Goal: Information Seeking & Learning: Find specific fact

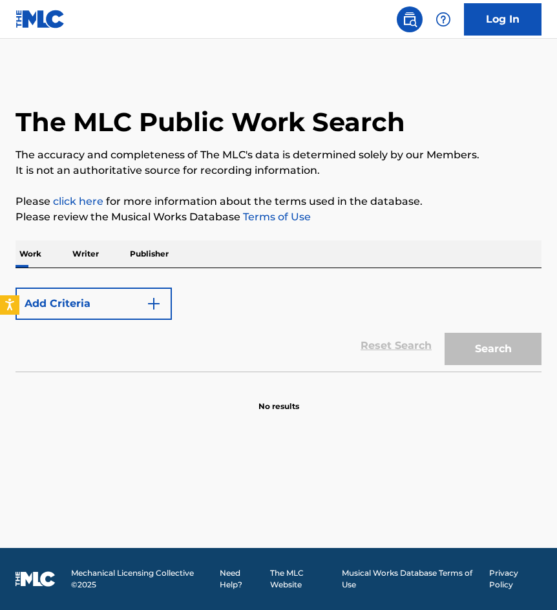
click at [514, 21] on link "Log In" at bounding box center [502, 19] width 77 height 32
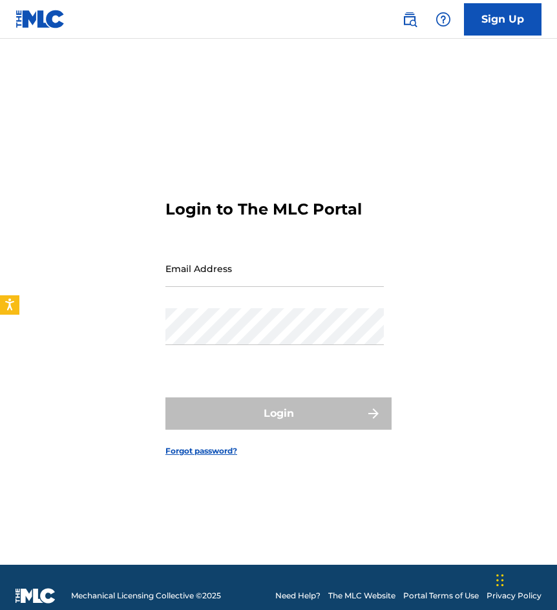
click at [285, 271] on input "Email Address" at bounding box center [274, 268] width 218 height 37
type input "[EMAIL_ADDRESS][DOMAIN_NAME]"
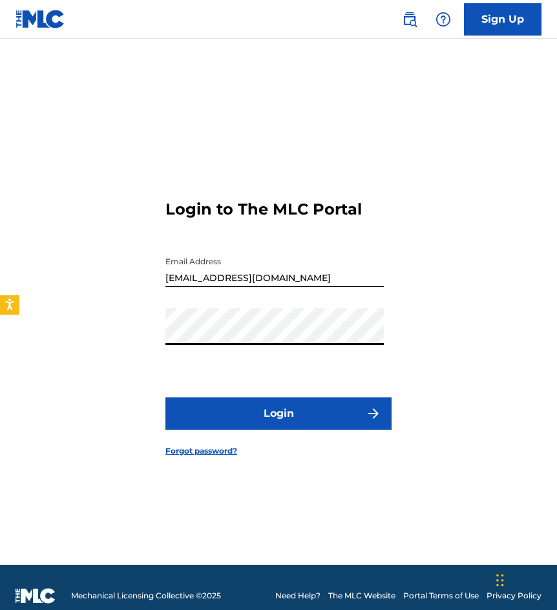
click at [165, 397] on button "Login" at bounding box center [278, 413] width 226 height 32
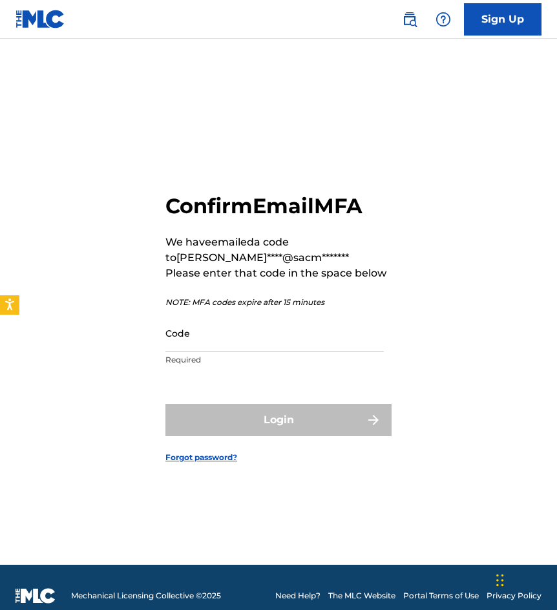
drag, startPoint x: 199, startPoint y: 335, endPoint x: 177, endPoint y: 338, distance: 22.1
click at [199, 335] on input "Code" at bounding box center [274, 332] width 218 height 37
paste input "865941"
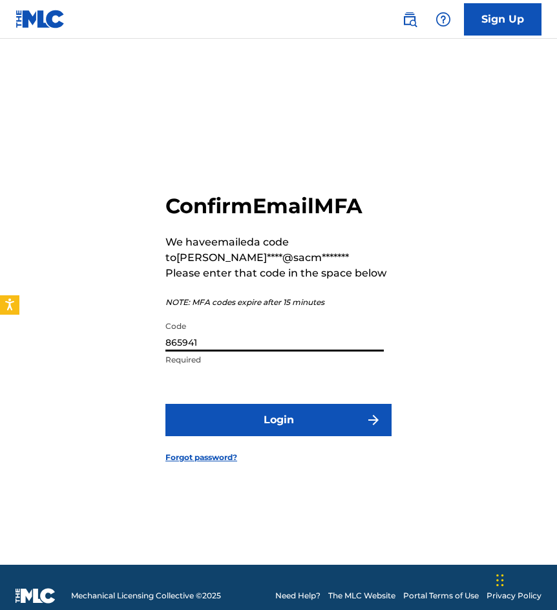
type input "865941"
click at [165, 404] on button "Login" at bounding box center [278, 420] width 226 height 32
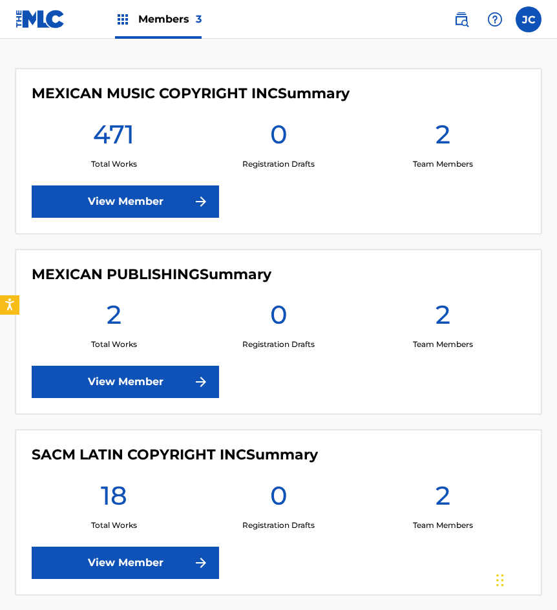
scroll to position [289, 0]
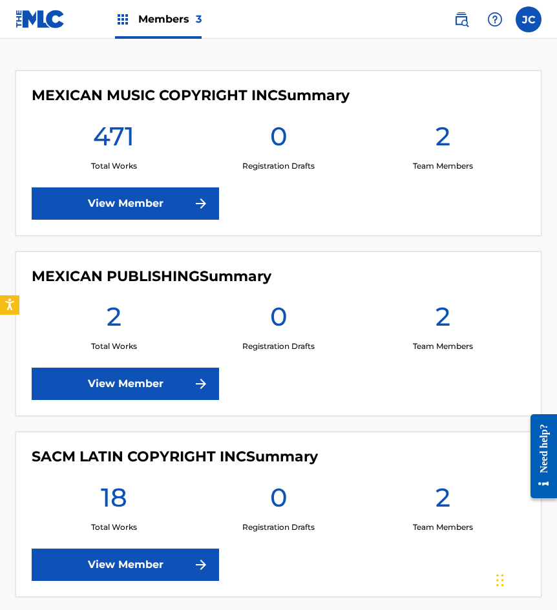
click at [179, 568] on link "View Member" at bounding box center [125, 564] width 187 height 32
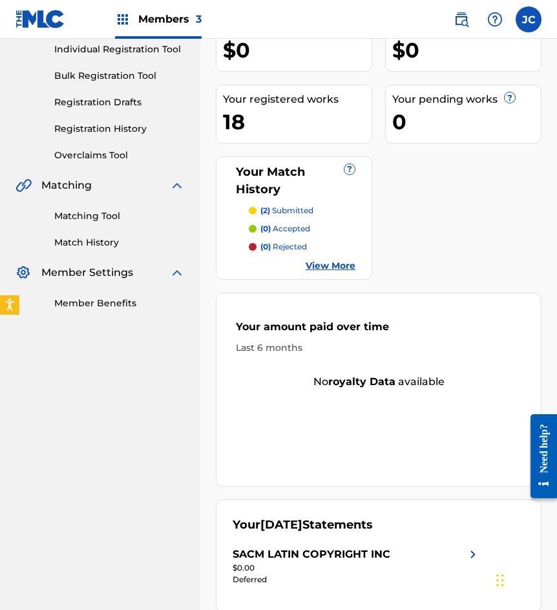
scroll to position [50, 0]
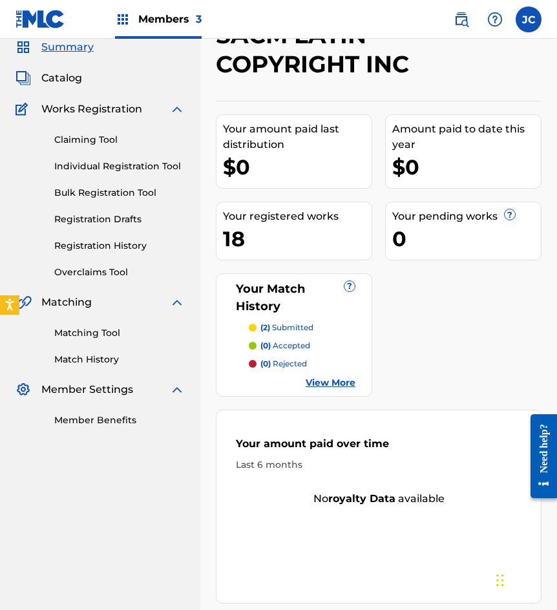
click at [70, 84] on span "Catalog" at bounding box center [61, 77] width 41 height 15
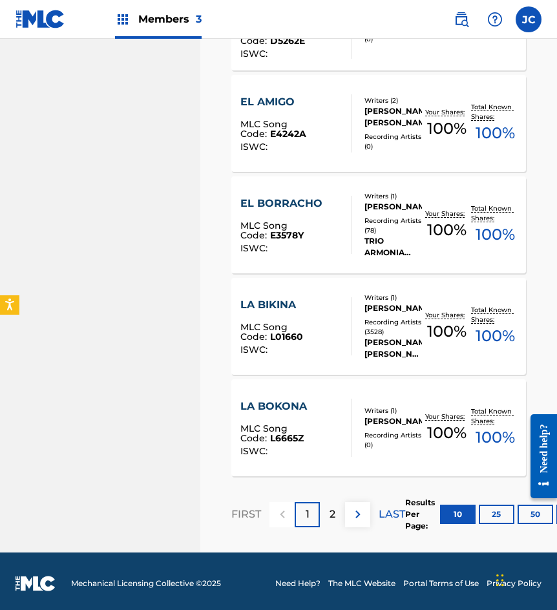
scroll to position [910, 0]
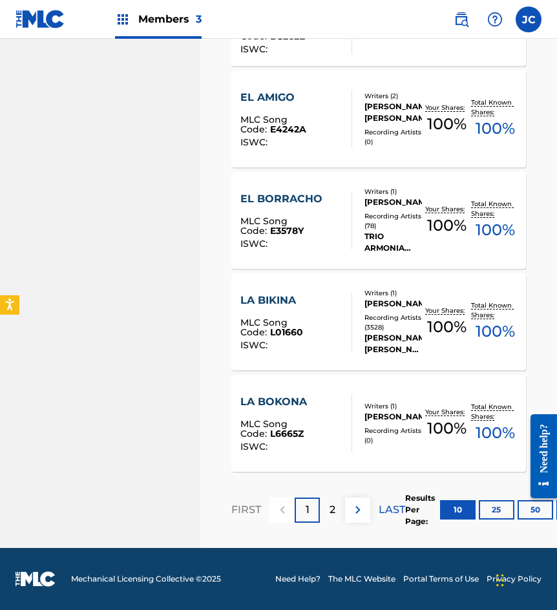
click at [528, 513] on button "50" at bounding box center [535, 509] width 36 height 19
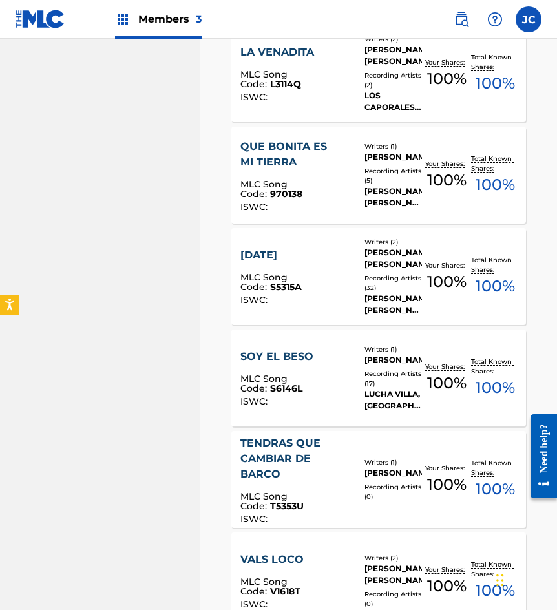
scroll to position [1485, 0]
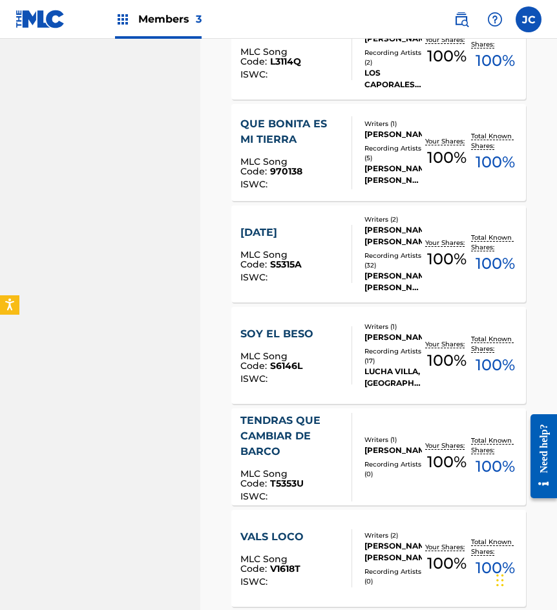
drag, startPoint x: 310, startPoint y: 149, endPoint x: 284, endPoint y: 201, distance: 58.3
click at [310, 149] on div "QUE BONITA ES MI TIERRA MLC Song Code : 970138 ISWC :" at bounding box center [290, 152] width 101 height 73
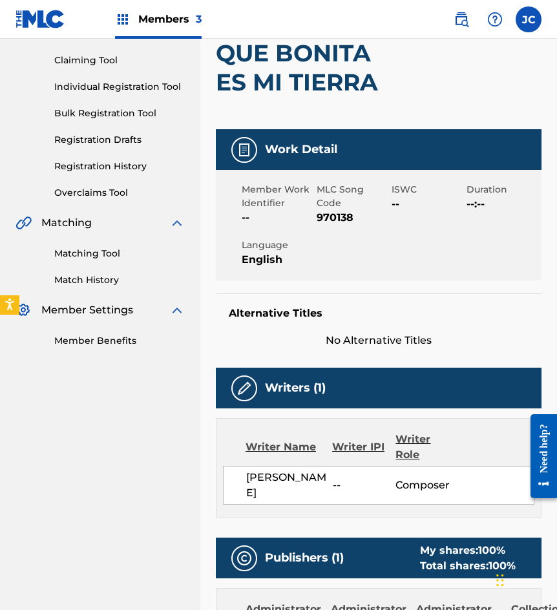
scroll to position [1, 0]
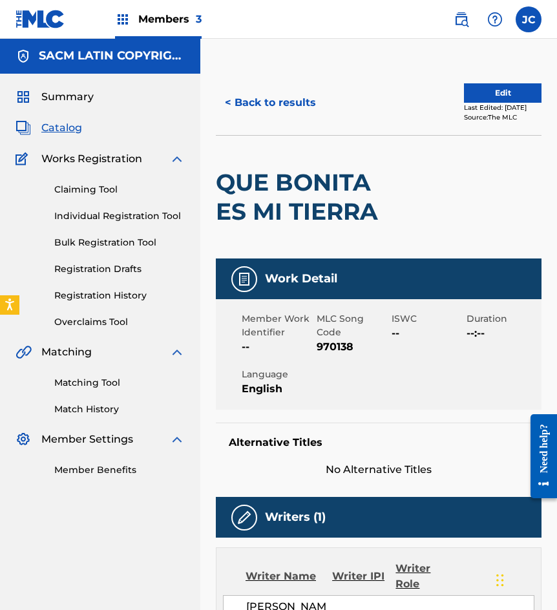
click at [260, 114] on button "< Back to results" at bounding box center [270, 103] width 109 height 32
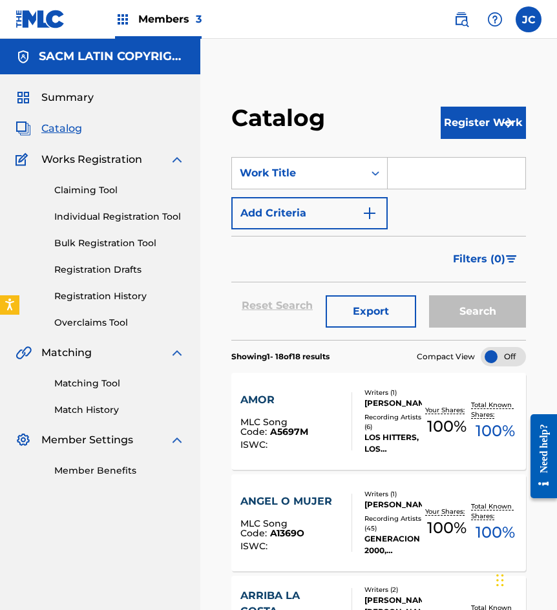
click at [30, 16] on img at bounding box center [40, 19] width 50 height 19
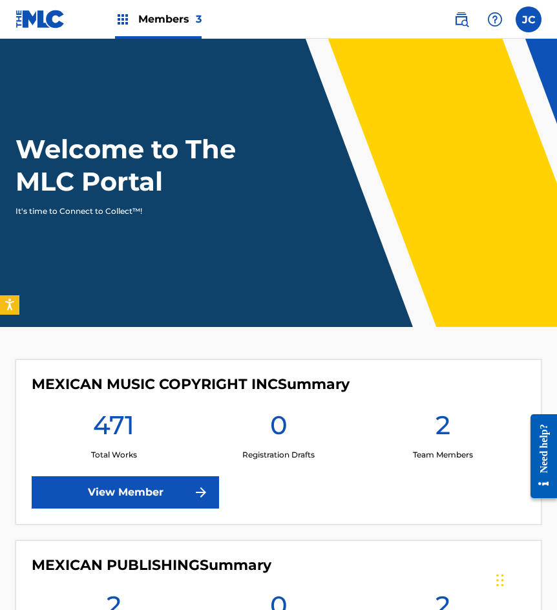
click at [164, 476] on link "View Member" at bounding box center [125, 492] width 187 height 32
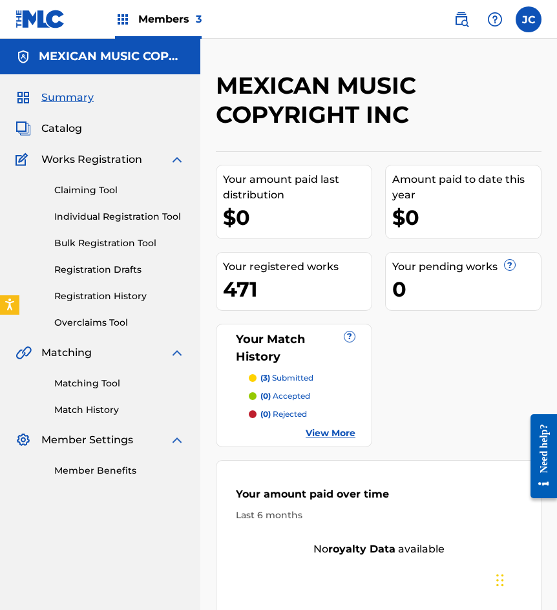
click at [77, 194] on link "Claiming Tool" at bounding box center [119, 190] width 130 height 14
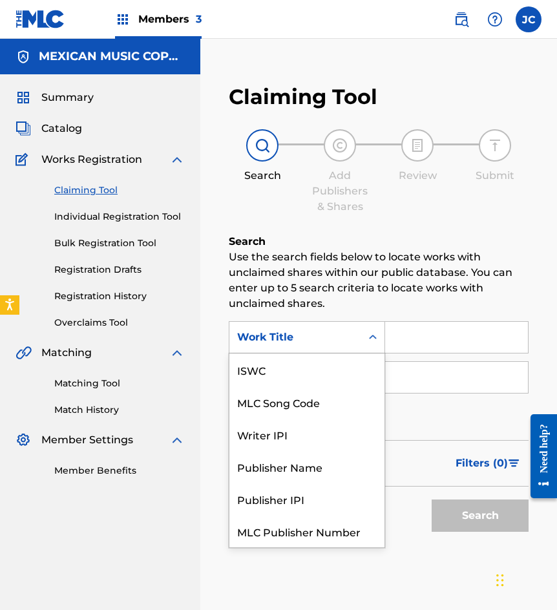
click at [291, 334] on div "Work Title" at bounding box center [295, 336] width 116 height 15
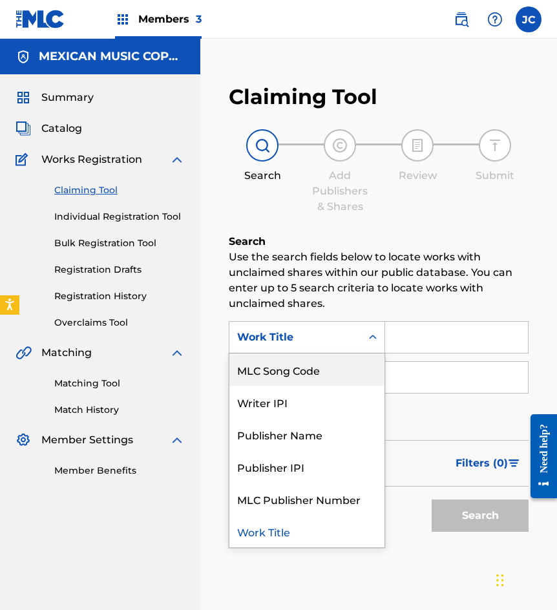
click at [297, 364] on div "MLC Song Code" at bounding box center [306, 369] width 155 height 32
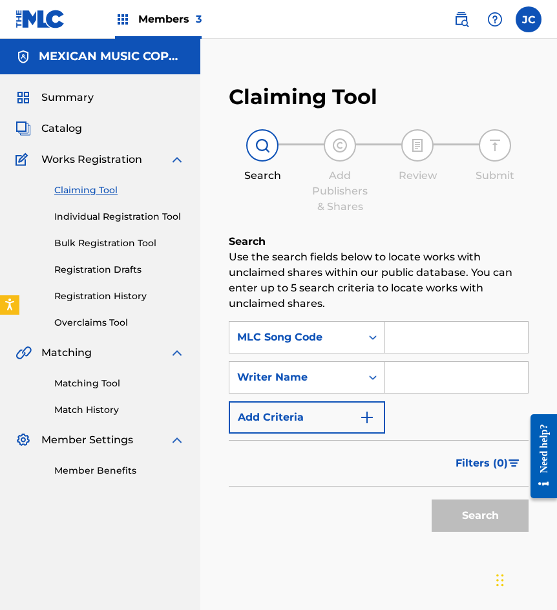
click at [432, 351] on input "Search Form" at bounding box center [456, 337] width 143 height 31
paste input "C6033S"
type input "C6033S"
click at [431, 499] on button "Search" at bounding box center [479, 515] width 97 height 32
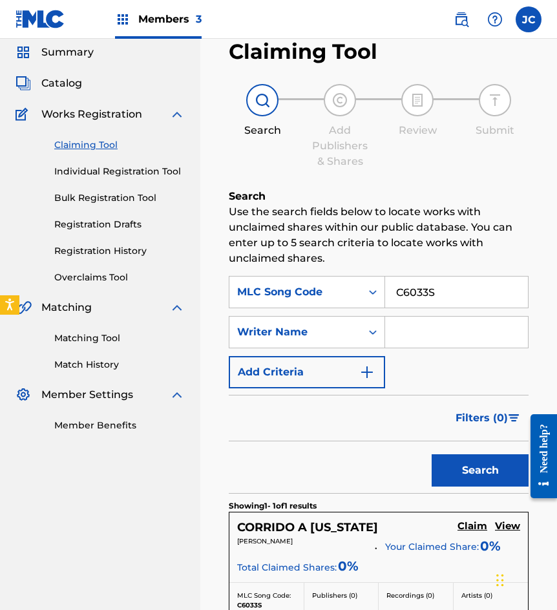
scroll to position [254, 0]
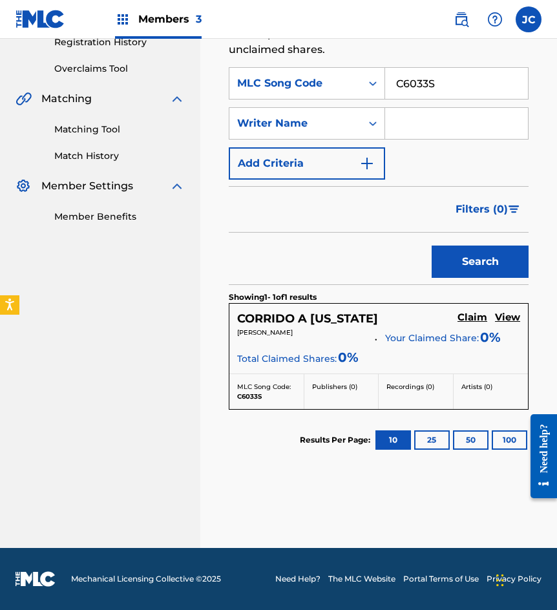
click at [471, 318] on h5 "Claim" at bounding box center [472, 317] width 30 height 12
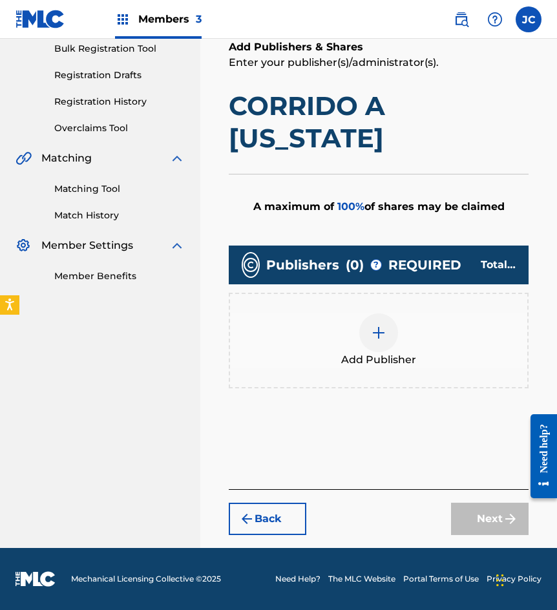
scroll to position [194, 0]
click at [375, 337] on img at bounding box center [378, 332] width 15 height 15
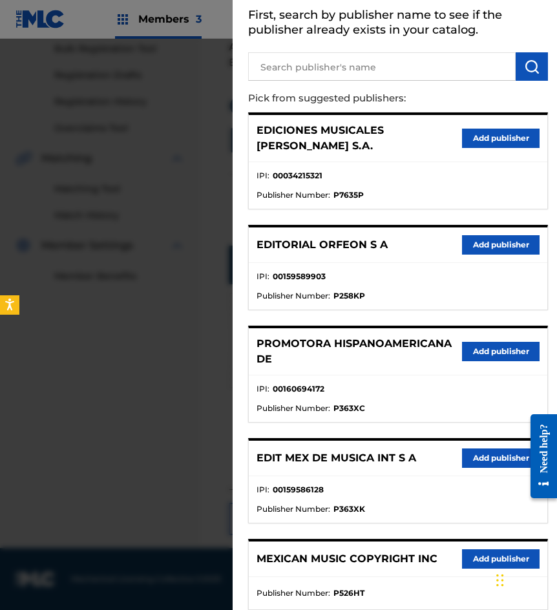
scroll to position [129, 0]
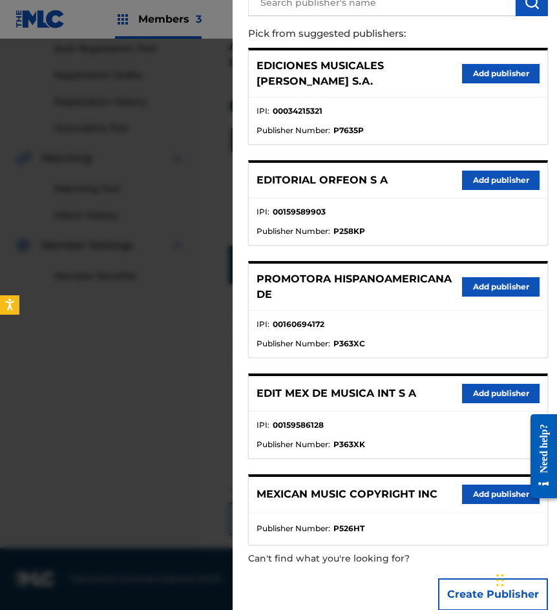
click at [479, 384] on button "Add publisher" at bounding box center [500, 393] width 77 height 19
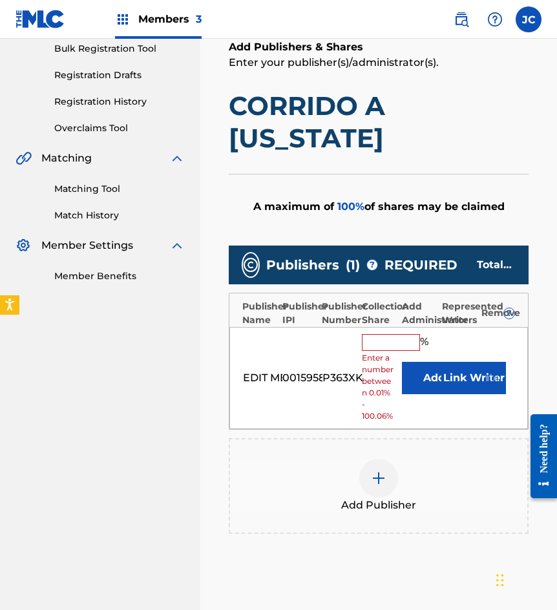
click at [413, 371] on button "Add" at bounding box center [434, 378] width 65 height 32
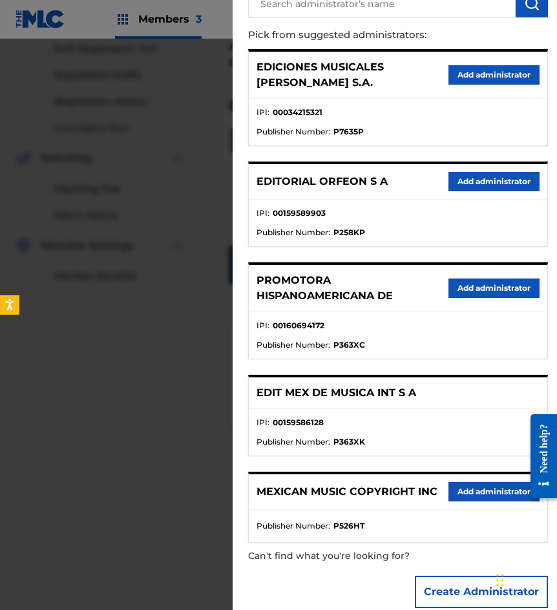
scroll to position [136, 0]
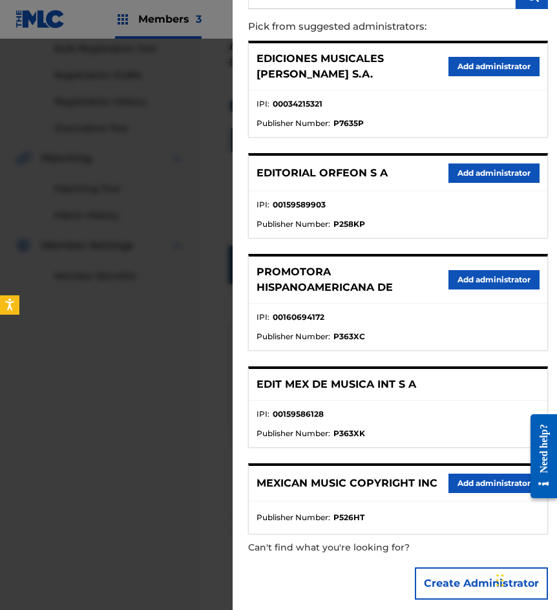
click at [464, 473] on button "Add administrator" at bounding box center [493, 482] width 91 height 19
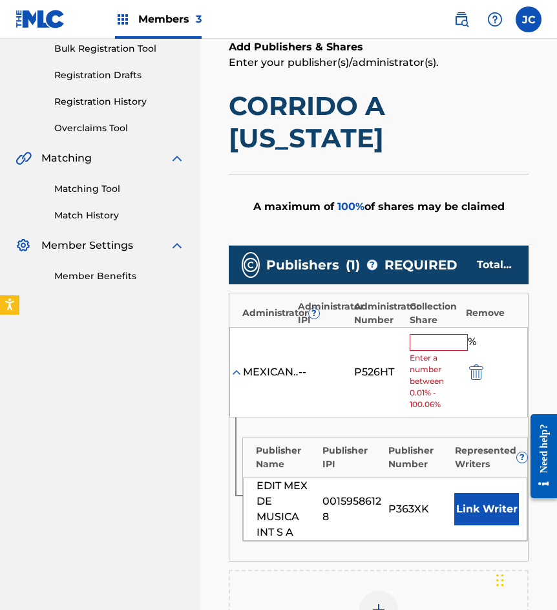
drag, startPoint x: 416, startPoint y: 345, endPoint x: 394, endPoint y: 345, distance: 22.0
click at [415, 345] on input "text" at bounding box center [438, 342] width 58 height 17
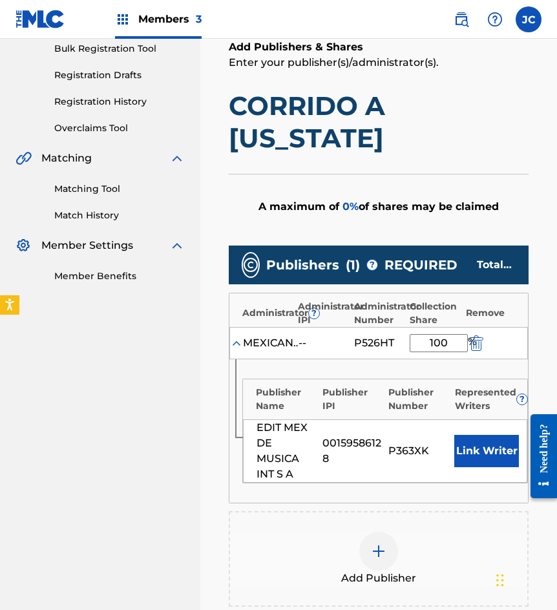
type input "100"
click at [470, 445] on button "Link Writer" at bounding box center [486, 451] width 65 height 32
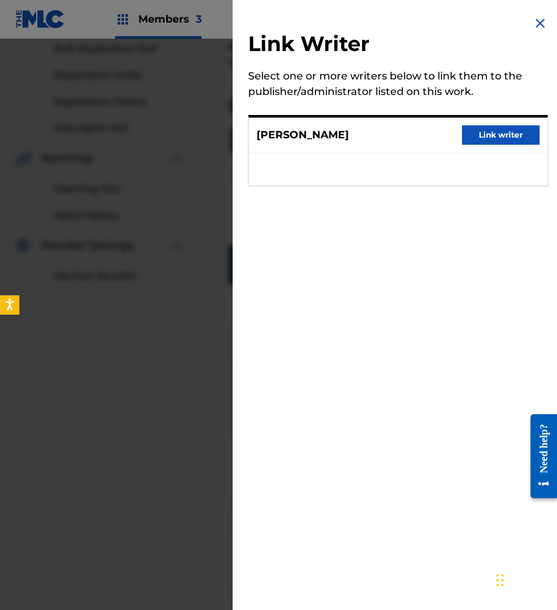
click at [464, 138] on button "Link writer" at bounding box center [500, 134] width 77 height 19
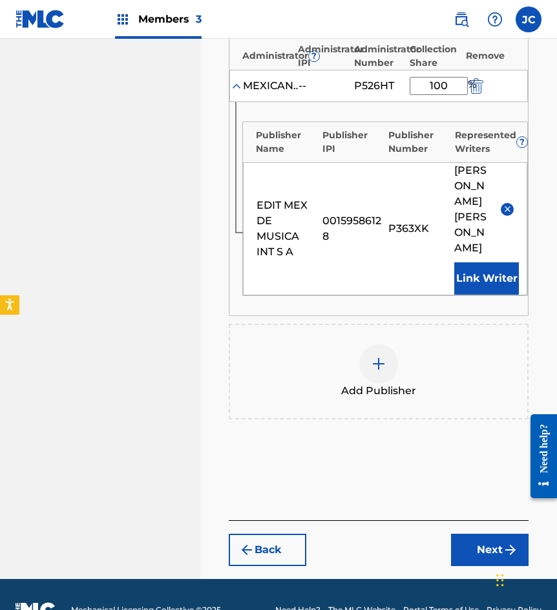
click at [464, 533] on button "Next" at bounding box center [489, 549] width 77 height 32
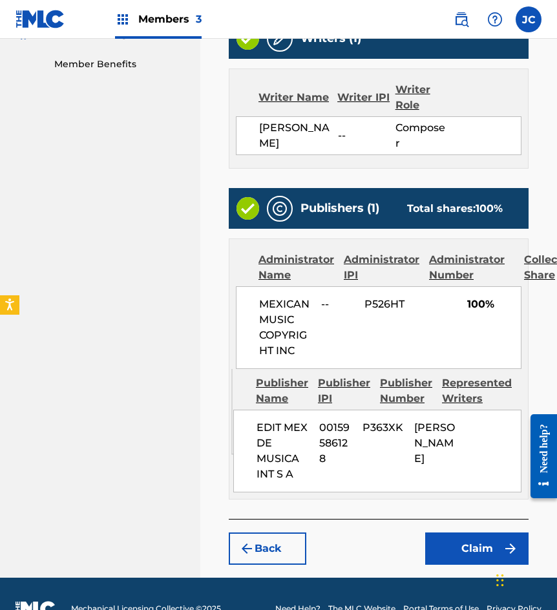
scroll to position [436, 0]
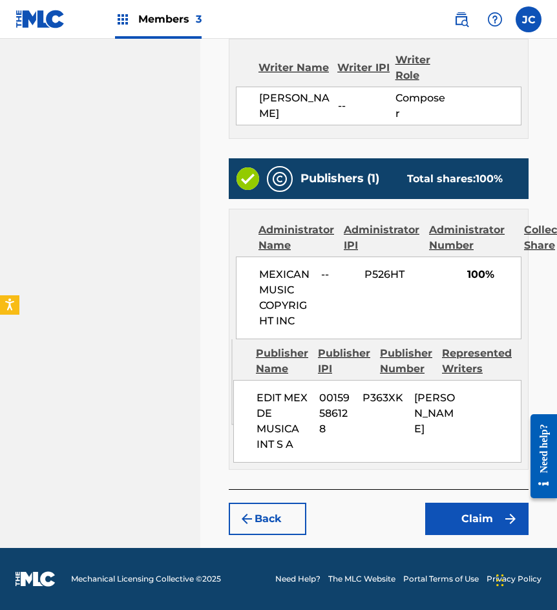
click at [449, 526] on button "Claim" at bounding box center [476, 518] width 103 height 32
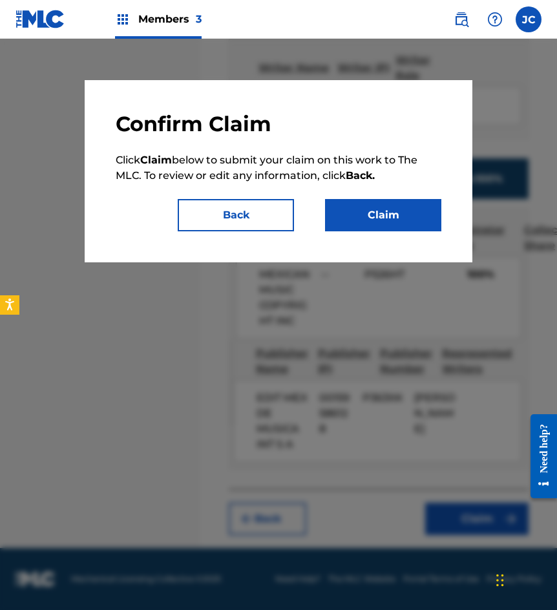
click at [392, 220] on button "Claim" at bounding box center [383, 215] width 116 height 32
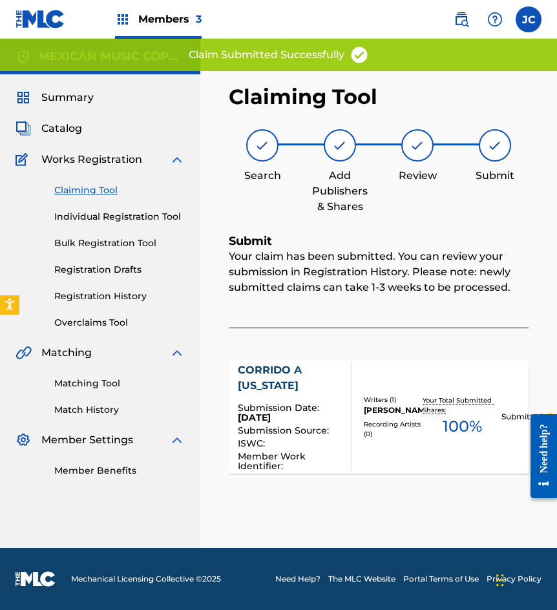
scroll to position [0, 0]
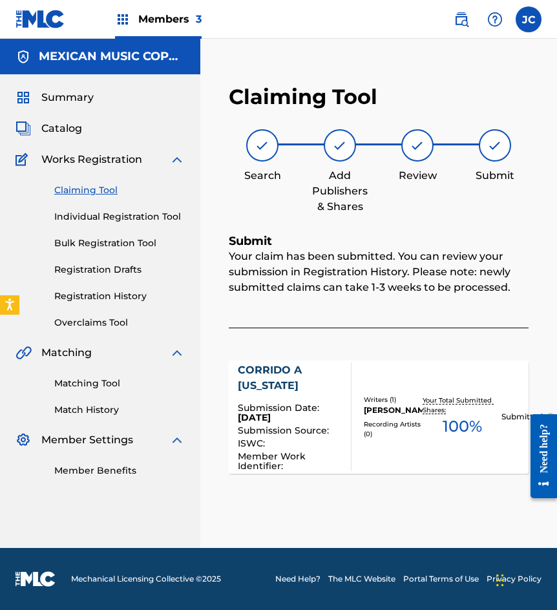
click at [94, 190] on link "Claiming Tool" at bounding box center [119, 190] width 130 height 14
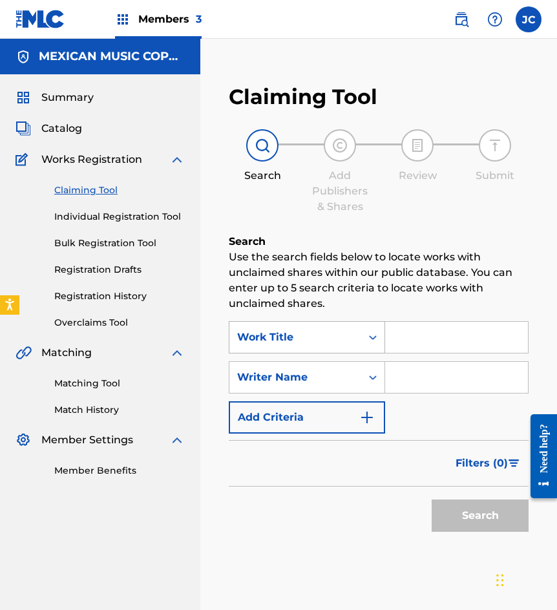
click at [268, 340] on div "Work Title" at bounding box center [295, 336] width 116 height 15
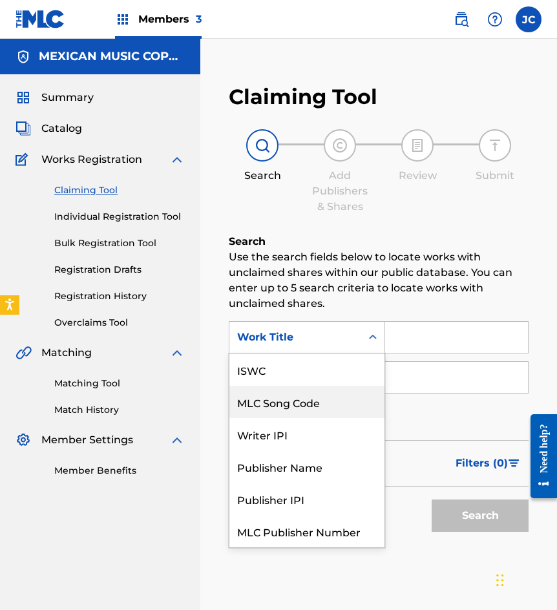
scroll to position [32, 0]
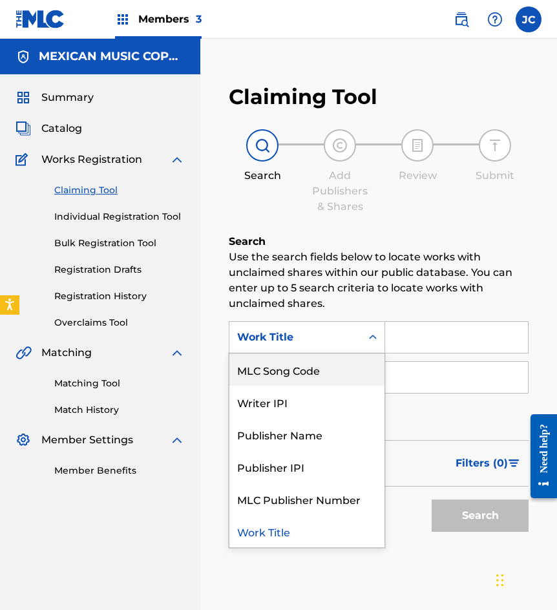
click at [273, 375] on div "MLC Song Code" at bounding box center [306, 369] width 155 height 32
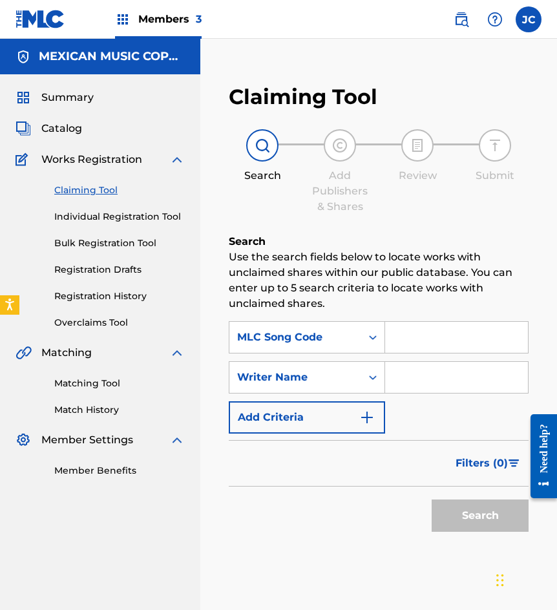
click at [418, 344] on input "Search Form" at bounding box center [456, 337] width 143 height 31
paste input "E3615Z"
type input "E3615Z"
click at [431, 499] on button "Search" at bounding box center [479, 515] width 97 height 32
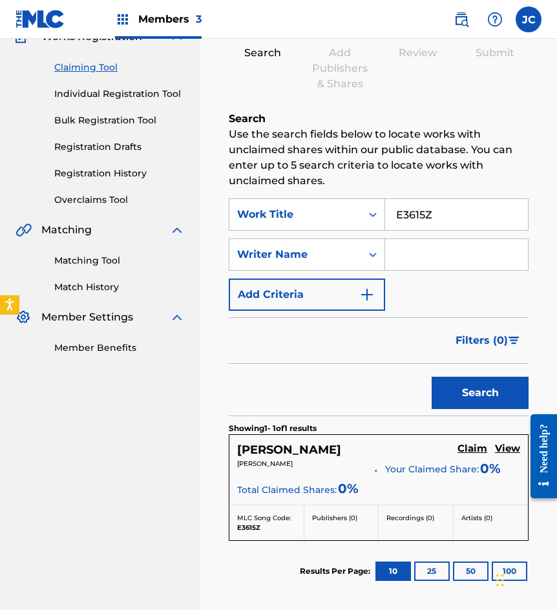
scroll to position [254, 0]
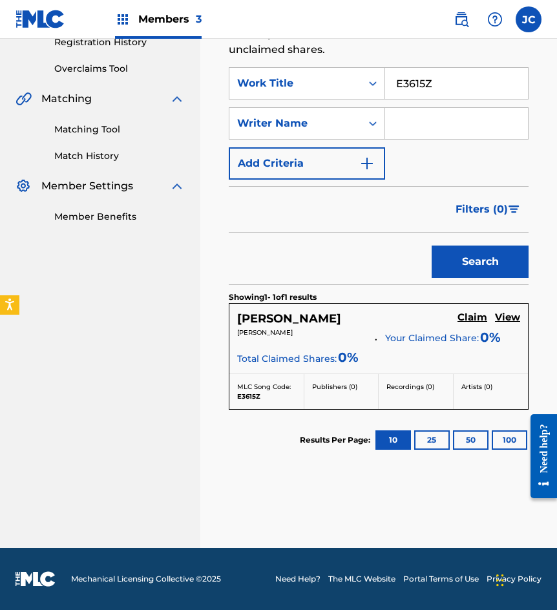
click at [464, 320] on h5 "Claim" at bounding box center [472, 317] width 30 height 12
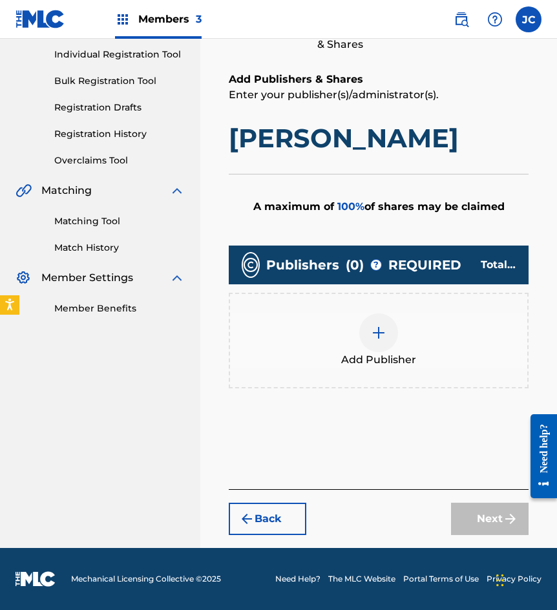
scroll to position [162, 0]
click at [360, 343] on div "Add Publisher" at bounding box center [378, 340] width 297 height 54
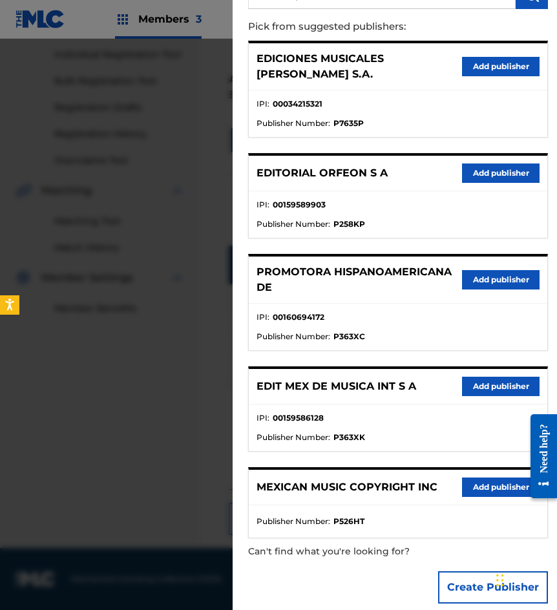
scroll to position [140, 0]
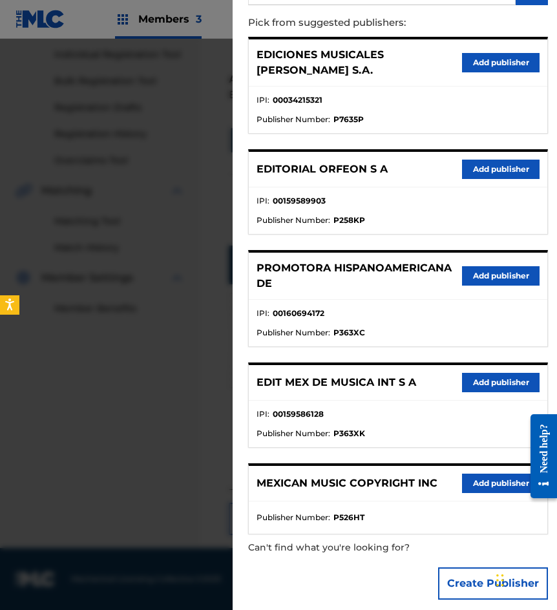
click at [473, 374] on button "Add publisher" at bounding box center [500, 382] width 77 height 19
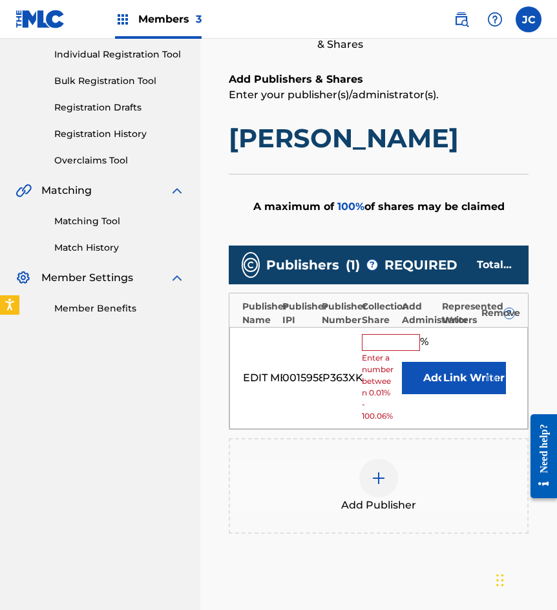
click at [414, 371] on button "Add" at bounding box center [434, 378] width 65 height 32
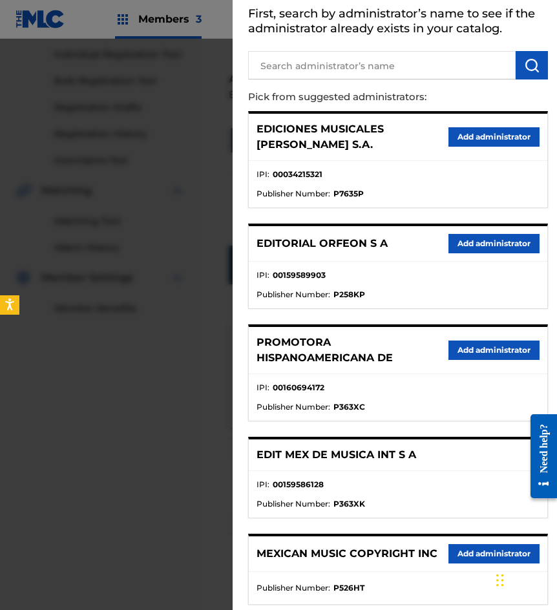
scroll to position [129, 0]
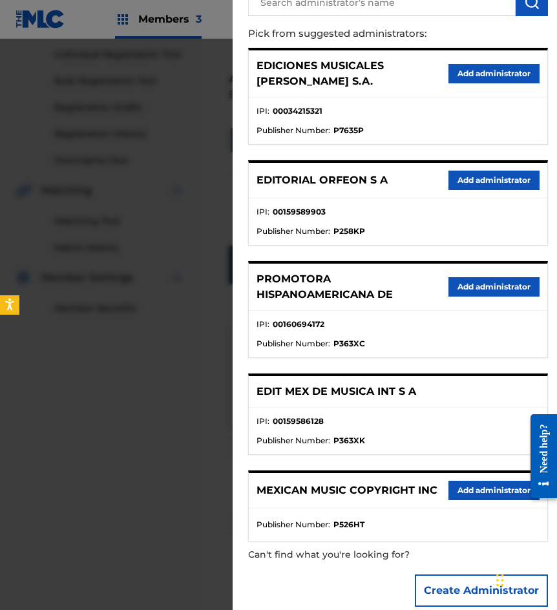
click at [467, 485] on button "Add administrator" at bounding box center [493, 489] width 91 height 19
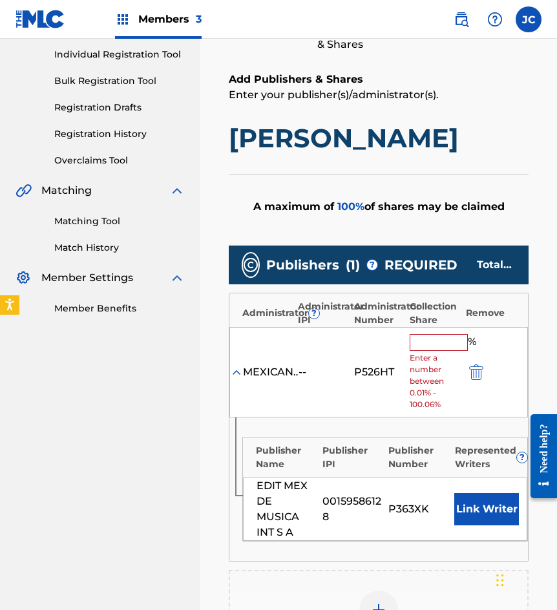
click at [422, 351] on div "% Enter a number between 0.01% - 100.06%" at bounding box center [433, 372] width 49 height 77
click at [423, 341] on input "text" at bounding box center [438, 342] width 58 height 17
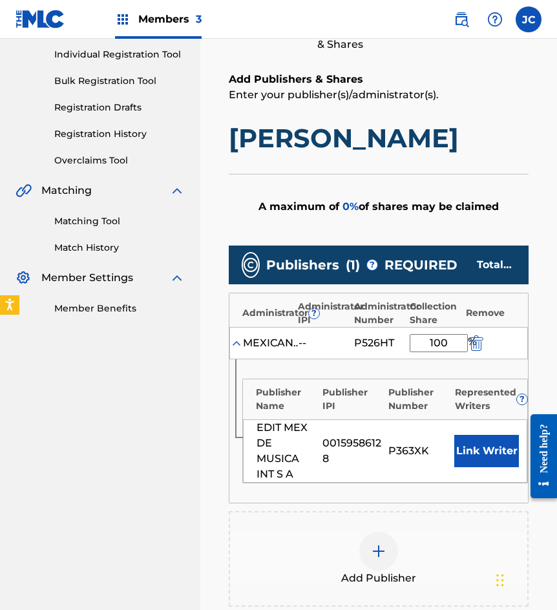
type input "100"
click at [469, 446] on button "Link Writer" at bounding box center [486, 451] width 65 height 32
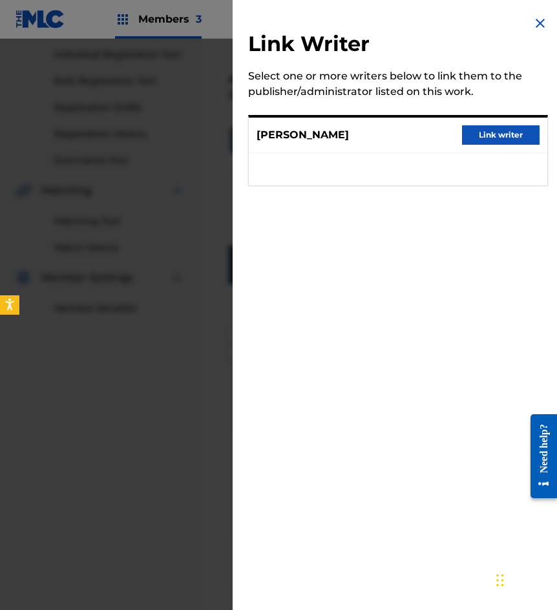
click at [477, 141] on button "Link writer" at bounding box center [500, 134] width 77 height 19
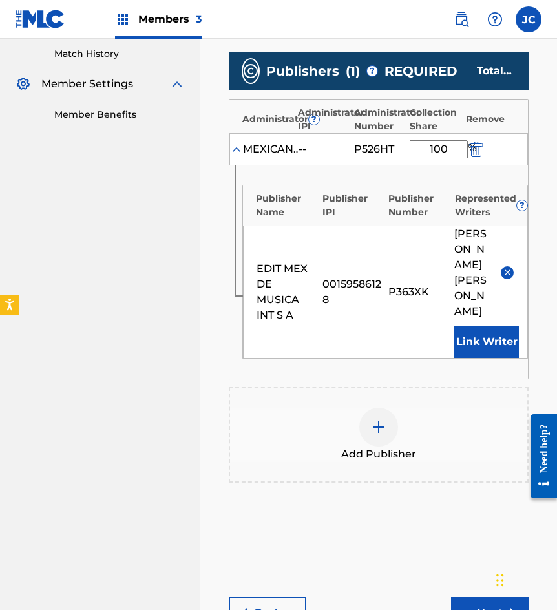
click at [467, 597] on button "Next" at bounding box center [489, 613] width 77 height 32
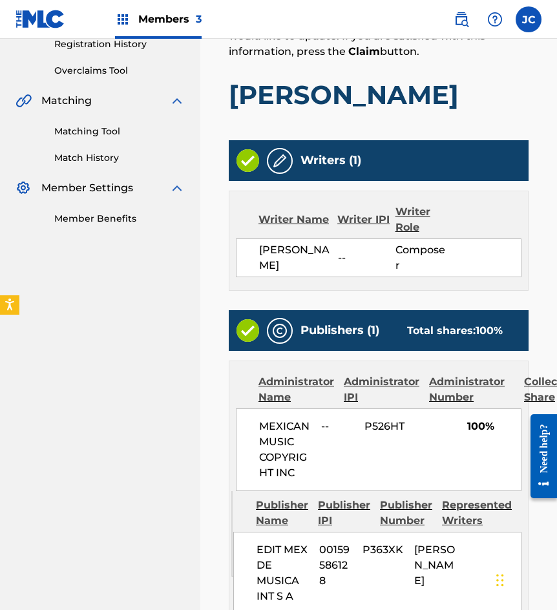
scroll to position [404, 0]
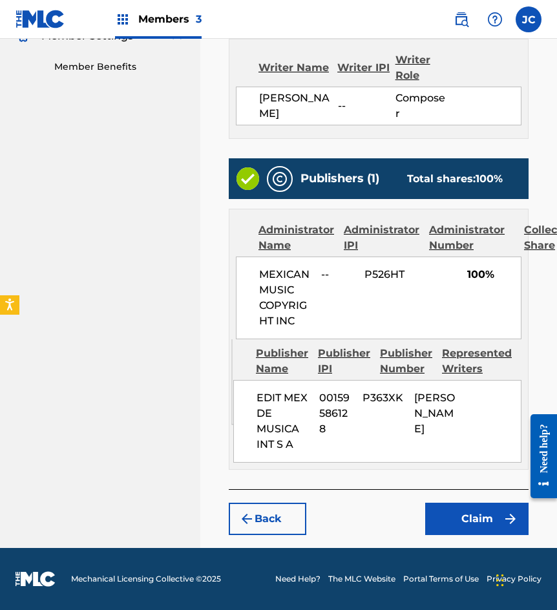
click at [449, 514] on button "Claim" at bounding box center [476, 518] width 103 height 32
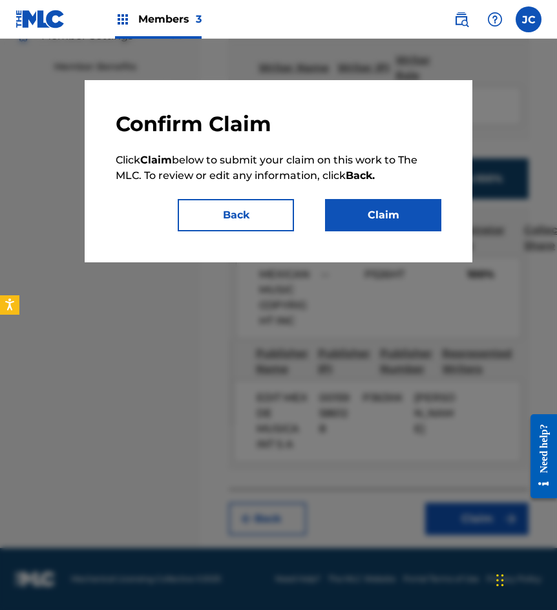
click at [367, 217] on button "Claim" at bounding box center [383, 215] width 116 height 32
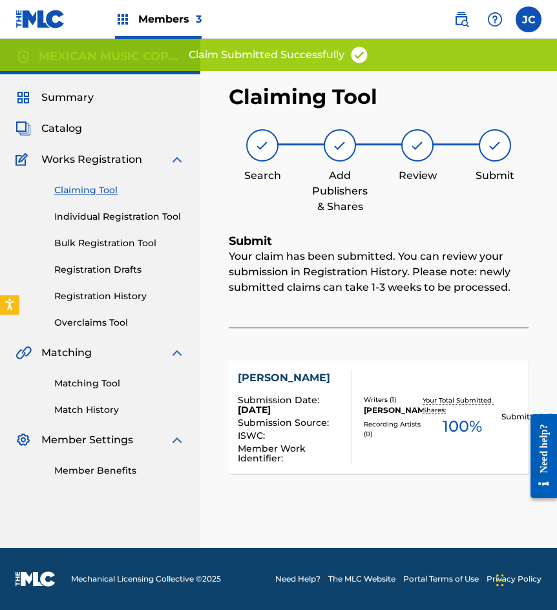
scroll to position [0, 0]
click at [141, 243] on link "Bulk Registration Tool" at bounding box center [119, 243] width 130 height 14
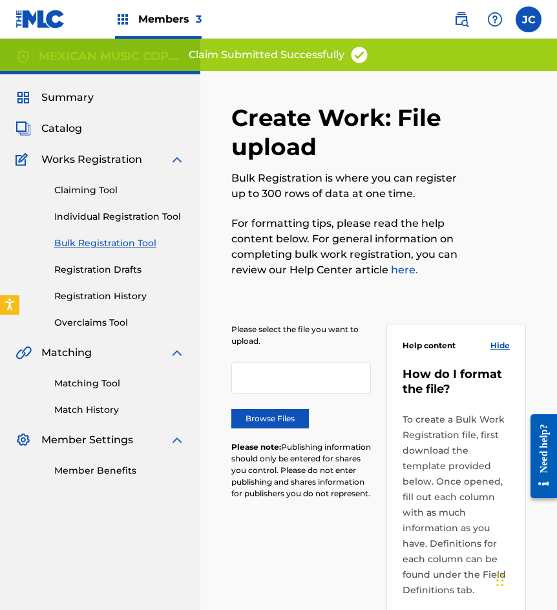
click at [99, 192] on link "Claiming Tool" at bounding box center [119, 190] width 130 height 14
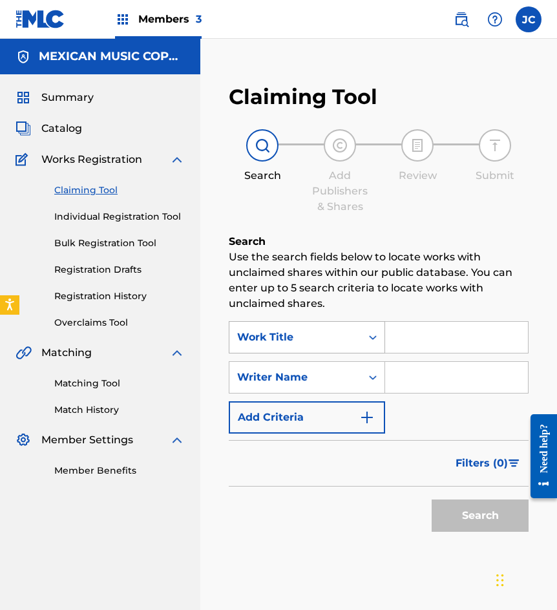
click at [327, 341] on div "Work Title" at bounding box center [295, 336] width 116 height 15
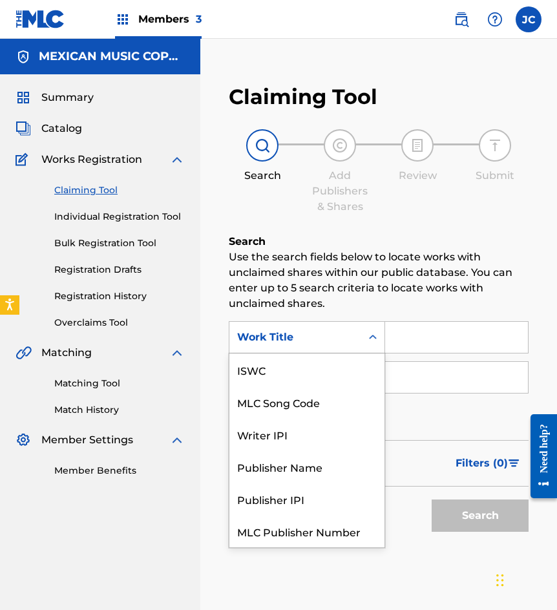
scroll to position [32, 0]
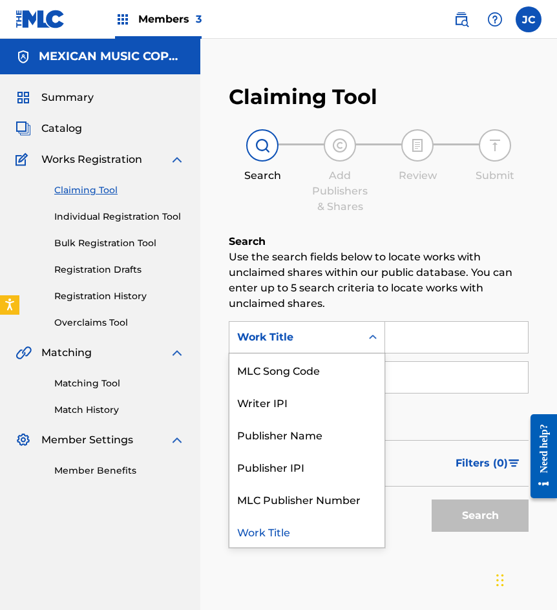
click at [311, 361] on div "MLC Song Code" at bounding box center [306, 369] width 155 height 32
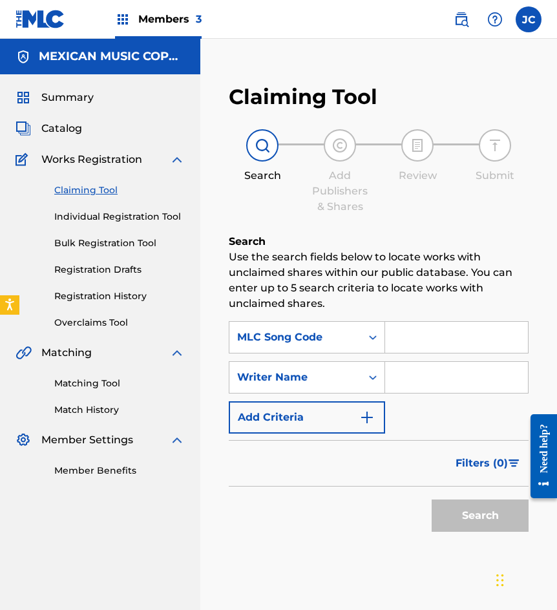
click at [418, 338] on input "Search Form" at bounding box center [456, 337] width 143 height 31
click at [402, 337] on input "Search Form" at bounding box center [456, 337] width 143 height 31
paste input "D5270J"
type input "D5270J"
click at [462, 506] on button "Search" at bounding box center [479, 515] width 97 height 32
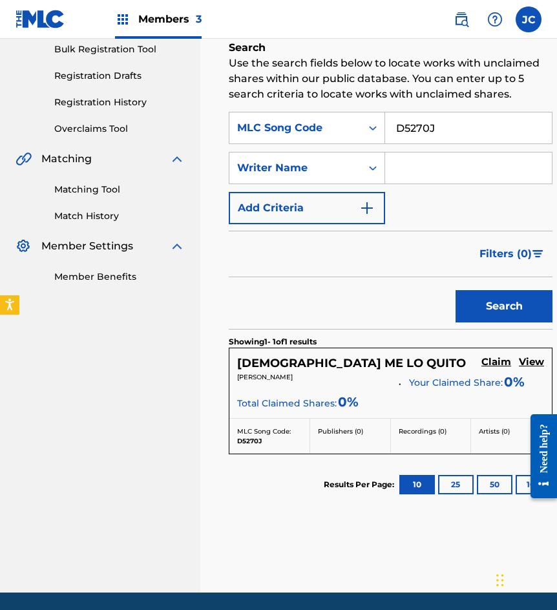
click at [481, 368] on h5 "Claim" at bounding box center [496, 362] width 30 height 12
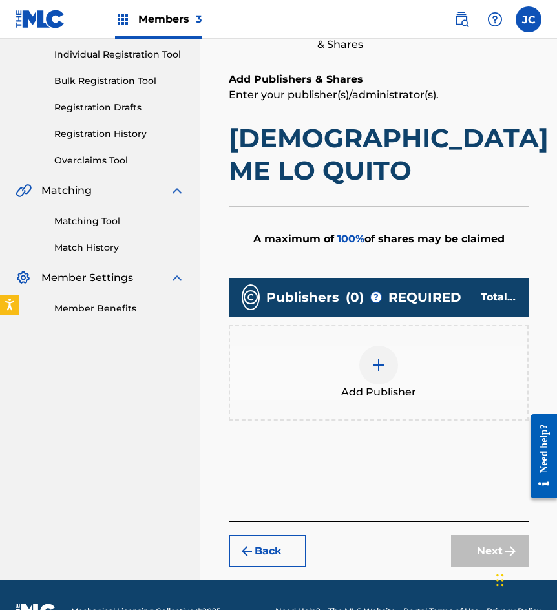
click at [376, 346] on div at bounding box center [378, 364] width 39 height 39
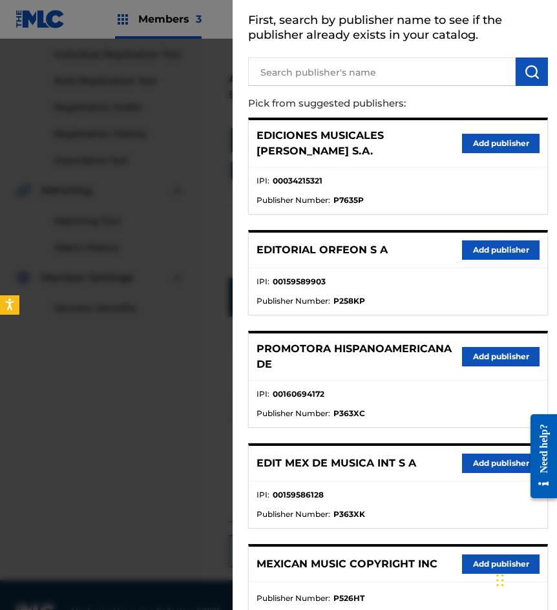
scroll to position [140, 0]
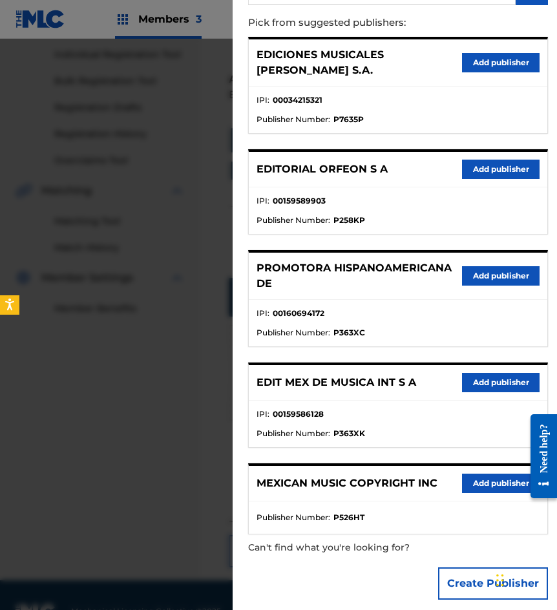
click at [463, 373] on button "Add publisher" at bounding box center [500, 382] width 77 height 19
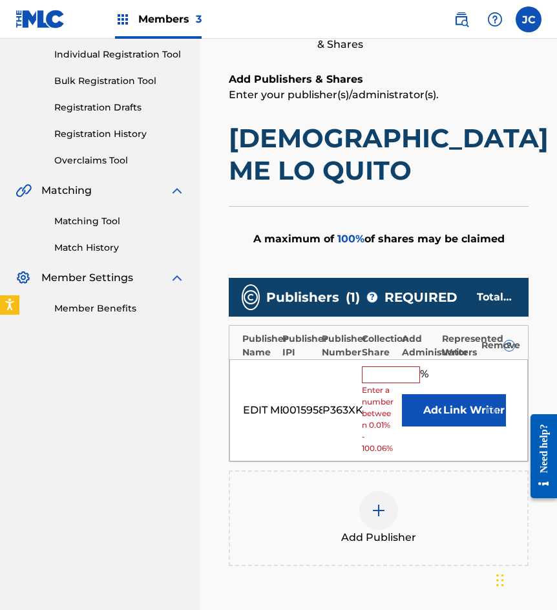
click at [426, 394] on button "Add" at bounding box center [434, 410] width 65 height 32
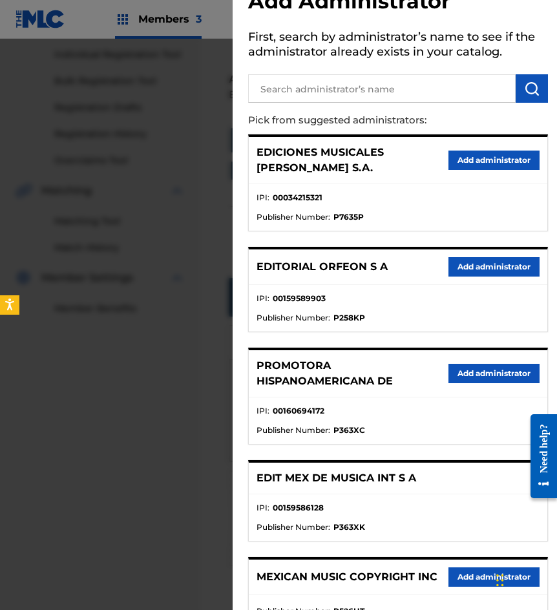
scroll to position [65, 0]
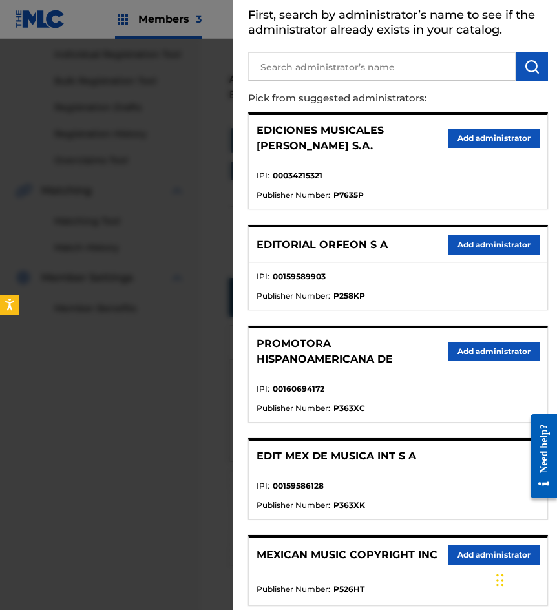
click at [461, 545] on button "Add administrator" at bounding box center [493, 554] width 91 height 19
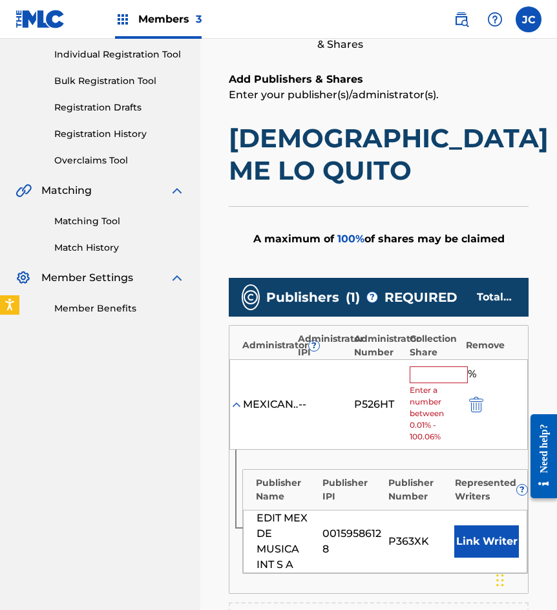
click at [414, 366] on input "text" at bounding box center [438, 374] width 58 height 17
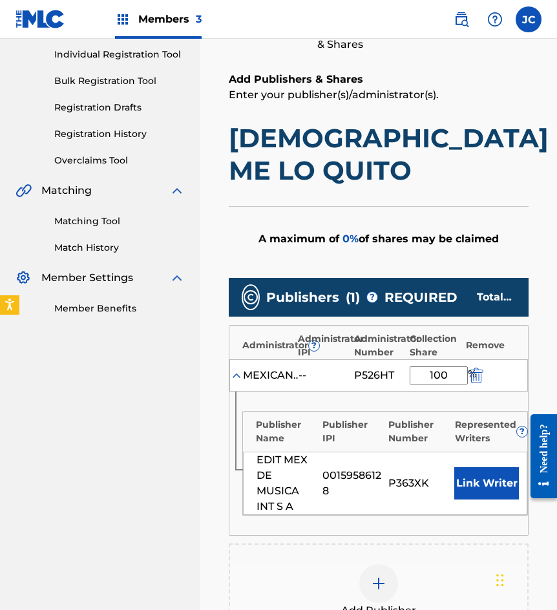
type input "100"
click at [491, 467] on button "Link Writer" at bounding box center [486, 483] width 65 height 32
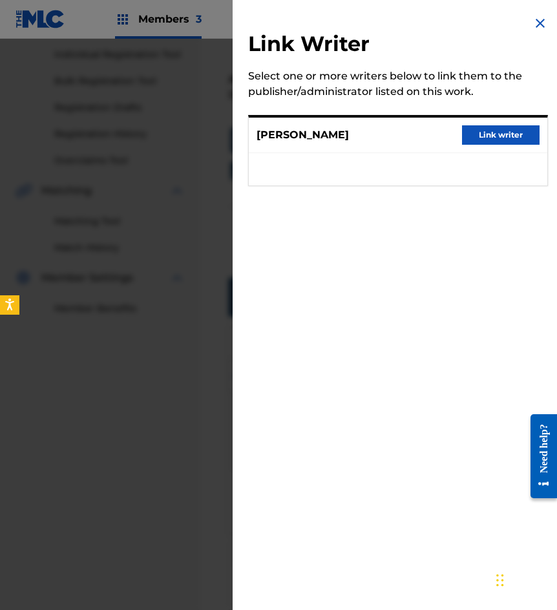
click at [468, 140] on button "Link writer" at bounding box center [500, 134] width 77 height 19
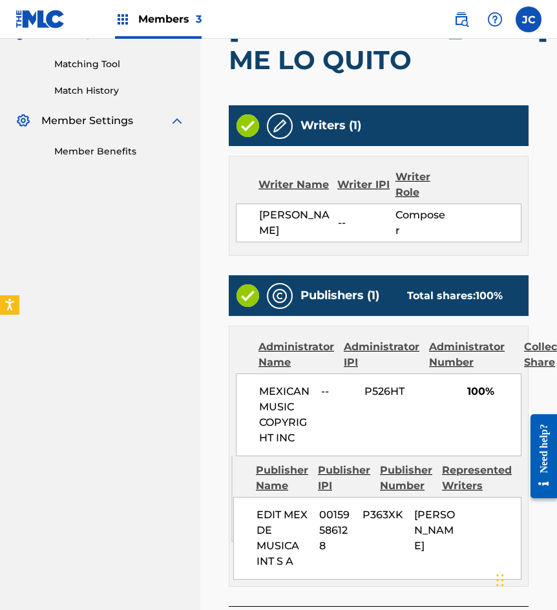
scroll to position [404, 0]
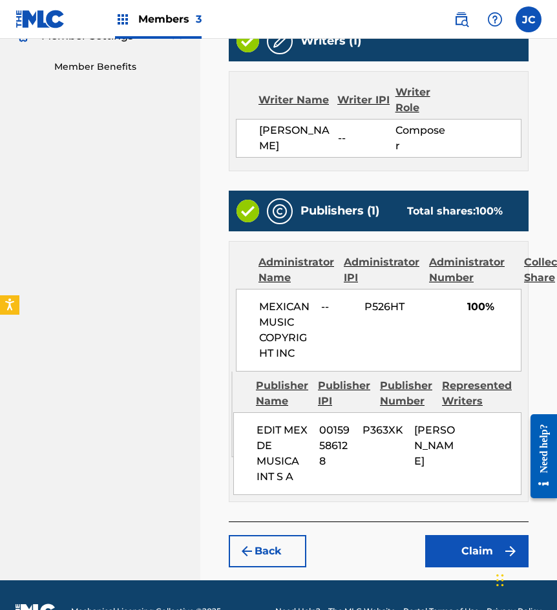
click at [457, 535] on button "Claim" at bounding box center [476, 551] width 103 height 32
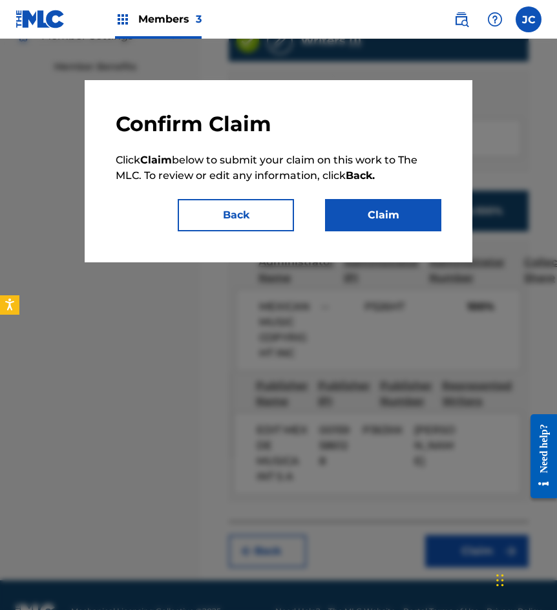
click at [408, 208] on button "Claim" at bounding box center [383, 215] width 116 height 32
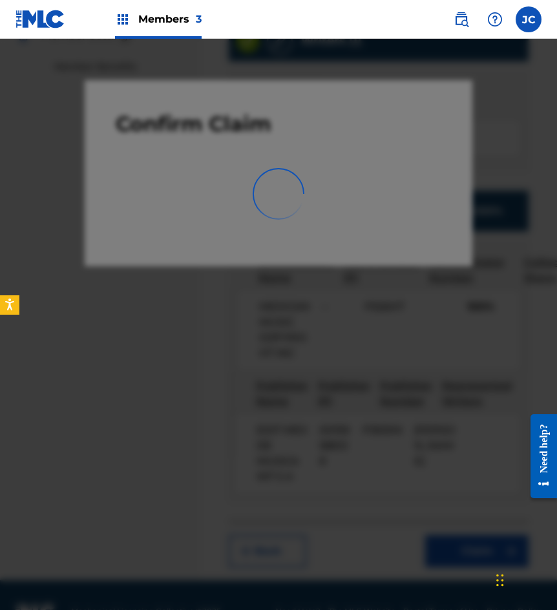
scroll to position [0, 0]
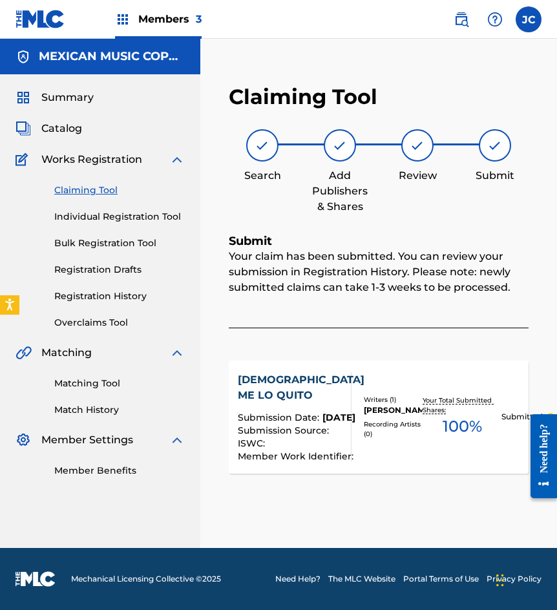
drag, startPoint x: 94, startPoint y: 192, endPoint x: 117, endPoint y: 233, distance: 47.1
click at [94, 192] on link "Claiming Tool" at bounding box center [119, 190] width 130 height 14
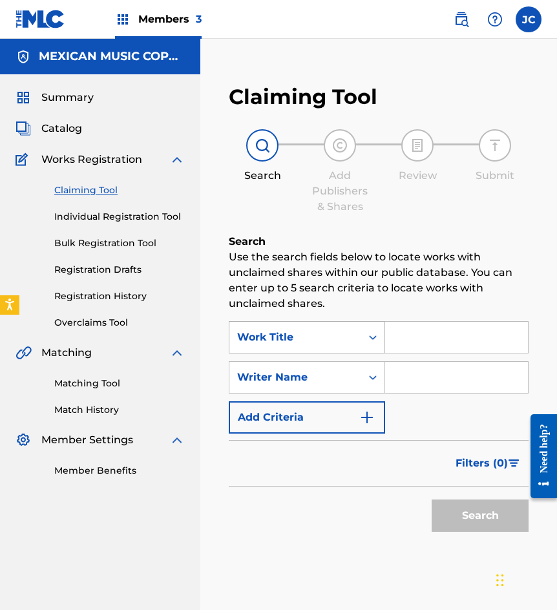
click at [262, 336] on div "Work Title" at bounding box center [295, 336] width 116 height 15
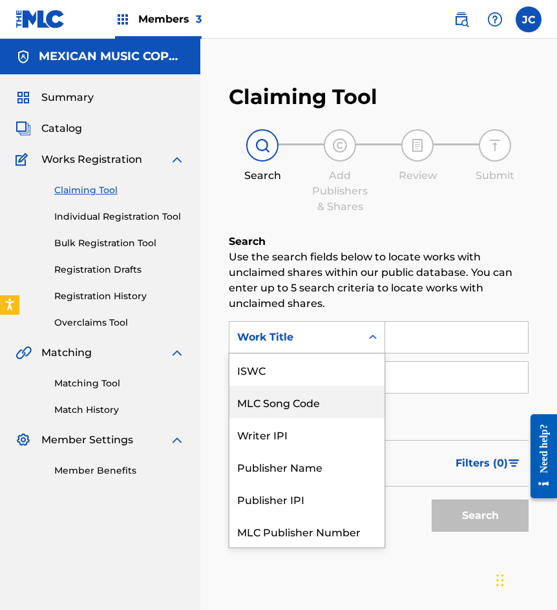
scroll to position [32, 0]
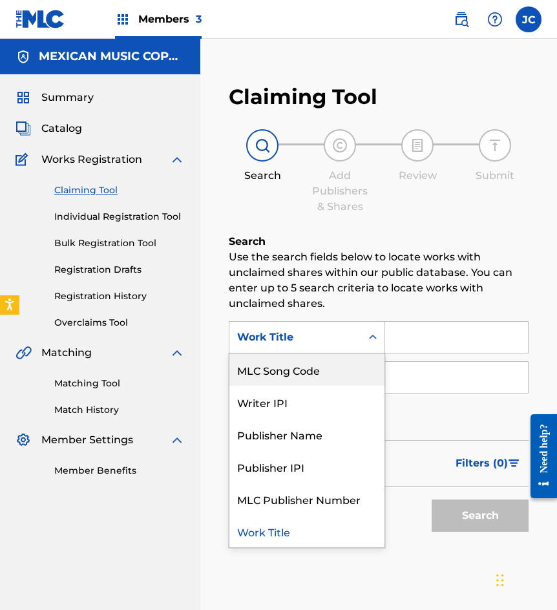
click at [278, 366] on div "MLC Song Code" at bounding box center [306, 369] width 155 height 32
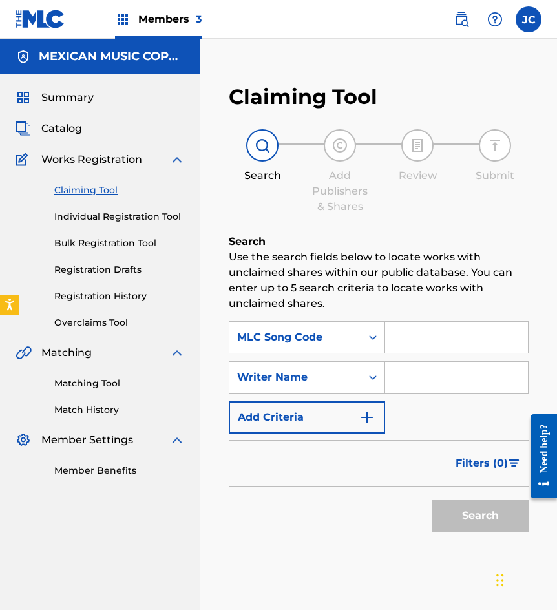
click at [453, 345] on input "Search Form" at bounding box center [456, 337] width 143 height 31
paste input "M6510H"
type input "M6510H"
click at [431, 499] on button "Search" at bounding box center [479, 515] width 97 height 32
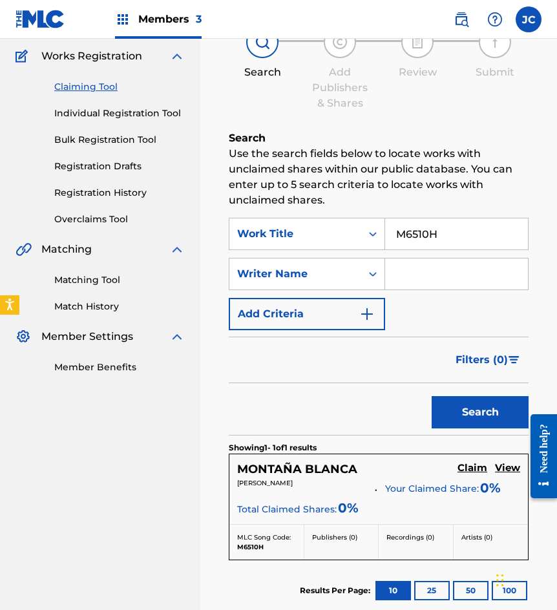
scroll to position [254, 0]
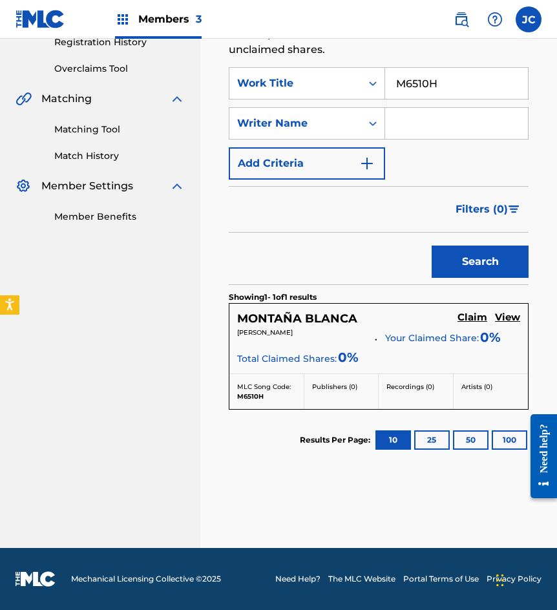
click at [473, 311] on h5 "Claim" at bounding box center [472, 317] width 30 height 12
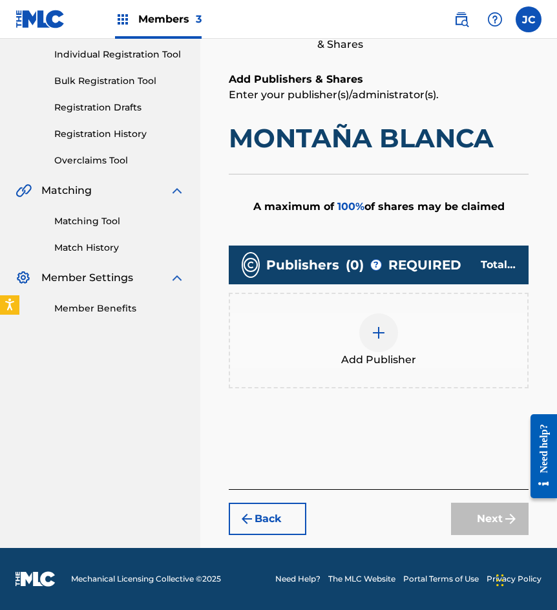
click at [367, 337] on div at bounding box center [378, 332] width 39 height 39
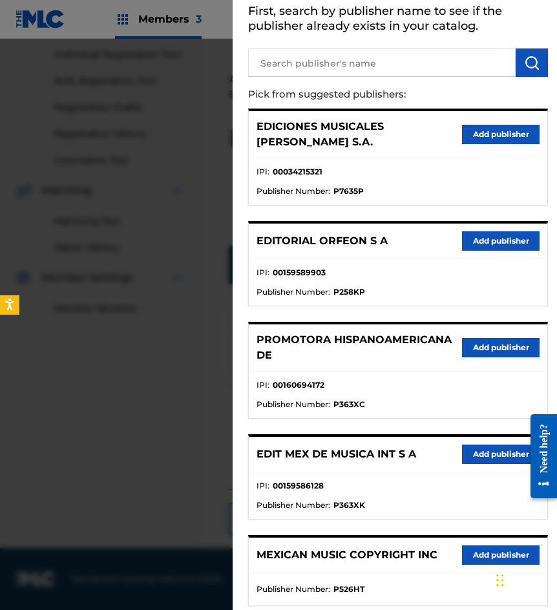
scroll to position [140, 0]
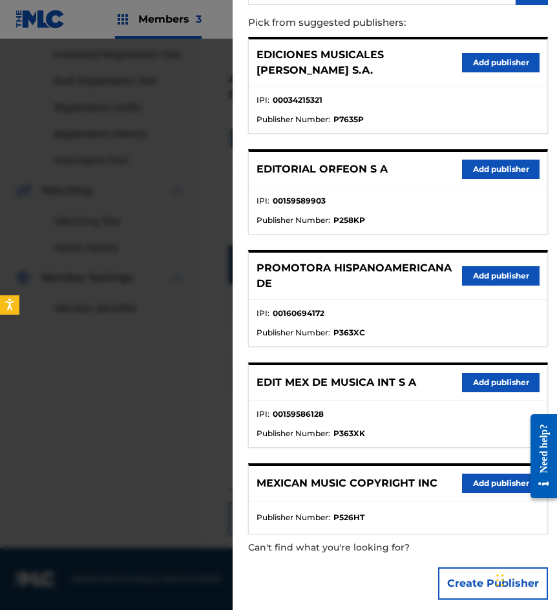
click at [472, 365] on div "EDIT MEX DE MUSICA INT S A Add publisher" at bounding box center [398, 383] width 298 height 36
click at [462, 373] on button "Add publisher" at bounding box center [500, 382] width 77 height 19
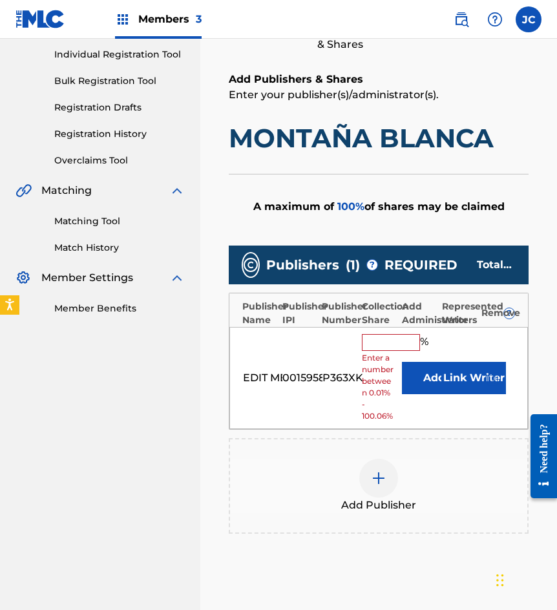
click at [416, 376] on button "Add" at bounding box center [434, 378] width 65 height 32
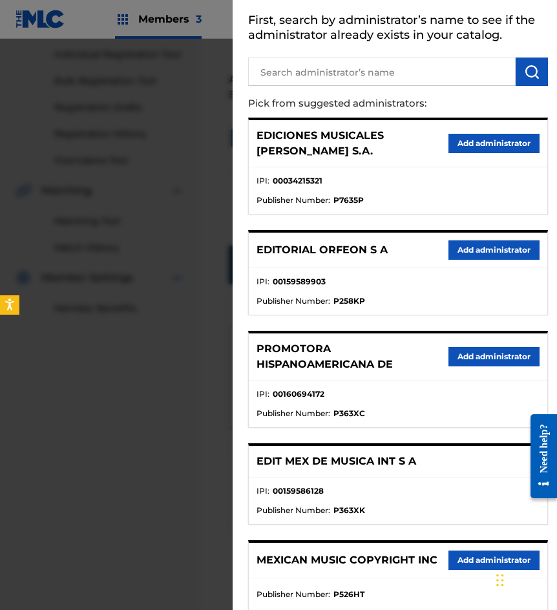
scroll to position [136, 0]
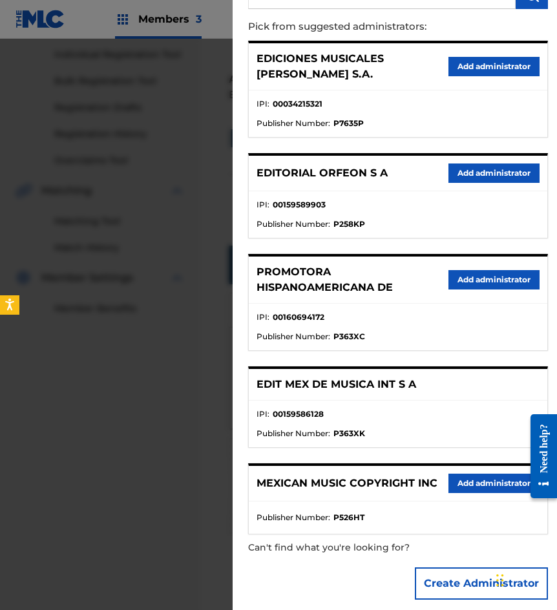
click at [475, 473] on button "Add administrator" at bounding box center [493, 482] width 91 height 19
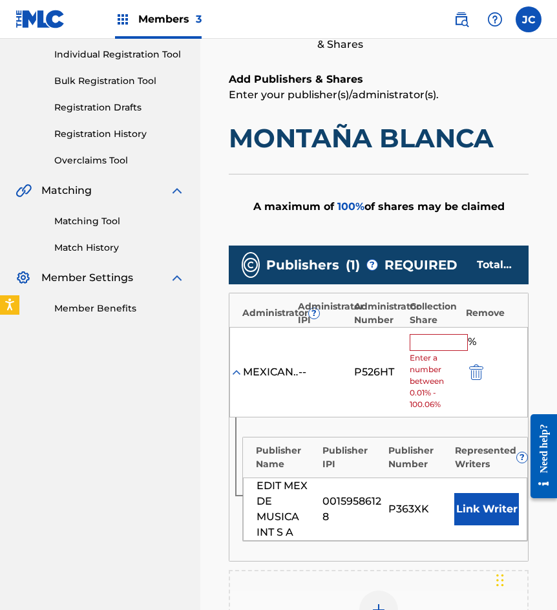
click at [443, 345] on input "text" at bounding box center [438, 342] width 58 height 17
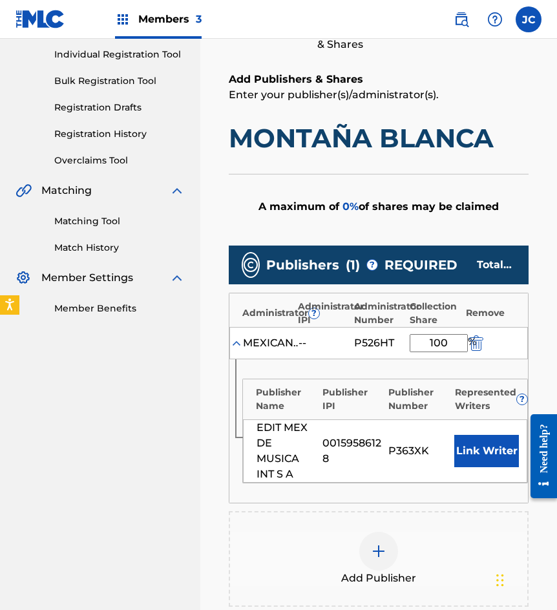
type input "100"
click at [480, 446] on button "Link Writer" at bounding box center [486, 451] width 65 height 32
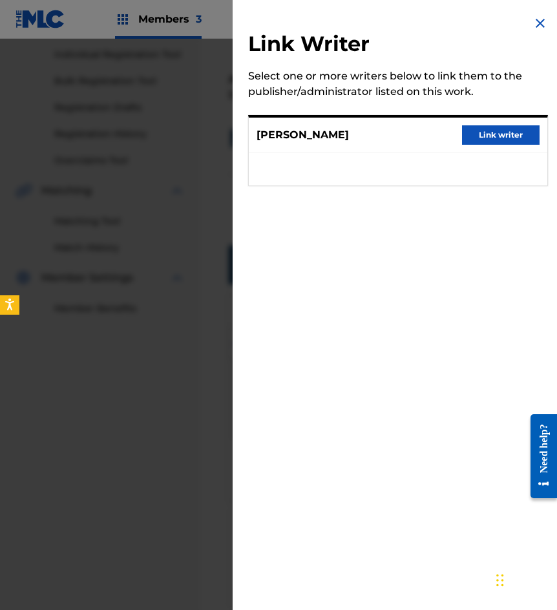
click at [486, 141] on button "Link writer" at bounding box center [500, 134] width 77 height 19
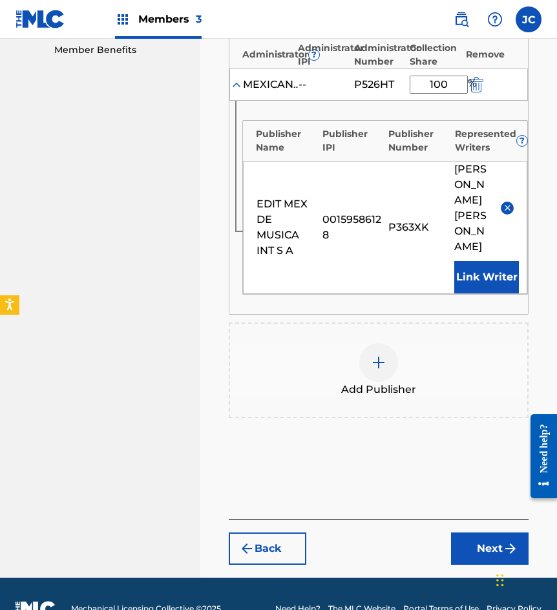
click at [469, 542] on button "Next" at bounding box center [489, 548] width 77 height 32
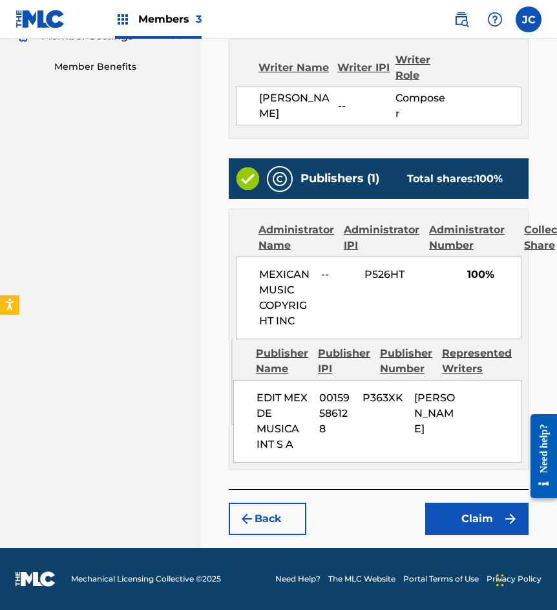
scroll to position [435, 0]
click at [451, 518] on button "Claim" at bounding box center [476, 518] width 103 height 32
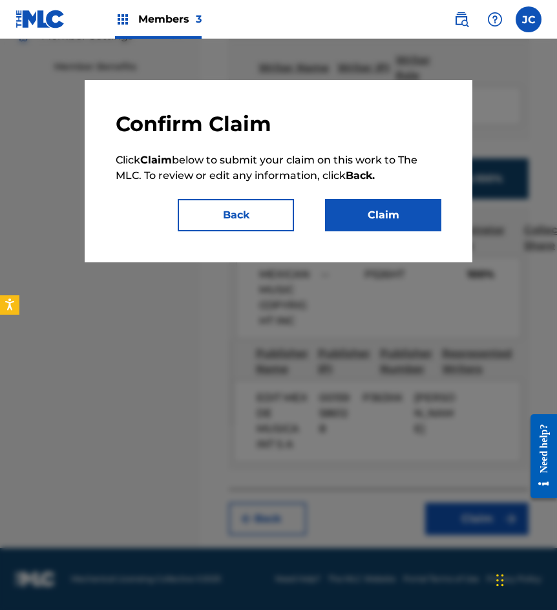
click at [405, 226] on button "Claim" at bounding box center [383, 215] width 116 height 32
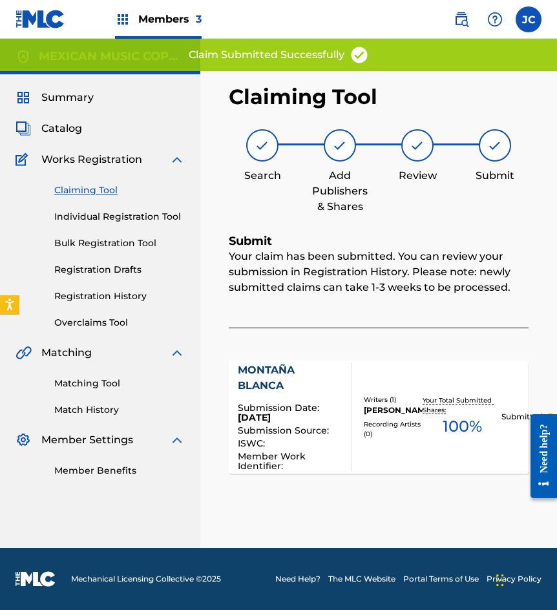
scroll to position [0, 0]
click at [91, 189] on link "Claiming Tool" at bounding box center [119, 190] width 130 height 14
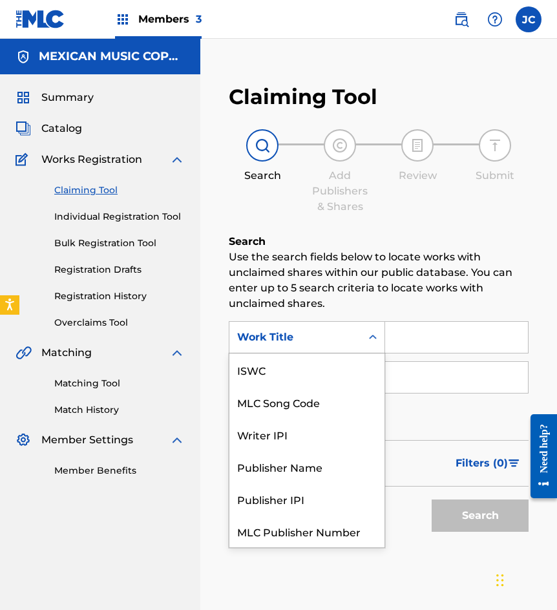
click at [330, 349] on div "Work Title" at bounding box center [307, 337] width 156 height 32
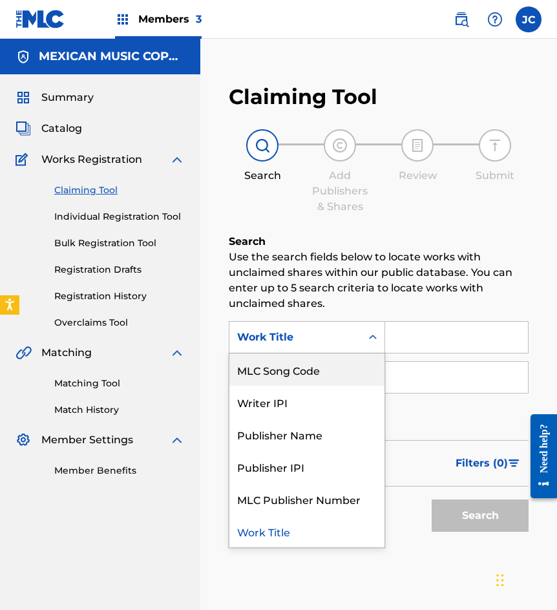
click at [320, 362] on div "MLC Song Code" at bounding box center [306, 369] width 155 height 32
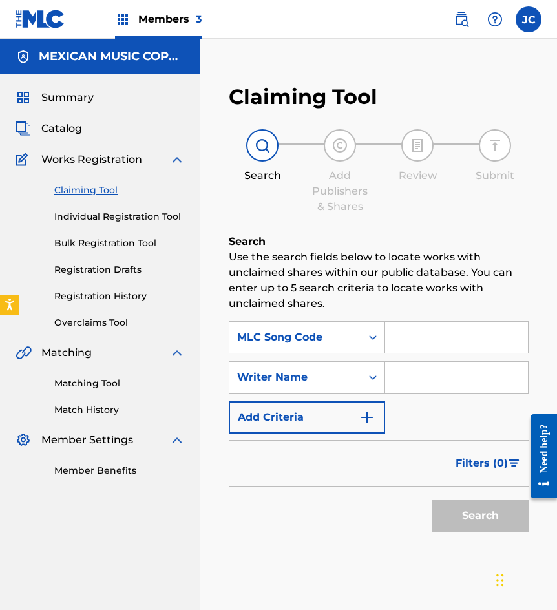
click at [396, 345] on input "Search Form" at bounding box center [456, 337] width 143 height 31
paste input "M6512O"
type input "M6512O"
click at [431, 499] on button "Search" at bounding box center [479, 515] width 97 height 32
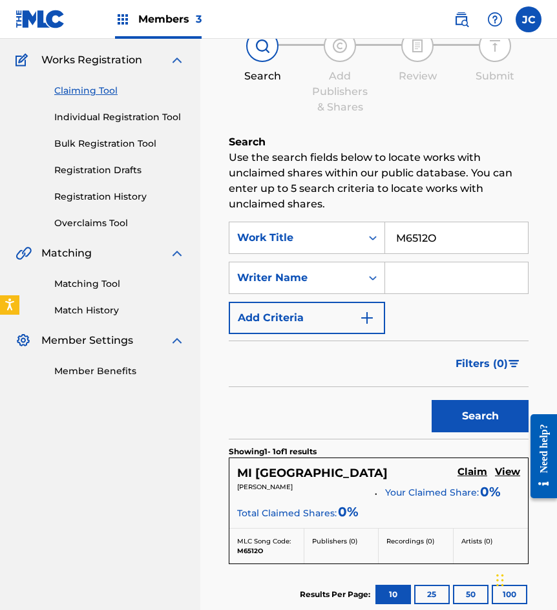
scroll to position [254, 0]
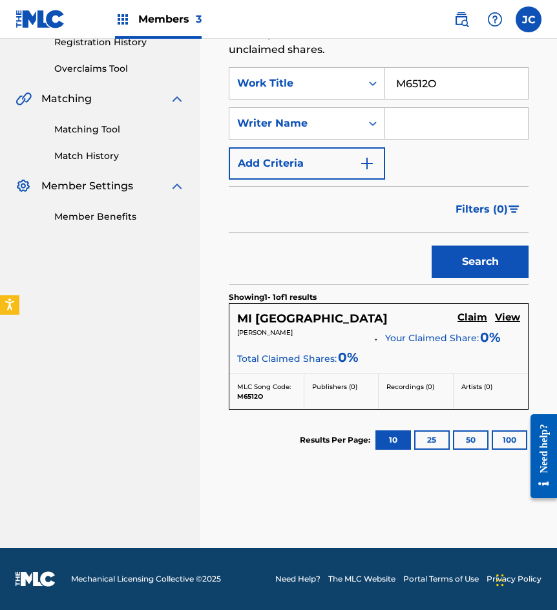
click at [473, 316] on h5 "Claim" at bounding box center [472, 317] width 30 height 12
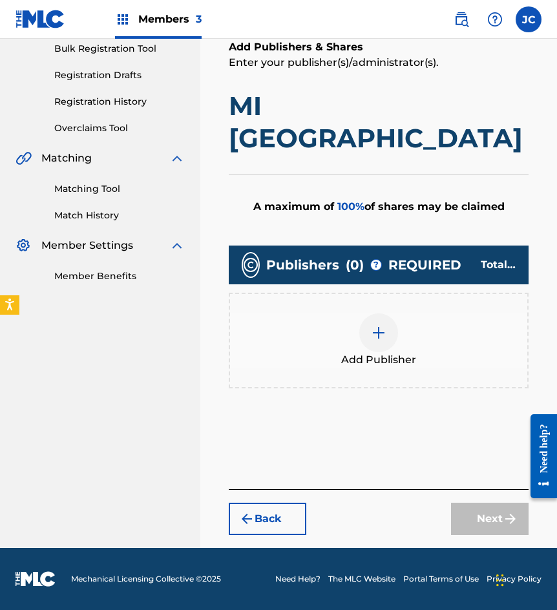
scroll to position [162, 0]
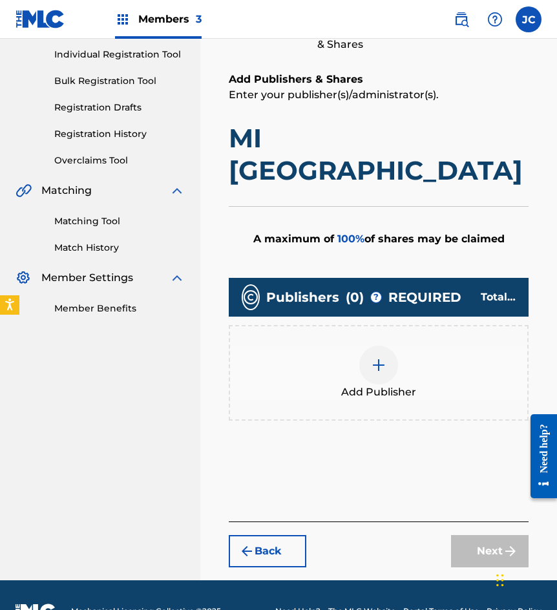
click at [362, 345] on div at bounding box center [378, 364] width 39 height 39
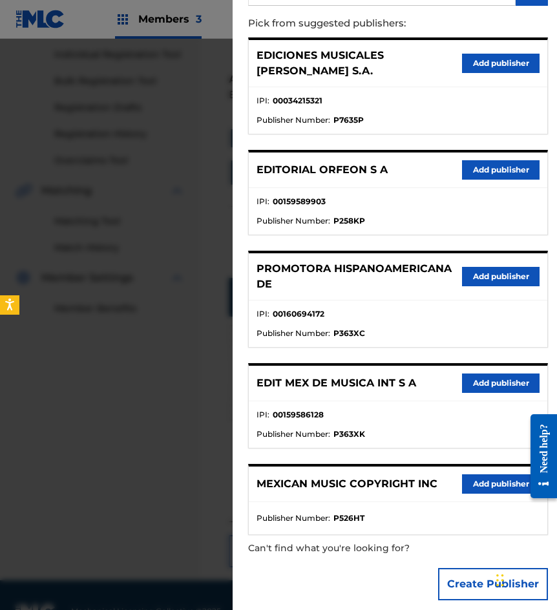
scroll to position [140, 0]
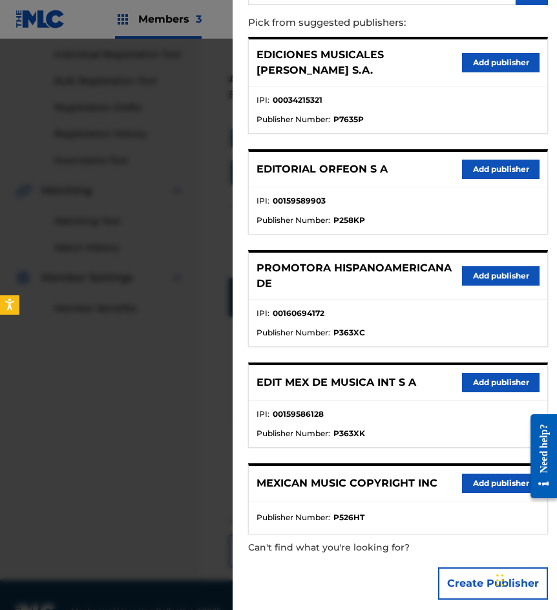
click at [487, 373] on button "Add publisher" at bounding box center [500, 382] width 77 height 19
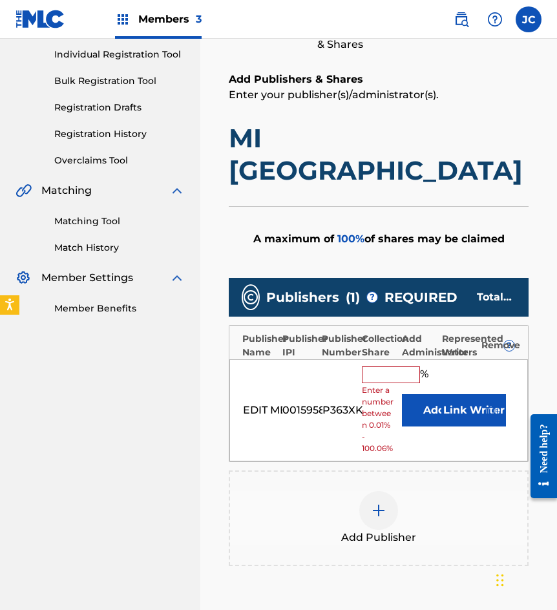
click at [415, 394] on button "Add" at bounding box center [434, 410] width 65 height 32
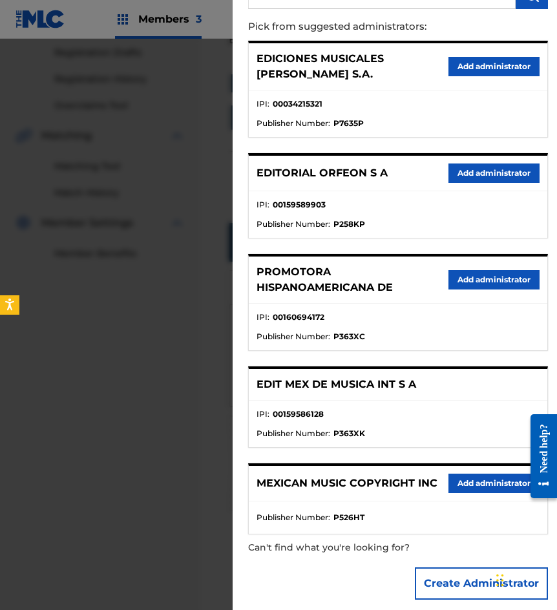
scroll to position [291, 0]
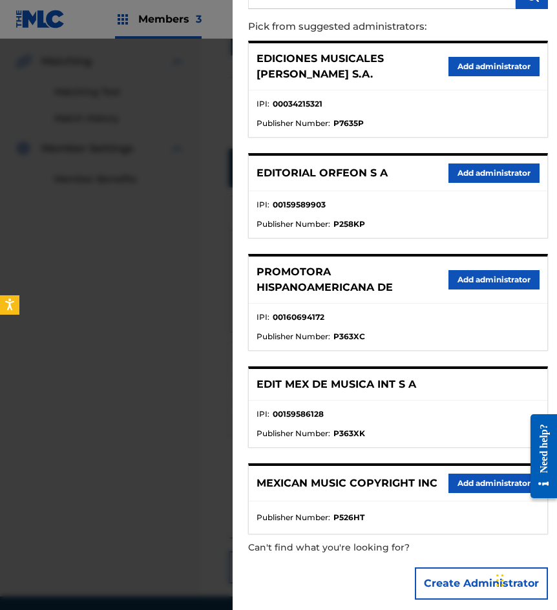
click at [475, 476] on button "Add administrator" at bounding box center [493, 482] width 91 height 19
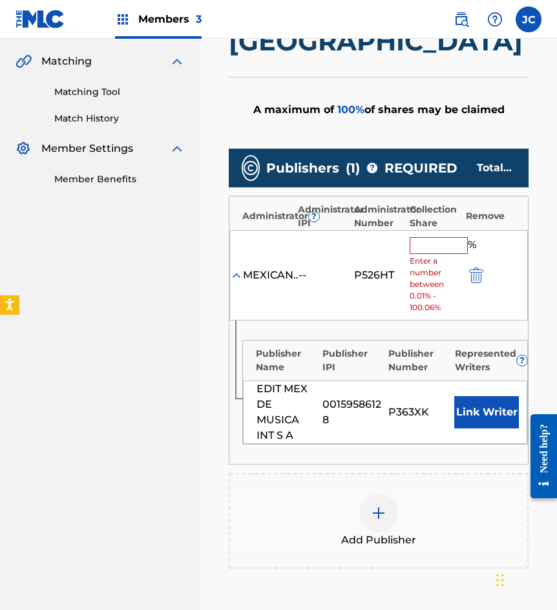
click at [440, 237] on input "text" at bounding box center [438, 245] width 58 height 17
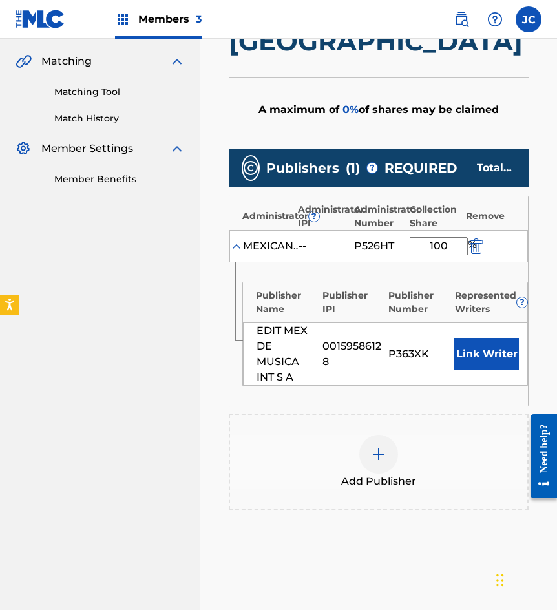
type input "100"
click at [506, 338] on button "Link Writer" at bounding box center [486, 354] width 65 height 32
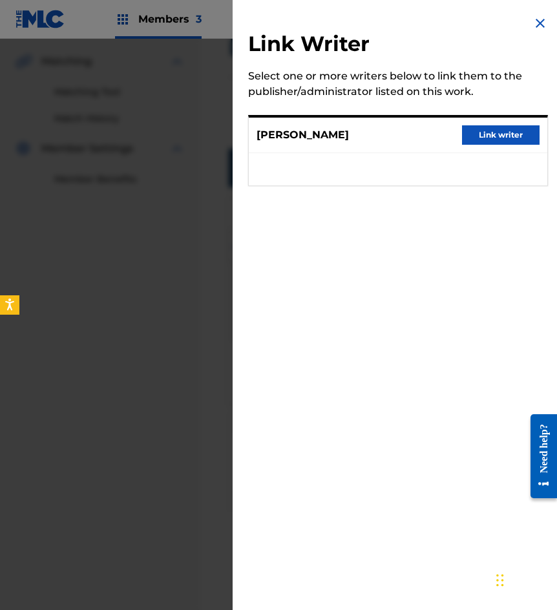
click at [499, 143] on button "Link writer" at bounding box center [500, 134] width 77 height 19
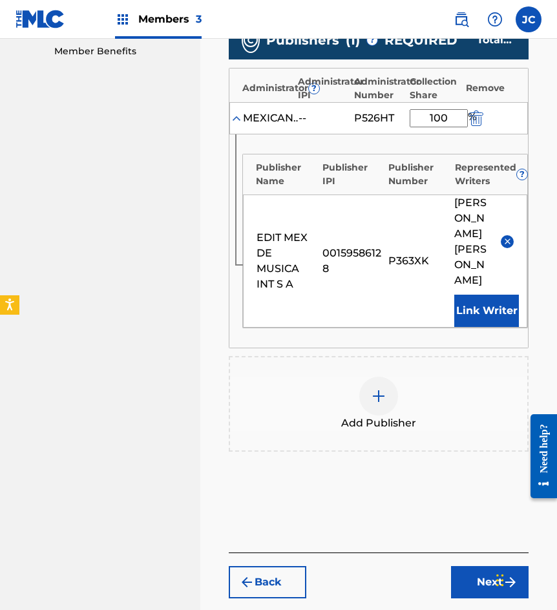
click at [482, 566] on button "Next" at bounding box center [489, 582] width 77 height 32
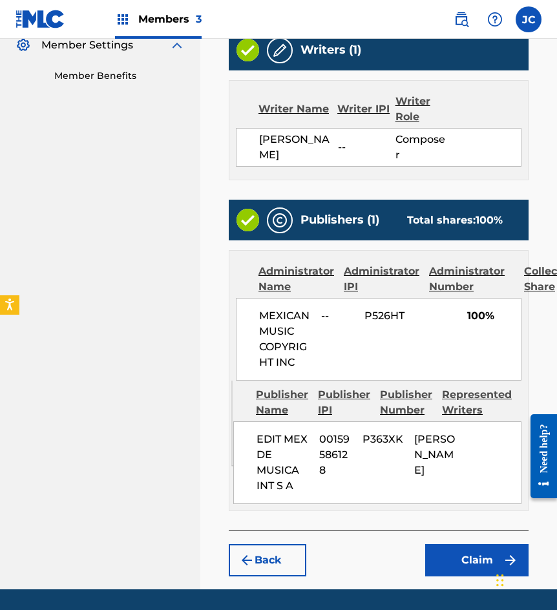
scroll to position [404, 0]
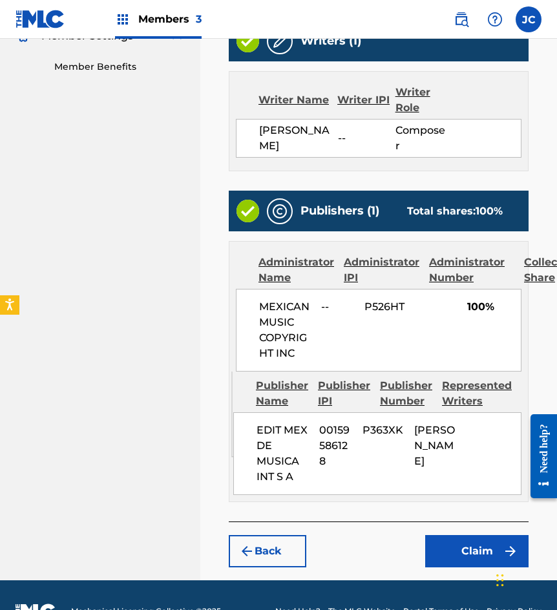
click at [481, 535] on button "Claim" at bounding box center [476, 551] width 103 height 32
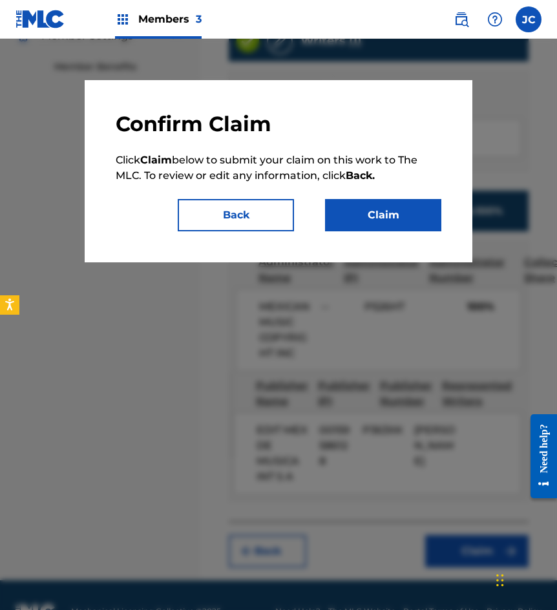
click at [415, 211] on button "Claim" at bounding box center [383, 215] width 116 height 32
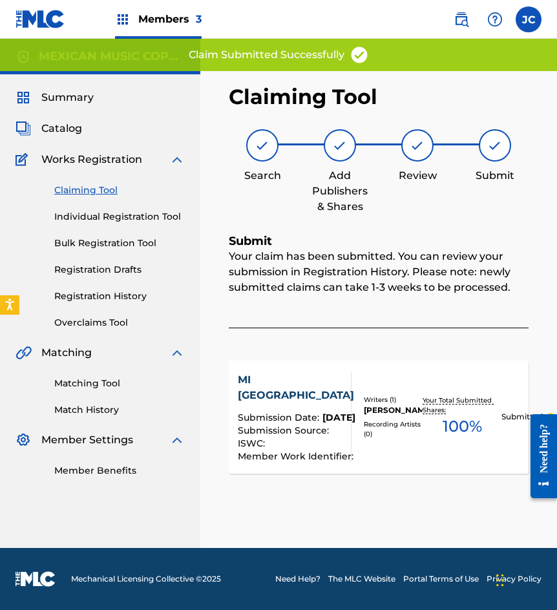
scroll to position [0, 0]
click at [85, 191] on link "Claiming Tool" at bounding box center [119, 190] width 130 height 14
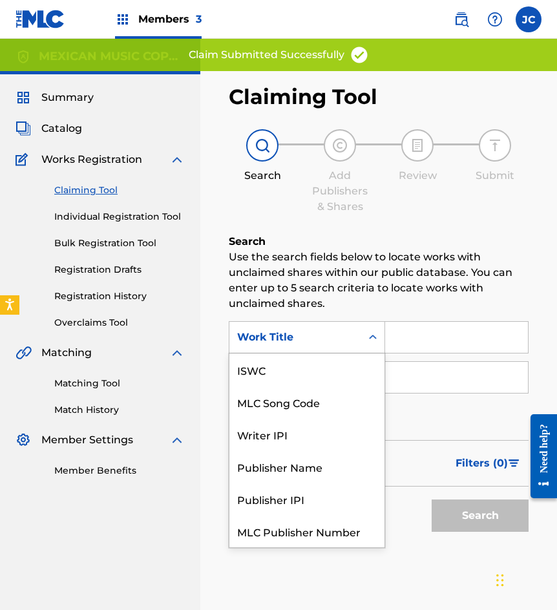
click at [314, 344] on div "Work Title" at bounding box center [295, 336] width 116 height 15
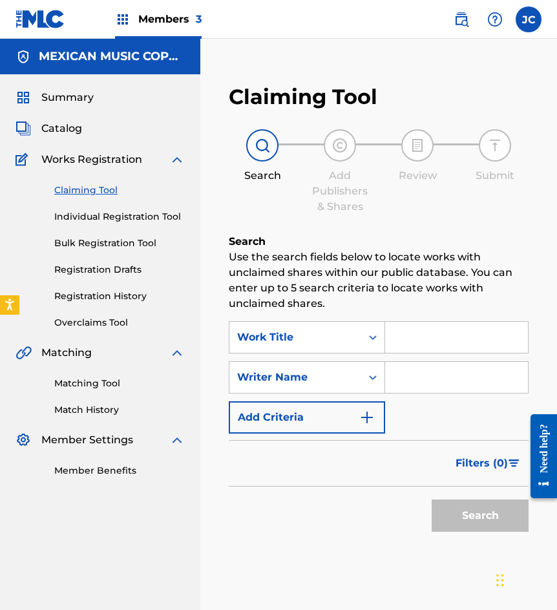
click at [307, 336] on div "Work Title" at bounding box center [295, 336] width 116 height 15
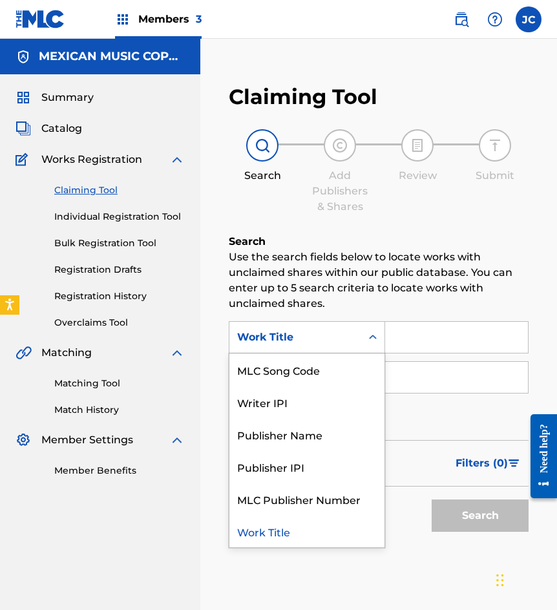
click at [301, 358] on div "MLC Song Code" at bounding box center [306, 369] width 155 height 32
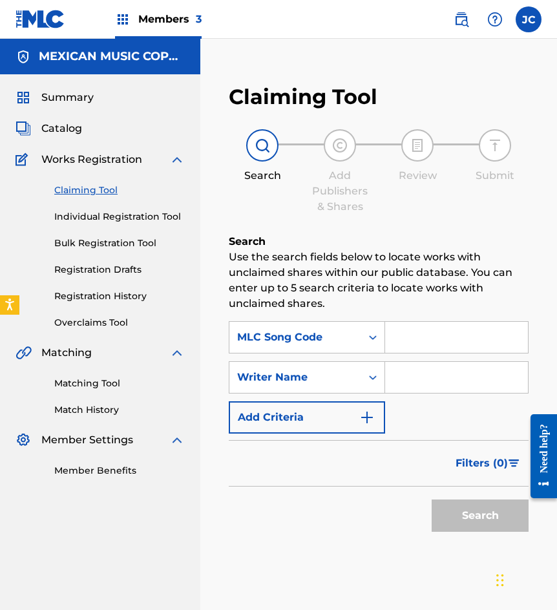
click at [406, 349] on input "Search Form" at bounding box center [456, 337] width 143 height 31
paste input "F3318H"
type input "F3318H"
click at [431, 499] on button "Search" at bounding box center [479, 515] width 97 height 32
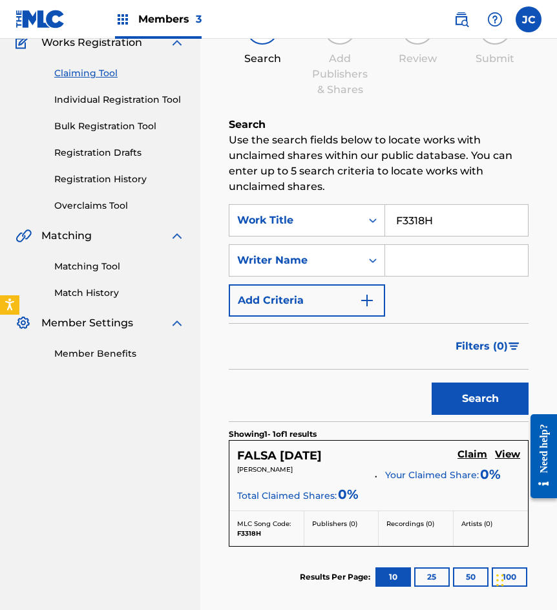
scroll to position [129, 0]
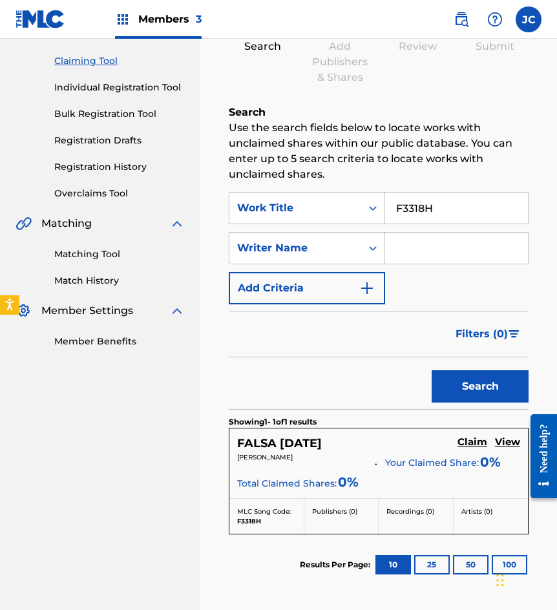
click at [474, 440] on h5 "Claim" at bounding box center [472, 442] width 30 height 12
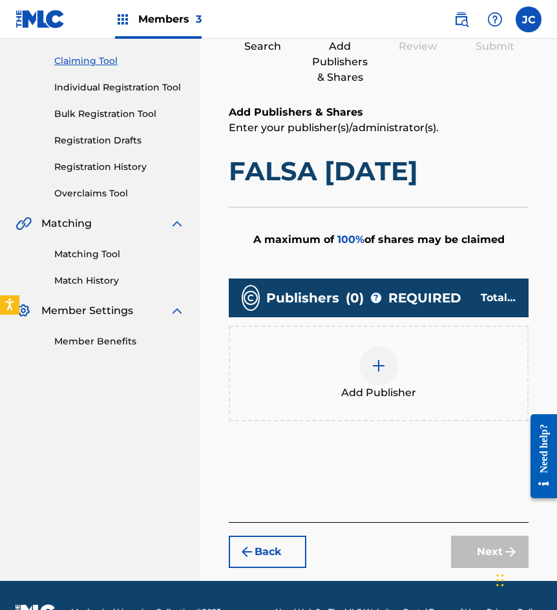
click at [369, 365] on div at bounding box center [378, 365] width 39 height 39
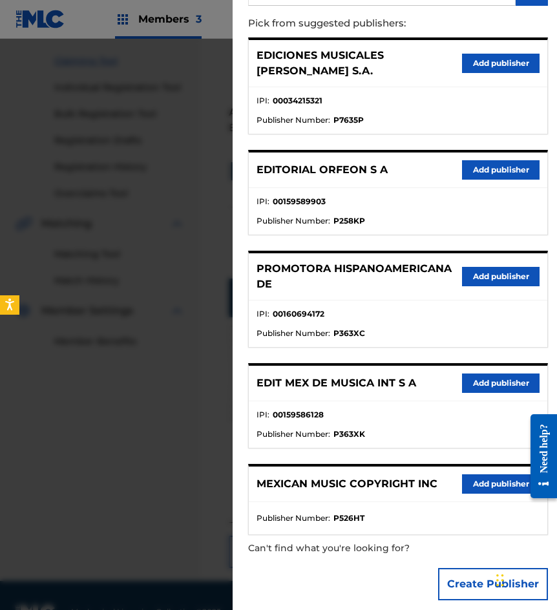
scroll to position [140, 0]
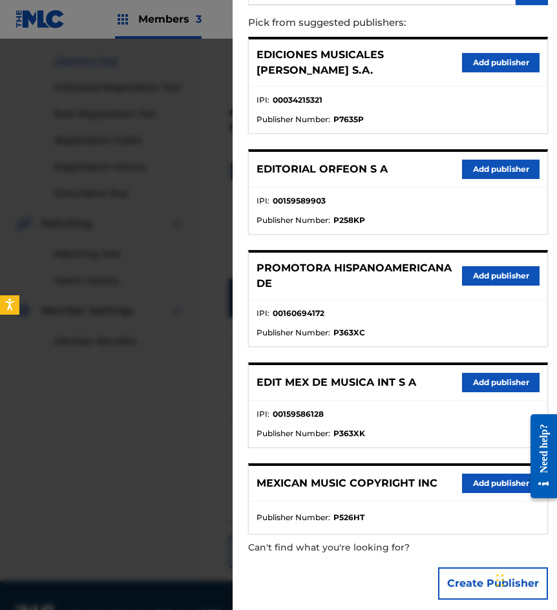
click at [474, 377] on button "Add publisher" at bounding box center [500, 382] width 77 height 19
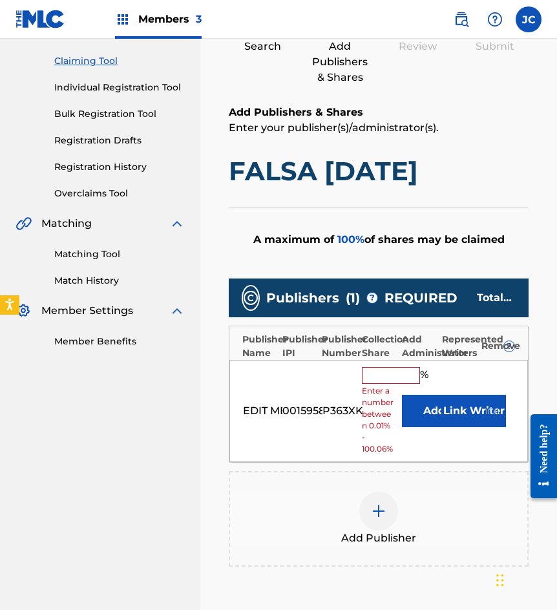
click at [419, 404] on button "Add" at bounding box center [434, 411] width 65 height 32
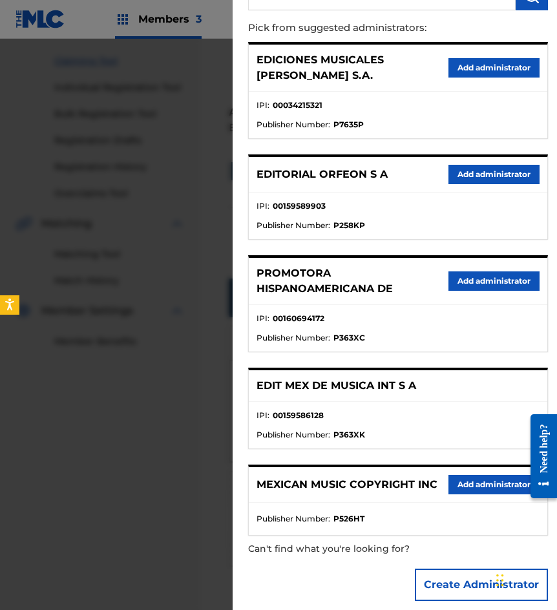
scroll to position [136, 0]
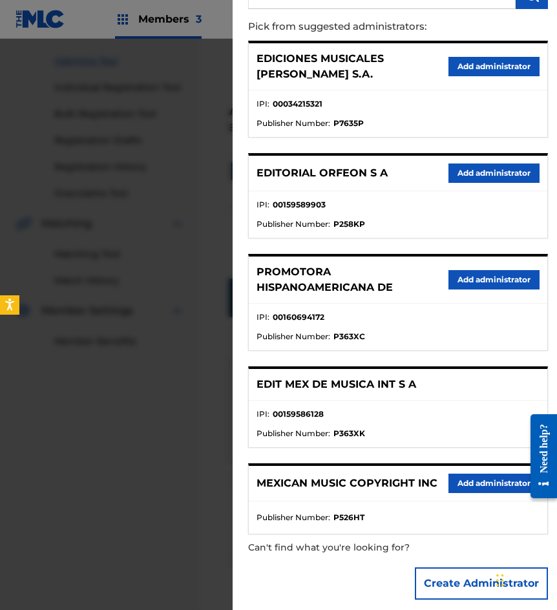
click at [473, 473] on button "Add administrator" at bounding box center [493, 482] width 91 height 19
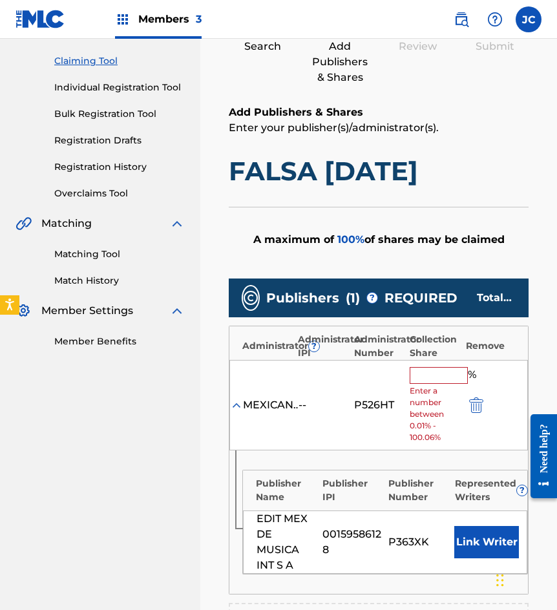
click at [428, 382] on input "text" at bounding box center [438, 375] width 58 height 17
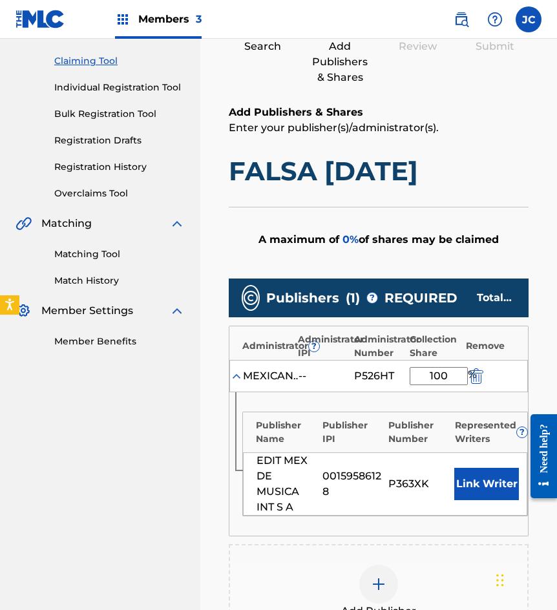
type input "100"
click at [498, 489] on button "Link Writer" at bounding box center [486, 484] width 65 height 32
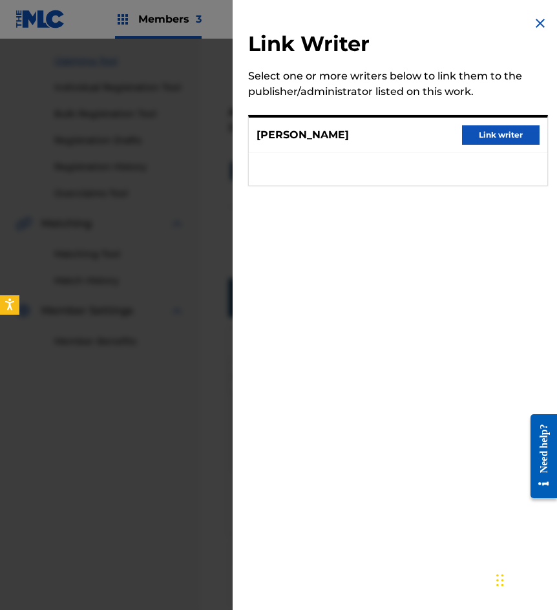
click at [482, 139] on button "Link writer" at bounding box center [500, 134] width 77 height 19
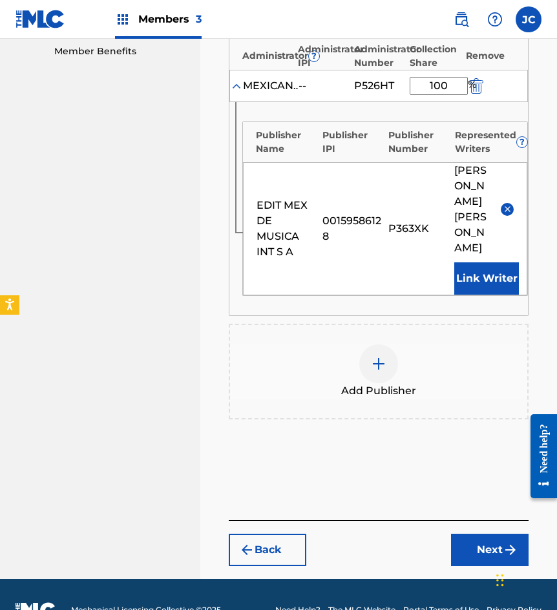
click at [471, 533] on button "Next" at bounding box center [489, 549] width 77 height 32
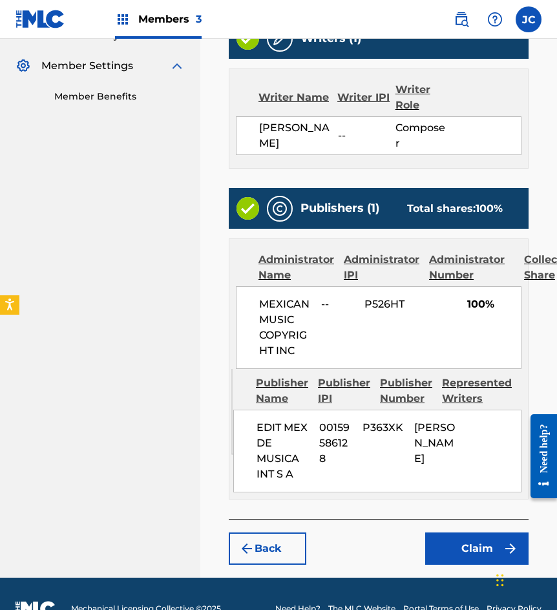
scroll to position [404, 0]
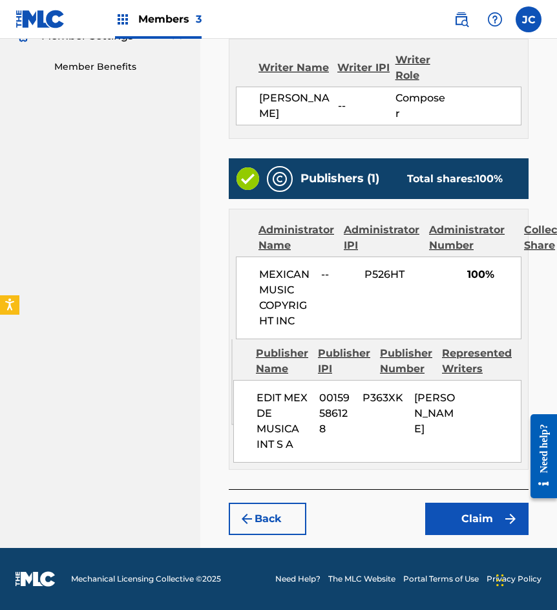
click at [474, 521] on button "Claim" at bounding box center [476, 518] width 103 height 32
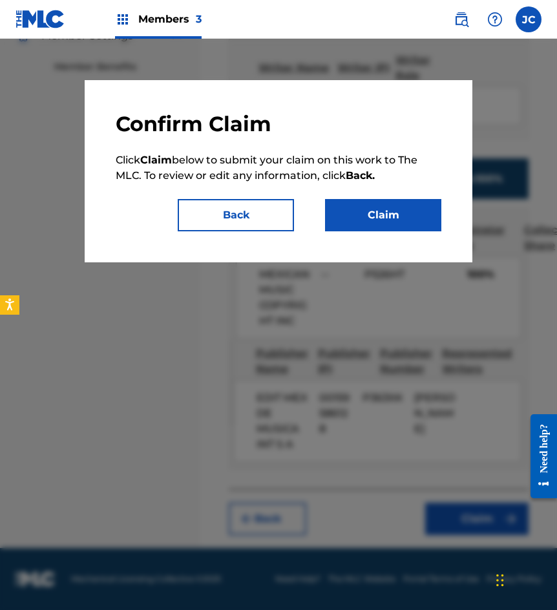
click at [386, 216] on button "Claim" at bounding box center [383, 215] width 116 height 32
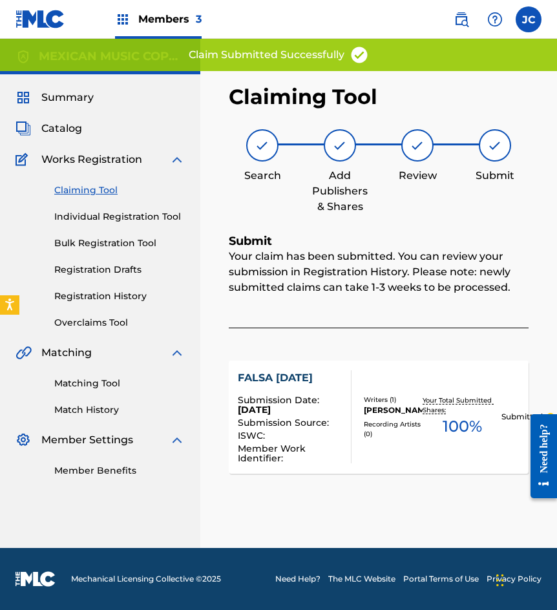
scroll to position [0, 0]
click at [81, 185] on link "Claiming Tool" at bounding box center [119, 190] width 130 height 14
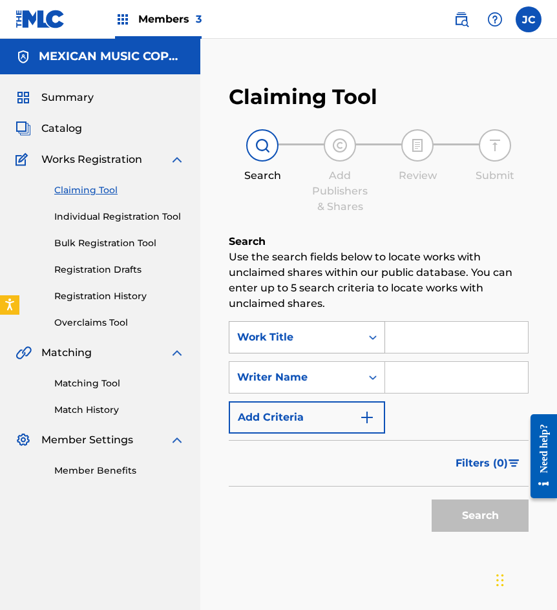
click at [274, 335] on div "Work Title" at bounding box center [295, 336] width 116 height 15
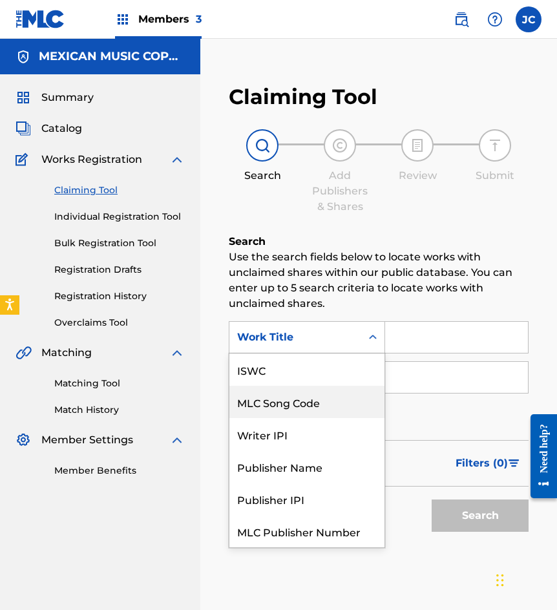
click at [287, 386] on div "MLC Song Code" at bounding box center [306, 402] width 155 height 32
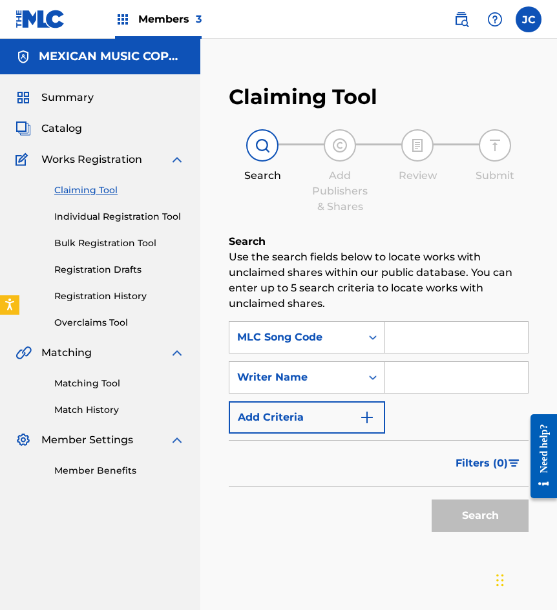
click at [412, 338] on input "Search Form" at bounding box center [456, 337] width 143 height 31
paste input "934001"
type input "934001"
click at [431, 499] on button "Search" at bounding box center [479, 515] width 97 height 32
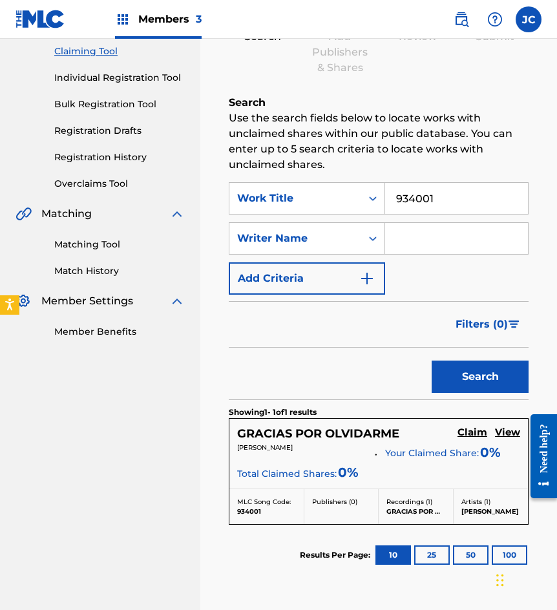
scroll to position [194, 0]
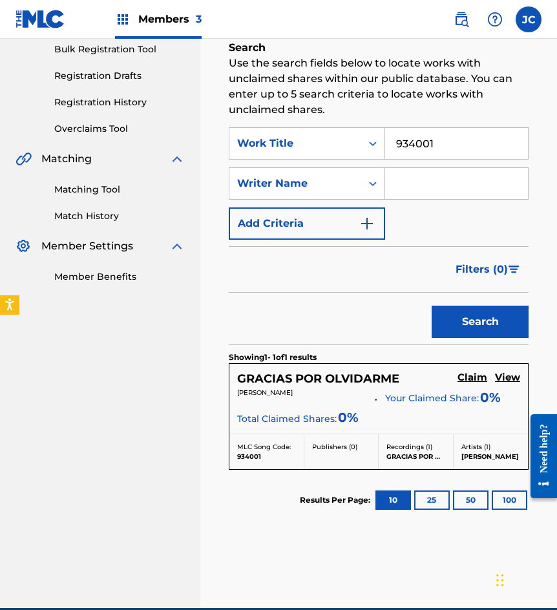
click at [462, 374] on h5 "Claim" at bounding box center [472, 377] width 30 height 12
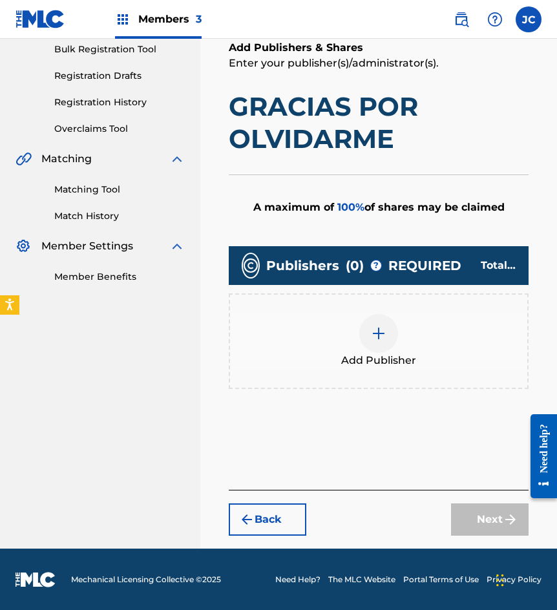
click at [384, 333] on img at bounding box center [378, 332] width 15 height 15
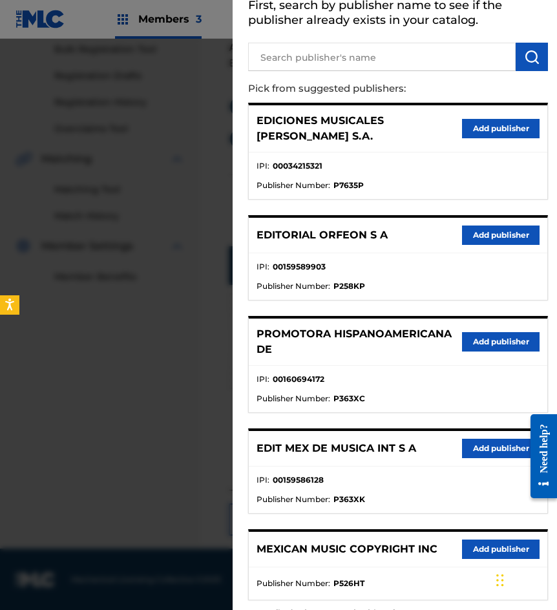
scroll to position [140, 0]
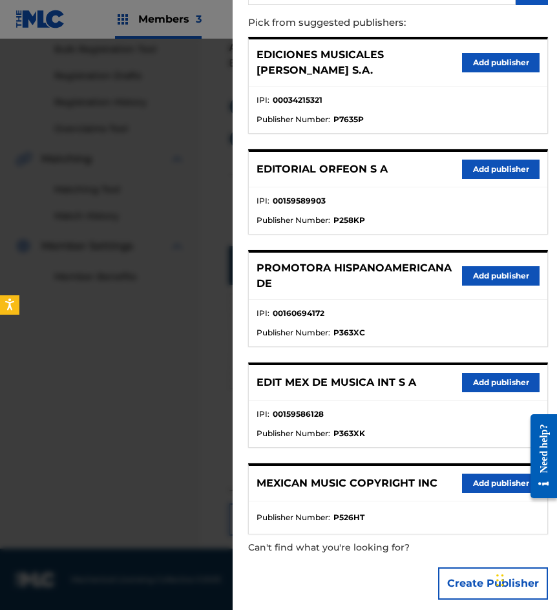
click at [474, 373] on button "Add publisher" at bounding box center [500, 382] width 77 height 19
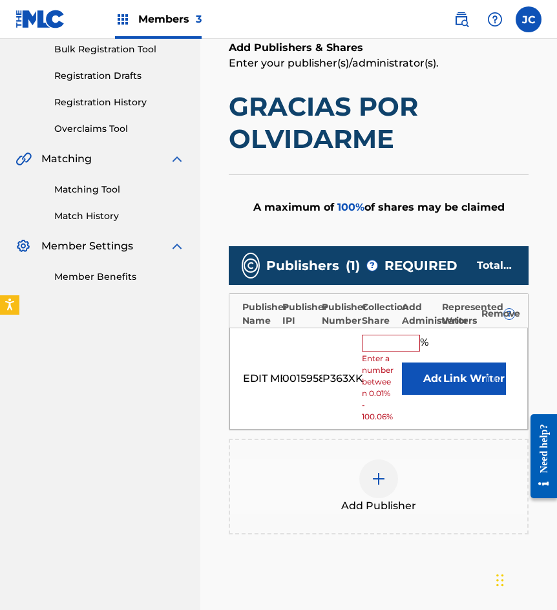
click at [422, 378] on button "Add" at bounding box center [434, 378] width 65 height 32
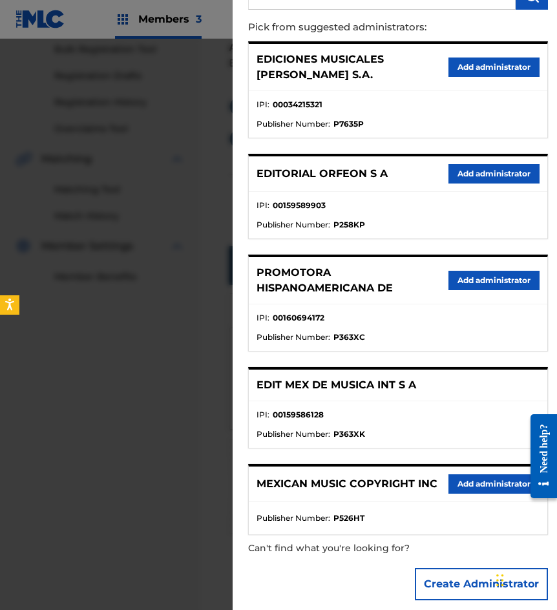
scroll to position [136, 0]
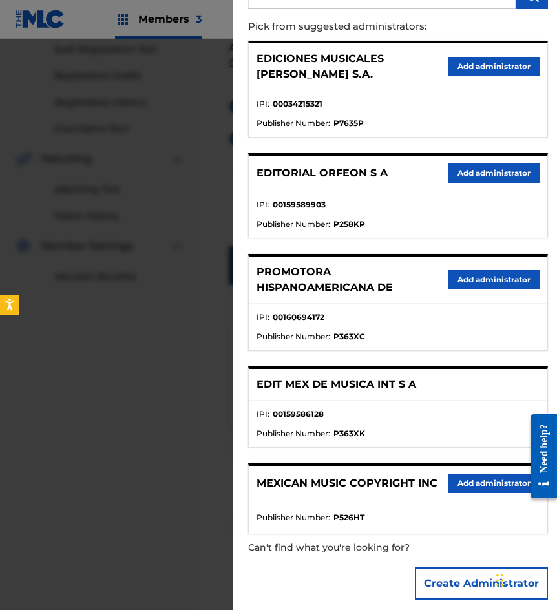
click at [484, 473] on button "Add administrator" at bounding box center [493, 482] width 91 height 19
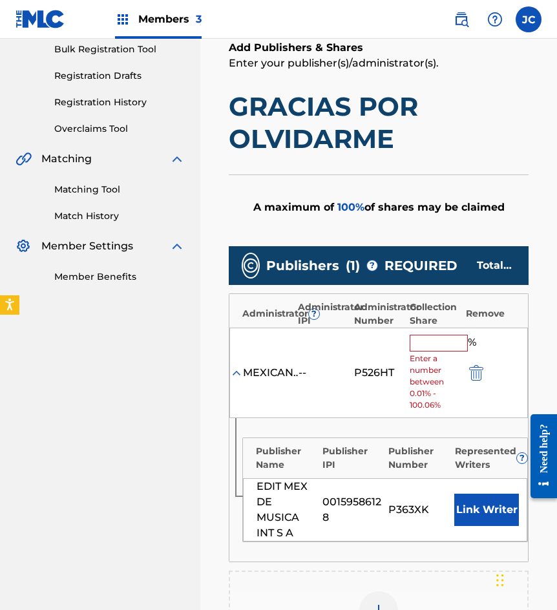
click at [424, 336] on input "text" at bounding box center [438, 342] width 58 height 17
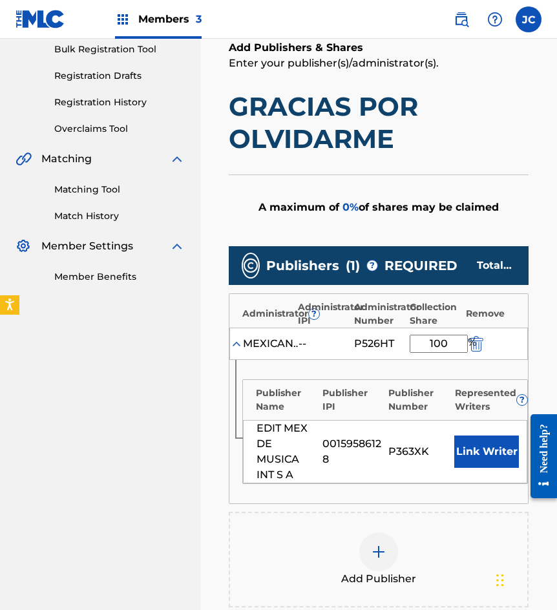
type input "100"
click at [480, 444] on button "Link Writer" at bounding box center [486, 451] width 65 height 32
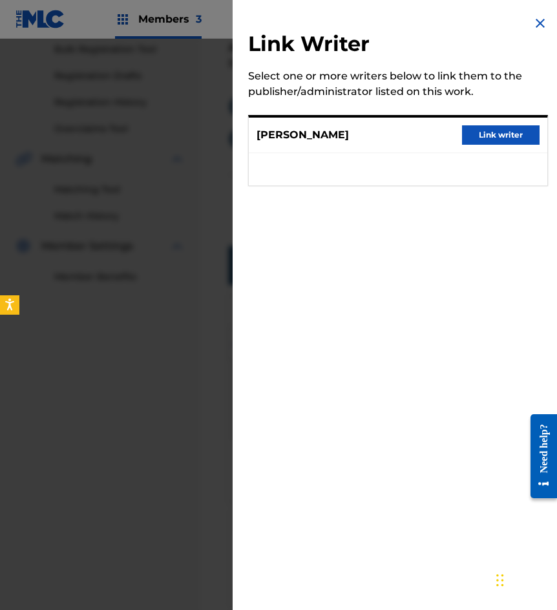
click at [488, 129] on button "Link writer" at bounding box center [500, 134] width 77 height 19
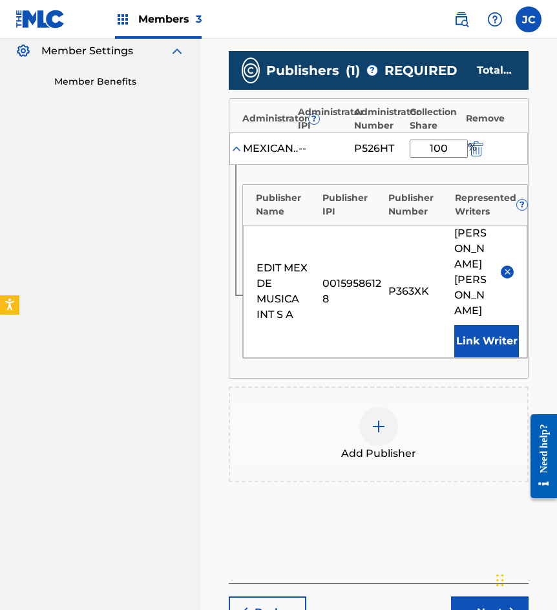
scroll to position [451, 0]
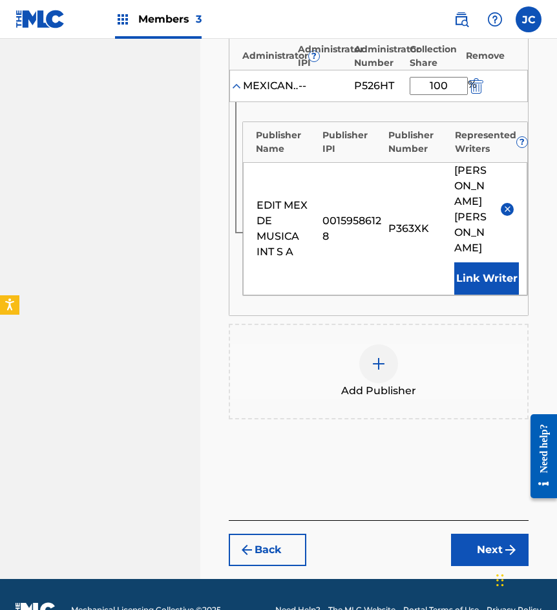
click at [486, 534] on div "Claiming Tool Search Add Publishers & Shares Review Submit Add Publishers & Sha…" at bounding box center [378, 99] width 325 height 959
click at [480, 533] on button "Next" at bounding box center [489, 549] width 77 height 32
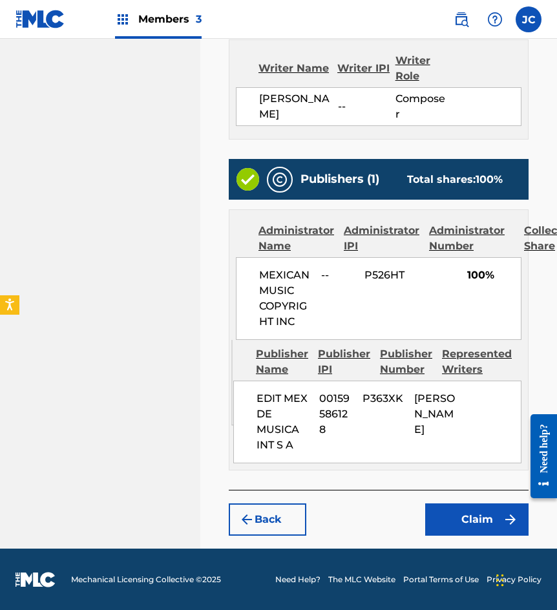
scroll to position [436, 0]
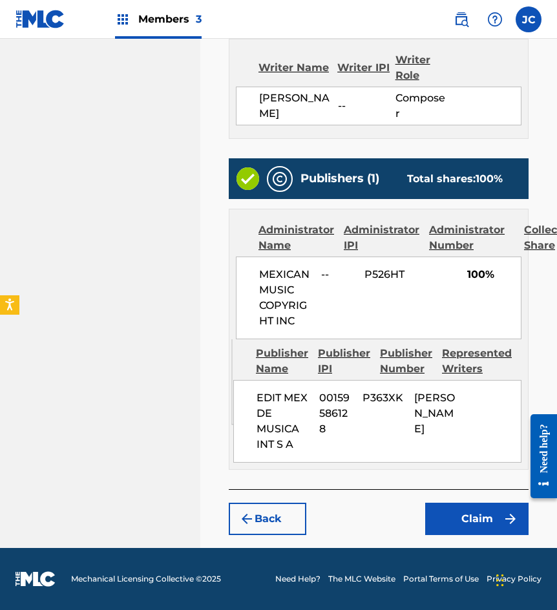
click at [448, 512] on button "Claim" at bounding box center [476, 518] width 103 height 32
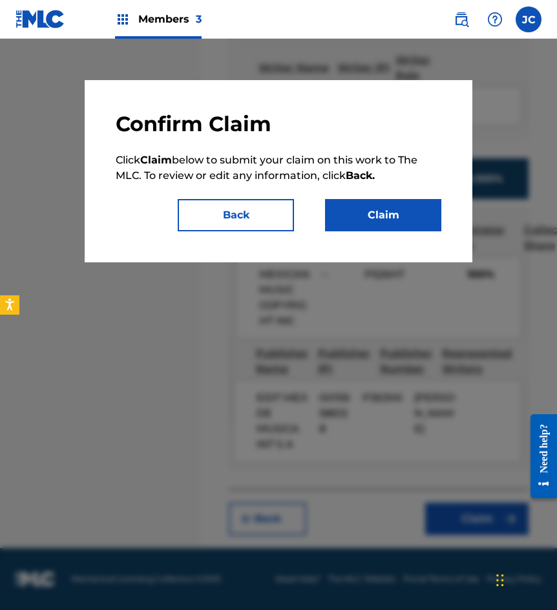
click at [395, 221] on button "Claim" at bounding box center [383, 215] width 116 height 32
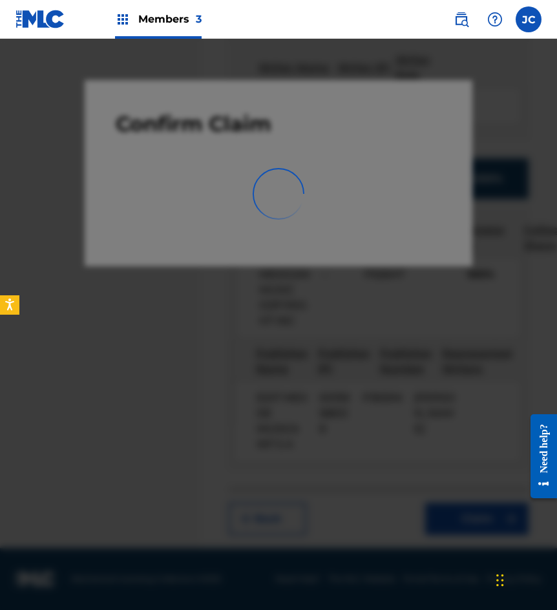
scroll to position [0, 0]
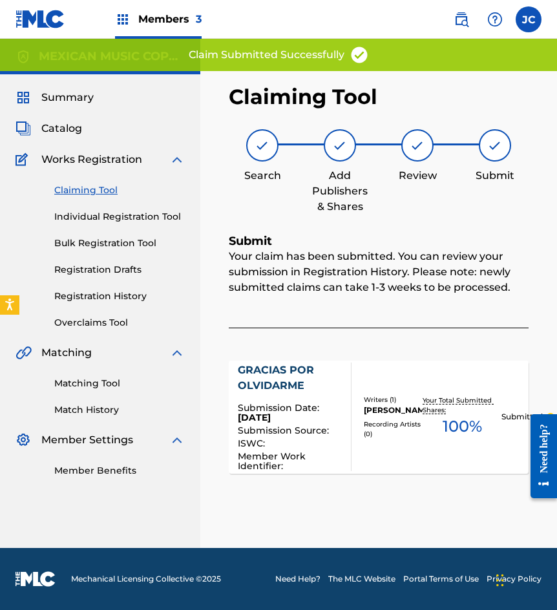
click at [103, 189] on link "Claiming Tool" at bounding box center [119, 190] width 130 height 14
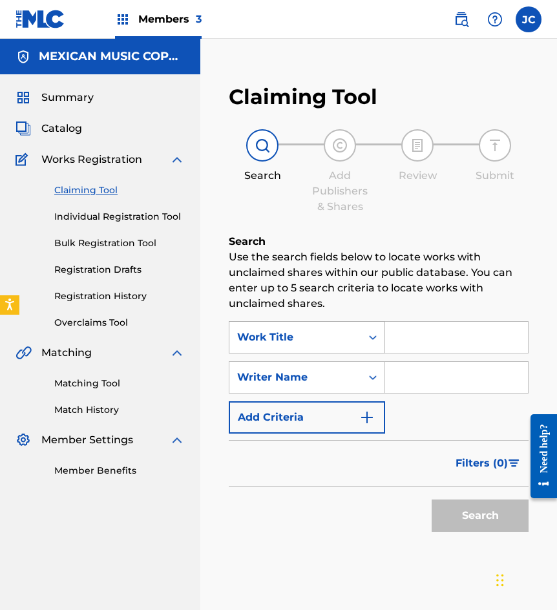
click at [292, 342] on div "Work Title" at bounding box center [295, 336] width 116 height 15
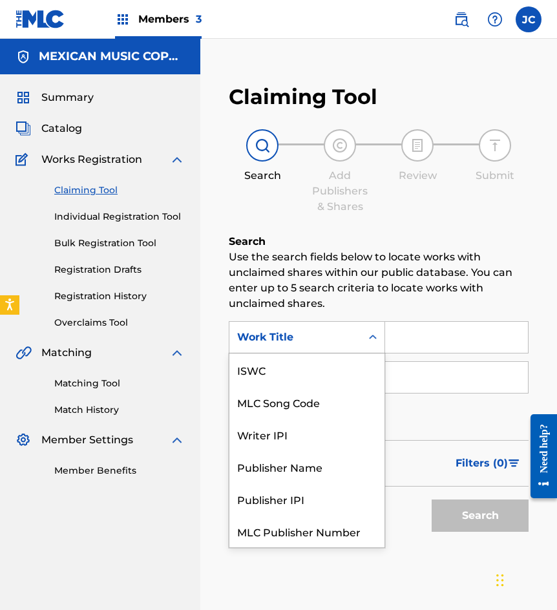
scroll to position [32, 0]
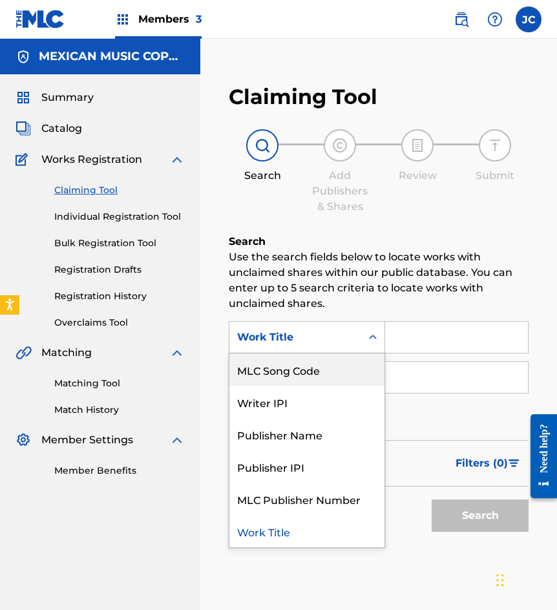
click at [302, 385] on div "MLC Song Code" at bounding box center [306, 369] width 155 height 32
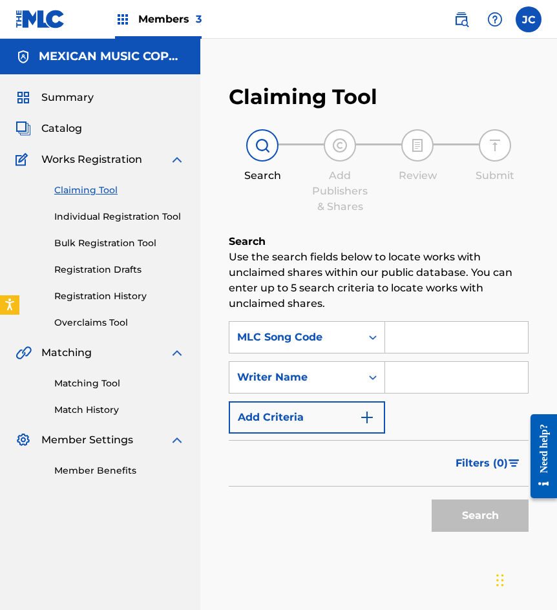
click at [404, 338] on input "Search Form" at bounding box center [456, 337] width 143 height 31
paste input "U1232E"
type input "U1232E"
click at [431, 499] on button "Search" at bounding box center [479, 515] width 97 height 32
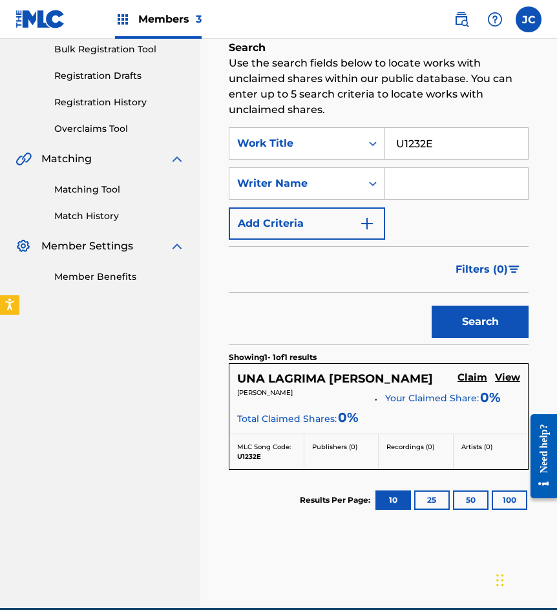
click at [463, 374] on h5 "Claim" at bounding box center [472, 377] width 30 height 12
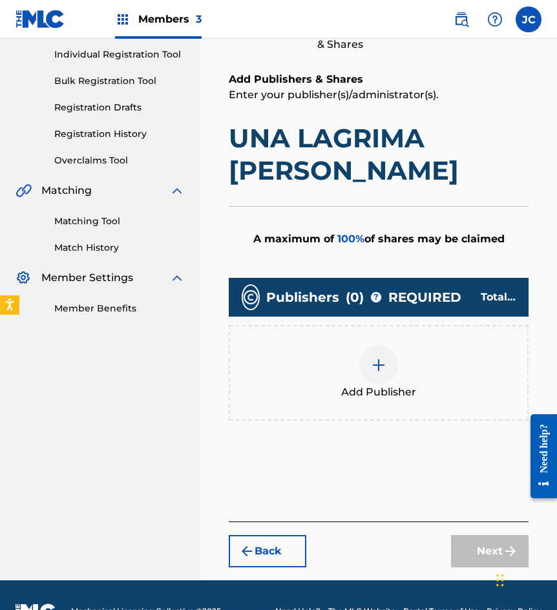
click at [375, 345] on div at bounding box center [378, 364] width 39 height 39
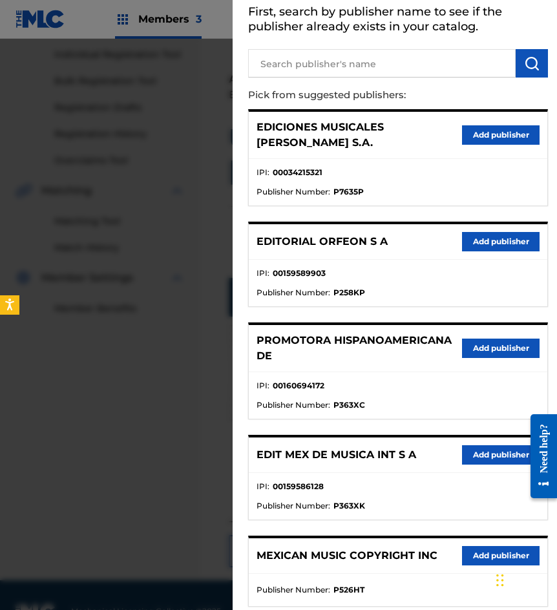
scroll to position [140, 0]
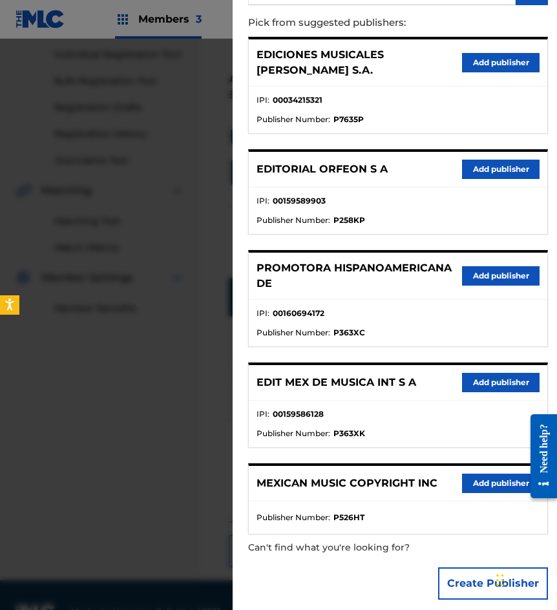
click at [475, 373] on button "Add publisher" at bounding box center [500, 382] width 77 height 19
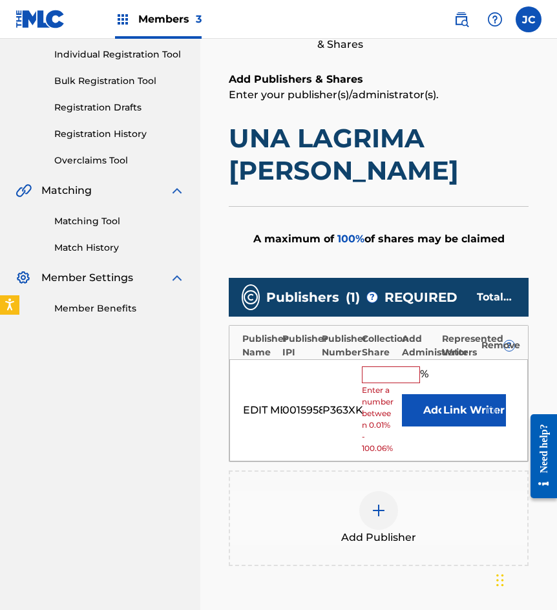
click at [420, 394] on button "Add" at bounding box center [434, 410] width 65 height 32
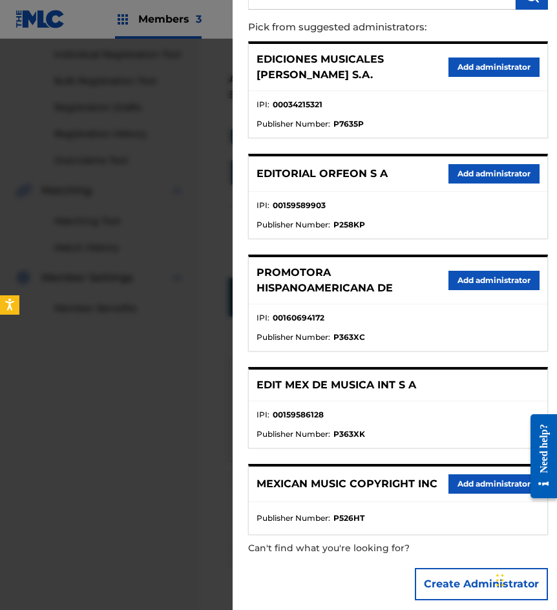
scroll to position [136, 0]
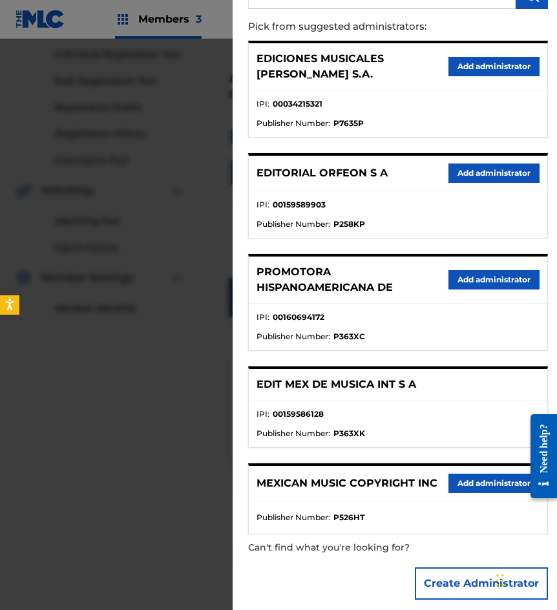
click at [469, 476] on button "Add administrator" at bounding box center [493, 482] width 91 height 19
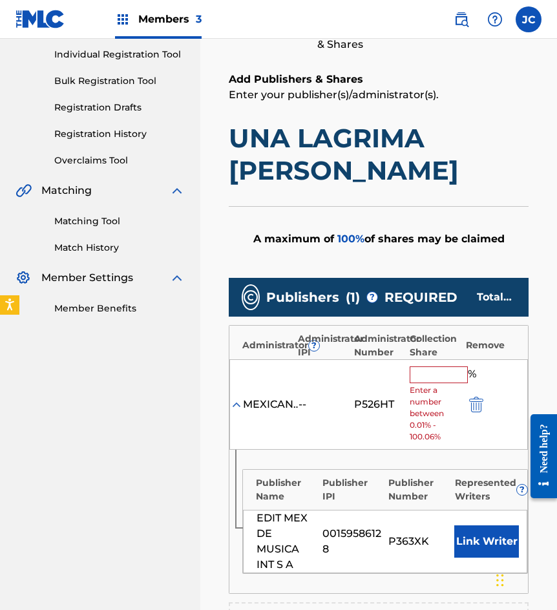
click at [434, 366] on input "text" at bounding box center [438, 374] width 58 height 17
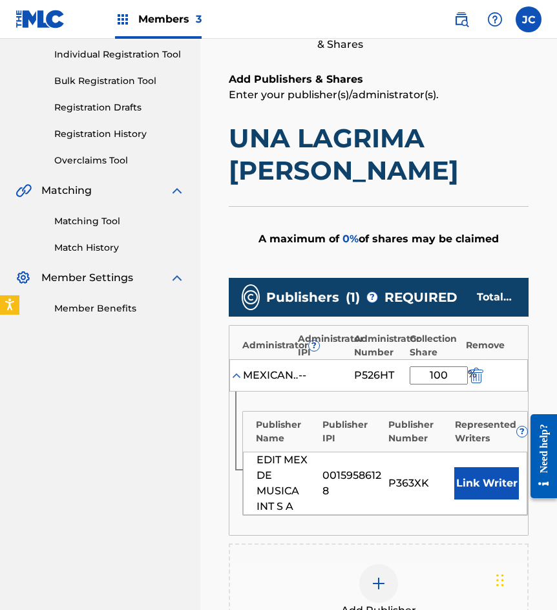
type input "100"
click at [493, 467] on button "Link Writer" at bounding box center [486, 483] width 65 height 32
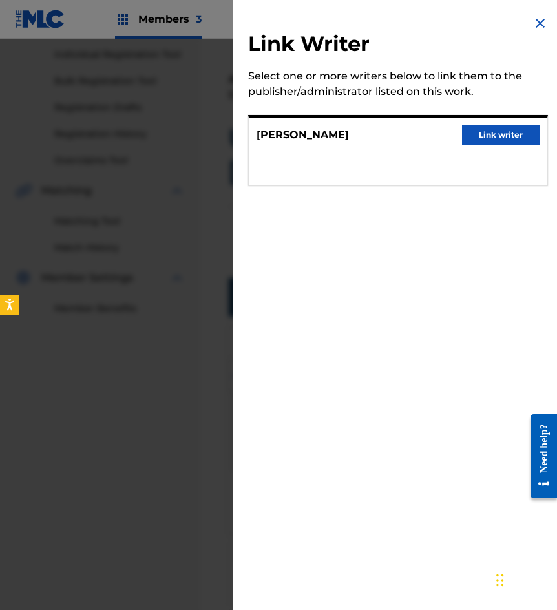
click at [477, 143] on button "Link writer" at bounding box center [500, 134] width 77 height 19
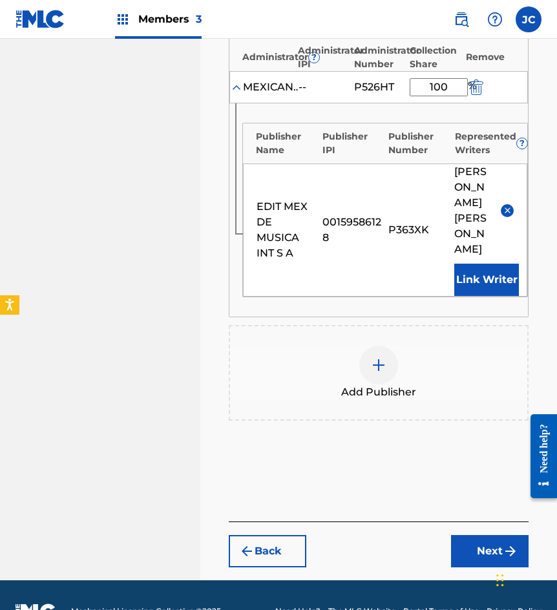
click at [449, 521] on div "Back Next" at bounding box center [379, 544] width 300 height 46
click at [466, 535] on button "Next" at bounding box center [489, 551] width 77 height 32
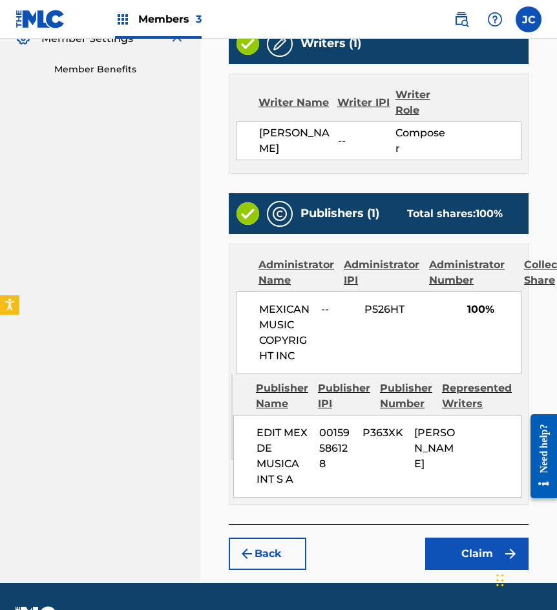
scroll to position [450, 0]
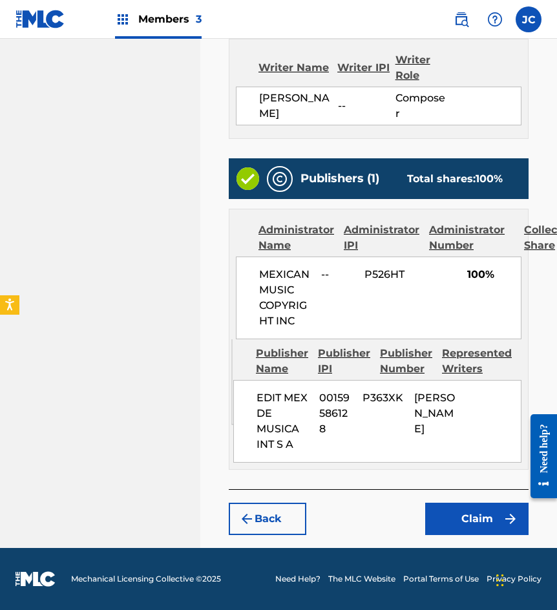
click at [450, 525] on button "Claim" at bounding box center [476, 518] width 103 height 32
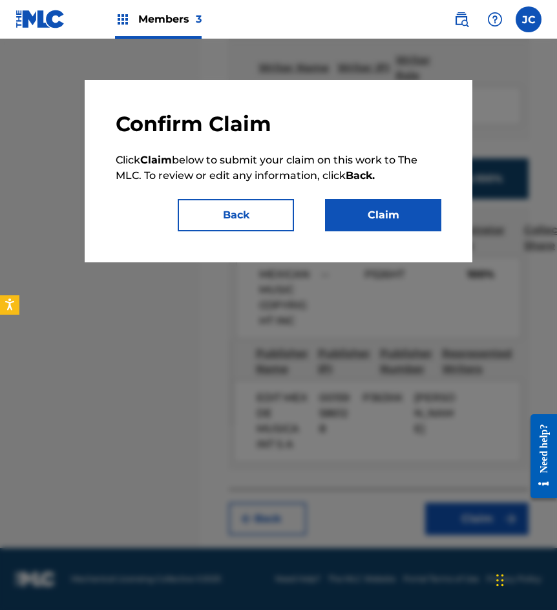
click at [372, 211] on button "Claim" at bounding box center [383, 215] width 116 height 32
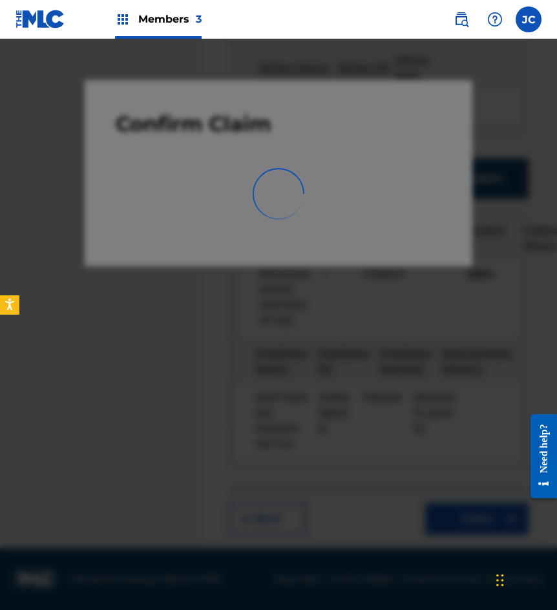
scroll to position [0, 0]
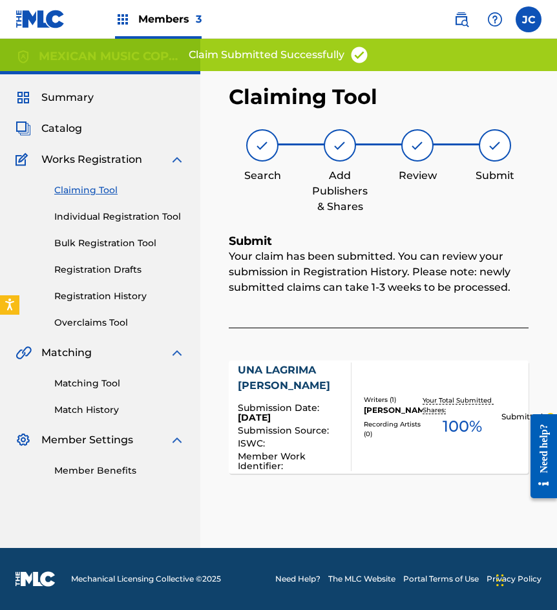
drag, startPoint x: 81, startPoint y: 189, endPoint x: 159, endPoint y: 214, distance: 81.5
click at [81, 189] on link "Claiming Tool" at bounding box center [119, 190] width 130 height 14
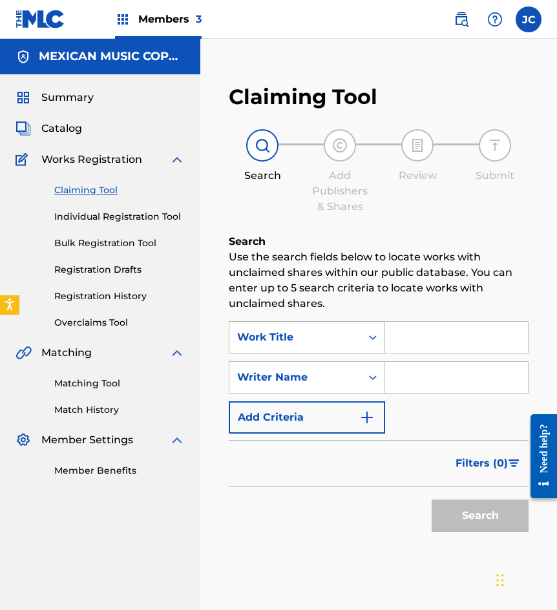
click at [318, 337] on div "Work Title" at bounding box center [295, 336] width 116 height 15
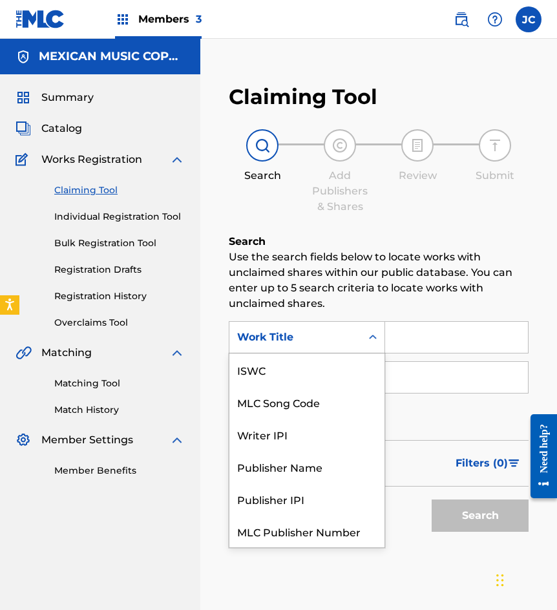
scroll to position [32, 0]
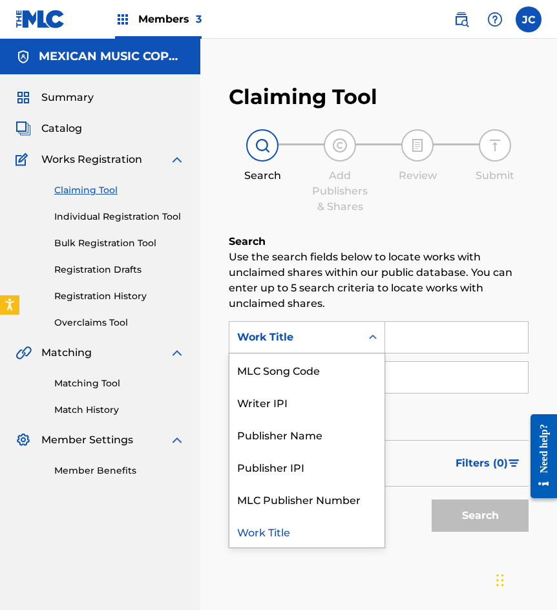
click at [318, 361] on div "MLC Song Code" at bounding box center [306, 369] width 155 height 32
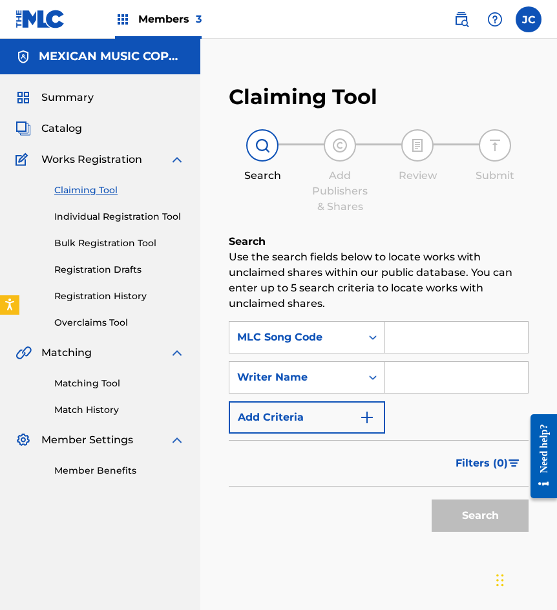
click at [453, 331] on input "Search Form" at bounding box center [456, 337] width 143 height 31
paste input "S7521H"
type input "S7521H"
click at [431, 499] on button "Search" at bounding box center [479, 515] width 97 height 32
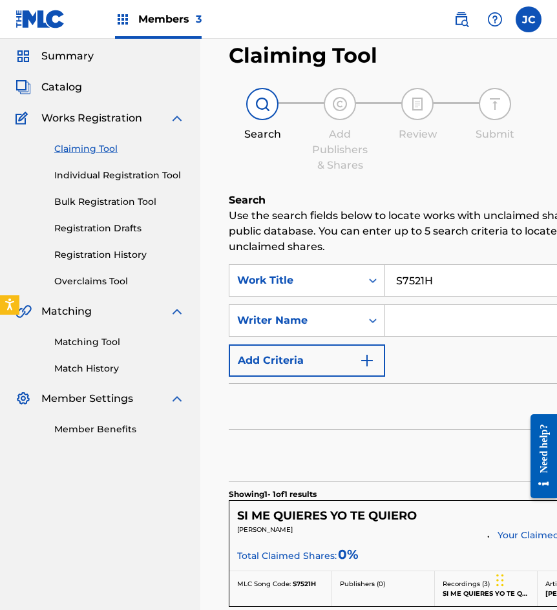
scroll to position [65, 0]
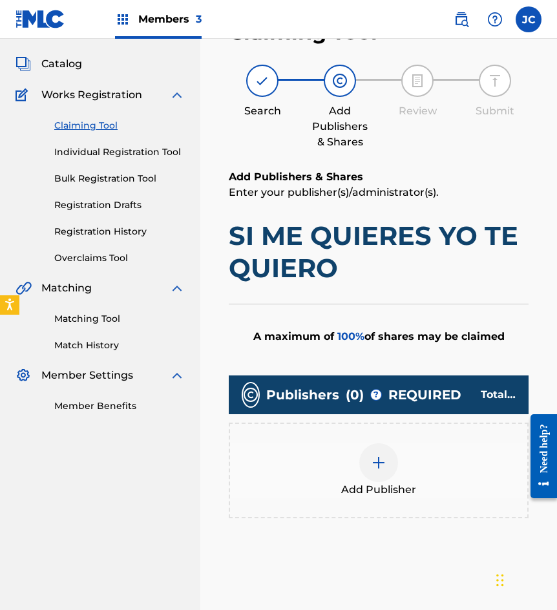
click at [380, 449] on div at bounding box center [378, 462] width 39 height 39
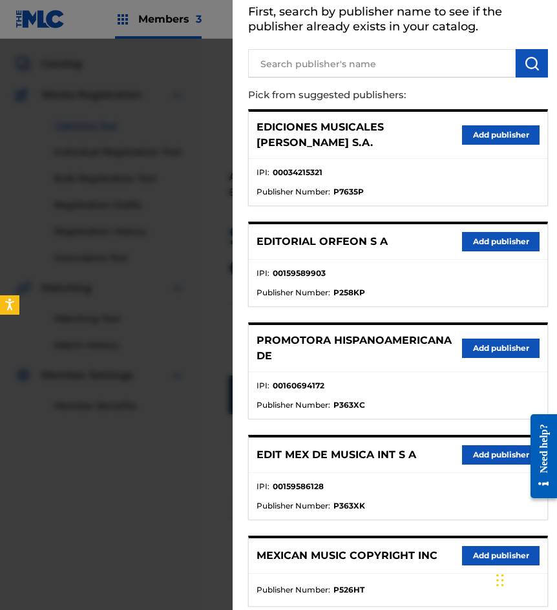
scroll to position [140, 0]
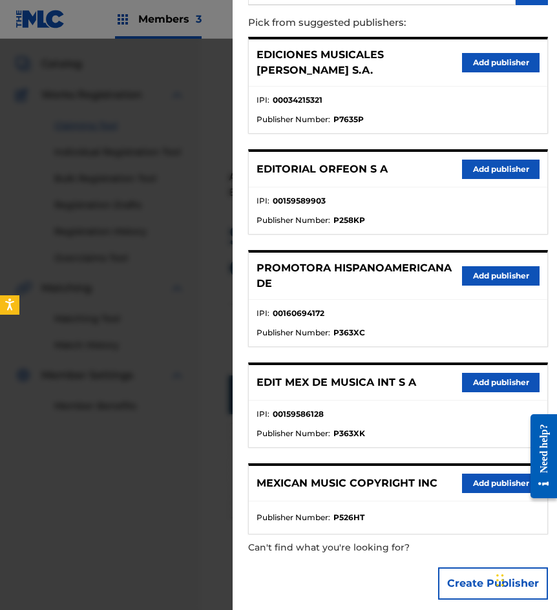
click at [473, 373] on button "Add publisher" at bounding box center [500, 382] width 77 height 19
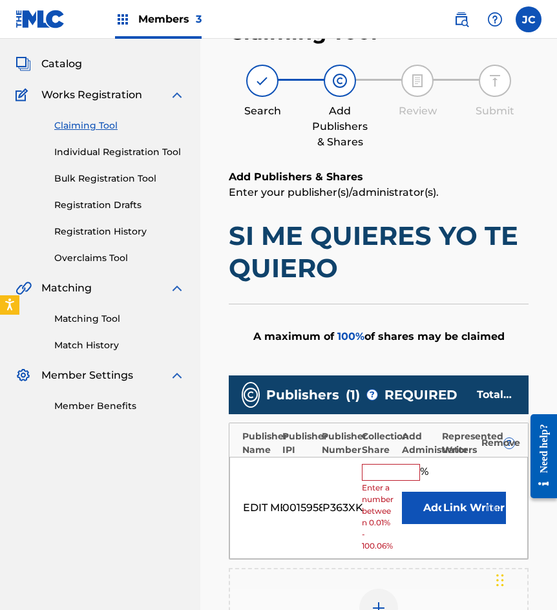
click at [421, 510] on button "Add" at bounding box center [434, 507] width 65 height 32
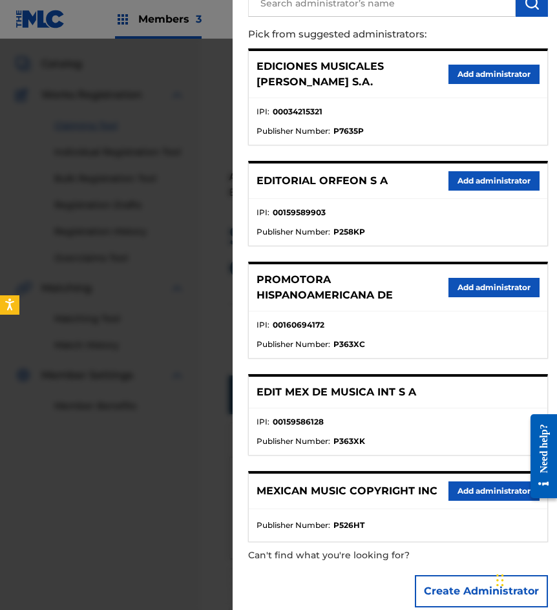
scroll to position [129, 0]
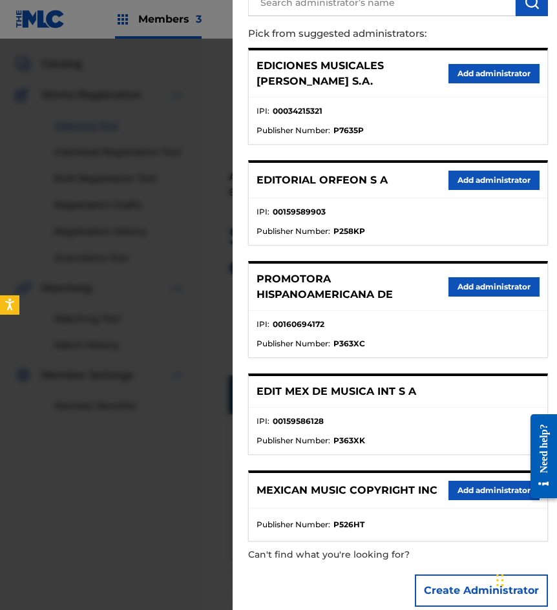
click at [466, 486] on button "Add administrator" at bounding box center [493, 489] width 91 height 19
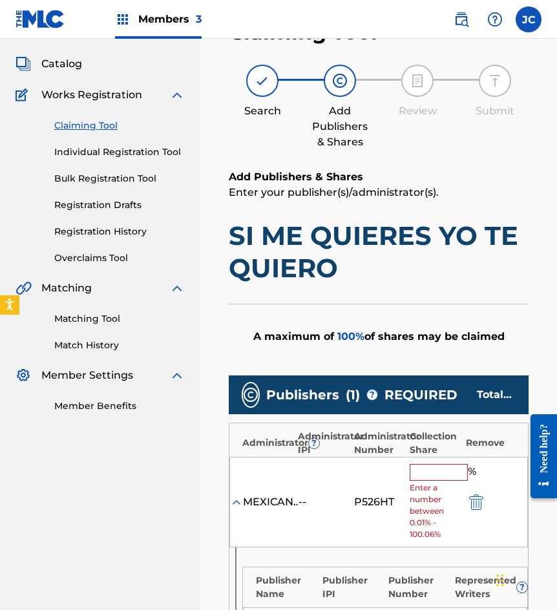
click at [433, 468] on input "text" at bounding box center [438, 472] width 58 height 17
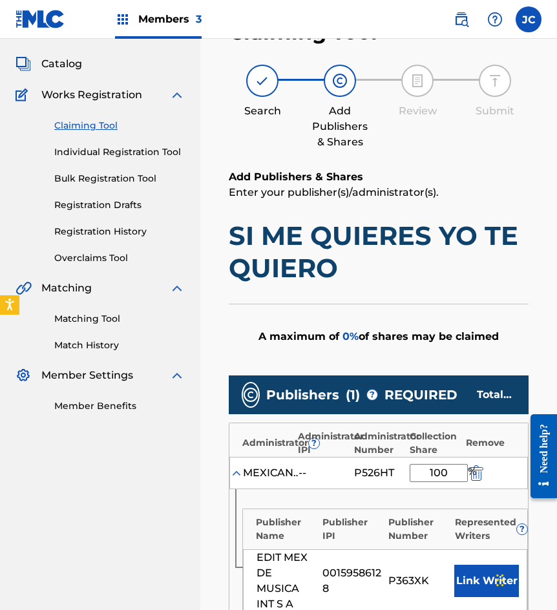
type input "100"
click at [459, 580] on button "Link Writer" at bounding box center [486, 580] width 65 height 32
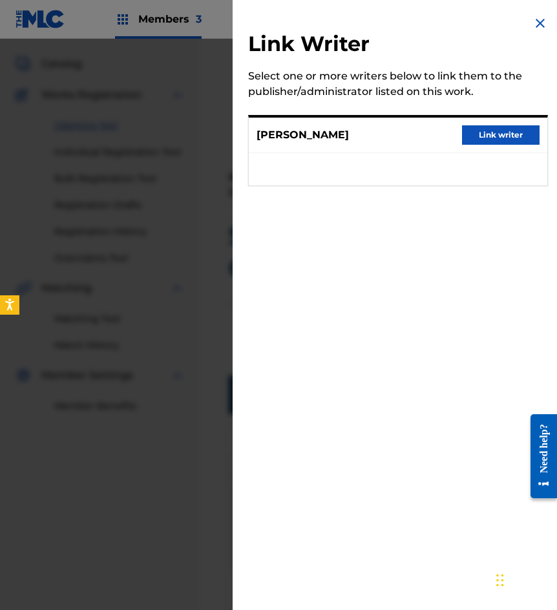
drag, startPoint x: 465, startPoint y: 139, endPoint x: 466, endPoint y: 146, distance: 6.5
click at [466, 139] on button "Link writer" at bounding box center [500, 134] width 77 height 19
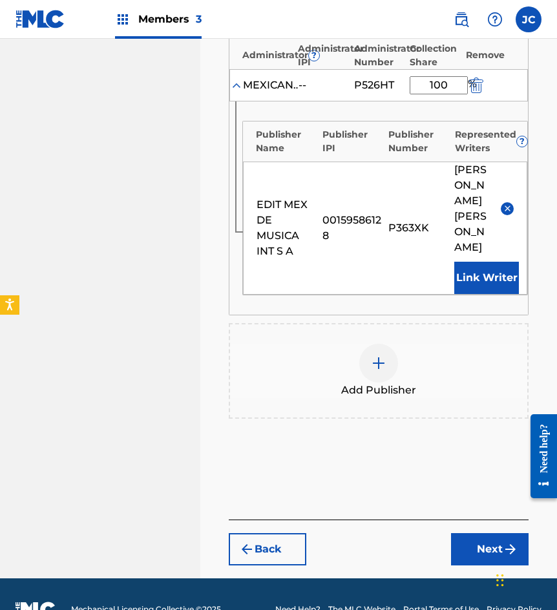
click at [466, 551] on button "Next" at bounding box center [489, 549] width 77 height 32
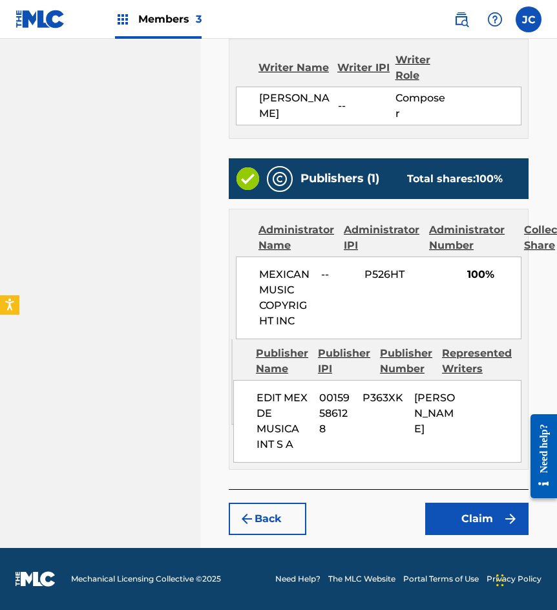
scroll to position [482, 0]
click at [452, 530] on button "Claim" at bounding box center [476, 518] width 103 height 32
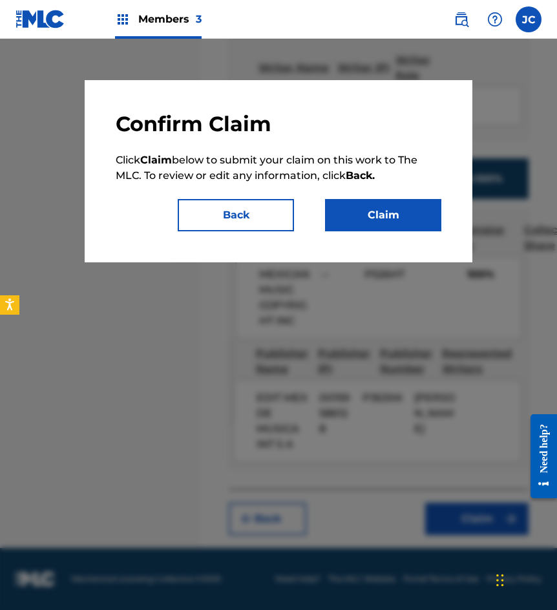
click at [382, 222] on button "Claim" at bounding box center [383, 215] width 116 height 32
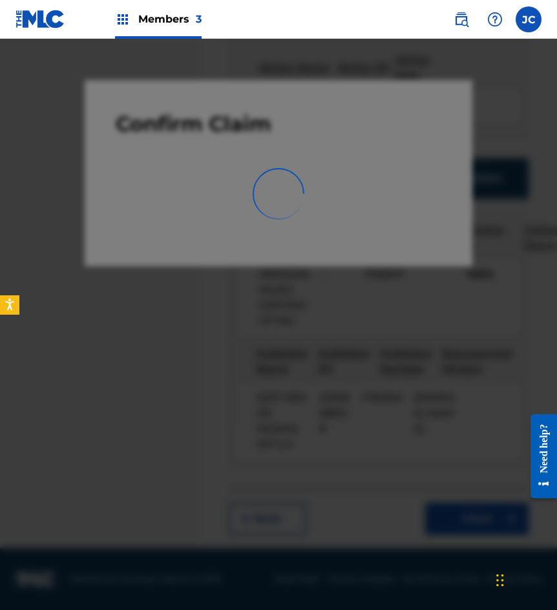
scroll to position [0, 0]
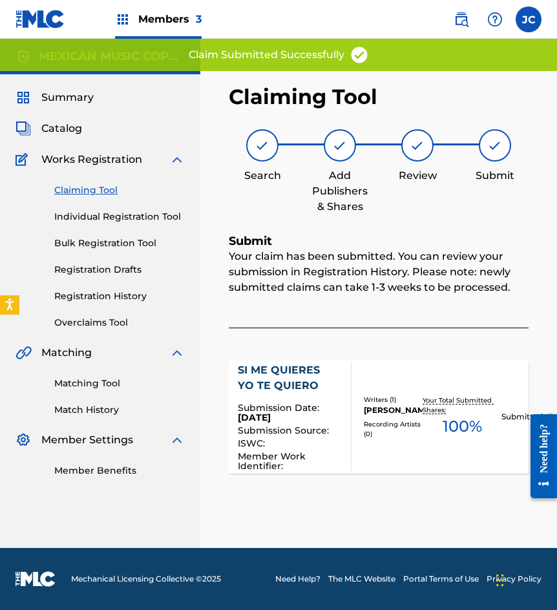
click at [61, 186] on link "Claiming Tool" at bounding box center [119, 190] width 130 height 14
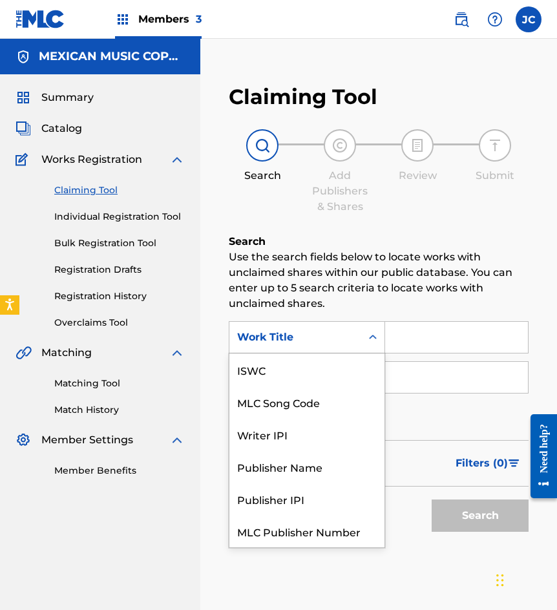
click at [339, 346] on div "Work Title" at bounding box center [295, 337] width 132 height 25
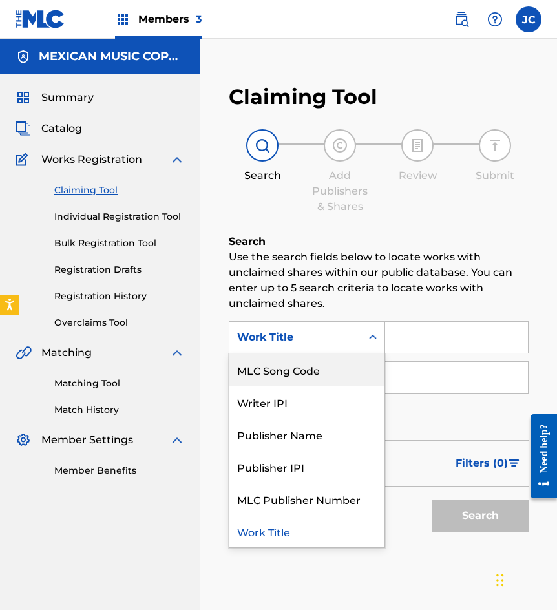
click at [334, 362] on div "MLC Song Code" at bounding box center [306, 369] width 155 height 32
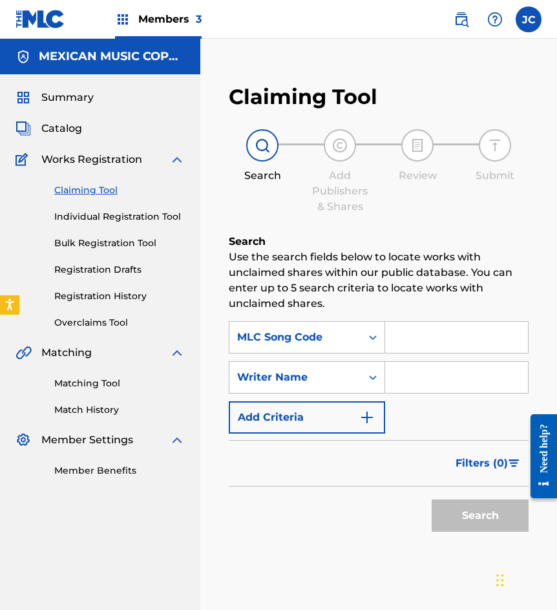
click at [420, 338] on input "Search Form" at bounding box center [456, 337] width 143 height 31
type input "N3184Q"
click at [431, 499] on button "Search" at bounding box center [479, 515] width 97 height 32
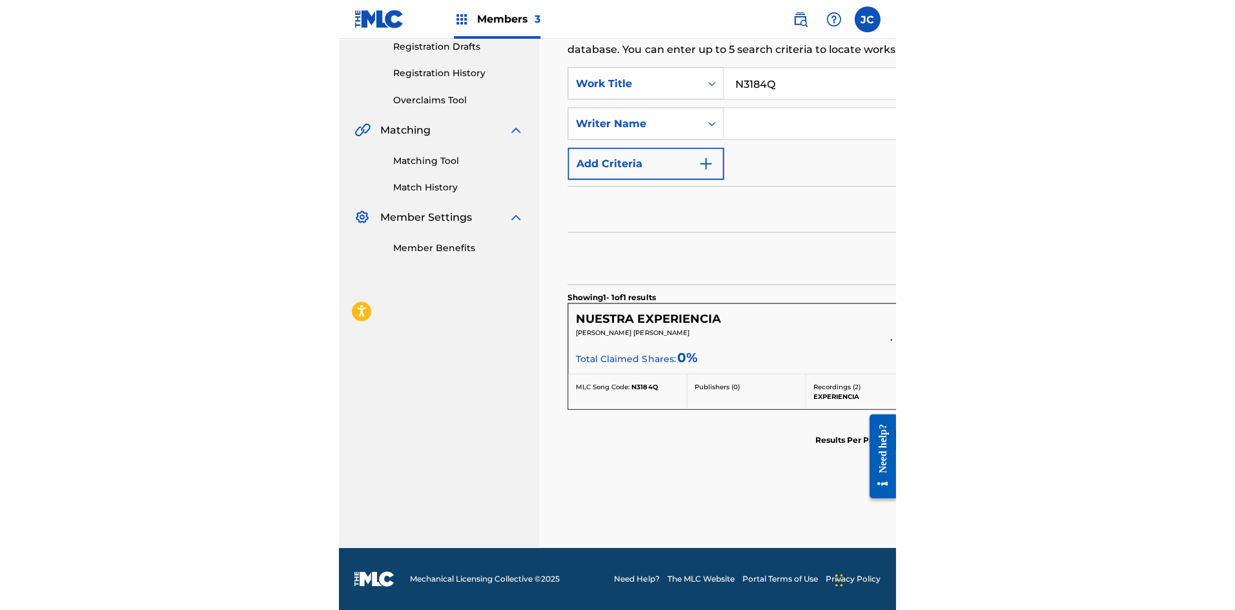
scroll to position [205, 0]
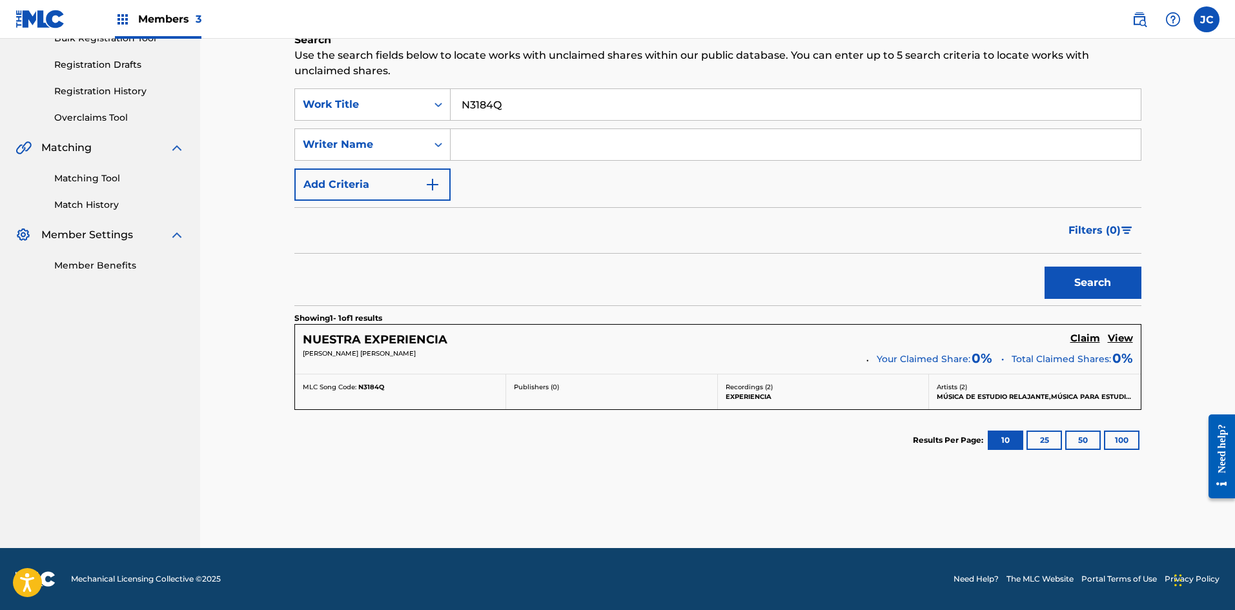
click at [556, 340] on h5 "Claim" at bounding box center [1086, 339] width 30 height 12
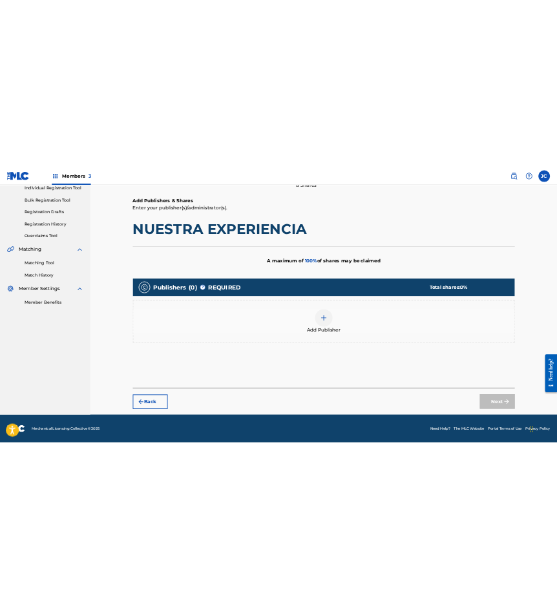
scroll to position [171, 0]
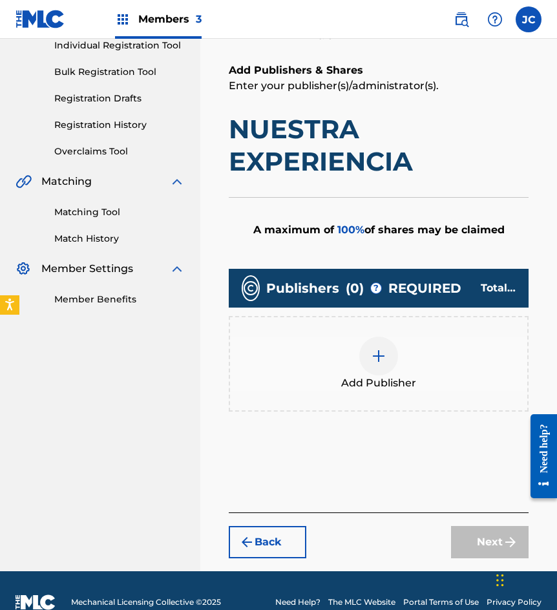
click at [373, 358] on img at bounding box center [378, 355] width 15 height 15
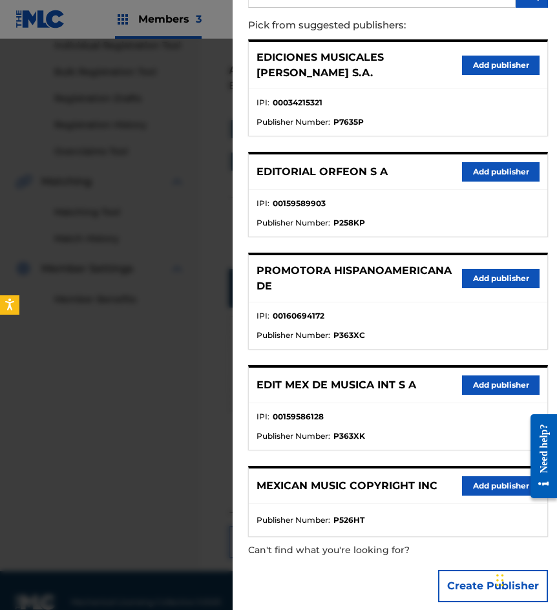
scroll to position [140, 0]
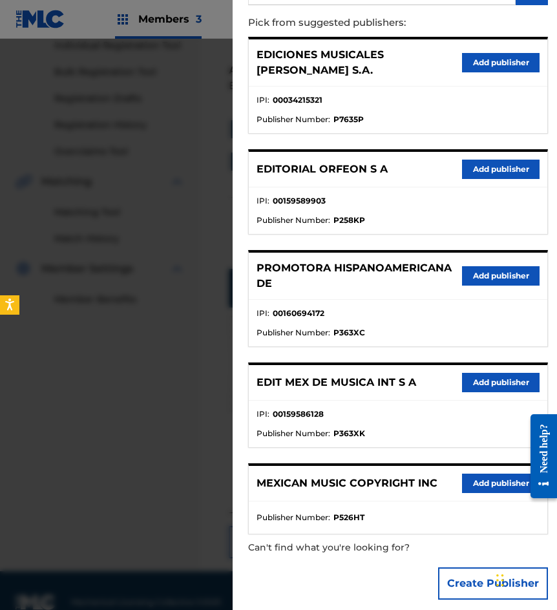
click at [478, 373] on button "Add publisher" at bounding box center [500, 382] width 77 height 19
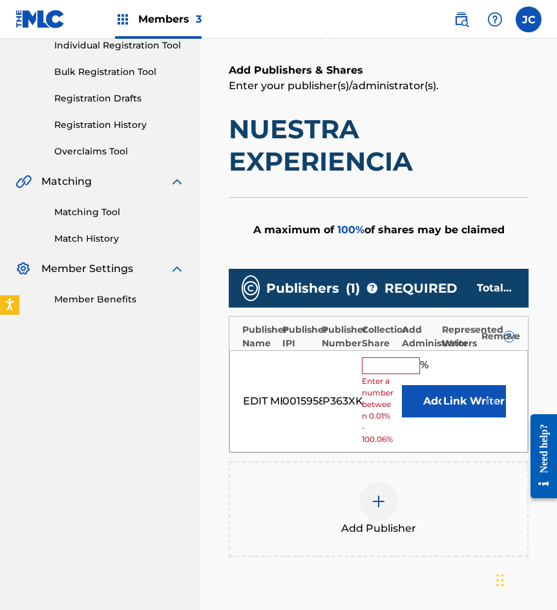
click at [413, 401] on button "Add" at bounding box center [434, 401] width 65 height 32
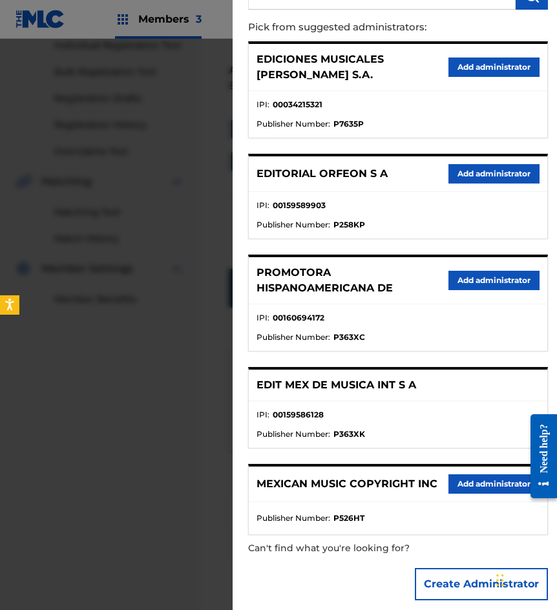
scroll to position [136, 0]
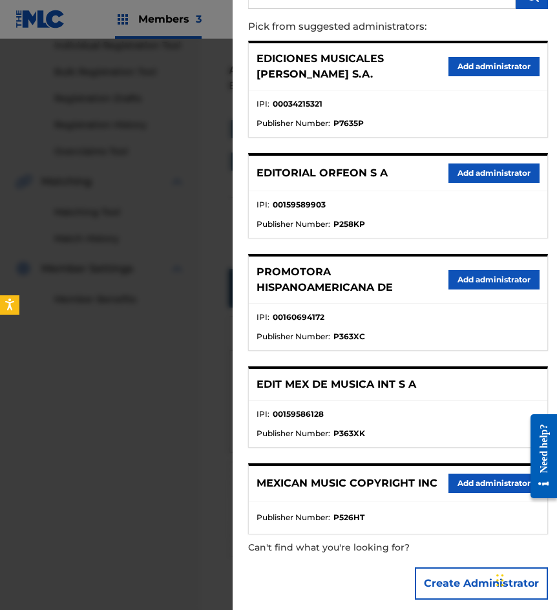
click at [460, 475] on button "Add administrator" at bounding box center [493, 482] width 91 height 19
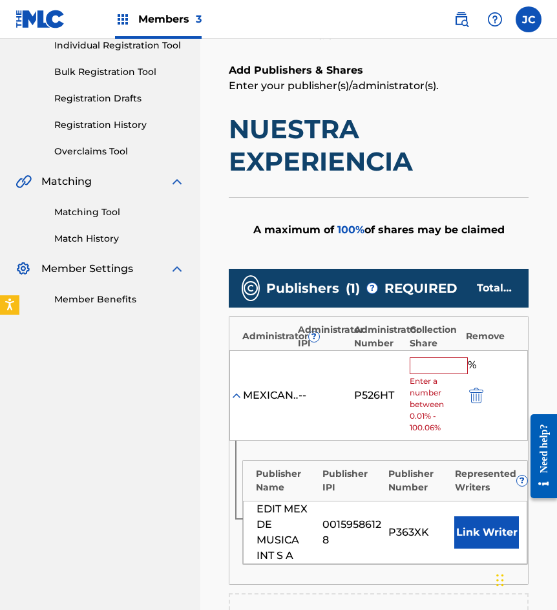
click at [427, 366] on input "text" at bounding box center [438, 365] width 58 height 17
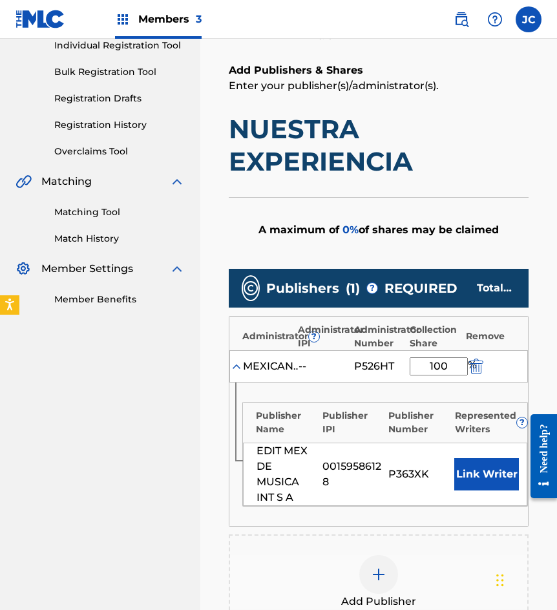
type input "100"
click at [487, 467] on button "Link Writer" at bounding box center [486, 474] width 65 height 32
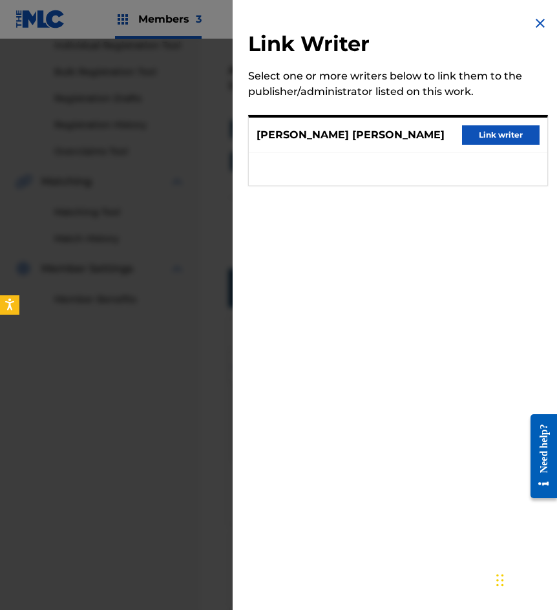
click at [476, 139] on button "Link writer" at bounding box center [500, 134] width 77 height 19
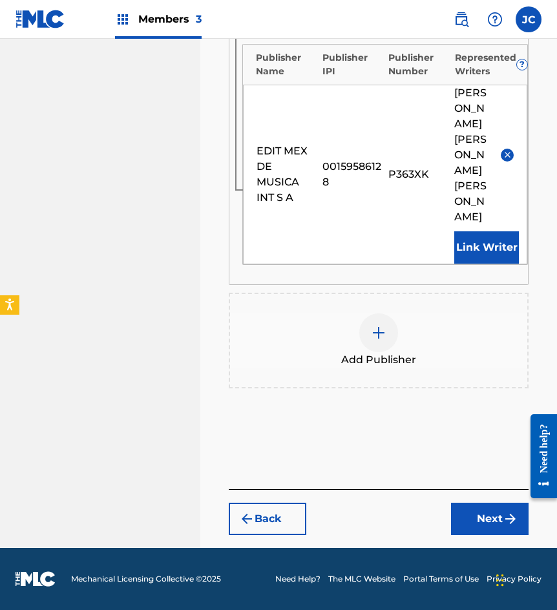
click at [475, 513] on button "Next" at bounding box center [489, 518] width 77 height 32
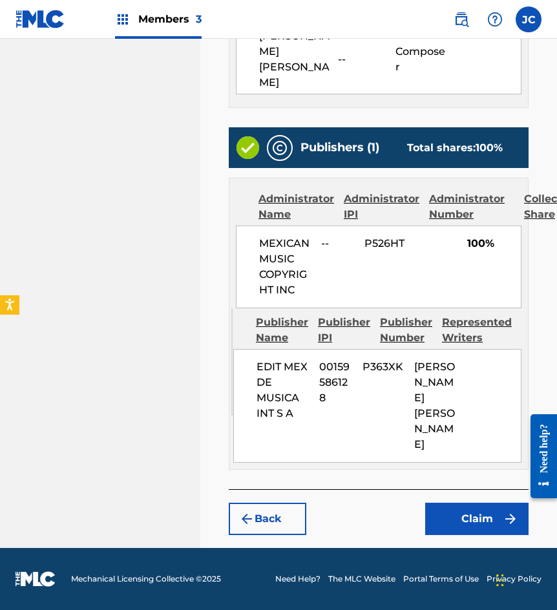
scroll to position [560, 0]
click at [479, 509] on button "Claim" at bounding box center [476, 518] width 103 height 32
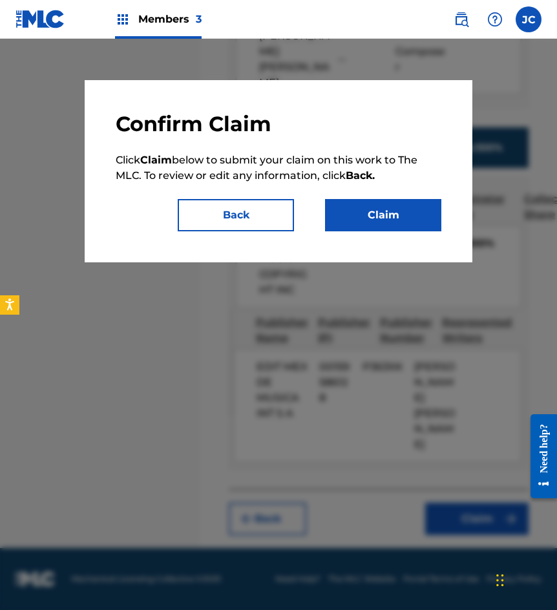
click at [407, 218] on button "Claim" at bounding box center [383, 215] width 116 height 32
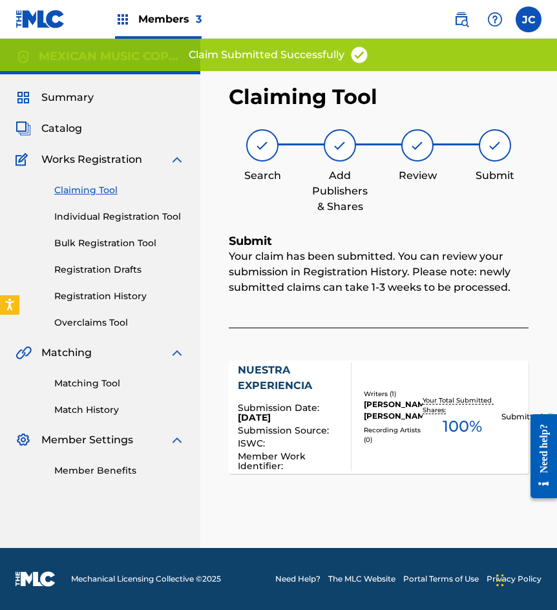
scroll to position [0, 0]
click at [92, 188] on link "Claiming Tool" at bounding box center [119, 190] width 130 height 14
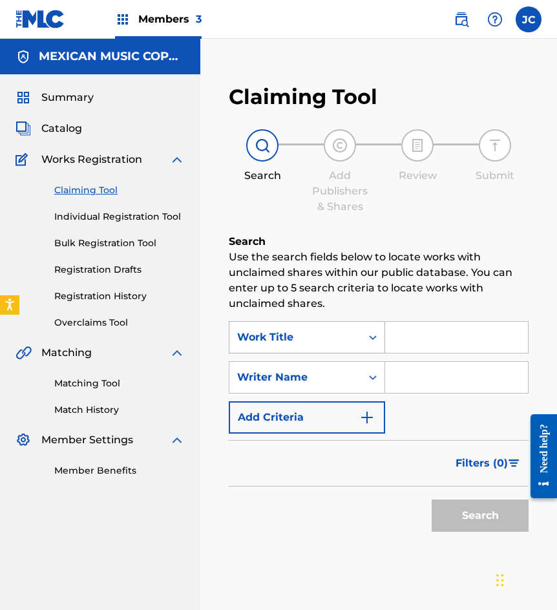
click at [312, 329] on div "Work Title" at bounding box center [295, 336] width 116 height 15
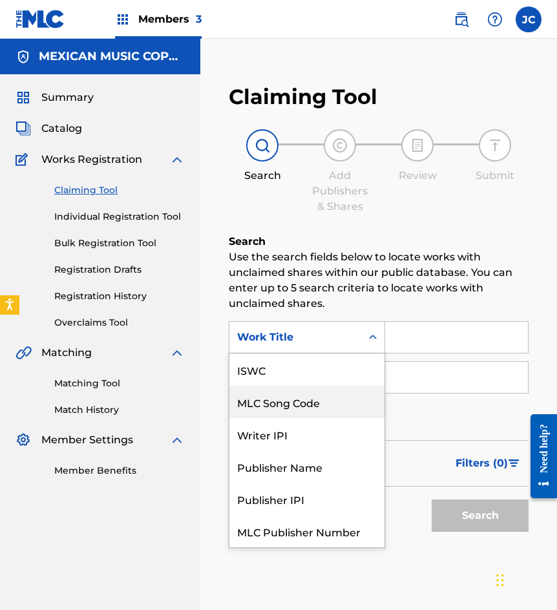
scroll to position [32, 0]
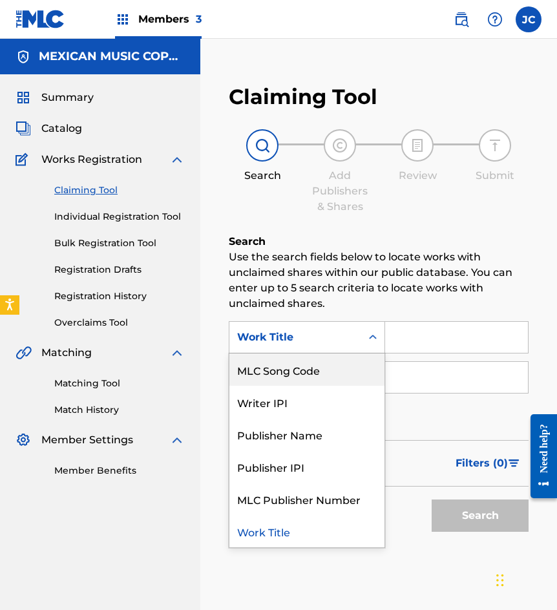
click at [326, 373] on div "MLC Song Code" at bounding box center [306, 369] width 155 height 32
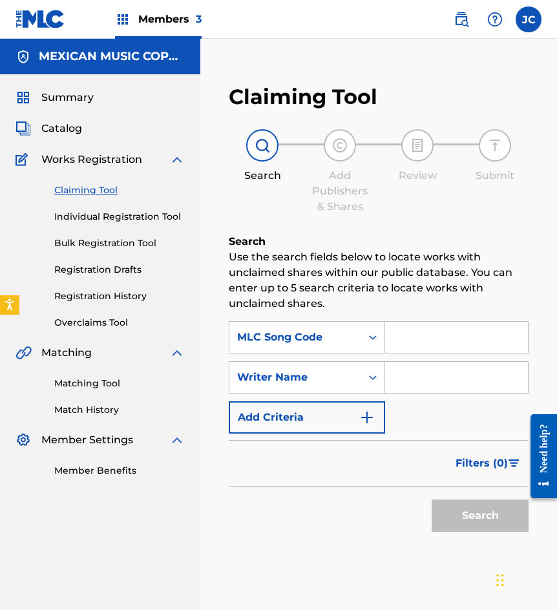
click at [437, 332] on input "Search Form" at bounding box center [456, 337] width 143 height 31
paste input "S7519D"
type input "S7519D"
click at [431, 499] on button "Search" at bounding box center [479, 515] width 97 height 32
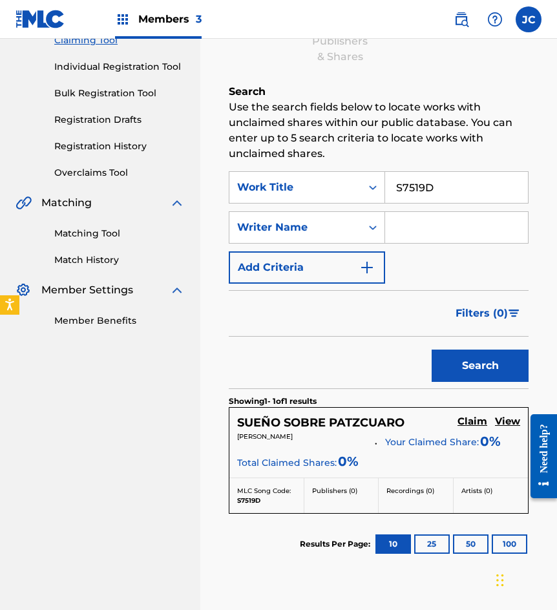
scroll to position [194, 0]
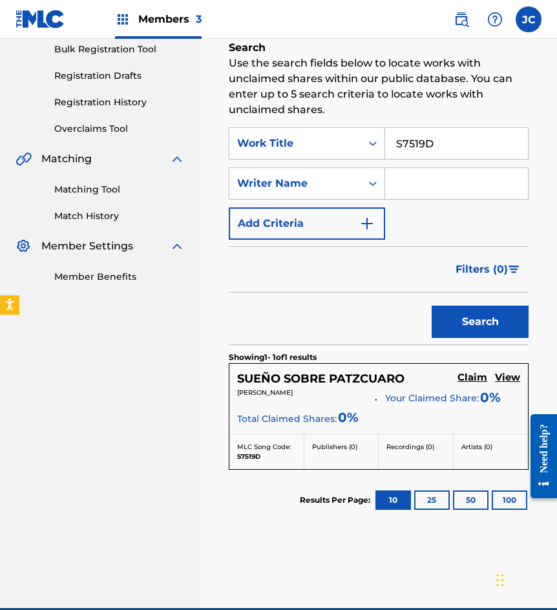
click at [475, 382] on h5 "Claim" at bounding box center [472, 377] width 30 height 12
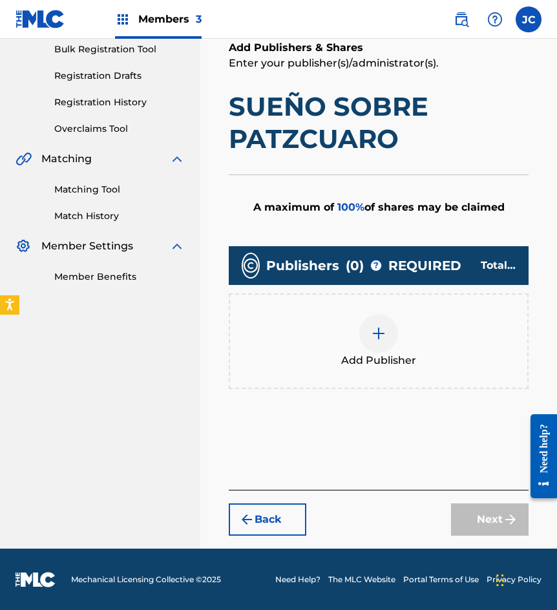
click at [375, 335] on img at bounding box center [378, 332] width 15 height 15
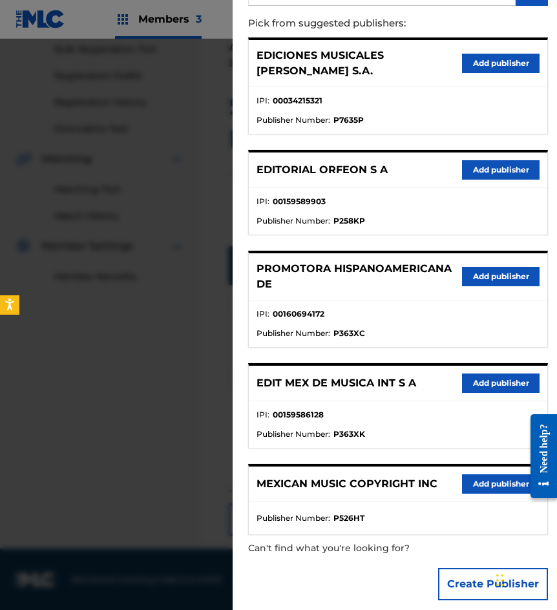
scroll to position [140, 0]
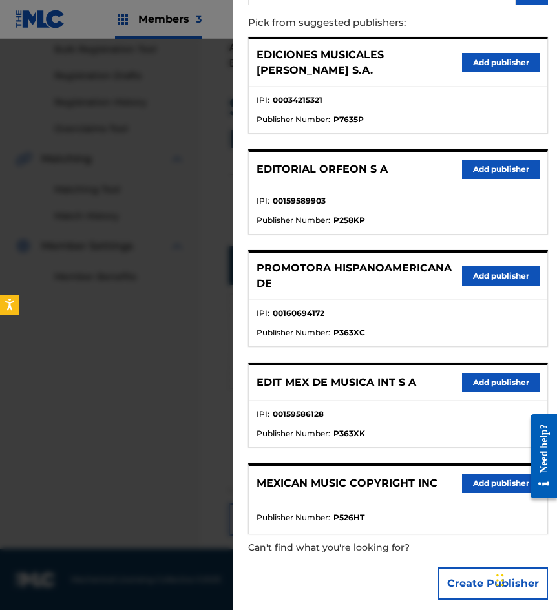
click at [475, 373] on button "Add publisher" at bounding box center [500, 382] width 77 height 19
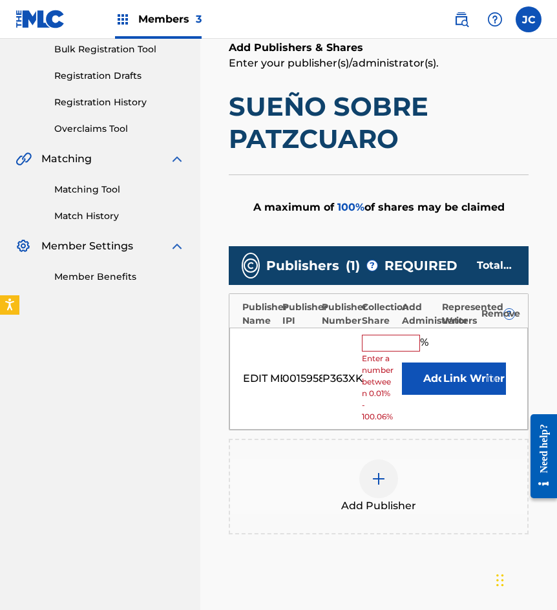
click at [435, 389] on button "Add" at bounding box center [434, 378] width 65 height 32
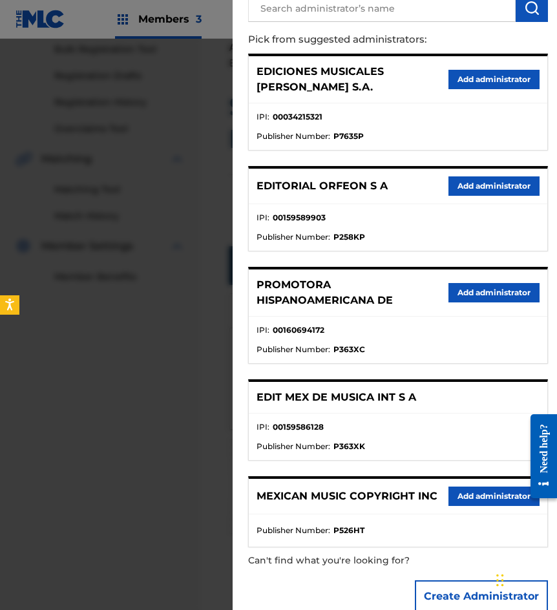
scroll to position [136, 0]
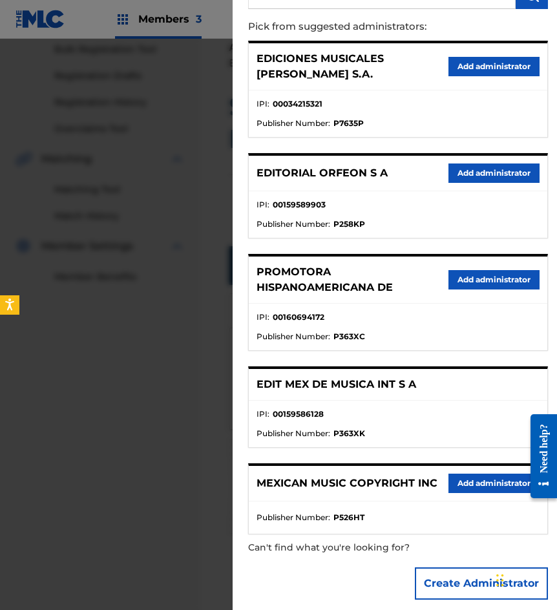
click at [488, 466] on div "MEXICAN MUSIC COPYRIGHT INC Add administrator" at bounding box center [398, 484] width 298 height 36
click at [488, 473] on button "Add administrator" at bounding box center [493, 482] width 91 height 19
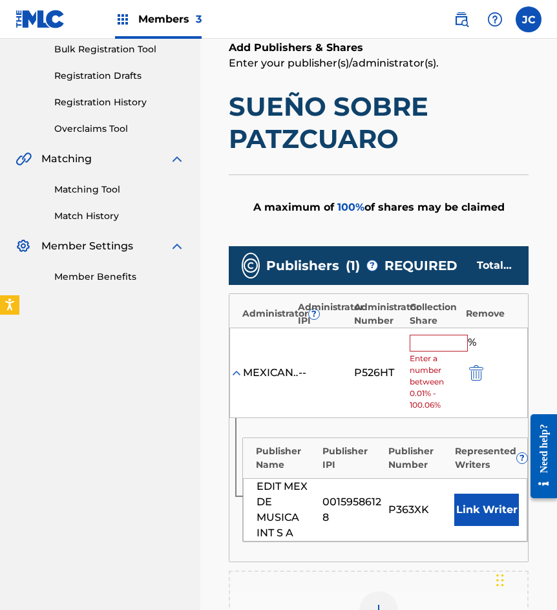
click at [440, 342] on input "text" at bounding box center [438, 342] width 58 height 17
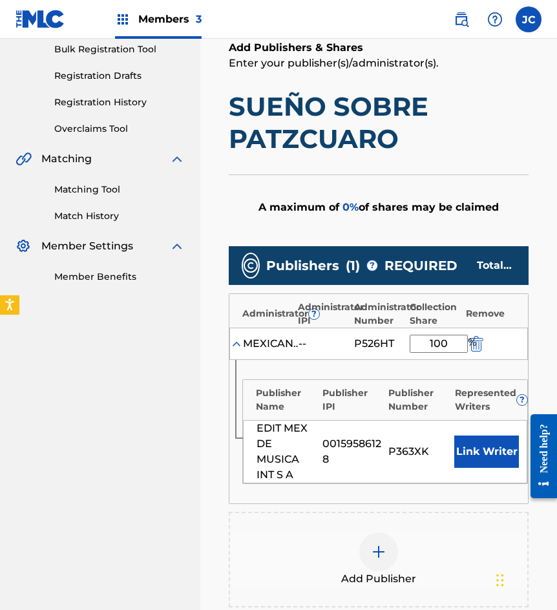
type input "100"
click at [478, 437] on button "Link Writer" at bounding box center [486, 451] width 65 height 32
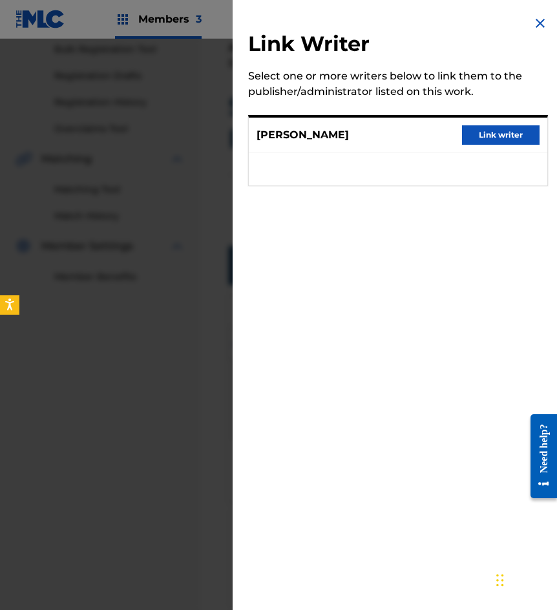
click at [499, 136] on button "Link writer" at bounding box center [500, 134] width 77 height 19
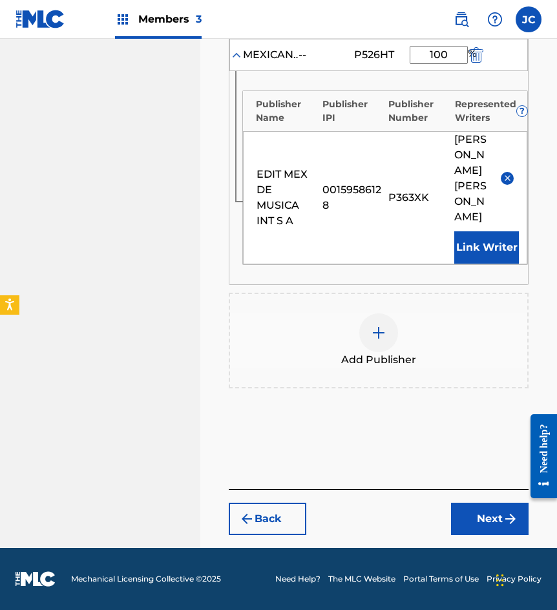
click at [490, 515] on button "Next" at bounding box center [489, 518] width 77 height 32
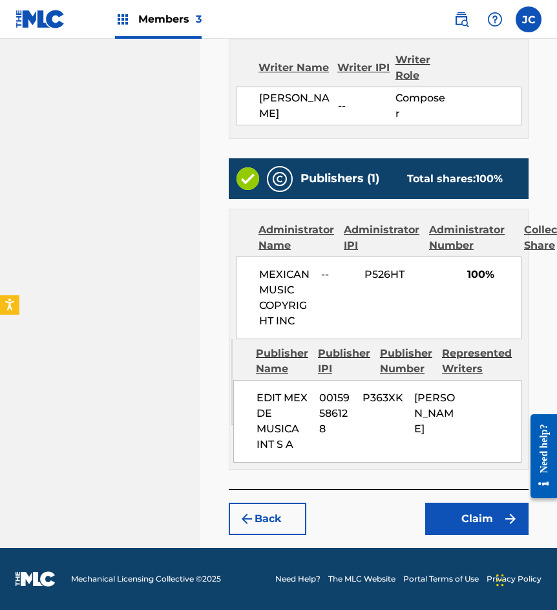
scroll to position [513, 0]
click at [478, 517] on button "Claim" at bounding box center [476, 518] width 103 height 32
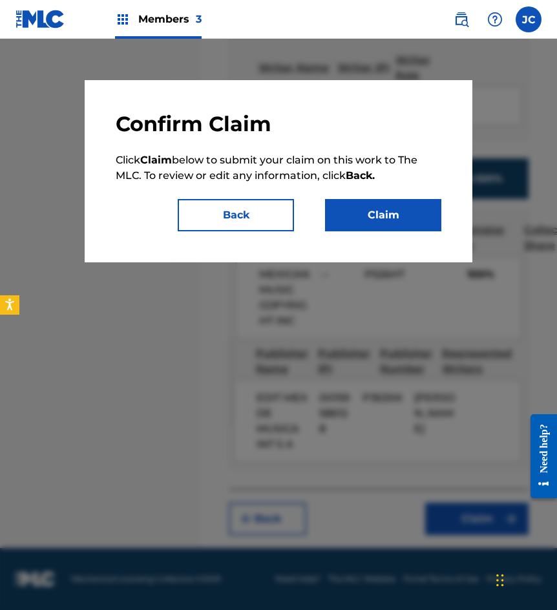
click at [407, 218] on button "Claim" at bounding box center [383, 215] width 116 height 32
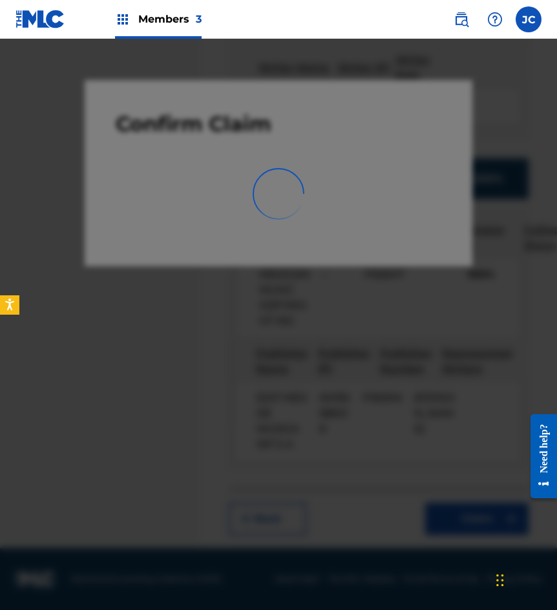
scroll to position [0, 0]
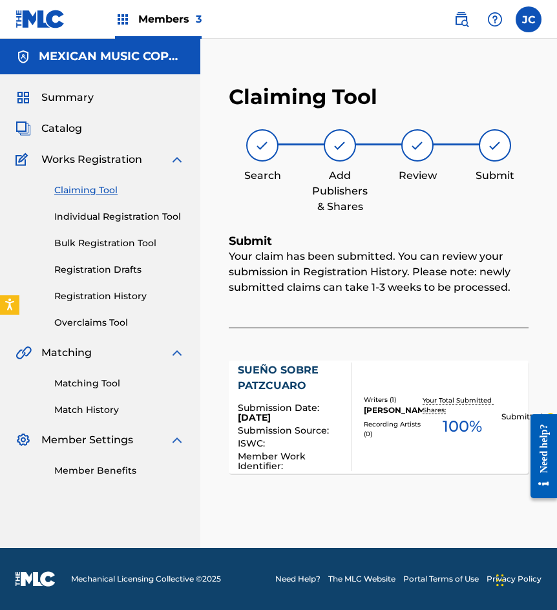
drag, startPoint x: 93, startPoint y: 190, endPoint x: 118, endPoint y: 156, distance: 42.1
click at [93, 190] on link "Claiming Tool" at bounding box center [119, 190] width 130 height 14
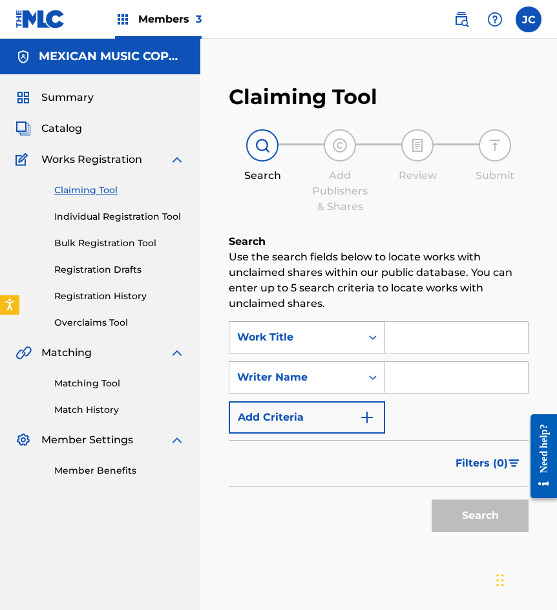
click at [323, 349] on div "Work Title" at bounding box center [295, 337] width 132 height 25
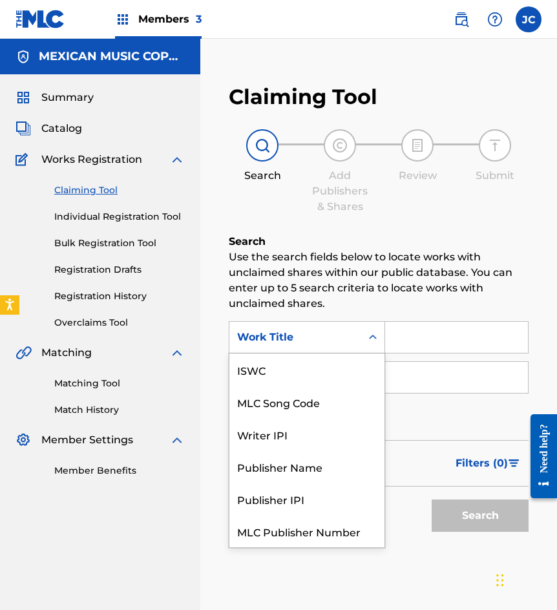
scroll to position [32, 0]
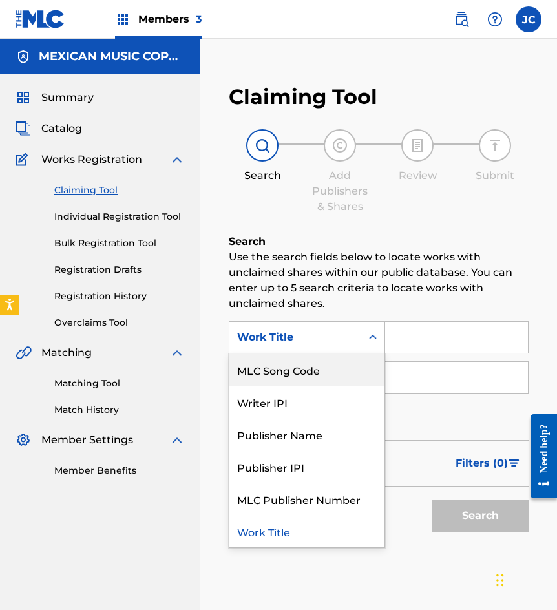
click at [324, 364] on div "MLC Song Code" at bounding box center [306, 369] width 155 height 32
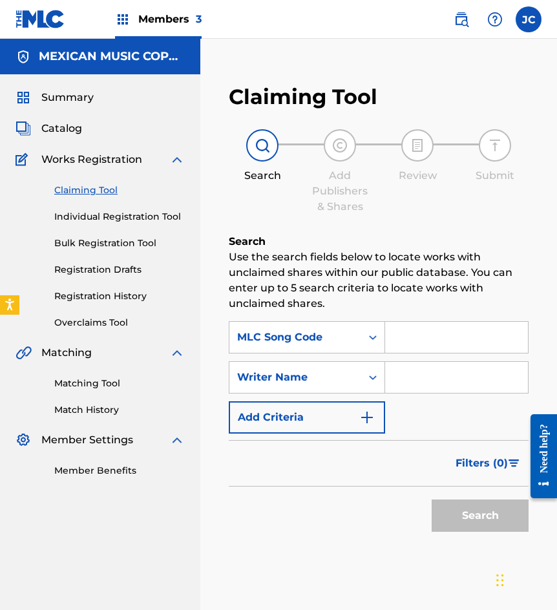
drag, startPoint x: 364, startPoint y: 355, endPoint x: 389, endPoint y: 342, distance: 29.2
click at [389, 342] on input "Search Form" at bounding box center [456, 337] width 143 height 31
paste input "D52726"
type input "D52726"
click at [431, 499] on button "Search" at bounding box center [479, 515] width 97 height 32
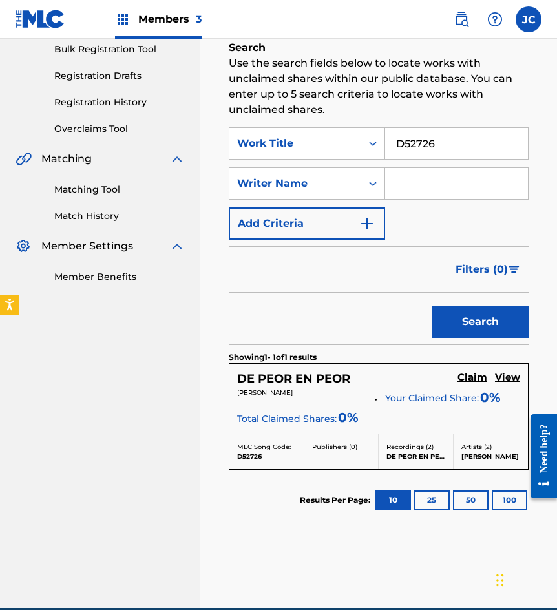
click at [469, 376] on h5 "Claim" at bounding box center [472, 377] width 30 height 12
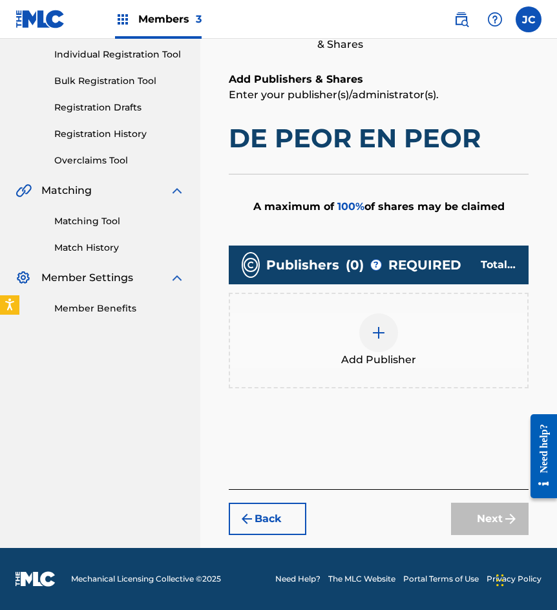
click at [383, 332] on img at bounding box center [378, 332] width 15 height 15
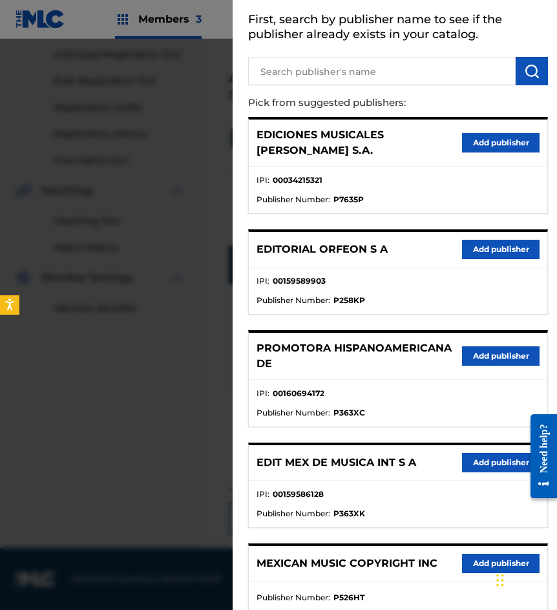
scroll to position [140, 0]
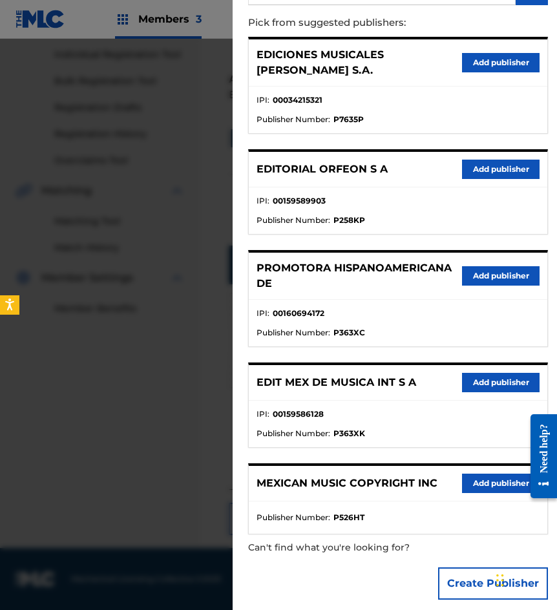
click at [462, 373] on button "Add publisher" at bounding box center [500, 382] width 77 height 19
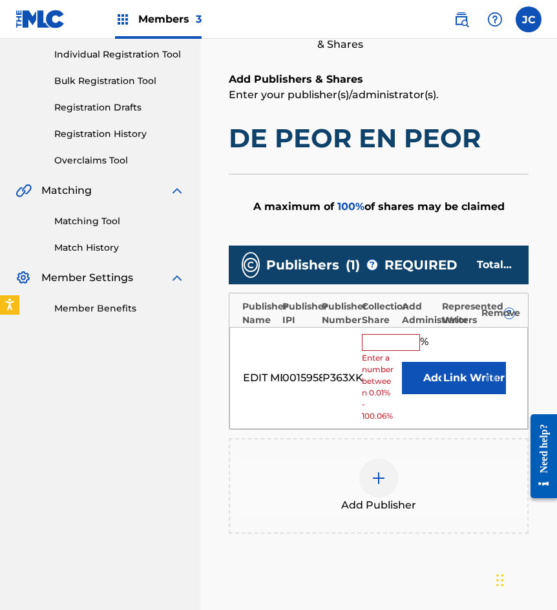
click at [417, 374] on button "Add" at bounding box center [434, 378] width 65 height 32
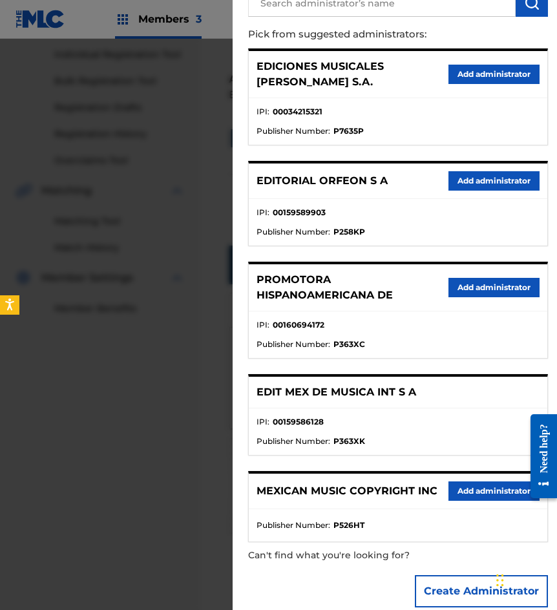
scroll to position [136, 0]
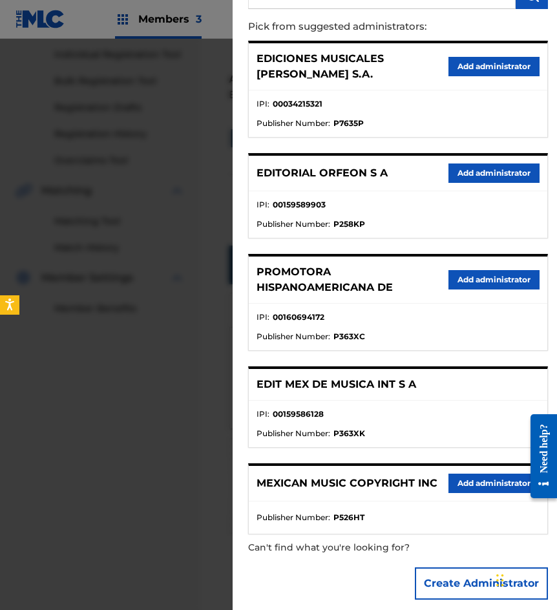
click at [473, 473] on button "Add administrator" at bounding box center [493, 482] width 91 height 19
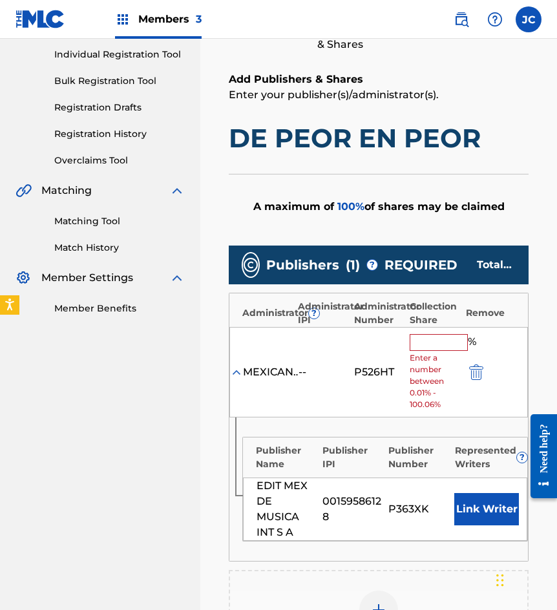
click at [420, 336] on input "text" at bounding box center [438, 342] width 58 height 17
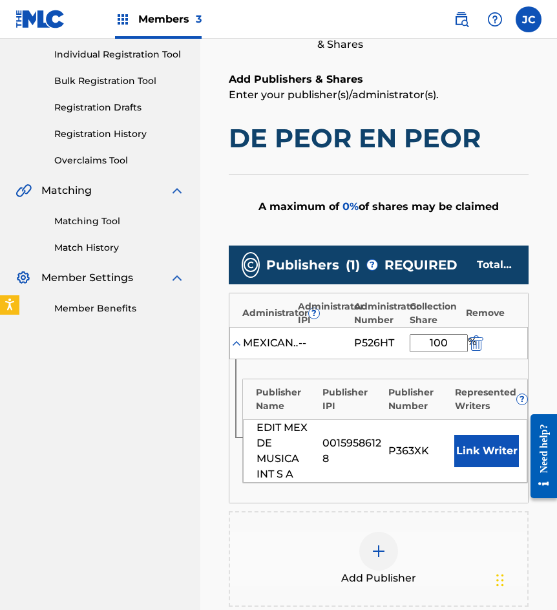
type input "100"
click at [467, 445] on button "Link Writer" at bounding box center [486, 451] width 65 height 32
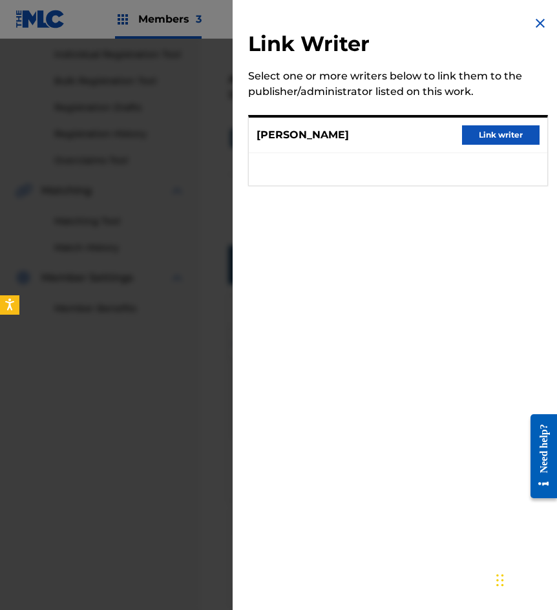
click at [490, 140] on button "Link writer" at bounding box center [500, 134] width 77 height 19
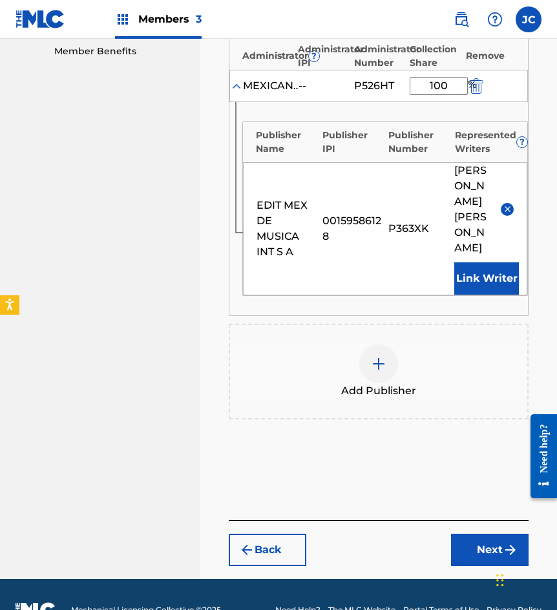
click at [459, 533] on button "Next" at bounding box center [489, 549] width 77 height 32
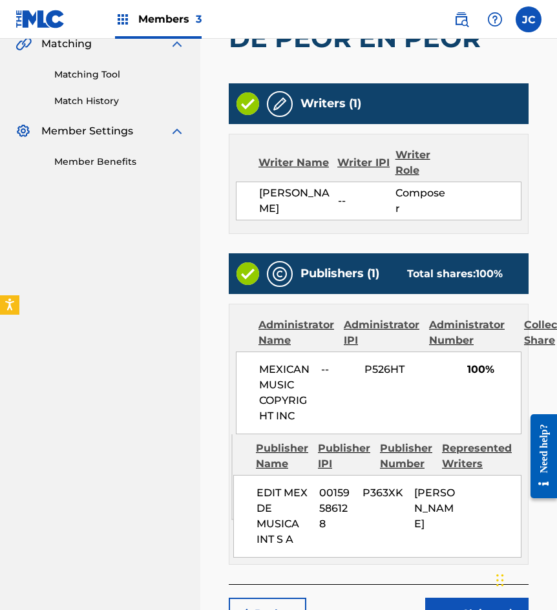
scroll to position [404, 0]
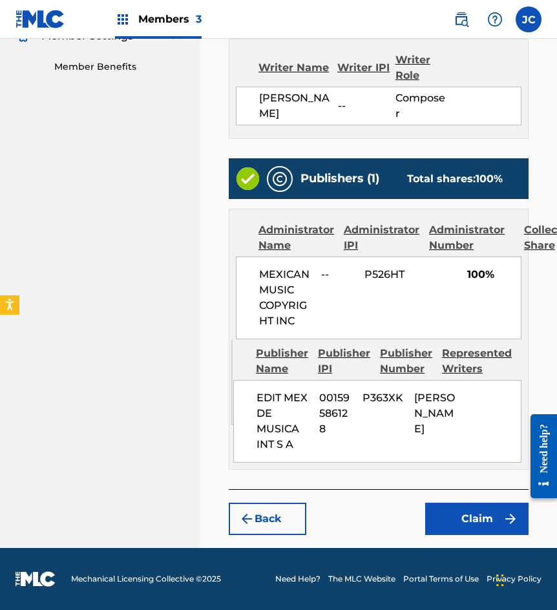
click at [468, 510] on button "Claim" at bounding box center [476, 518] width 103 height 32
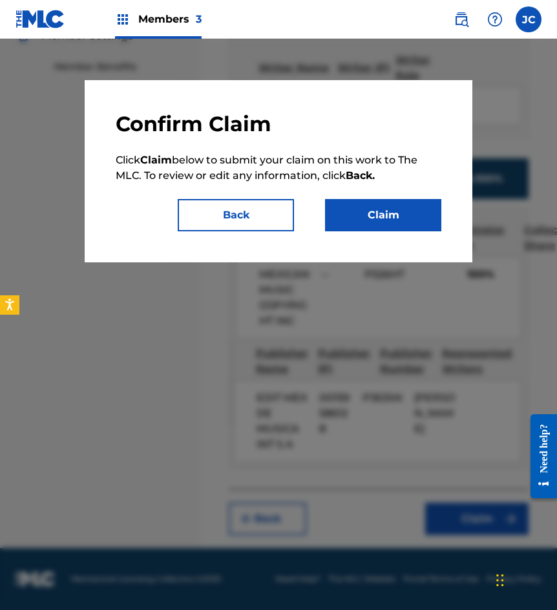
click at [409, 244] on div "Confirm Claim Click Claim below to submit your claim on this work to The MLC. T…" at bounding box center [278, 171] width 387 height 182
click at [406, 225] on button "Claim" at bounding box center [383, 215] width 116 height 32
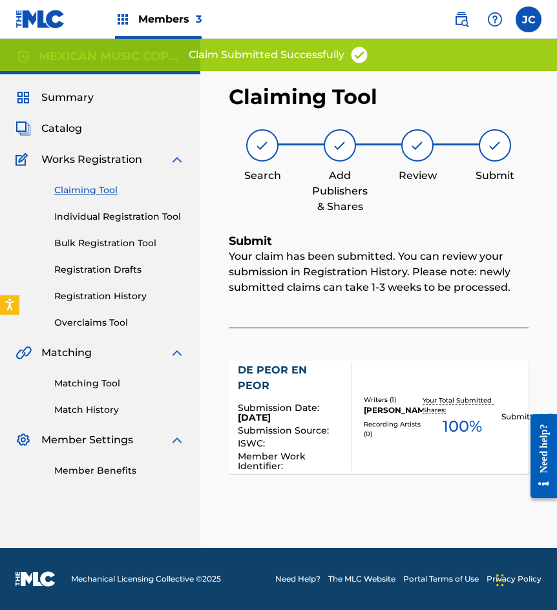
scroll to position [0, 0]
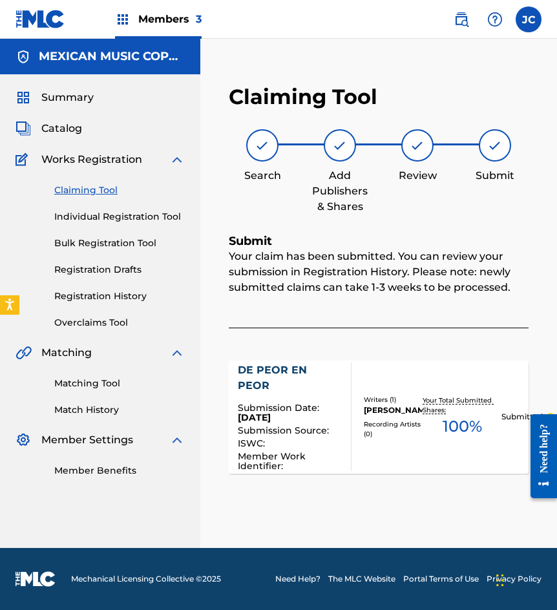
click at [103, 192] on link "Claiming Tool" at bounding box center [119, 190] width 130 height 14
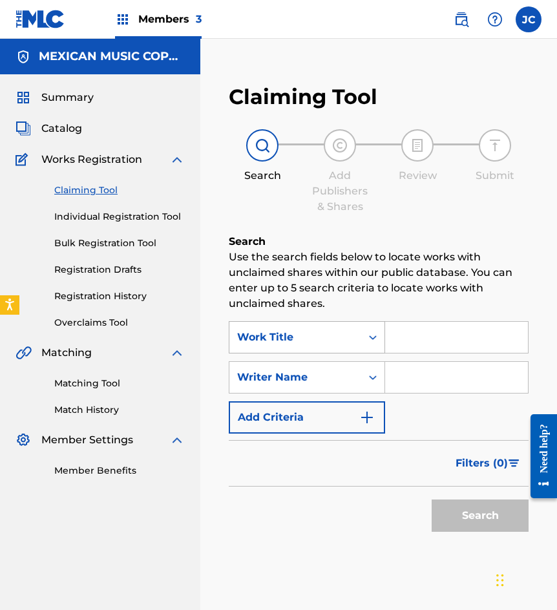
click at [313, 338] on div "Work Title" at bounding box center [295, 336] width 116 height 15
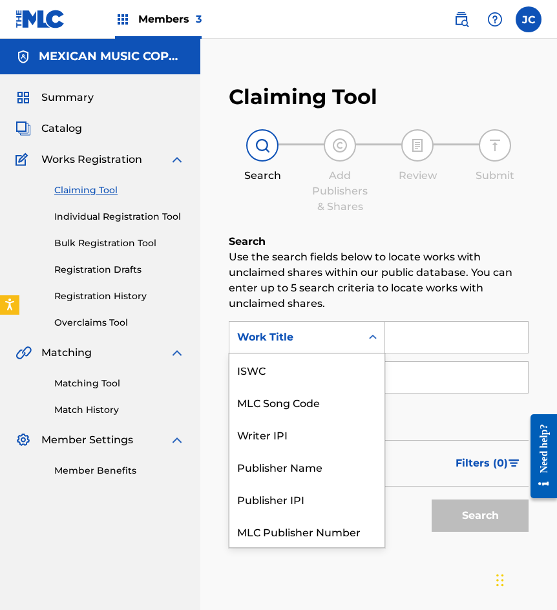
scroll to position [32, 0]
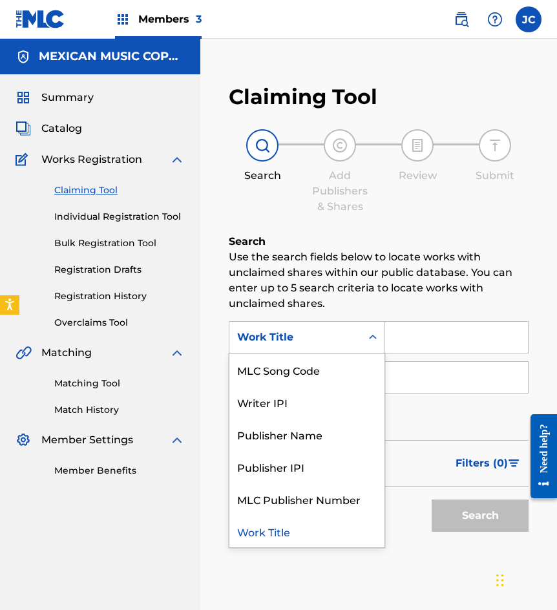
click at [320, 364] on div "MLC Song Code" at bounding box center [306, 369] width 155 height 32
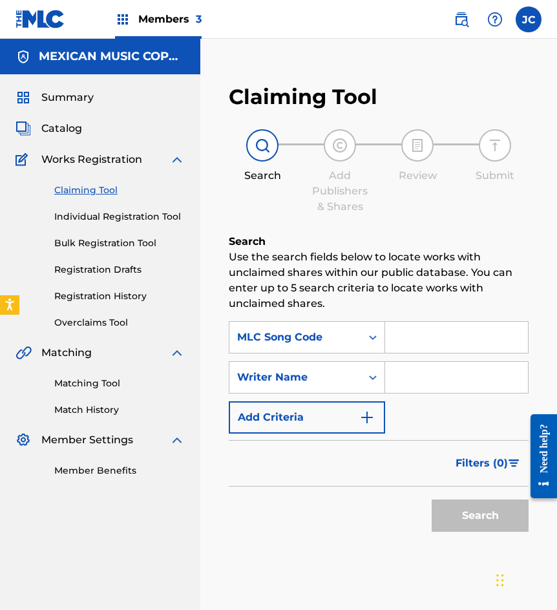
click at [412, 345] on input "Search Form" at bounding box center [456, 337] width 143 height 31
paste input "P4815Q"
type input "P4815Q"
click at [431, 499] on button "Search" at bounding box center [479, 515] width 97 height 32
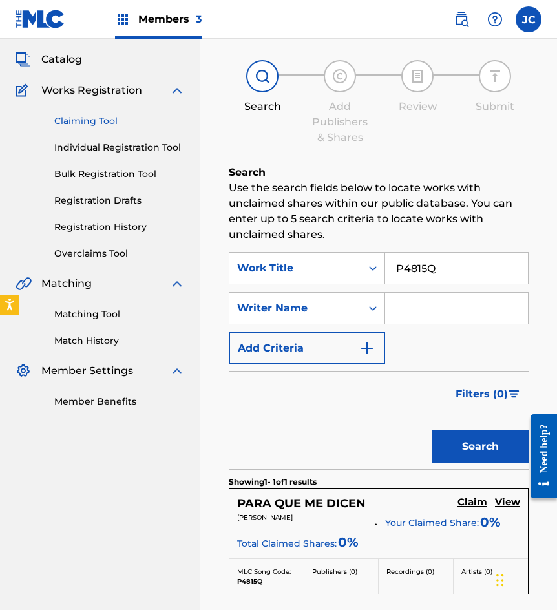
scroll to position [194, 0]
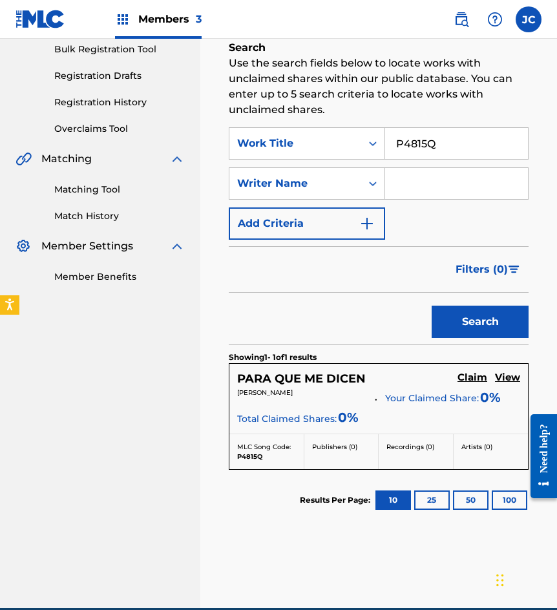
click at [469, 372] on h5 "Claim" at bounding box center [472, 377] width 30 height 12
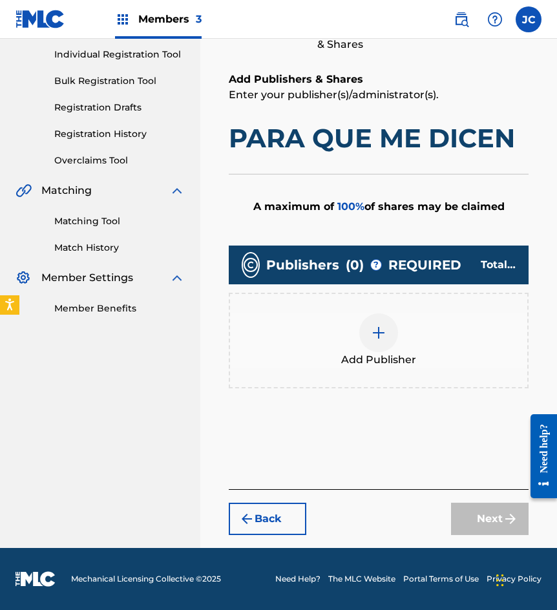
click at [383, 326] on img at bounding box center [378, 332] width 15 height 15
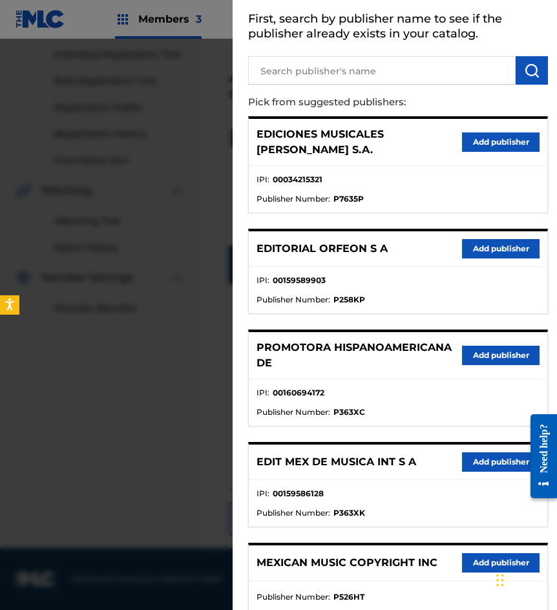
scroll to position [140, 0]
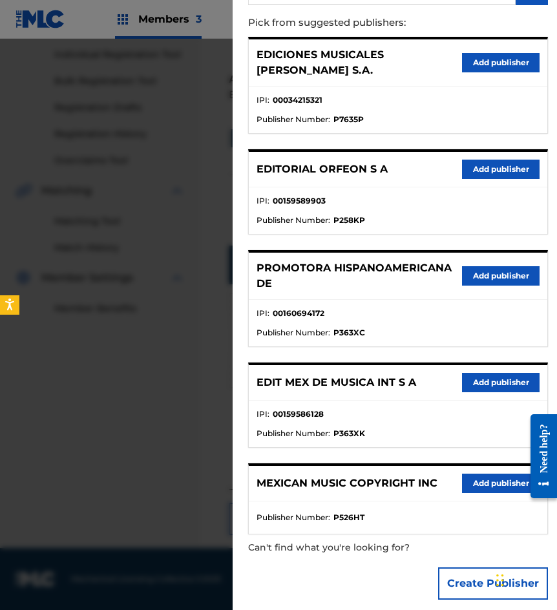
click at [474, 373] on button "Add publisher" at bounding box center [500, 382] width 77 height 19
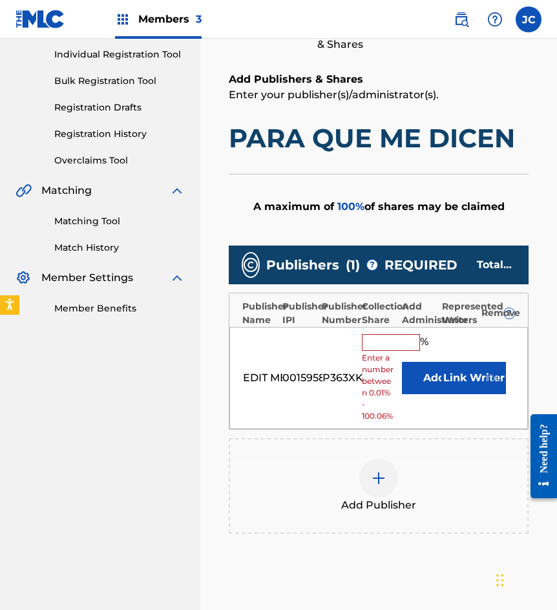
click at [418, 375] on button "Add" at bounding box center [434, 378] width 65 height 32
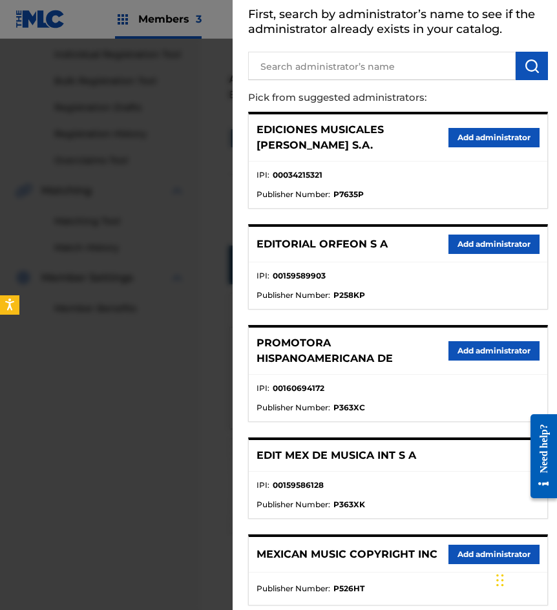
scroll to position [136, 0]
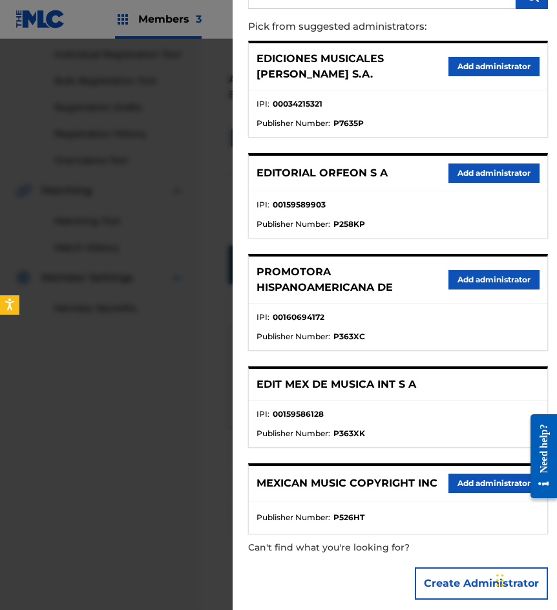
click at [486, 473] on button "Add administrator" at bounding box center [493, 482] width 91 height 19
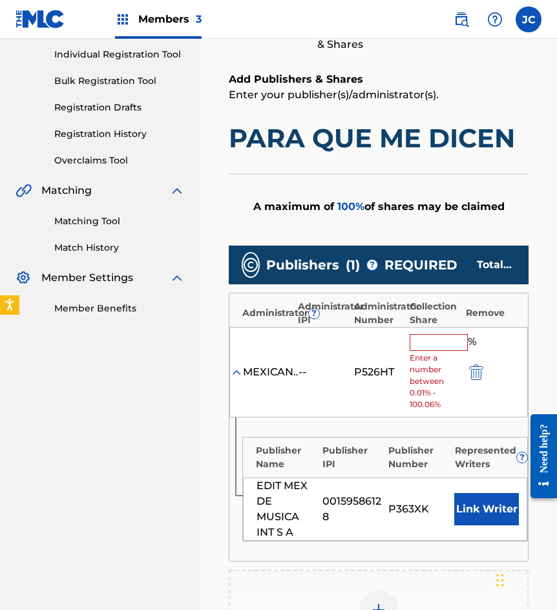
click at [434, 344] on input "text" at bounding box center [438, 342] width 58 height 17
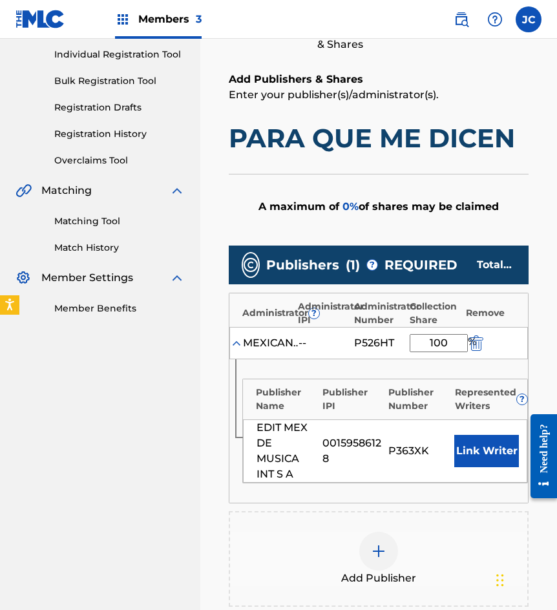
type input "100"
click at [500, 468] on div "EDIT MEX DE MUSICA INT S A 00159586128 P363XK Link Writer" at bounding box center [385, 450] width 284 height 63
click at [496, 451] on button "Link Writer" at bounding box center [486, 451] width 65 height 32
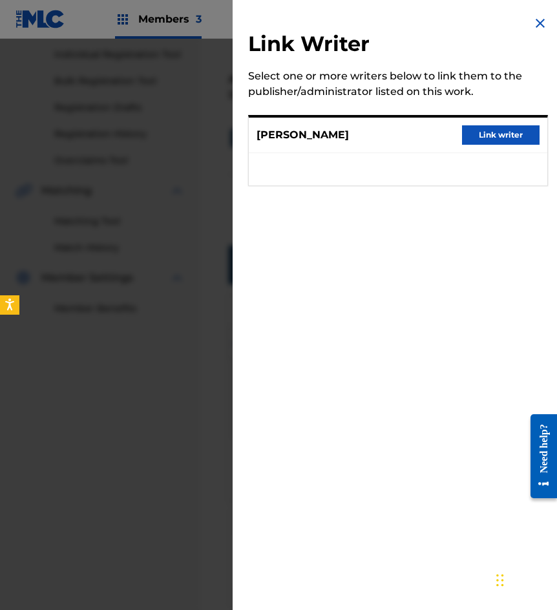
click at [482, 136] on button "Link writer" at bounding box center [500, 134] width 77 height 19
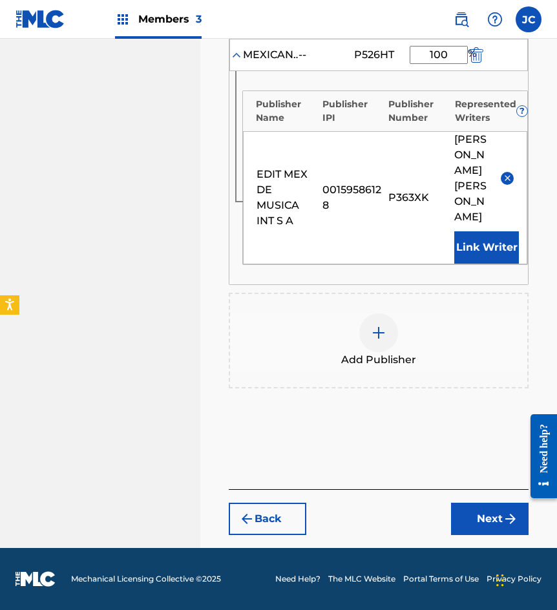
click at [477, 509] on button "Next" at bounding box center [489, 518] width 77 height 32
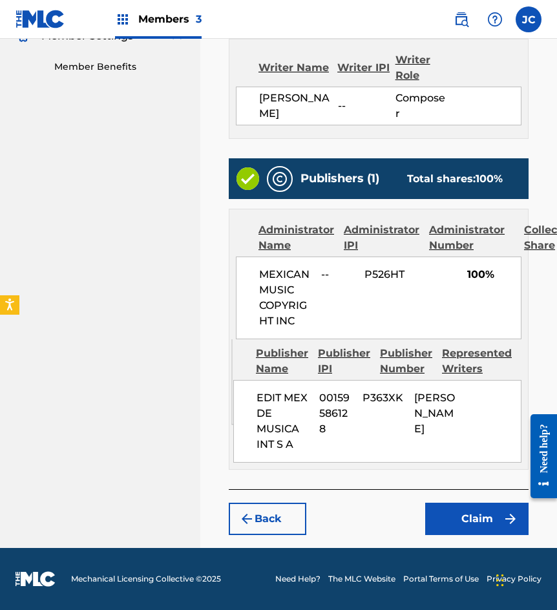
scroll to position [450, 0]
click at [466, 513] on button "Claim" at bounding box center [476, 518] width 103 height 32
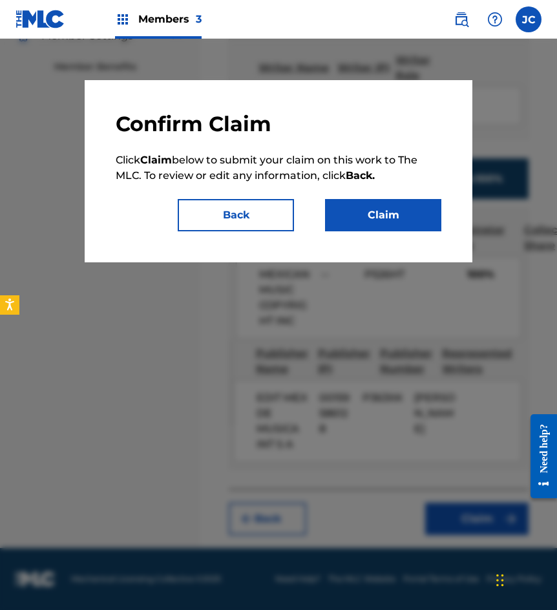
click at [411, 211] on button "Claim" at bounding box center [383, 215] width 116 height 32
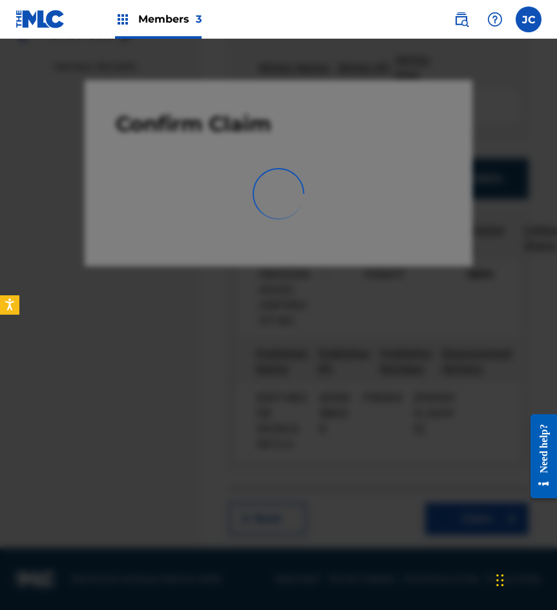
scroll to position [0, 0]
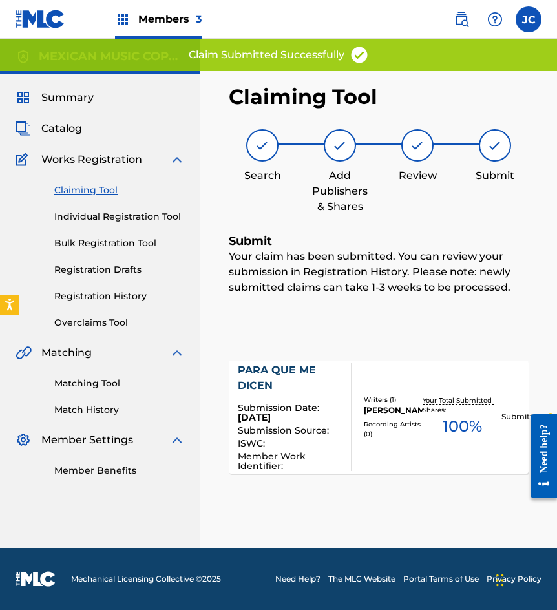
click at [83, 190] on link "Claiming Tool" at bounding box center [119, 190] width 130 height 14
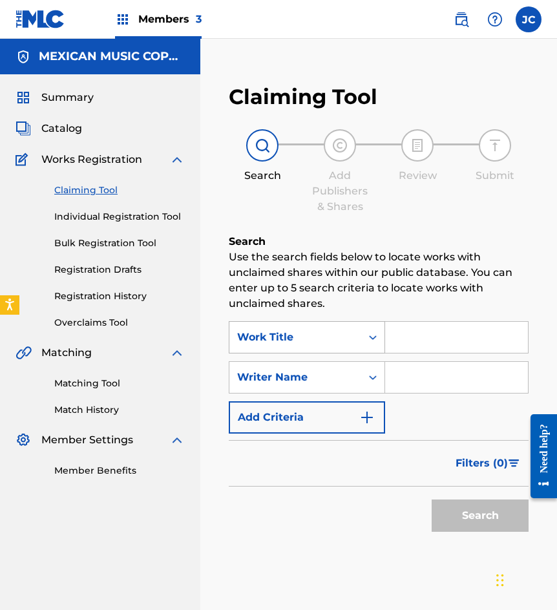
click at [311, 333] on div "Work Title" at bounding box center [295, 336] width 116 height 15
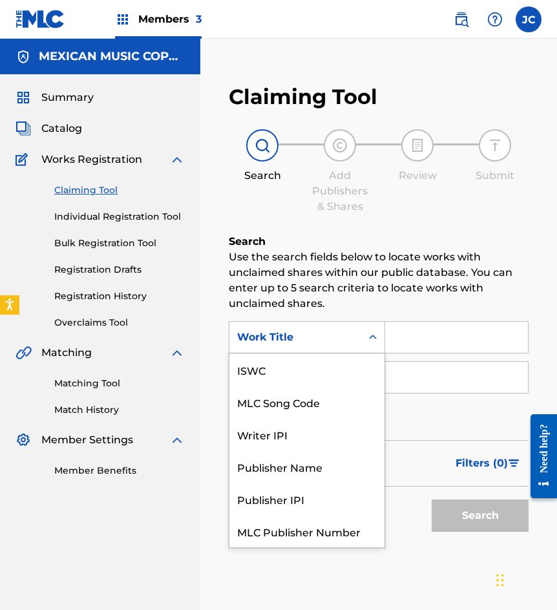
scroll to position [32, 0]
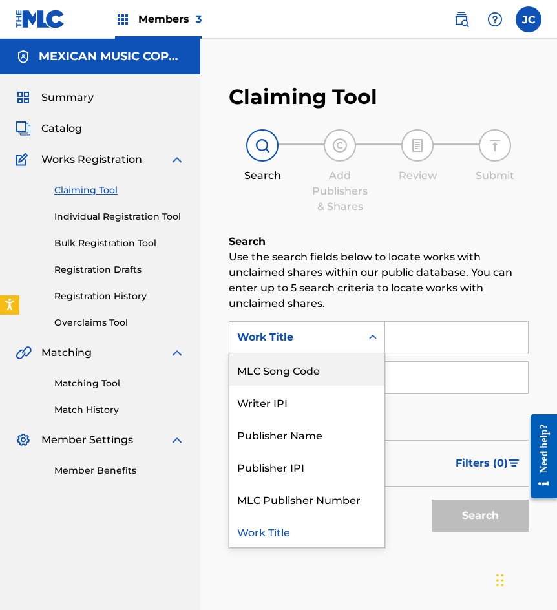
click at [311, 362] on div "MLC Song Code" at bounding box center [306, 369] width 155 height 32
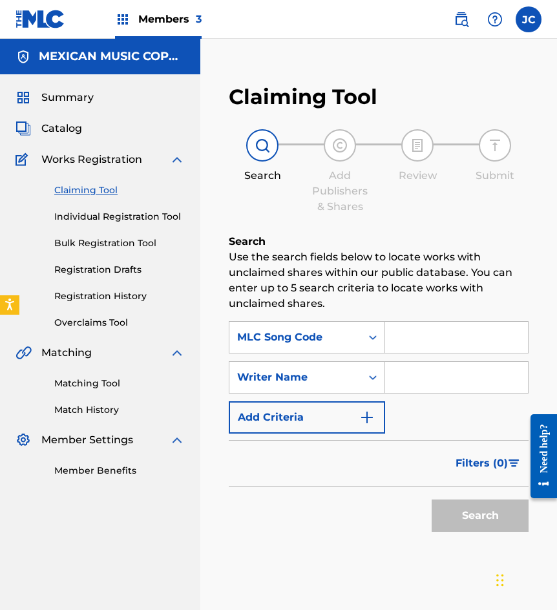
click at [404, 345] on input "Search Form" at bounding box center [456, 337] width 143 height 31
paste input "A54741"
type input "A54741"
click at [431, 499] on button "Search" at bounding box center [479, 515] width 97 height 32
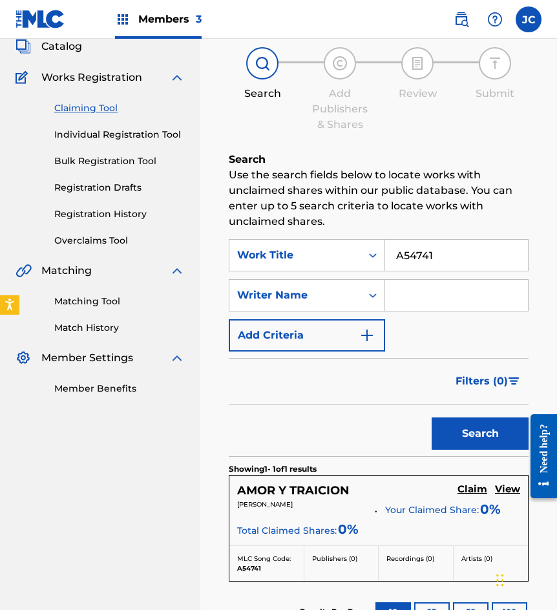
scroll to position [194, 0]
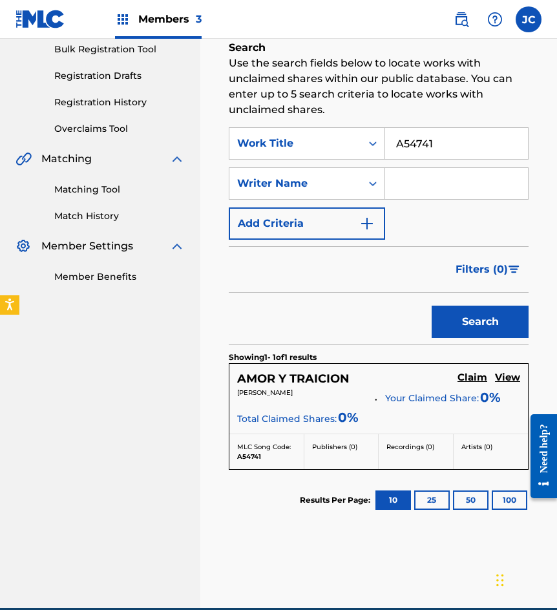
click at [467, 378] on h5 "Claim" at bounding box center [472, 377] width 30 height 12
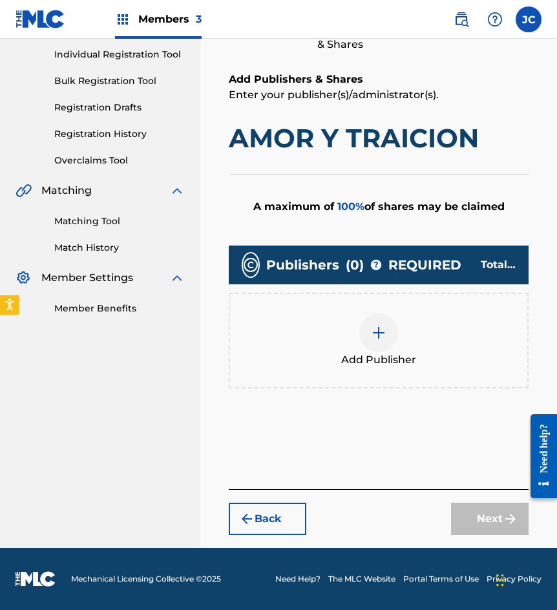
scroll to position [162, 0]
click at [377, 322] on div at bounding box center [378, 332] width 39 height 39
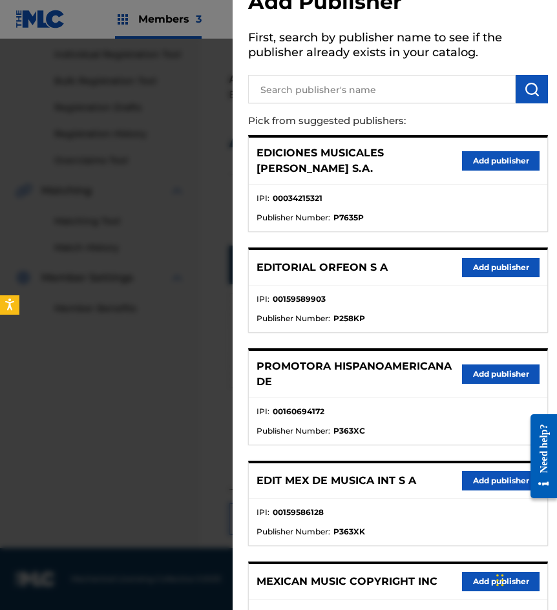
scroll to position [140, 0]
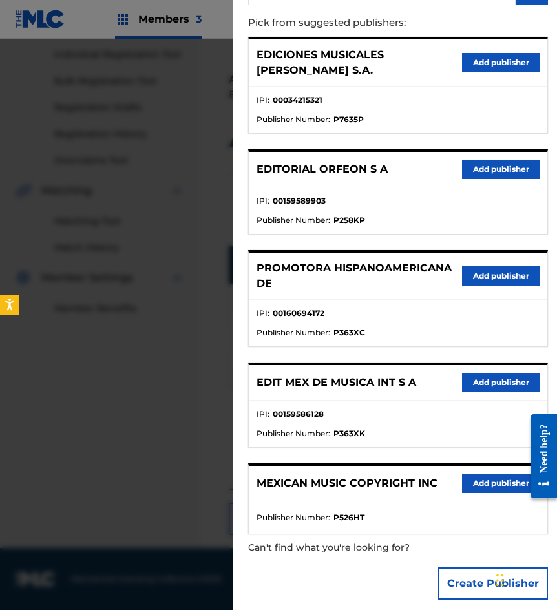
click at [463, 373] on button "Add publisher" at bounding box center [500, 382] width 77 height 19
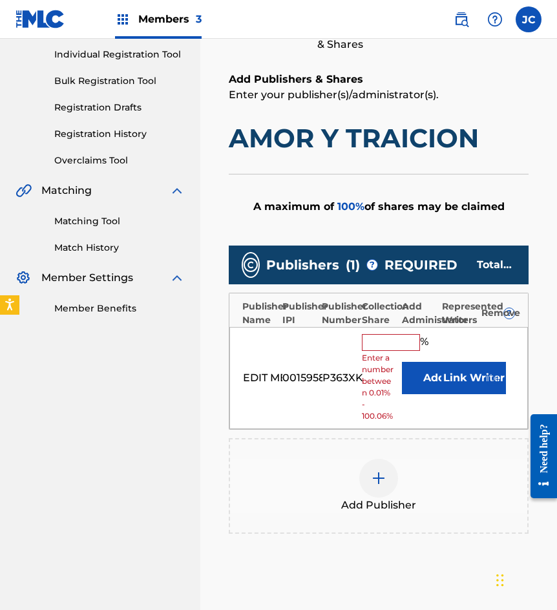
click at [413, 382] on button "Add" at bounding box center [434, 378] width 65 height 32
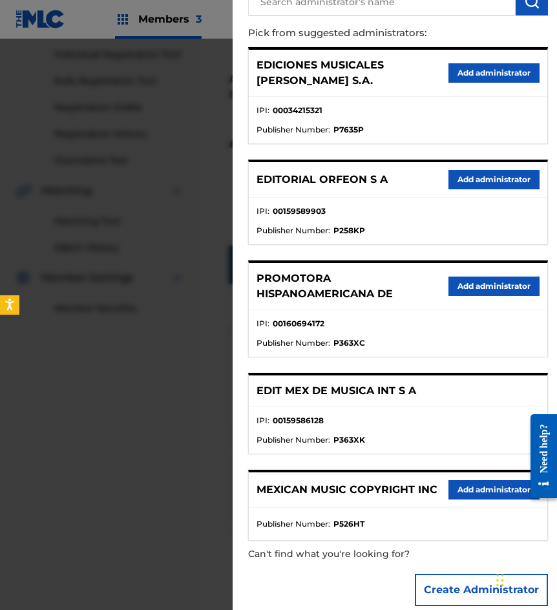
scroll to position [136, 0]
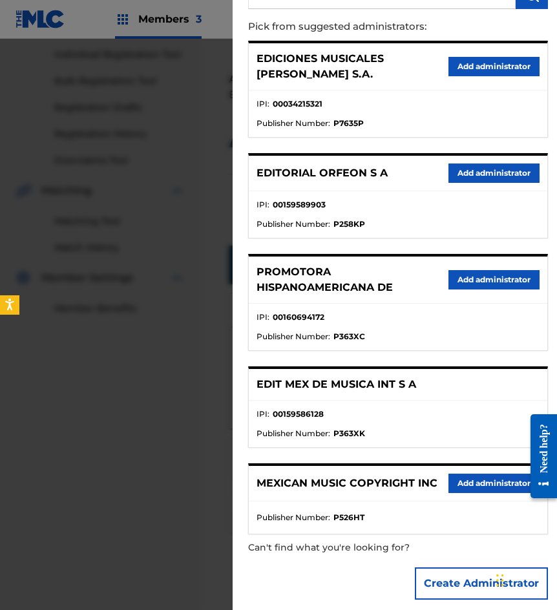
click at [462, 473] on button "Add administrator" at bounding box center [493, 482] width 91 height 19
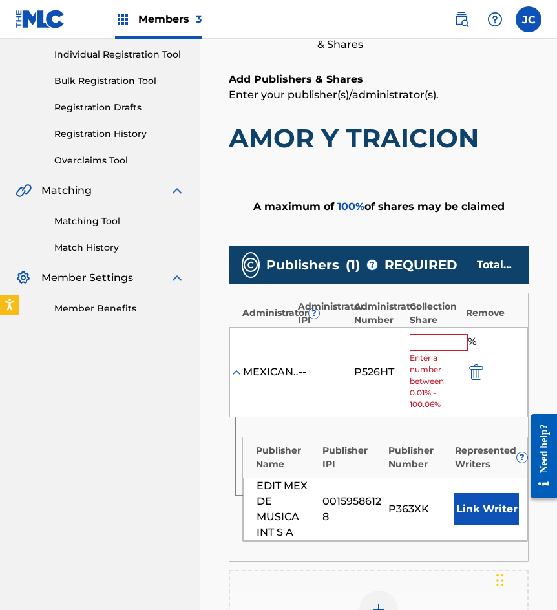
click at [422, 334] on input "text" at bounding box center [438, 342] width 58 height 17
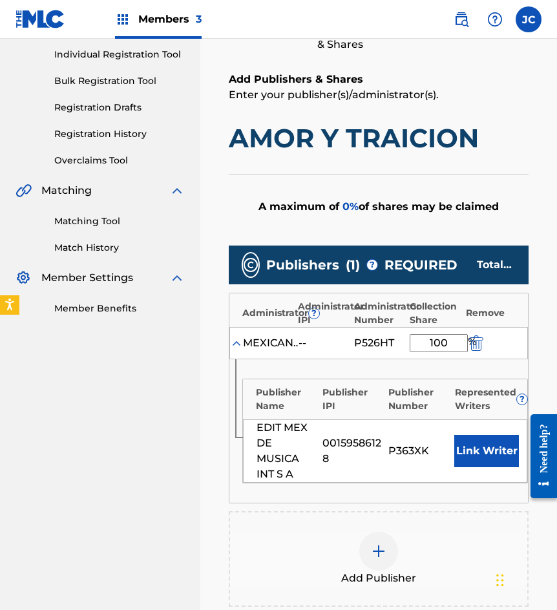
type input "100"
click at [500, 461] on button "Link Writer" at bounding box center [486, 451] width 65 height 32
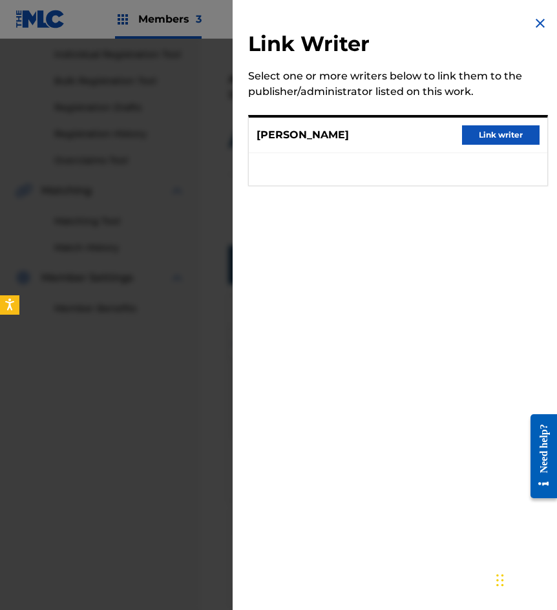
click at [478, 132] on button "Link writer" at bounding box center [500, 134] width 77 height 19
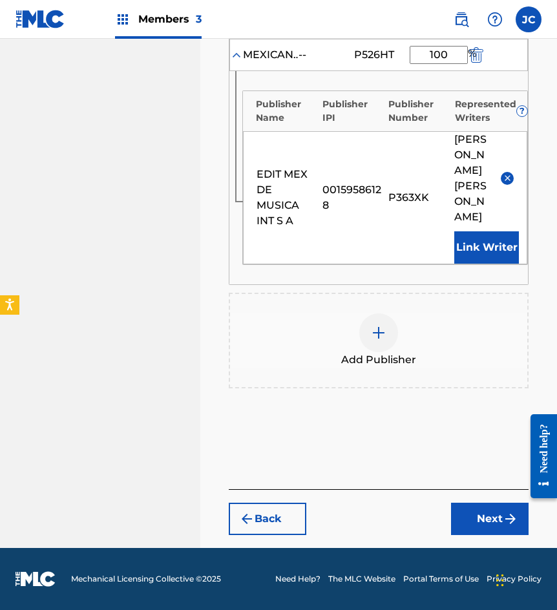
click at [480, 504] on button "Next" at bounding box center [489, 518] width 77 height 32
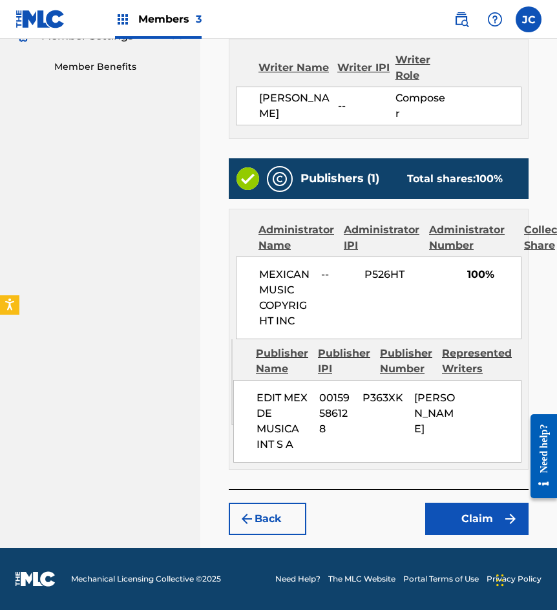
scroll to position [450, 0]
click at [466, 511] on button "Claim" at bounding box center [476, 518] width 103 height 32
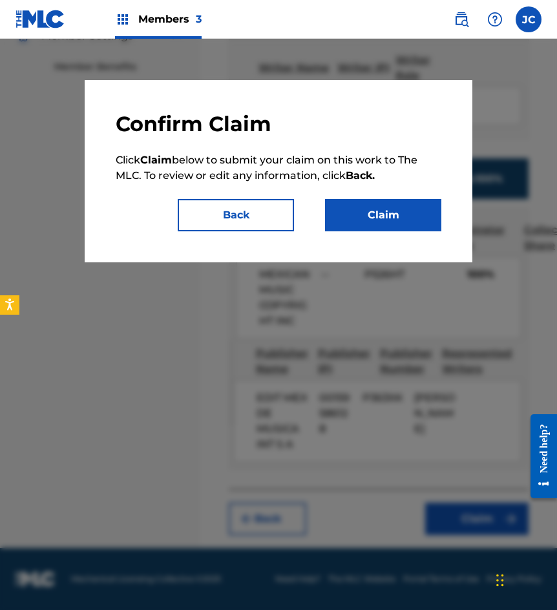
click at [373, 207] on button "Claim" at bounding box center [383, 215] width 116 height 32
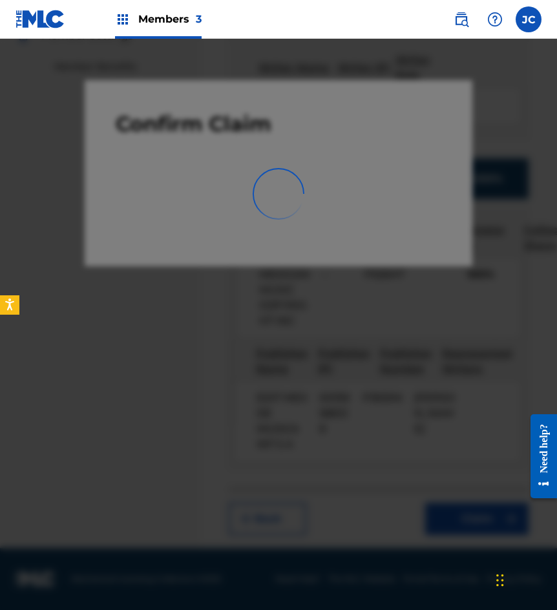
scroll to position [0, 0]
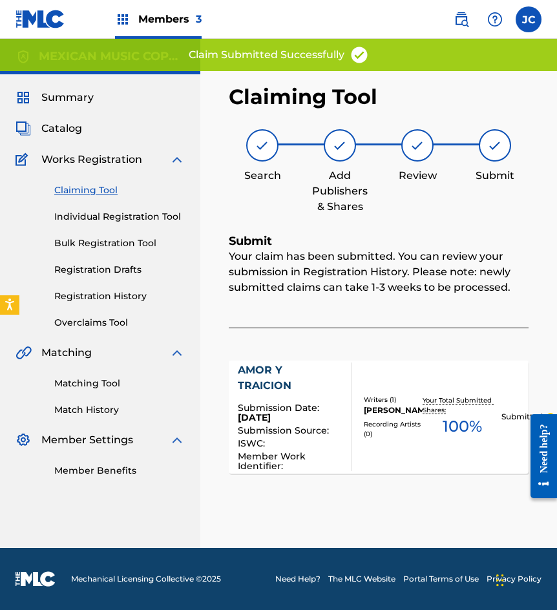
click at [77, 185] on link "Claiming Tool" at bounding box center [119, 190] width 130 height 14
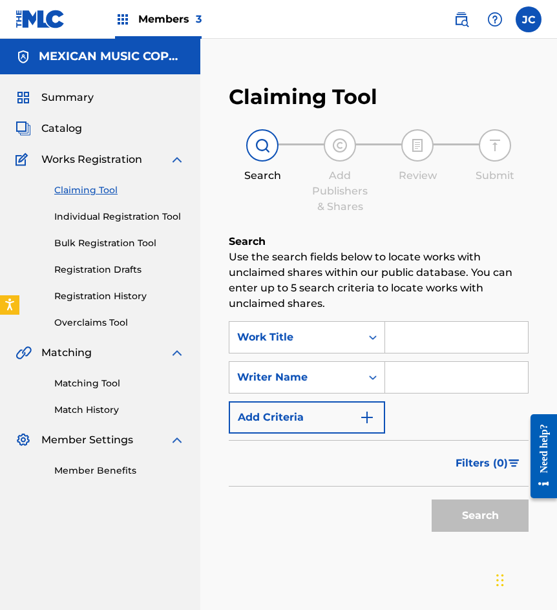
click at [192, 124] on div "Summary Catalog Works Registration Claiming Tool Individual Registration Tool B…" at bounding box center [100, 283] width 200 height 418
click at [309, 326] on div "Work Title" at bounding box center [295, 337] width 132 height 25
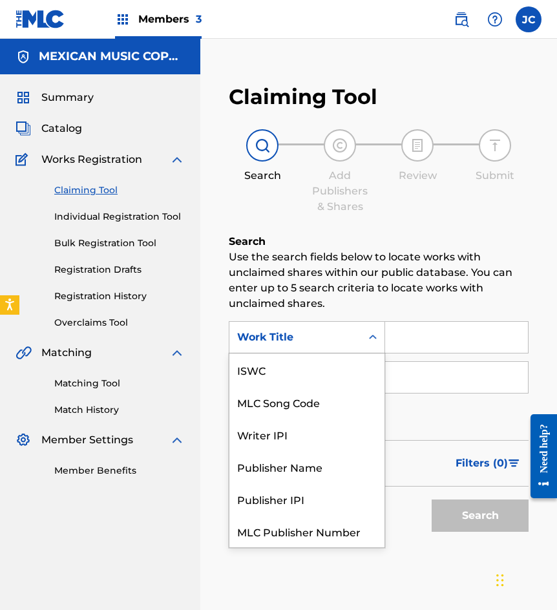
scroll to position [32, 0]
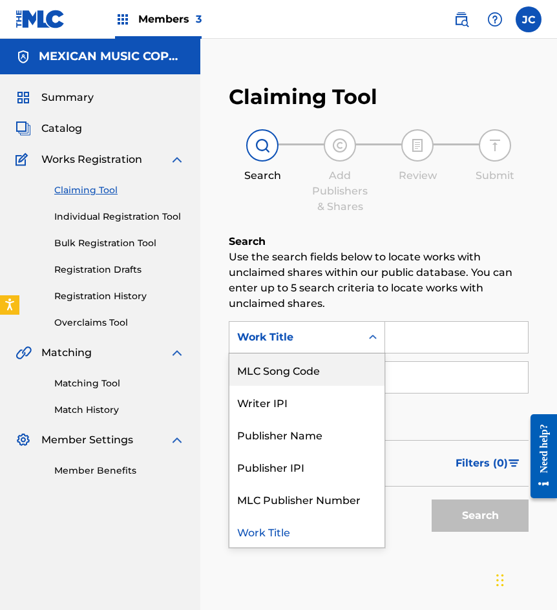
click at [324, 375] on div "MLC Song Code" at bounding box center [306, 369] width 155 height 32
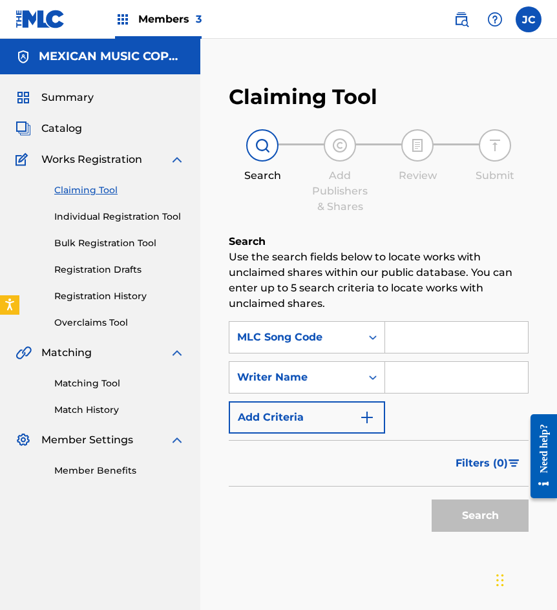
click at [408, 340] on input "Search Form" at bounding box center [456, 337] width 143 height 31
type input "S7523E"
click at [431, 499] on button "Search" at bounding box center [479, 515] width 97 height 32
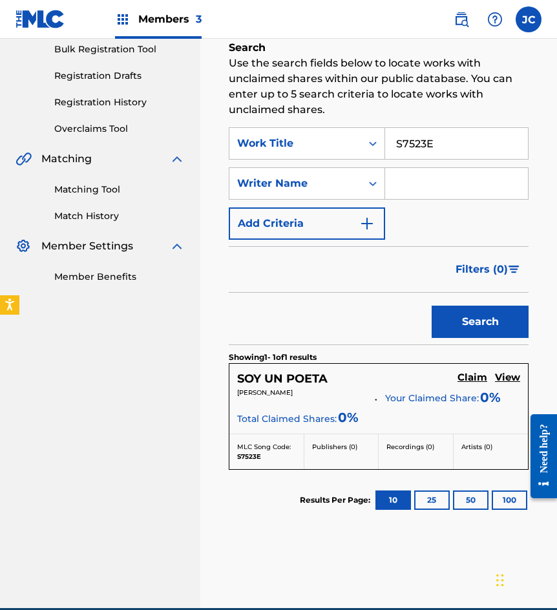
click at [475, 373] on h5 "Claim" at bounding box center [472, 377] width 30 height 12
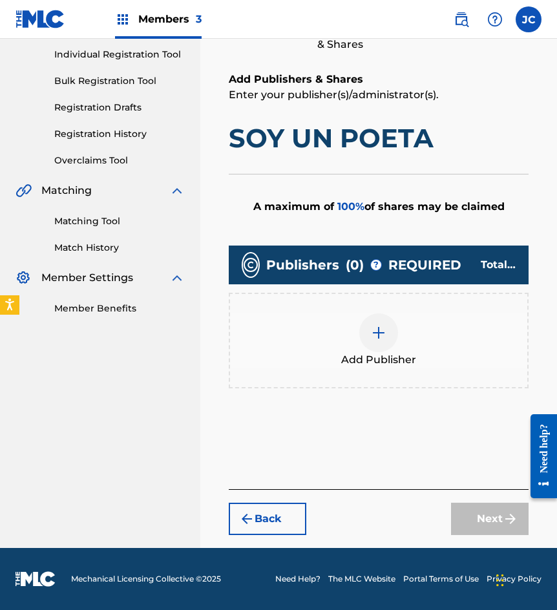
click at [375, 331] on img at bounding box center [378, 332] width 15 height 15
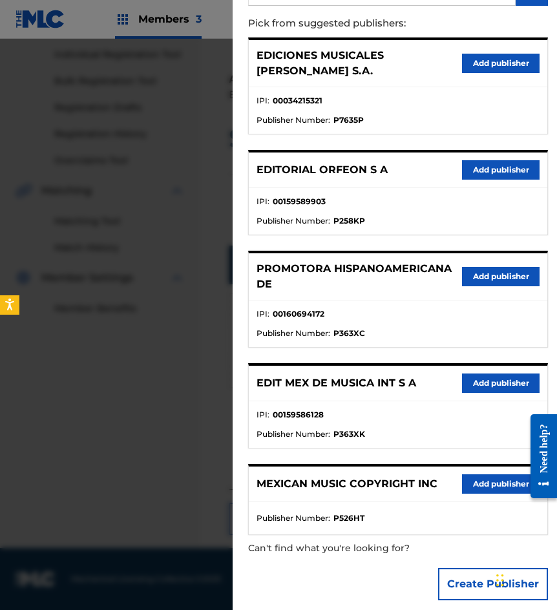
scroll to position [140, 0]
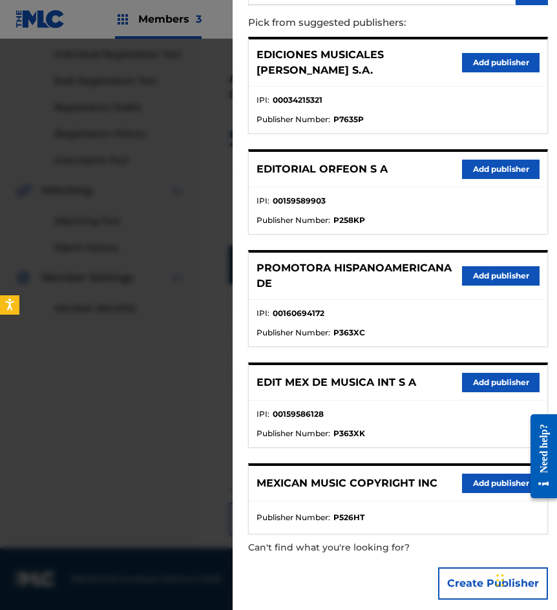
click at [473, 378] on button "Add publisher" at bounding box center [500, 382] width 77 height 19
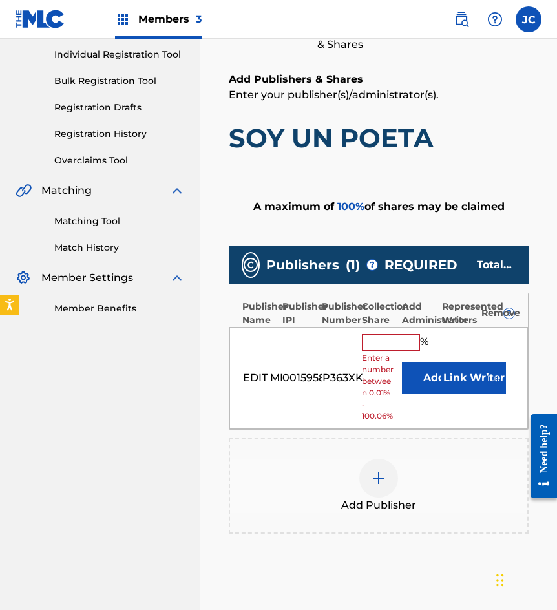
click at [424, 371] on button "Add" at bounding box center [434, 378] width 65 height 32
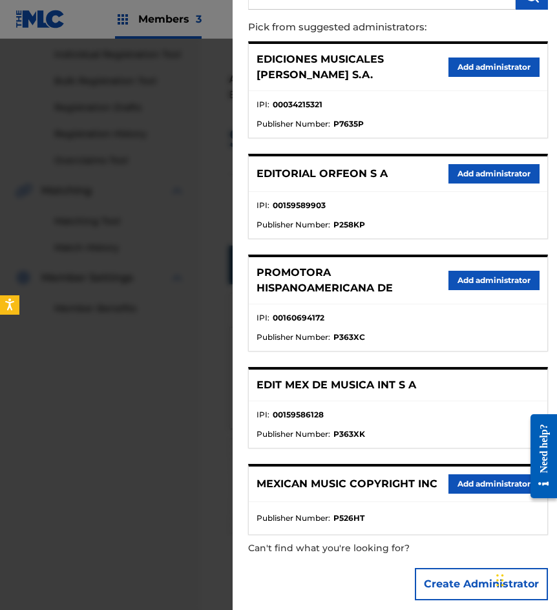
scroll to position [136, 0]
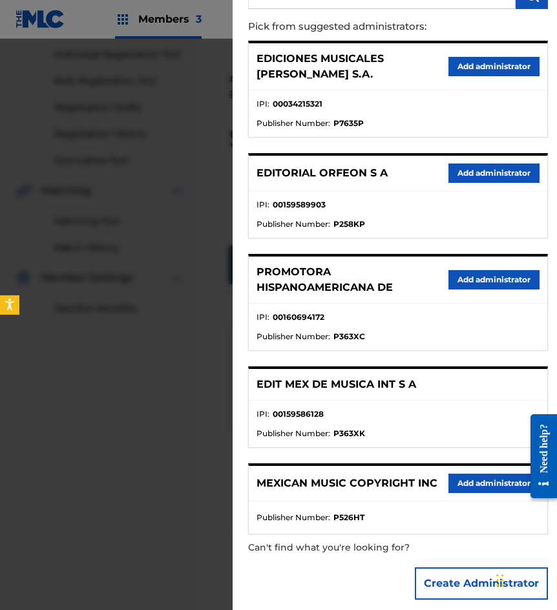
click at [478, 478] on button "Add administrator" at bounding box center [493, 482] width 91 height 19
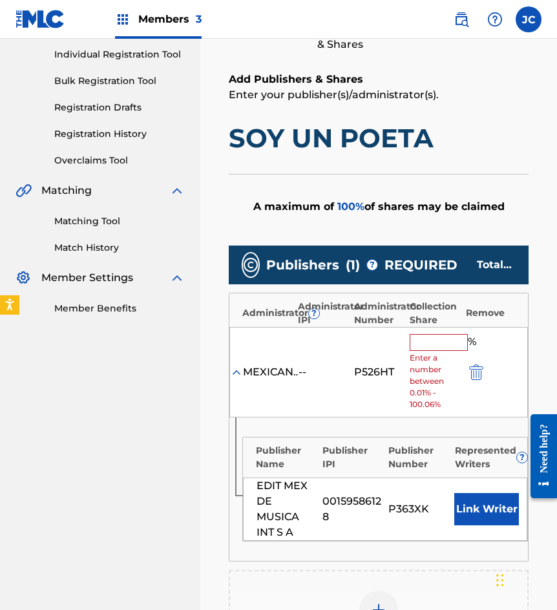
click at [437, 345] on input "text" at bounding box center [438, 342] width 58 height 17
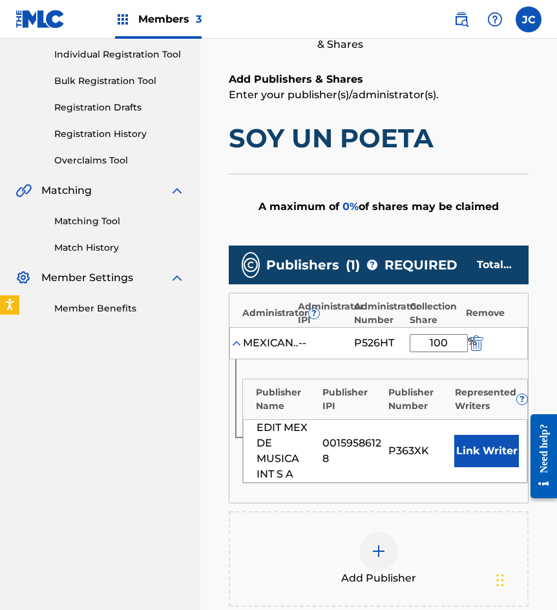
type input "100"
click at [484, 443] on button "Link Writer" at bounding box center [486, 451] width 65 height 32
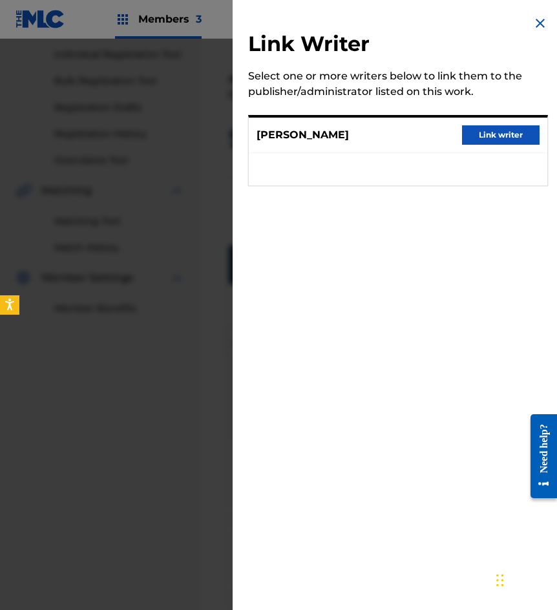
click at [491, 135] on button "Link writer" at bounding box center [500, 134] width 77 height 19
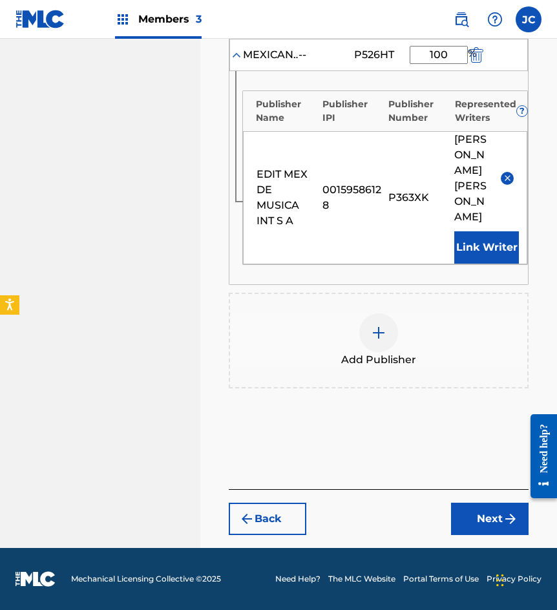
click at [472, 518] on button "Next" at bounding box center [489, 518] width 77 height 32
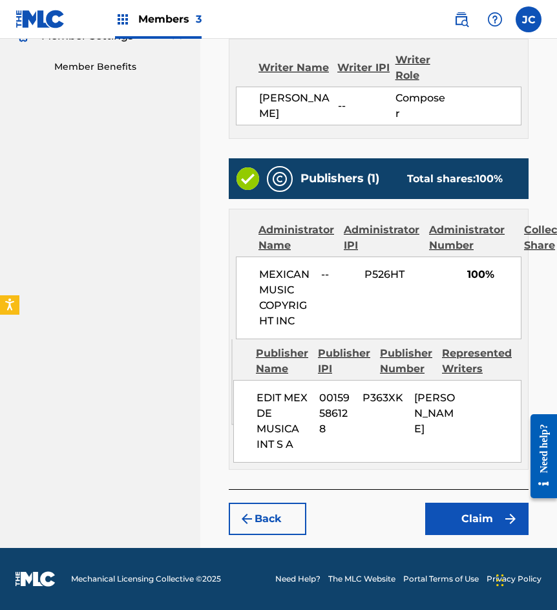
scroll to position [481, 0]
click at [470, 509] on button "Claim" at bounding box center [476, 518] width 103 height 32
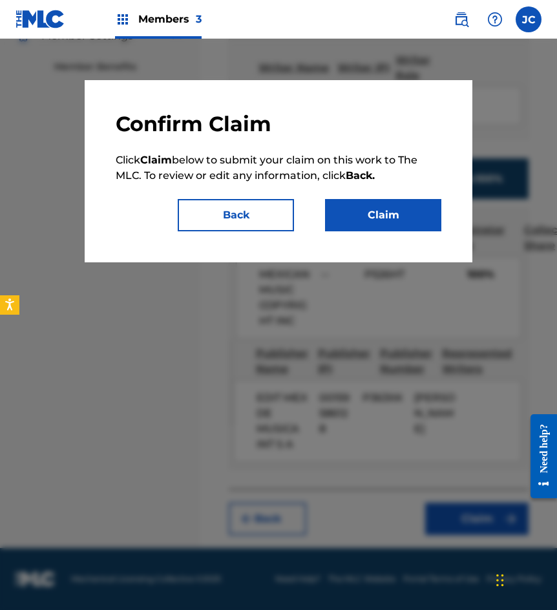
click at [374, 210] on button "Claim" at bounding box center [383, 215] width 116 height 32
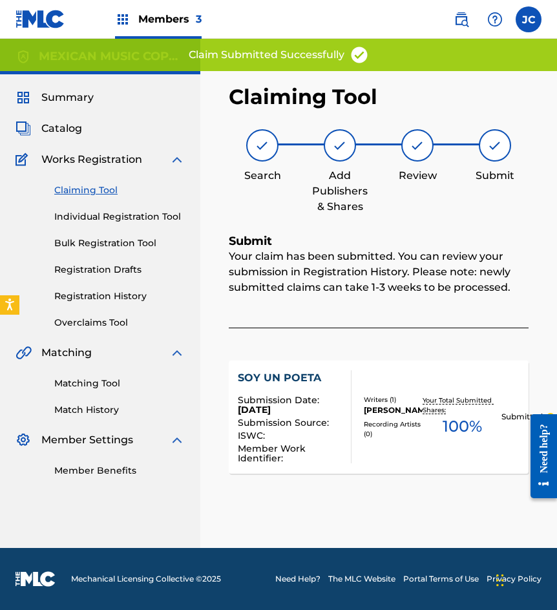
scroll to position [0, 0]
click at [101, 179] on div "Claiming Tool Individual Registration Tool Bulk Registration Tool Registration …" at bounding box center [99, 248] width 169 height 162
click at [101, 190] on link "Claiming Tool" at bounding box center [119, 190] width 130 height 14
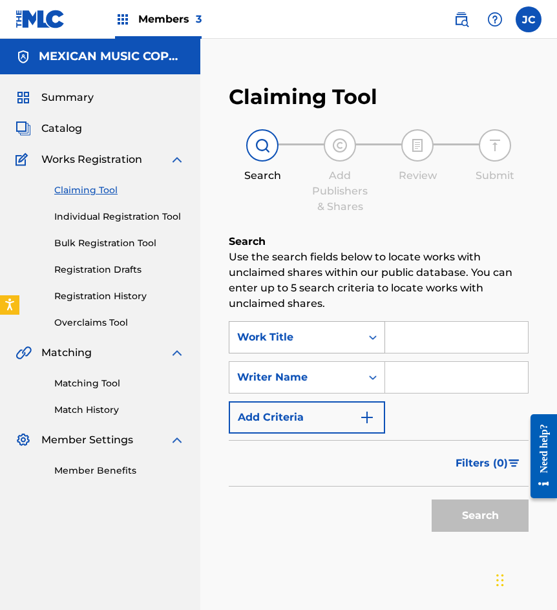
click at [300, 327] on div "Work Title" at bounding box center [295, 337] width 132 height 25
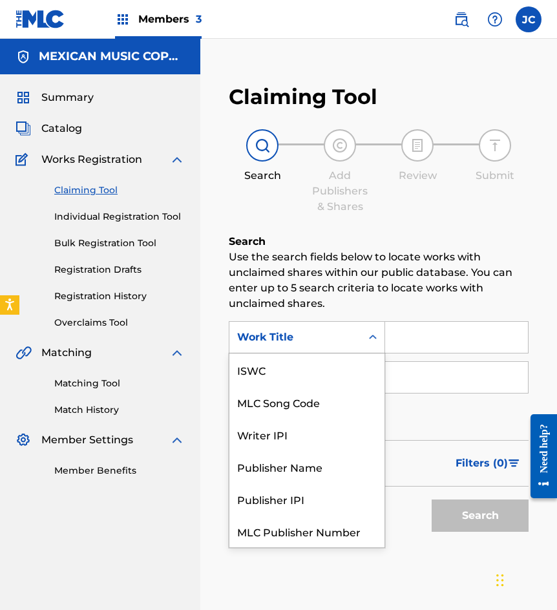
scroll to position [32, 0]
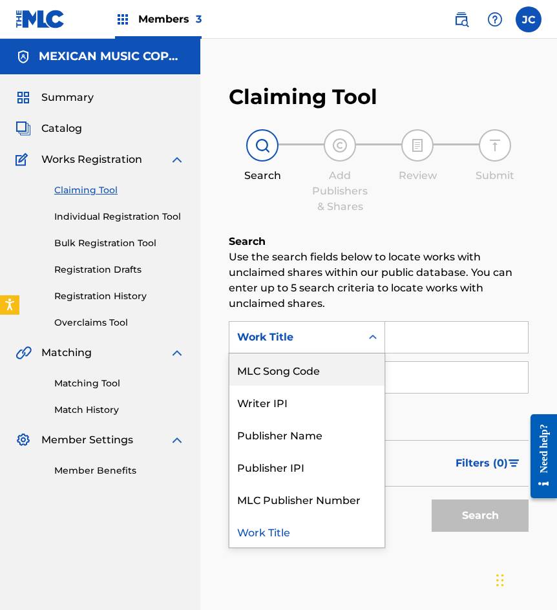
click at [298, 366] on div "MLC Song Code" at bounding box center [306, 369] width 155 height 32
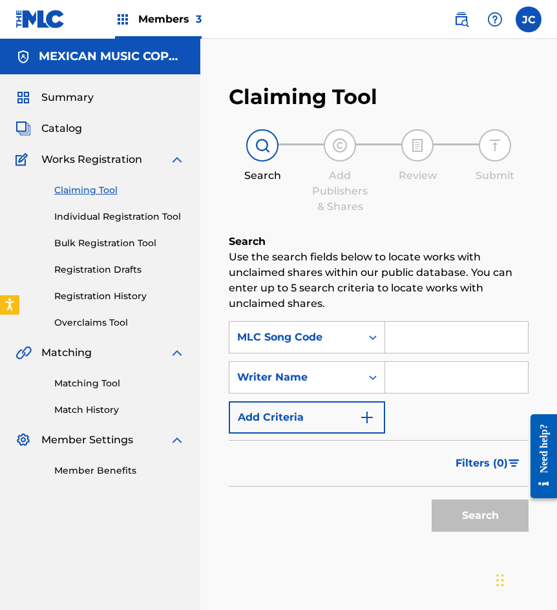
click at [407, 344] on input "Search Form" at bounding box center [456, 337] width 143 height 31
paste input "T5474X"
type input "T5474X"
click at [431, 499] on button "Search" at bounding box center [479, 515] width 97 height 32
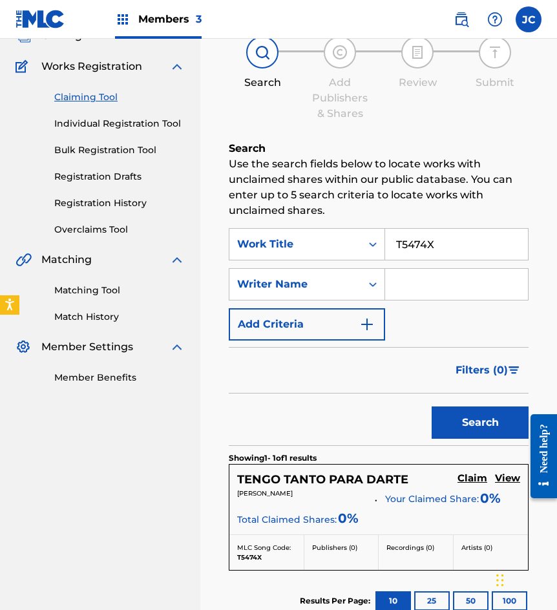
scroll to position [194, 0]
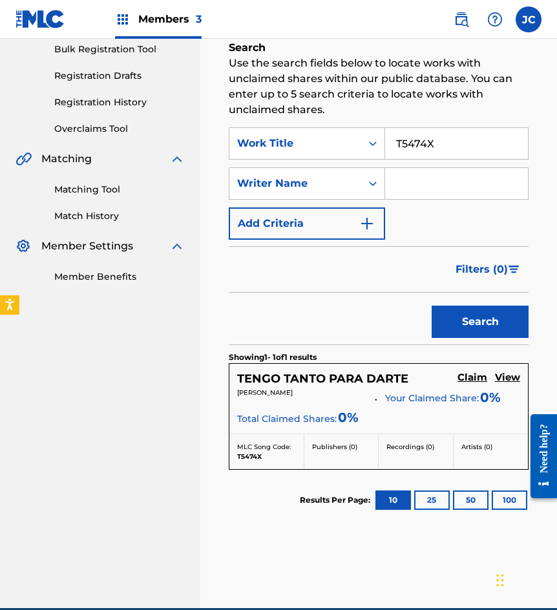
click at [469, 384] on link "Claim" at bounding box center [472, 378] width 30 height 14
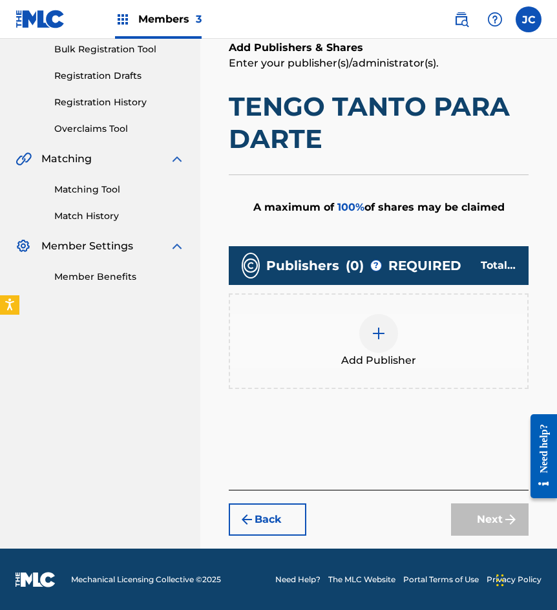
click at [402, 303] on div "Add Publisher" at bounding box center [379, 341] width 300 height 96
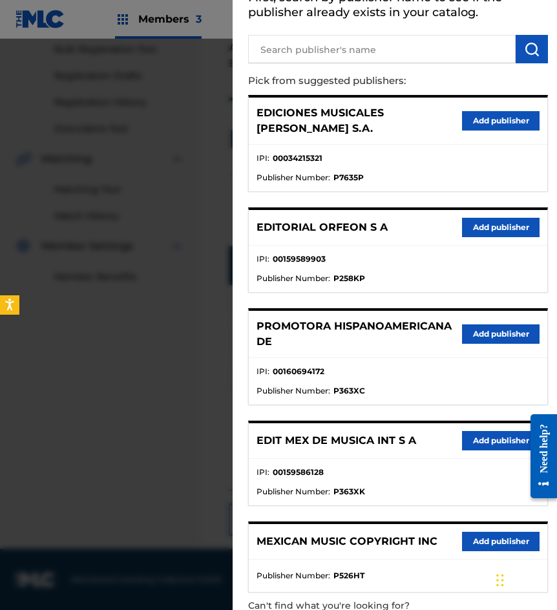
scroll to position [129, 0]
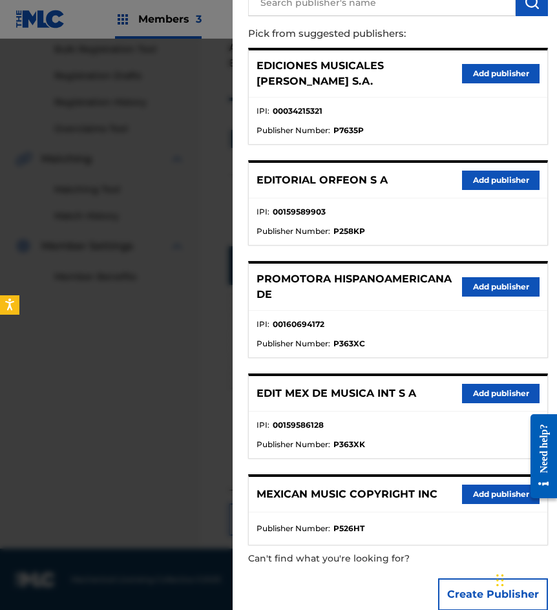
click at [480, 384] on button "Add publisher" at bounding box center [500, 393] width 77 height 19
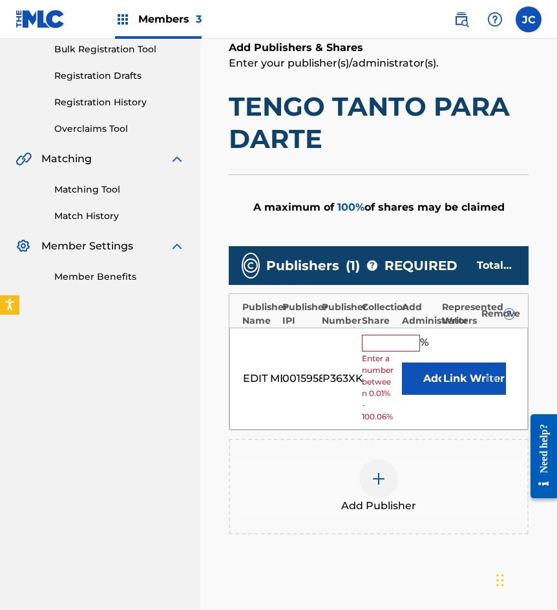
click at [415, 371] on button "Add" at bounding box center [434, 378] width 65 height 32
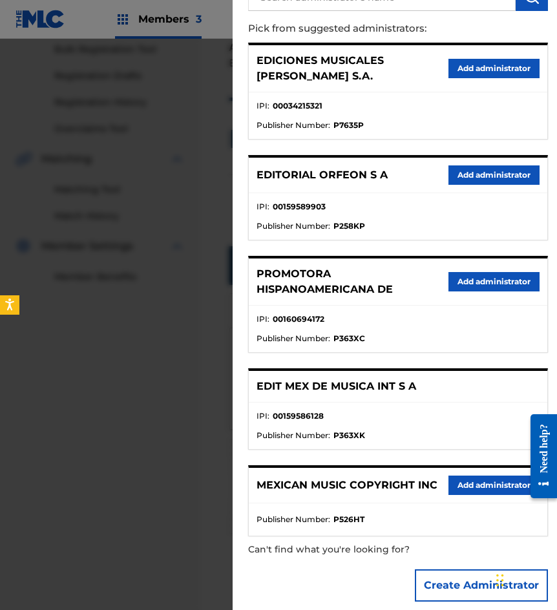
scroll to position [136, 0]
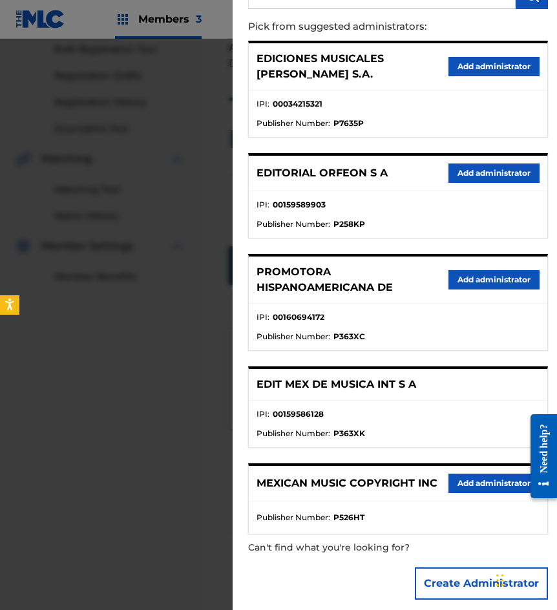
click at [475, 473] on button "Add administrator" at bounding box center [493, 482] width 91 height 19
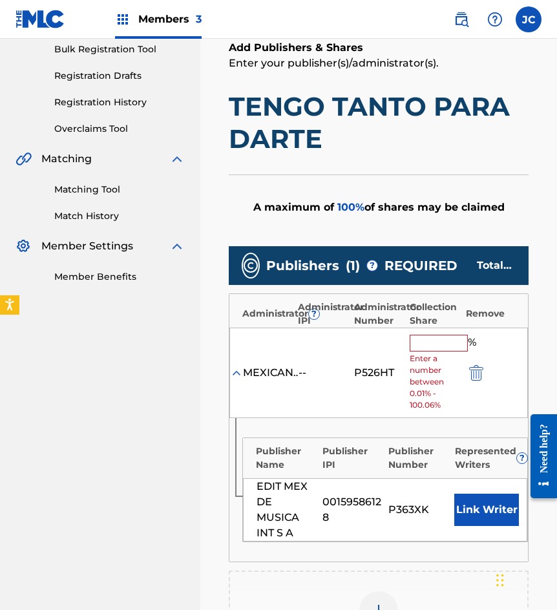
click at [424, 341] on input "text" at bounding box center [438, 342] width 58 height 17
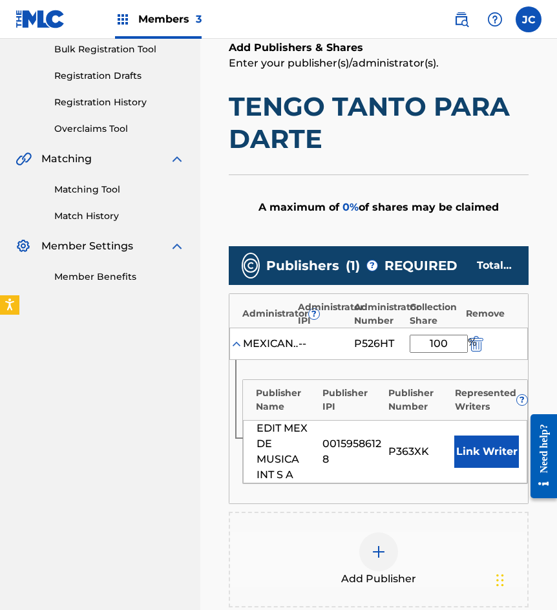
type input "100"
click at [473, 447] on button "Link Writer" at bounding box center [486, 451] width 65 height 32
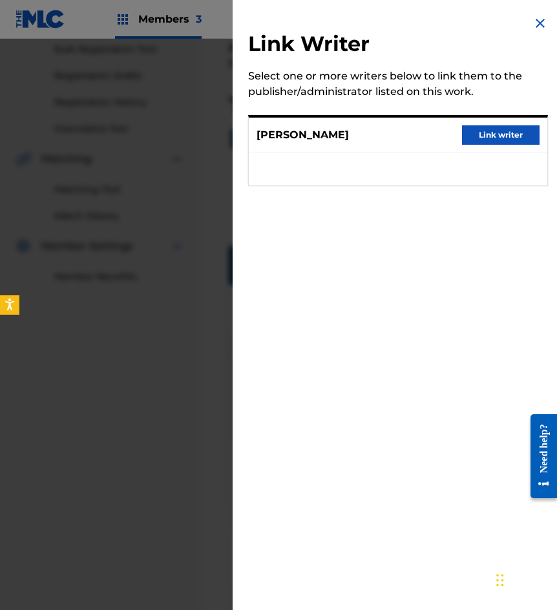
click at [485, 145] on button "Link writer" at bounding box center [500, 134] width 77 height 19
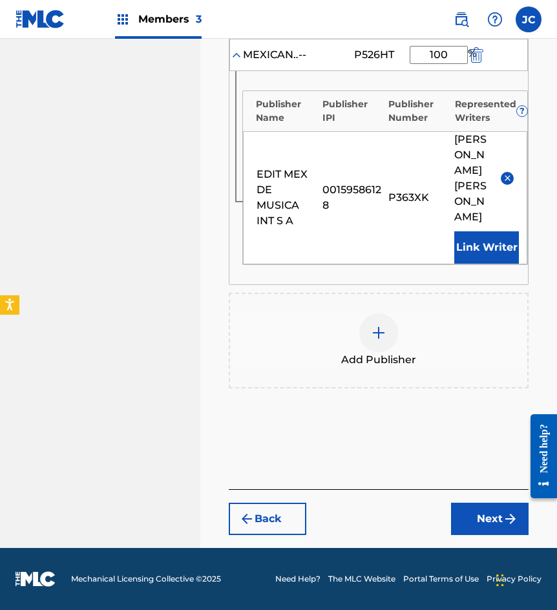
click at [479, 536] on div "Claiming Tool Search Add Publishers & Shares Review Submit Add Publishers & Sha…" at bounding box center [378, 68] width 325 height 959
click at [479, 531] on button "Next" at bounding box center [489, 518] width 77 height 32
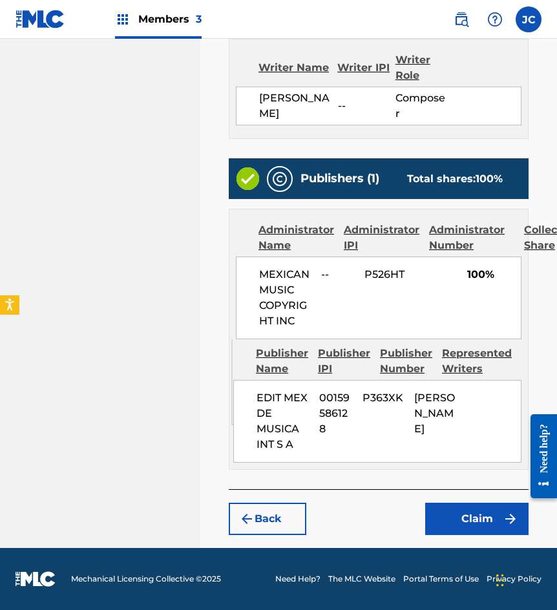
scroll to position [513, 0]
click at [475, 509] on button "Claim" at bounding box center [476, 518] width 103 height 32
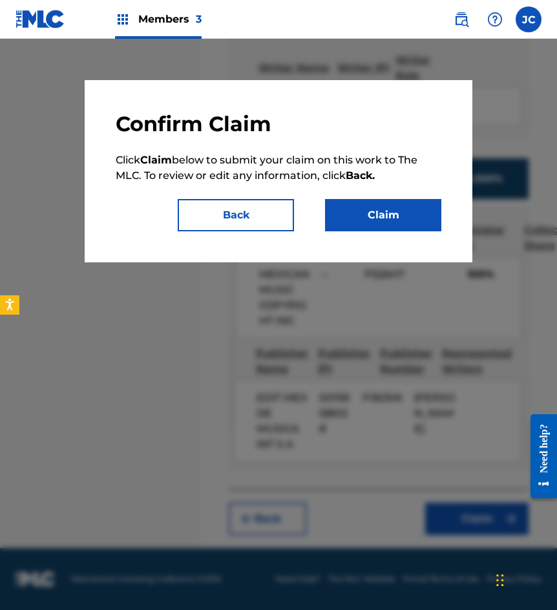
click at [409, 229] on button "Claim" at bounding box center [383, 215] width 116 height 32
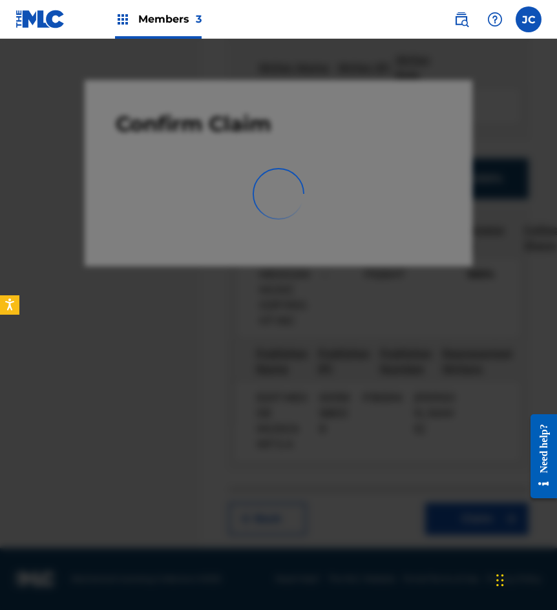
scroll to position [0, 0]
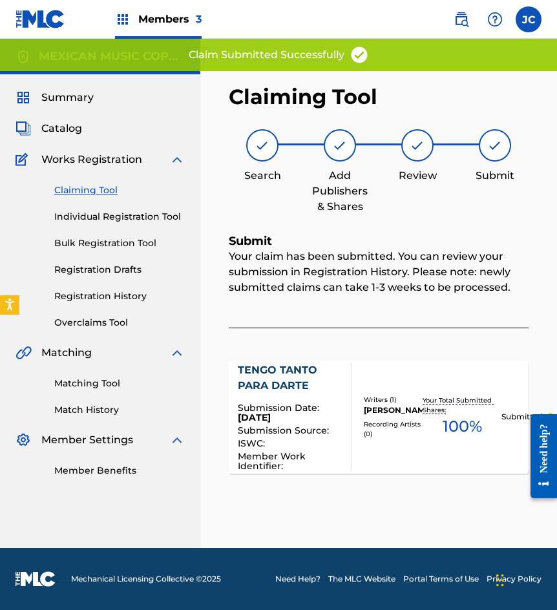
drag, startPoint x: 100, startPoint y: 190, endPoint x: 190, endPoint y: 219, distance: 94.3
click at [100, 190] on link "Claiming Tool" at bounding box center [119, 190] width 130 height 14
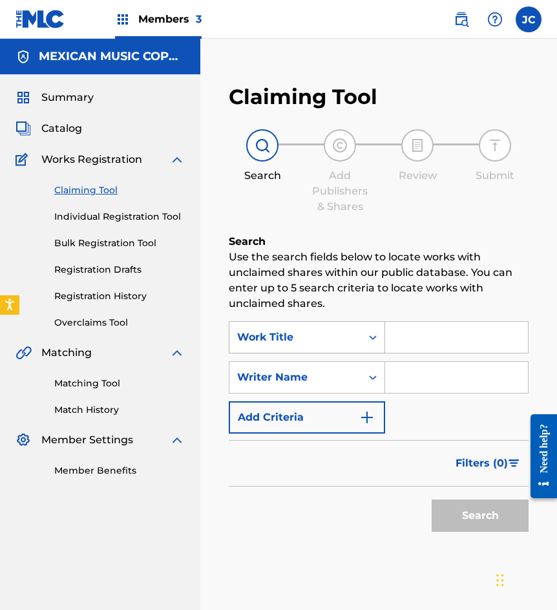
drag, startPoint x: 320, startPoint y: 339, endPoint x: 318, endPoint y: 349, distance: 9.9
click at [319, 339] on div "Work Title" at bounding box center [295, 336] width 116 height 15
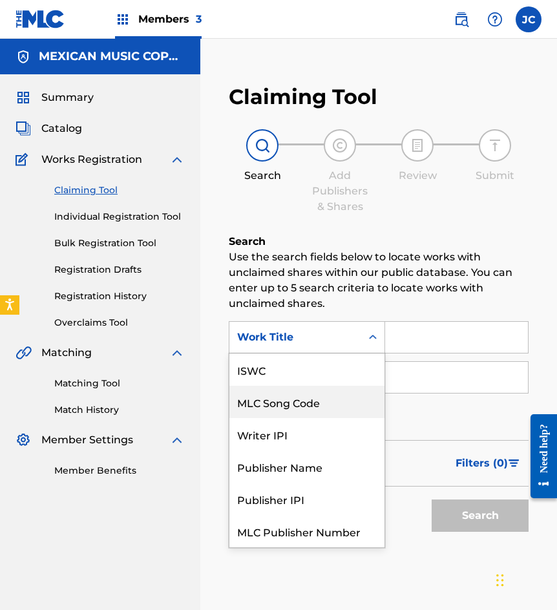
scroll to position [32, 0]
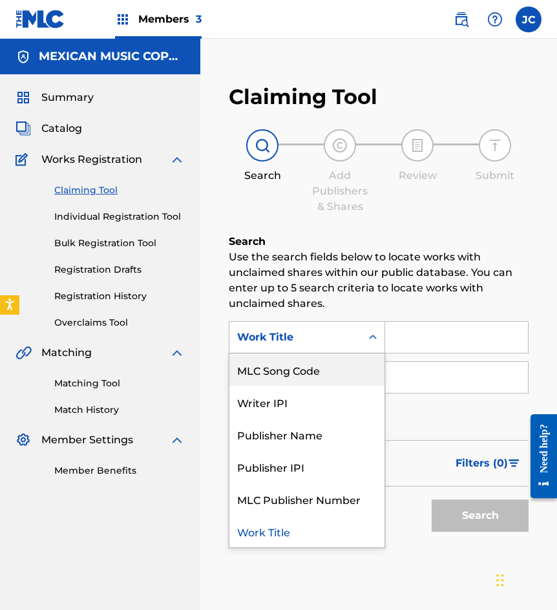
click at [323, 362] on div "MLC Song Code" at bounding box center [306, 369] width 155 height 32
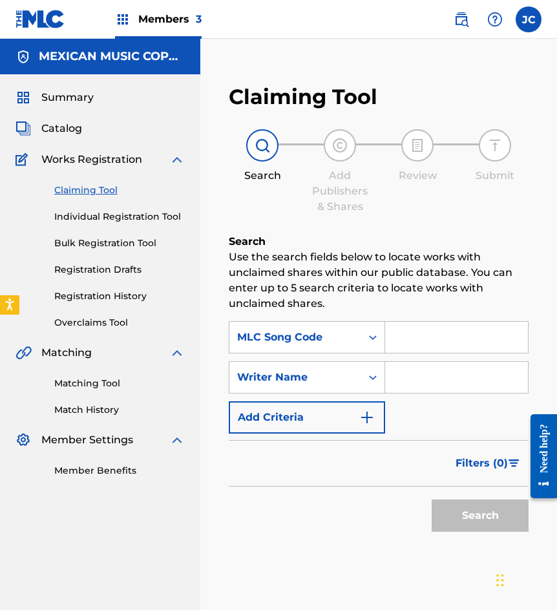
click at [408, 344] on input "Search Form" at bounding box center [456, 337] width 143 height 31
paste input "C6048H"
type input "C6048H"
click at [431, 499] on button "Search" at bounding box center [479, 515] width 97 height 32
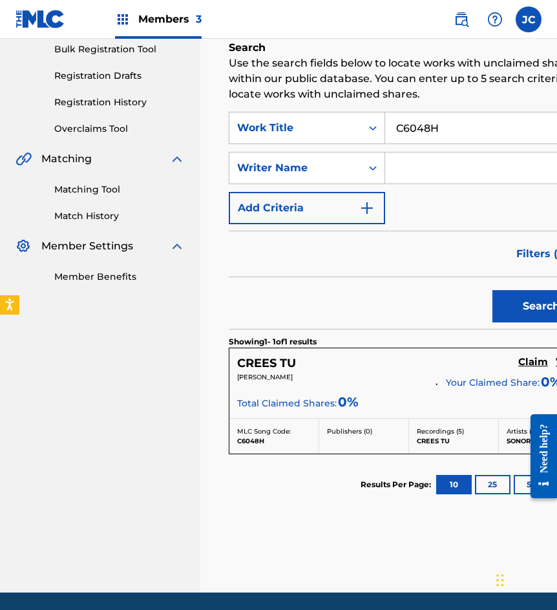
scroll to position [238, 0]
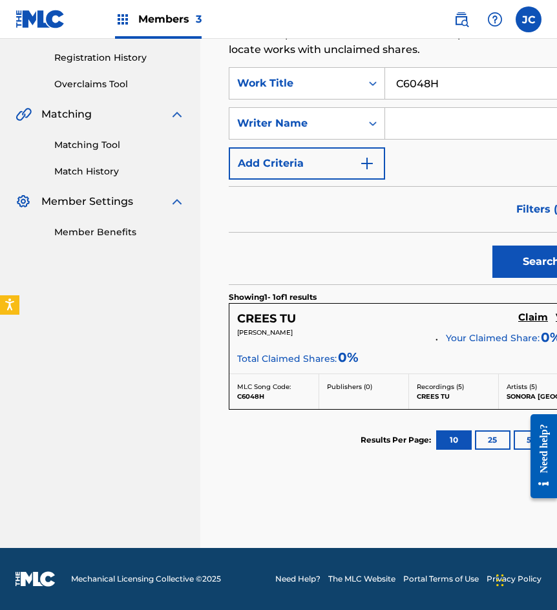
click at [518, 318] on h5 "Claim" at bounding box center [533, 317] width 30 height 12
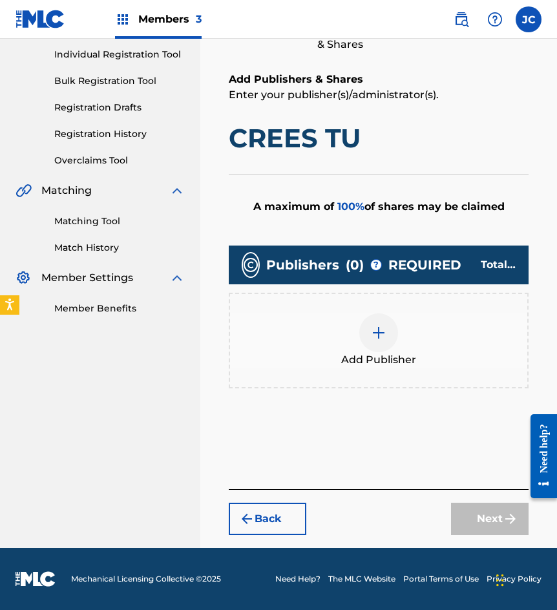
scroll to position [162, 0]
click at [371, 327] on img at bounding box center [378, 332] width 15 height 15
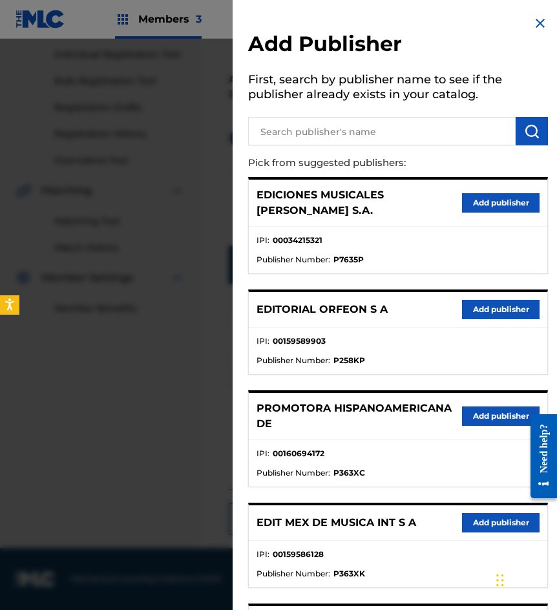
scroll to position [65, 0]
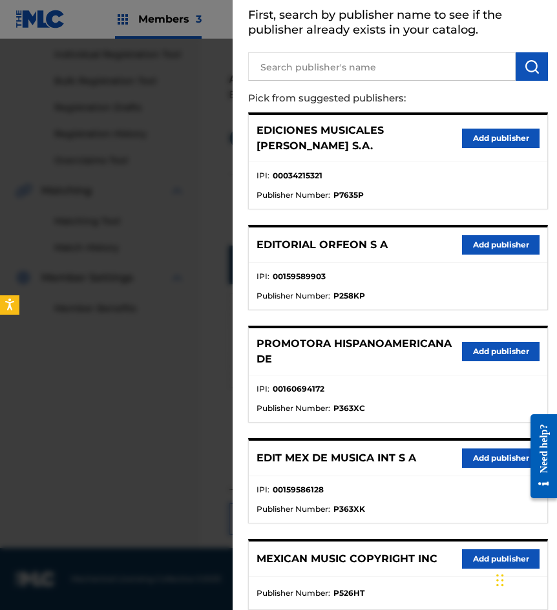
click at [472, 448] on button "Add publisher" at bounding box center [500, 457] width 77 height 19
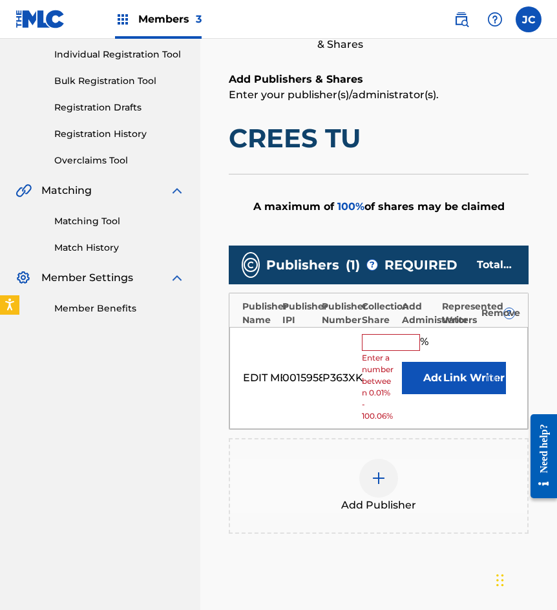
click at [442, 386] on button "Link Writer" at bounding box center [473, 378] width 65 height 32
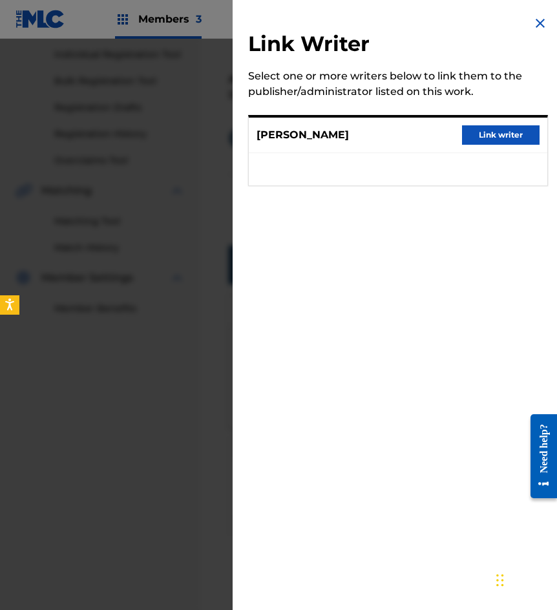
click at [535, 23] on img at bounding box center [539, 22] width 15 height 15
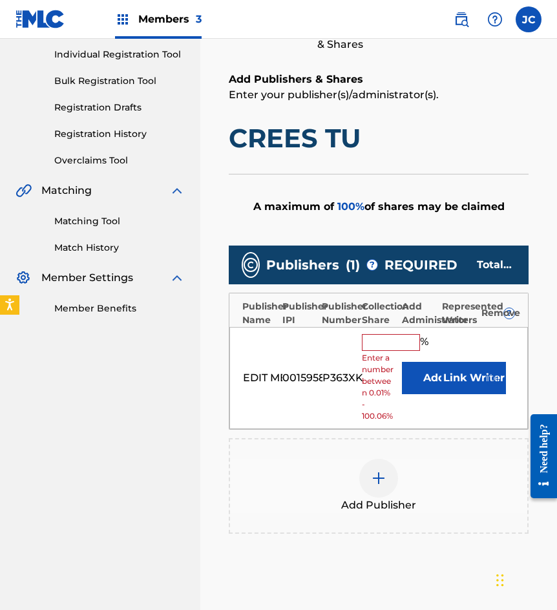
click at [414, 378] on button "Add" at bounding box center [434, 378] width 65 height 32
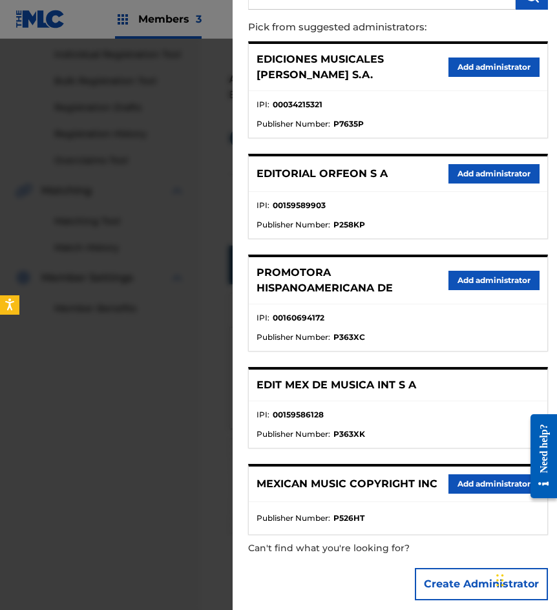
scroll to position [136, 0]
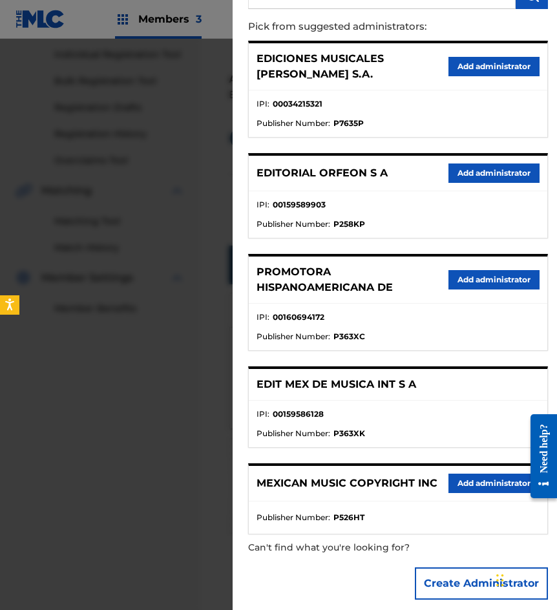
click at [464, 473] on button "Add administrator" at bounding box center [493, 482] width 91 height 19
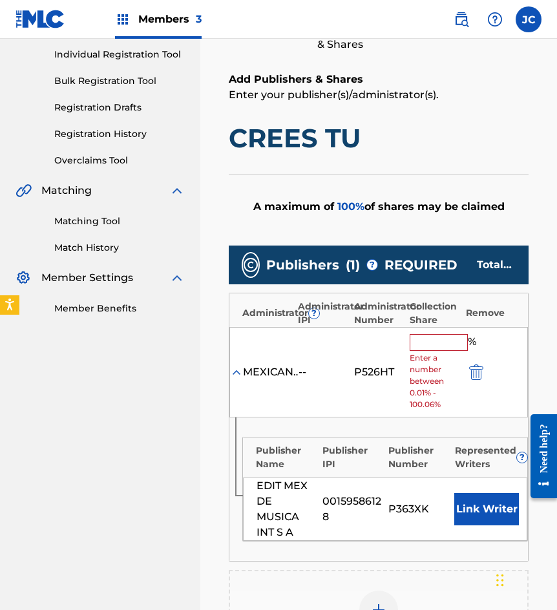
click at [476, 503] on button "Link Writer" at bounding box center [486, 509] width 65 height 32
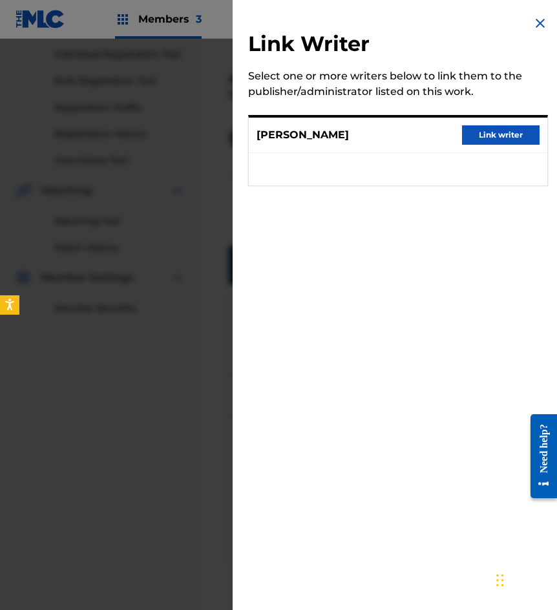
click at [484, 121] on div "ALBERTO TIBURCIO BARTOLOME Link writer" at bounding box center [398, 136] width 298 height 36
click at [480, 138] on button "Link writer" at bounding box center [500, 134] width 77 height 19
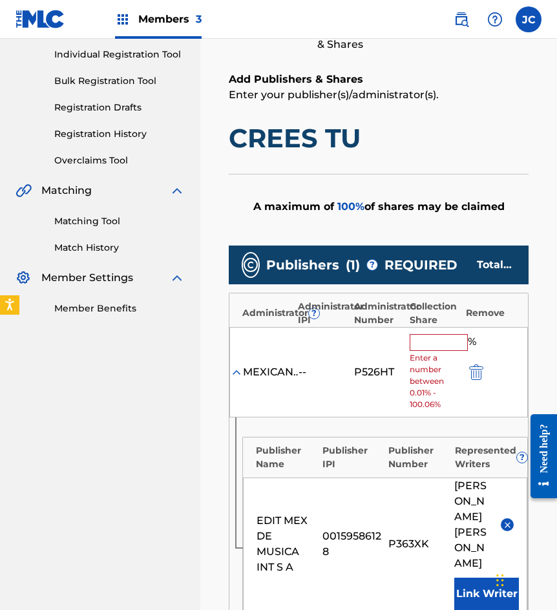
click at [426, 350] on input "text" at bounding box center [438, 342] width 58 height 17
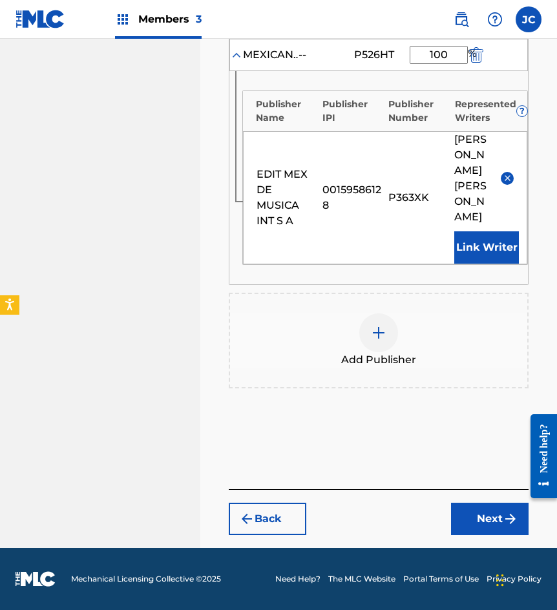
type input "100"
click at [475, 506] on button "Next" at bounding box center [489, 518] width 77 height 32
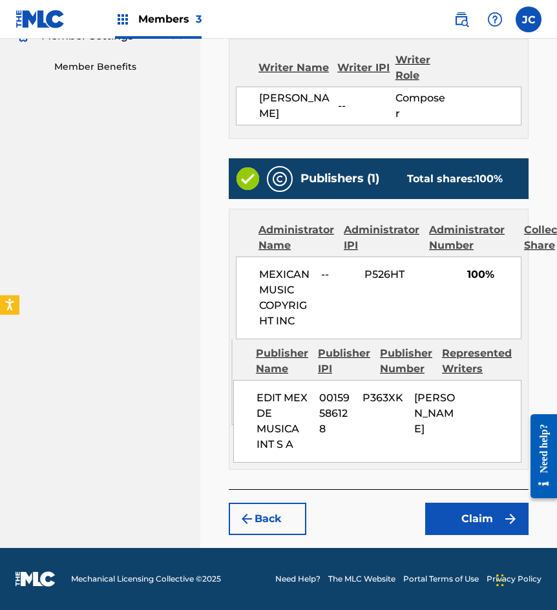
scroll to position [450, 0]
click at [472, 522] on button "Claim" at bounding box center [476, 518] width 103 height 32
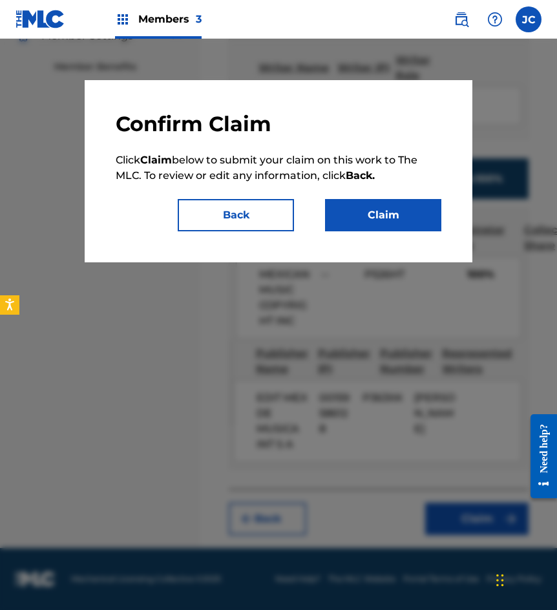
click at [391, 223] on button "Claim" at bounding box center [383, 215] width 116 height 32
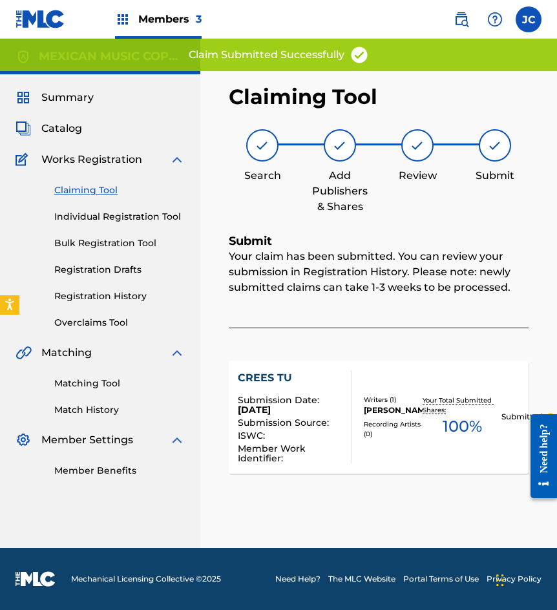
scroll to position [0, 0]
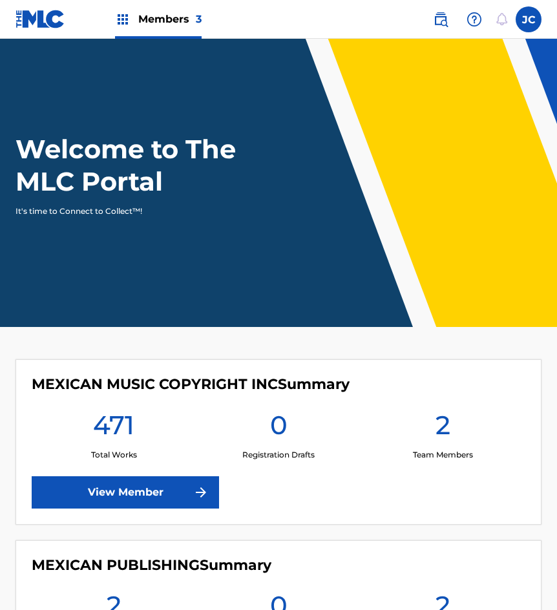
drag, startPoint x: 0, startPoint y: 0, endPoint x: 74, endPoint y: 67, distance: 99.7
click at [140, 149] on h1 "Welcome to The MLC Portal" at bounding box center [136, 165] width 242 height 65
click at [39, 28] on img at bounding box center [40, 19] width 50 height 19
click at [442, 20] on img at bounding box center [440, 19] width 15 height 15
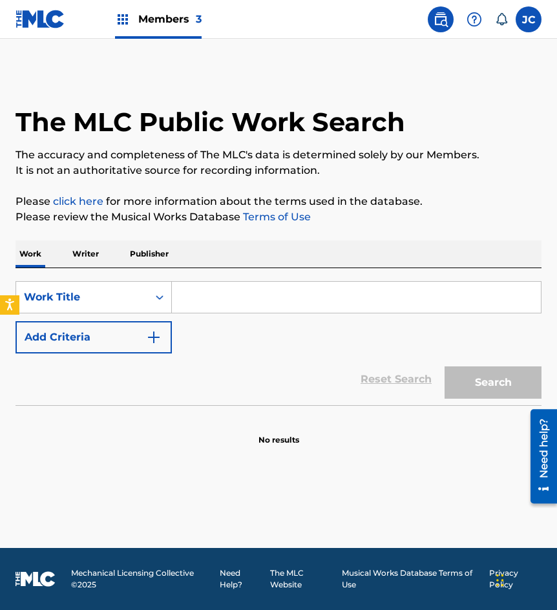
click at [119, 331] on button "Add Criteria" at bounding box center [93, 337] width 156 height 32
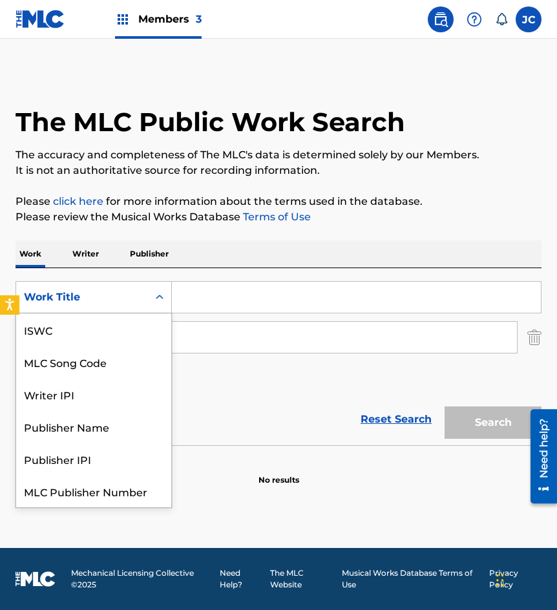
click at [161, 296] on icon "Search Form" at bounding box center [160, 296] width 8 height 5
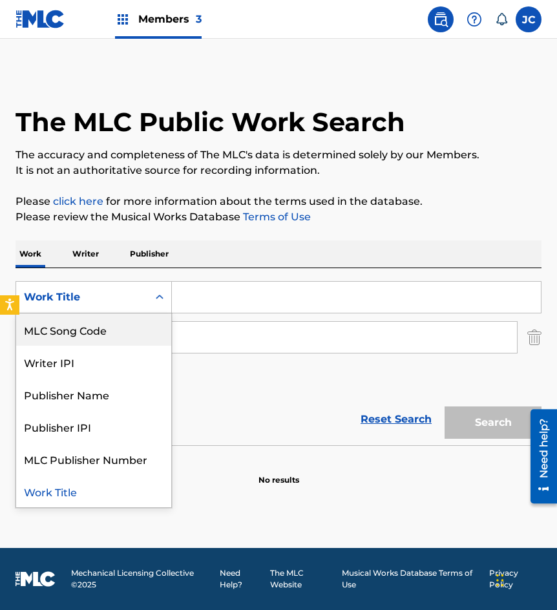
click at [110, 335] on div "MLC Song Code" at bounding box center [93, 329] width 155 height 32
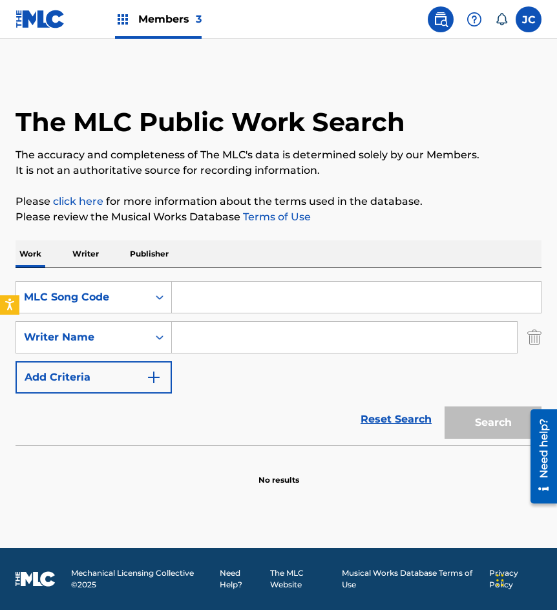
click at [186, 296] on input "Search Form" at bounding box center [356, 297] width 369 height 31
paste input "C6033S"
click at [444, 406] on button "Search" at bounding box center [492, 422] width 97 height 32
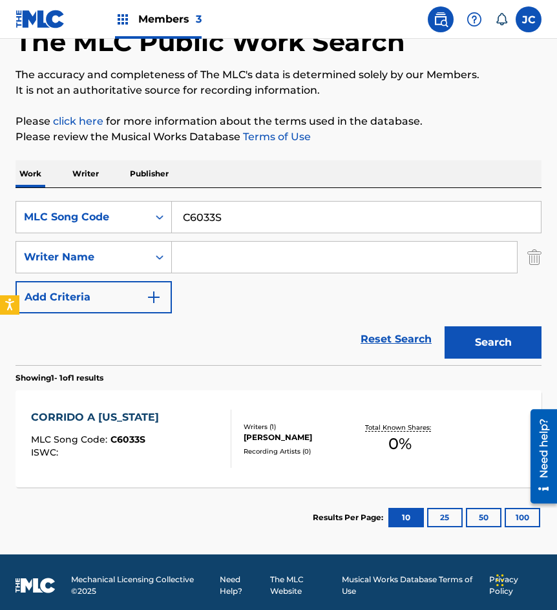
scroll to position [87, 0]
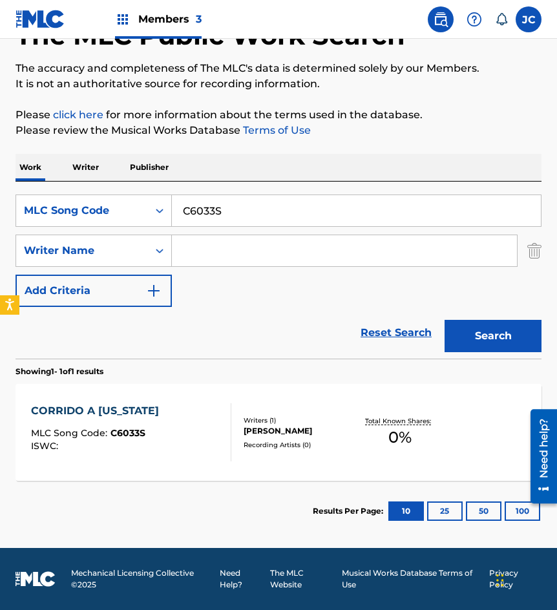
click at [260, 203] on input "C6033S" at bounding box center [356, 210] width 369 height 31
paste input "E3615Z"
click at [444, 320] on button "Search" at bounding box center [492, 336] width 97 height 32
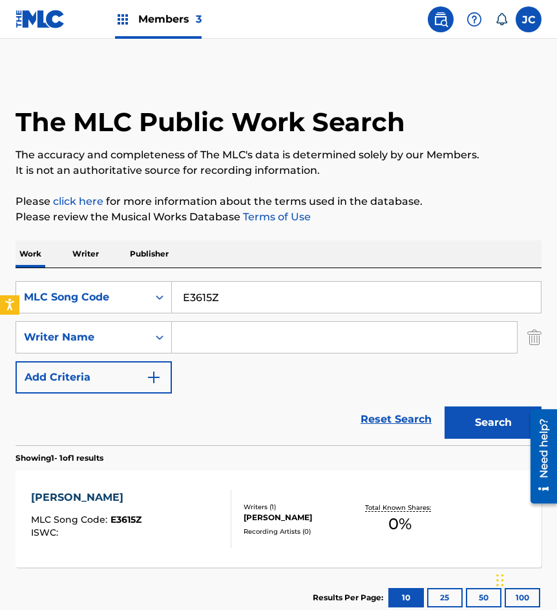
click at [247, 302] on input "E3615Z" at bounding box center [356, 297] width 369 height 31
paste input "D5270J"
click at [444, 406] on button "Search" at bounding box center [492, 422] width 97 height 32
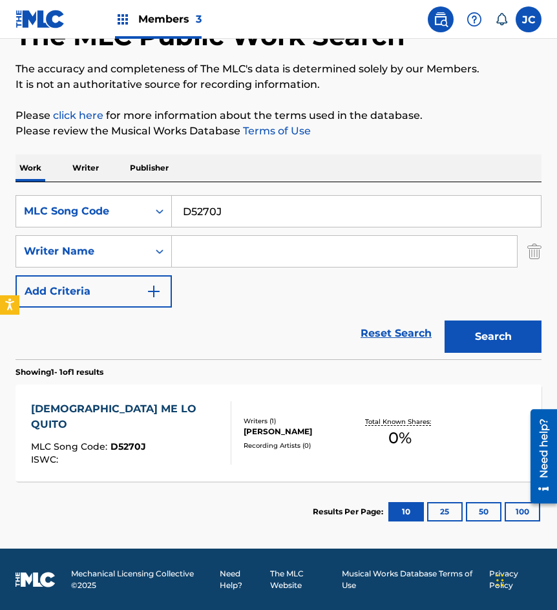
scroll to position [87, 0]
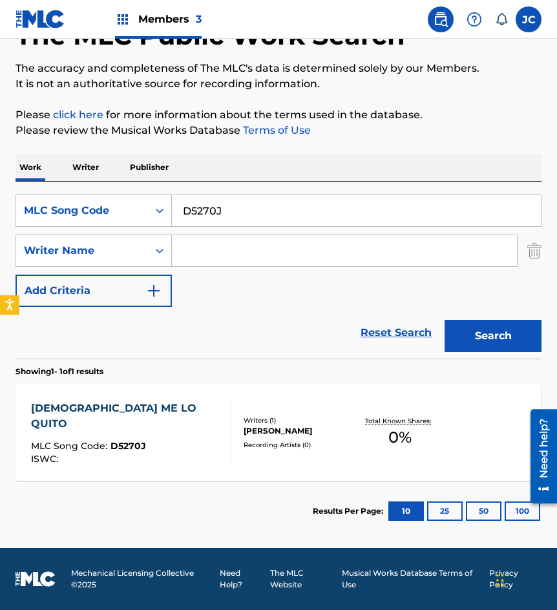
click at [246, 209] on input "D5270J" at bounding box center [356, 210] width 369 height 31
paste input "M6510H"
click at [444, 320] on button "Search" at bounding box center [492, 336] width 97 height 32
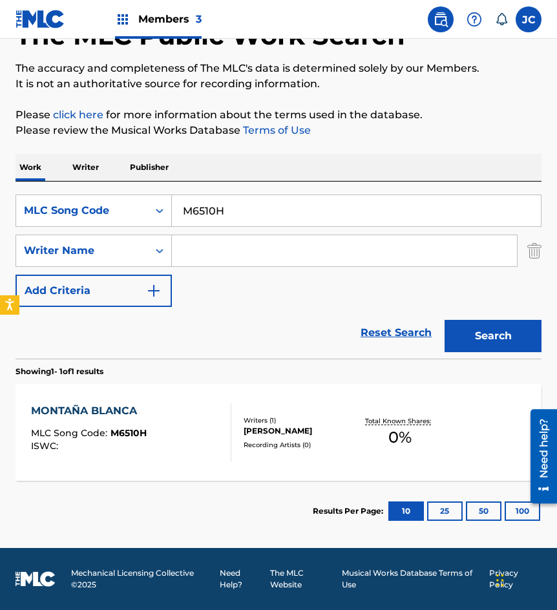
click at [213, 205] on input "M6510H" at bounding box center [356, 210] width 369 height 31
paste input "F3318"
click at [444, 320] on button "Search" at bounding box center [492, 336] width 97 height 32
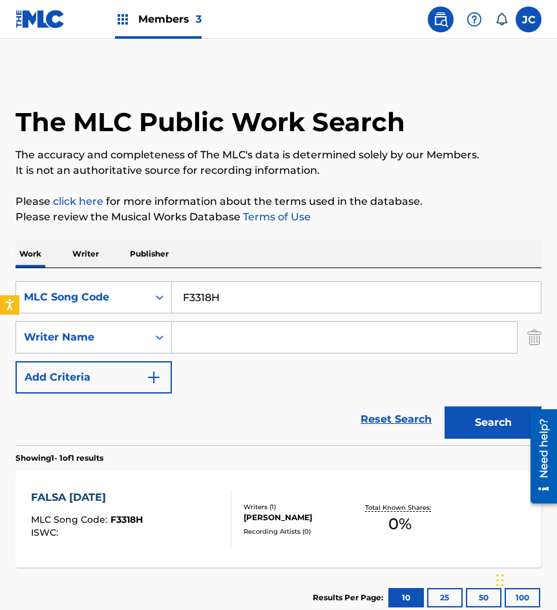
click at [221, 297] on input "F3318H" at bounding box center [356, 297] width 369 height 31
paste input "934001"
type input "934001"
click at [444, 406] on button "Search" at bounding box center [492, 422] width 97 height 32
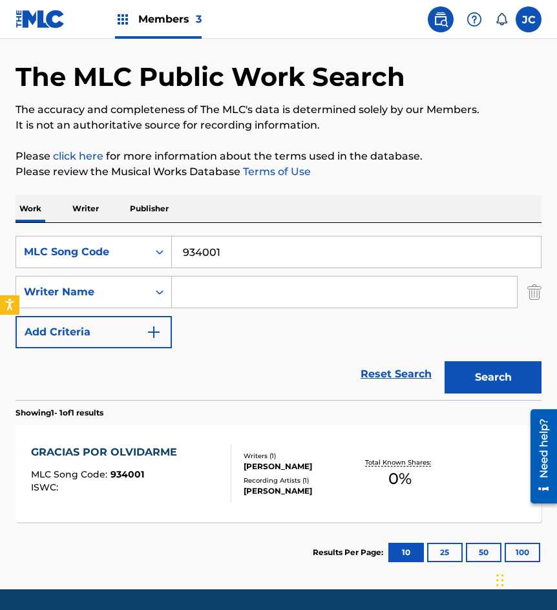
scroll to position [65, 0]
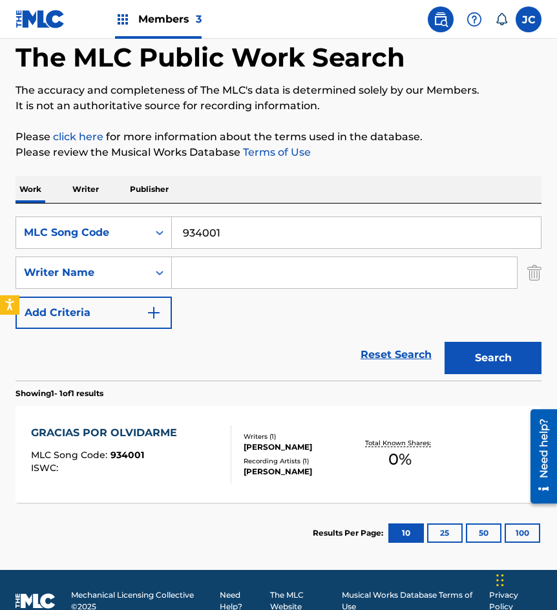
click at [268, 456] on div "Recording Artists ( 1 )" at bounding box center [299, 461] width 112 height 10
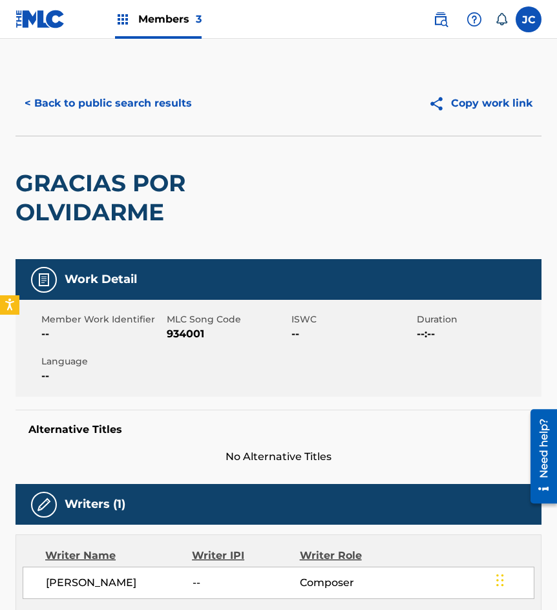
click at [134, 101] on button "< Back to public search results" at bounding box center [107, 103] width 185 height 32
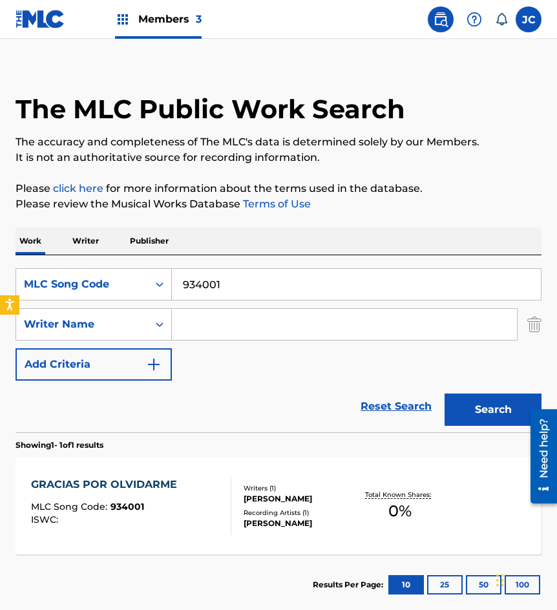
click at [251, 282] on input "934001" at bounding box center [356, 284] width 369 height 31
paste input "U1232E"
click at [444, 393] on button "Search" at bounding box center [492, 409] width 97 height 32
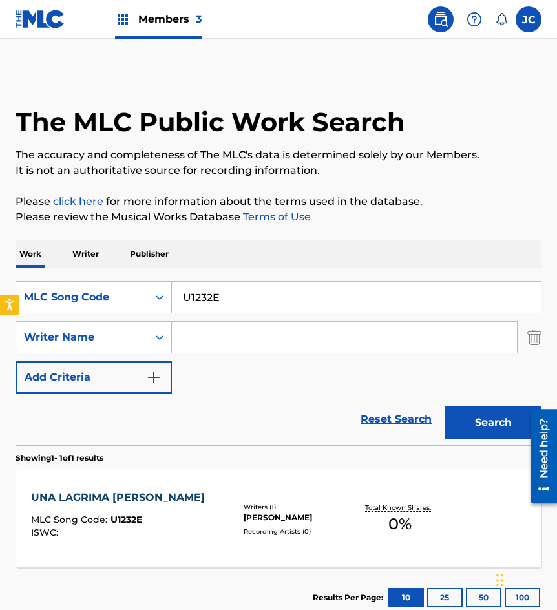
click at [272, 286] on input "U1232E" at bounding box center [356, 297] width 369 height 31
paste input "S7521H"
click at [444, 406] on button "Search" at bounding box center [492, 422] width 97 height 32
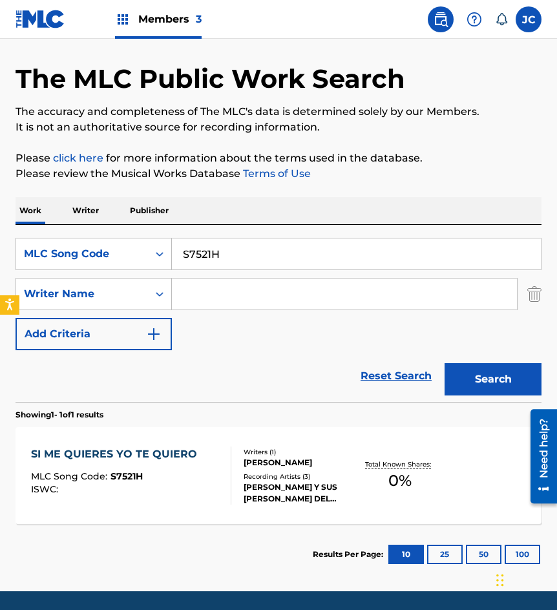
scroll to position [65, 0]
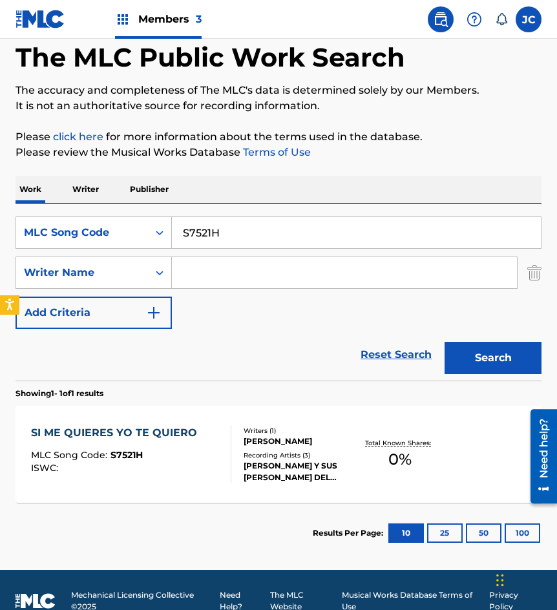
click at [282, 236] on input "S7521H" at bounding box center [356, 232] width 369 height 31
paste input "N3184Q"
type input "N3184Q"
click at [444, 342] on button "Search" at bounding box center [492, 358] width 97 height 32
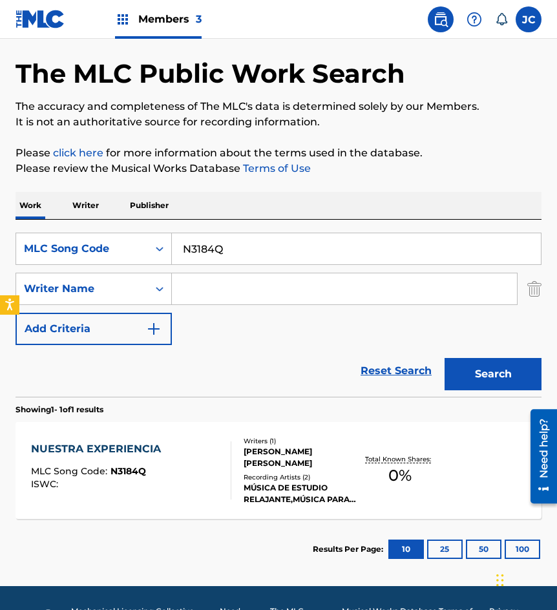
scroll to position [87, 0]
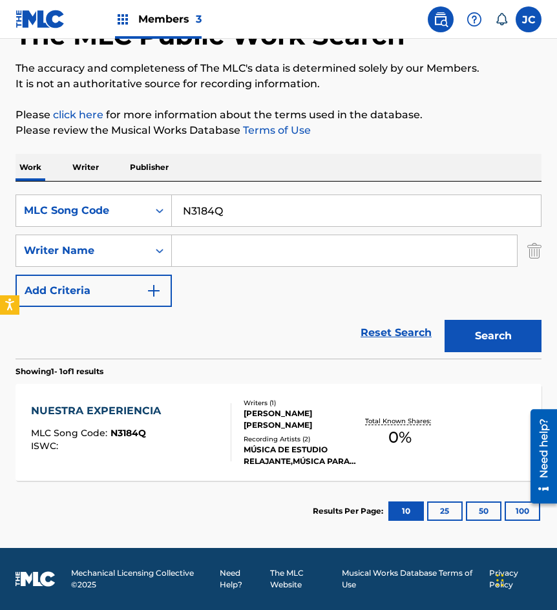
click at [308, 429] on div "ENRIQUE ALEJANDRO CORREA PEREZ DE LEON" at bounding box center [299, 418] width 112 height 23
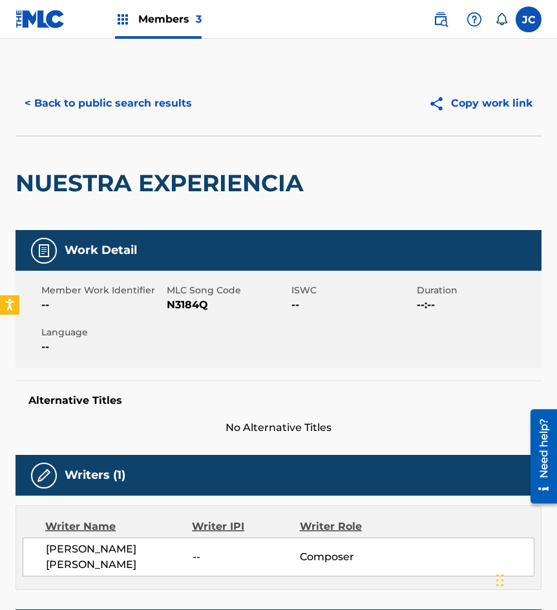
click at [112, 109] on button "< Back to public search results" at bounding box center [107, 103] width 185 height 32
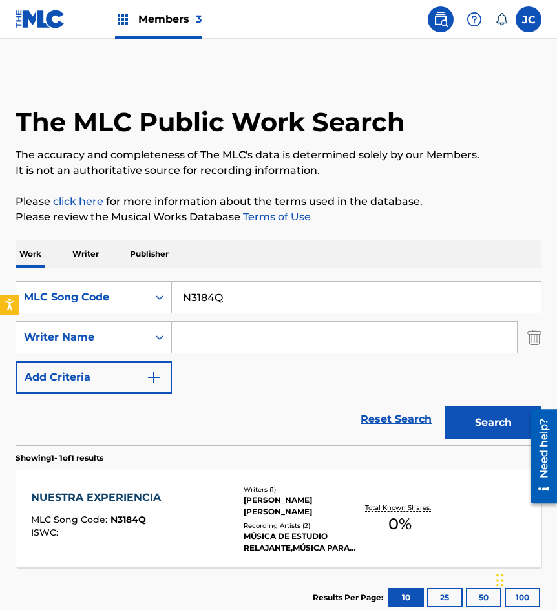
scroll to position [13, 0]
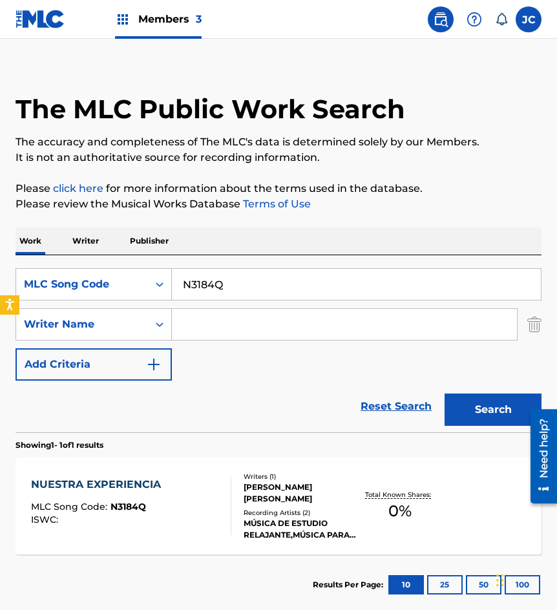
click at [289, 267] on div "SearchWithCriteria884fa992-b8a1-4a65-ac2f-70cff4d4cc89 MLC Song Code N3184Q Sea…" at bounding box center [278, 343] width 526 height 177
click at [289, 283] on input "N3184Q" at bounding box center [356, 284] width 369 height 31
paste input "S7519D"
click at [444, 393] on button "Search" at bounding box center [492, 409] width 97 height 32
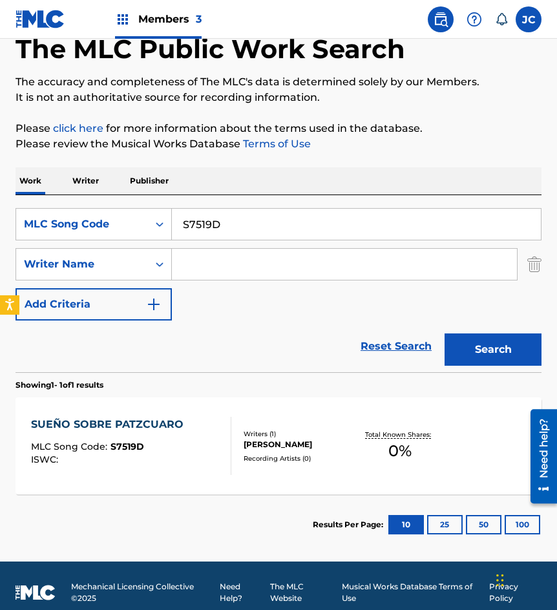
scroll to position [87, 0]
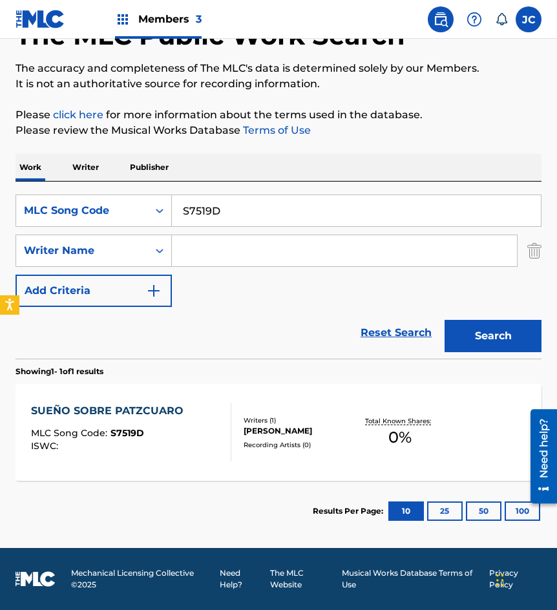
click at [260, 214] on input "S7519D" at bounding box center [356, 210] width 369 height 31
paste input "D52726"
type input "D52726"
click at [444, 320] on button "Search" at bounding box center [492, 336] width 97 height 32
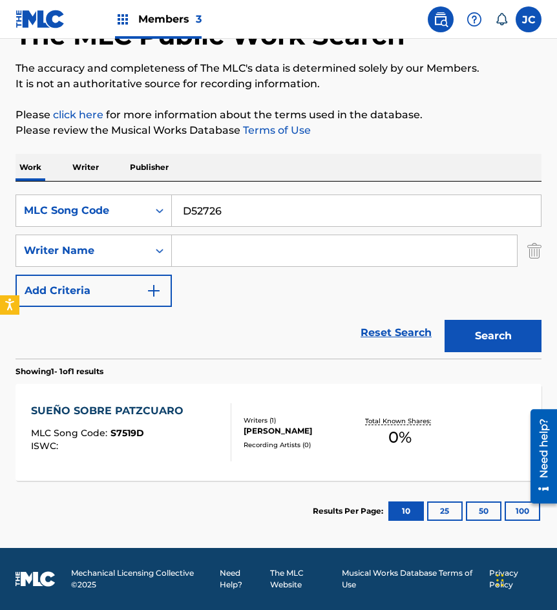
scroll to position [0, 0]
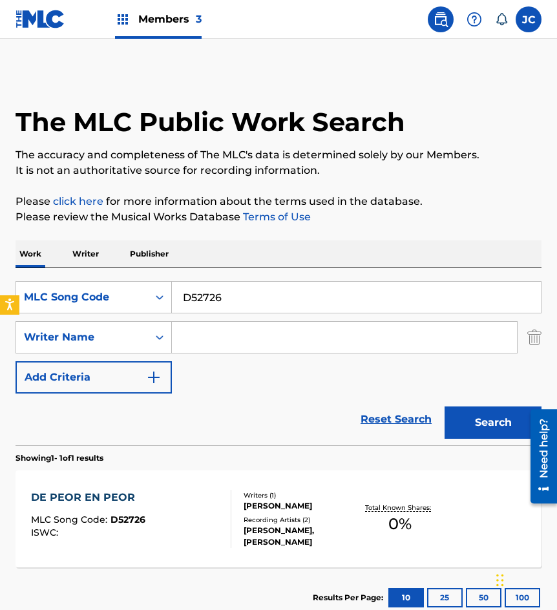
click at [285, 505] on div "IGNACIO ORTIZ LOPEZ" at bounding box center [299, 506] width 112 height 12
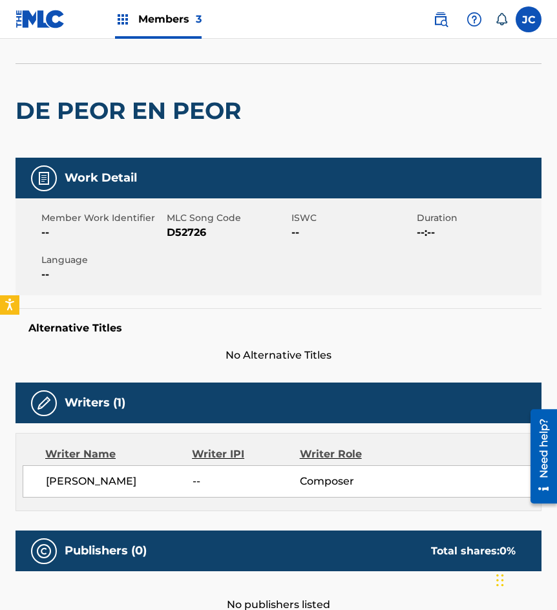
scroll to position [10, 0]
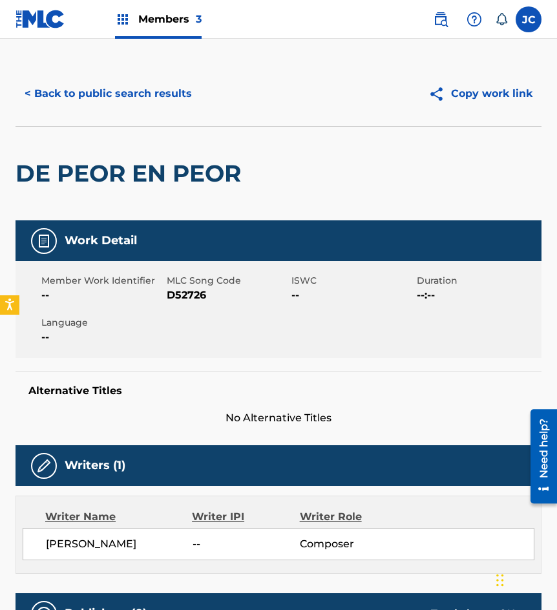
click at [132, 90] on button "< Back to public search results" at bounding box center [107, 93] width 185 height 32
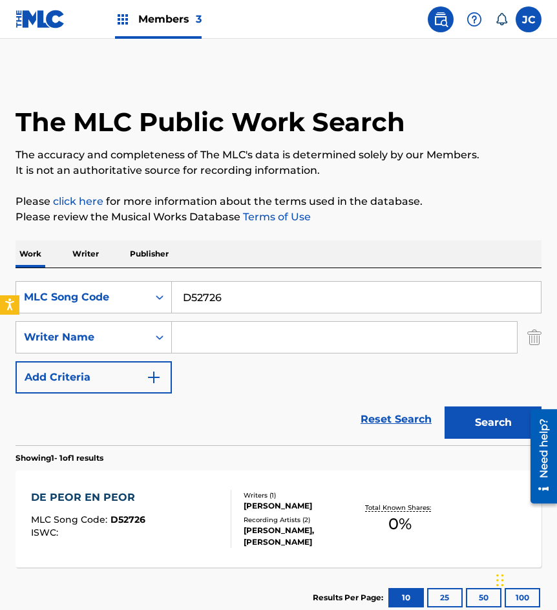
click at [243, 300] on input "D52726" at bounding box center [356, 297] width 369 height 31
paste input "P4815Q"
click at [444, 406] on button "Search" at bounding box center [492, 422] width 97 height 32
click at [278, 307] on input "P4815Q" at bounding box center [356, 297] width 369 height 31
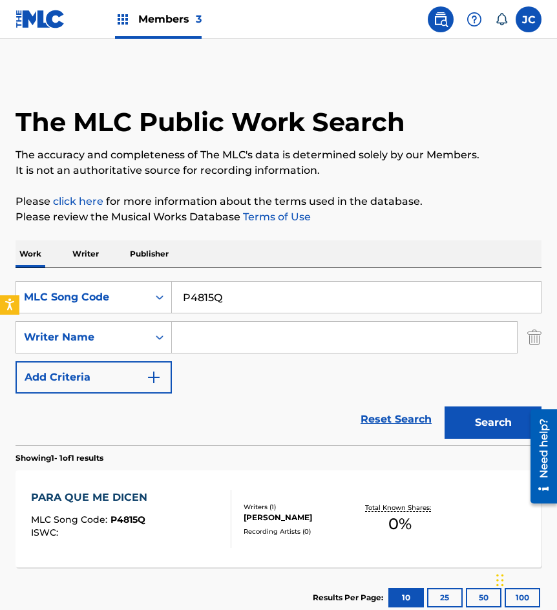
click at [278, 307] on input "P4815Q" at bounding box center [356, 297] width 369 height 31
paste input "A54741"
click at [444, 406] on button "Search" at bounding box center [492, 422] width 97 height 32
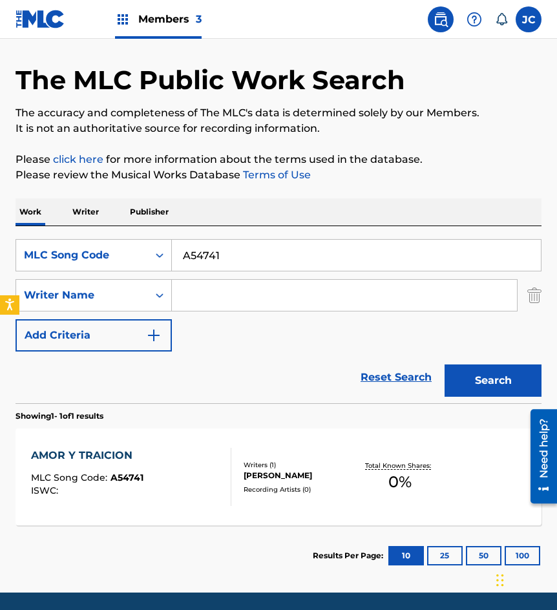
scroll to position [87, 0]
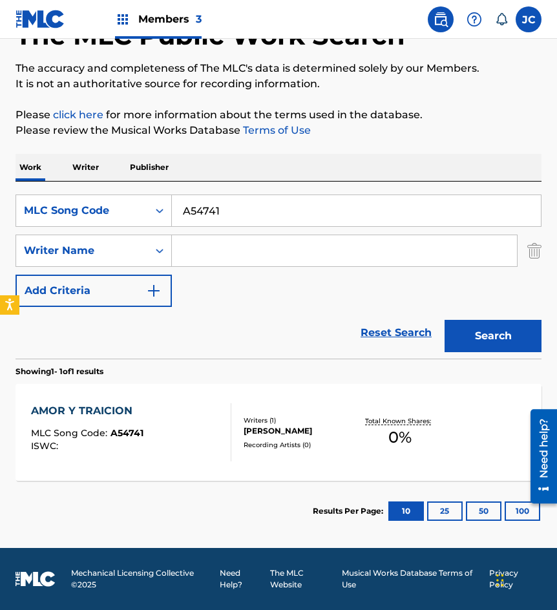
click at [194, 204] on input "A54741" at bounding box center [356, 210] width 369 height 31
click at [242, 199] on input "A54741" at bounding box center [356, 210] width 369 height 31
paste input "S7523E"
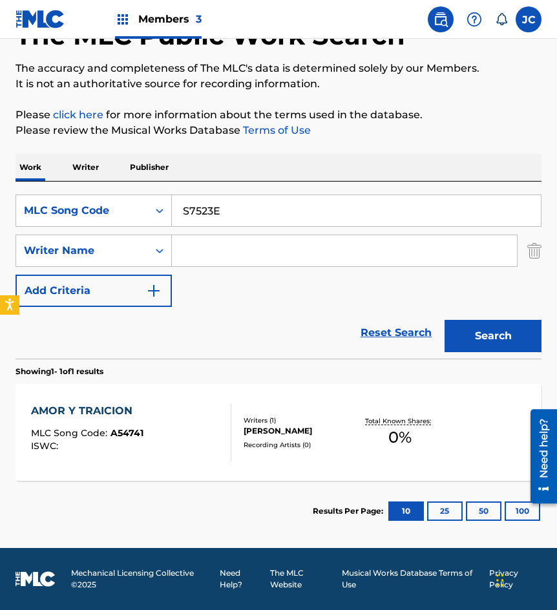
click at [444, 320] on button "Search" at bounding box center [492, 336] width 97 height 32
click at [256, 209] on input "S7523E" at bounding box center [356, 210] width 369 height 31
paste input "T5474X"
click at [444, 320] on button "Search" at bounding box center [492, 336] width 97 height 32
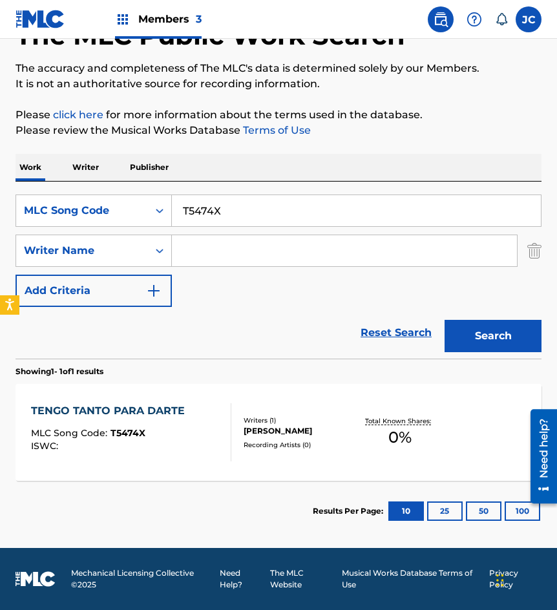
click at [275, 198] on input "T5474X" at bounding box center [356, 210] width 369 height 31
paste input "C6048H"
type input "C6048H"
click at [444, 320] on button "Search" at bounding box center [492, 336] width 97 height 32
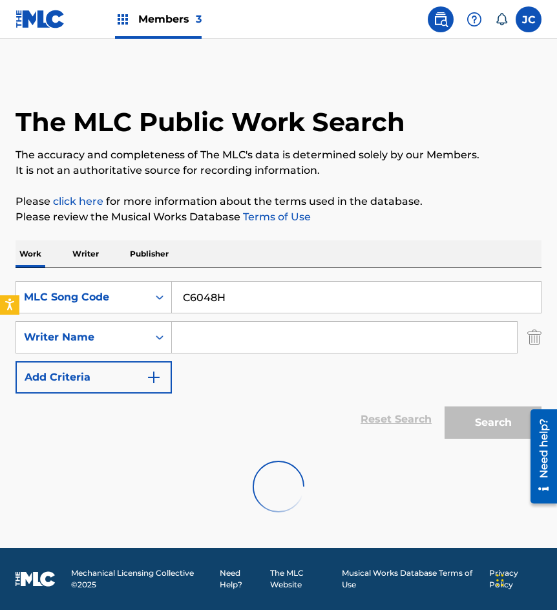
scroll to position [0, 0]
click at [180, 303] on input "C6048H" at bounding box center [356, 297] width 369 height 31
click at [212, 308] on input "C6048H" at bounding box center [356, 297] width 369 height 31
click at [263, 303] on input "C6048H" at bounding box center [356, 297] width 369 height 31
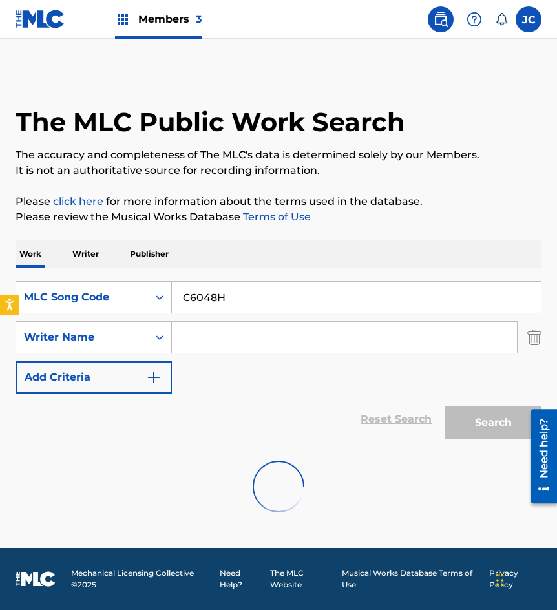
click at [107, 373] on button "Add Criteria" at bounding box center [93, 377] width 156 height 32
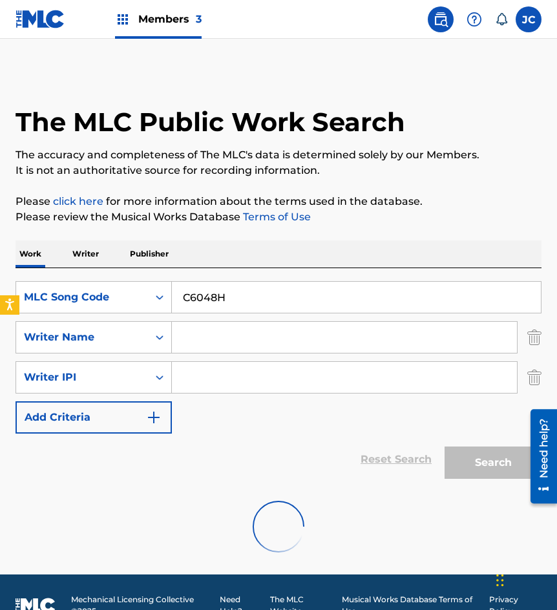
click at [539, 383] on img "Search Form" at bounding box center [534, 377] width 14 height 32
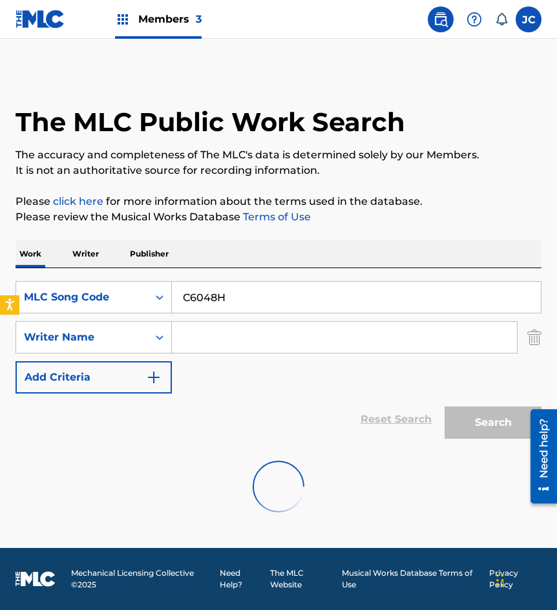
click at [302, 303] on input "C6048H" at bounding box center [356, 297] width 369 height 31
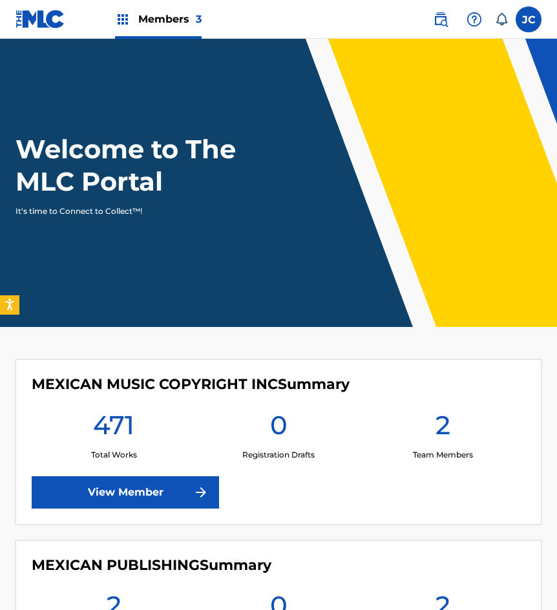
click at [435, 20] on img at bounding box center [440, 19] width 15 height 15
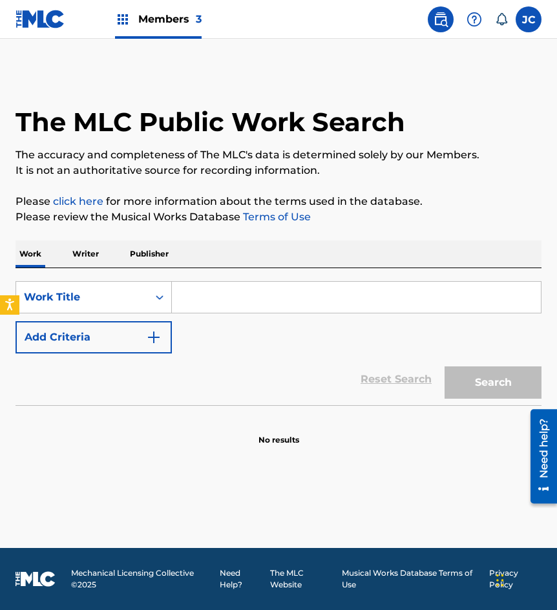
click at [139, 336] on button "Add Criteria" at bounding box center [93, 337] width 156 height 32
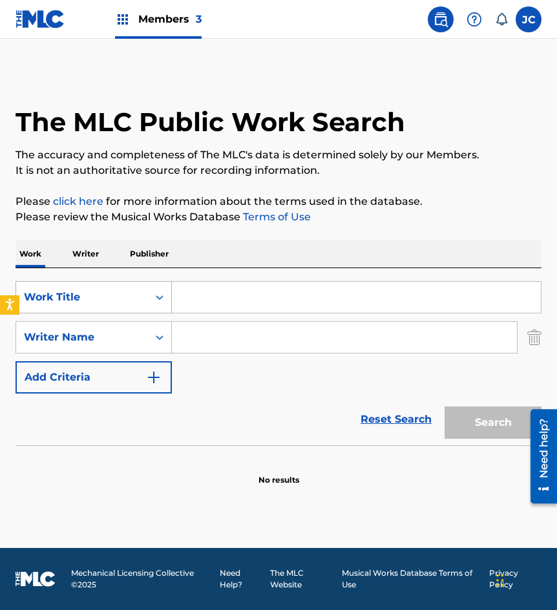
click at [134, 282] on div "Work Title" at bounding box center [93, 297] width 156 height 32
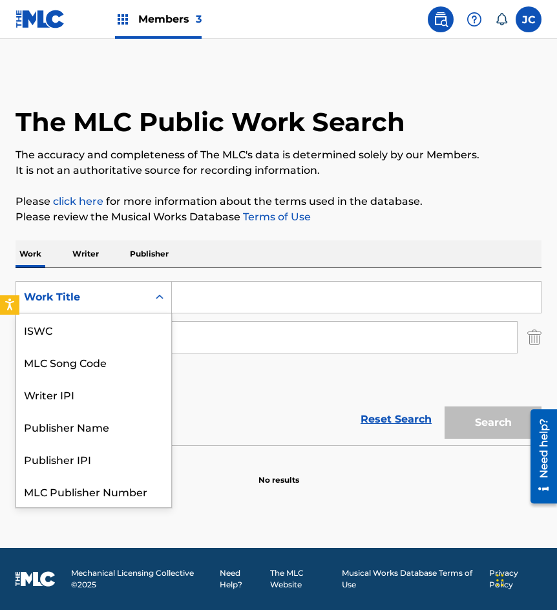
scroll to position [32, 0]
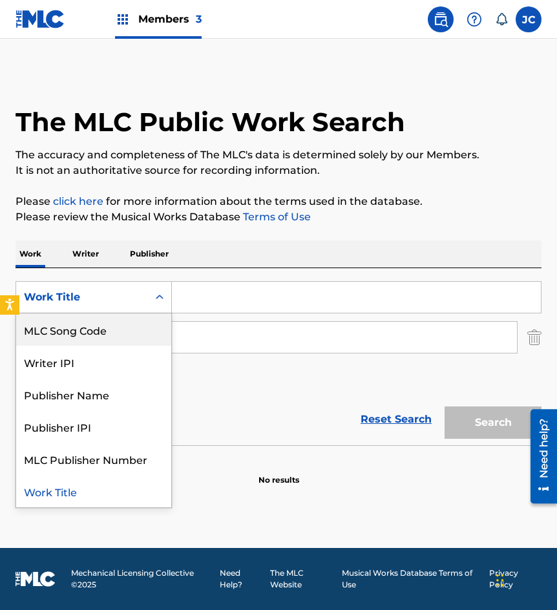
click at [125, 329] on div "MLC Song Code" at bounding box center [93, 329] width 155 height 32
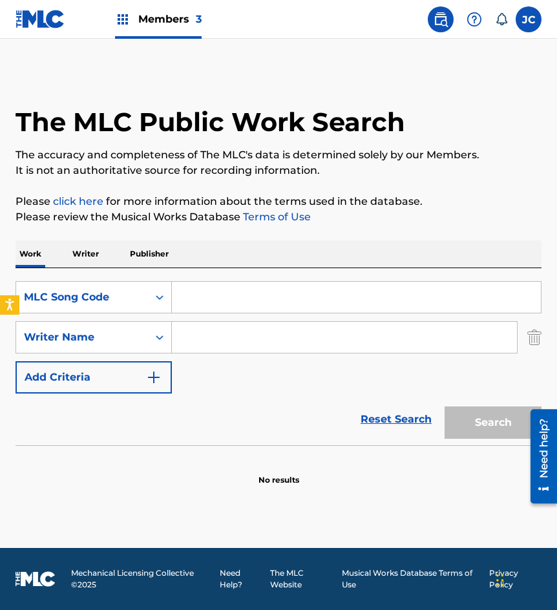
drag, startPoint x: 159, startPoint y: 317, endPoint x: 185, endPoint y: 287, distance: 39.4
click at [185, 287] on input "Search Form" at bounding box center [356, 297] width 369 height 31
paste input "C6048H"
type input "C6048H"
click at [444, 406] on button "Search" at bounding box center [492, 422] width 97 height 32
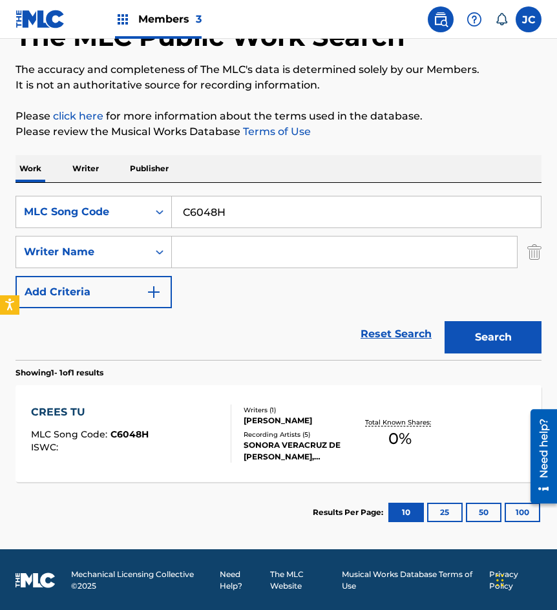
scroll to position [87, 0]
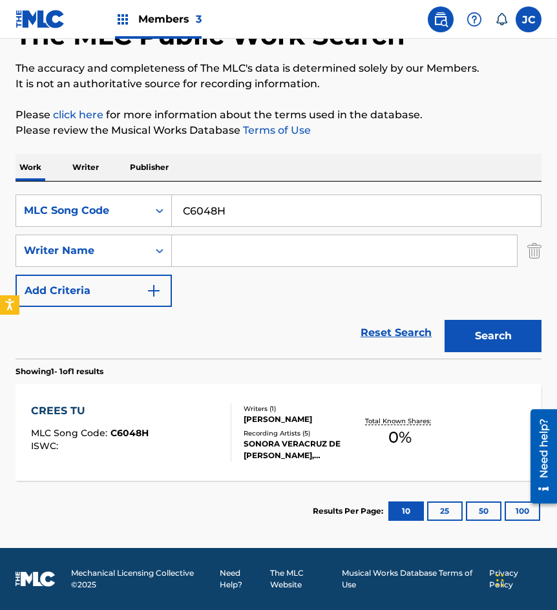
click at [138, 203] on div "SearchWithCriteria97fbe23d-1031-42a5-8562-e0e893283a27 MLC Song Code C6048H" at bounding box center [278, 210] width 526 height 32
click at [81, 193] on div "SearchWithCriteria97fbe23d-1031-42a5-8562-e0e893283a27 MLC Song Code C6048H Sea…" at bounding box center [278, 269] width 526 height 177
click at [97, 215] on div "MLC Song Code" at bounding box center [82, 210] width 116 height 15
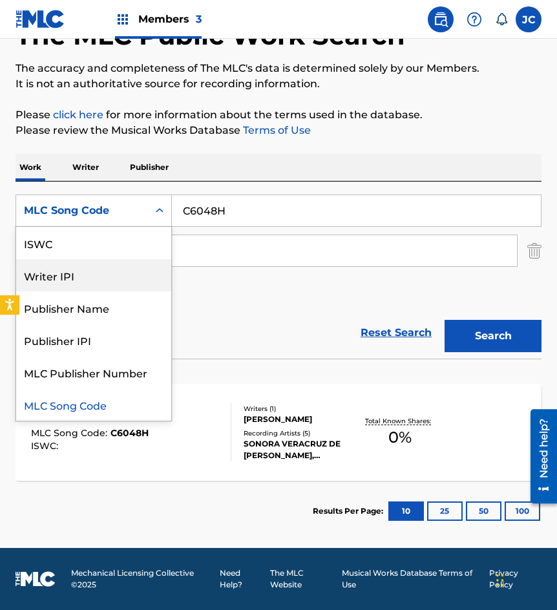
scroll to position [0, 0]
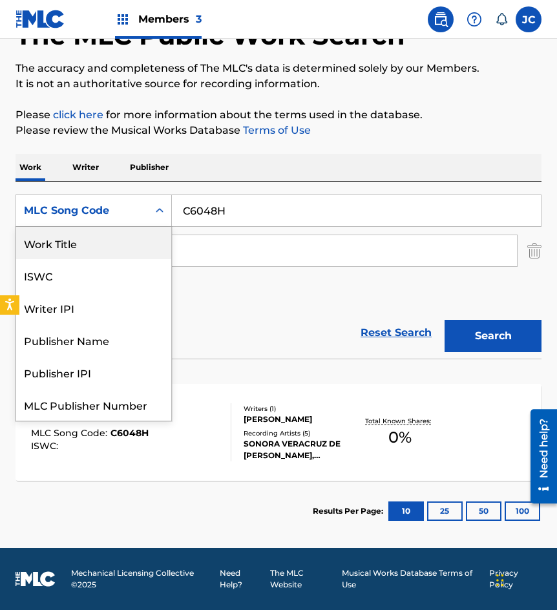
click at [87, 257] on div "Work Title" at bounding box center [93, 243] width 155 height 32
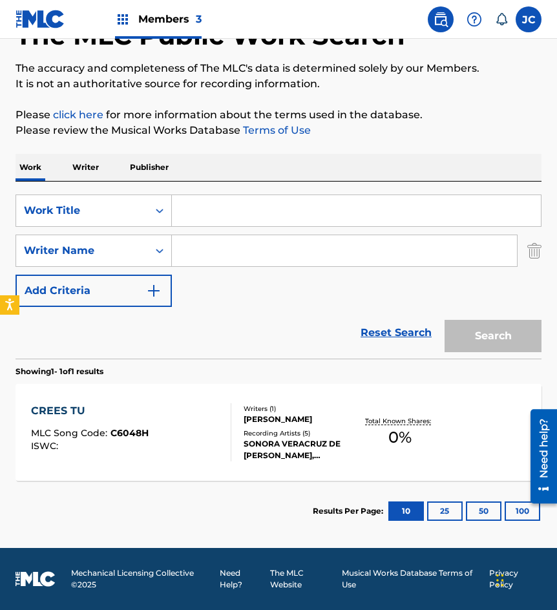
click at [232, 226] on div "Search Form" at bounding box center [356, 210] width 369 height 32
click at [253, 207] on input "Search Form" at bounding box center [356, 210] width 369 height 31
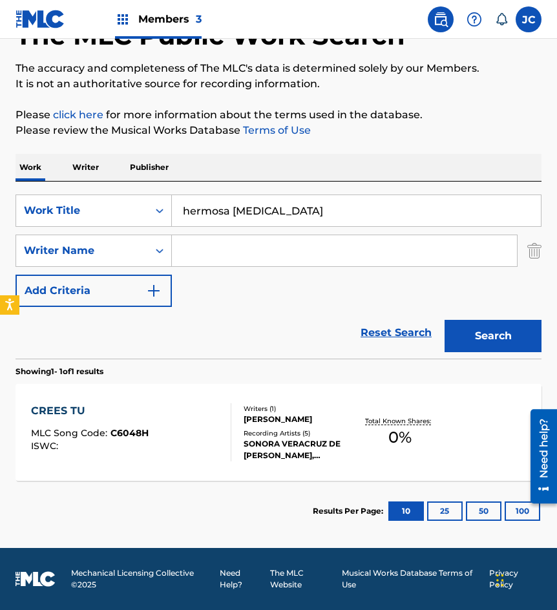
type input "hermosa joven"
type input "montana"
click at [444, 320] on button "Search" at bounding box center [492, 336] width 97 height 32
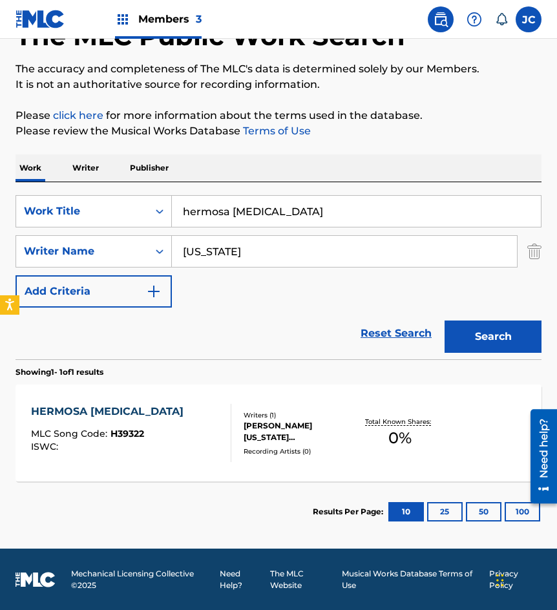
scroll to position [87, 0]
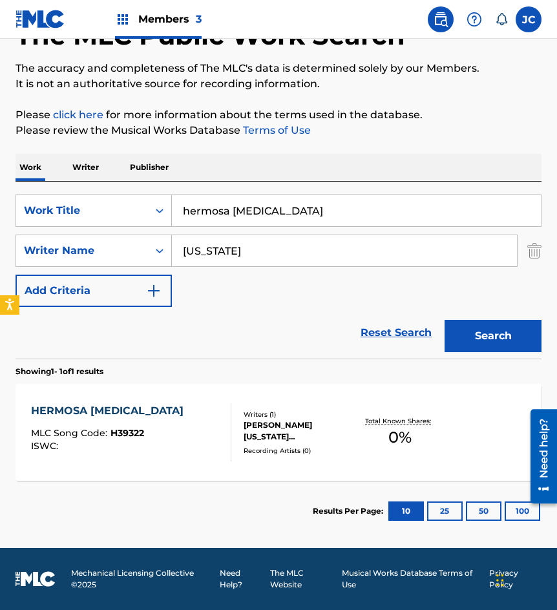
click at [231, 420] on div "Writers ( 1 ) JORGE MONTANA SALINAS Recording Artists ( 0 )" at bounding box center [293, 432] width 125 height 46
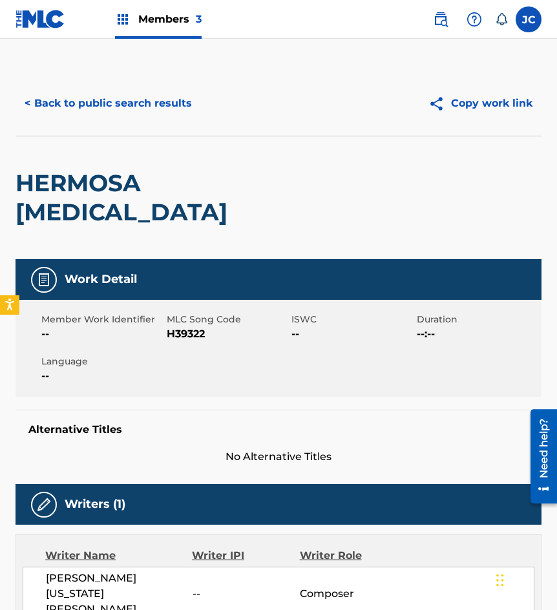
click at [203, 326] on span "H39322" at bounding box center [228, 333] width 122 height 15
click at [196, 326] on span "H39322" at bounding box center [228, 333] width 122 height 15
copy span "H39322"
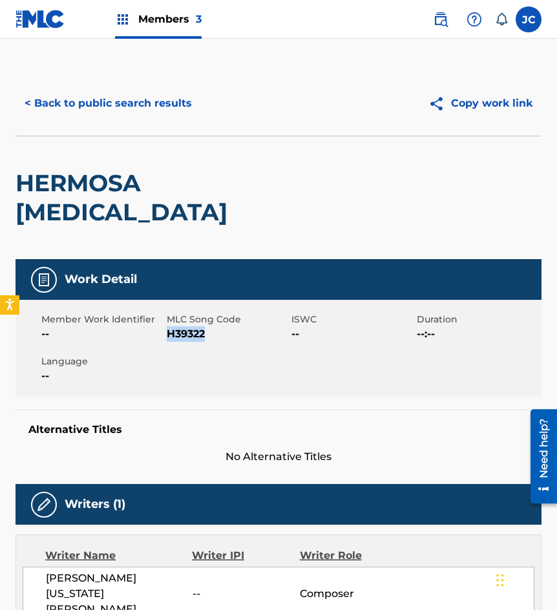
click at [145, 118] on button "< Back to public search results" at bounding box center [107, 103] width 185 height 32
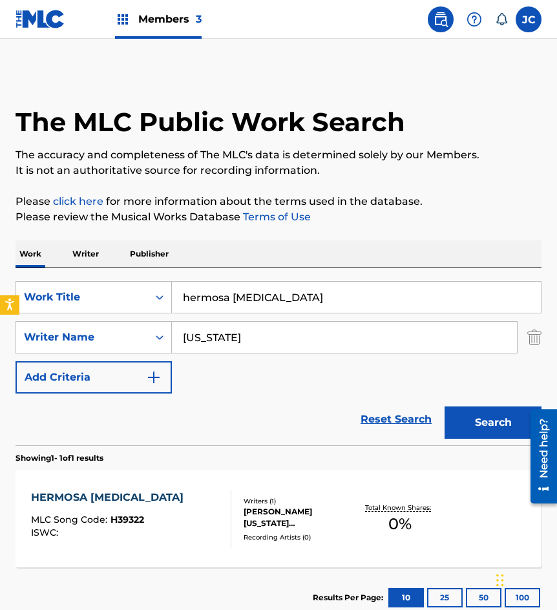
scroll to position [13, 0]
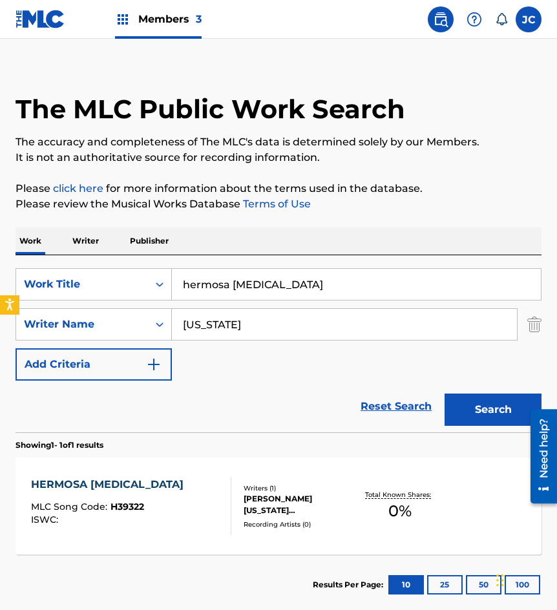
drag, startPoint x: 303, startPoint y: 283, endPoint x: 249, endPoint y: 268, distance: 56.4
click at [211, 284] on input "hermosa joven" at bounding box center [356, 284] width 369 height 31
type input "h"
type input "me acostumbre a su canto"
type input "rendon"
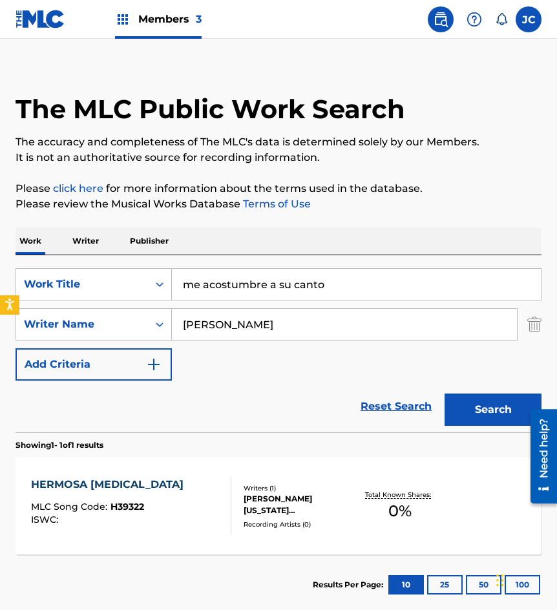
click at [444, 393] on button "Search" at bounding box center [492, 409] width 97 height 32
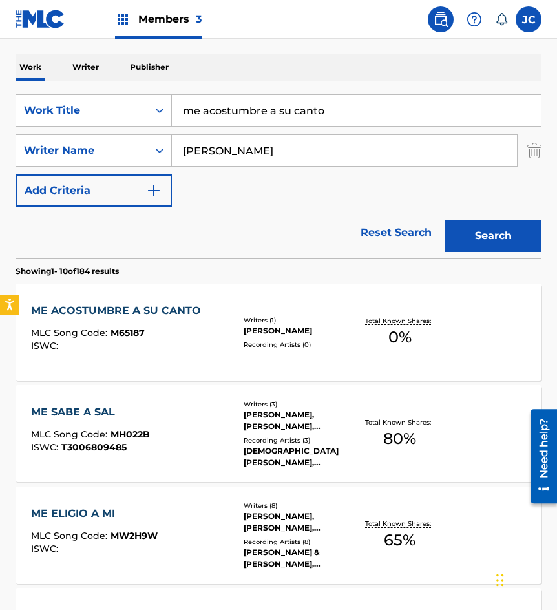
scroll to position [258, 0]
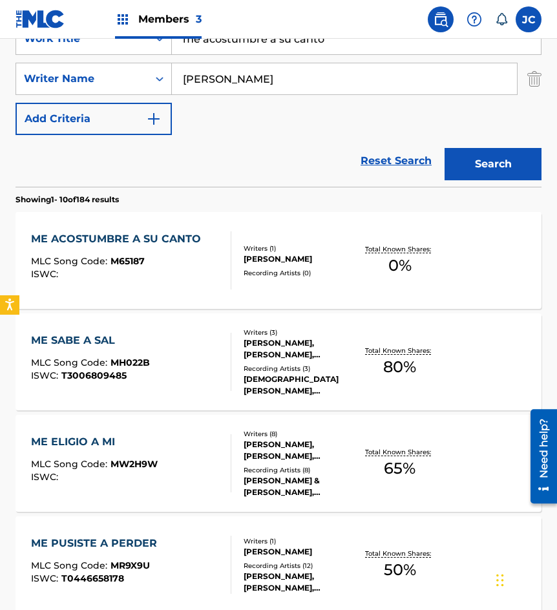
click at [186, 262] on div "MLC Song Code : M65187" at bounding box center [119, 262] width 176 height 13
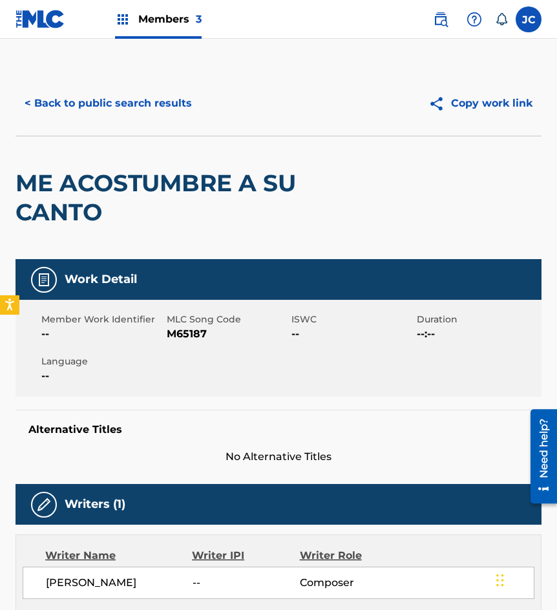
click at [192, 334] on span "M65187" at bounding box center [228, 333] width 122 height 15
copy span "M65187"
drag, startPoint x: 178, startPoint y: 166, endPoint x: 172, endPoint y: 146, distance: 21.0
click at [178, 166] on div "ME ACOSTUMBRE A SU CANTO" at bounding box center [172, 197] width 315 height 123
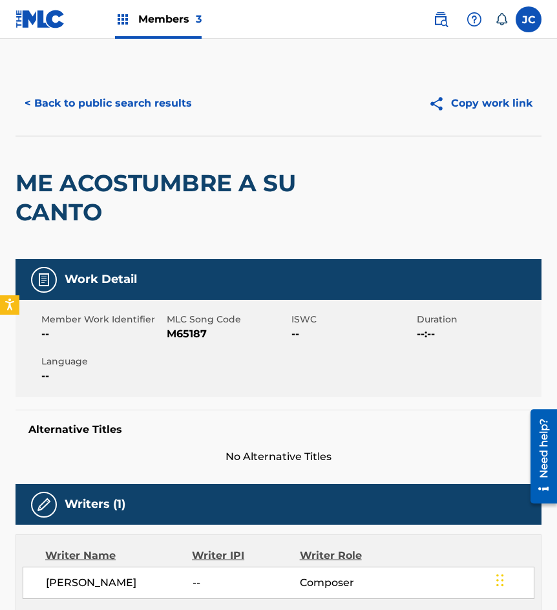
click at [161, 110] on button "< Back to public search results" at bounding box center [107, 103] width 185 height 32
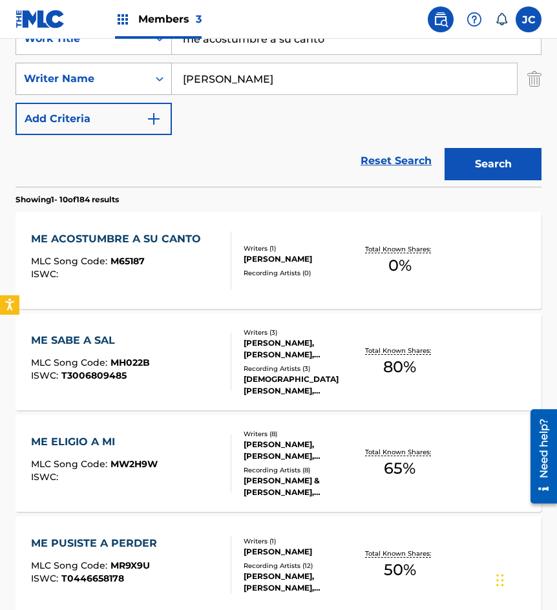
drag, startPoint x: 345, startPoint y: 43, endPoint x: 100, endPoint y: 69, distance: 246.1
click at [105, 69] on div "SearchWithCriteriadbbaa822-ad40-46c6-80b2-797283264e69 Work Title me acostumbre…" at bounding box center [278, 79] width 526 height 112
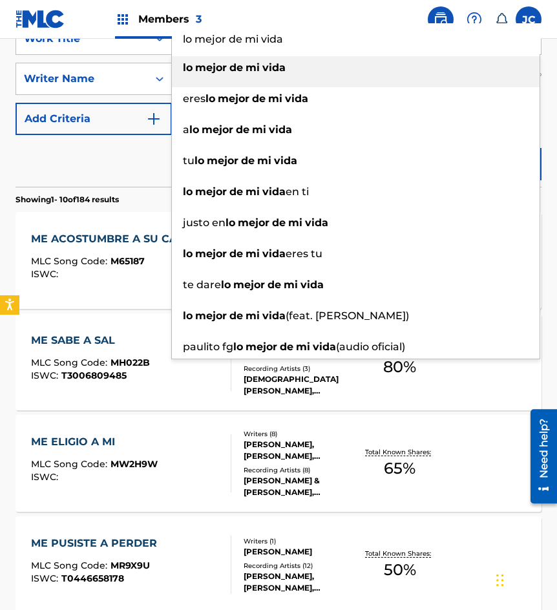
type input "lo mejor de mi vida"
click at [240, 68] on strong "de" at bounding box center [236, 67] width 14 height 12
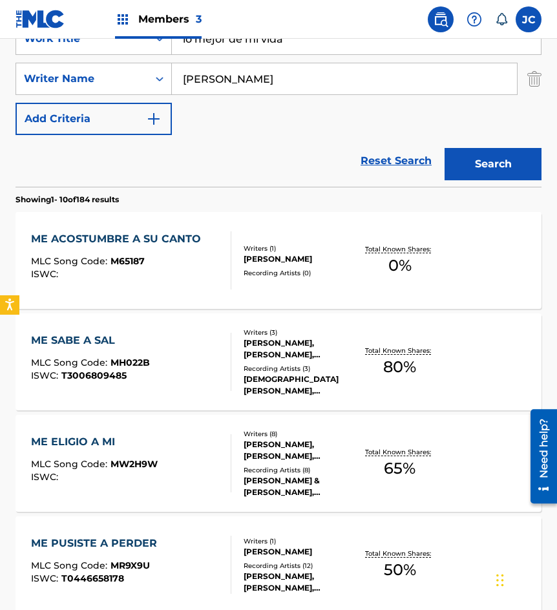
click at [491, 174] on button "Search" at bounding box center [492, 164] width 97 height 32
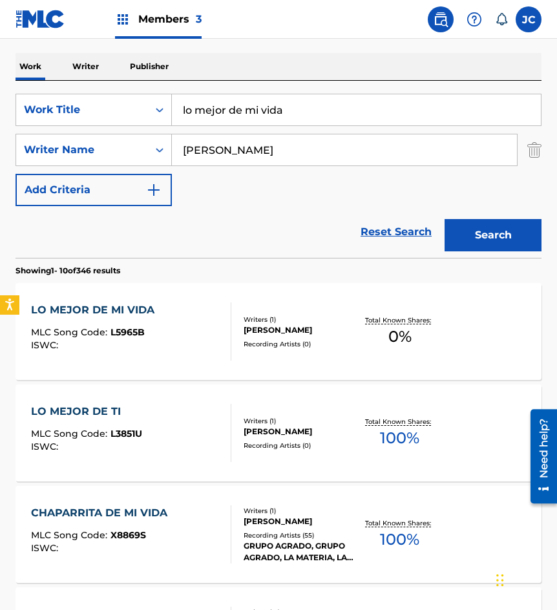
scroll to position [194, 0]
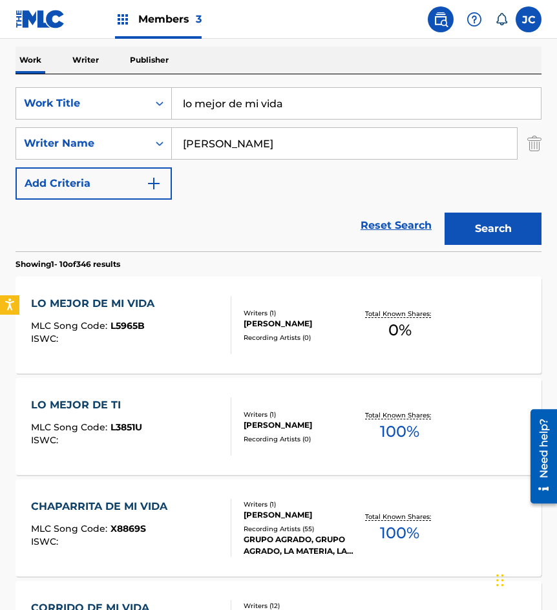
click at [252, 342] on div "Recording Artists ( 0 )" at bounding box center [299, 338] width 112 height 10
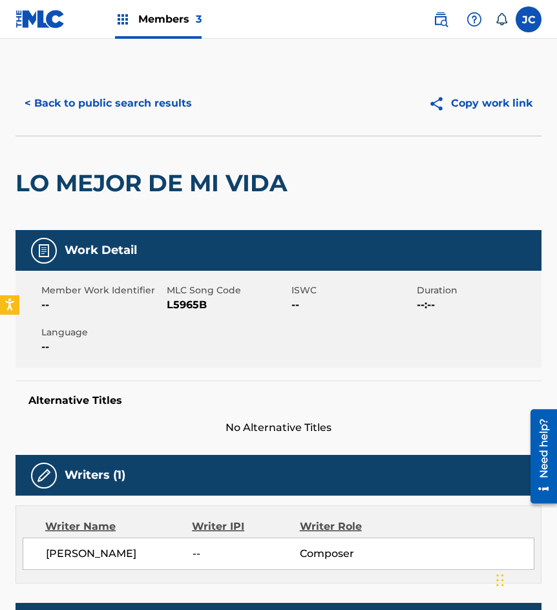
click at [176, 311] on span "L5965B" at bounding box center [228, 304] width 122 height 15
copy span "L5965B"
click at [149, 166] on div "LO MEJOR DE MI VIDA" at bounding box center [154, 183] width 278 height 94
click at [148, 116] on button "< Back to public search results" at bounding box center [107, 103] width 185 height 32
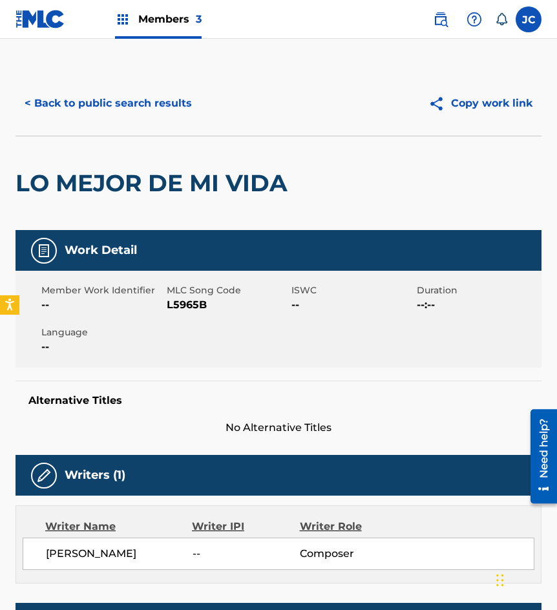
scroll to position [194, 0]
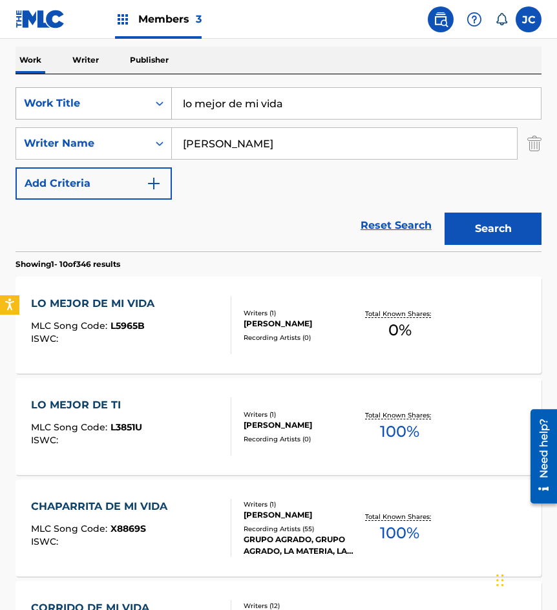
drag, startPoint x: 233, startPoint y: 89, endPoint x: 144, endPoint y: 99, distance: 89.7
click at [144, 99] on div "SearchWithCriteriadbbaa822-ad40-46c6-80b2-797283264e69 Work Title lo mejor de m…" at bounding box center [278, 103] width 526 height 32
type input "eres tan linda"
click at [444, 212] on button "Search" at bounding box center [492, 228] width 97 height 32
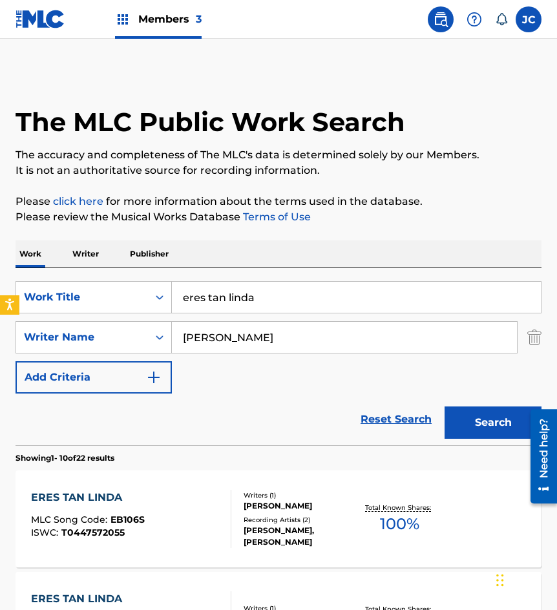
scroll to position [129, 0]
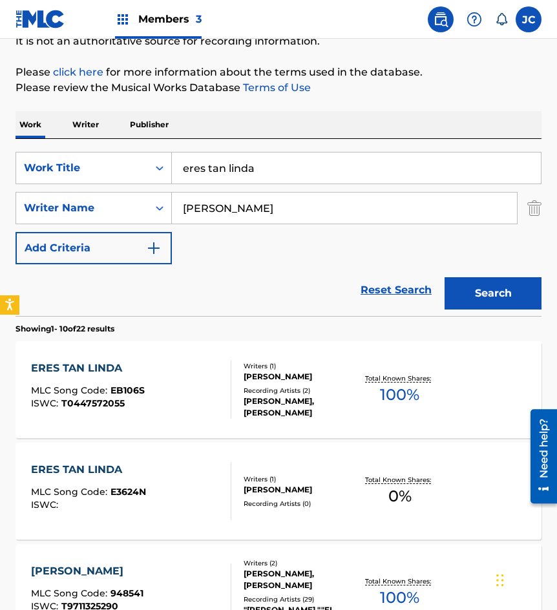
click at [242, 289] on div "Reset Search Search" at bounding box center [278, 290] width 526 height 52
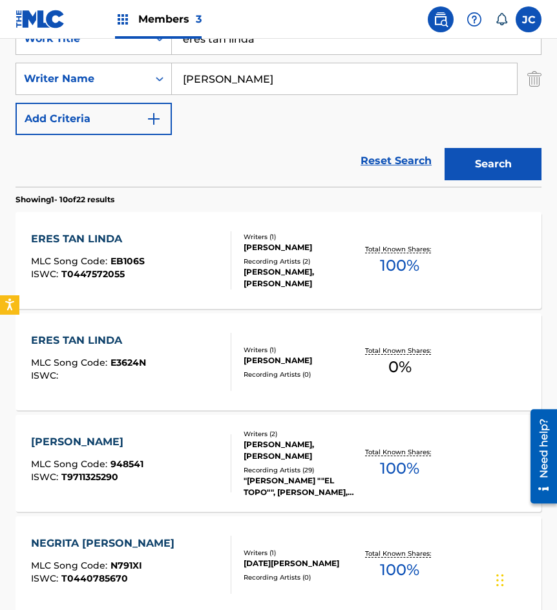
click at [243, 358] on div "GERARDO RENDON DOMINGUEZ" at bounding box center [299, 361] width 112 height 12
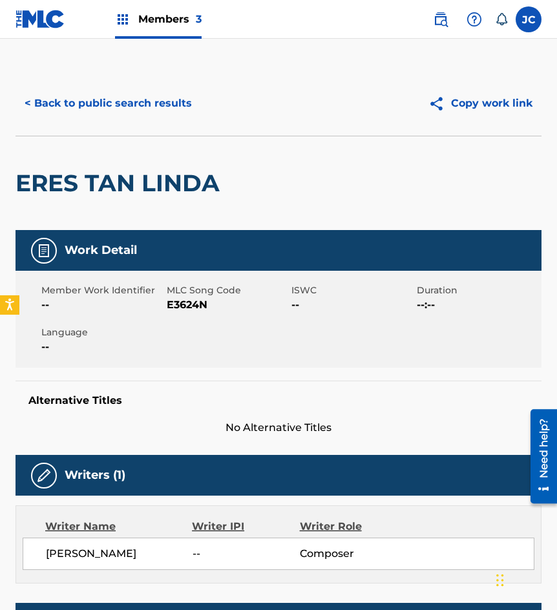
click at [188, 305] on span "E3624N" at bounding box center [228, 304] width 122 height 15
copy span "E3624N"
drag, startPoint x: 112, startPoint y: 144, endPoint x: 113, endPoint y: 138, distance: 6.5
click at [112, 144] on div "ERES TAN LINDA" at bounding box center [120, 183] width 211 height 94
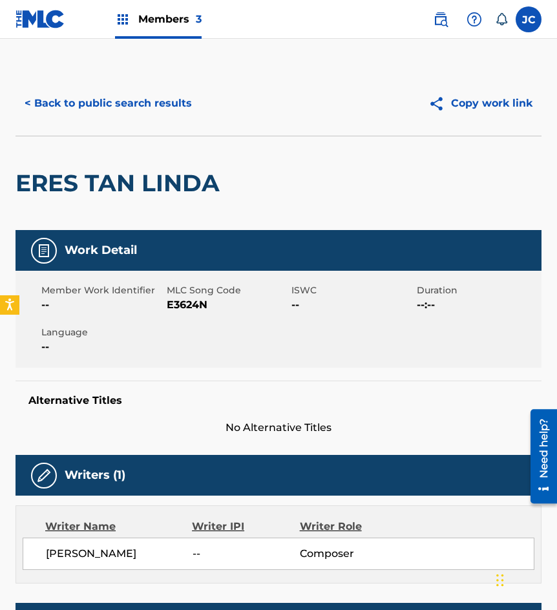
click at [130, 103] on button "< Back to public search results" at bounding box center [107, 103] width 185 height 32
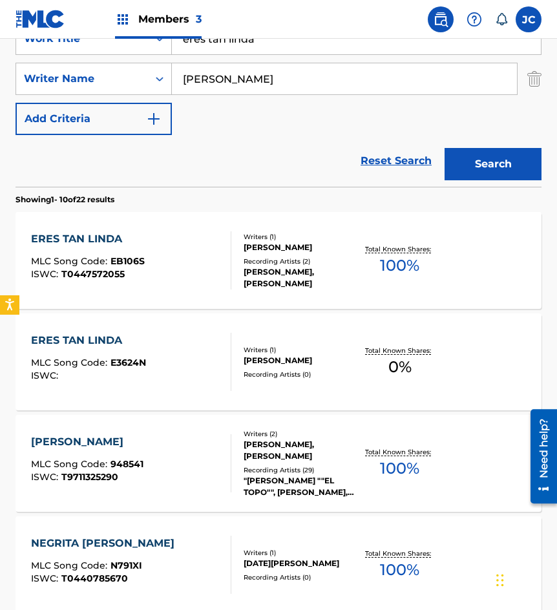
click at [314, 48] on input "eres tan linda" at bounding box center [356, 38] width 369 height 31
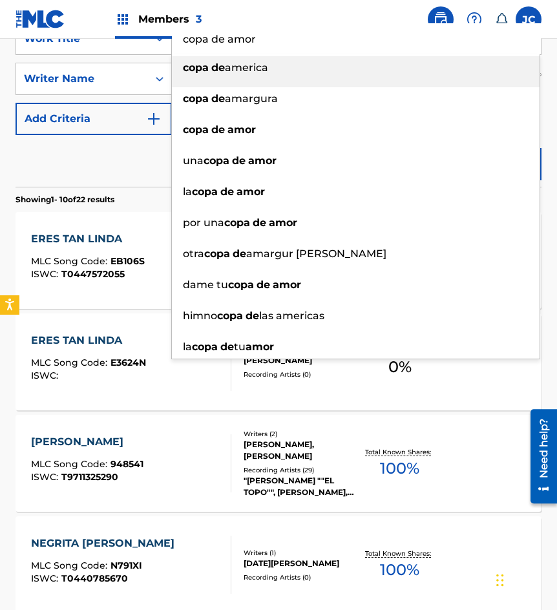
type input "copa de amor"
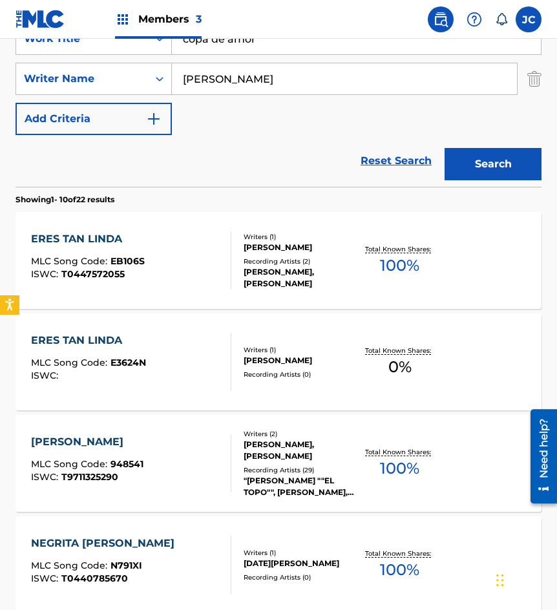
type input "cervantes"
click at [444, 148] on button "Search" at bounding box center [492, 164] width 97 height 32
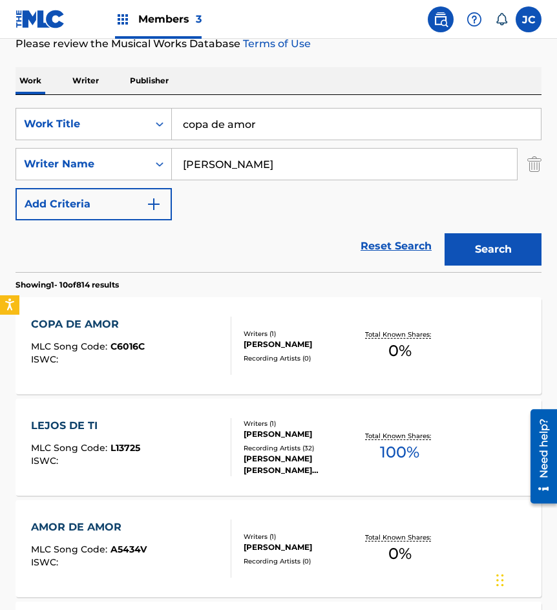
scroll to position [194, 0]
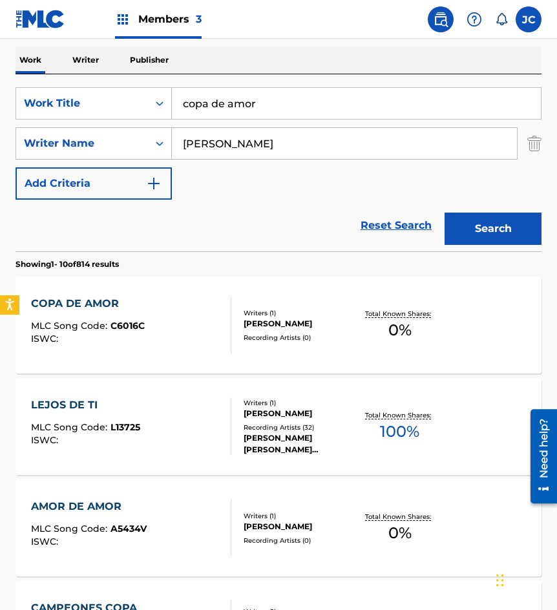
click at [214, 314] on div "COPA DE AMOR MLC Song Code : C6016C ISWC :" at bounding box center [131, 325] width 200 height 58
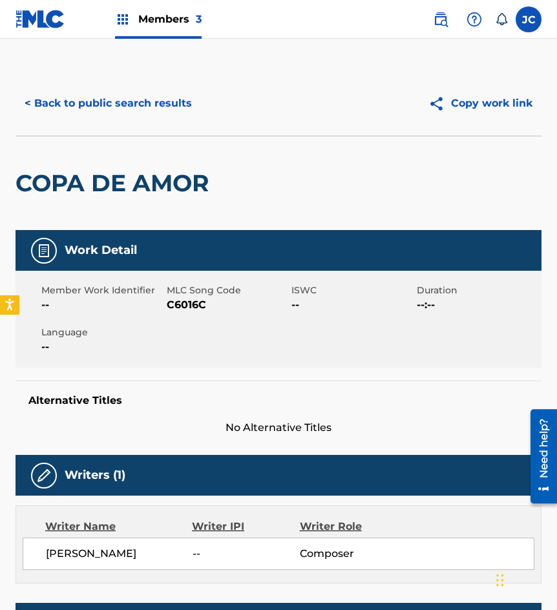
click at [193, 305] on span "C6016C" at bounding box center [228, 304] width 122 height 15
copy span "C6016C"
click at [108, 148] on div "COPA DE AMOR" at bounding box center [115, 183] width 200 height 94
click at [150, 112] on button "< Back to public search results" at bounding box center [107, 103] width 185 height 32
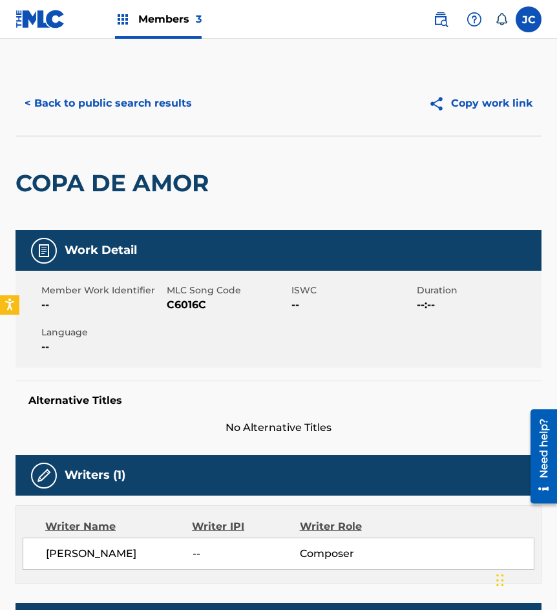
scroll to position [194, 0]
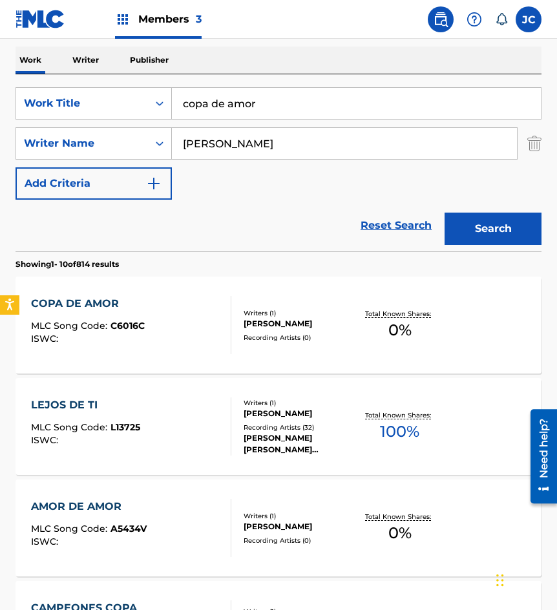
drag, startPoint x: 274, startPoint y: 103, endPoint x: 214, endPoint y: 100, distance: 59.5
click at [217, 100] on input "copa de amor" at bounding box center [356, 103] width 369 height 31
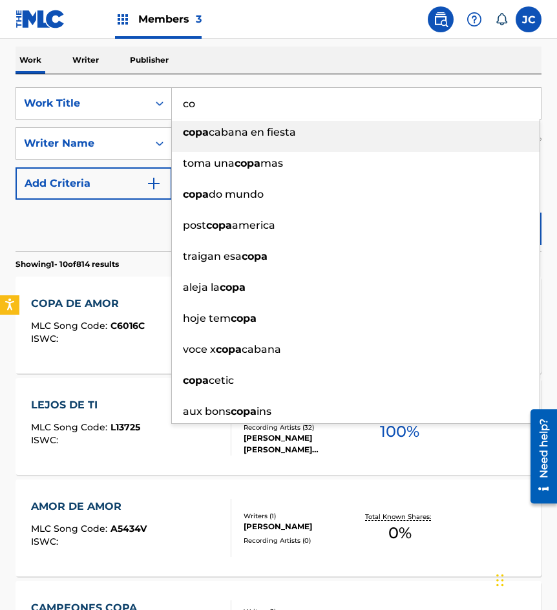
type input "c"
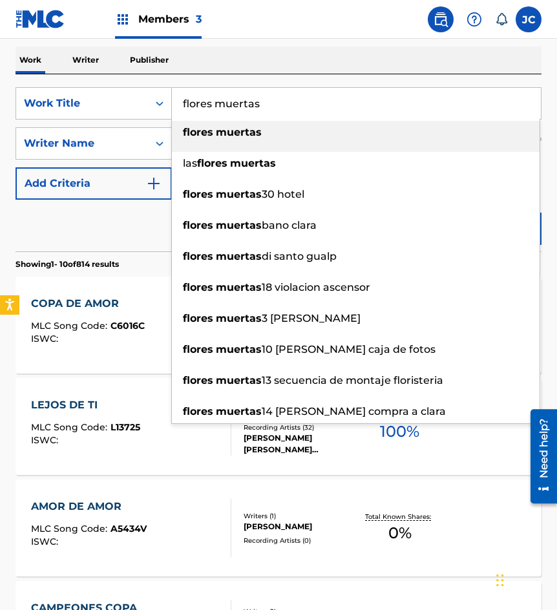
type input "flores muertas"
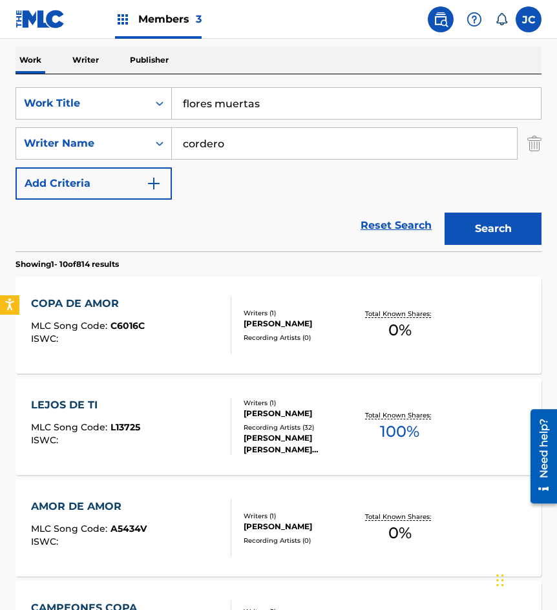
type input "cordero"
click at [444, 212] on button "Search" at bounding box center [492, 228] width 97 height 32
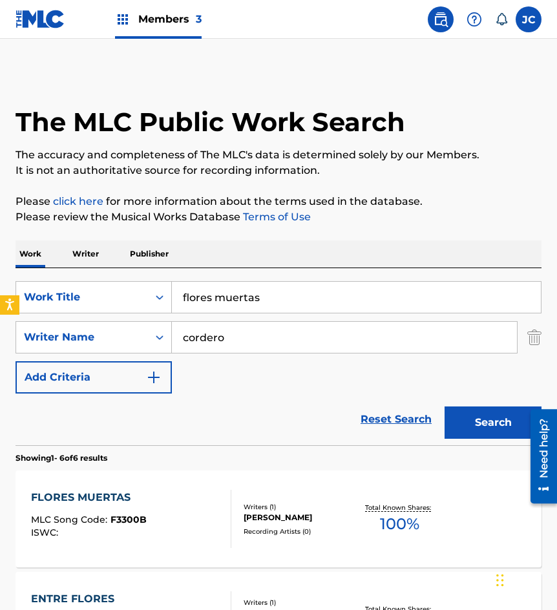
scroll to position [258, 0]
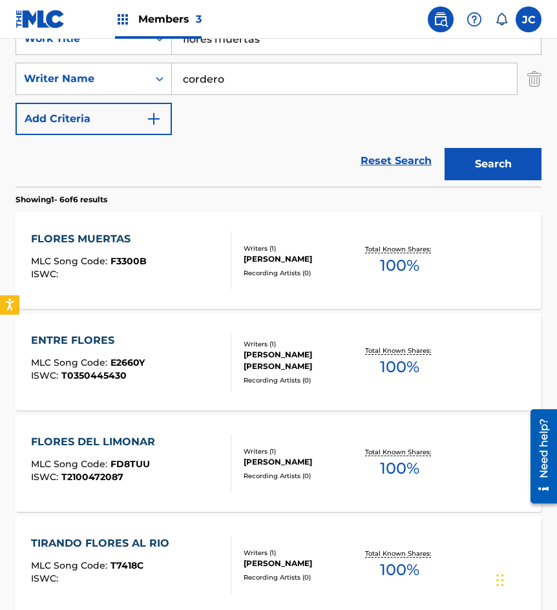
click at [132, 262] on span "F3300B" at bounding box center [128, 261] width 36 height 12
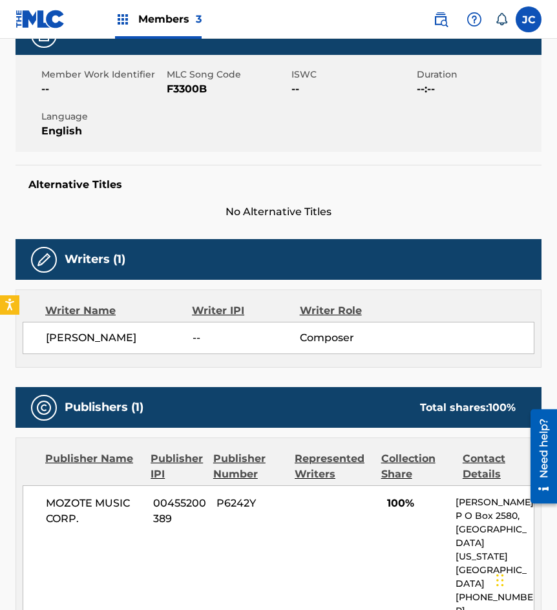
scroll to position [194, 0]
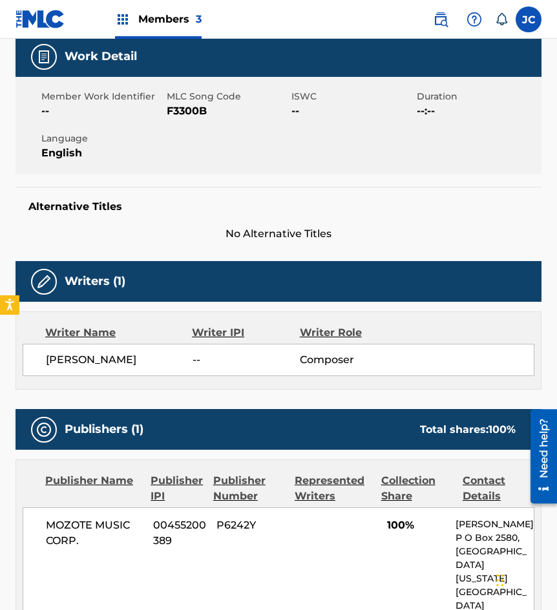
click at [199, 109] on span "F3300B" at bounding box center [228, 110] width 122 height 15
click at [198, 109] on span "F3300B" at bounding box center [228, 110] width 122 height 15
copy span "F3300B"
drag, startPoint x: 133, startPoint y: 130, endPoint x: 141, endPoint y: 131, distance: 7.8
click at [133, 130] on div "Member Work Identifier -- MLC Song Code F3300B ISWC -- Duration --:-- Language …" at bounding box center [278, 125] width 526 height 97
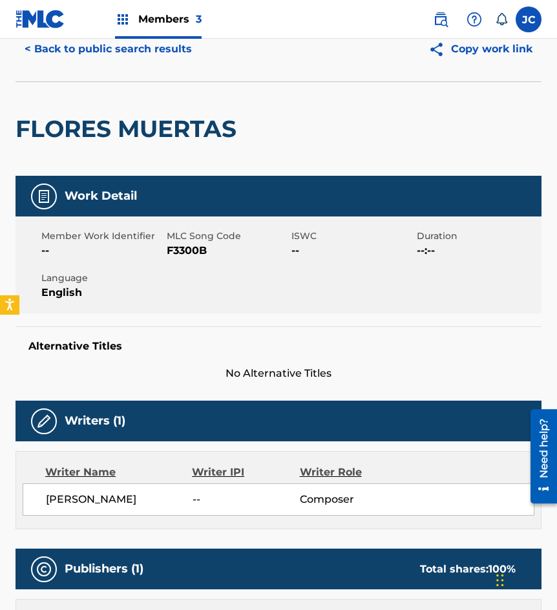
scroll to position [0, 0]
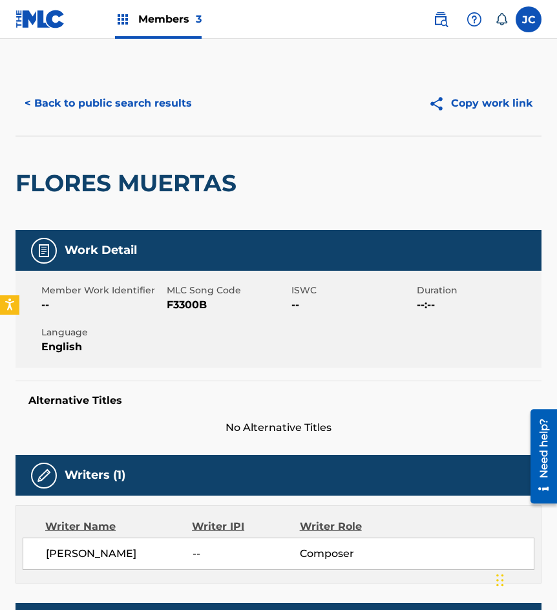
click at [160, 123] on div "< Back to public search results Copy work link" at bounding box center [278, 103] width 526 height 65
click at [158, 110] on button "< Back to public search results" at bounding box center [107, 103] width 185 height 32
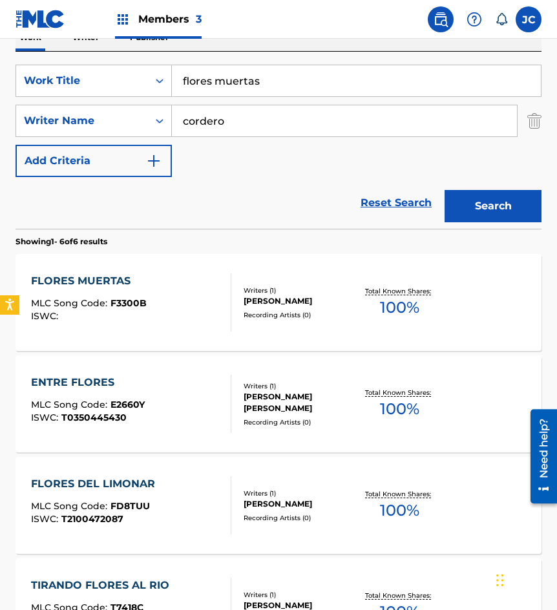
scroll to position [194, 0]
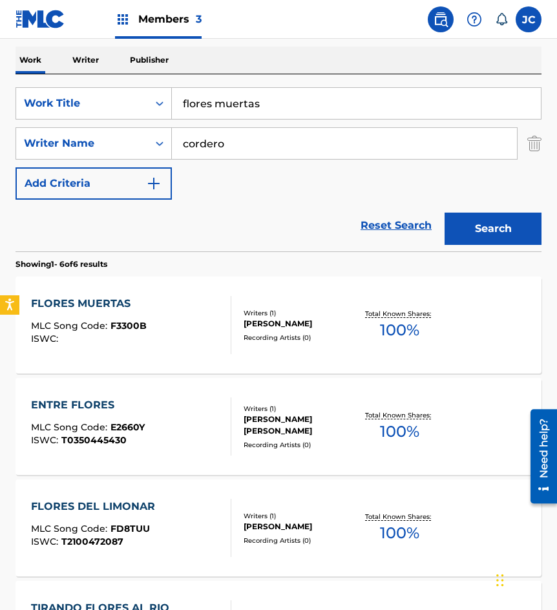
click at [302, 95] on input "flores muertas" at bounding box center [356, 103] width 369 height 31
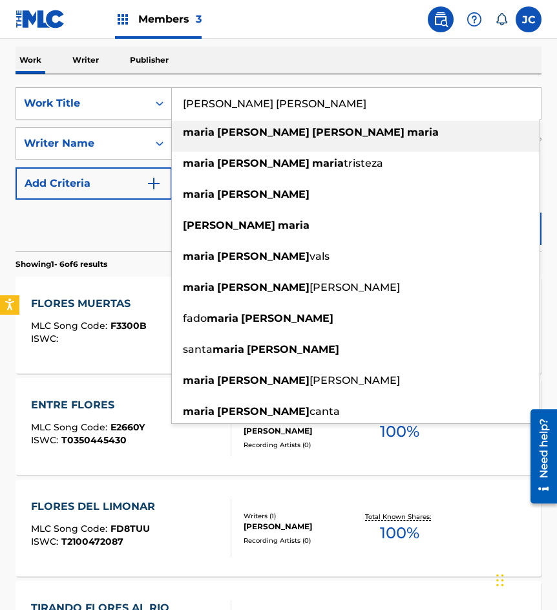
drag, startPoint x: 252, startPoint y: 102, endPoint x: 337, endPoint y: 116, distance: 86.3
click at [337, 116] on input "maria teresa teresa maria" at bounding box center [356, 103] width 369 height 31
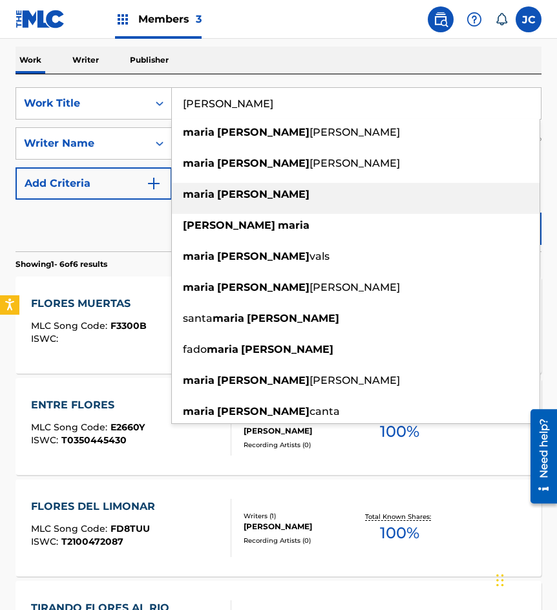
click at [243, 195] on strong "teresa" at bounding box center [263, 194] width 92 height 12
type input "maria teresa"
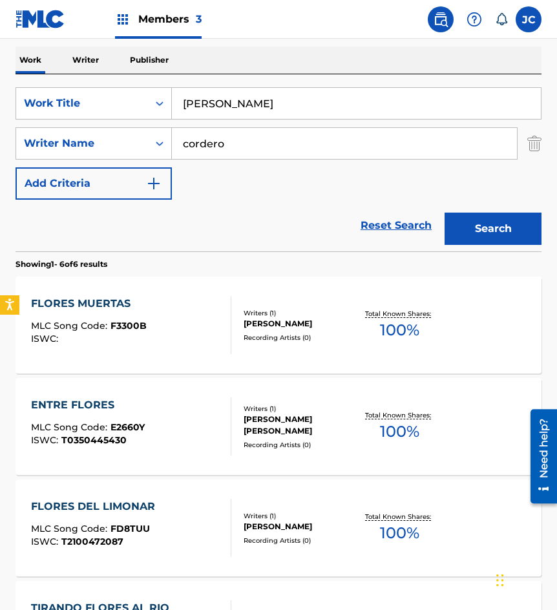
click at [503, 231] on button "Search" at bounding box center [492, 228] width 97 height 32
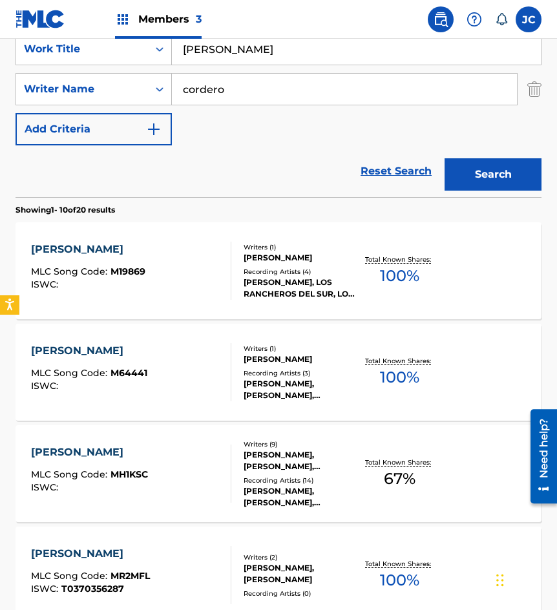
scroll to position [323, 0]
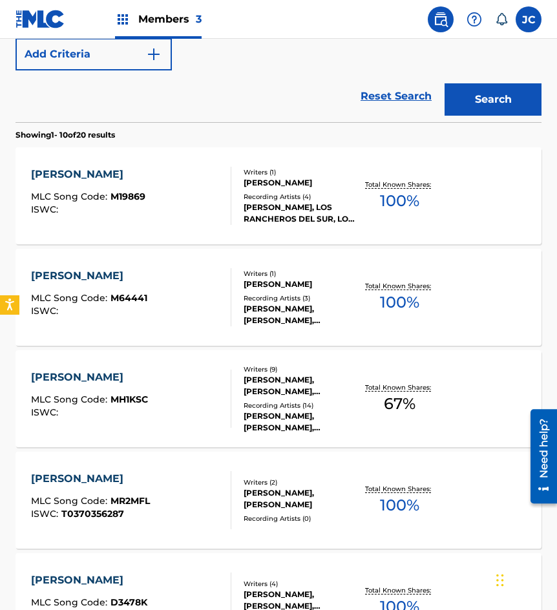
click at [283, 197] on div "Recording Artists ( 4 )" at bounding box center [299, 197] width 112 height 10
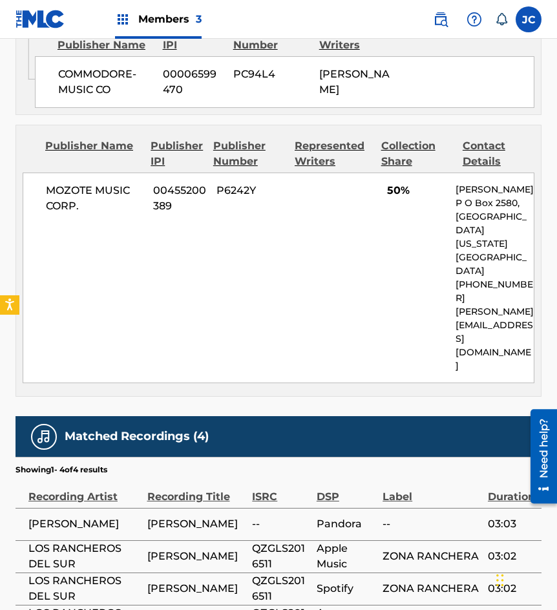
scroll to position [815, 0]
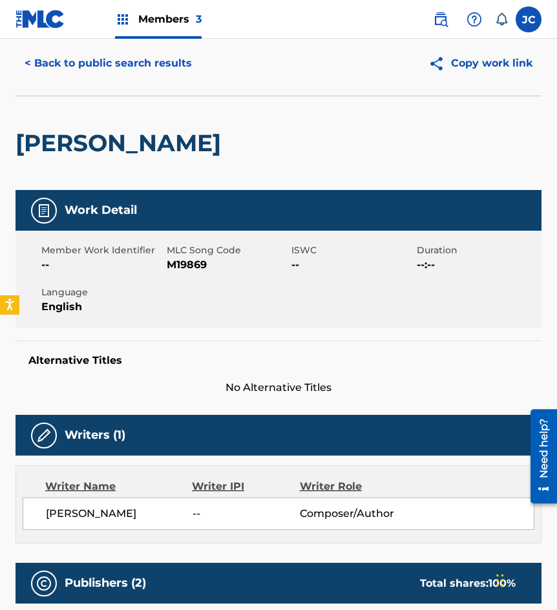
click at [127, 77] on button "< Back to public search results" at bounding box center [107, 63] width 185 height 32
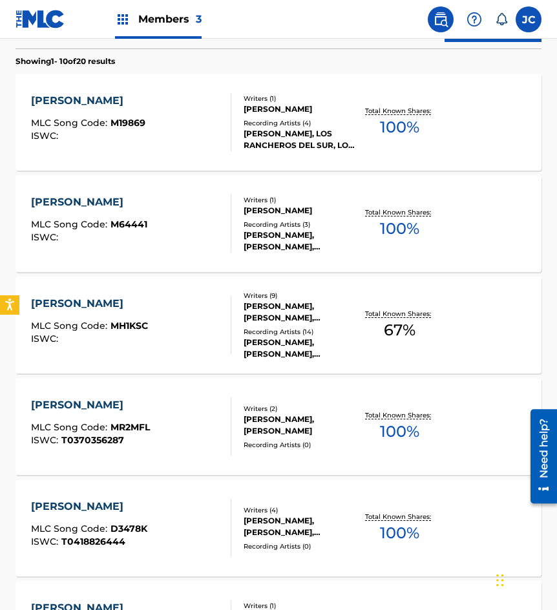
click at [250, 223] on div "Writers ( 1 ) VICTOR CORDERO AURRECOECHEA Recording Artists ( 3 ) PIO LEYVA, PÍ…" at bounding box center [293, 223] width 125 height 57
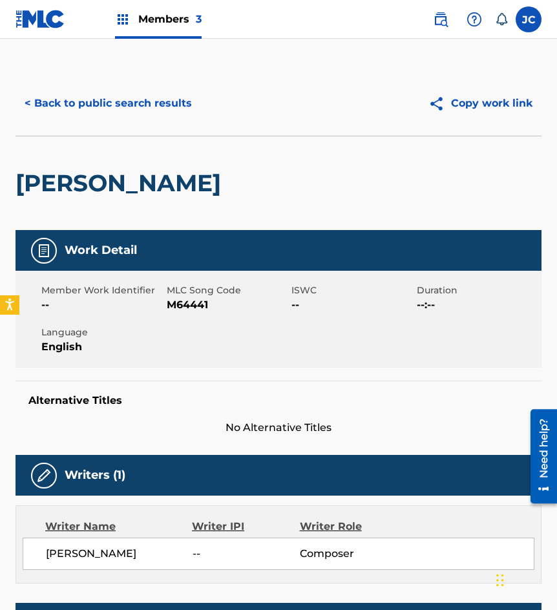
click at [174, 105] on button "< Back to public search results" at bounding box center [107, 103] width 185 height 32
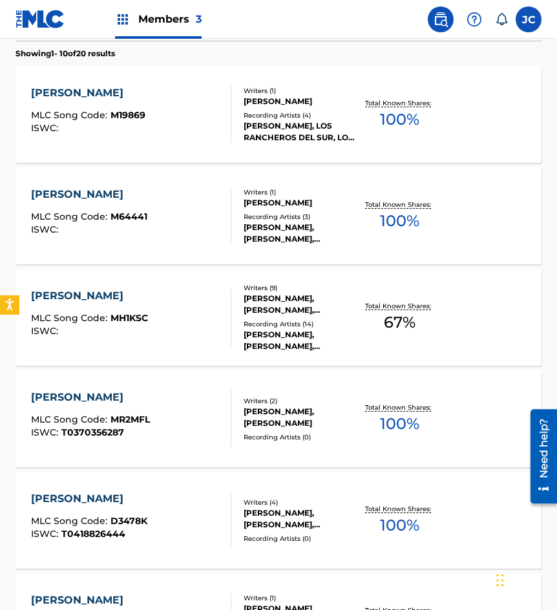
scroll to position [341, 0]
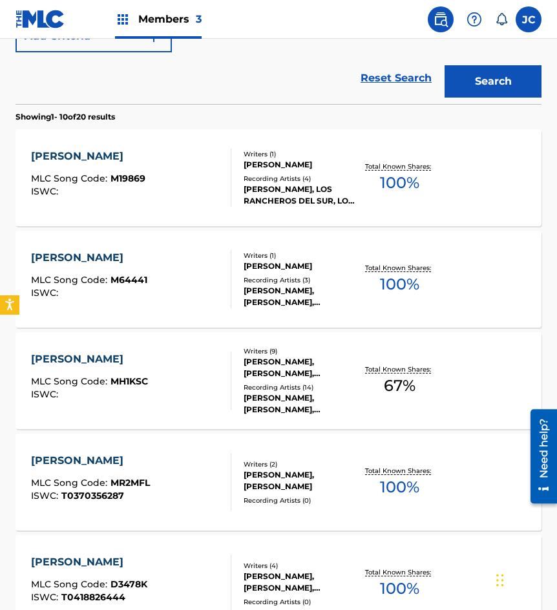
click at [157, 170] on div "MARIA TERESA MLC Song Code : M19869 ISWC :" at bounding box center [131, 178] width 200 height 58
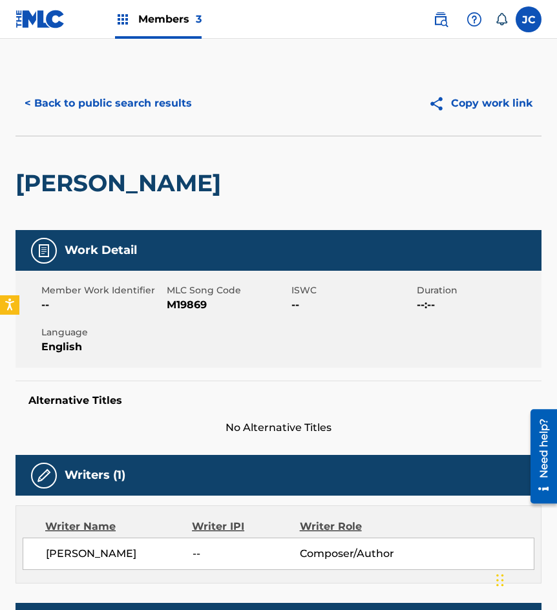
click at [172, 303] on span "M19869" at bounding box center [228, 304] width 122 height 15
copy span "M19869"
click at [135, 96] on button "< Back to public search results" at bounding box center [107, 103] width 185 height 32
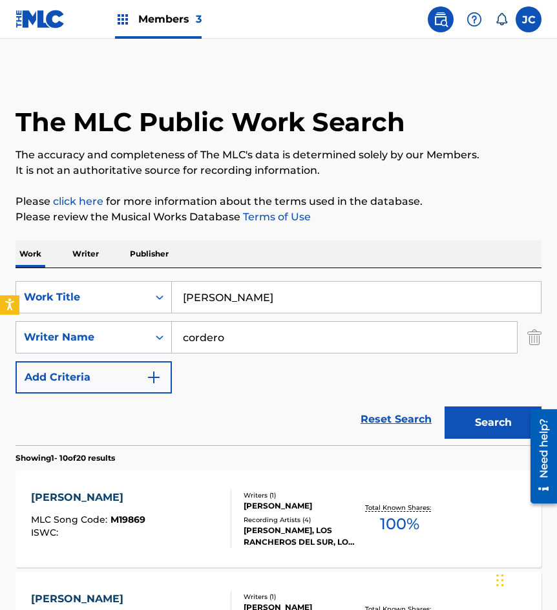
scroll to position [415, 0]
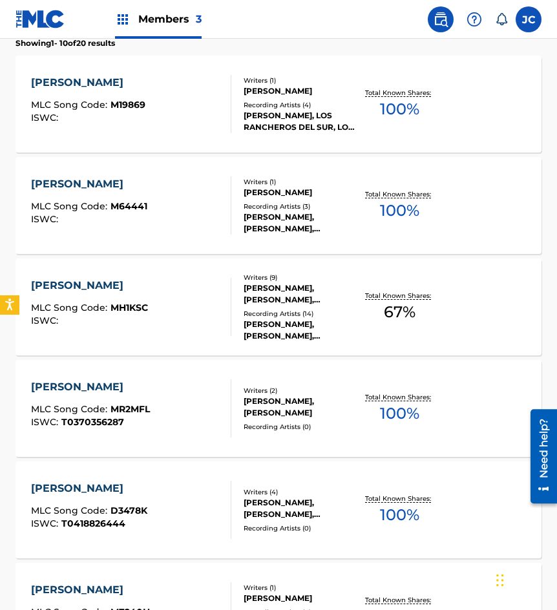
click at [141, 202] on span "M64441" at bounding box center [128, 206] width 37 height 12
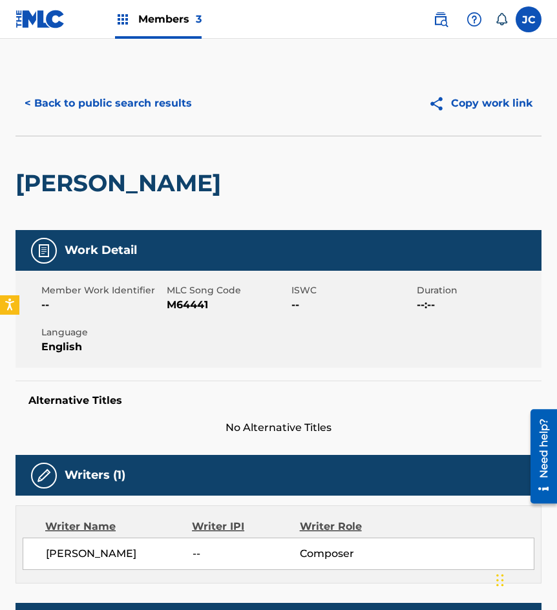
click at [186, 303] on span "M64441" at bounding box center [228, 304] width 122 height 15
copy span "M64441"
click at [89, 110] on button "< Back to public search results" at bounding box center [107, 103] width 185 height 32
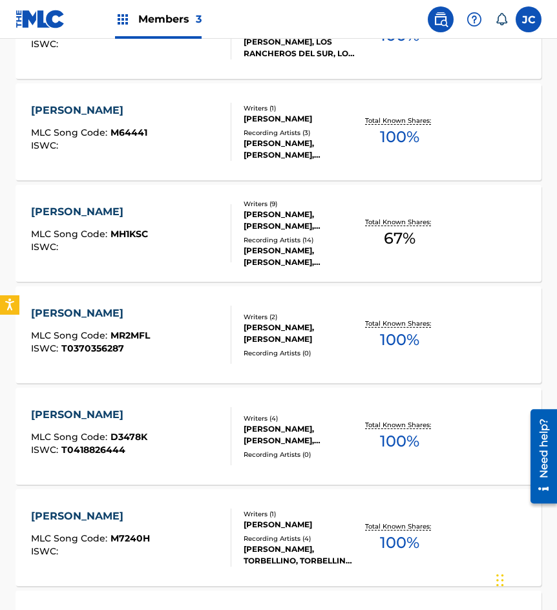
scroll to position [359, 0]
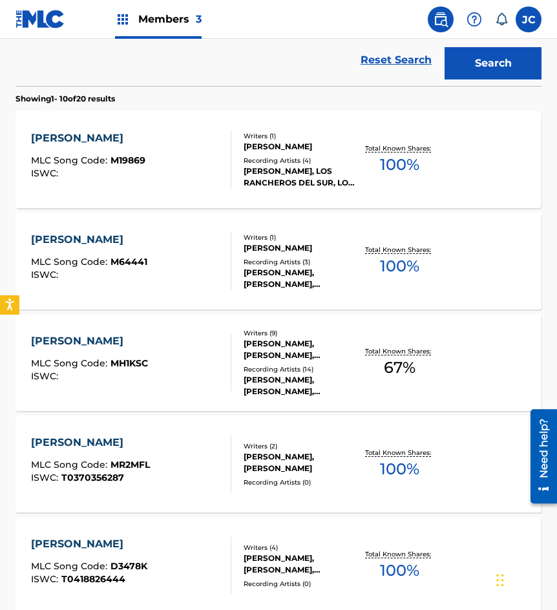
click at [186, 181] on div "MARIA TERESA MLC Song Code : M19869 ISWC :" at bounding box center [131, 159] width 200 height 58
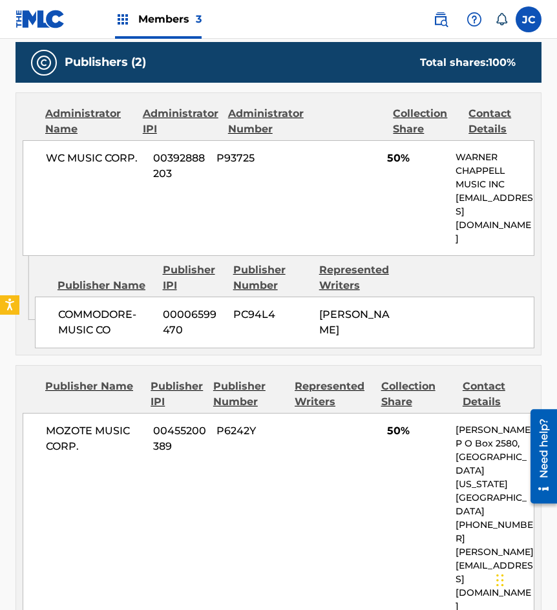
scroll to position [581, 0]
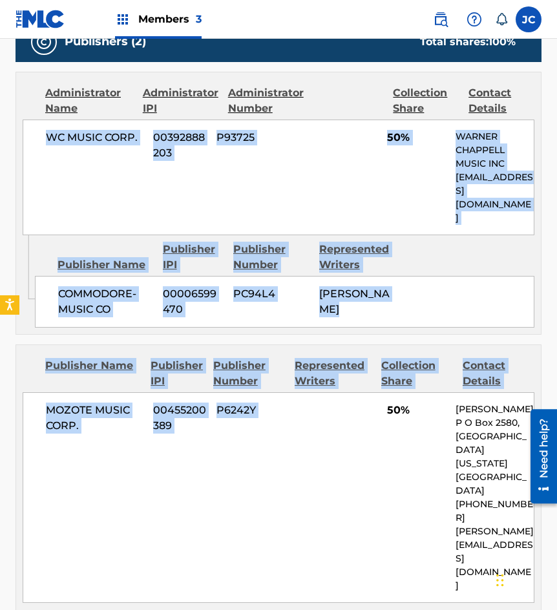
drag, startPoint x: 25, startPoint y: 136, endPoint x: 347, endPoint y: 452, distance: 451.2
click at [347, 452] on div "Publishers (2) Total shares: 100 % Administrator Name Administrator IPI Adminis…" at bounding box center [278, 318] width 526 height 595
click at [354, 448] on div "MOZOTE MUSIC CORP. 00455200389 P6242Y 50% Edgardo Turcios P O Box 2580, North H…" at bounding box center [278, 497] width 511 height 211
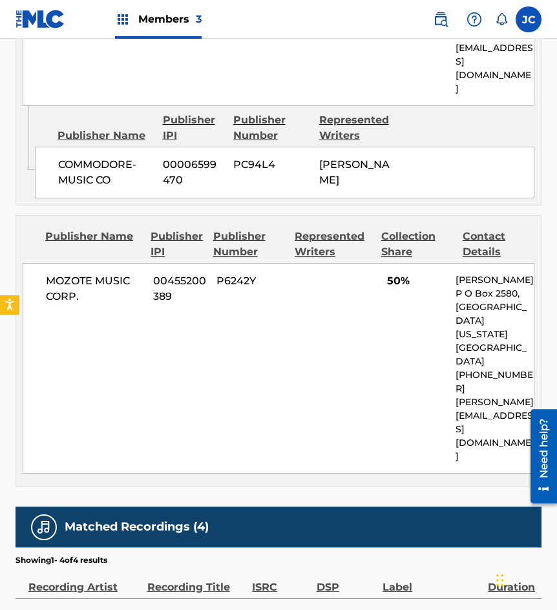
scroll to position [517, 0]
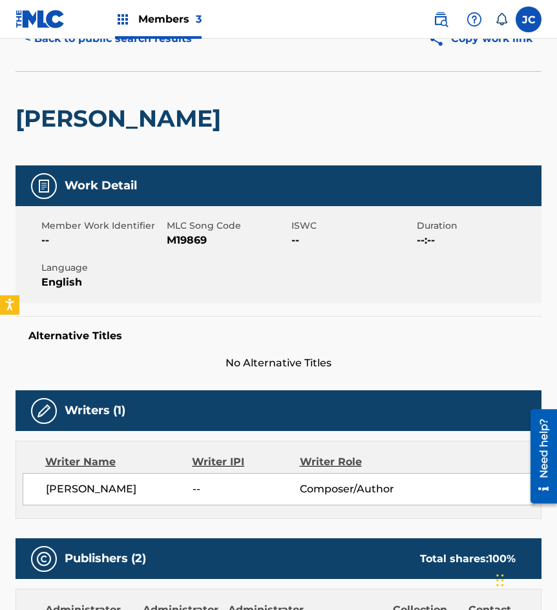
click at [143, 51] on button "< Back to public search results" at bounding box center [107, 39] width 185 height 32
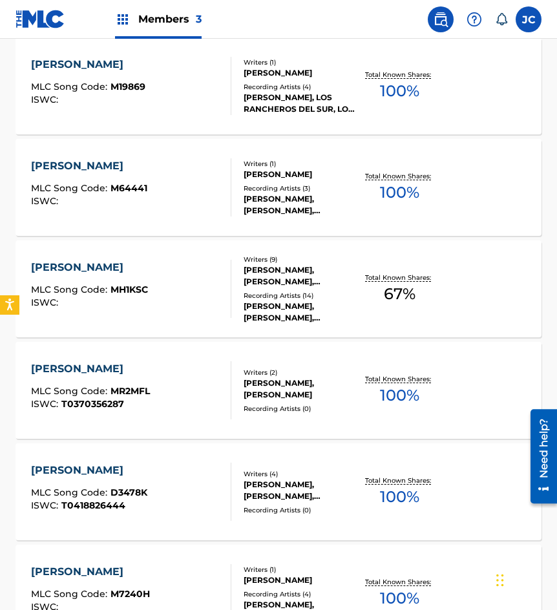
click at [148, 146] on div "MARIA TERESA MLC Song Code : M64441 ISWC : Writers ( 1 ) VICTOR CORDERO AURRECO…" at bounding box center [278, 187] width 526 height 97
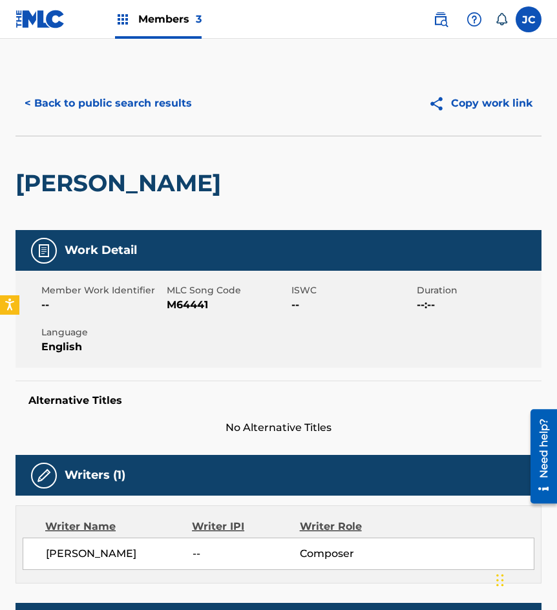
click at [142, 118] on button "< Back to public search results" at bounding box center [107, 103] width 185 height 32
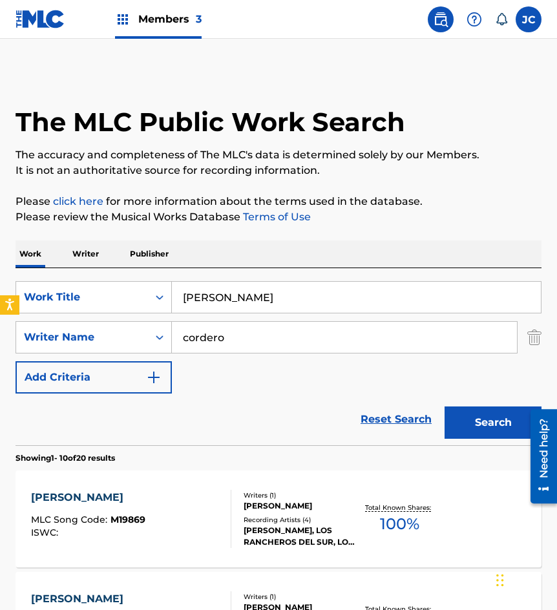
drag, startPoint x: 324, startPoint y: 302, endPoint x: 250, endPoint y: 269, distance: 81.0
click at [141, 293] on div "SearchWithCriteriadbbaa822-ad40-46c6-80b2-797283264e69 Work Title maria teresa" at bounding box center [278, 297] width 526 height 32
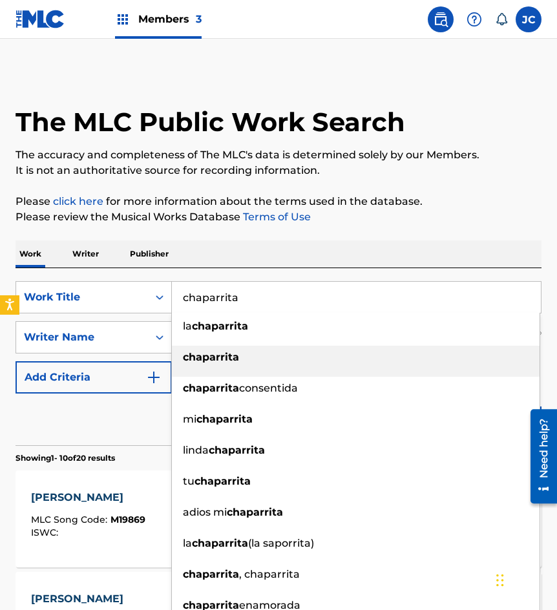
type input "chaparrita"
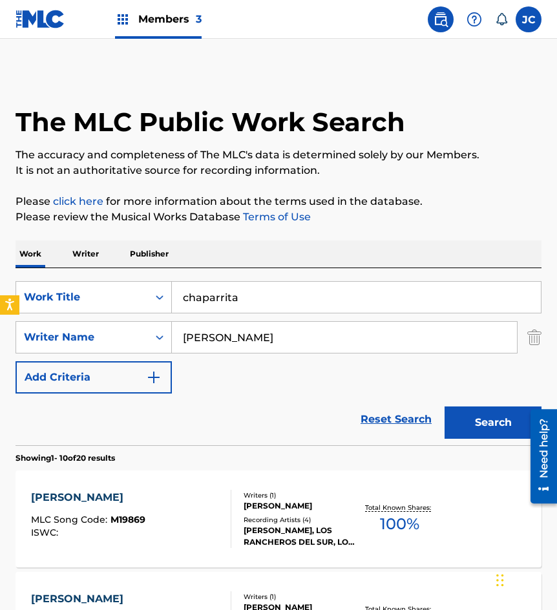
type input "dominguez salas"
click at [444, 406] on button "Search" at bounding box center [492, 422] width 97 height 32
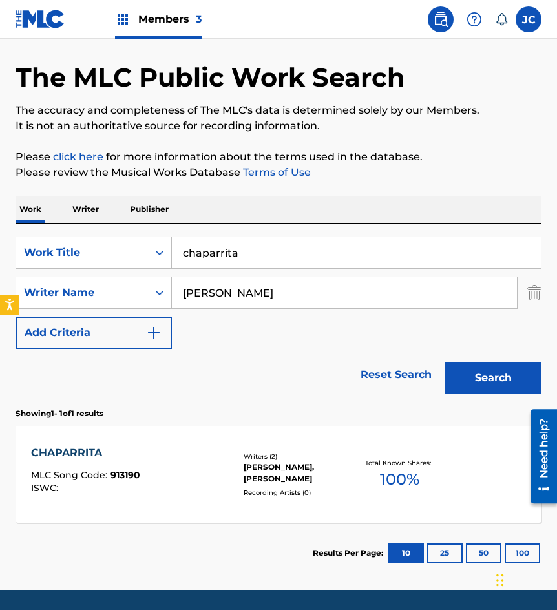
scroll to position [87, 0]
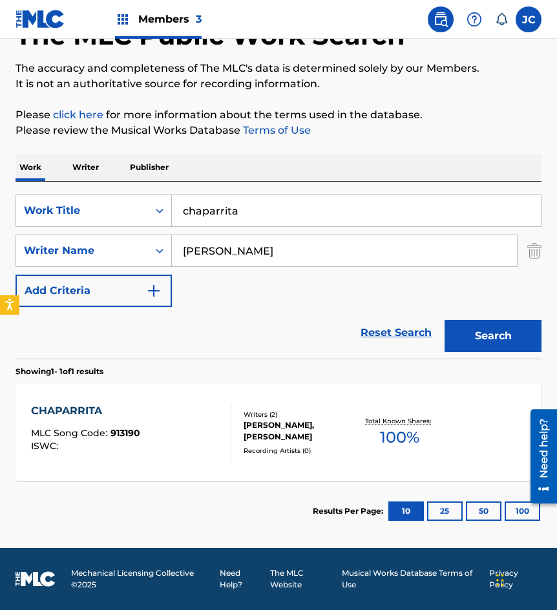
click at [288, 431] on div "ADOLFO DOMINGUEZ SALAS, ADOLFO SALAS" at bounding box center [299, 430] width 112 height 23
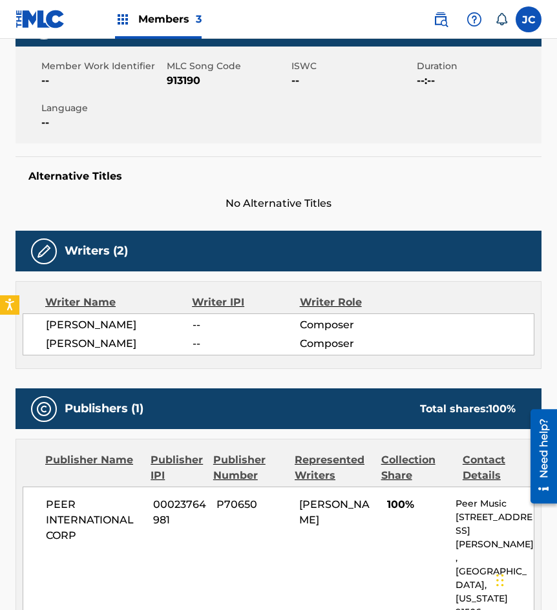
scroll to position [159, 0]
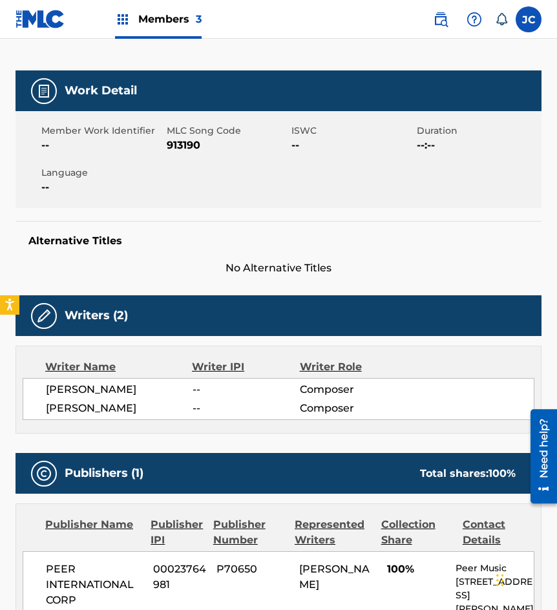
click at [187, 146] on span "913190" at bounding box center [228, 145] width 122 height 15
copy span "913190"
drag, startPoint x: 127, startPoint y: 192, endPoint x: 231, endPoint y: 186, distance: 103.5
click at [127, 192] on span "--" at bounding box center [102, 187] width 122 height 15
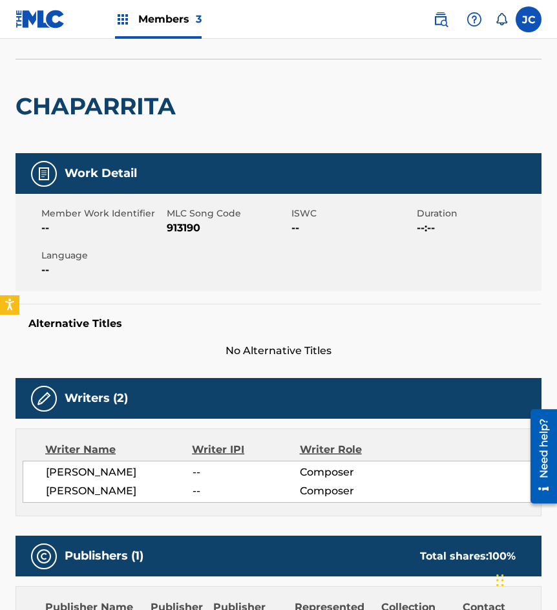
scroll to position [0, 0]
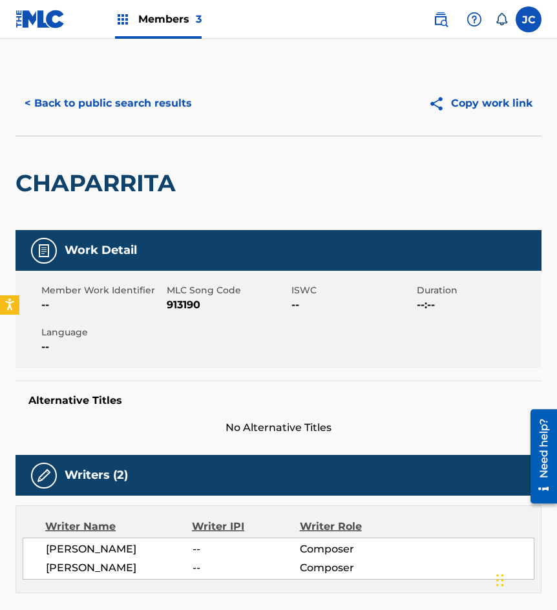
click at [157, 106] on button "< Back to public search results" at bounding box center [107, 103] width 185 height 32
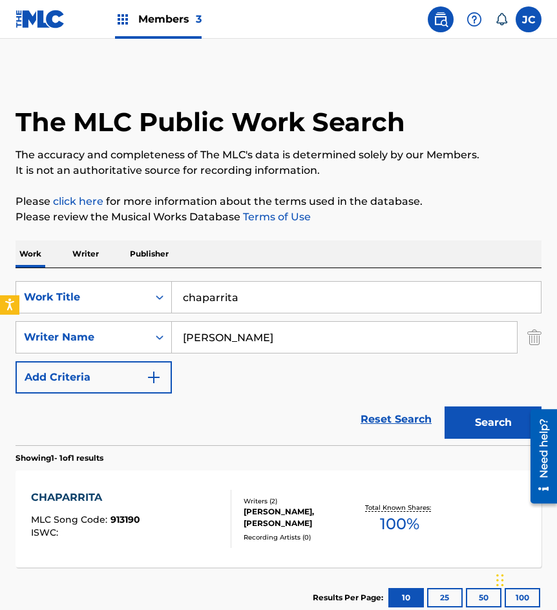
scroll to position [13, 0]
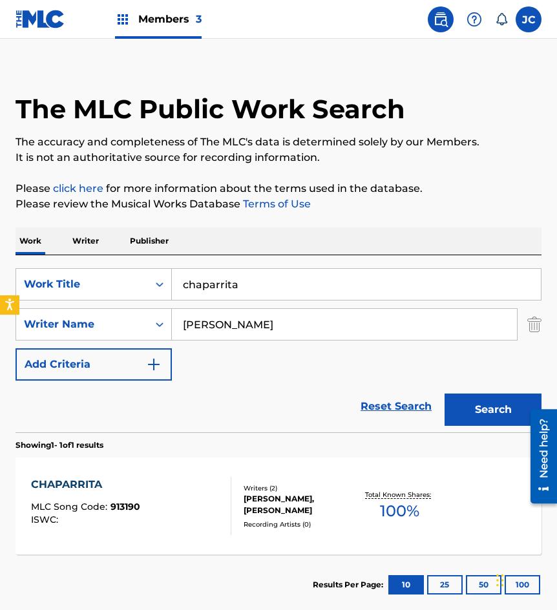
drag, startPoint x: 335, startPoint y: 290, endPoint x: 194, endPoint y: 254, distance: 145.3
click at [121, 275] on div "SearchWithCriteriadbbaa822-ad40-46c6-80b2-797283264e69 Work Title chaparrita" at bounding box center [278, 284] width 526 height 32
type input "los dos clavos"
type input "lopez"
click at [444, 393] on button "Search" at bounding box center [492, 409] width 97 height 32
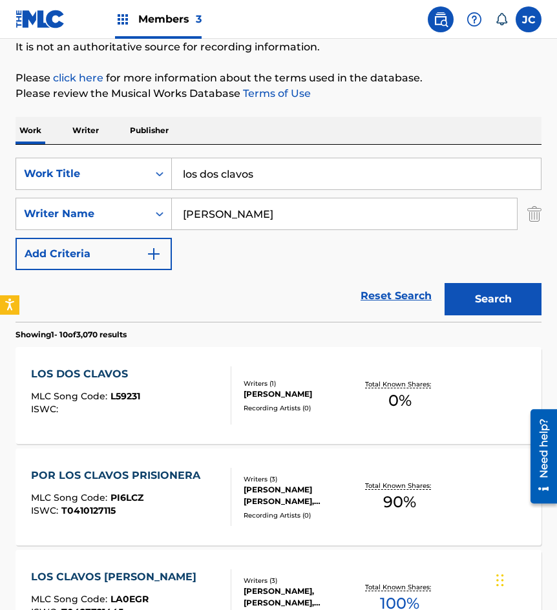
scroll to position [194, 0]
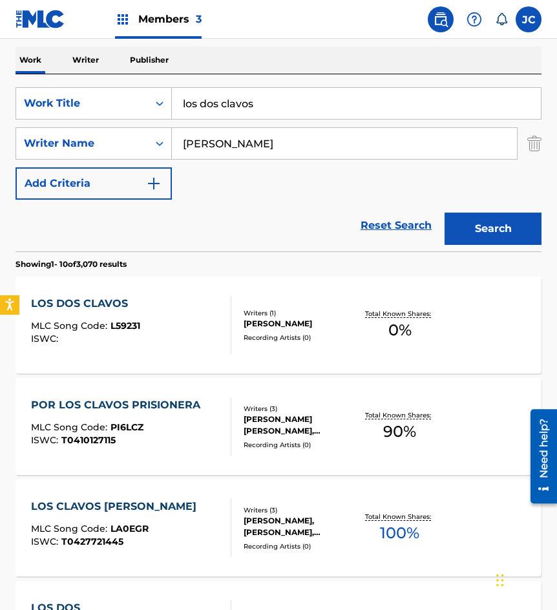
click at [209, 319] on div "LOS DOS CLAVOS MLC Song Code : L59231 ISWC :" at bounding box center [131, 325] width 200 height 58
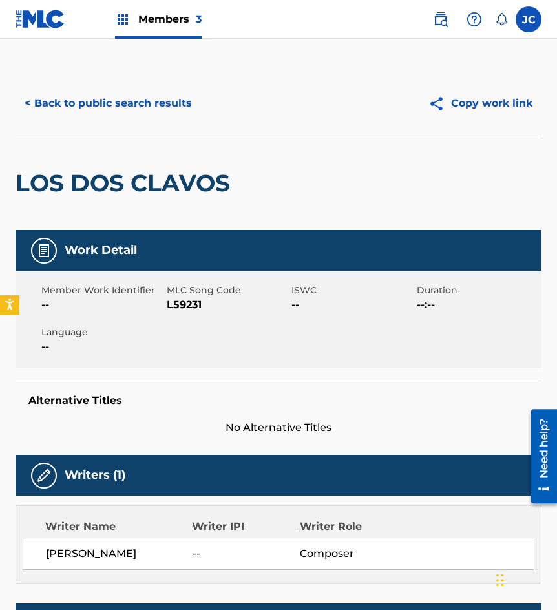
click at [183, 303] on span "L59231" at bounding box center [228, 304] width 122 height 15
copy span "L59231"
click at [148, 179] on h2 "LOS DOS CLAVOS" at bounding box center [125, 183] width 221 height 29
click at [153, 114] on button "< Back to public search results" at bounding box center [107, 103] width 185 height 32
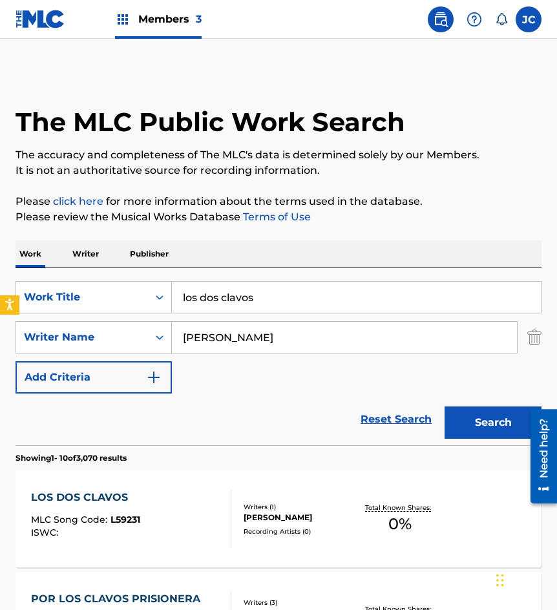
scroll to position [194, 0]
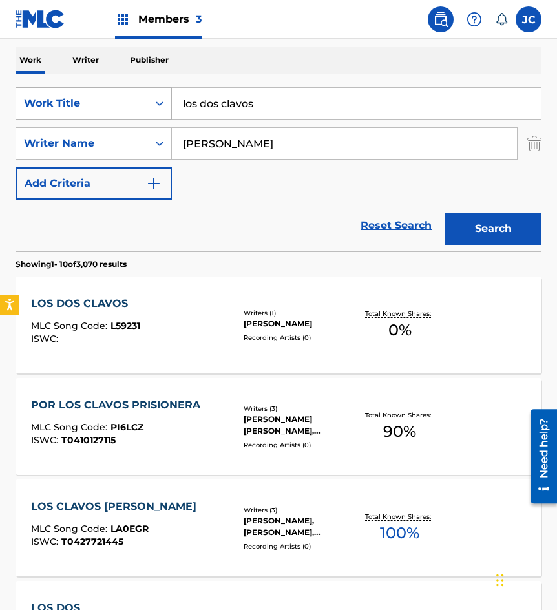
drag, startPoint x: 297, startPoint y: 112, endPoint x: 119, endPoint y: 115, distance: 177.6
click at [120, 115] on div "SearchWithCriteriadbbaa822-ad40-46c6-80b2-797283264e69 Work Title los dos clavos" at bounding box center [278, 103] width 526 height 32
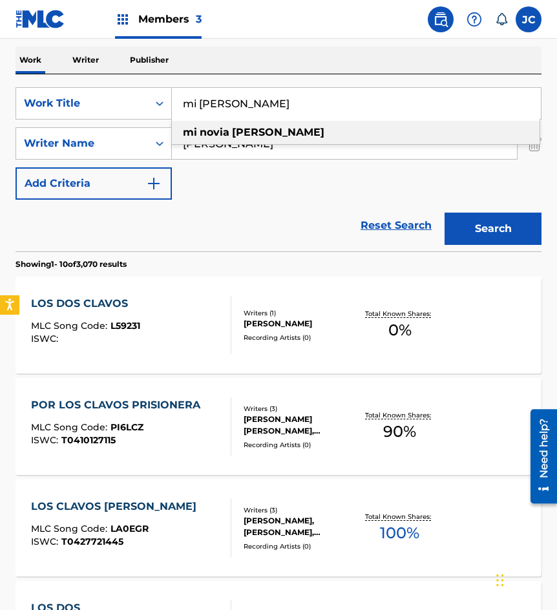
type input "mi novia yolanda"
click at [250, 124] on div "mi novia yolanda" at bounding box center [355, 132] width 367 height 23
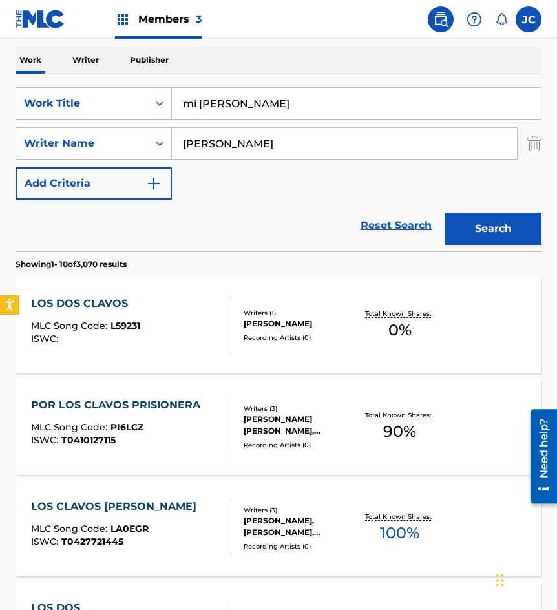
click at [449, 216] on button "Search" at bounding box center [492, 228] width 97 height 32
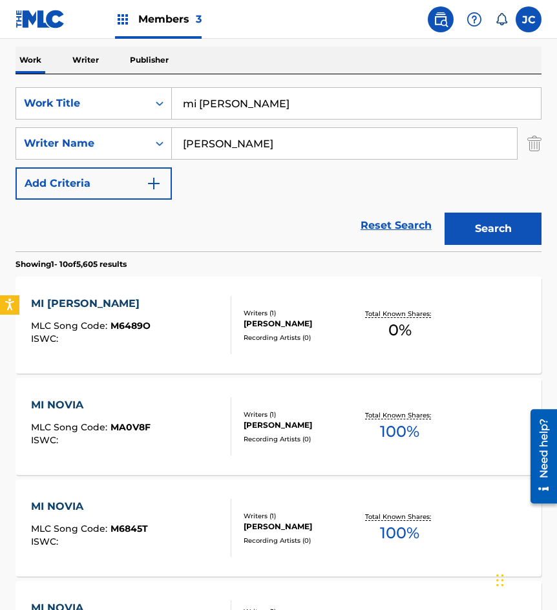
click at [206, 320] on div "MI NOVIA YOLANDA MLC Song Code : M6489O ISWC :" at bounding box center [131, 325] width 200 height 58
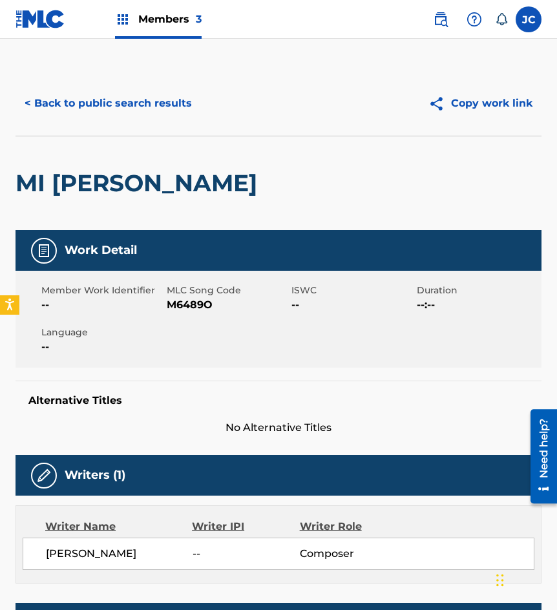
click at [192, 306] on span "M6489O" at bounding box center [228, 304] width 122 height 15
click at [69, 118] on button "< Back to public search results" at bounding box center [107, 103] width 185 height 32
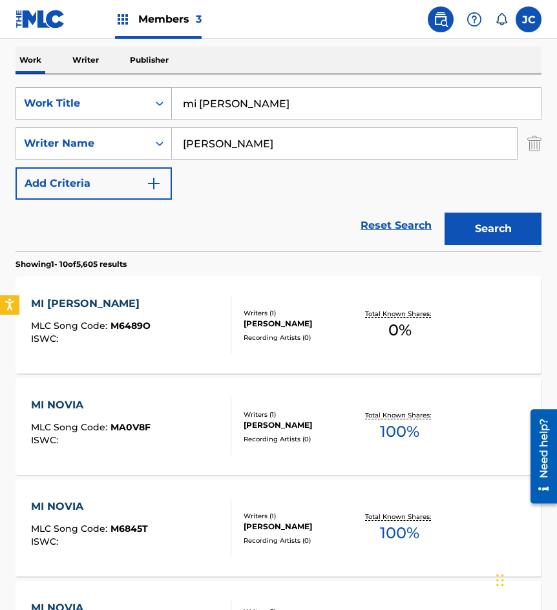
click at [150, 111] on div "SearchWithCriteriadbbaa822-ad40-46c6-80b2-797283264e69 Work Title mi novia yola…" at bounding box center [278, 103] width 526 height 32
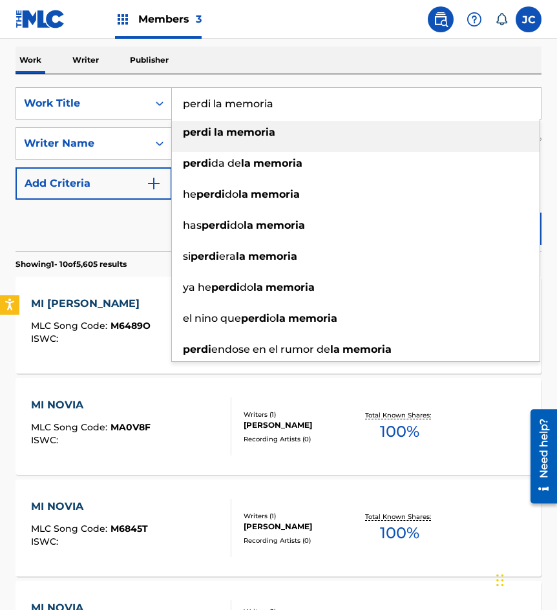
type input "perdi la memoria"
click at [207, 136] on strong "perdi" at bounding box center [197, 132] width 28 height 12
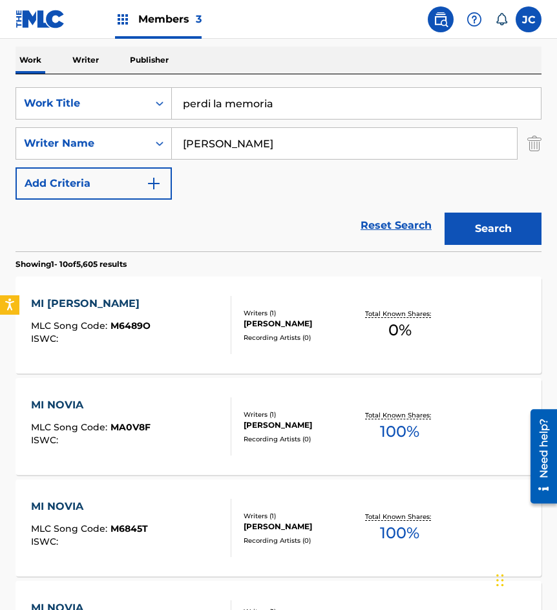
click at [480, 225] on button "Search" at bounding box center [492, 228] width 97 height 32
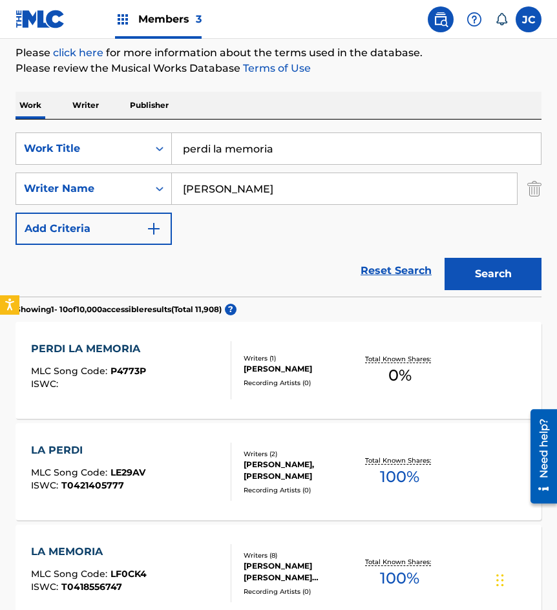
scroll to position [258, 0]
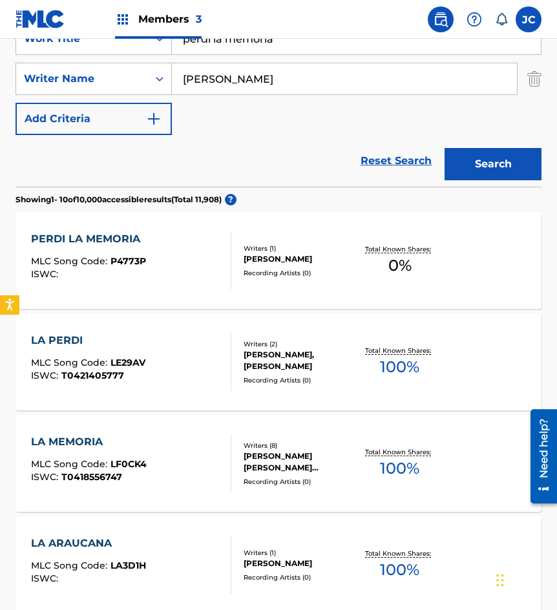
click at [190, 251] on div "PERDI LA MEMORIA MLC Song Code : P4773P ISWC :" at bounding box center [131, 260] width 200 height 58
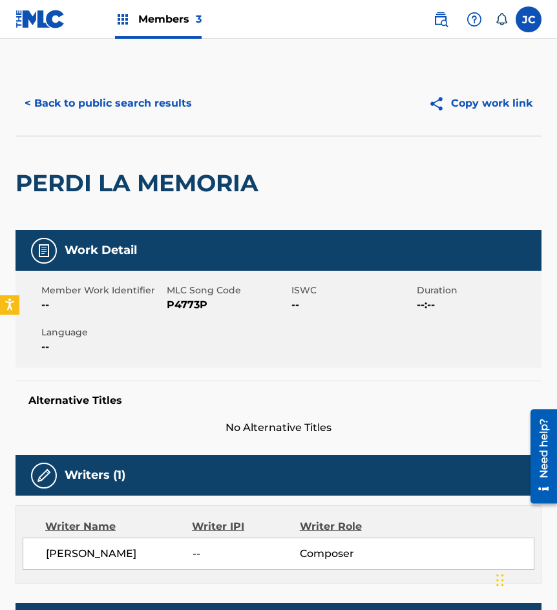
click at [185, 302] on span "P4773P" at bounding box center [228, 304] width 122 height 15
drag, startPoint x: 74, startPoint y: 141, endPoint x: 112, endPoint y: 111, distance: 49.2
click at [74, 141] on div "PERDI LA MEMORIA" at bounding box center [139, 183] width 249 height 94
click at [115, 109] on button "< Back to public search results" at bounding box center [107, 103] width 185 height 32
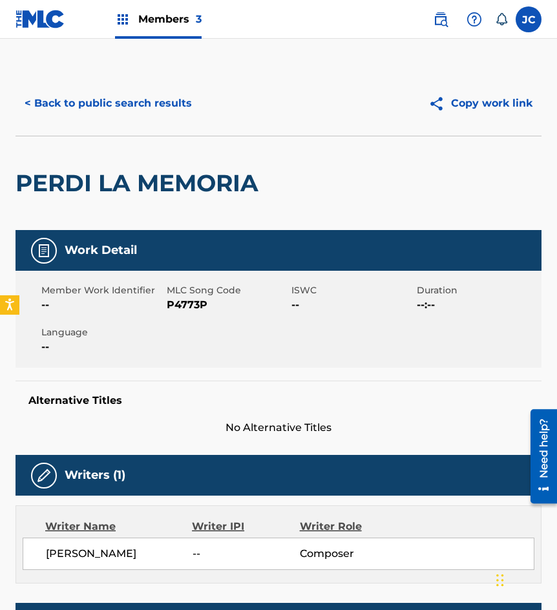
scroll to position [258, 0]
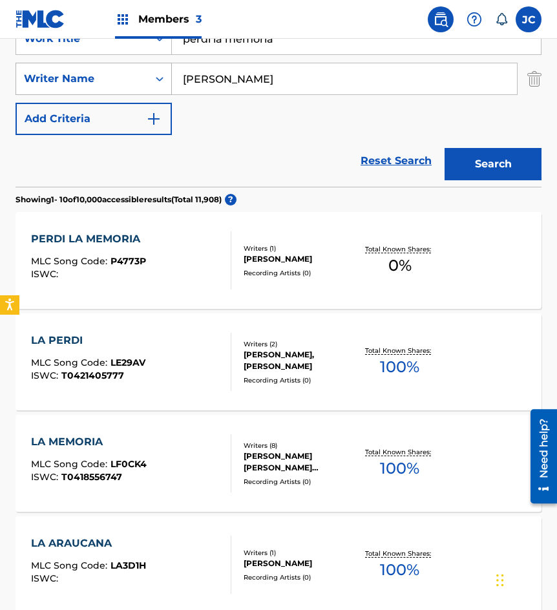
drag, startPoint x: 280, startPoint y: 45, endPoint x: 82, endPoint y: 66, distance: 199.3
click at [82, 66] on div "SearchWithCriteriadbbaa822-ad40-46c6-80b2-797283264e69 Work Title perdi la memo…" at bounding box center [278, 79] width 526 height 112
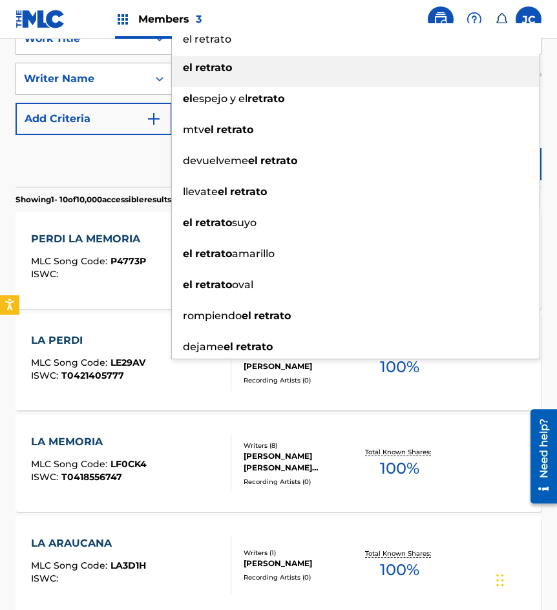
type input "el retrato"
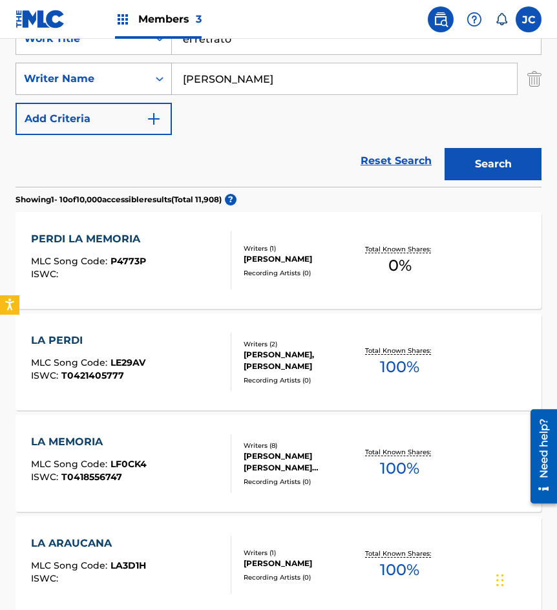
type input "lopez"
click at [444, 148] on button "Search" at bounding box center [492, 164] width 97 height 32
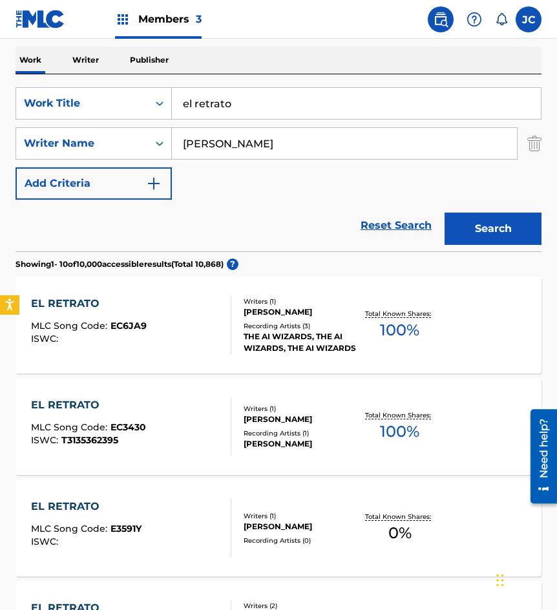
scroll to position [323, 0]
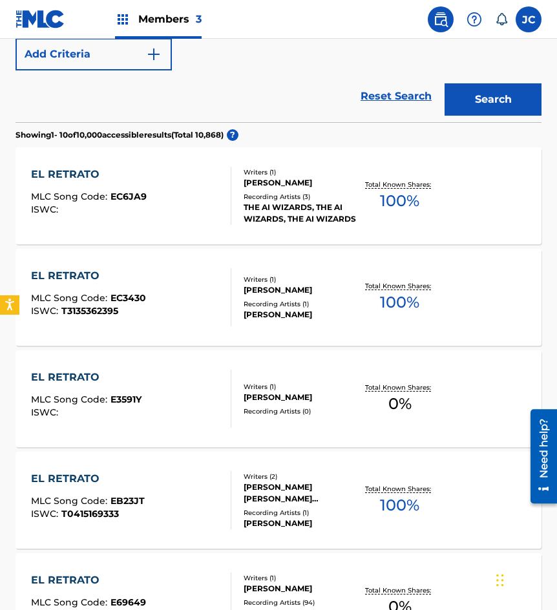
click at [230, 401] on div at bounding box center [225, 398] width 10 height 58
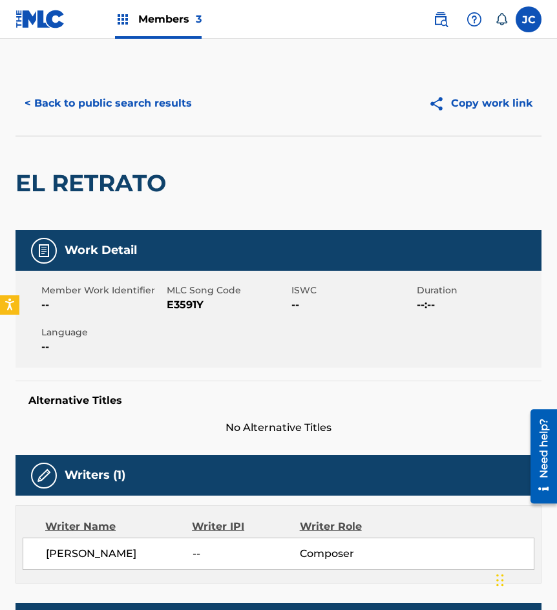
click at [181, 302] on span "E3591Y" at bounding box center [228, 304] width 122 height 15
click at [94, 149] on div "EL RETRATO" at bounding box center [93, 183] width 157 height 94
click at [129, 114] on button "< Back to public search results" at bounding box center [107, 103] width 185 height 32
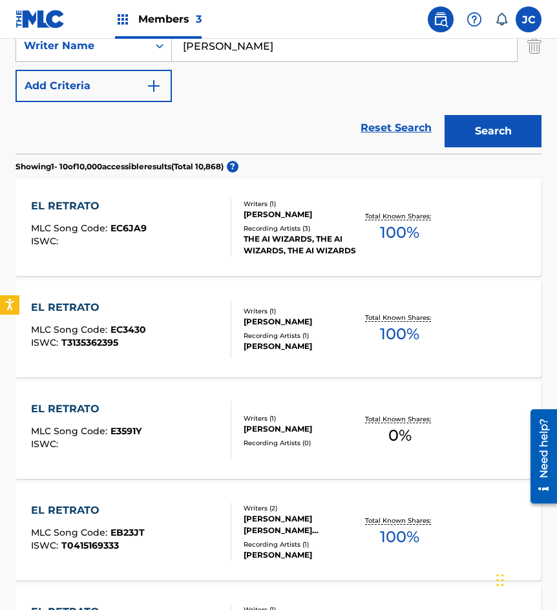
scroll to position [203, 0]
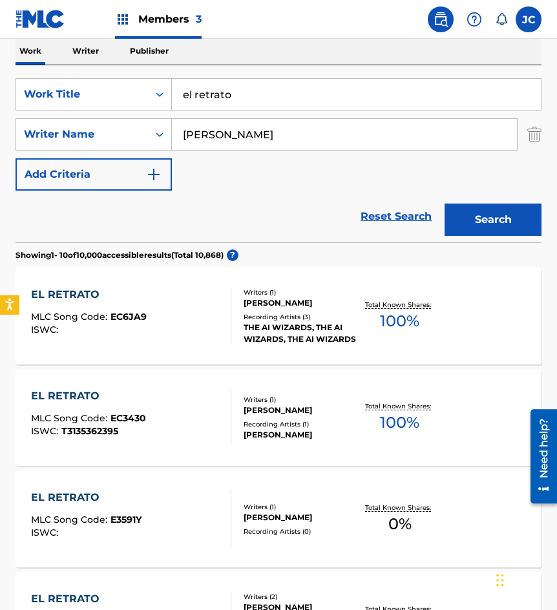
drag, startPoint x: 327, startPoint y: 99, endPoint x: 183, endPoint y: 130, distance: 147.4
click at [185, 130] on div "SearchWithCriteriadbbaa822-ad40-46c6-80b2-797283264e69 Work Title el retrato Se…" at bounding box center [278, 134] width 526 height 112
type input "somos de barro"
click at [504, 211] on button "Search" at bounding box center [492, 219] width 97 height 32
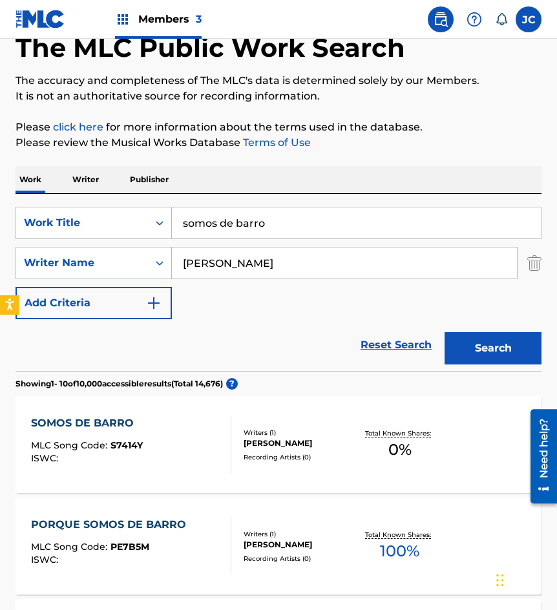
scroll to position [129, 0]
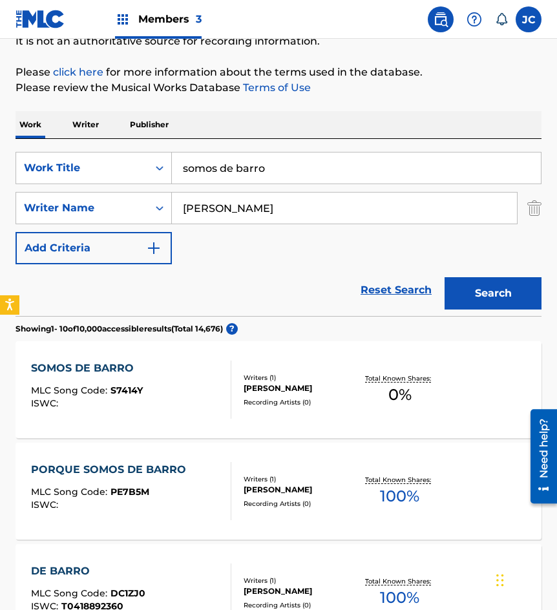
click at [234, 386] on div "Writers ( 1 ) CUAUHTEMOC LOPEZ GARNICA Recording Artists ( 0 )" at bounding box center [293, 390] width 125 height 34
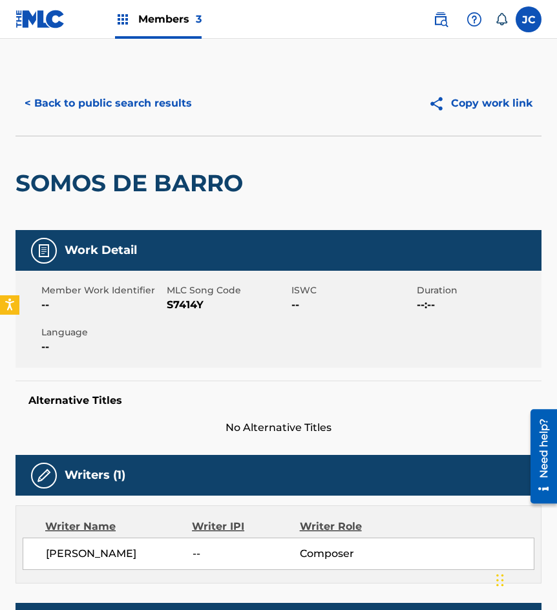
click at [178, 306] on span "S7414Y" at bounding box center [228, 304] width 122 height 15
click at [122, 114] on button "< Back to public search results" at bounding box center [107, 103] width 185 height 32
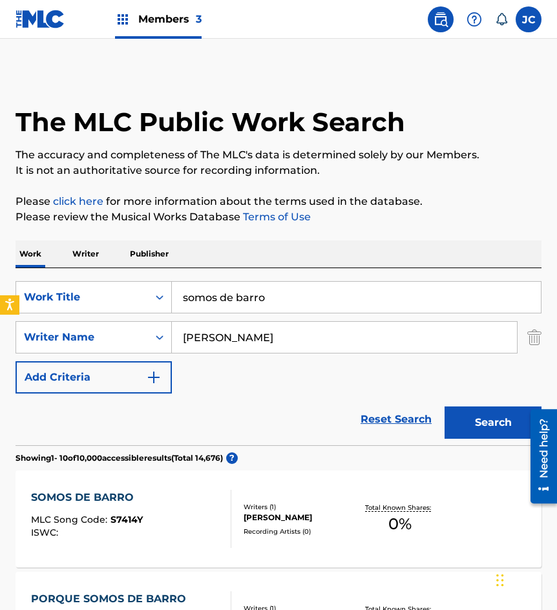
scroll to position [129, 0]
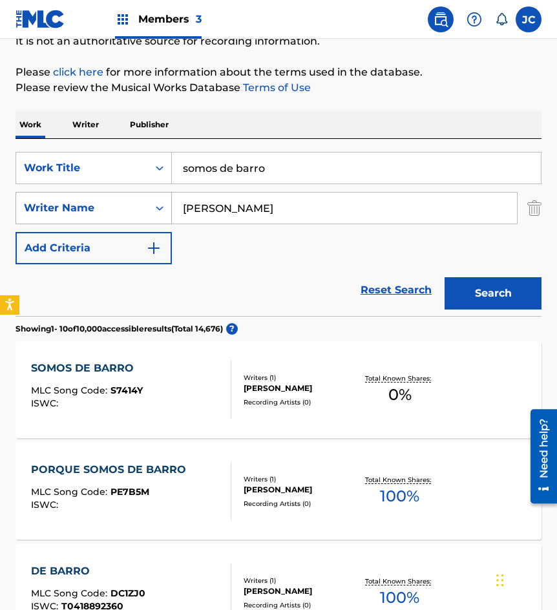
drag, startPoint x: 317, startPoint y: 176, endPoint x: 119, endPoint y: 204, distance: 200.3
click at [119, 203] on div "SearchWithCriteriadbbaa822-ad40-46c6-80b2-797283264e69 Work Title somos de barr…" at bounding box center [278, 208] width 526 height 112
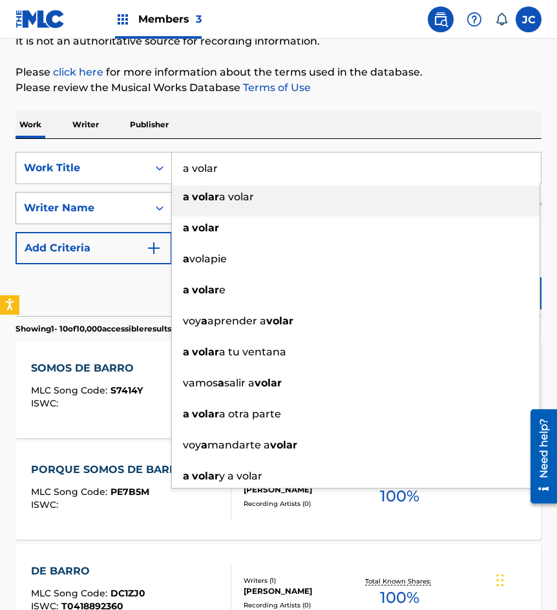
type input "a volar"
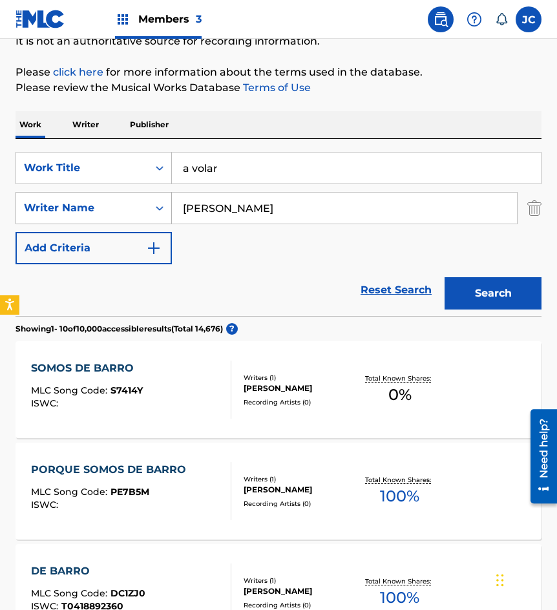
type input "lopez cuauhtemoc"
click at [444, 277] on button "Search" at bounding box center [492, 293] width 97 height 32
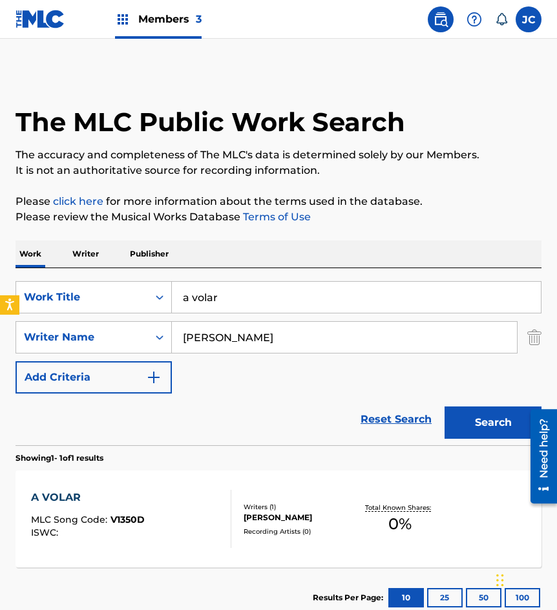
scroll to position [87, 0]
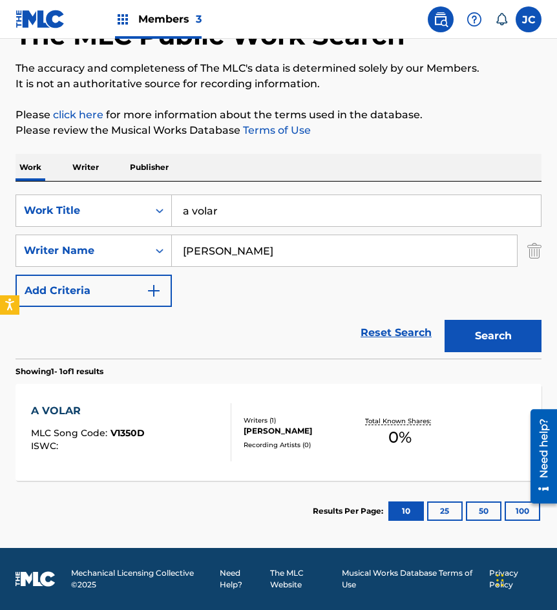
click at [296, 446] on div "Recording Artists ( 0 )" at bounding box center [299, 445] width 112 height 10
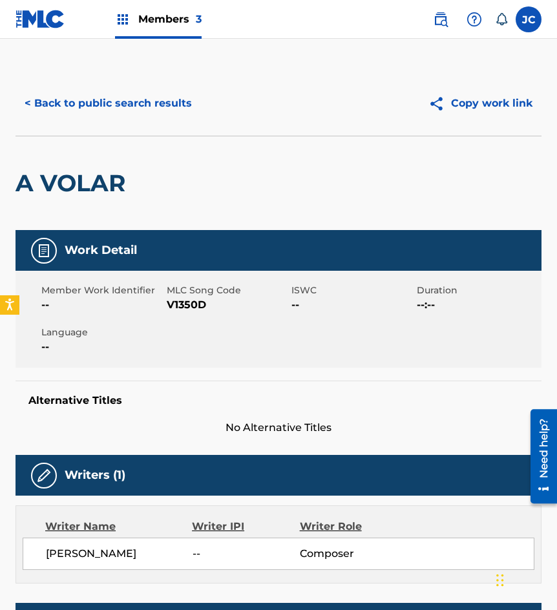
click at [168, 303] on span "V1350D" at bounding box center [228, 304] width 122 height 15
drag, startPoint x: 105, startPoint y: 163, endPoint x: 119, endPoint y: 125, distance: 40.9
click at [105, 163] on div "A VOLAR" at bounding box center [73, 183] width 116 height 94
click at [150, 94] on button "< Back to public search results" at bounding box center [107, 103] width 185 height 32
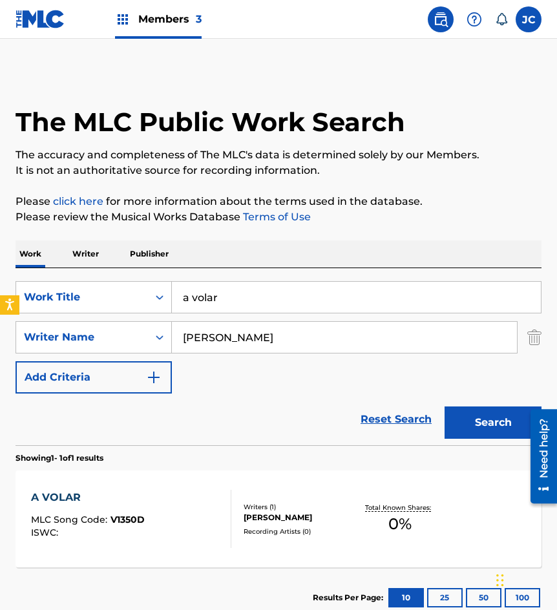
scroll to position [13, 0]
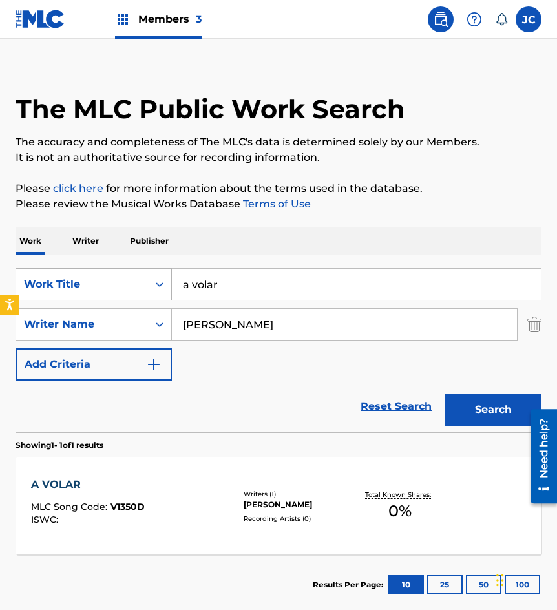
drag, startPoint x: 320, startPoint y: 291, endPoint x: 322, endPoint y: 231, distance: 60.7
click at [114, 272] on div "SearchWithCriteriadbbaa822-ad40-46c6-80b2-797283264e69 Work Title a volar" at bounding box center [278, 284] width 526 height 32
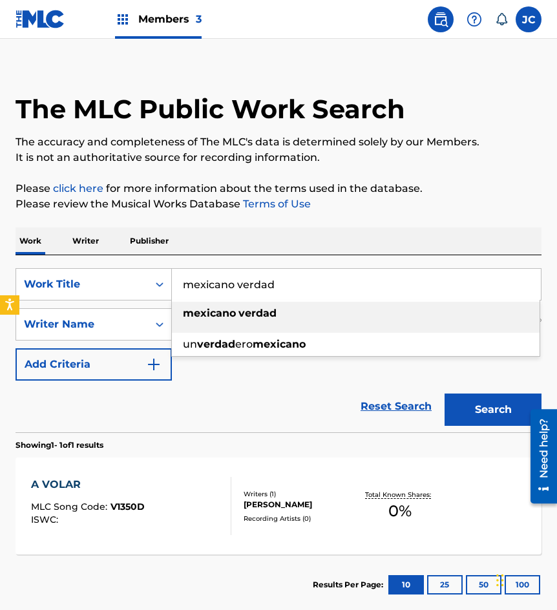
type input "mexicano verdad"
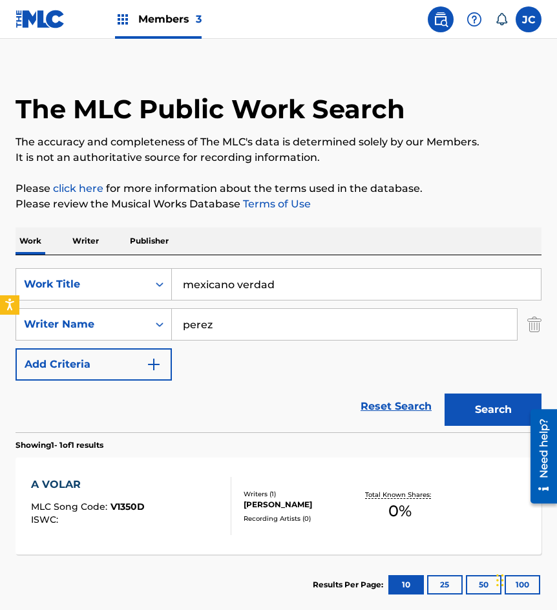
type input "perez"
click at [444, 393] on button "Search" at bounding box center [492, 409] width 97 height 32
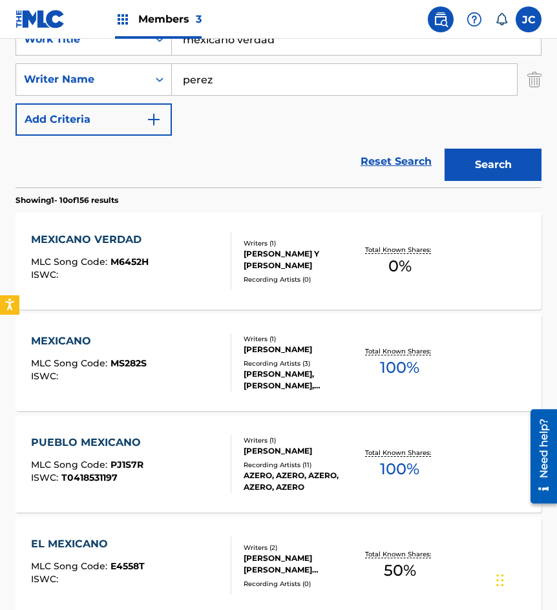
scroll to position [258, 0]
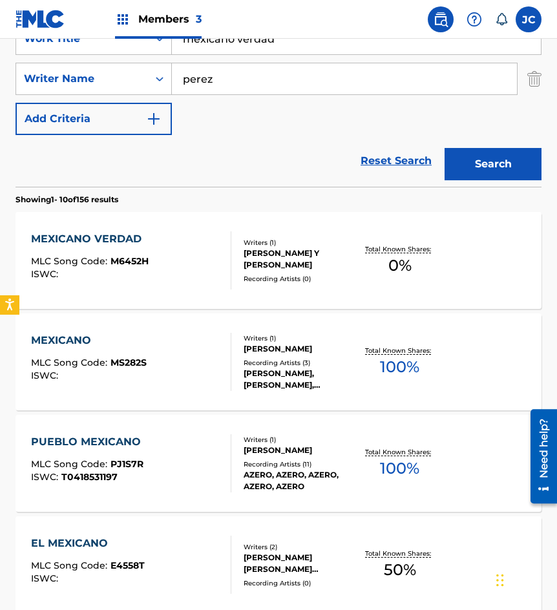
click at [234, 260] on div "Writers ( 1 ) RAYMUNDO PEREZ Y SOTO Recording Artists ( 0 )" at bounding box center [293, 261] width 125 height 46
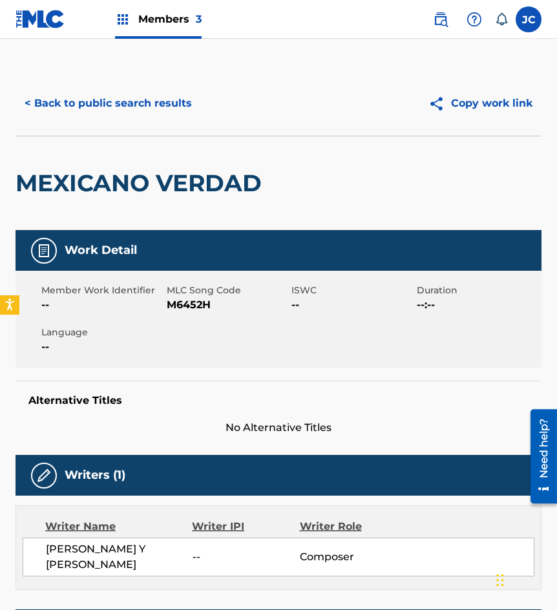
click at [192, 309] on span "M6452H" at bounding box center [228, 304] width 122 height 15
click at [189, 308] on span "M6452H" at bounding box center [228, 304] width 122 height 15
click at [115, 150] on div "MEXICANO VERDAD" at bounding box center [141, 183] width 252 height 94
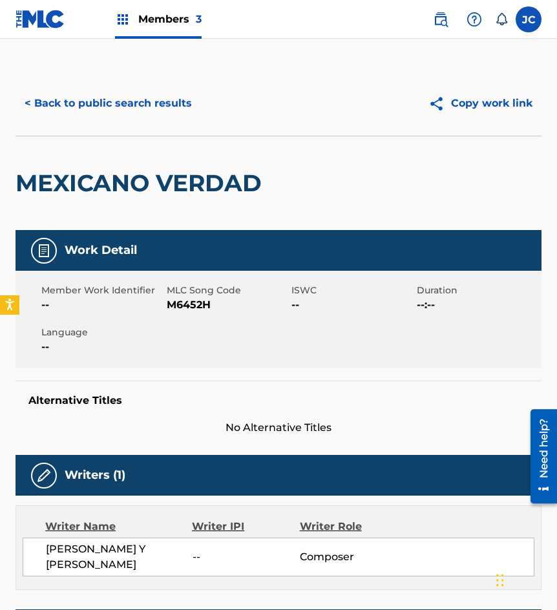
click at [163, 107] on button "< Back to public search results" at bounding box center [107, 103] width 185 height 32
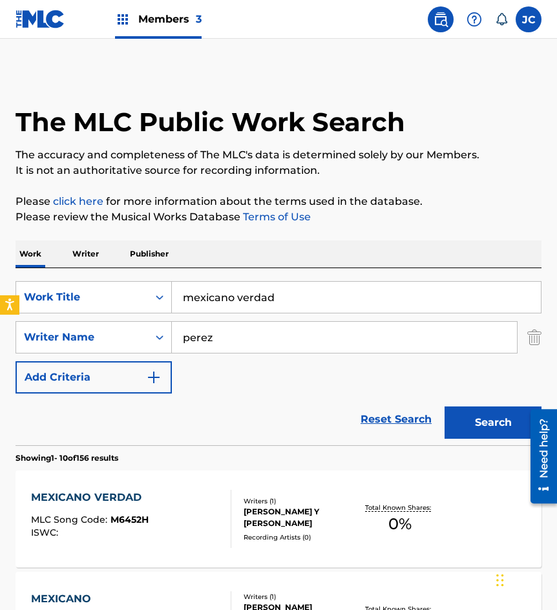
scroll to position [258, 0]
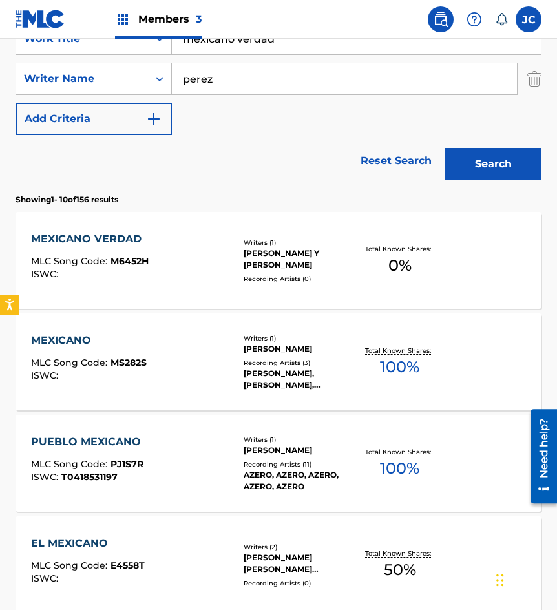
click at [285, 44] on input "mexicano verdad" at bounding box center [356, 38] width 369 height 31
type input "el primer noviazgo"
type input "ramirez"
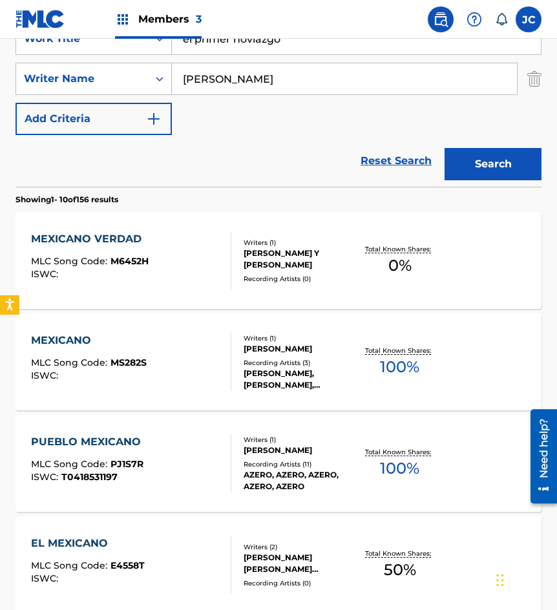
click at [444, 148] on button "Search" at bounding box center [492, 164] width 97 height 32
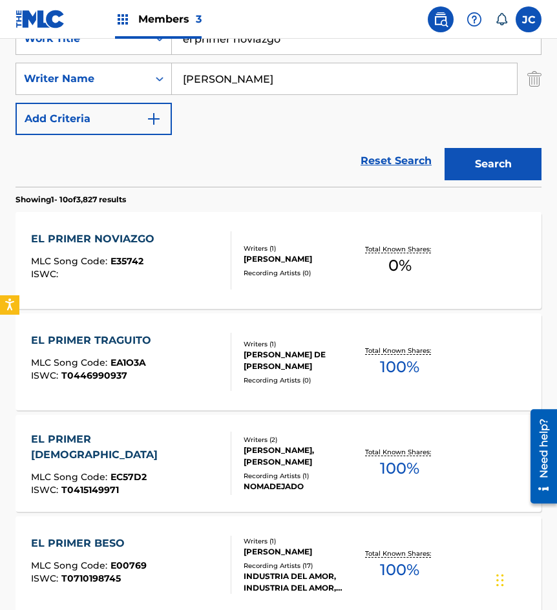
click at [238, 271] on div "Writers ( 1 ) INDALECIO RAMIREZ RODRIGUEZ Recording Artists ( 0 )" at bounding box center [293, 260] width 125 height 34
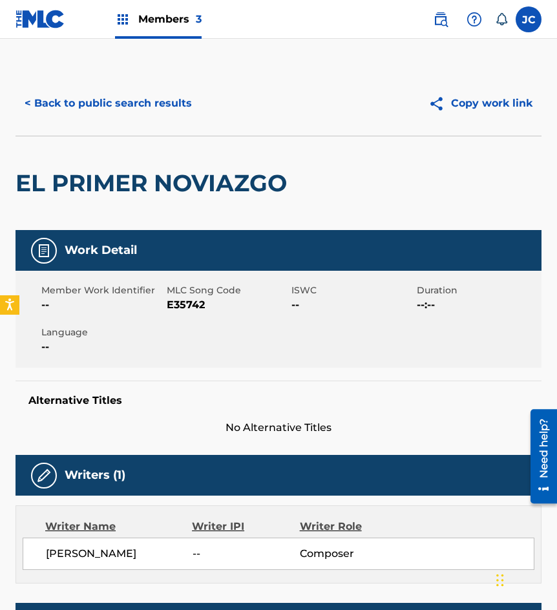
click at [177, 305] on span "E35742" at bounding box center [228, 304] width 122 height 15
drag, startPoint x: 150, startPoint y: 176, endPoint x: 167, endPoint y: 125, distance: 53.7
click at [150, 176] on h2 "EL PRIMER NOVIAZGO" at bounding box center [154, 183] width 278 height 29
click at [172, 110] on button "< Back to public search results" at bounding box center [107, 103] width 185 height 32
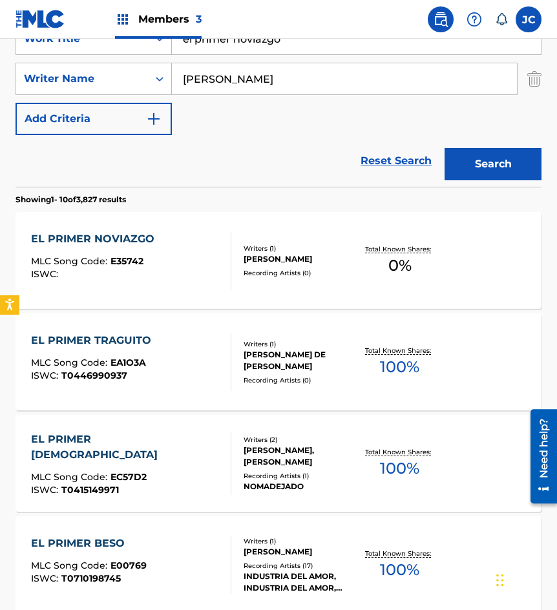
scroll to position [194, 0]
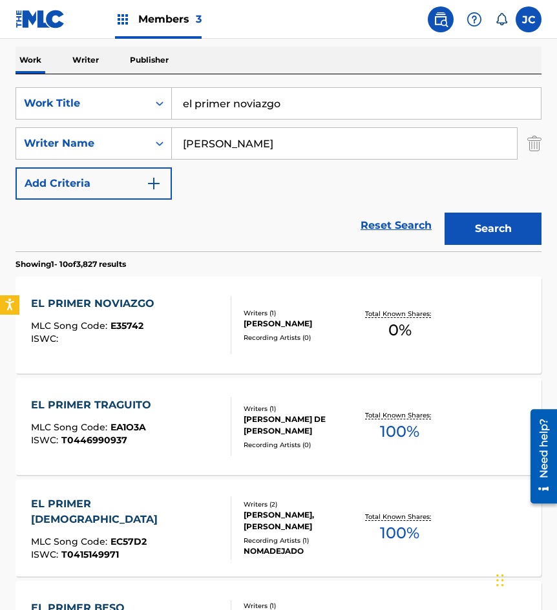
drag, startPoint x: 205, startPoint y: 105, endPoint x: 219, endPoint y: 88, distance: 21.5
click at [161, 105] on div "SearchWithCriteriadbbaa822-ad40-46c6-80b2-797283264e69 Work Title el primer nov…" at bounding box center [278, 103] width 526 height 32
type input "a mi lado estoy yo"
click at [444, 212] on button "Search" at bounding box center [492, 228] width 97 height 32
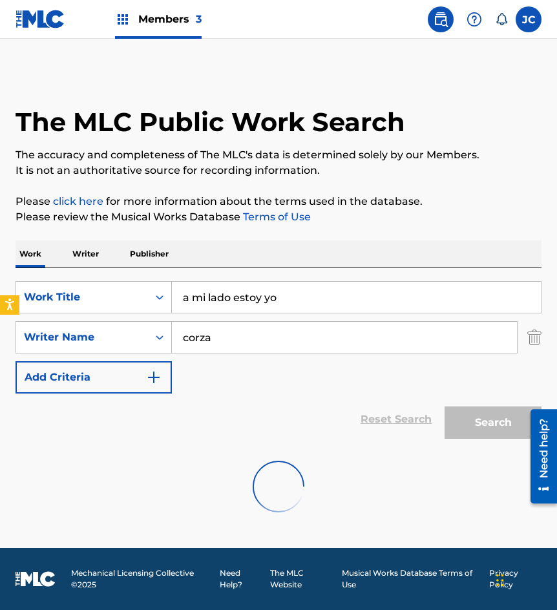
scroll to position [0, 0]
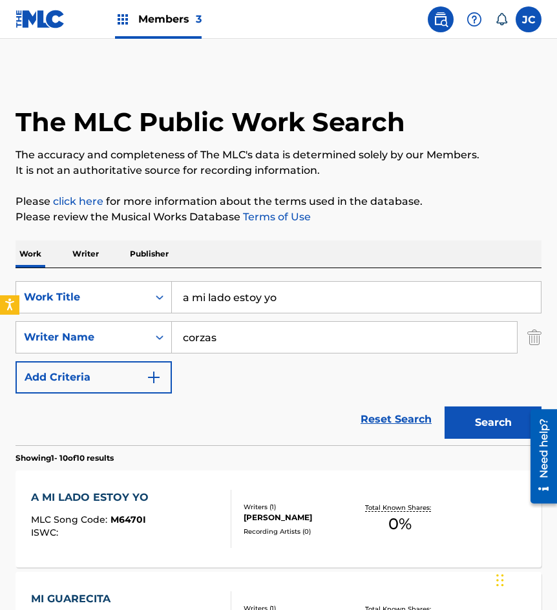
type input "corzas"
click at [444, 406] on button "Search" at bounding box center [492, 422] width 97 height 32
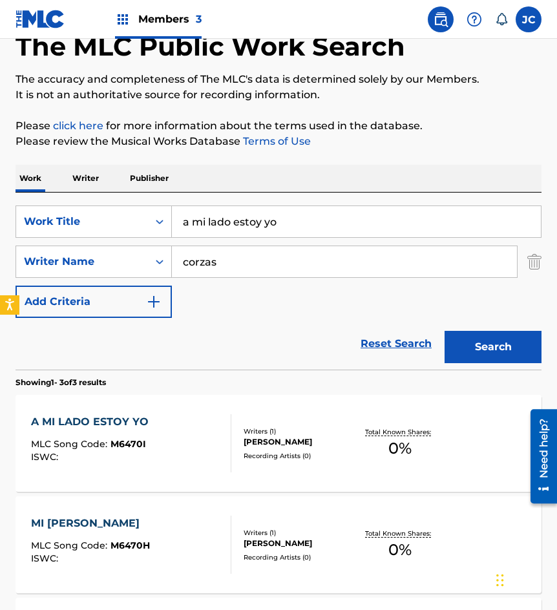
scroll to position [258, 0]
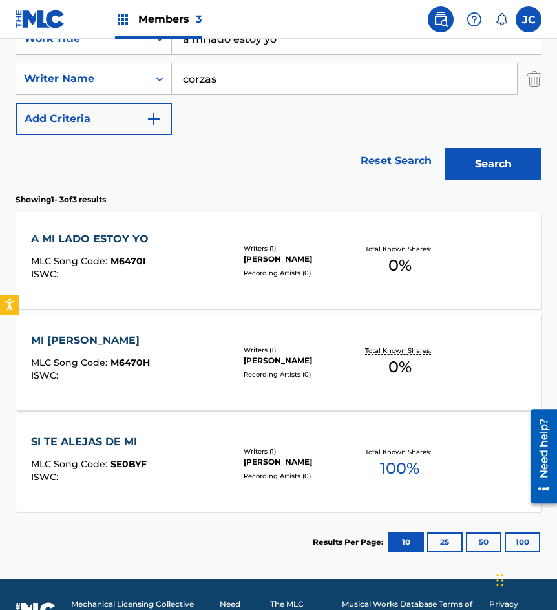
click at [177, 251] on div "A MI LADO ESTOY YO MLC Song Code : M6470I ISWC :" at bounding box center [131, 260] width 200 height 58
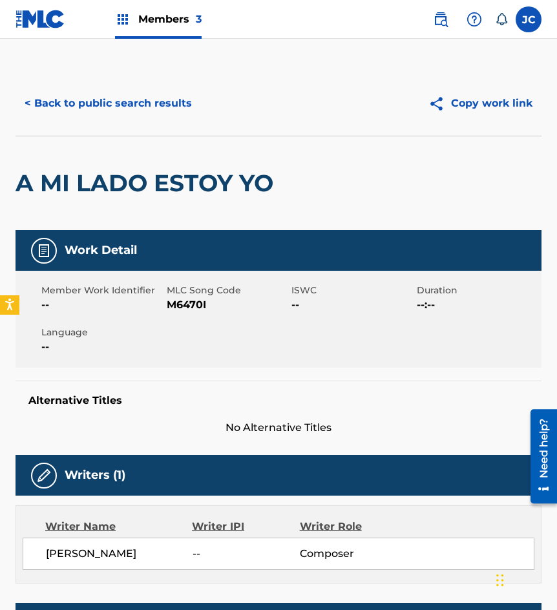
click at [179, 305] on span "M6470I" at bounding box center [228, 304] width 122 height 15
click at [142, 125] on div "< Back to public search results Copy work link" at bounding box center [278, 103] width 526 height 65
click at [164, 103] on button "< Back to public search results" at bounding box center [107, 103] width 185 height 32
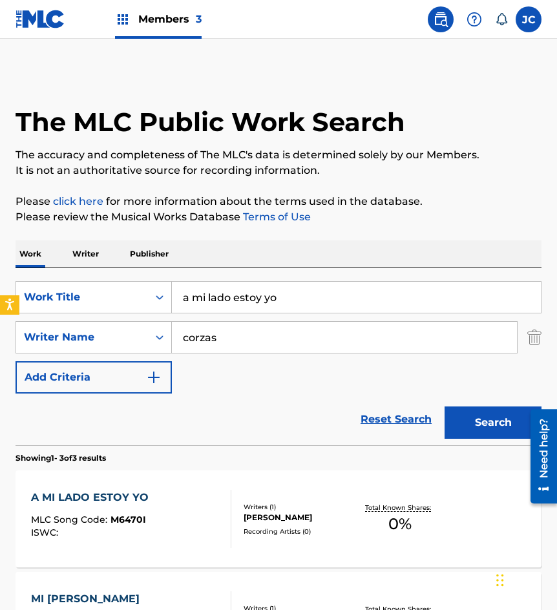
scroll to position [216, 0]
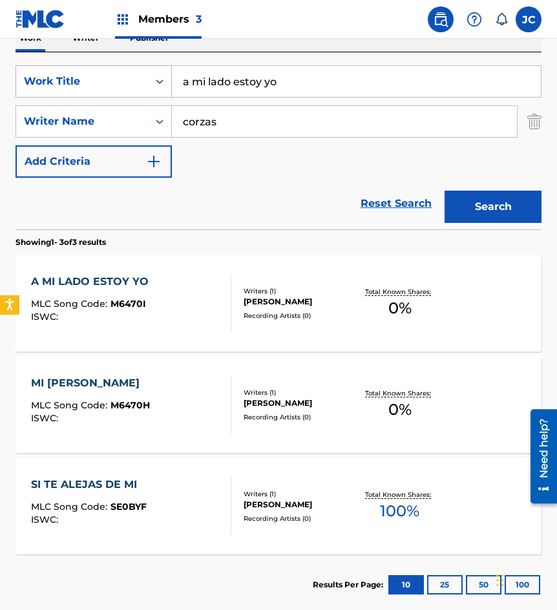
drag, startPoint x: 293, startPoint y: 82, endPoint x: 81, endPoint y: 87, distance: 212.5
click at [81, 87] on div "SearchWithCriteriadbbaa822-ad40-46c6-80b2-797283264e69 Work Title a mi lado est…" at bounding box center [278, 81] width 526 height 32
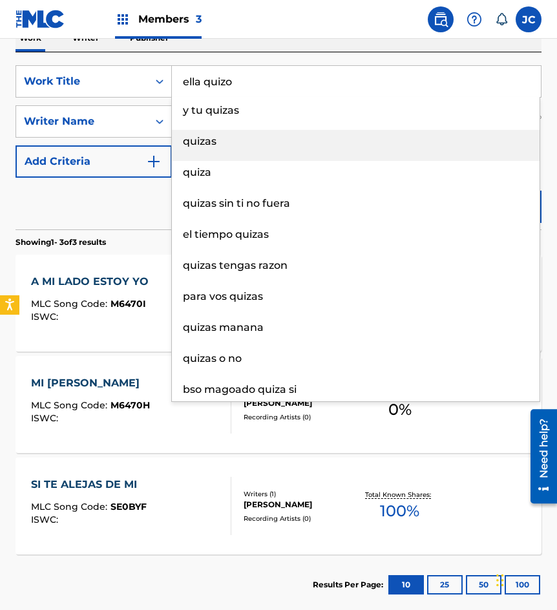
click at [215, 156] on li "quizas" at bounding box center [355, 145] width 367 height 31
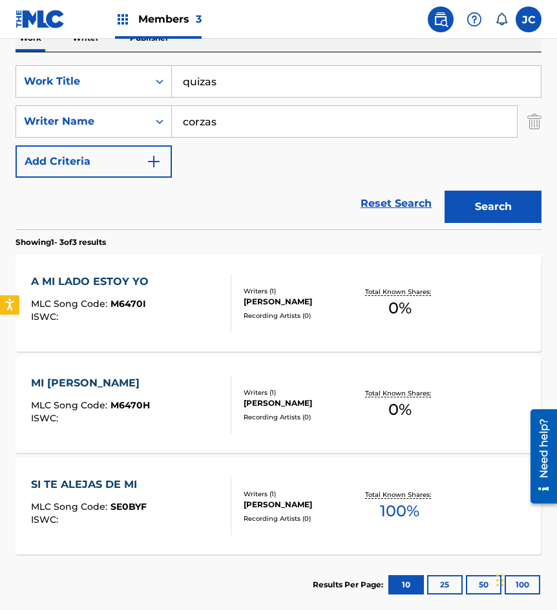
click at [215, 167] on div "SearchWithCriteriadbbaa822-ad40-46c6-80b2-797283264e69 Work Title quizas Search…" at bounding box center [278, 121] width 526 height 112
click at [228, 85] on input "quizas" at bounding box center [356, 81] width 369 height 31
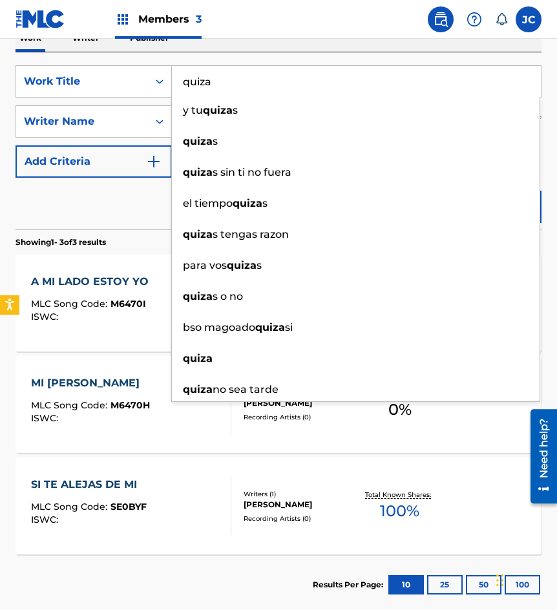
type input "quiza"
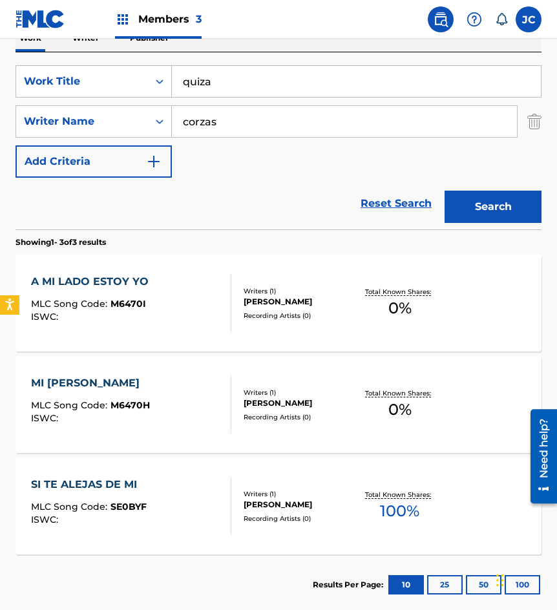
click at [138, 212] on div "Reset Search Search" at bounding box center [278, 204] width 526 height 52
click at [466, 197] on button "Search" at bounding box center [492, 206] width 97 height 32
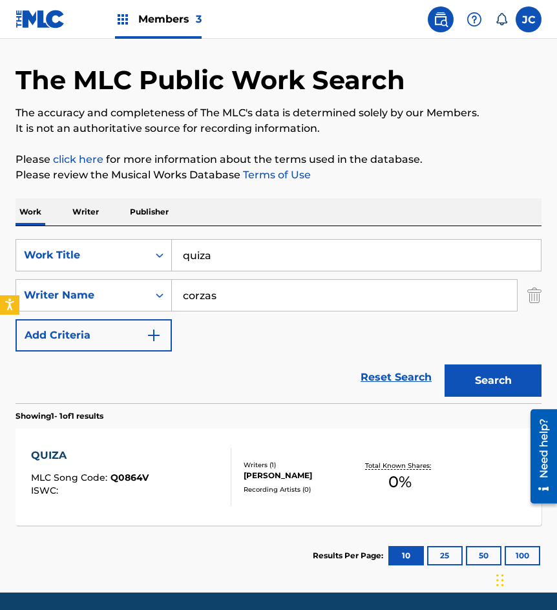
scroll to position [87, 0]
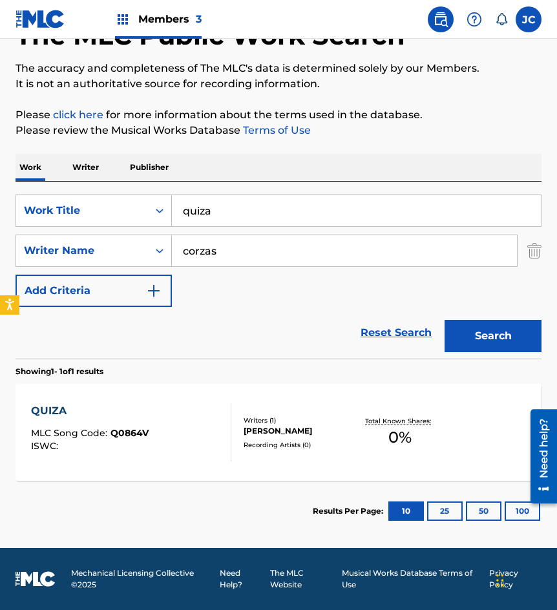
click at [269, 430] on div "JOSE HERIBERTO CORZAS PINEDA" at bounding box center [299, 431] width 112 height 12
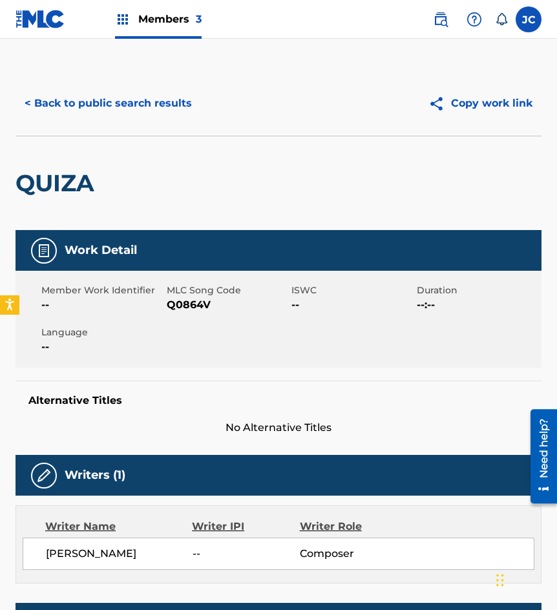
click at [187, 300] on span "Q0864V" at bounding box center [228, 304] width 122 height 15
click at [107, 159] on div "QUIZA" at bounding box center [278, 183] width 526 height 94
click at [127, 109] on button "< Back to public search results" at bounding box center [107, 103] width 185 height 32
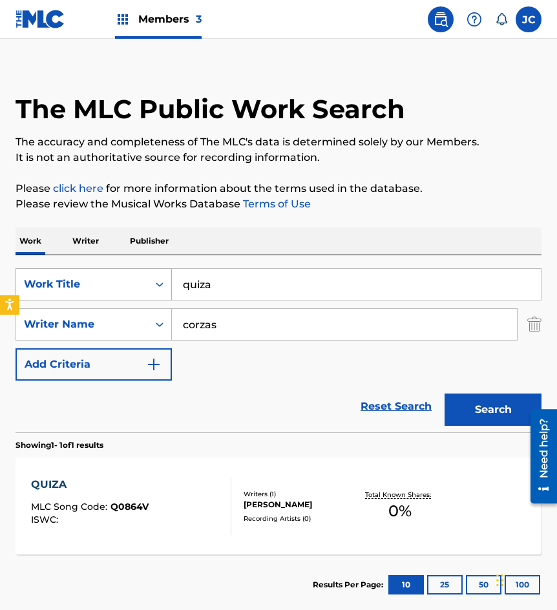
drag, startPoint x: 284, startPoint y: 277, endPoint x: 160, endPoint y: 277, distance: 124.0
click at [123, 284] on div "SearchWithCriteriadbbaa822-ad40-46c6-80b2-797283264e69 Work Title quiza" at bounding box center [278, 284] width 526 height 32
type input "goza zandalio"
type input "lona"
click at [444, 393] on button "Search" at bounding box center [492, 409] width 97 height 32
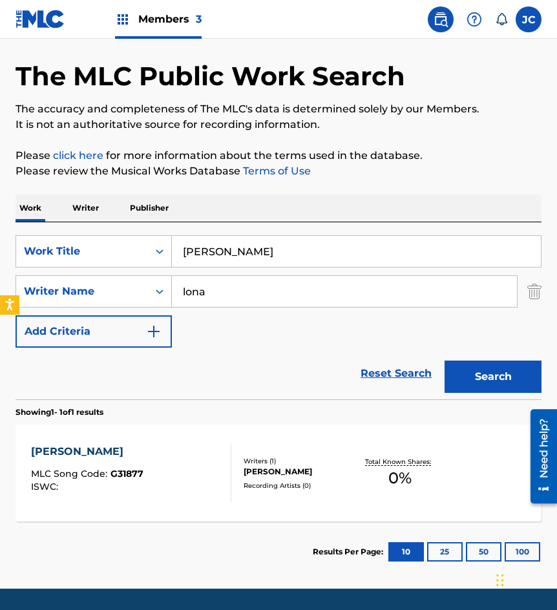
scroll to position [87, 0]
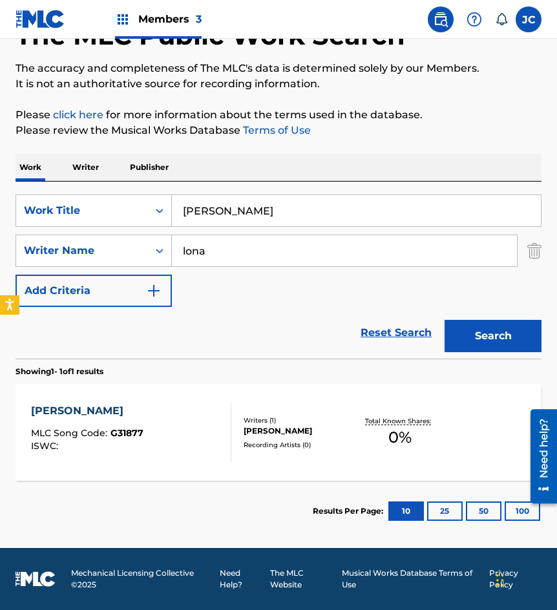
click at [278, 423] on div "Writers ( 1 )" at bounding box center [299, 420] width 112 height 10
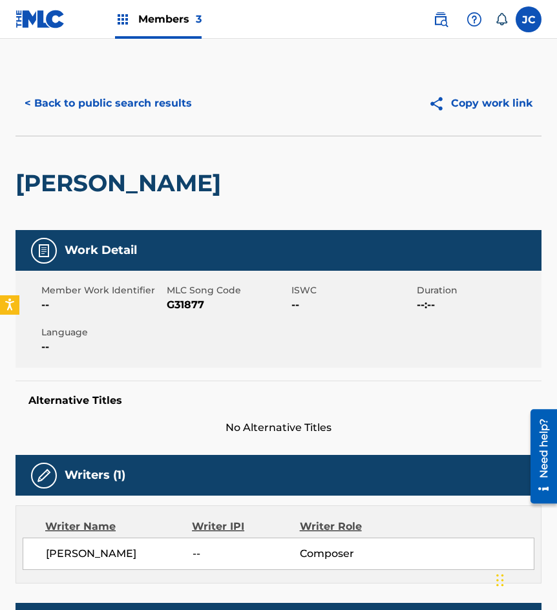
click at [178, 305] on span "G31877" at bounding box center [228, 304] width 122 height 15
click at [68, 165] on div "GOZA ZANDALIO" at bounding box center [121, 183] width 212 height 94
click at [169, 95] on button "< Back to public search results" at bounding box center [107, 103] width 185 height 32
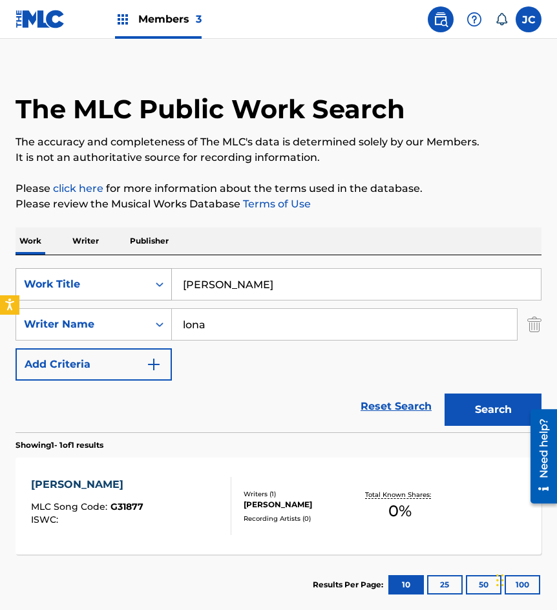
drag, startPoint x: 182, startPoint y: 292, endPoint x: 118, endPoint y: 279, distance: 65.9
click at [98, 290] on div "SearchWithCriteriadbbaa822-ad40-46c6-80b2-797283264e69 Work Title goza zandalio" at bounding box center [278, 284] width 526 height 32
type input "el perico"
type input "lozoya"
click at [444, 393] on button "Search" at bounding box center [492, 409] width 97 height 32
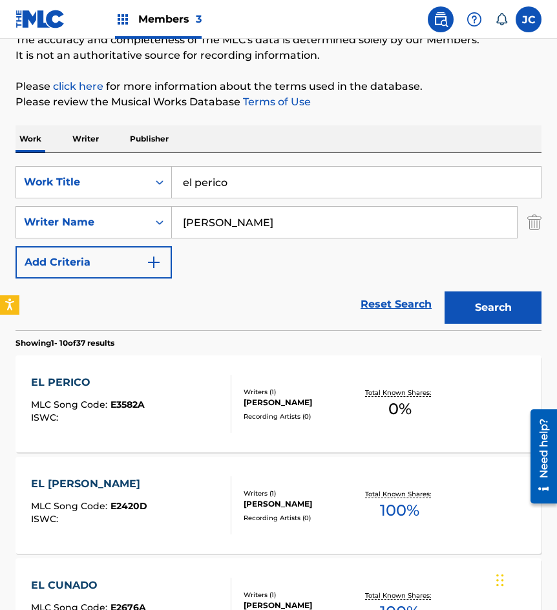
scroll to position [258, 0]
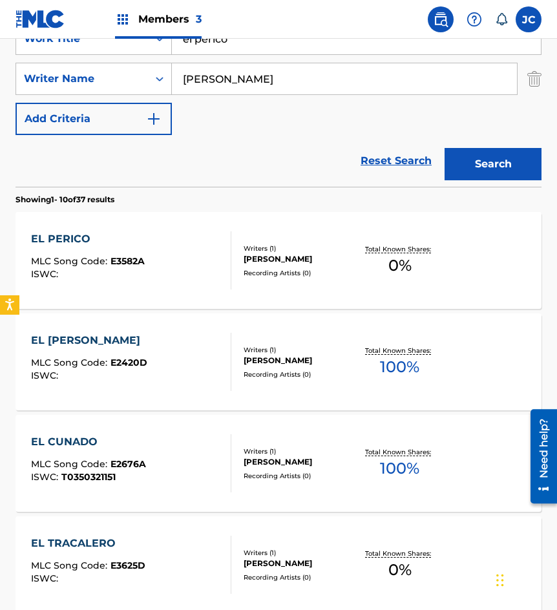
click at [207, 259] on div "EL PERICO MLC Song Code : E3582A ISWC :" at bounding box center [131, 260] width 200 height 58
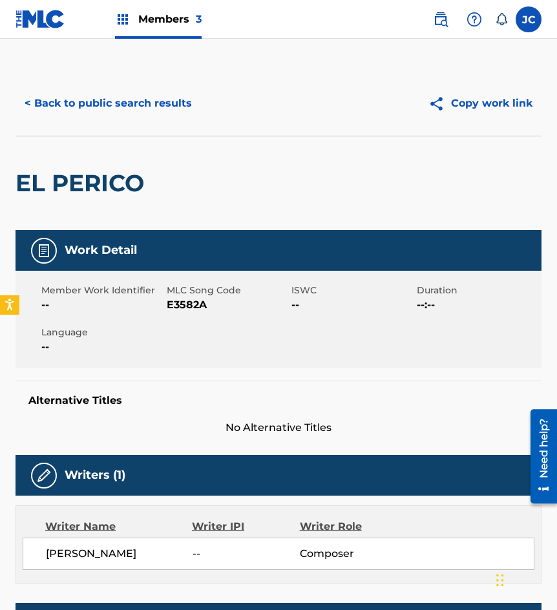
click at [196, 305] on span "E3582A" at bounding box center [228, 304] width 122 height 15
click at [129, 162] on div "EL PERICO" at bounding box center [82, 183] width 135 height 94
click at [149, 103] on button "< Back to public search results" at bounding box center [107, 103] width 185 height 32
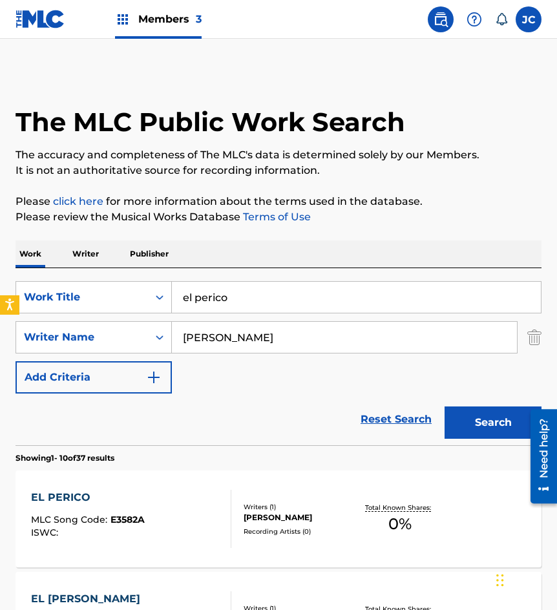
scroll to position [258, 0]
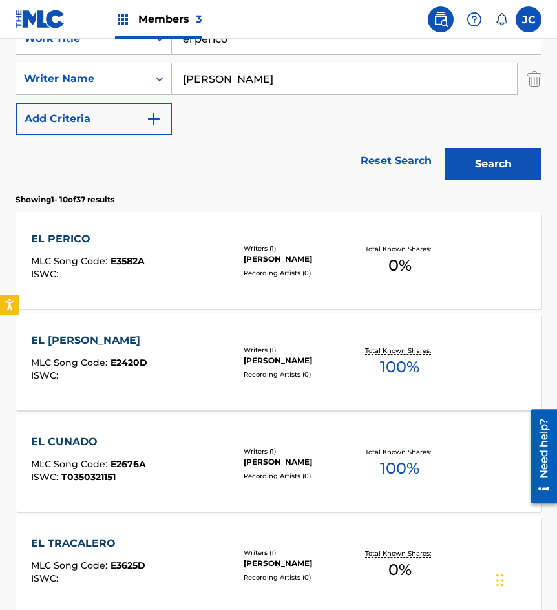
click at [257, 48] on input "el perico" at bounding box center [356, 38] width 369 height 31
click at [256, 48] on input "el perico" at bounding box center [356, 38] width 369 height 31
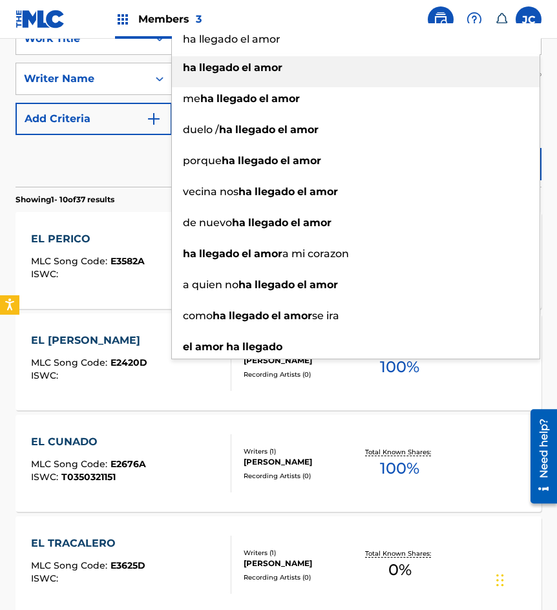
type input "ha llegado el amor"
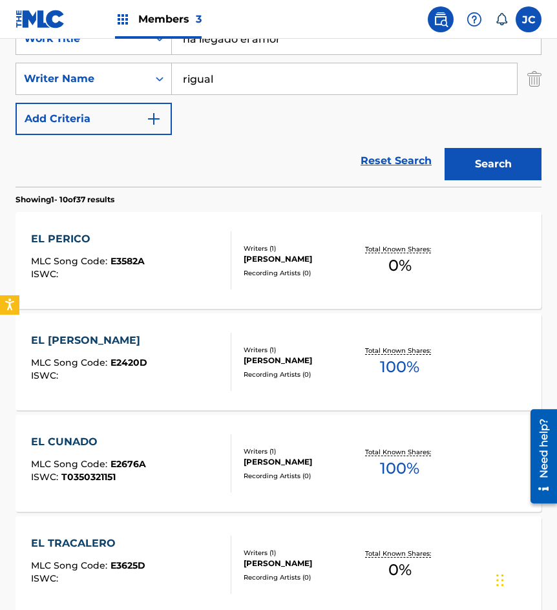
type input "rigual"
click at [444, 148] on button "Search" at bounding box center [492, 164] width 97 height 32
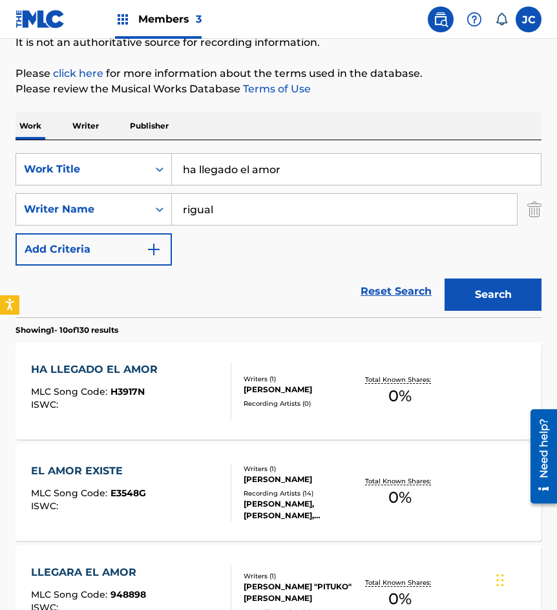
scroll to position [129, 0]
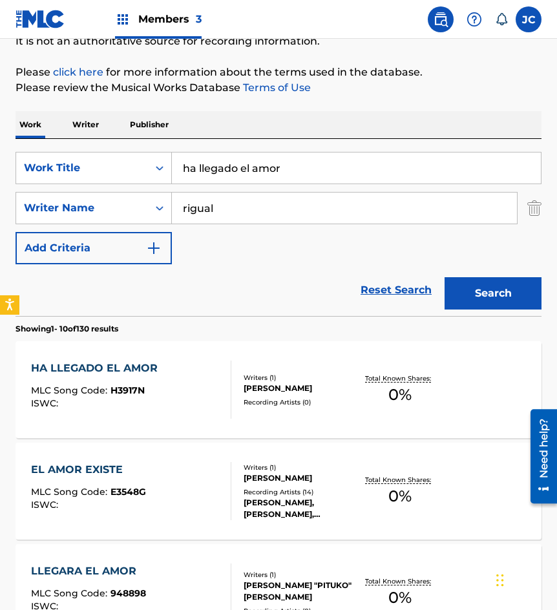
click at [150, 375] on div "HA LLEGADO EL AMOR" at bounding box center [97, 367] width 133 height 15
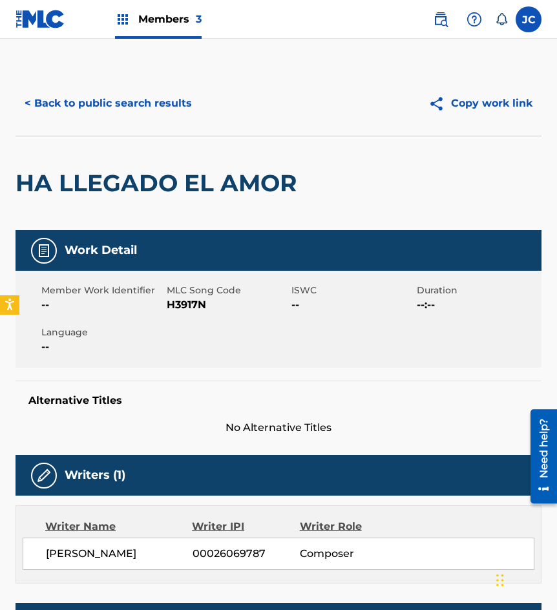
click at [191, 302] on span "H3917N" at bounding box center [228, 304] width 122 height 15
click at [147, 150] on div "HA LLEGADO EL AMOR" at bounding box center [158, 183] width 287 height 94
click at [161, 108] on button "< Back to public search results" at bounding box center [107, 103] width 185 height 32
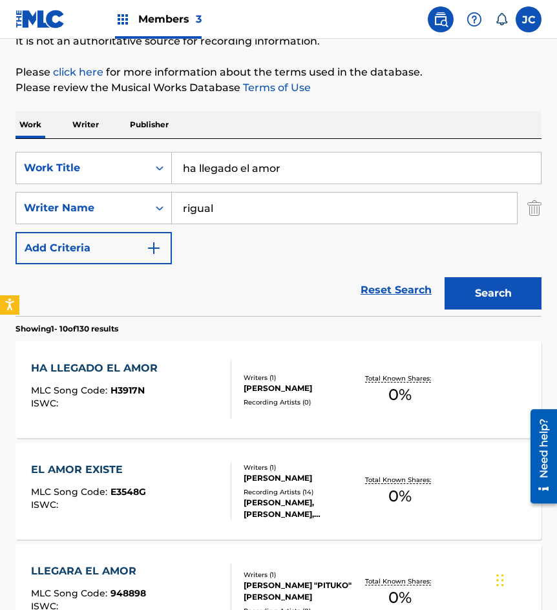
drag, startPoint x: 241, startPoint y: 170, endPoint x: 225, endPoint y: 150, distance: 25.2
click at [90, 175] on div "SearchWithCriteriadbbaa822-ad40-46c6-80b2-797283264e69 Work Title ha llegado el…" at bounding box center [278, 168] width 526 height 32
type input "la vida es basura"
type input "rigual"
click at [444, 277] on button "Search" at bounding box center [492, 293] width 97 height 32
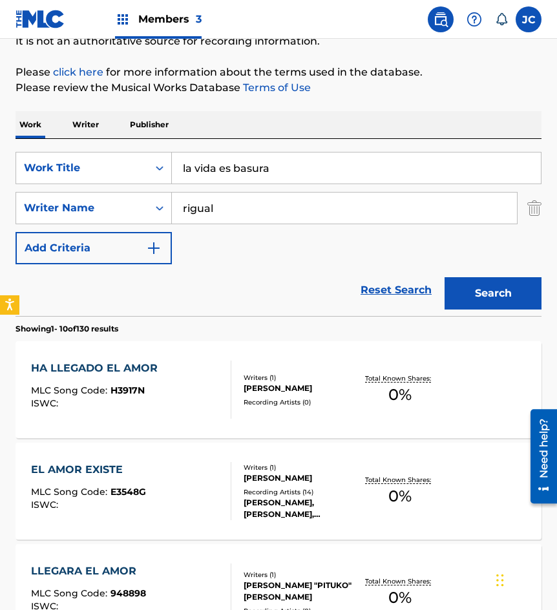
scroll to position [0, 0]
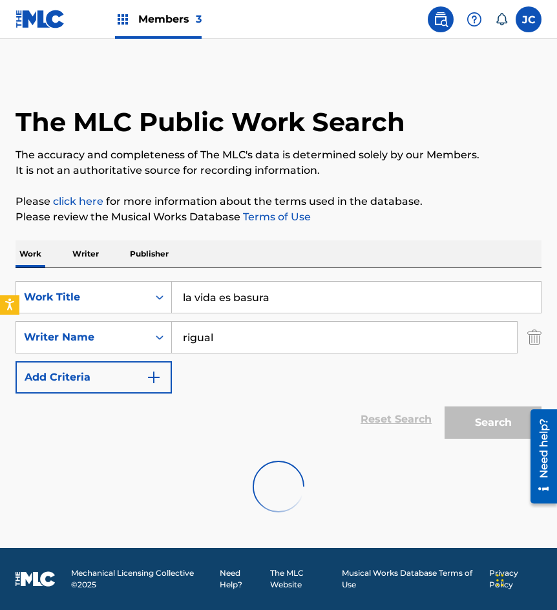
click at [203, 47] on main "The MLC Public Work Search The accuracy and completeness of The MLC's data is d…" at bounding box center [278, 293] width 557 height 509
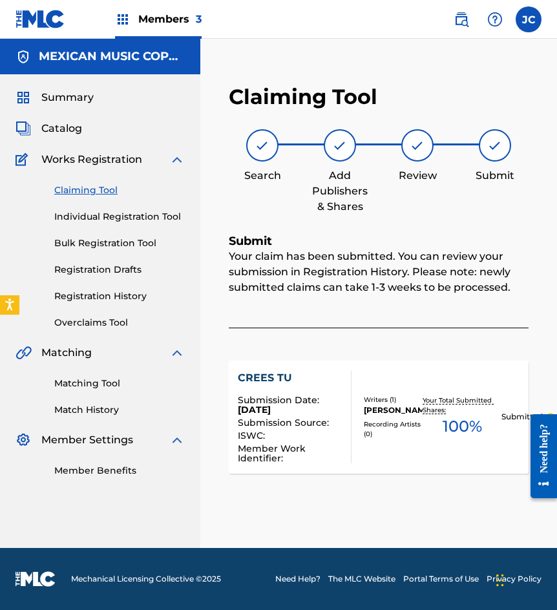
click at [91, 181] on div "Claiming Tool Individual Registration Tool Bulk Registration Tool Registration …" at bounding box center [99, 248] width 169 height 162
click at [93, 187] on link "Claiming Tool" at bounding box center [119, 190] width 130 height 14
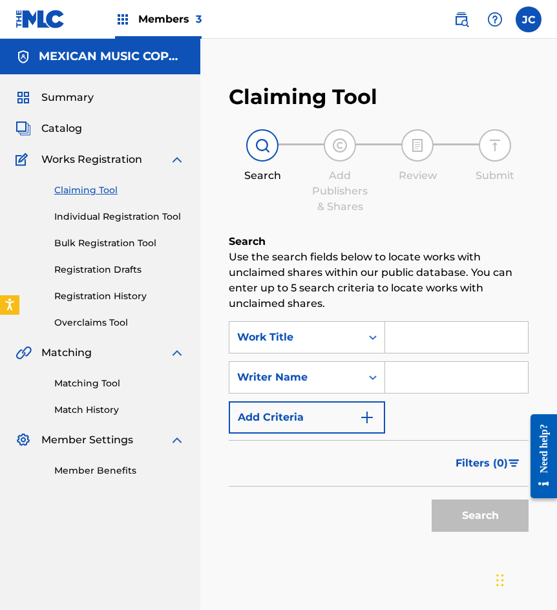
click at [65, 129] on span "Catalog" at bounding box center [61, 128] width 41 height 15
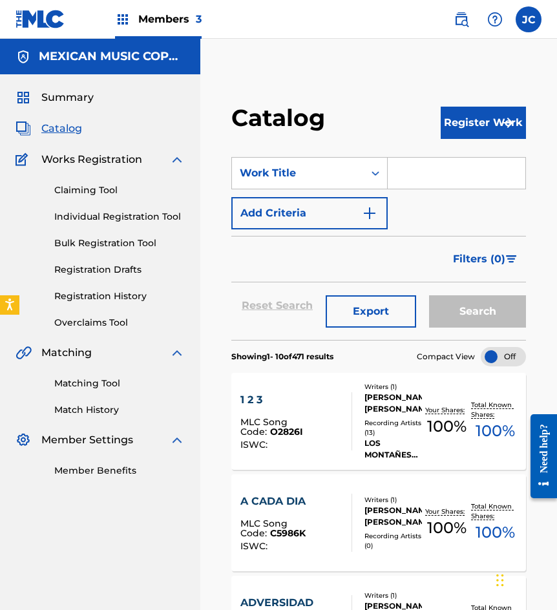
click at [43, 30] on link at bounding box center [40, 19] width 50 height 38
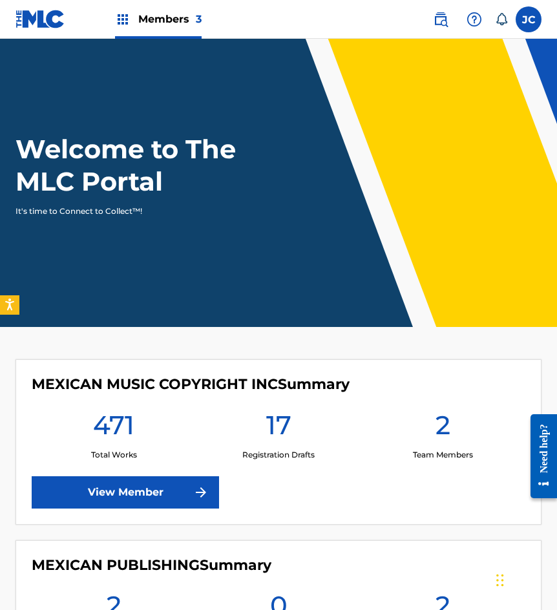
click at [234, 19] on nav "Members 3 JC [PERSON_NAME] [EMAIL_ADDRESS][DOMAIN_NAME] Notification Preference…" at bounding box center [278, 19] width 557 height 39
click at [469, 58] on header "Welcome to The MLC Portal It's time to Connect to Collect™!" at bounding box center [278, 183] width 557 height 288
click at [437, 16] on img at bounding box center [440, 19] width 15 height 15
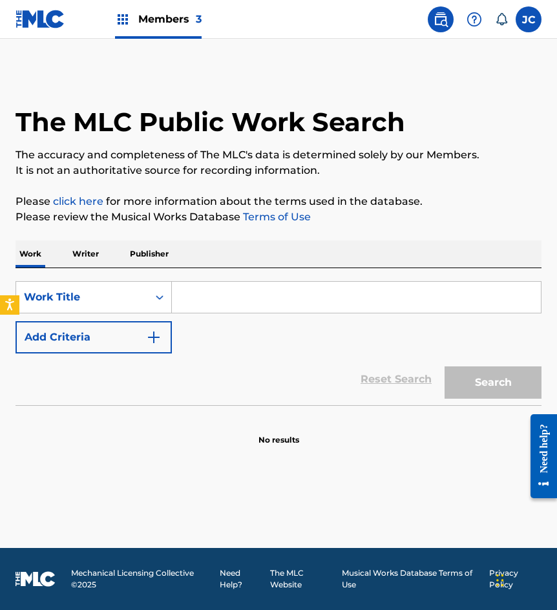
click at [138, 326] on button "Add Criteria" at bounding box center [93, 337] width 156 height 32
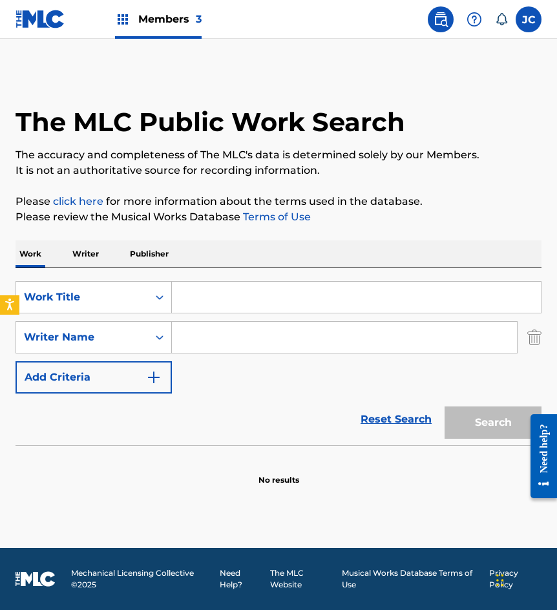
click at [224, 282] on input "Search Form" at bounding box center [356, 297] width 369 height 31
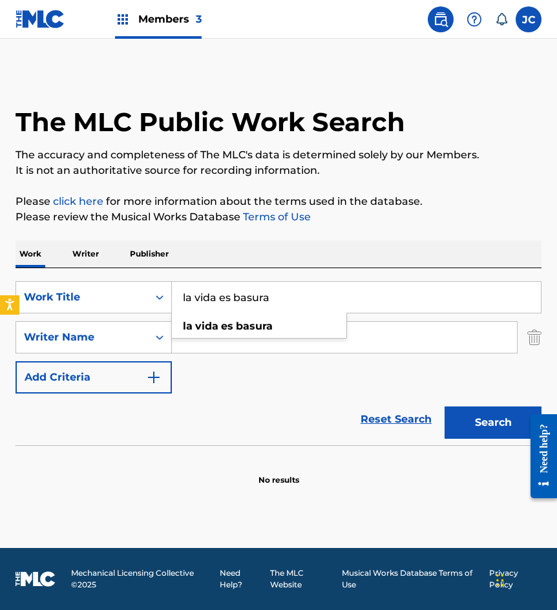
type input "la vida es basura"
click at [444, 406] on button "Search" at bounding box center [492, 422] width 97 height 32
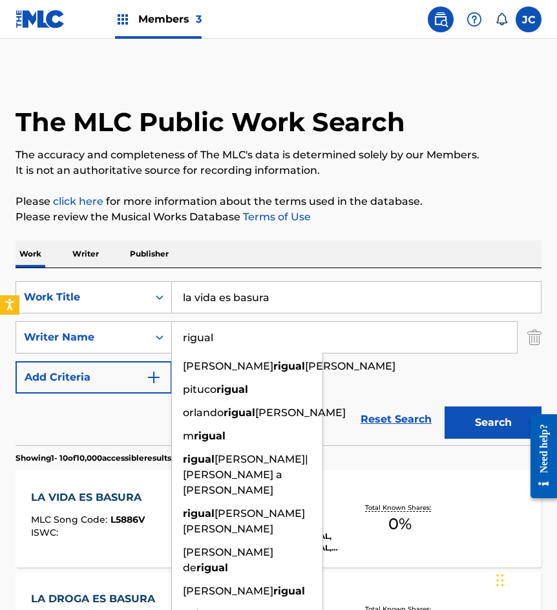
type input "rigual"
click at [444, 406] on button "Search" at bounding box center [492, 422] width 97 height 32
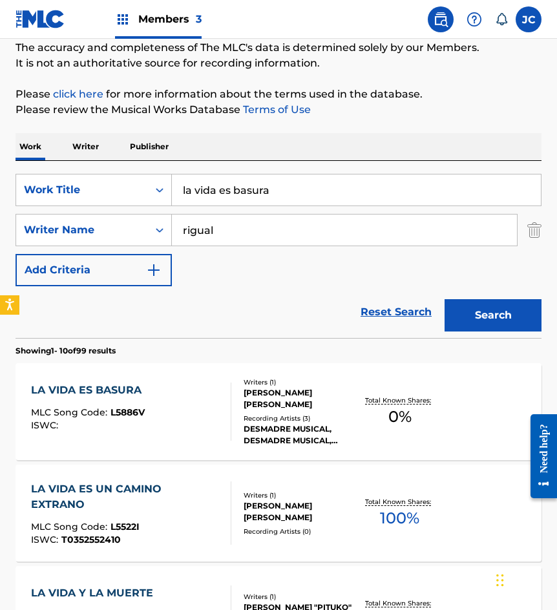
scroll to position [258, 0]
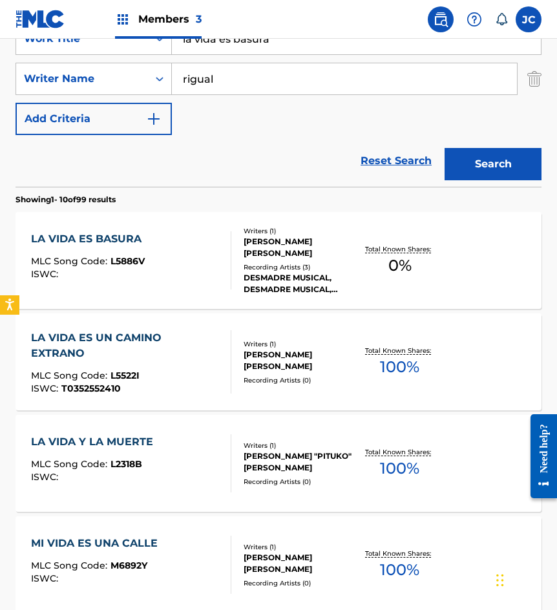
click at [222, 257] on div at bounding box center [225, 260] width 10 height 58
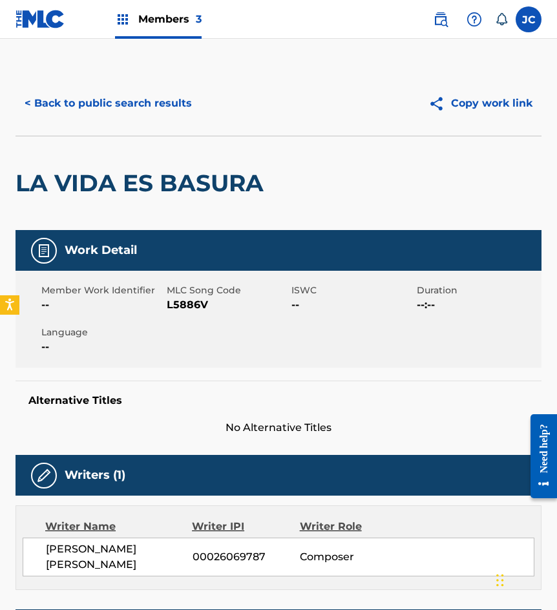
click at [185, 311] on span "L5886V" at bounding box center [228, 304] width 122 height 15
copy span "L5886V"
click at [107, 132] on div "< Back to public search results Copy work link" at bounding box center [278, 103] width 526 height 65
click at [141, 108] on button "< Back to public search results" at bounding box center [107, 103] width 185 height 32
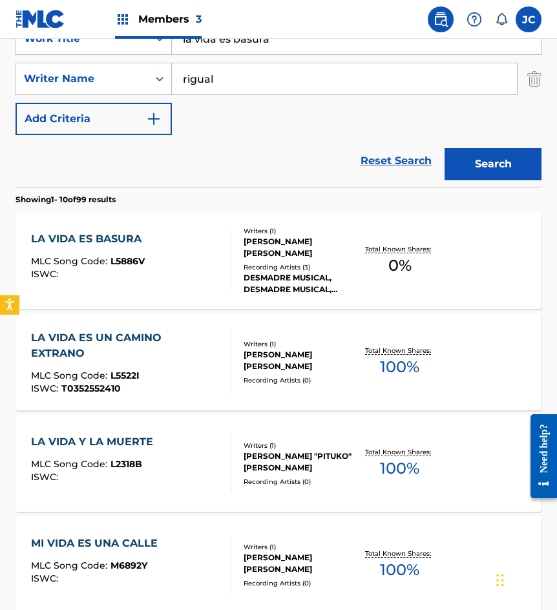
scroll to position [194, 0]
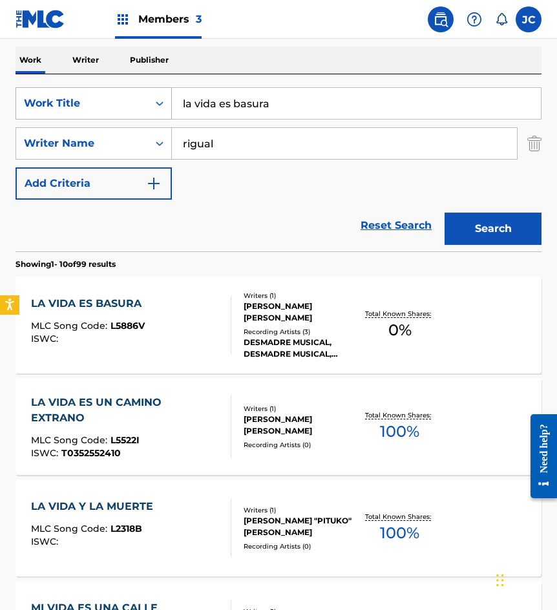
drag, startPoint x: 188, startPoint y: 104, endPoint x: 75, endPoint y: 98, distance: 113.2
click at [75, 98] on div "SearchWithCriteriae6a52343-090e-43ea-ba17-d5e479684cc7 Work Title la vida es ba…" at bounding box center [278, 103] width 526 height 32
type input "la fachosa"
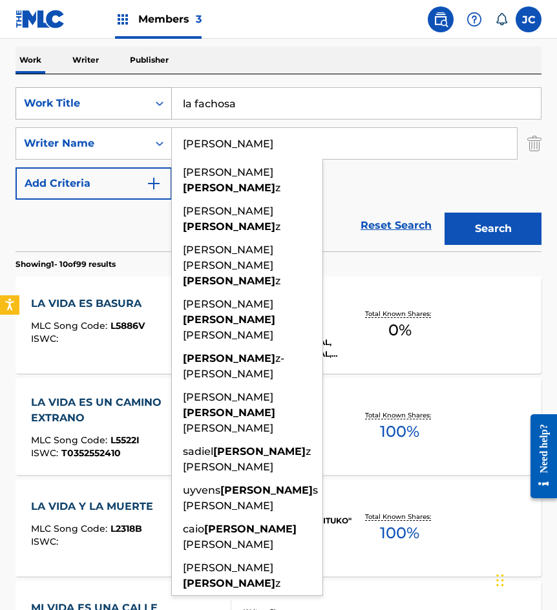
type input "[PERSON_NAME]"
click at [444, 212] on button "Search" at bounding box center [492, 228] width 97 height 32
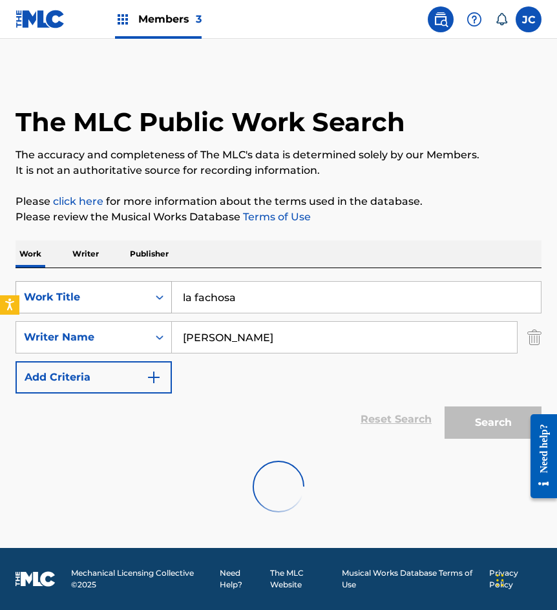
scroll to position [0, 0]
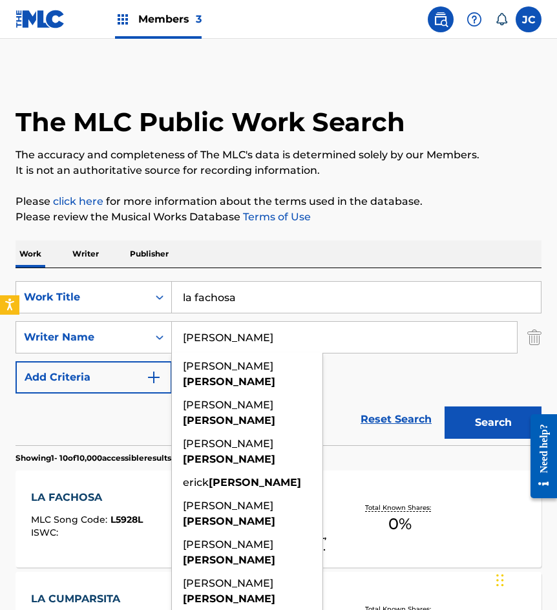
click at [382, 374] on div "SearchWithCriteriae6a52343-090e-43ea-ba17-d5e479684cc7 Work Title la fachosa Se…" at bounding box center [278, 337] width 526 height 112
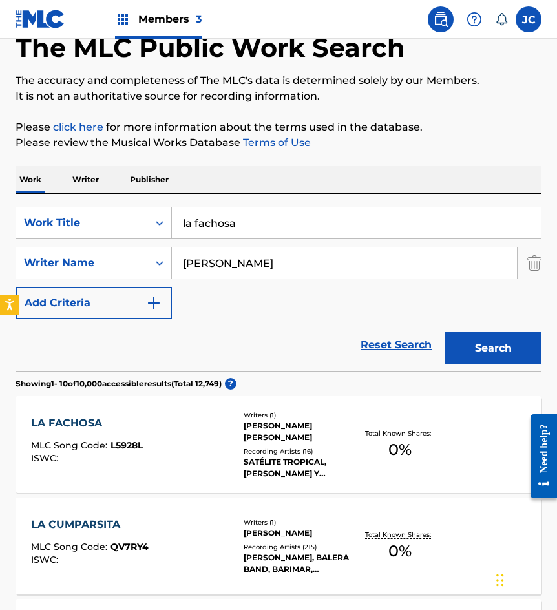
scroll to position [258, 0]
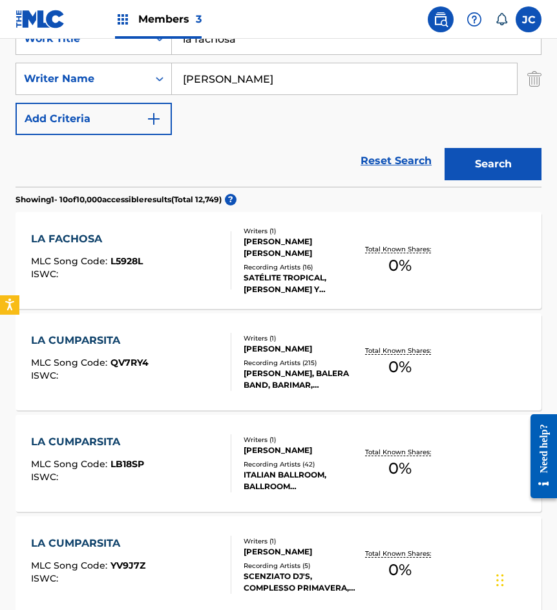
click at [247, 259] on div "Writers ( 1 ) [PERSON_NAME] Recording Artists ( 16 ) SATÉLITE TROPICAL, [PERSON…" at bounding box center [293, 260] width 125 height 69
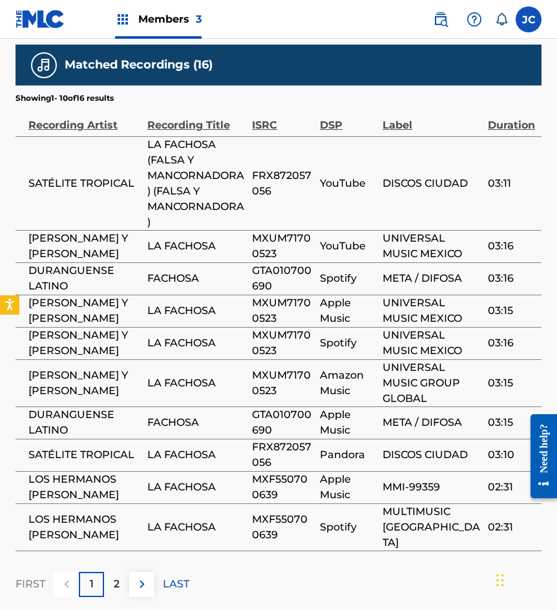
scroll to position [591, 0]
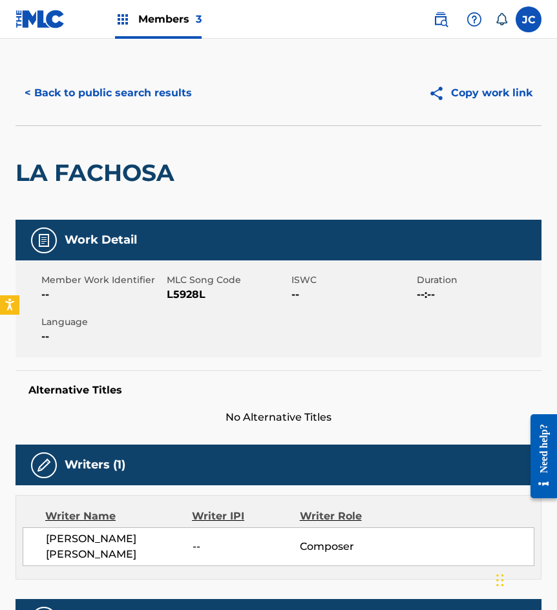
click at [110, 94] on button "< Back to public search results" at bounding box center [107, 93] width 185 height 32
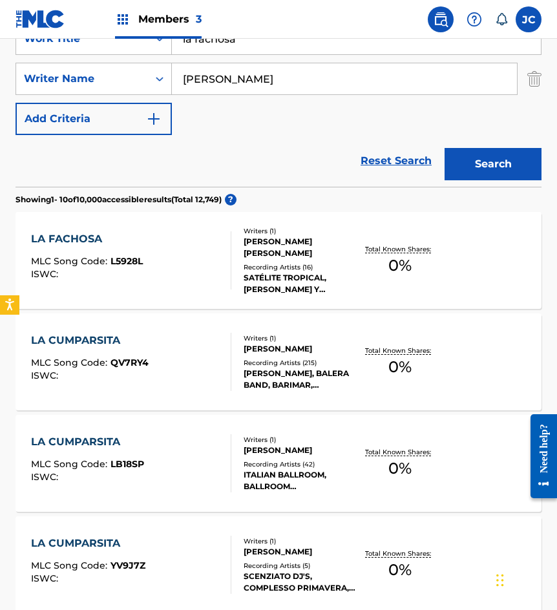
click at [307, 249] on div "[PERSON_NAME] [PERSON_NAME]" at bounding box center [299, 247] width 112 height 23
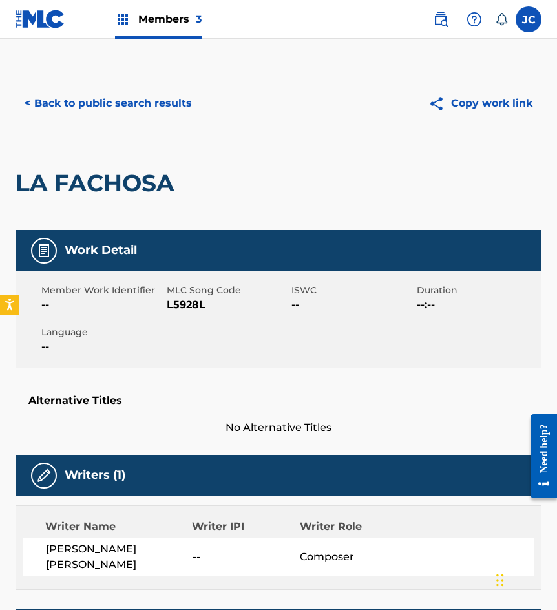
click at [170, 307] on span "L5928L" at bounding box center [228, 304] width 122 height 15
copy span "L5928L"
click at [98, 151] on div "LA FACHOSA" at bounding box center [97, 183] width 165 height 94
click at [141, 97] on button "< Back to public search results" at bounding box center [107, 103] width 185 height 32
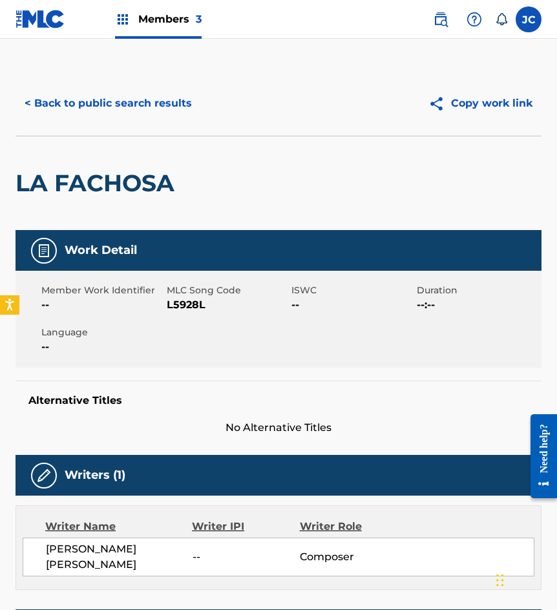
scroll to position [258, 0]
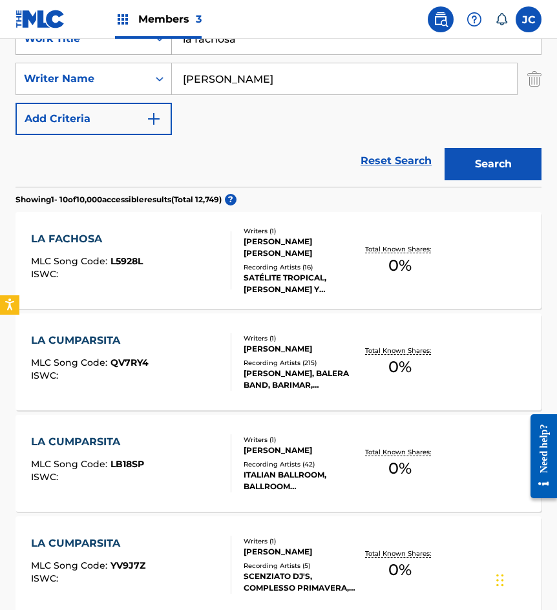
drag, startPoint x: 258, startPoint y: 44, endPoint x: 150, endPoint y: 49, distance: 108.0
click at [150, 50] on div "SearchWithCriteriae6a52343-090e-43ea-ba17-d5e479684cc7 Work Title la fachosa" at bounding box center [278, 39] width 526 height 32
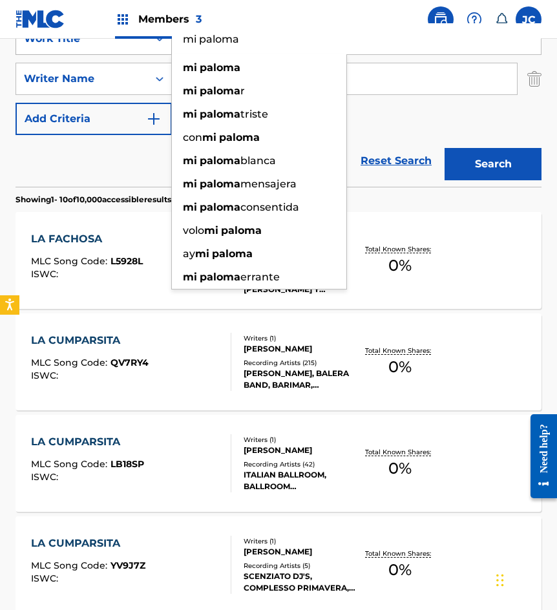
type input "mi paloma"
click at [444, 148] on button "Search" at bounding box center [492, 164] width 97 height 32
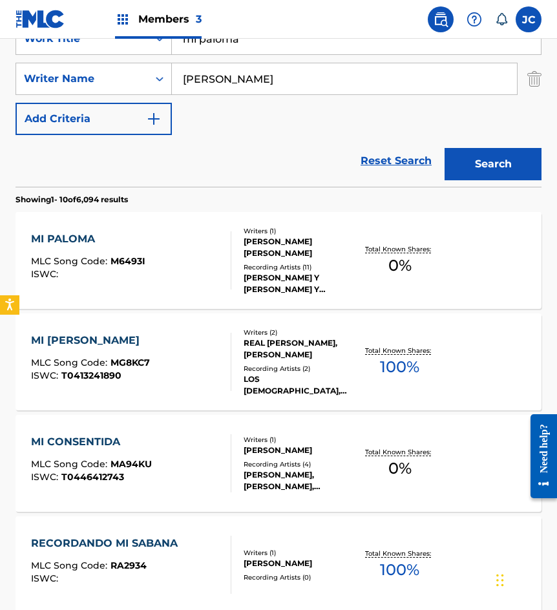
click at [177, 252] on div "MI PALOMA MLC Song Code : M6493I ISWC :" at bounding box center [131, 260] width 200 height 58
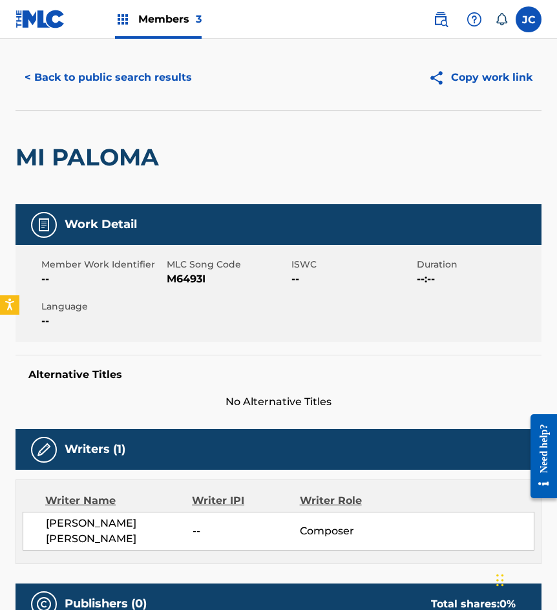
scroll to position [14, 0]
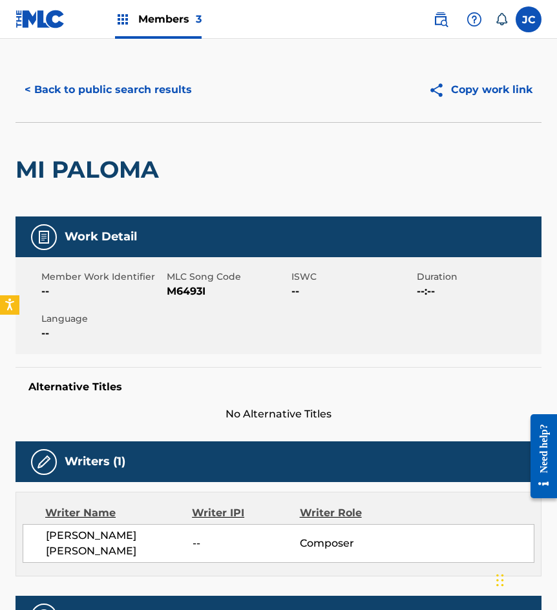
click at [169, 290] on span "M6493I" at bounding box center [228, 290] width 122 height 15
click at [170, 290] on span "M6493I" at bounding box center [228, 290] width 122 height 15
copy span "M6493I"
click at [152, 128] on div "MI PALOMA" at bounding box center [90, 170] width 150 height 94
click at [156, 88] on button "< Back to public search results" at bounding box center [107, 90] width 185 height 32
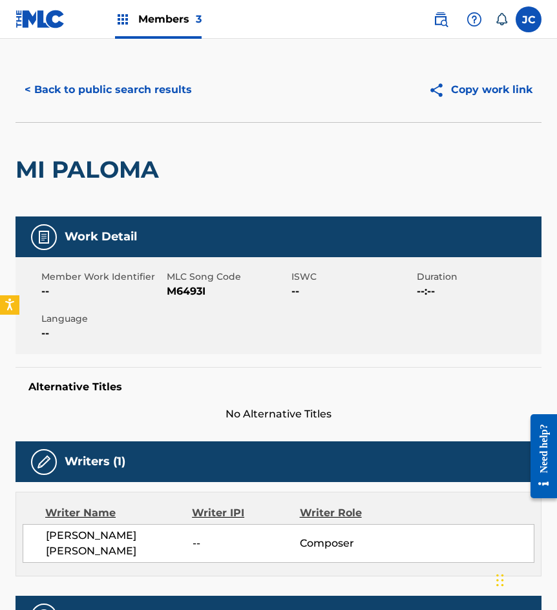
scroll to position [258, 0]
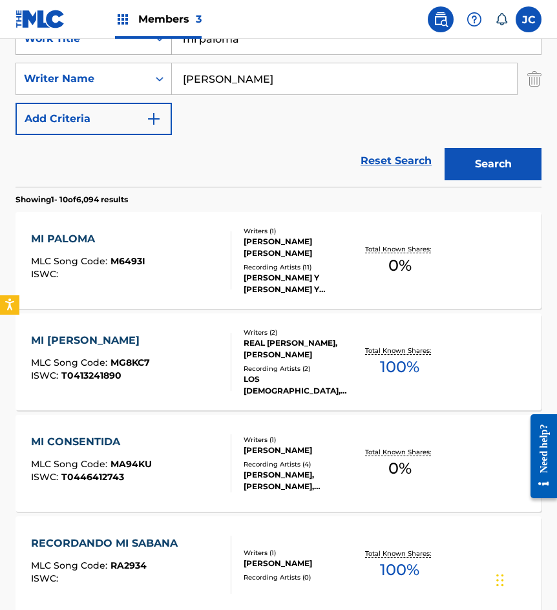
drag, startPoint x: 271, startPoint y: 48, endPoint x: 149, endPoint y: 53, distance: 122.1
click at [156, 53] on div "SearchWithCriteriae6a52343-090e-43ea-ba17-d5e479684cc7 Work Title mi paloma" at bounding box center [278, 39] width 526 height 32
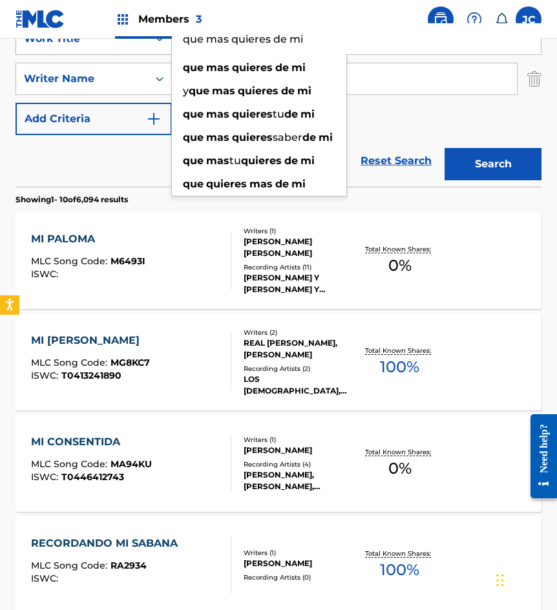
type input "que mas quieres de mi"
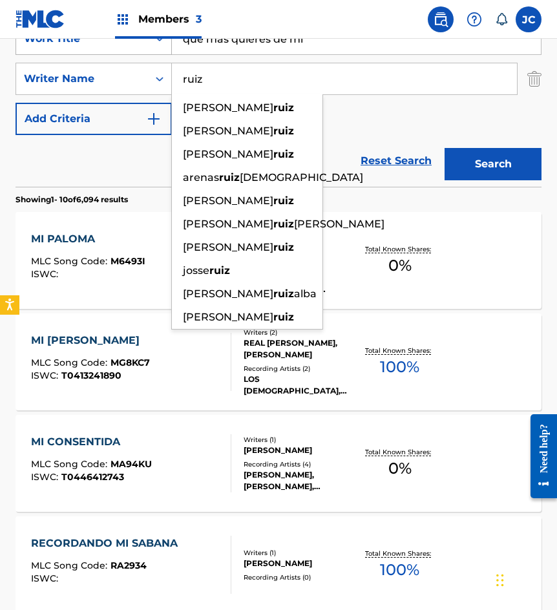
type input "ruiz"
click at [444, 148] on button "Search" at bounding box center [492, 164] width 97 height 32
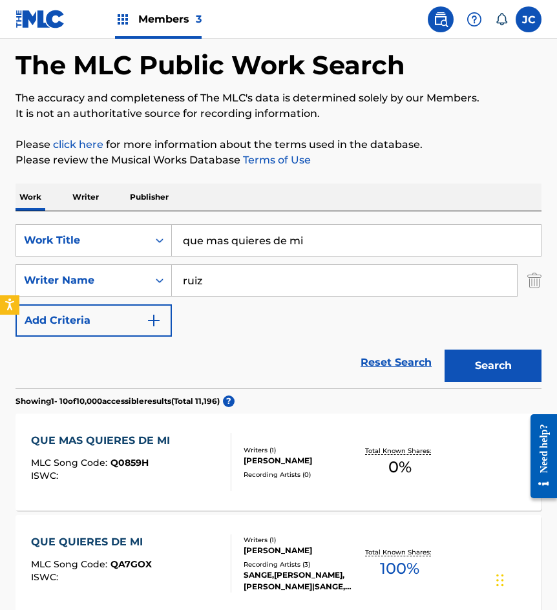
scroll to position [194, 0]
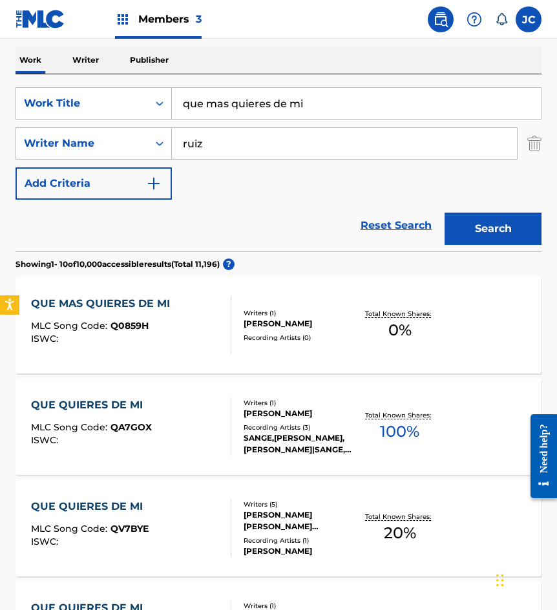
click at [317, 329] on div "Writers ( 1 ) [PERSON_NAME] Recording Artists ( 0 )" at bounding box center [293, 325] width 125 height 34
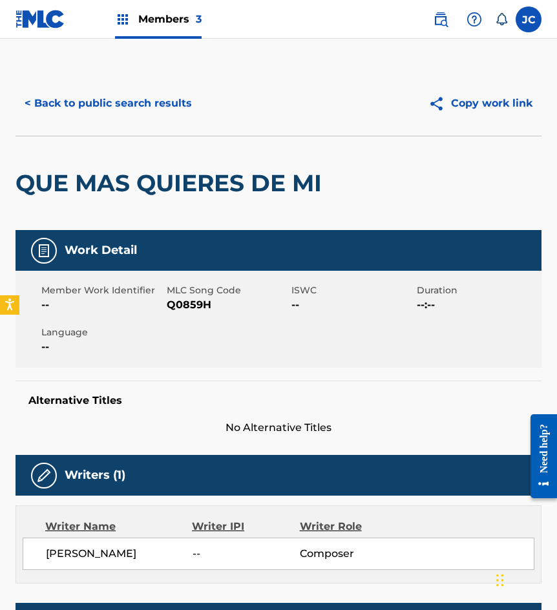
click at [172, 302] on span "Q0859H" at bounding box center [228, 304] width 122 height 15
copy span "Q0859H"
drag, startPoint x: 92, startPoint y: 129, endPoint x: 132, endPoint y: 114, distance: 42.3
click at [92, 129] on div "< Back to public search results Copy work link" at bounding box center [278, 103] width 526 height 65
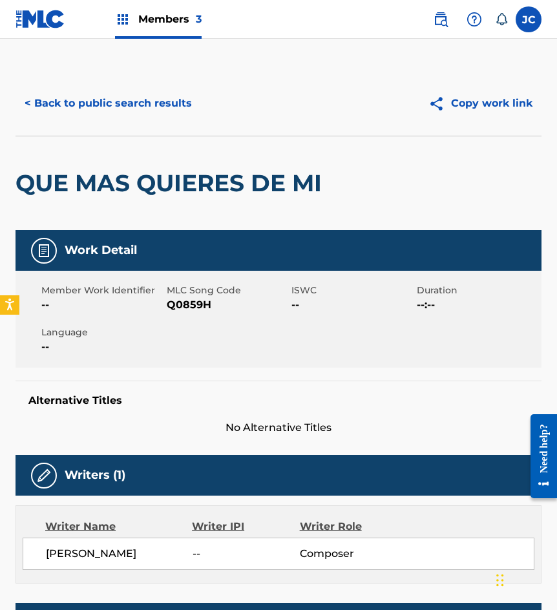
click at [145, 103] on button "< Back to public search results" at bounding box center [107, 103] width 185 height 32
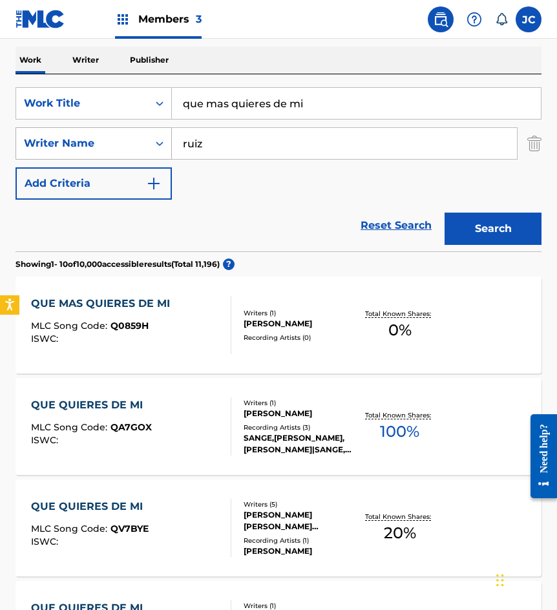
drag, startPoint x: 203, startPoint y: 115, endPoint x: 115, endPoint y: 132, distance: 90.2
click at [116, 132] on div "SearchWithCriteriae6a52343-090e-43ea-ba17-d5e479684cc7 Work Title que mas quier…" at bounding box center [278, 143] width 526 height 112
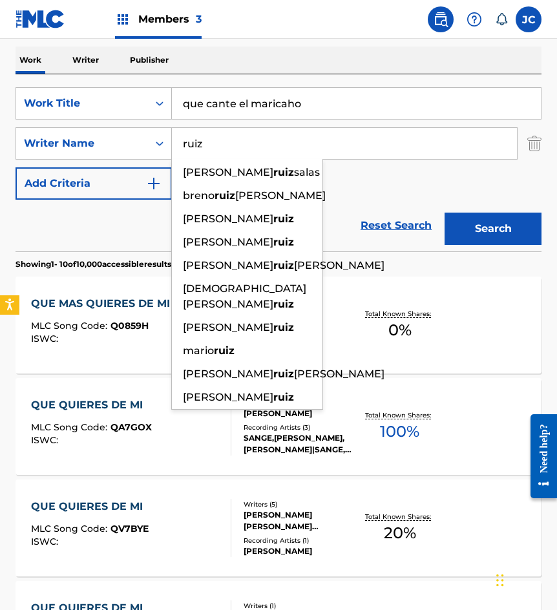
click at [417, 111] on input "que cante el maricaho" at bounding box center [356, 103] width 369 height 31
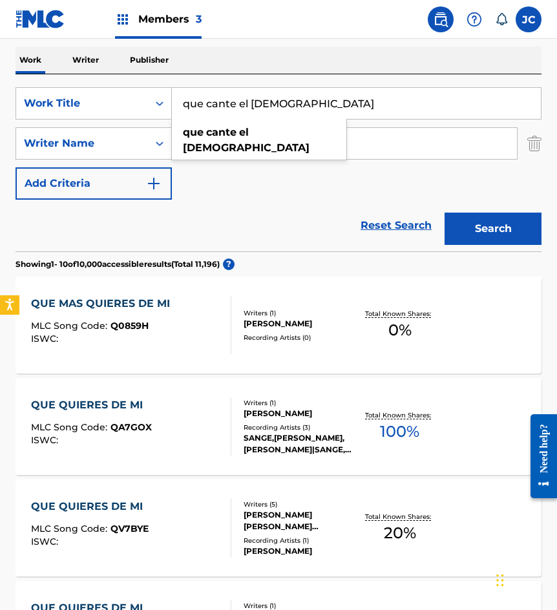
type input "que cante el [DEMOGRAPHIC_DATA]"
click at [444, 212] on button "Search" at bounding box center [492, 228] width 97 height 32
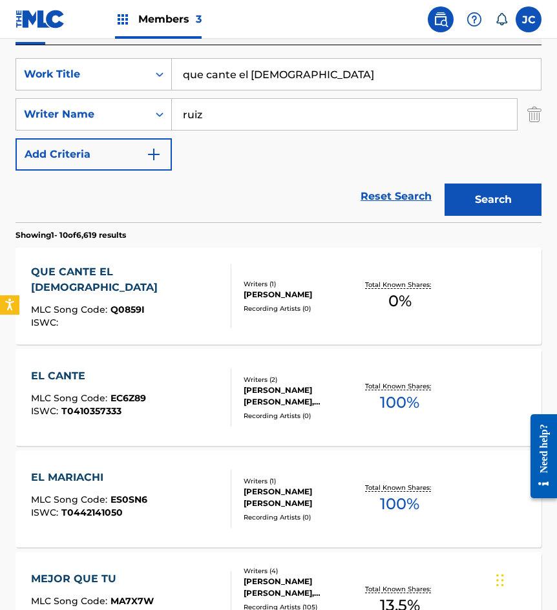
scroll to position [323, 0]
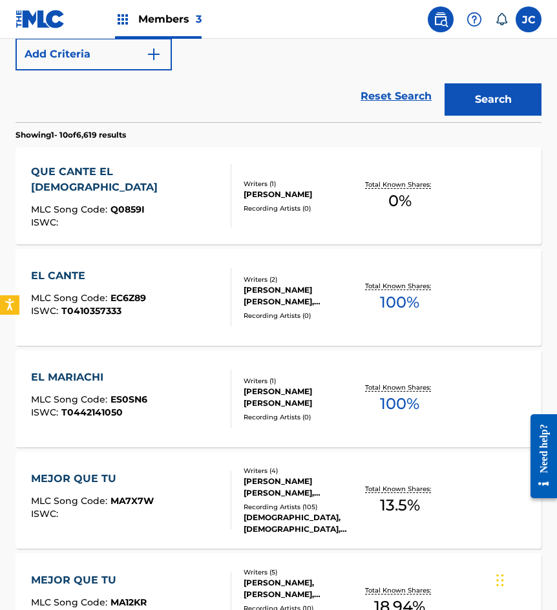
click at [249, 198] on div "[PERSON_NAME]" at bounding box center [299, 195] width 112 height 12
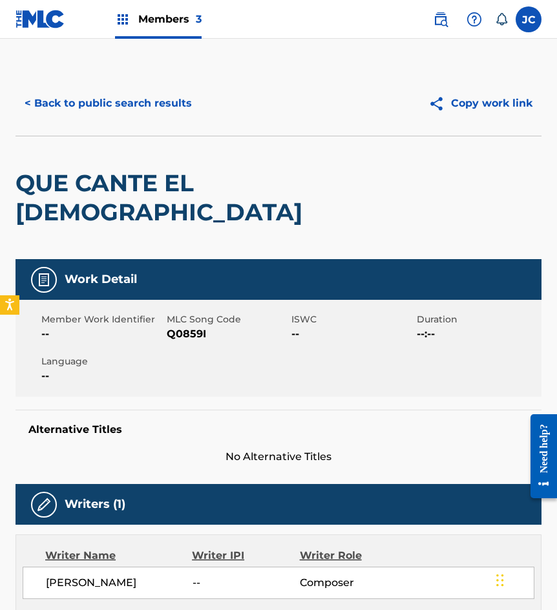
click at [178, 339] on span "Q0859I" at bounding box center [228, 333] width 122 height 15
copy span "Q0859I"
click at [157, 153] on div "QUE CANTE EL [DEMOGRAPHIC_DATA]" at bounding box center [172, 197] width 315 height 123
click at [166, 110] on button "< Back to public search results" at bounding box center [107, 103] width 185 height 32
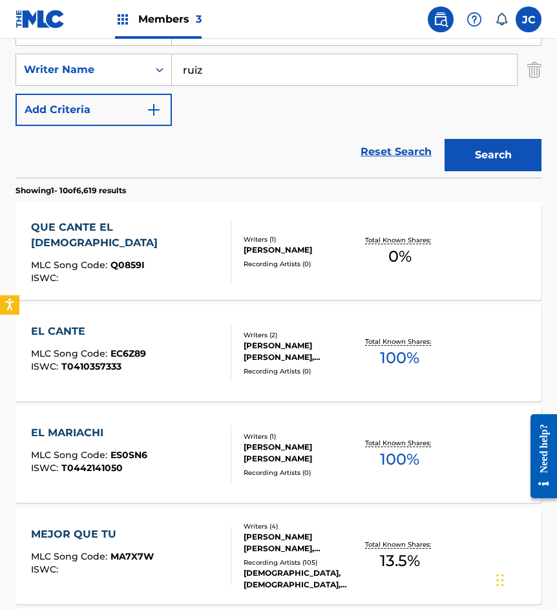
scroll to position [203, 0]
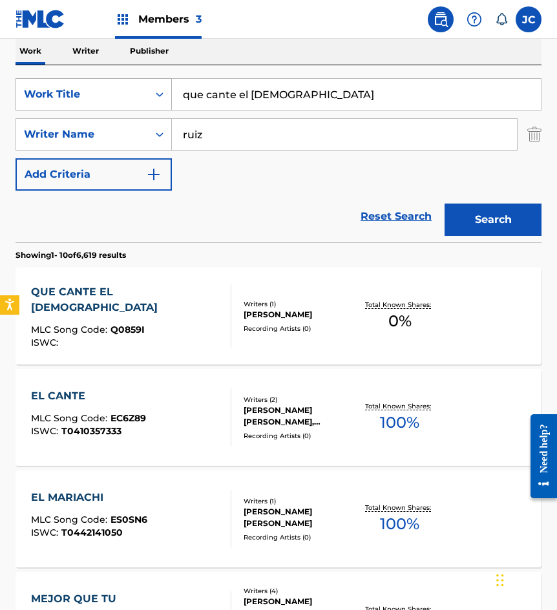
drag, startPoint x: 327, startPoint y: 94, endPoint x: 137, endPoint y: 88, distance: 190.6
click at [127, 91] on div "SearchWithCriteriae6a52343-090e-43ea-ba17-d5e479684cc7 Work Title que cante el …" at bounding box center [278, 94] width 526 height 32
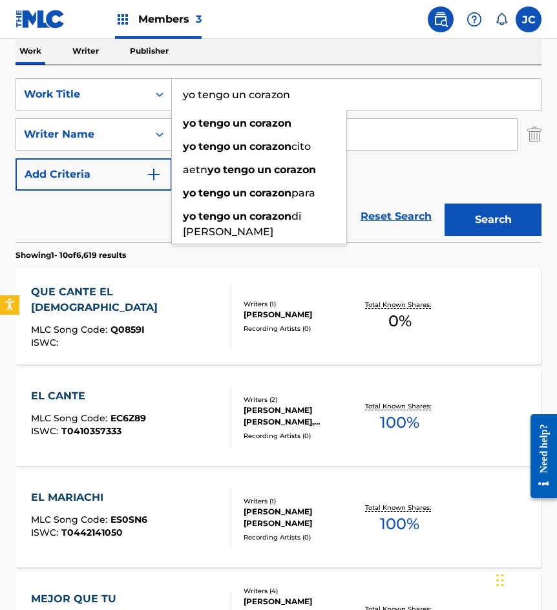
type input "yo tengo un corazon"
click at [444, 203] on button "Search" at bounding box center [492, 219] width 97 height 32
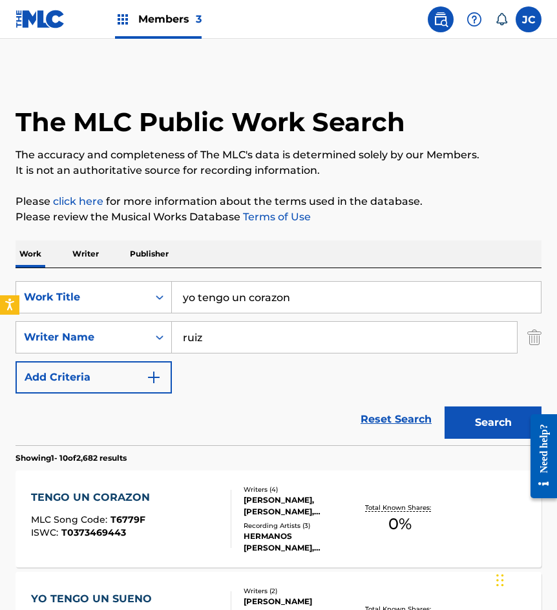
click at [252, 331] on input "ruiz" at bounding box center [344, 337] width 345 height 31
type input "r"
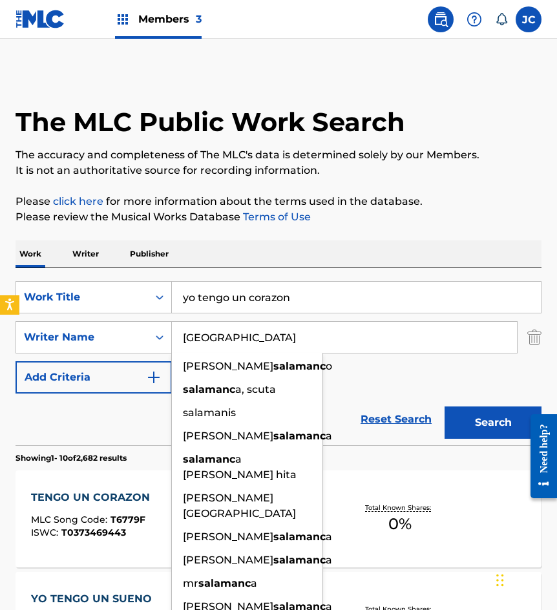
type input "[GEOGRAPHIC_DATA]"
click at [444, 406] on button "Search" at bounding box center [492, 422] width 97 height 32
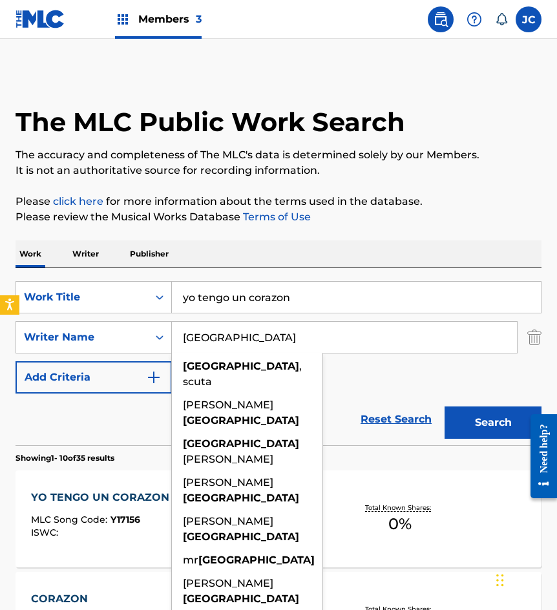
click at [369, 398] on div "Reset Search Search" at bounding box center [278, 419] width 526 height 52
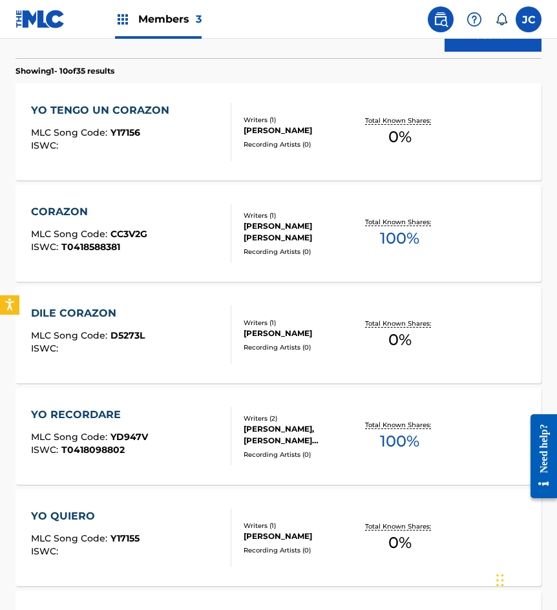
scroll to position [387, 0]
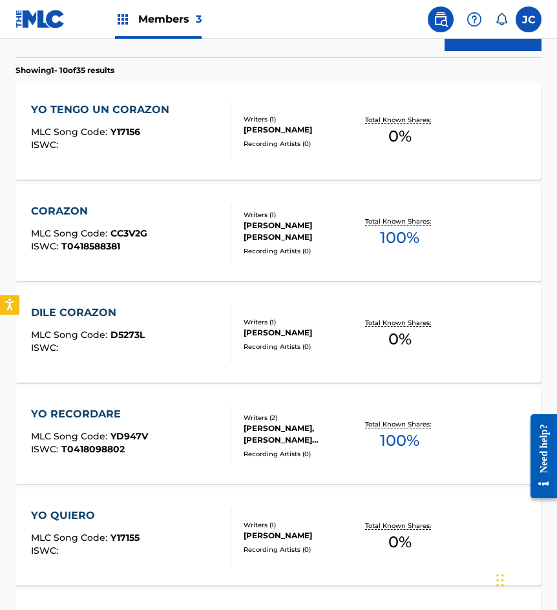
click at [141, 118] on div "YO TENGO UN CORAZON MLC Song Code : Y17156 ISWC :" at bounding box center [103, 131] width 145 height 58
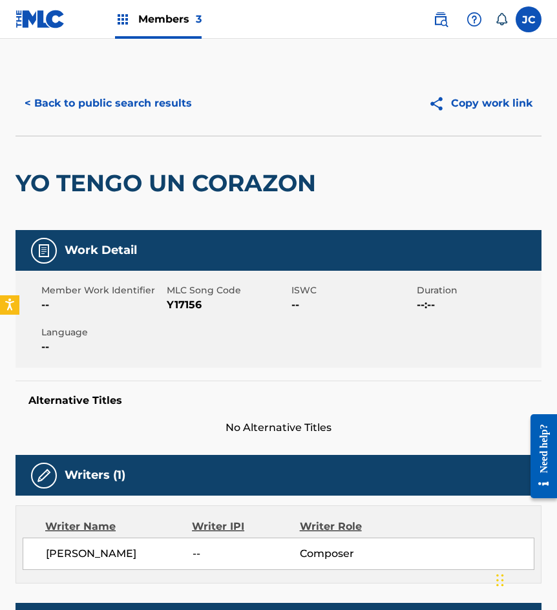
click at [201, 308] on span "Y17156" at bounding box center [228, 304] width 122 height 15
click at [190, 300] on span "Y17156" at bounding box center [228, 304] width 122 height 15
copy span "Y17156"
click at [161, 151] on div "YO TENGO UN CORAZON" at bounding box center [168, 183] width 307 height 94
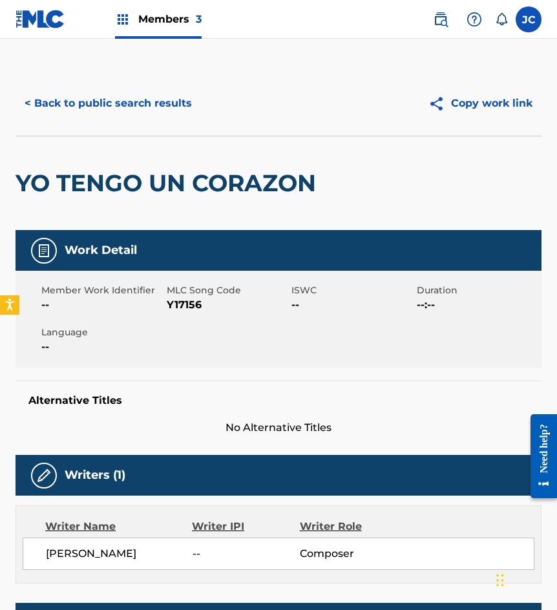
click at [172, 104] on button "< Back to public search results" at bounding box center [107, 103] width 185 height 32
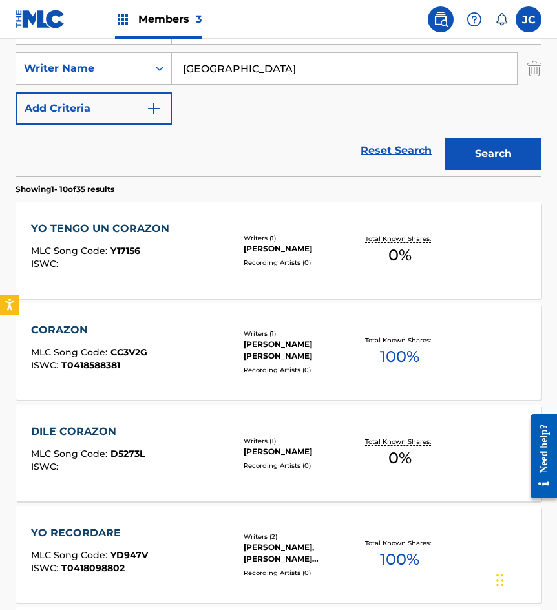
scroll to position [74, 0]
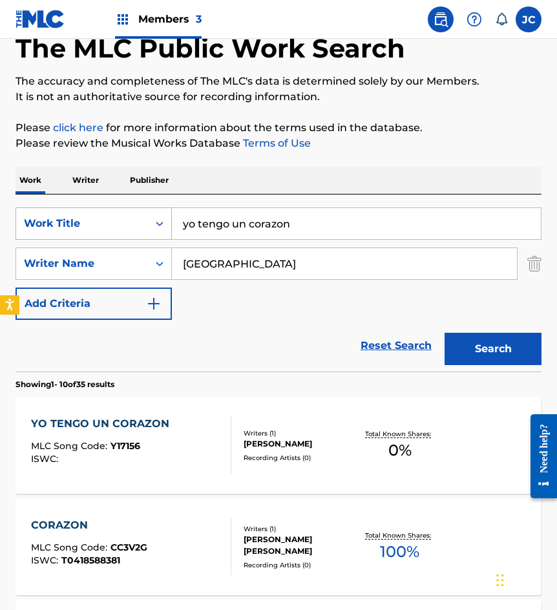
drag, startPoint x: 239, startPoint y: 227, endPoint x: 88, endPoint y: 231, distance: 150.5
click at [88, 231] on div "SearchWithCriteriae6a52343-090e-43ea-ba17-d5e479684cc7 Work Title yo tengo un c…" at bounding box center [278, 223] width 526 height 32
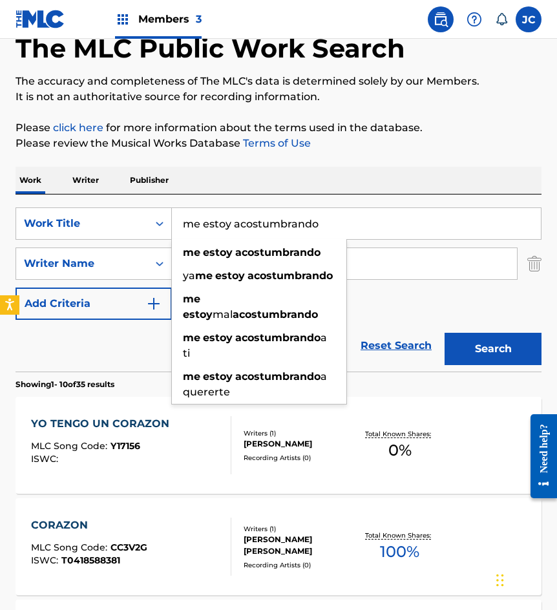
type input "me estoy acostumbrando"
click at [444, 333] on button "Search" at bounding box center [492, 349] width 97 height 32
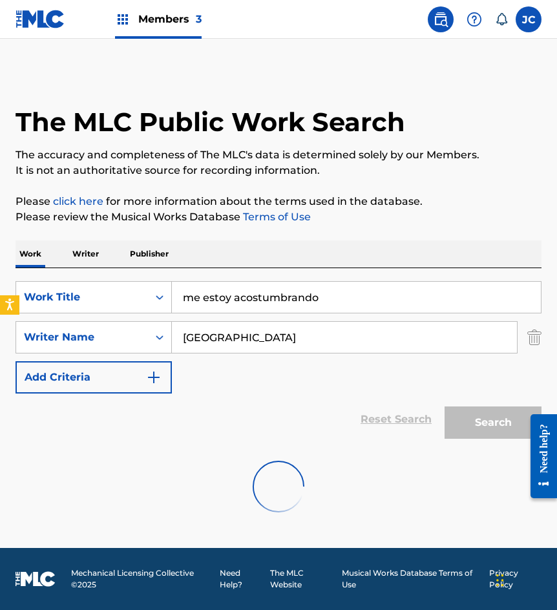
scroll to position [0, 0]
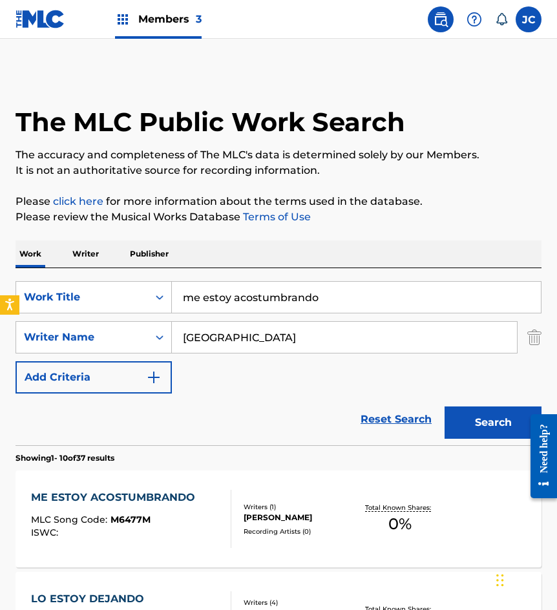
click at [397, 386] on div "SearchWithCriteriae6a52343-090e-43ea-ba17-d5e479684cc7 Work Title me estoy acos…" at bounding box center [278, 337] width 526 height 112
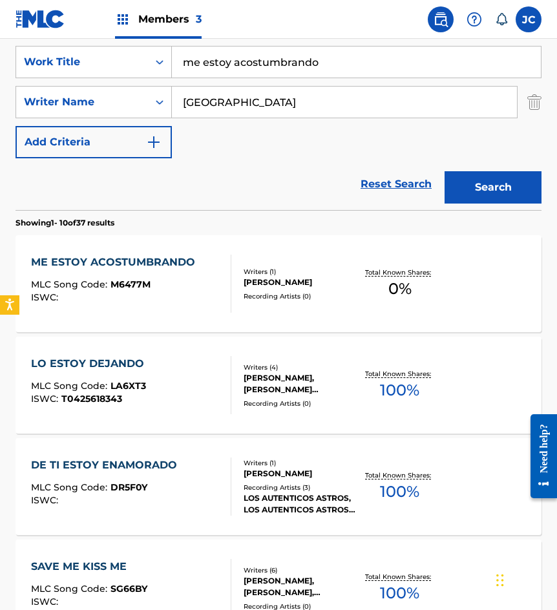
scroll to position [258, 0]
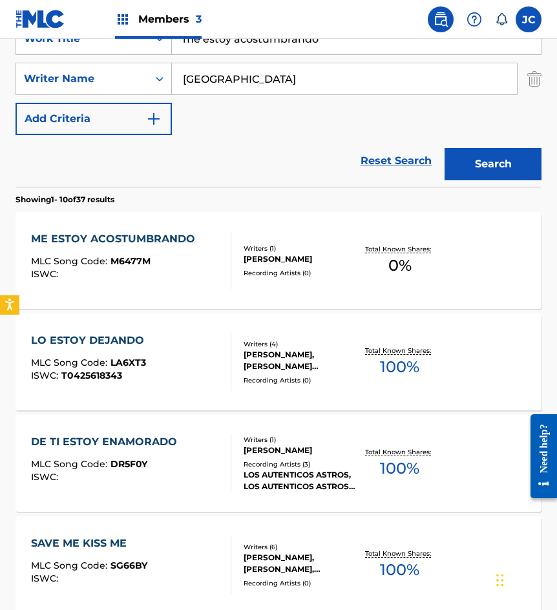
click at [162, 259] on div "MLC Song Code : M6477M" at bounding box center [116, 262] width 170 height 13
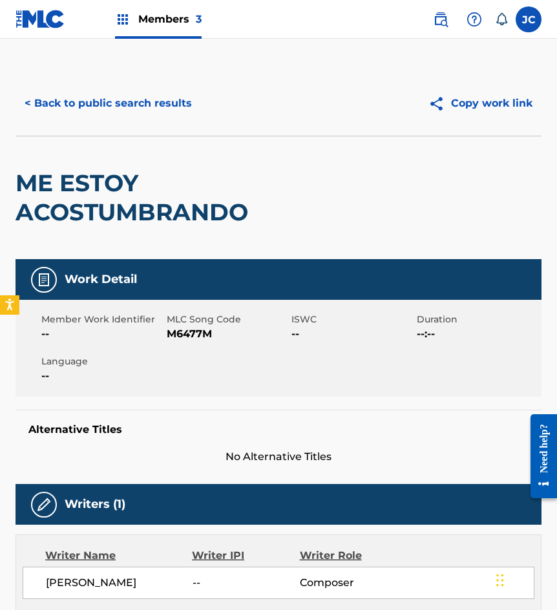
click at [198, 337] on span "M6477M" at bounding box center [228, 333] width 122 height 15
click at [198, 336] on span "M6477M" at bounding box center [228, 333] width 122 height 15
copy span "M6477M"
drag, startPoint x: 535, startPoint y: 254, endPoint x: 557, endPoint y: 240, distance: 26.7
click at [535, 254] on div "ME ESTOY ACOSTUMBRANDO" at bounding box center [278, 197] width 526 height 123
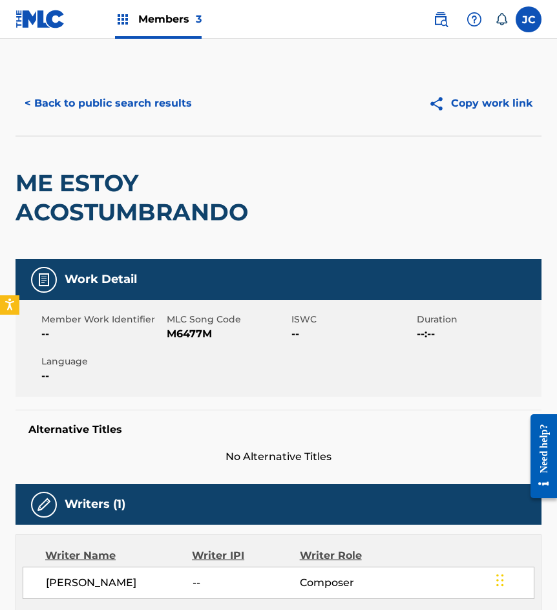
click at [108, 175] on h2 "ME ESTOY ACOSTUMBRANDO" at bounding box center [172, 198] width 315 height 58
click at [148, 92] on button "< Back to public search results" at bounding box center [107, 103] width 185 height 32
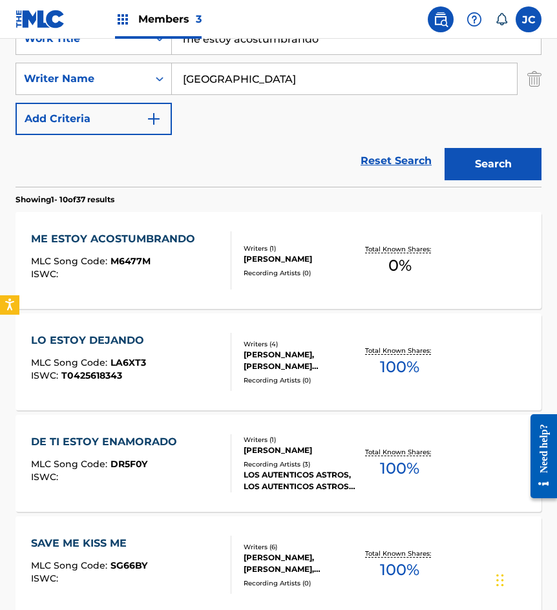
drag, startPoint x: 343, startPoint y: 44, endPoint x: 119, endPoint y: 23, distance: 225.0
click at [121, 26] on div "Members 3 JC JC Jesús Cervantes auxint01@sacm.org.mx Notification Preferences P…" at bounding box center [278, 549] width 557 height 1614
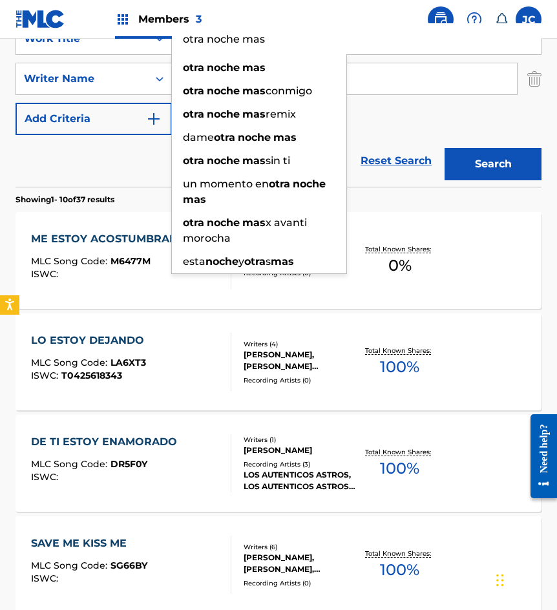
click at [444, 148] on button "Search" at bounding box center [492, 164] width 97 height 32
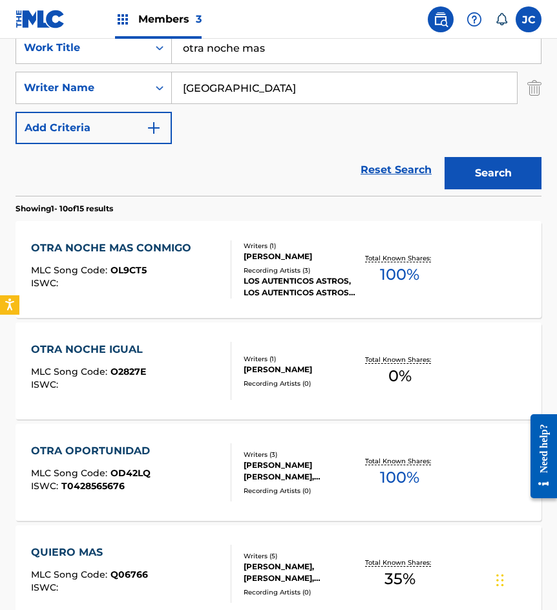
scroll to position [194, 0]
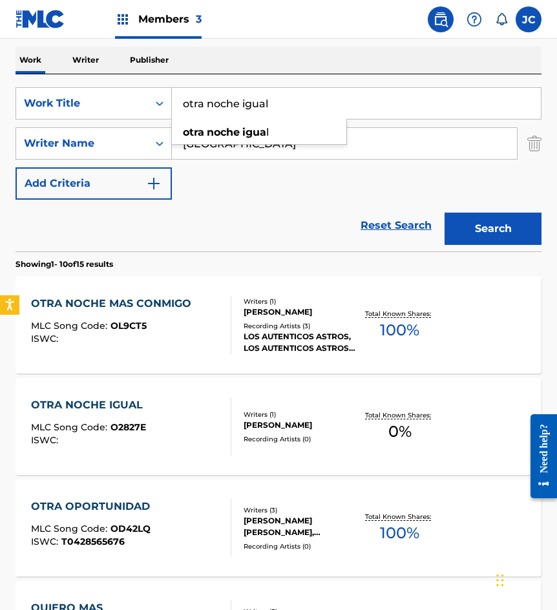
type input "otra noche igual"
click at [444, 212] on button "Search" at bounding box center [492, 228] width 97 height 32
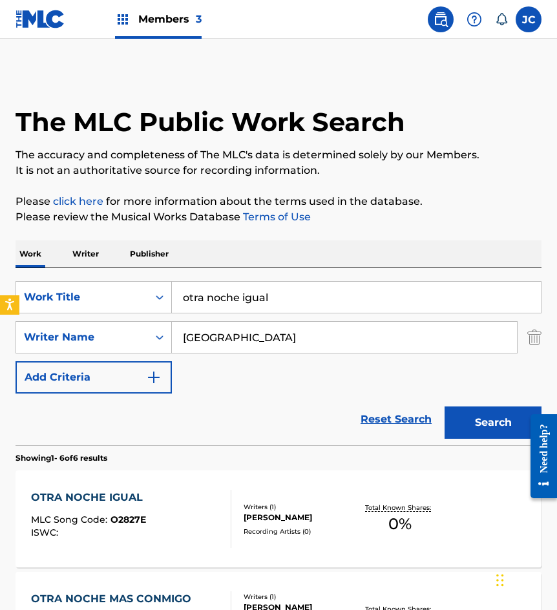
scroll to position [65, 0]
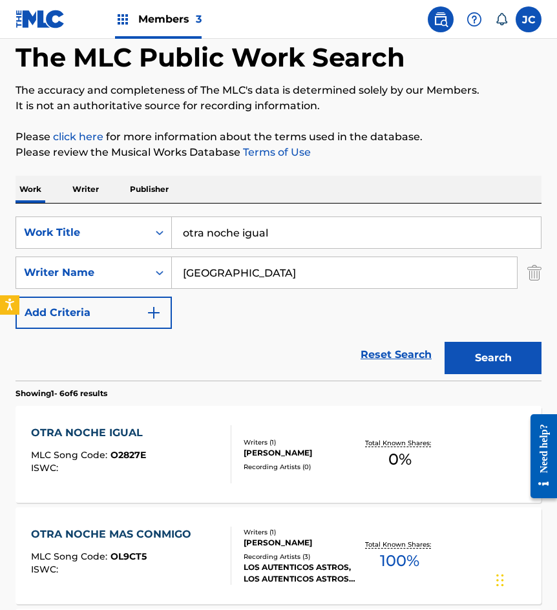
click at [304, 431] on div "Writers ( 1 )" at bounding box center [299, 436] width 112 height 10
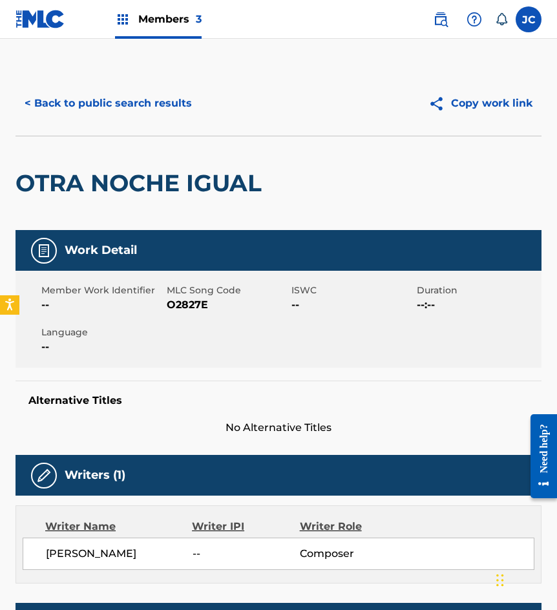
click at [178, 308] on span "O2827E" at bounding box center [228, 304] width 122 height 15
copy span "O2827E"
click at [183, 185] on h2 "OTRA NOCHE IGUAL" at bounding box center [141, 183] width 252 height 29
click at [156, 110] on button "< Back to public search results" at bounding box center [107, 103] width 185 height 32
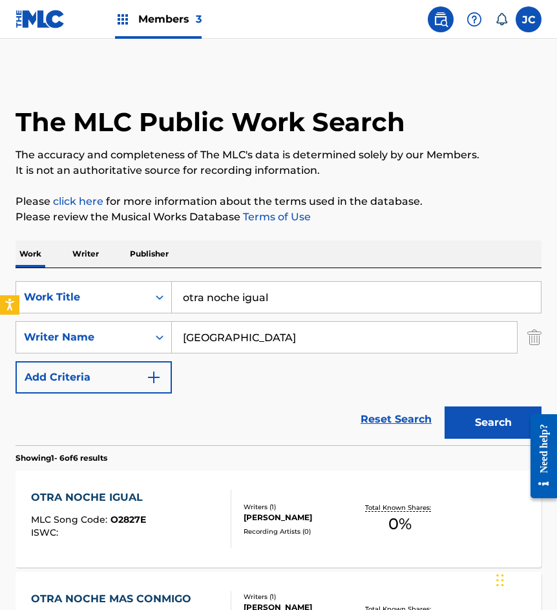
scroll to position [65, 0]
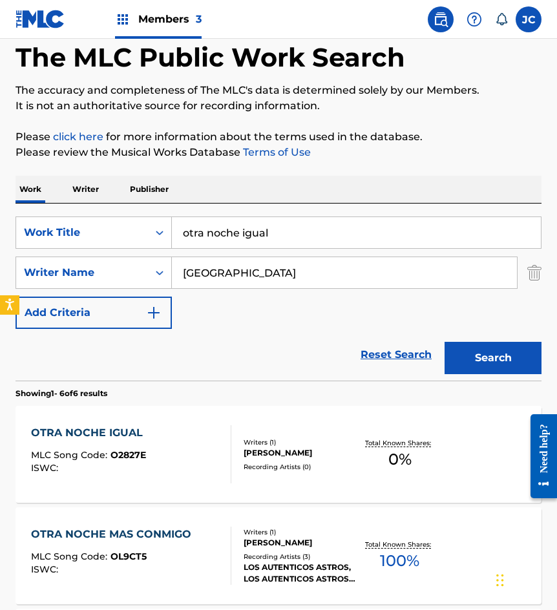
click at [184, 238] on input "otra noche igual" at bounding box center [356, 232] width 369 height 31
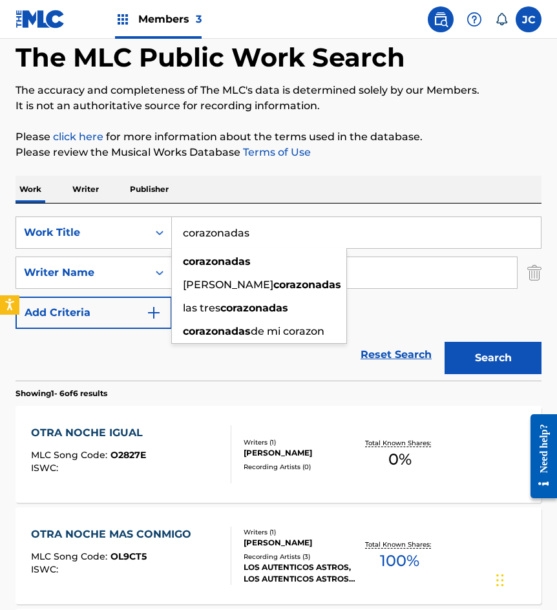
type input "corazonadas"
click at [444, 342] on button "Search" at bounding box center [492, 358] width 97 height 32
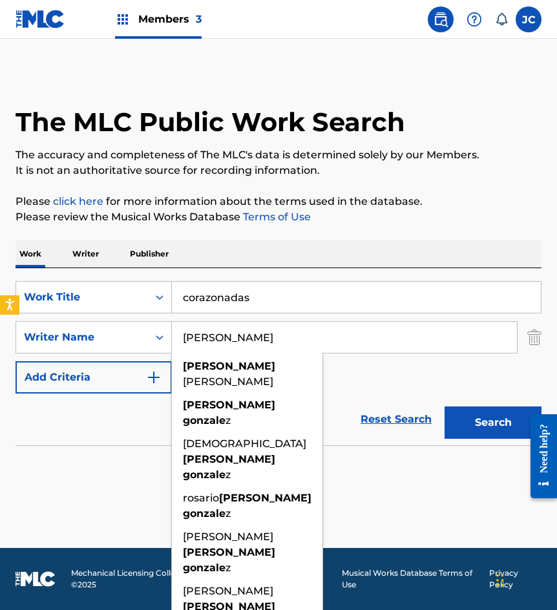
type input "lopez gonzalez"
click at [444, 406] on button "Search" at bounding box center [492, 422] width 97 height 32
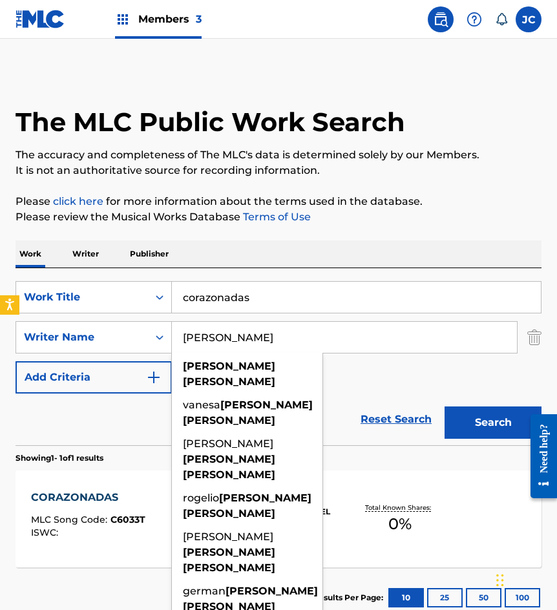
click at [390, 375] on div "SearchWithCriteriae6a52343-090e-43ea-ba17-d5e479684cc7 Work Title corazonadas S…" at bounding box center [278, 337] width 526 height 112
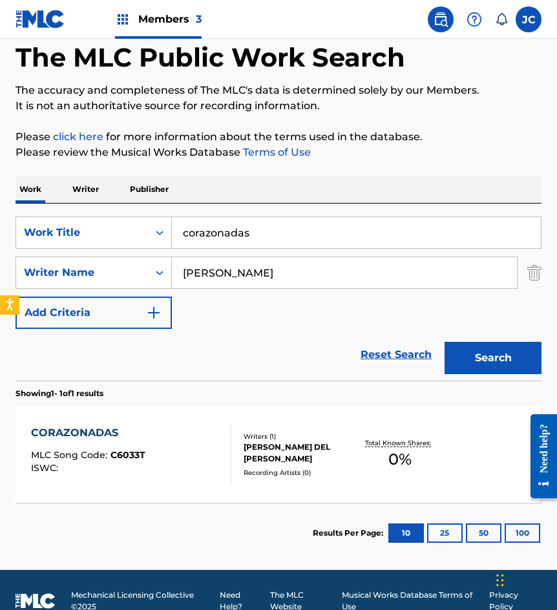
scroll to position [87, 0]
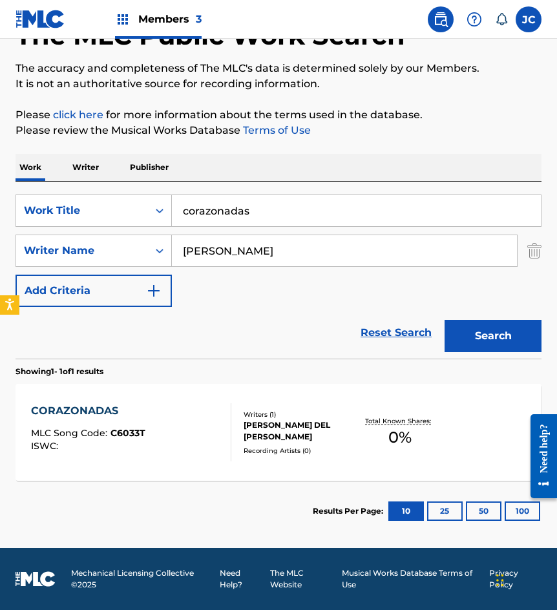
click at [294, 431] on div "MARIA DEL ROSARIO LOPEZ GONZALEZ" at bounding box center [299, 430] width 112 height 23
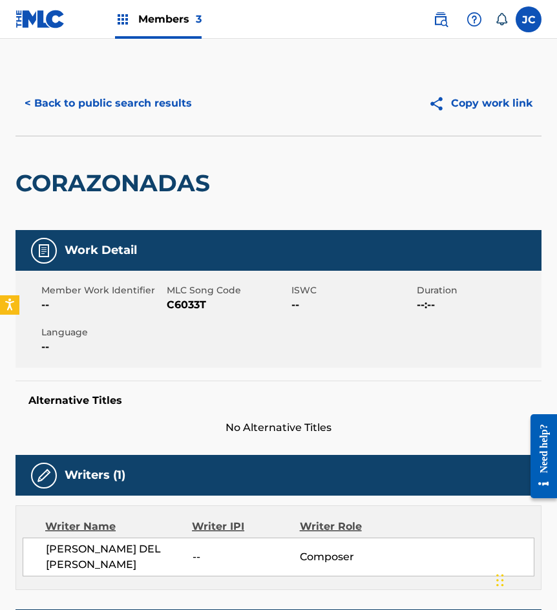
drag, startPoint x: 211, startPoint y: 308, endPoint x: 204, endPoint y: 304, distance: 8.1
click at [211, 308] on span "C6033T" at bounding box center [228, 304] width 122 height 15
click at [201, 303] on span "C6033T" at bounding box center [228, 304] width 122 height 15
copy span "C6033T"
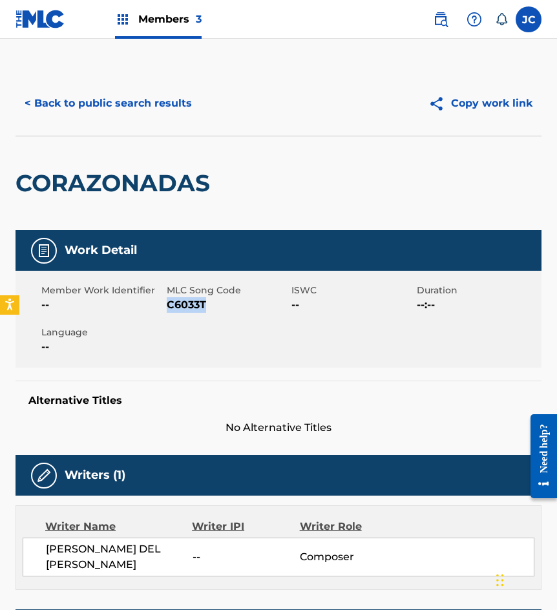
click at [46, 156] on div "CORAZONADAS" at bounding box center [115, 183] width 201 height 94
click at [91, 109] on button "< Back to public search results" at bounding box center [107, 103] width 185 height 32
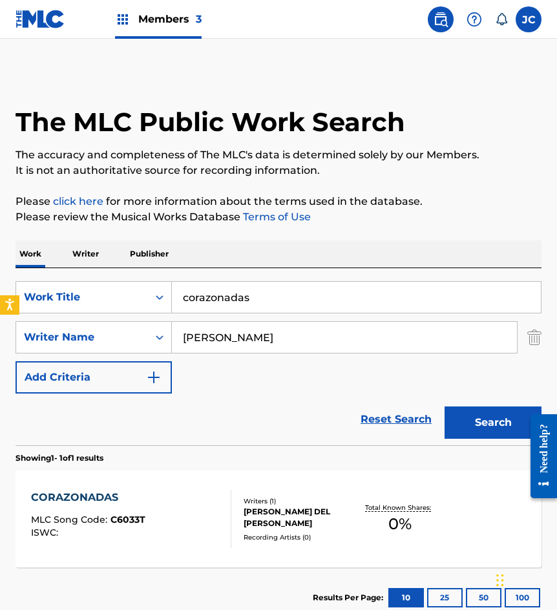
scroll to position [13, 0]
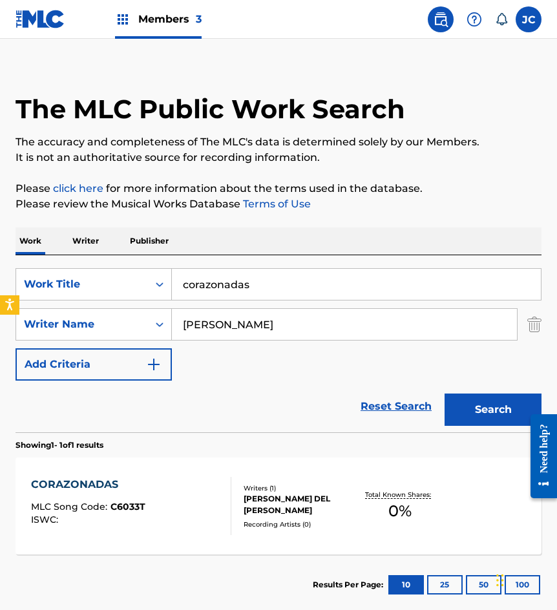
click at [378, 296] on input "corazonadas" at bounding box center [356, 284] width 369 height 31
type input "hiereme"
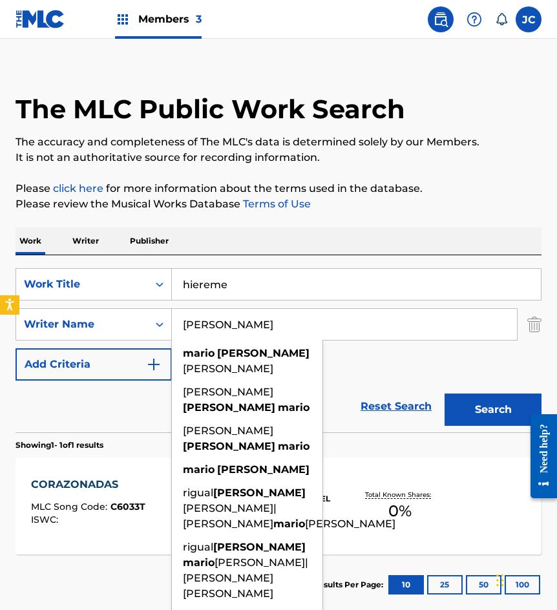
type input "rodriguez mario"
click at [444, 393] on button "Search" at bounding box center [492, 409] width 97 height 32
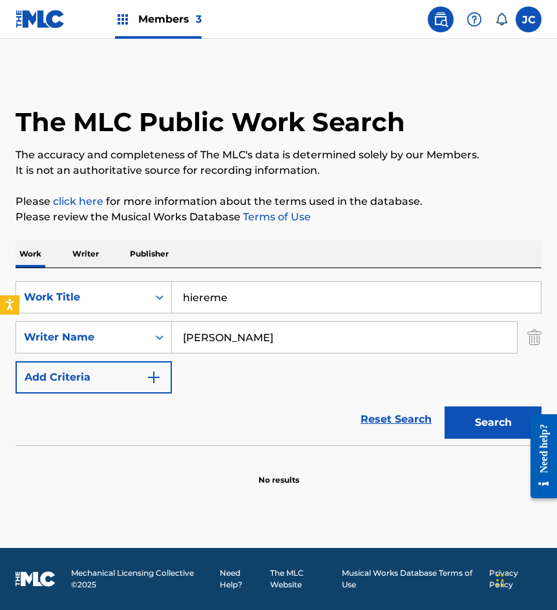
click at [288, 342] on input "rodriguez mario" at bounding box center [344, 337] width 345 height 31
click at [444, 406] on button "Search" at bounding box center [492, 422] width 97 height 32
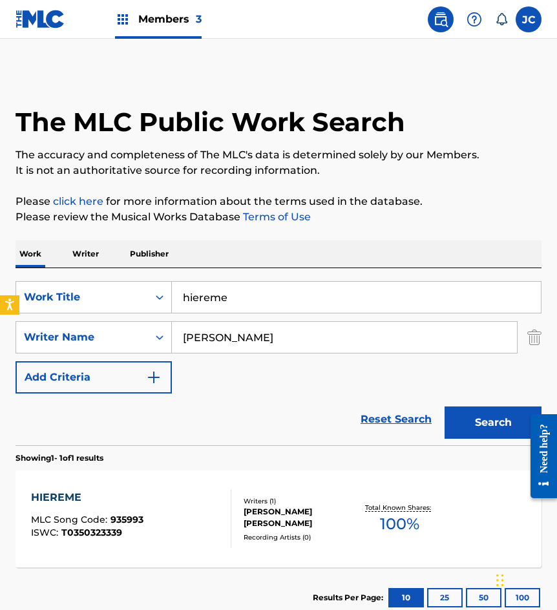
click at [274, 493] on div "HIEREME MLC Song Code : 935993 ISWC : T0350323339 Writers ( 1 ) MARIO RODRIGUEZ…" at bounding box center [278, 518] width 526 height 97
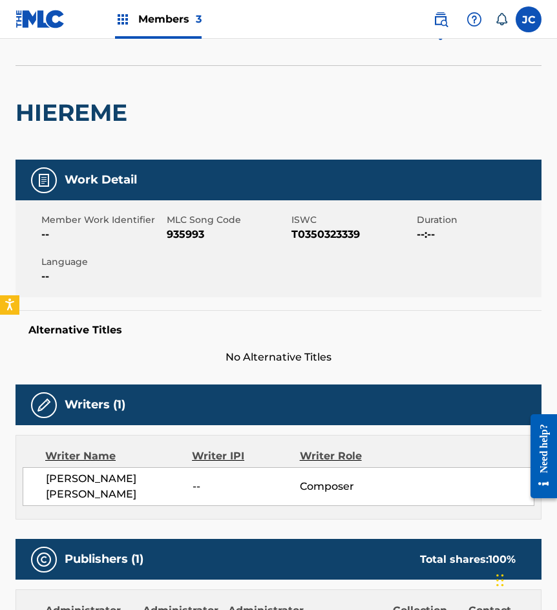
scroll to position [129, 0]
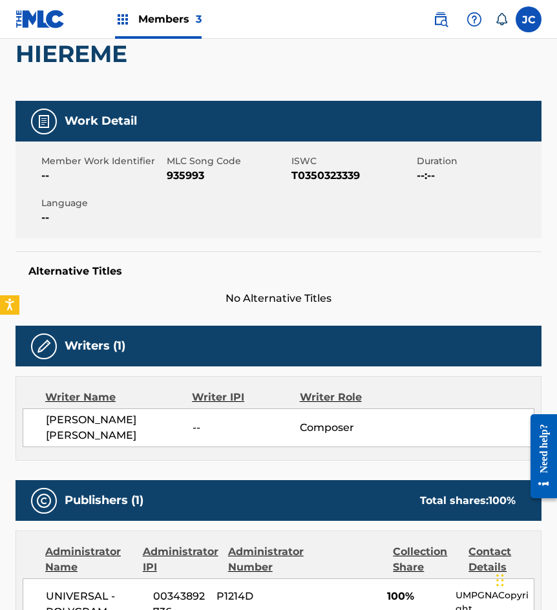
click at [195, 177] on span "935993" at bounding box center [228, 175] width 122 height 15
copy span "935993"
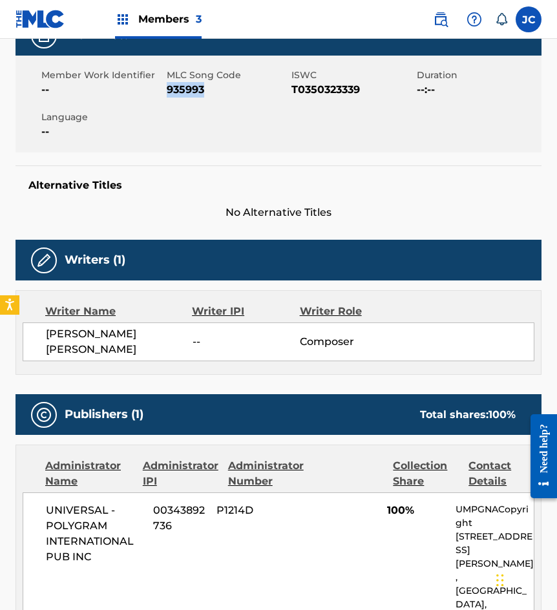
scroll to position [194, 0]
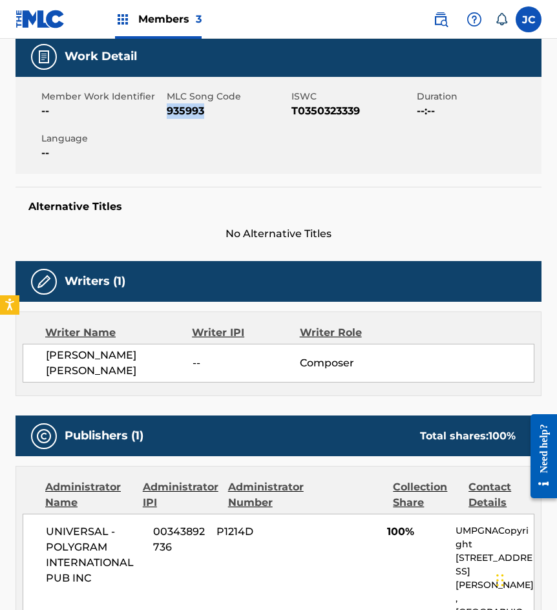
click at [108, 172] on div "Member Work Identifier -- MLC Song Code 935993 ISWC T0350323339 Duration --:-- …" at bounding box center [278, 125] width 526 height 97
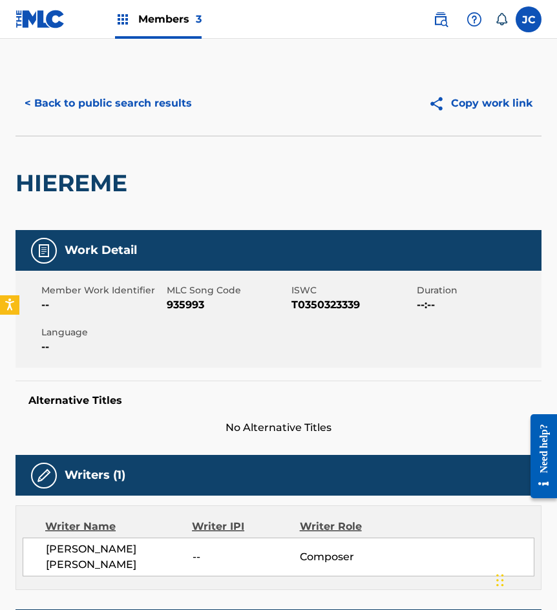
click at [132, 105] on button "< Back to public search results" at bounding box center [107, 103] width 185 height 32
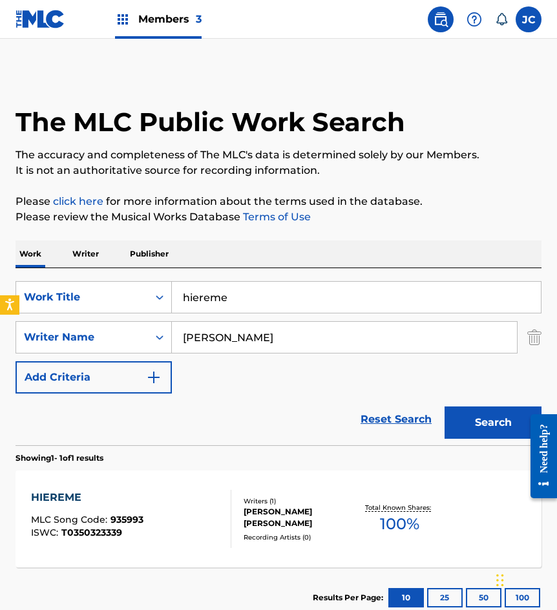
click at [152, 302] on div "SearchWithCriteriae6a52343-090e-43ea-ba17-d5e479684cc7 Work Title hiereme" at bounding box center [278, 297] width 526 height 32
type input "los saucitos"
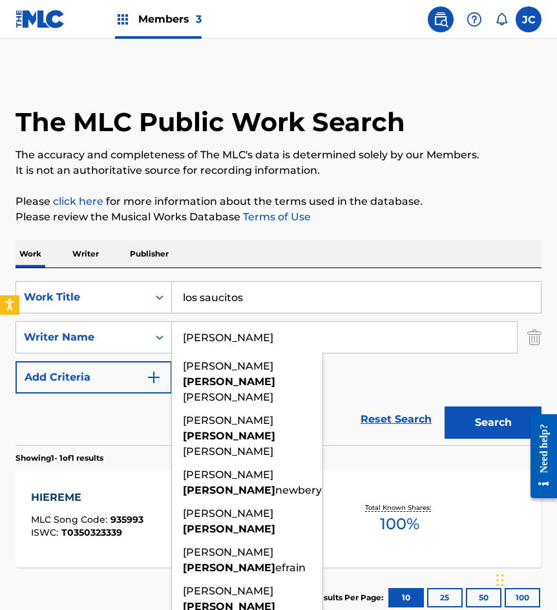
type input "lopez"
click at [444, 406] on button "Search" at bounding box center [492, 422] width 97 height 32
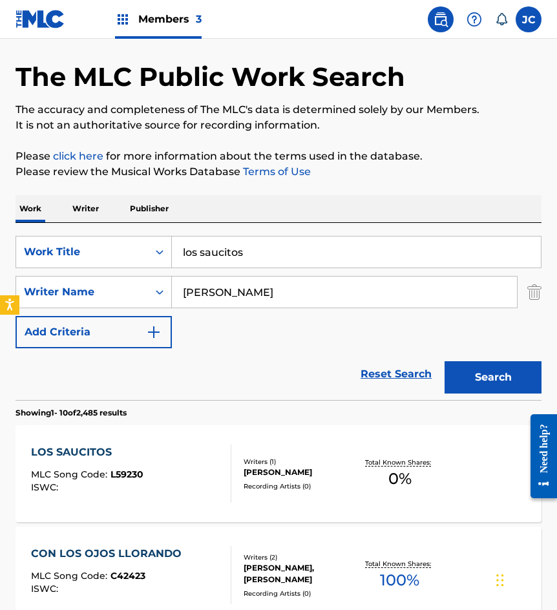
scroll to position [65, 0]
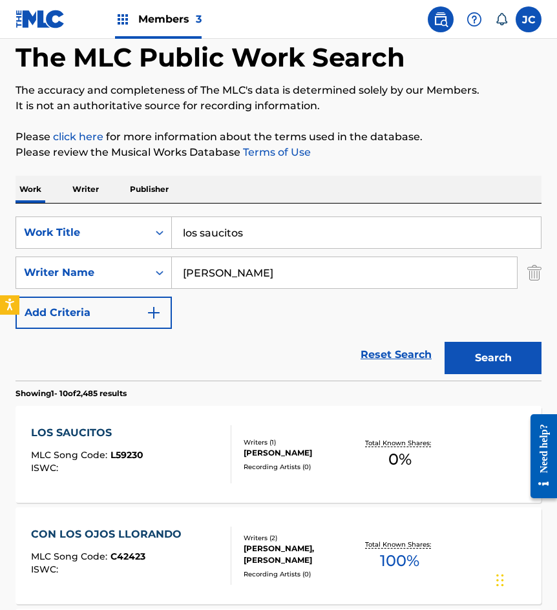
click at [271, 458] on div "CUAUHTEMOC LOPEZ GARNICA" at bounding box center [299, 453] width 112 height 12
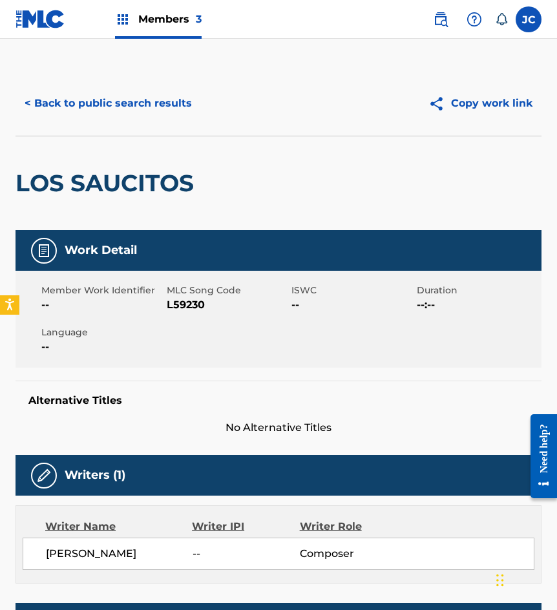
click at [167, 305] on span "L59230" at bounding box center [228, 304] width 122 height 15
click at [179, 305] on span "L59230" at bounding box center [228, 304] width 122 height 15
drag, startPoint x: 125, startPoint y: 139, endPoint x: 163, endPoint y: 98, distance: 56.2
click at [125, 138] on div "LOS SAUCITOS" at bounding box center [107, 183] width 185 height 94
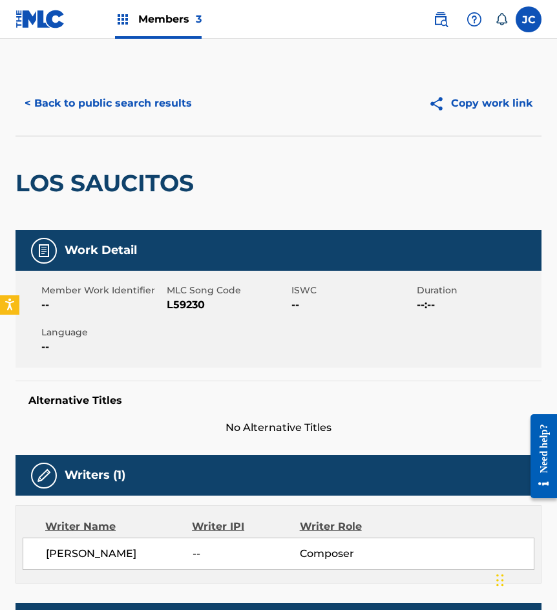
click at [163, 94] on button "< Back to public search results" at bounding box center [107, 103] width 185 height 32
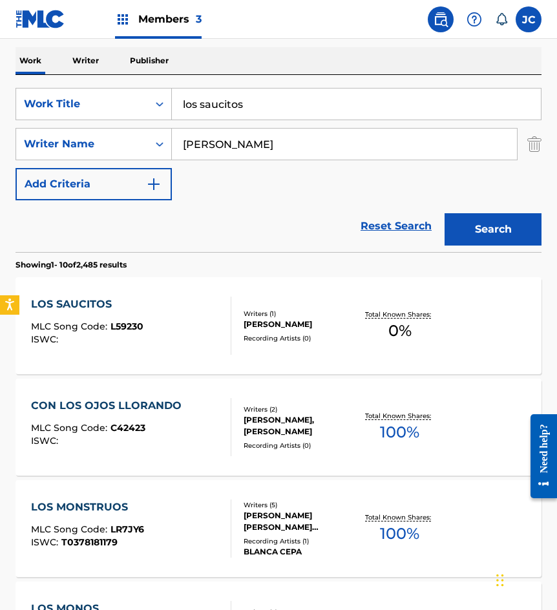
scroll to position [194, 0]
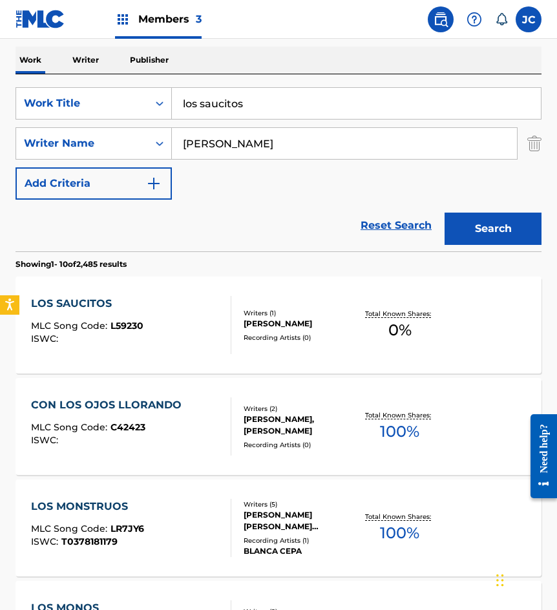
click at [89, 318] on div "LOS SAUCITOS MLC Song Code : L59230 ISWC :" at bounding box center [87, 325] width 112 height 58
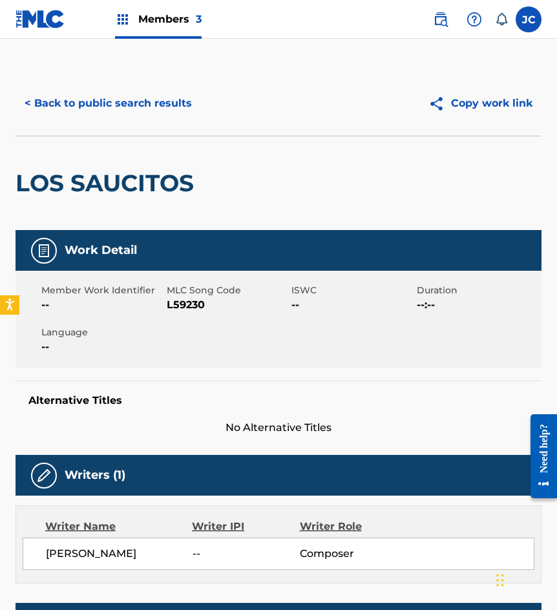
click at [59, 105] on button "< Back to public search results" at bounding box center [107, 103] width 185 height 32
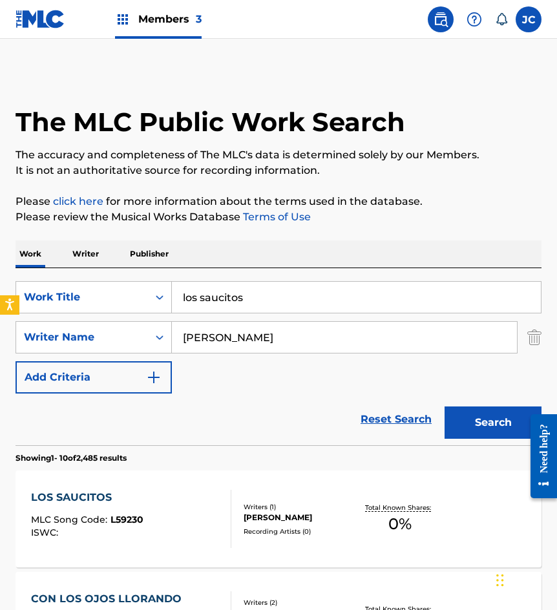
scroll to position [194, 0]
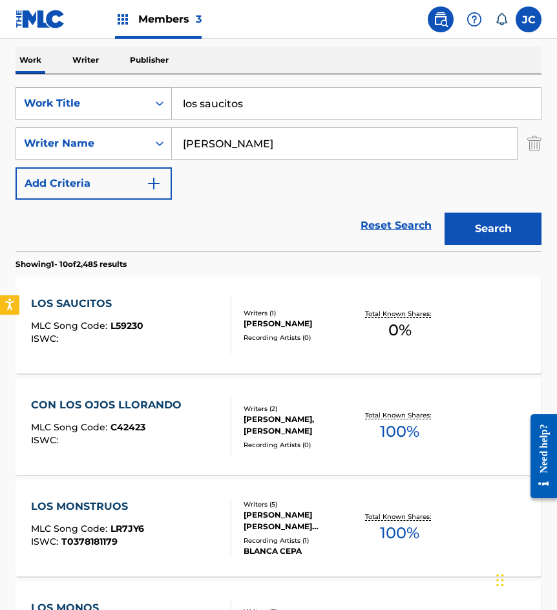
drag, startPoint x: 200, startPoint y: 108, endPoint x: 159, endPoint y: 108, distance: 41.3
click at [159, 108] on div "SearchWithCriteriae6a52343-090e-43ea-ba17-d5e479684cc7 Work Title los saucitos" at bounding box center [278, 103] width 526 height 32
click at [444, 212] on button "Search" at bounding box center [492, 228] width 97 height 32
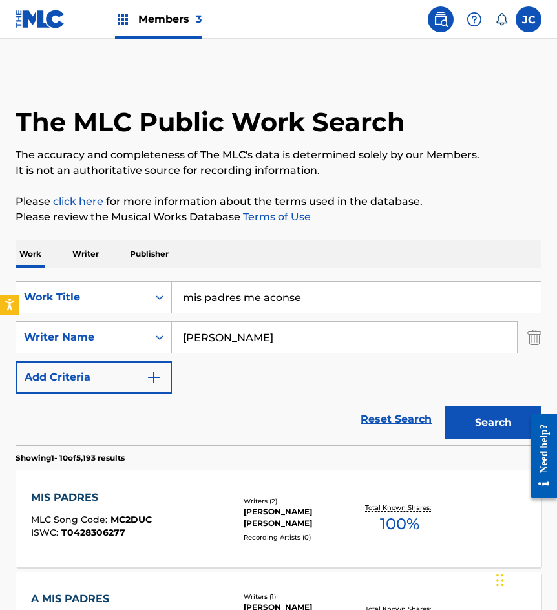
click at [333, 305] on input "mis padres me aconse" at bounding box center [356, 297] width 369 height 31
click at [322, 297] on input "mis padres me aconse" at bounding box center [356, 297] width 369 height 31
click at [313, 330] on span "ban" at bounding box center [323, 326] width 21 height 12
type input "mis padres me aconsejaban"
click at [232, 337] on input "lopez" at bounding box center [344, 337] width 345 height 31
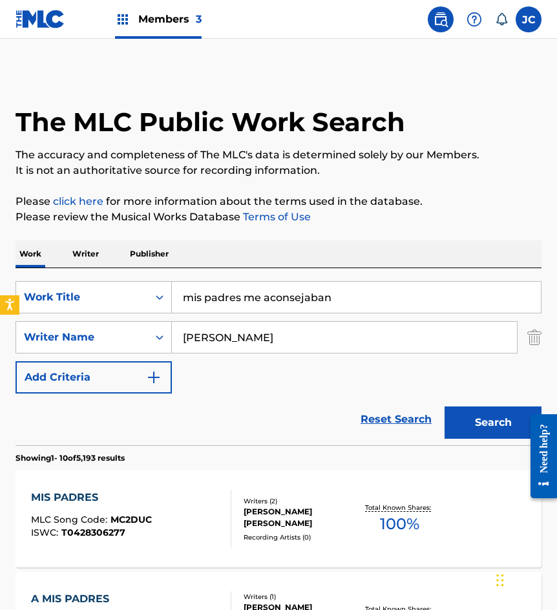
click at [232, 337] on input "lopez" at bounding box center [344, 337] width 345 height 31
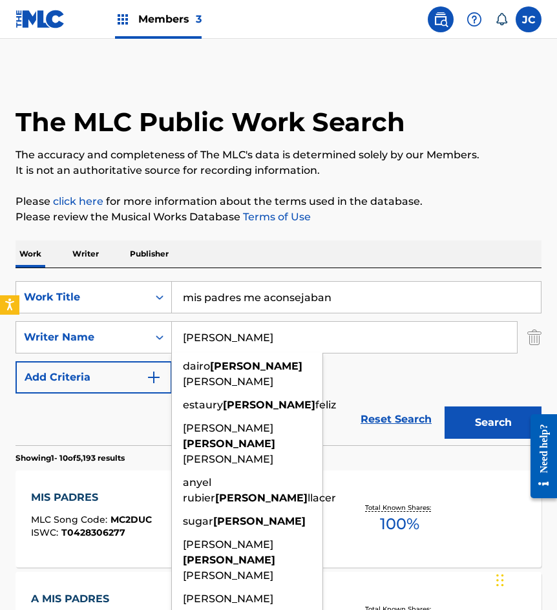
type input "reyes"
click at [444, 406] on button "Search" at bounding box center [492, 422] width 97 height 32
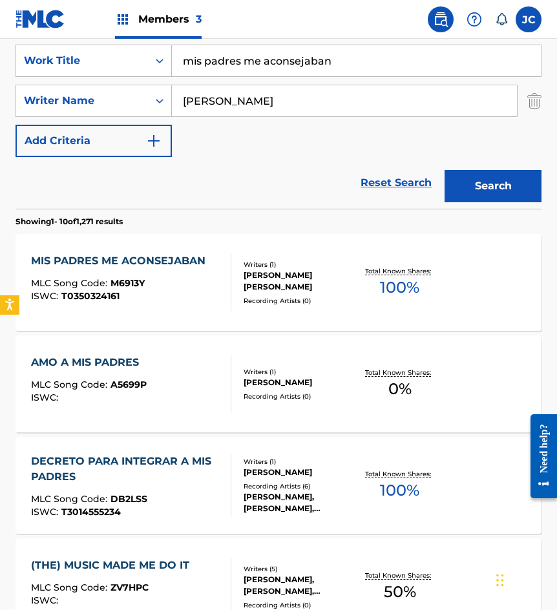
scroll to position [258, 0]
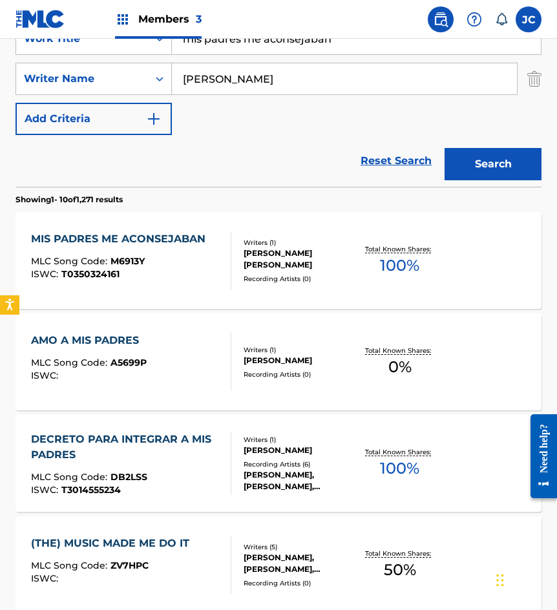
click at [82, 256] on span "MLC Song Code :" at bounding box center [70, 261] width 79 height 12
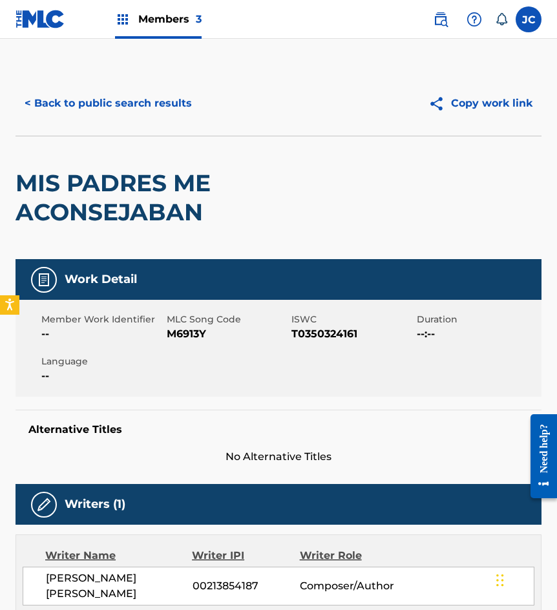
click at [192, 334] on span "M6913Y" at bounding box center [228, 333] width 122 height 15
click at [135, 141] on div "MIS PADRES ME ACONSEJABAN" at bounding box center [172, 197] width 315 height 123
click at [148, 114] on button "< Back to public search results" at bounding box center [107, 103] width 185 height 32
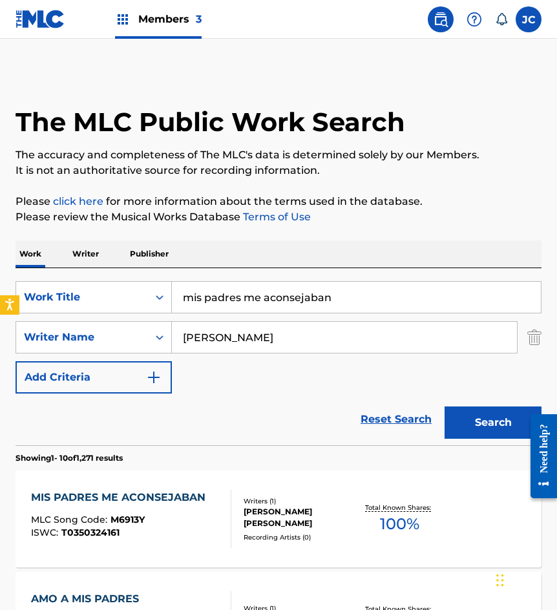
scroll to position [258, 0]
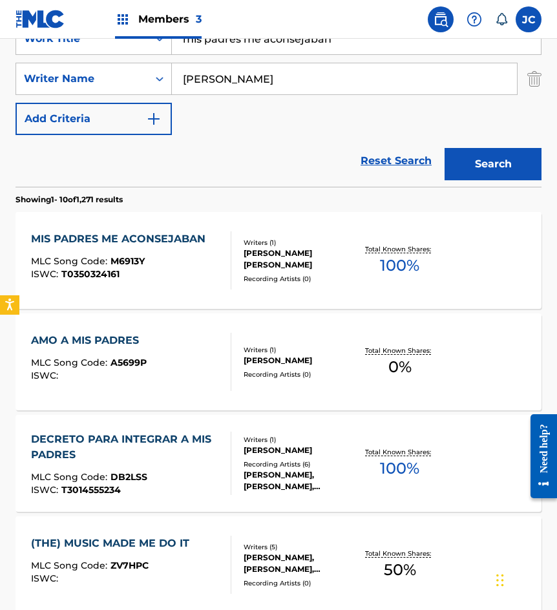
drag, startPoint x: 347, startPoint y: 49, endPoint x: 52, endPoint y: 60, distance: 295.3
click at [67, 60] on div "SearchWithCriteriae6a52343-090e-43ea-ba17-d5e479684cc7 Work Title mis padres me…" at bounding box center [278, 79] width 526 height 112
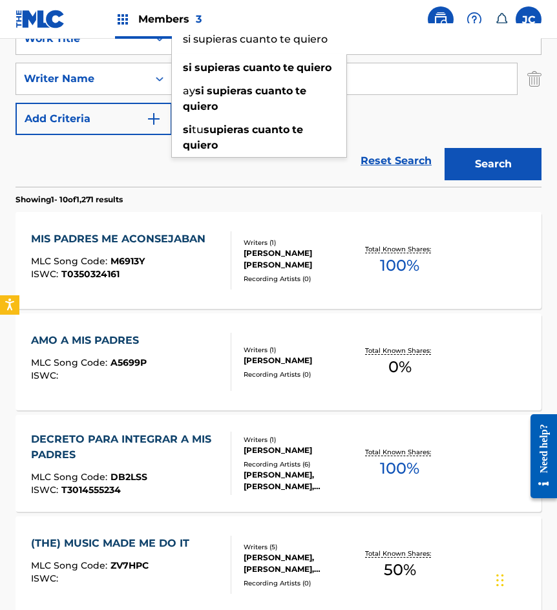
type input "si supieras cuanto te quiero"
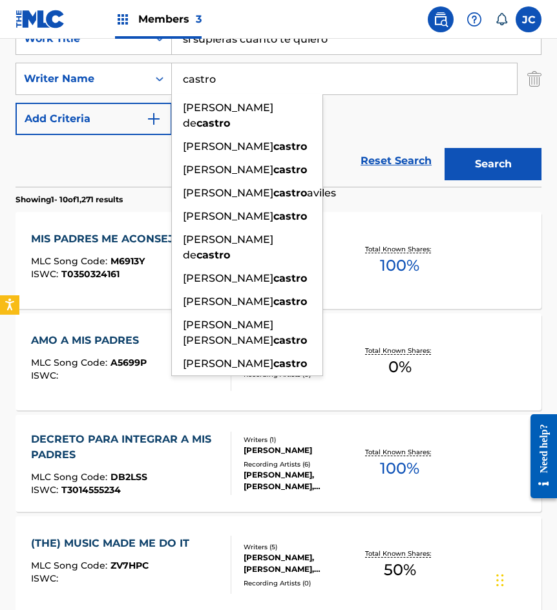
type input "castro"
click at [444, 148] on button "Search" at bounding box center [492, 164] width 97 height 32
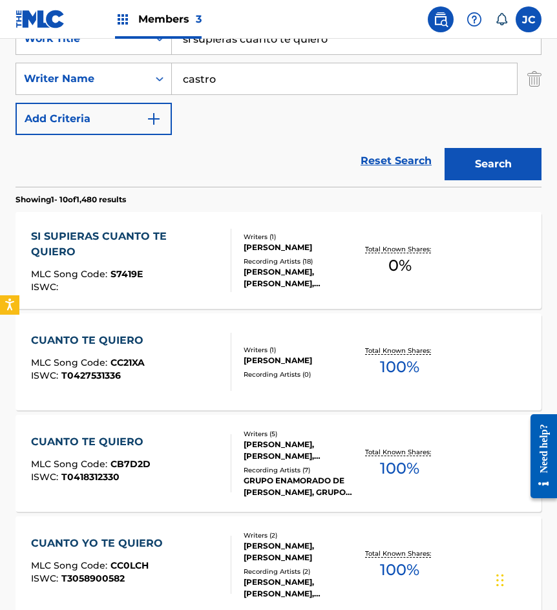
click at [204, 254] on div "SI SUPIERAS CUANTO TE QUIERO MLC Song Code : S7419E ISWC :" at bounding box center [125, 260] width 189 height 63
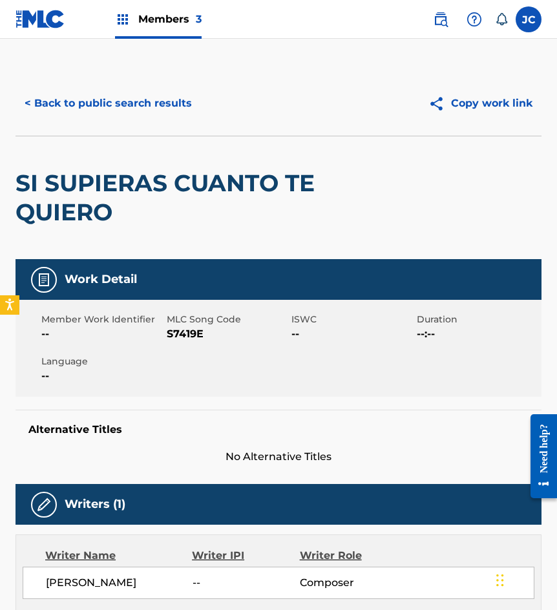
click at [175, 333] on span "S7419E" at bounding box center [228, 333] width 122 height 15
drag, startPoint x: 46, startPoint y: 166, endPoint x: 118, endPoint y: 92, distance: 103.7
click at [50, 161] on div "SI SUPIERAS CUANTO TE QUIERO" at bounding box center [172, 197] width 315 height 123
click at [118, 92] on button "< Back to public search results" at bounding box center [107, 103] width 185 height 32
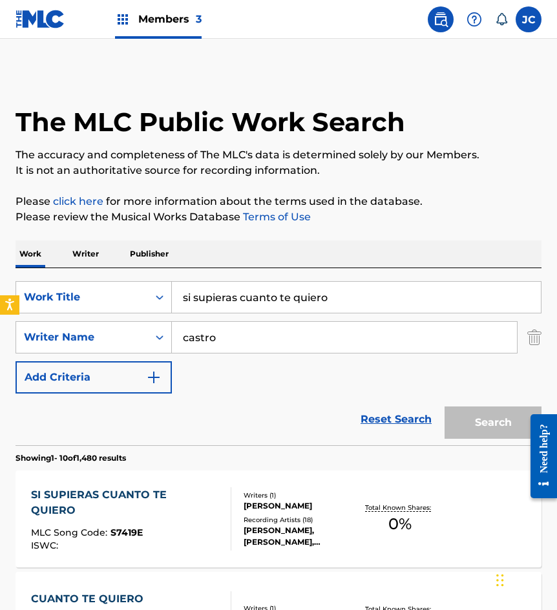
scroll to position [258, 0]
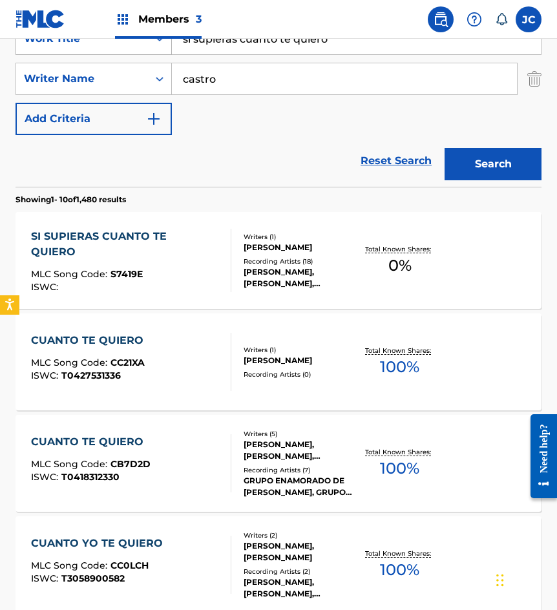
drag, startPoint x: 353, startPoint y: 43, endPoint x: 104, endPoint y: 48, distance: 248.7
click at [106, 48] on div "SearchWithCriteriae6a52343-090e-43ea-ba17-d5e479684cc7 Work Title si supieras c…" at bounding box center [278, 39] width 526 height 32
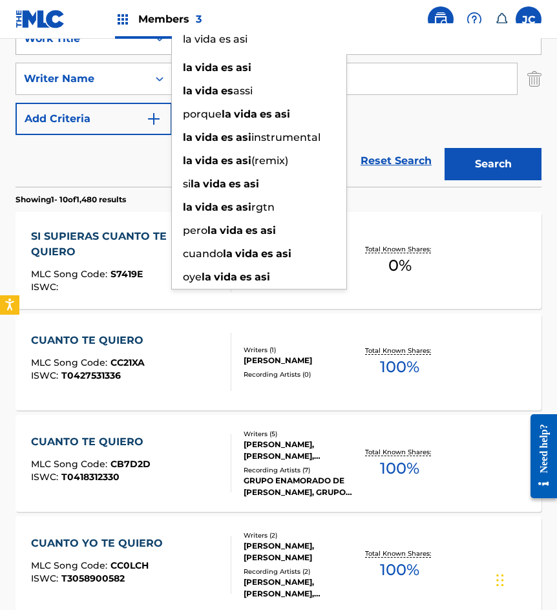
type input "la vida es asi"
click at [444, 148] on button "Search" at bounding box center [492, 164] width 97 height 32
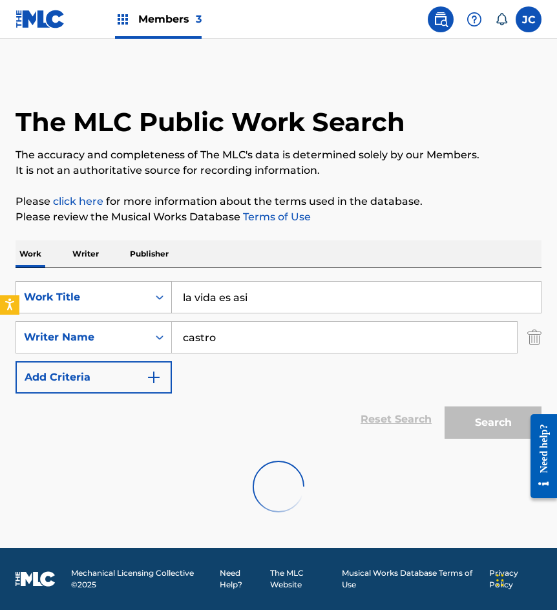
scroll to position [0, 0]
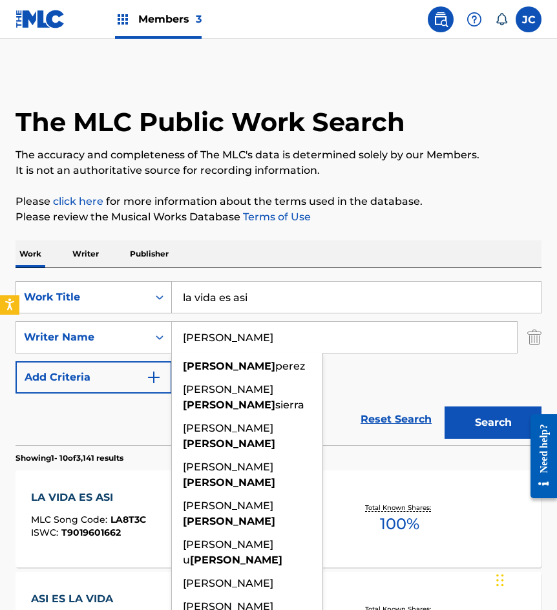
type input "esquivel"
click at [444, 406] on button "Search" at bounding box center [492, 422] width 97 height 32
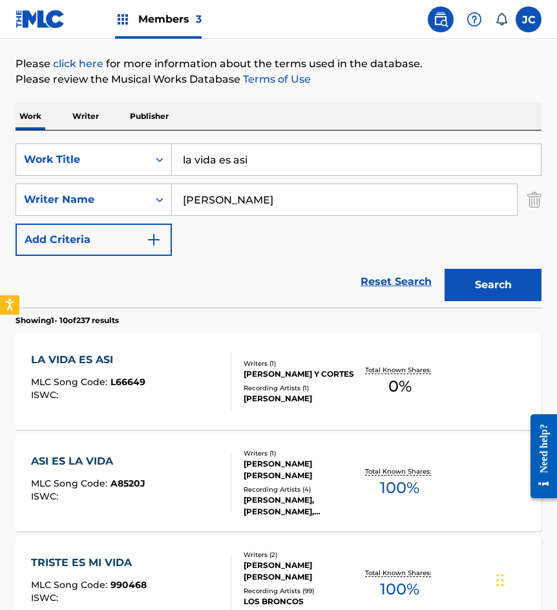
scroll to position [258, 0]
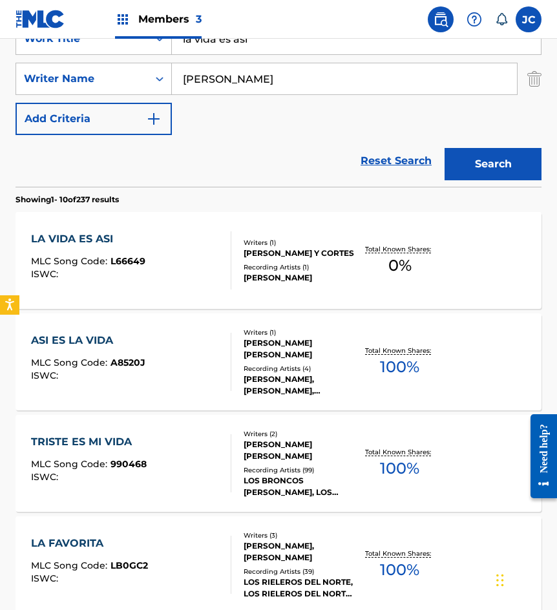
click at [245, 251] on div "SERGIO IVAN ESQUIVEL Y CORTES" at bounding box center [299, 253] width 112 height 12
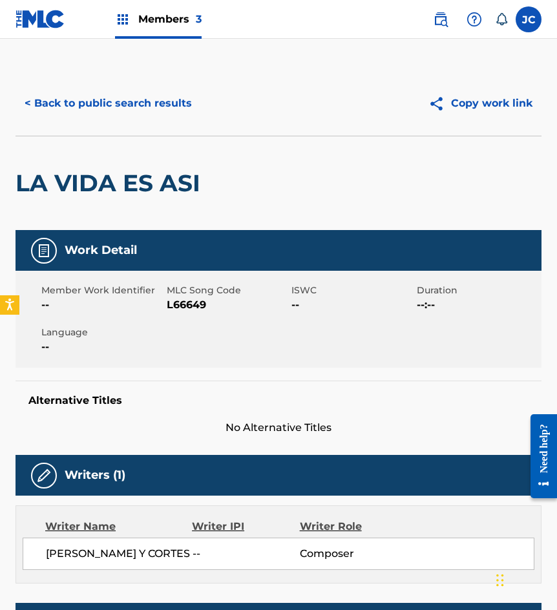
click at [198, 305] on span "L66649" at bounding box center [228, 304] width 122 height 15
click at [114, 133] on div "< Back to public search results Copy work link" at bounding box center [278, 103] width 526 height 65
click at [146, 114] on button "< Back to public search results" at bounding box center [107, 103] width 185 height 32
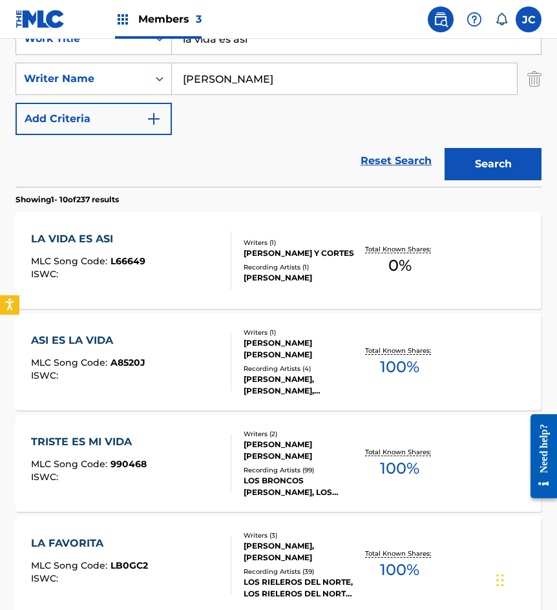
click at [274, 46] on input "la vida es asi" at bounding box center [356, 38] width 369 height 31
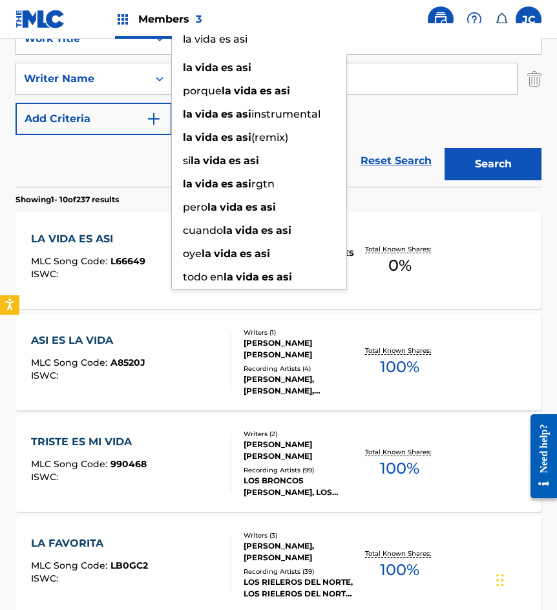
click at [274, 46] on input "la vida es asi" at bounding box center [356, 38] width 369 height 31
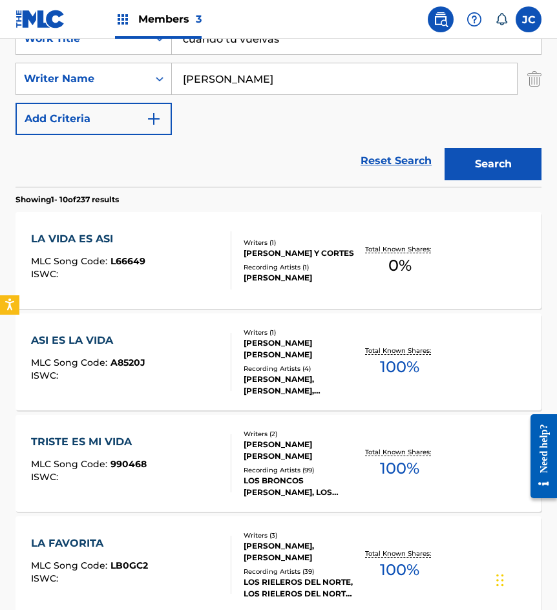
type input "cuando tu vuelvas"
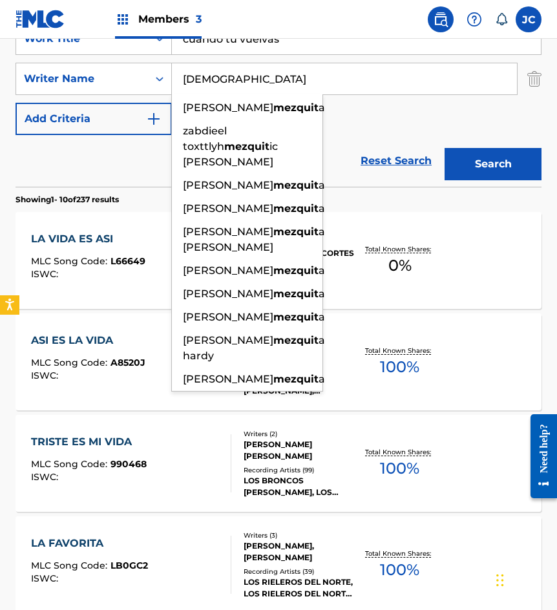
type input "mezquita"
click at [444, 148] on button "Search" at bounding box center [492, 164] width 97 height 32
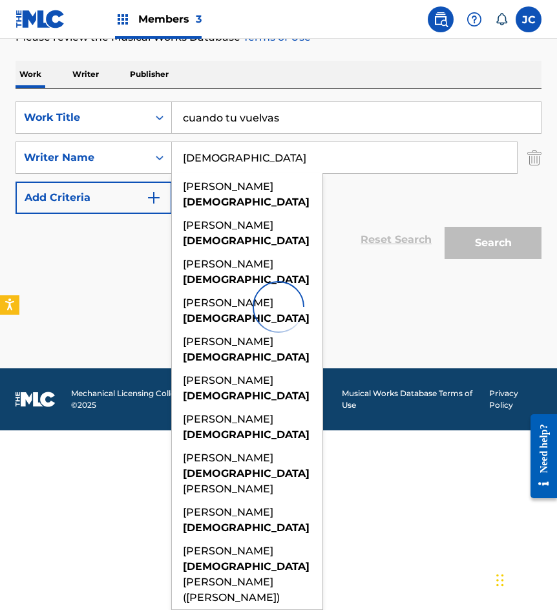
scroll to position [0, 0]
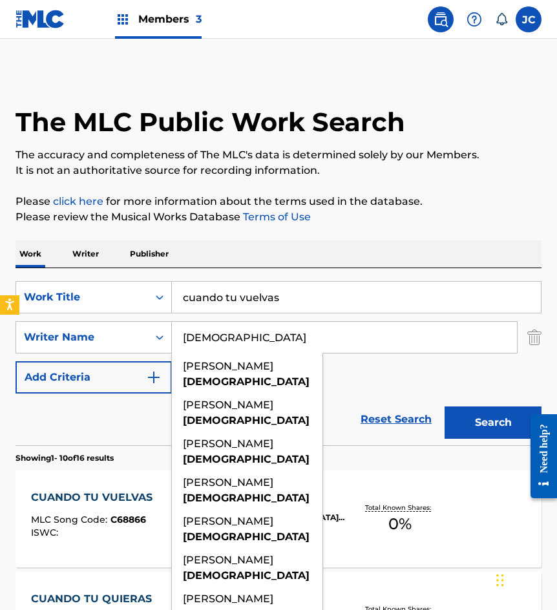
click at [344, 378] on div "SearchWithCriteriae6a52343-090e-43ea-ba17-d5e479684cc7 Work Title cuando tu vue…" at bounding box center [278, 337] width 526 height 112
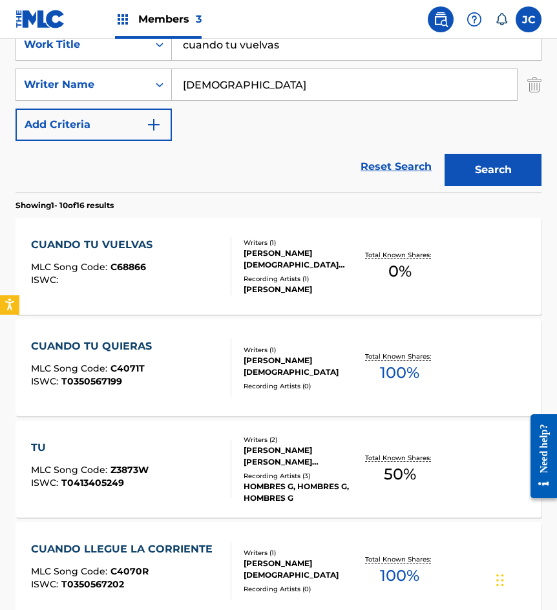
scroll to position [258, 0]
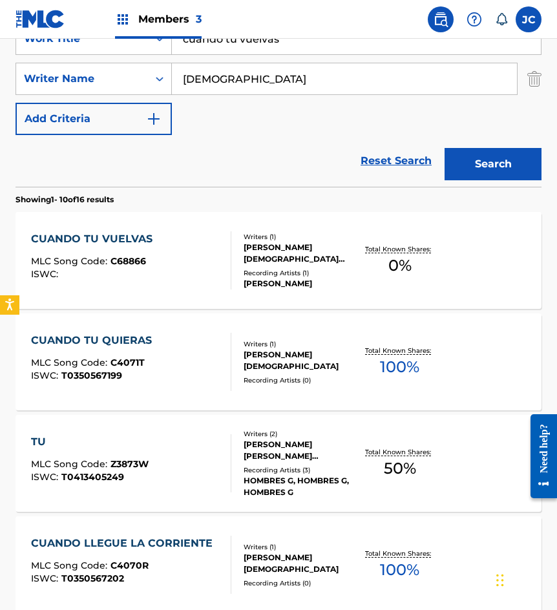
click at [86, 256] on span "MLC Song Code :" at bounding box center [70, 261] width 79 height 12
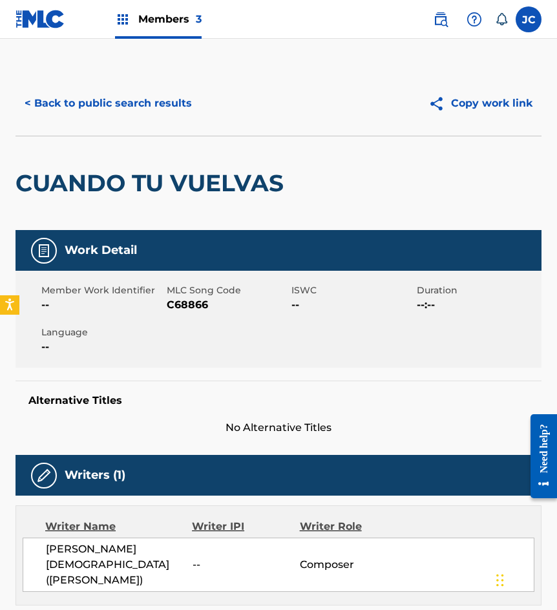
click at [188, 309] on span "C68866" at bounding box center [228, 304] width 122 height 15
click at [93, 122] on div "< Back to public search results Copy work link" at bounding box center [278, 103] width 526 height 65
click at [129, 110] on button "< Back to public search results" at bounding box center [107, 103] width 185 height 32
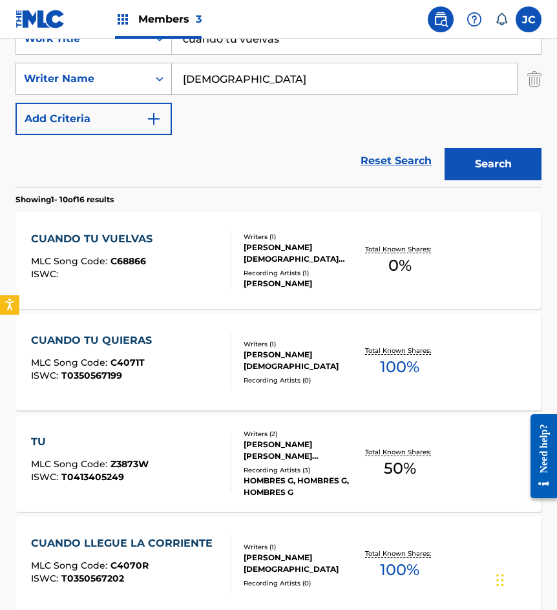
drag, startPoint x: 296, startPoint y: 43, endPoint x: 92, endPoint y: 70, distance: 205.3
click at [93, 70] on div "SearchWithCriteriae6a52343-090e-43ea-ba17-d5e479684cc7 Work Title cuando tu vue…" at bounding box center [278, 79] width 526 height 112
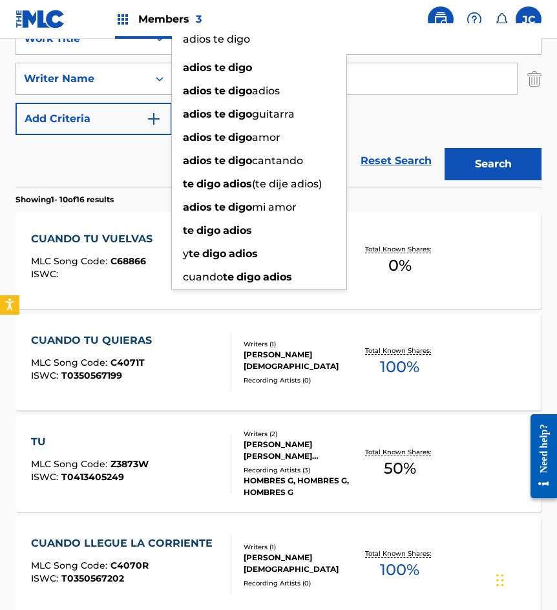
type input "adios te digo"
click at [444, 148] on button "Search" at bounding box center [492, 164] width 97 height 32
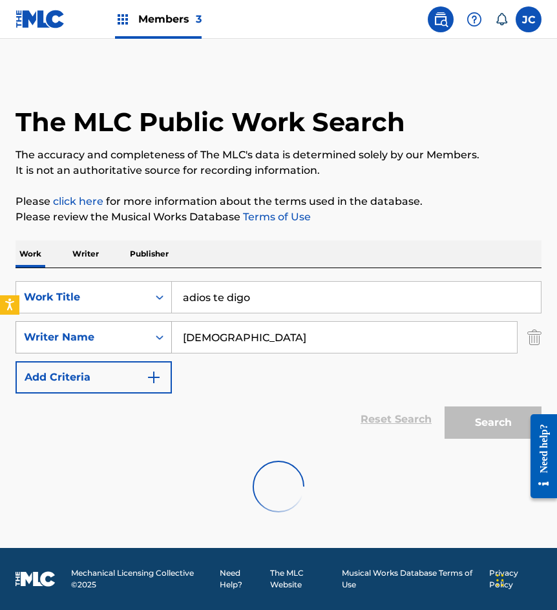
scroll to position [0, 0]
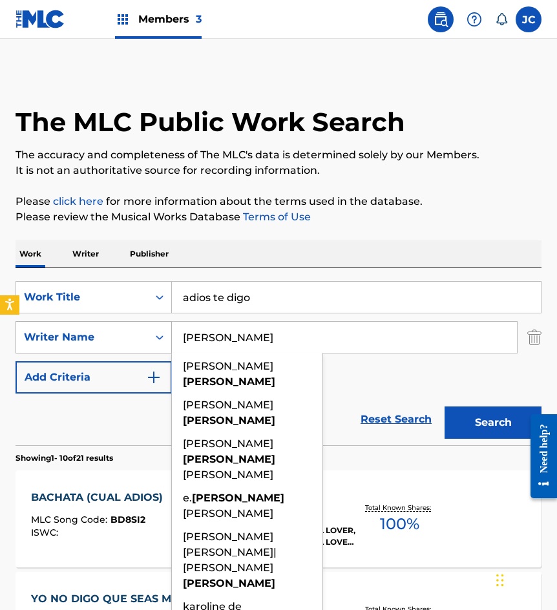
type input "serna"
click at [444, 406] on button "Search" at bounding box center [492, 422] width 97 height 32
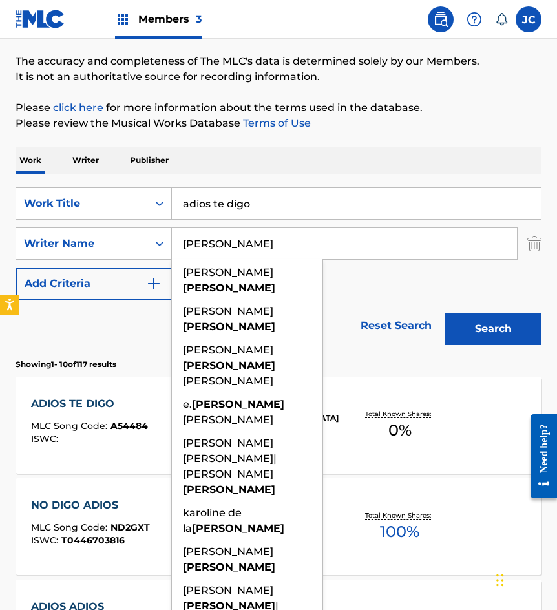
scroll to position [194, 0]
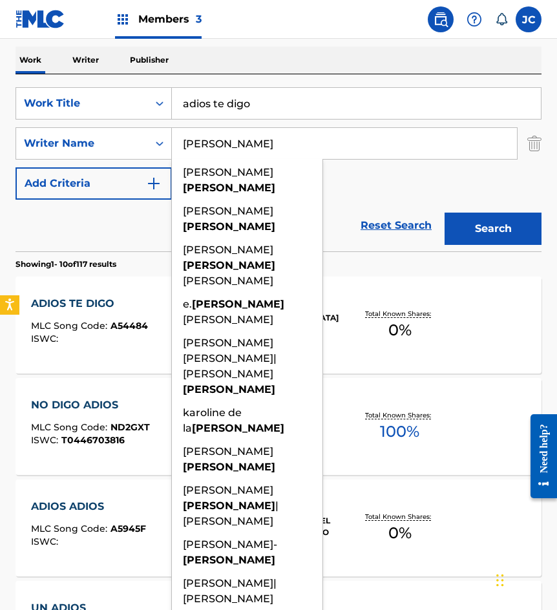
click at [359, 201] on div "Reset Search Search" at bounding box center [278, 226] width 526 height 52
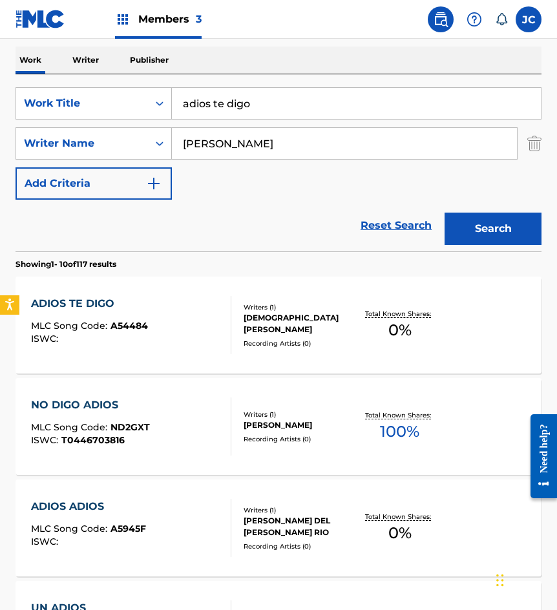
click at [287, 312] on div "Writers ( 1 )" at bounding box center [299, 307] width 112 height 10
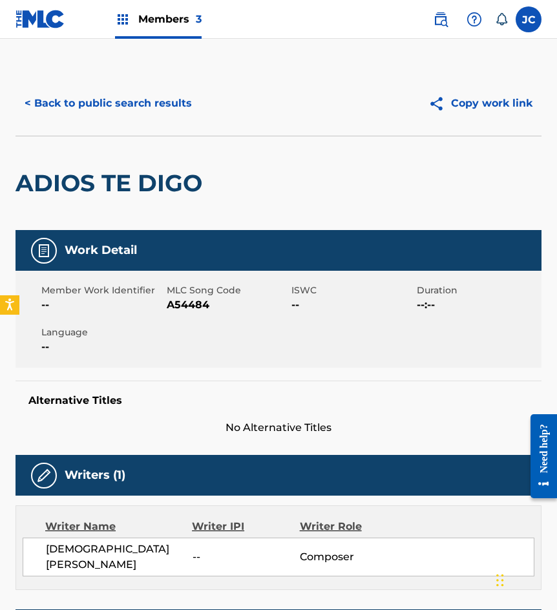
click at [187, 295] on span "MLC Song Code" at bounding box center [228, 290] width 122 height 14
click at [185, 300] on span "A54484" at bounding box center [228, 304] width 122 height 15
click at [43, 156] on div "ADIOS TE DIGO" at bounding box center [111, 183] width 193 height 94
click at [96, 112] on button "< Back to public search results" at bounding box center [107, 103] width 185 height 32
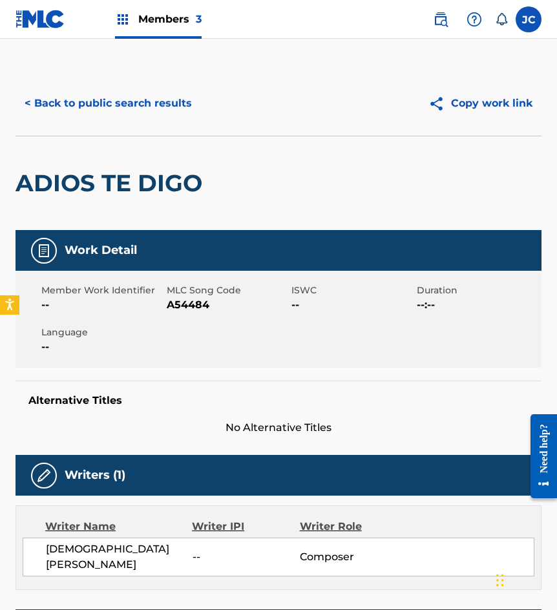
scroll to position [194, 0]
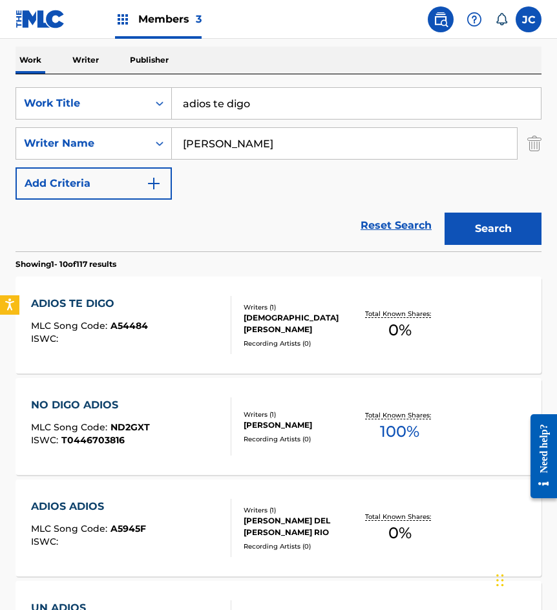
drag, startPoint x: 253, startPoint y: 102, endPoint x: 0, endPoint y: 141, distance: 256.2
click at [0, 133] on div "The MLC Public Work Search The accuracy and completeness of The MLC's data is d…" at bounding box center [278, 614] width 557 height 1475
type input "sencillita"
click at [444, 212] on button "Search" at bounding box center [492, 228] width 97 height 32
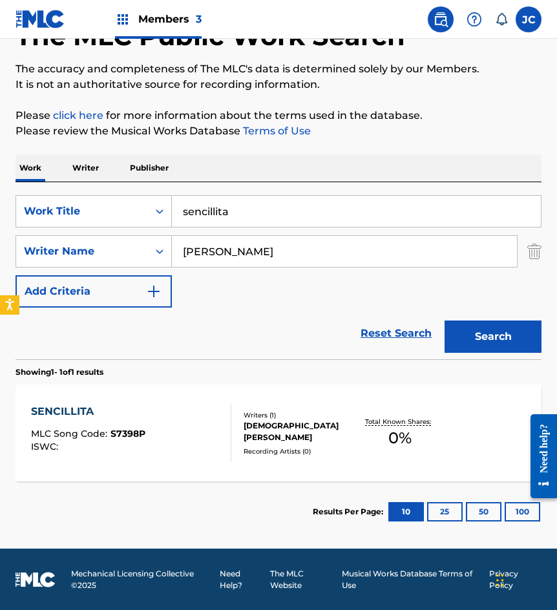
scroll to position [87, 0]
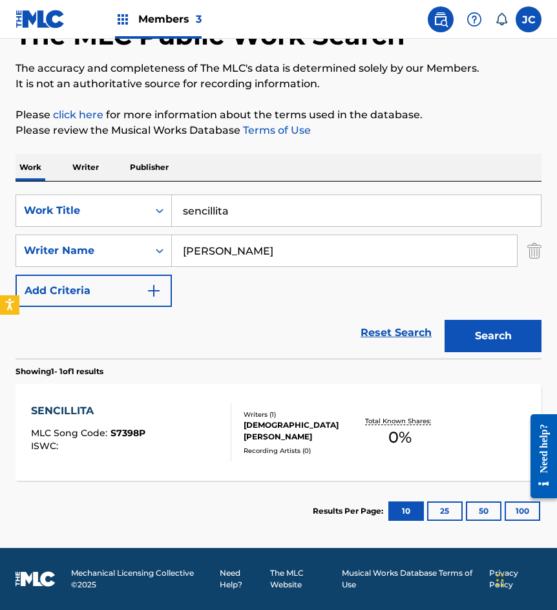
click at [311, 437] on div "Writers ( 1 ) JESUS SERNA SAENZ Recording Artists ( 0 )" at bounding box center [293, 432] width 125 height 46
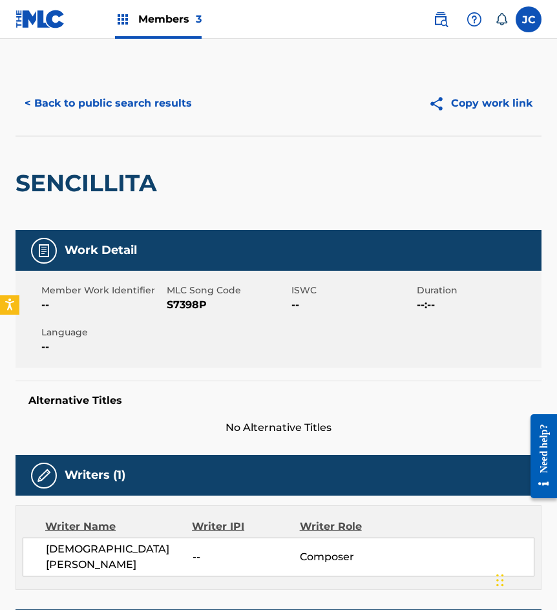
click at [202, 300] on span "S7398P" at bounding box center [228, 304] width 122 height 15
click at [97, 109] on button "< Back to public search results" at bounding box center [107, 103] width 185 height 32
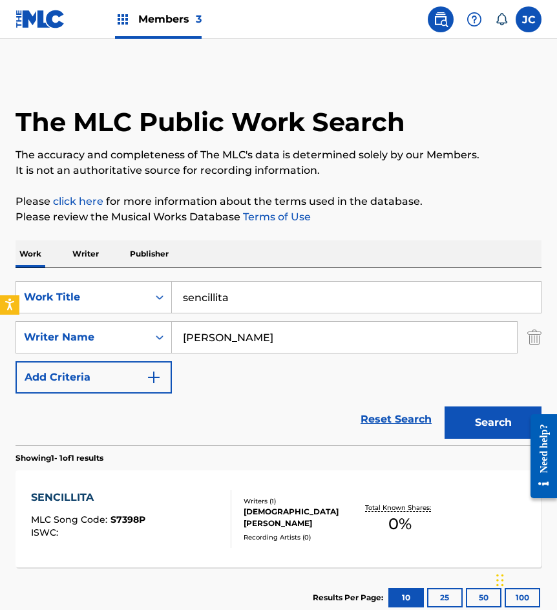
scroll to position [13, 0]
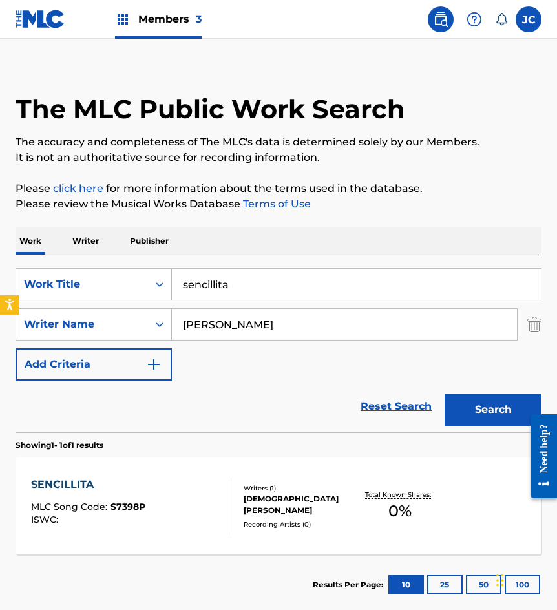
drag, startPoint x: 299, startPoint y: 282, endPoint x: 220, endPoint y: 246, distance: 87.3
click at [140, 291] on div "SearchWithCriteriae6a52343-090e-43ea-ba17-d5e479684cc7 Work Title sencillita" at bounding box center [278, 284] width 526 height 32
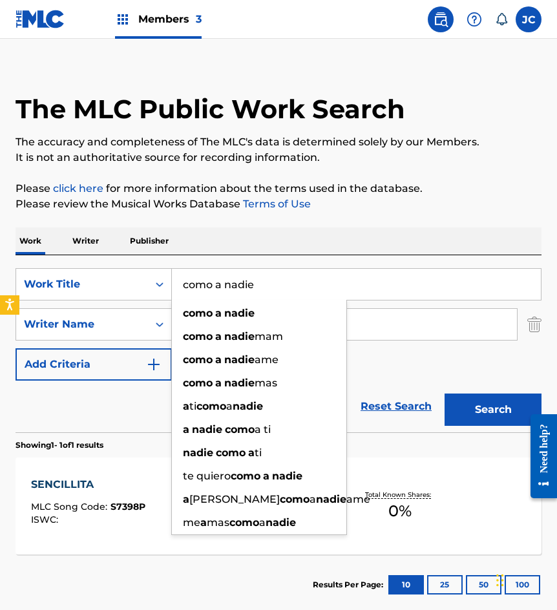
type input "como a nadie"
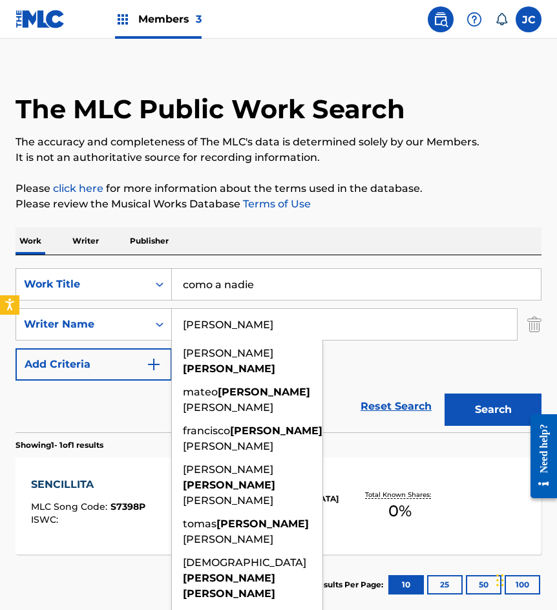
type input "sanchez monroy"
click at [444, 393] on button "Search" at bounding box center [492, 409] width 97 height 32
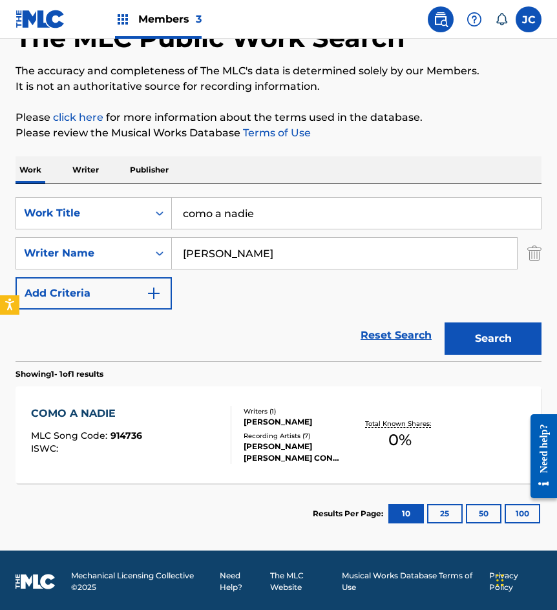
scroll to position [87, 0]
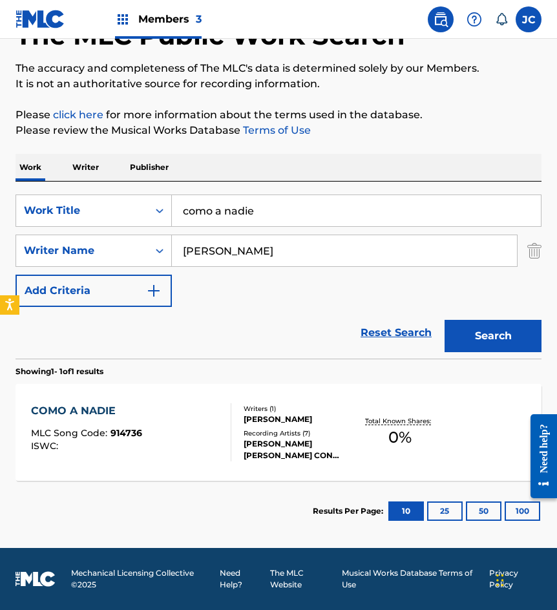
click at [261, 425] on div "CARLOS SANCHEZ MONROY" at bounding box center [299, 419] width 112 height 12
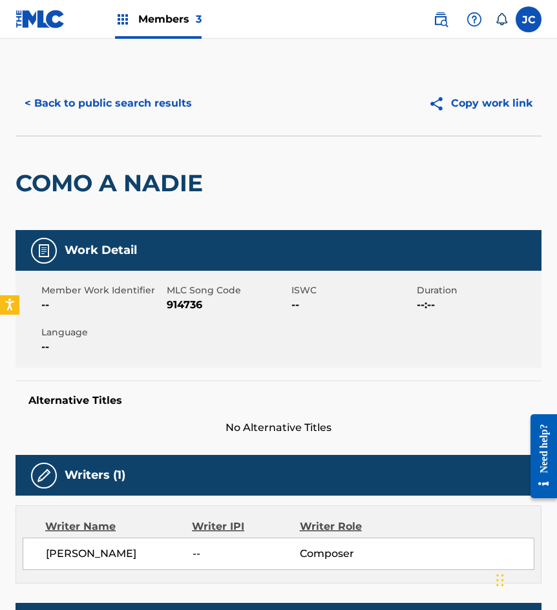
click at [179, 302] on span "914736" at bounding box center [228, 304] width 122 height 15
drag, startPoint x: 17, startPoint y: 63, endPoint x: 101, endPoint y: 98, distance: 90.7
click at [21, 57] on main "< Back to public search results Copy work link COMO A NADIE Work Detail Member …" at bounding box center [278, 563] width 557 height 1048
click at [117, 101] on button "< Back to public search results" at bounding box center [107, 103] width 185 height 32
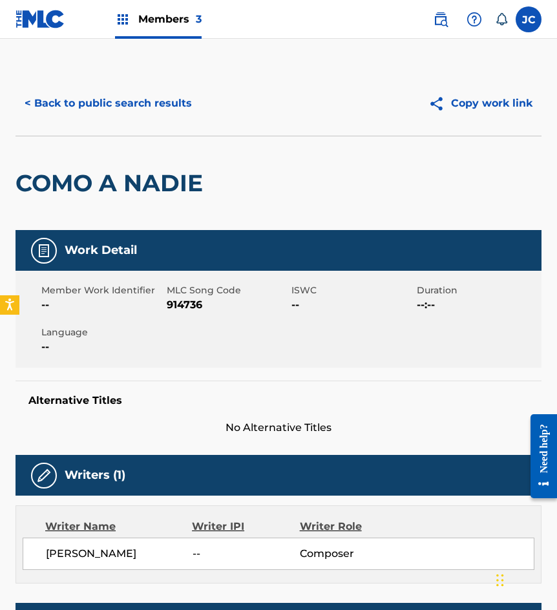
scroll to position [13, 0]
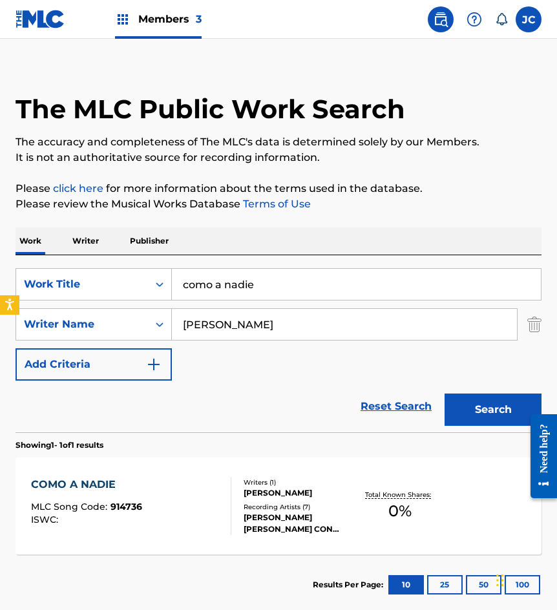
drag, startPoint x: 342, startPoint y: 286, endPoint x: 250, endPoint y: 285, distance: 92.4
click at [245, 291] on input "como a nadie" at bounding box center [356, 284] width 369 height 31
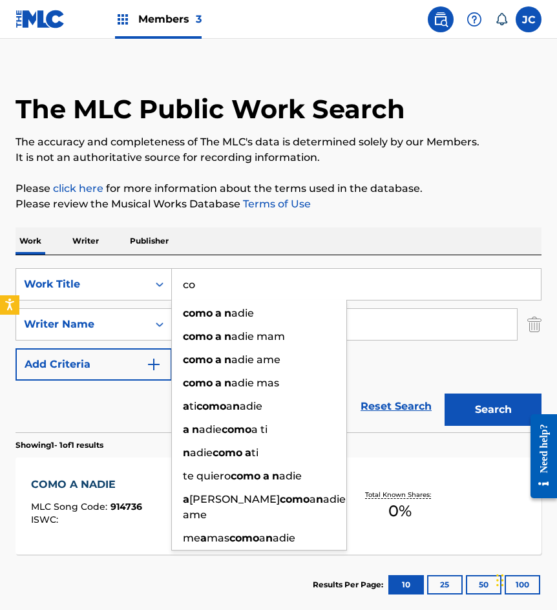
type input "c"
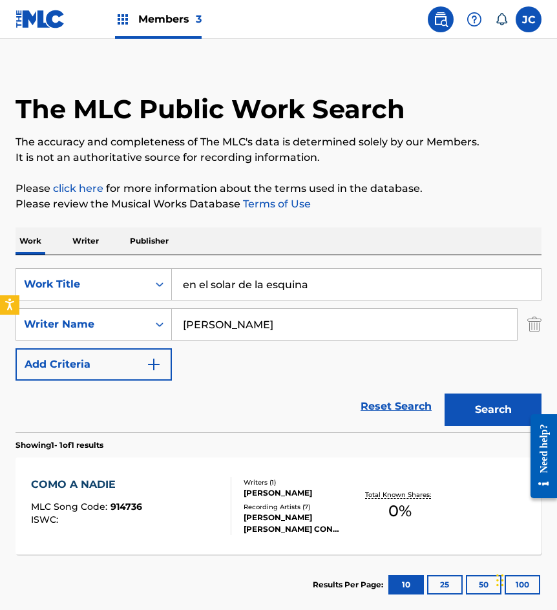
type input "en el solar de la esquina"
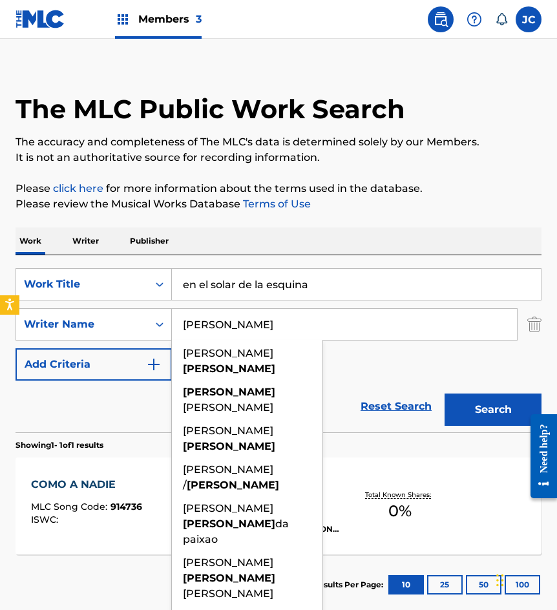
type input "davila"
click at [444, 393] on button "Search" at bounding box center [492, 409] width 97 height 32
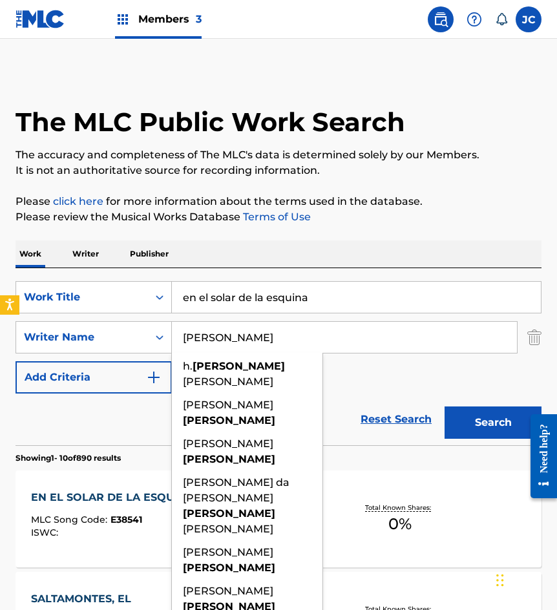
click at [384, 373] on div "SearchWithCriteriae6a52343-090e-43ea-ba17-d5e479684cc7 Work Title en el solar d…" at bounding box center [278, 337] width 526 height 112
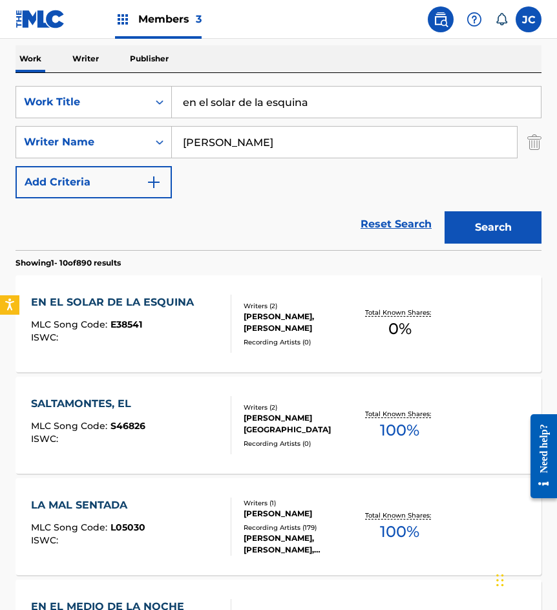
scroll to position [258, 0]
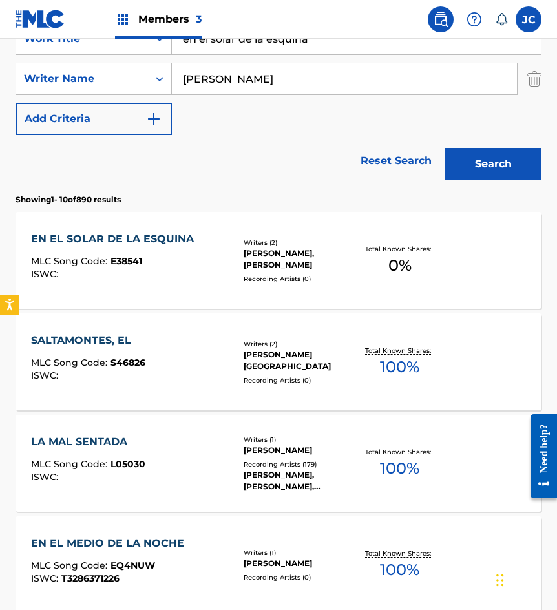
click at [238, 260] on div "Writers ( 2 ) ANTONIO DAVILA, ANTONIO DAVILA GARCIA Recording Artists ( 0 )" at bounding box center [293, 261] width 125 height 46
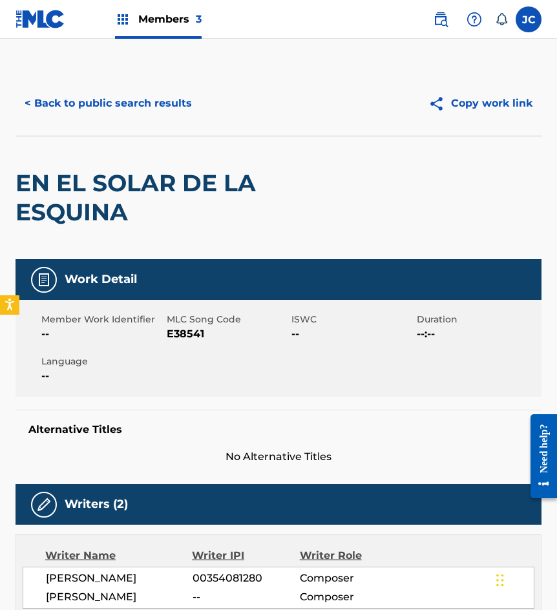
click at [175, 335] on span "E38541" at bounding box center [228, 333] width 122 height 15
drag, startPoint x: 135, startPoint y: 167, endPoint x: 153, endPoint y: 125, distance: 46.3
click at [135, 167] on div "EN EL SOLAR DE LA ESQUINA" at bounding box center [172, 197] width 315 height 123
click at [161, 114] on button "< Back to public search results" at bounding box center [107, 103] width 185 height 32
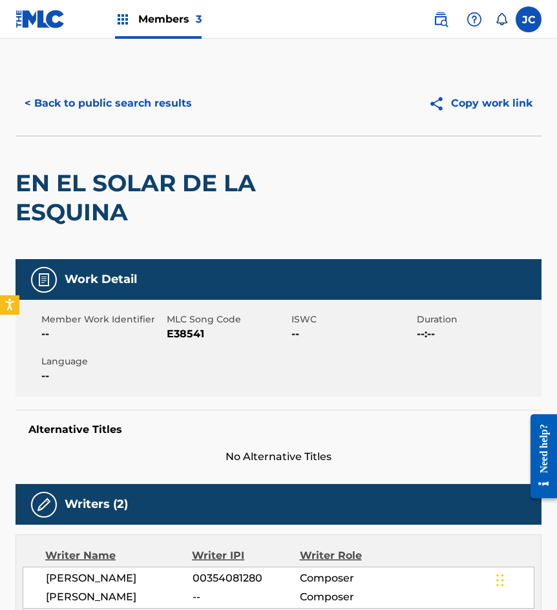
scroll to position [258, 0]
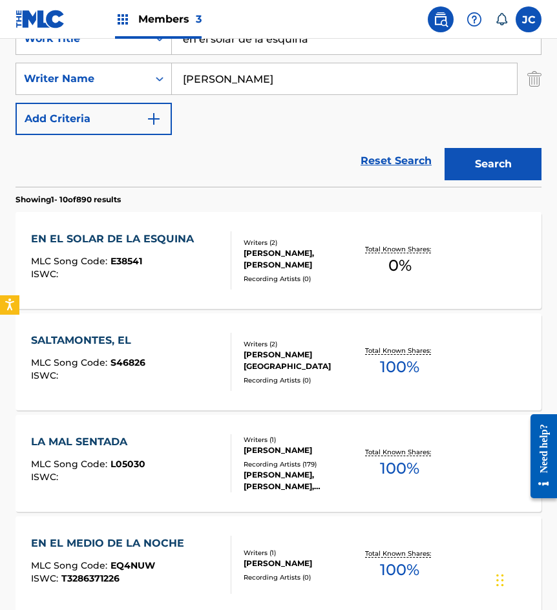
drag, startPoint x: 333, startPoint y: 51, endPoint x: 0, endPoint y: 111, distance: 337.9
click at [0, 111] on div "The MLC Public Work Search The accuracy and completeness of The MLC's data is d…" at bounding box center [278, 550] width 557 height 1475
type input "mi pueblito"
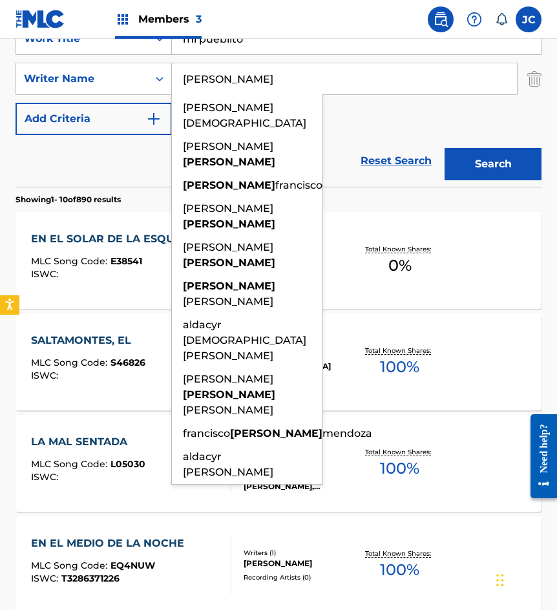
type input "aldaco"
click at [444, 148] on button "Search" at bounding box center [492, 164] width 97 height 32
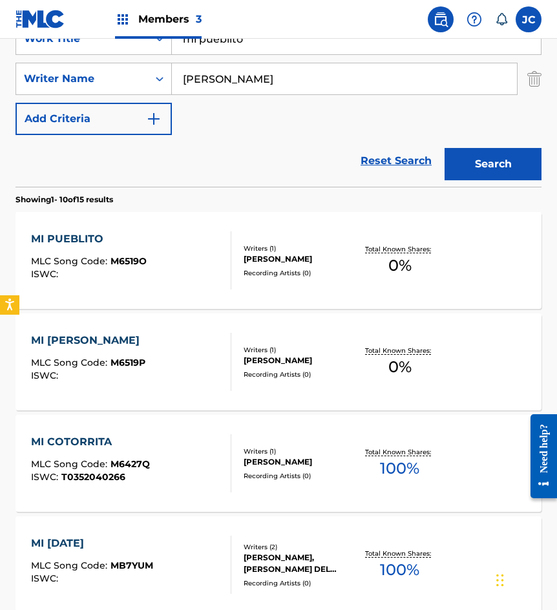
click at [256, 246] on div "Writers ( 1 )" at bounding box center [299, 248] width 112 height 10
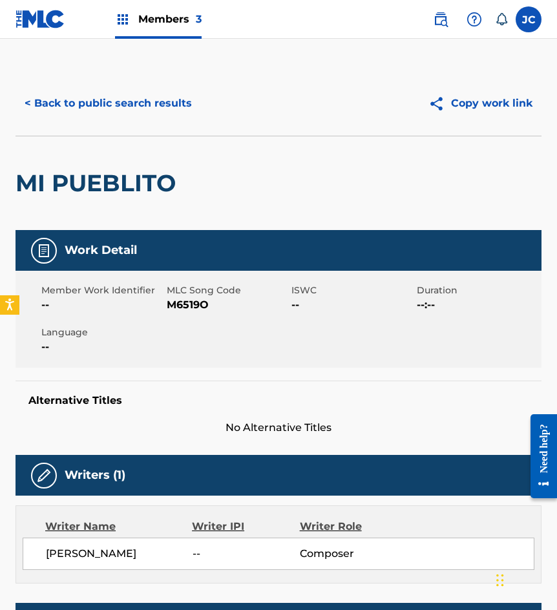
click at [190, 300] on span "M6519O" at bounding box center [228, 304] width 122 height 15
click at [119, 118] on button "< Back to public search results" at bounding box center [107, 103] width 185 height 32
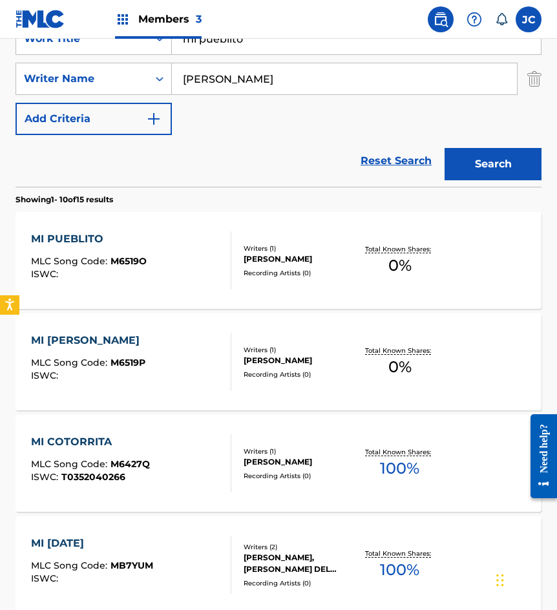
click at [278, 48] on input "mi pueblito" at bounding box center [356, 38] width 369 height 31
type input "se que te olvidare"
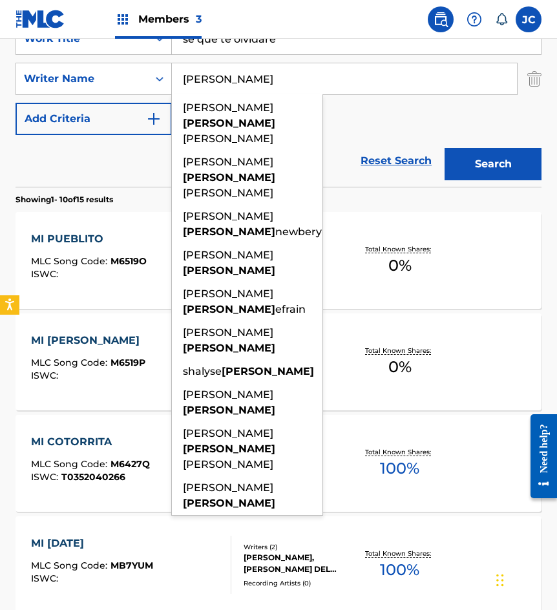
type input "lopez"
click at [444, 148] on button "Search" at bounding box center [492, 164] width 97 height 32
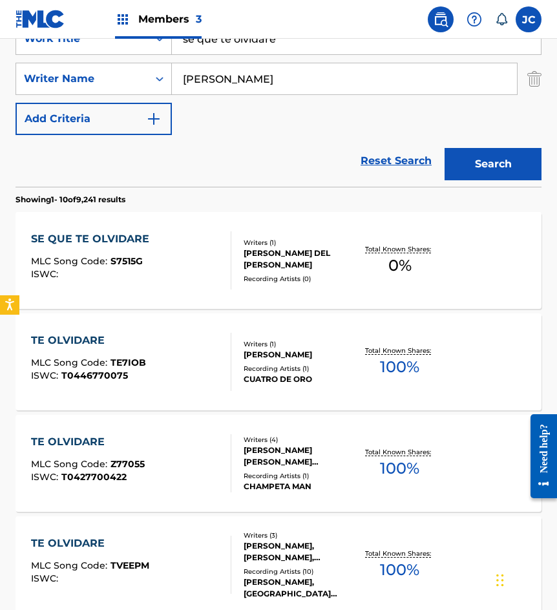
click at [213, 250] on div "SE QUE TE OLVIDARE MLC Song Code : S7515G ISWC :" at bounding box center [131, 260] width 200 height 58
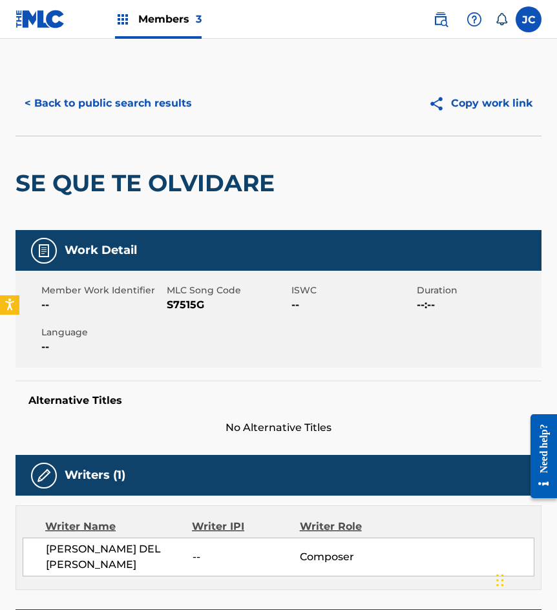
click at [187, 304] on span "S7515G" at bounding box center [228, 304] width 122 height 15
click at [171, 127] on div "< Back to public search results Copy work link" at bounding box center [278, 103] width 526 height 65
click at [161, 101] on button "< Back to public search results" at bounding box center [107, 103] width 185 height 32
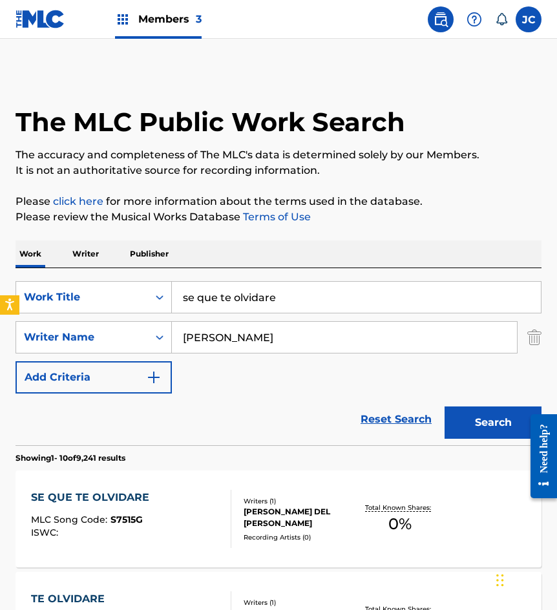
scroll to position [258, 0]
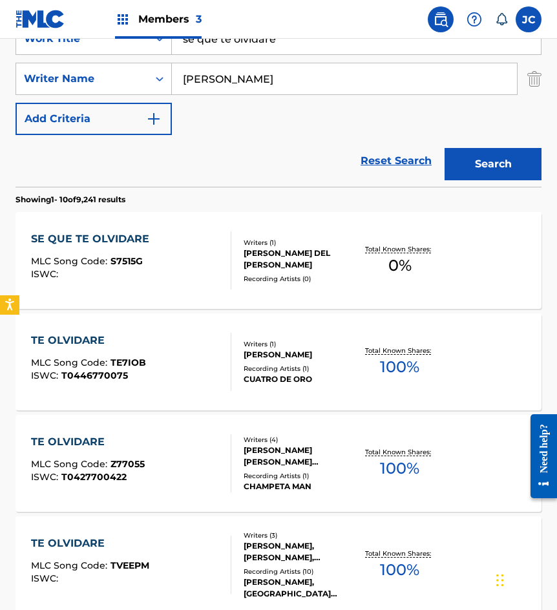
click at [311, 42] on input "se que te olvidare" at bounding box center [356, 38] width 369 height 31
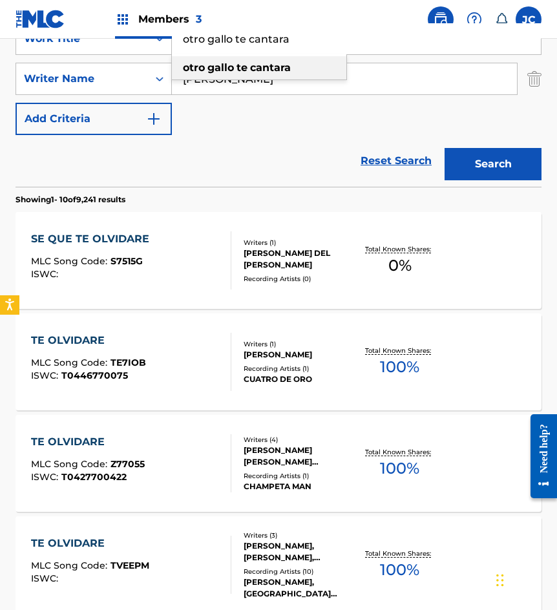
type input "otro gallo te cantara"
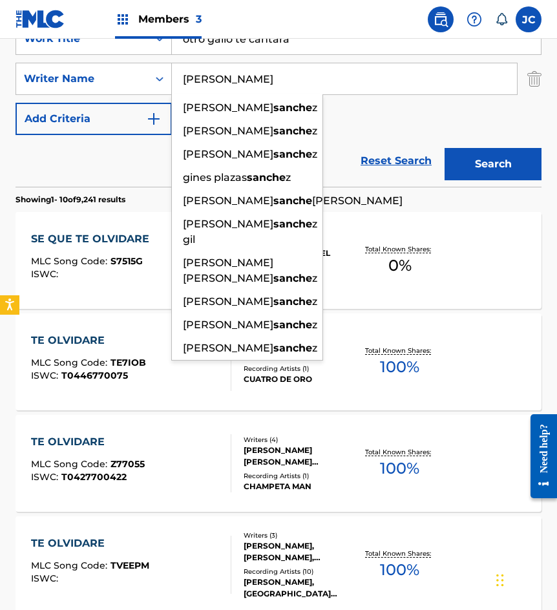
type input "sanchez"
click at [444, 148] on button "Search" at bounding box center [492, 164] width 97 height 32
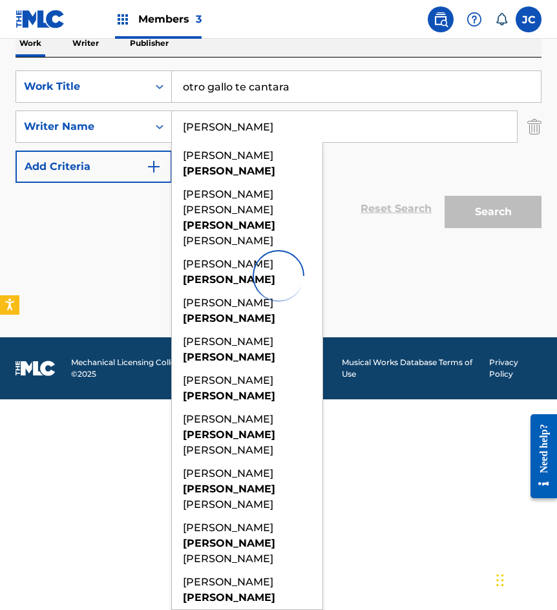
scroll to position [0, 0]
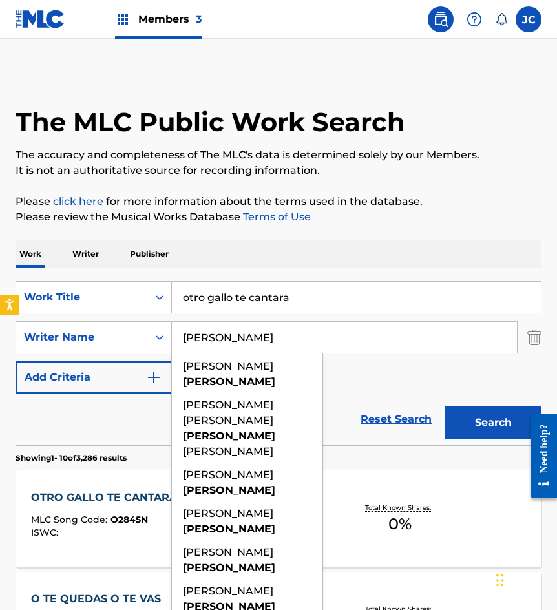
click at [203, 298] on input "otro gallo te cantara" at bounding box center [356, 297] width 369 height 31
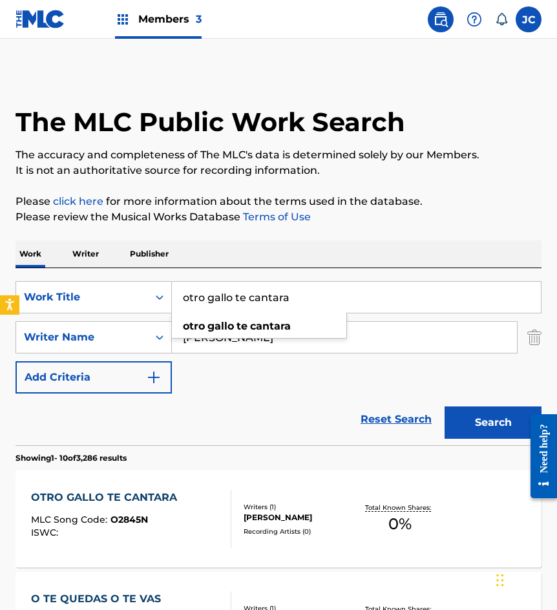
click at [203, 298] on input "otro gallo te cantara" at bounding box center [356, 297] width 369 height 31
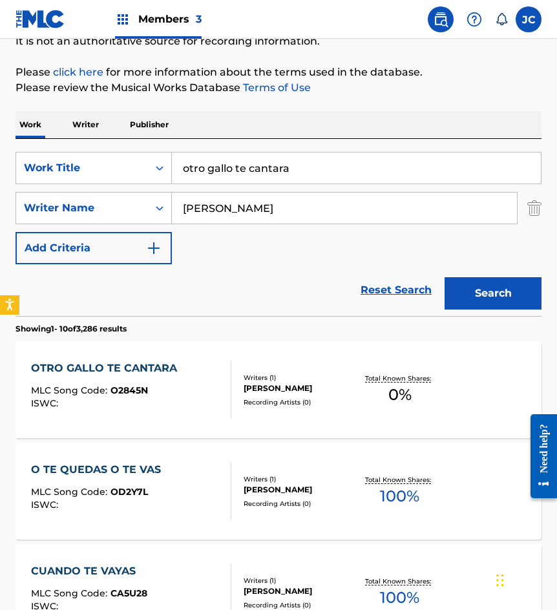
click at [255, 294] on div "Reset Search Search" at bounding box center [278, 290] width 526 height 52
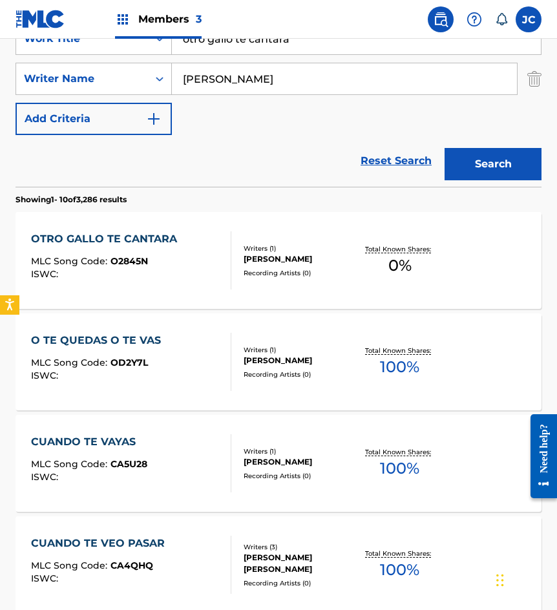
click at [227, 258] on div at bounding box center [225, 260] width 10 height 58
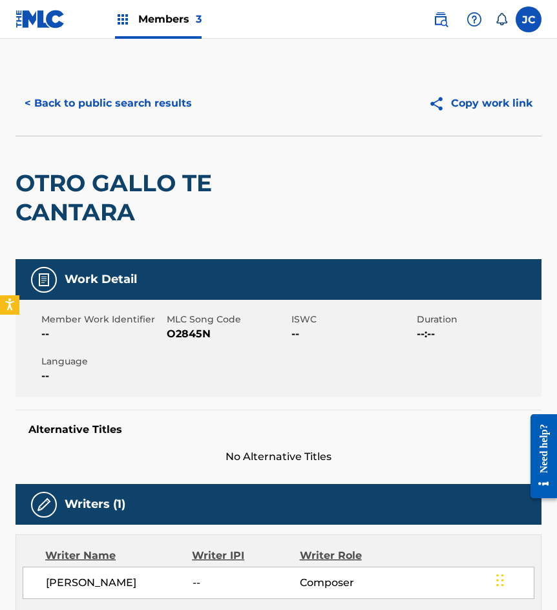
click at [189, 330] on span "O2845N" at bounding box center [228, 333] width 122 height 15
click at [149, 92] on button "< Back to public search results" at bounding box center [107, 103] width 185 height 32
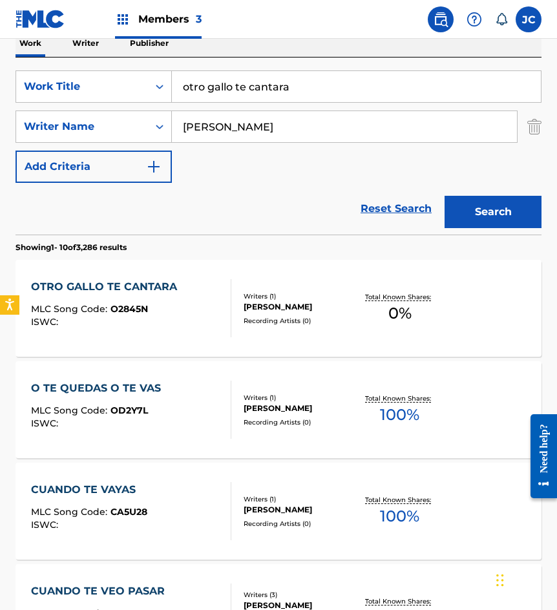
scroll to position [129, 0]
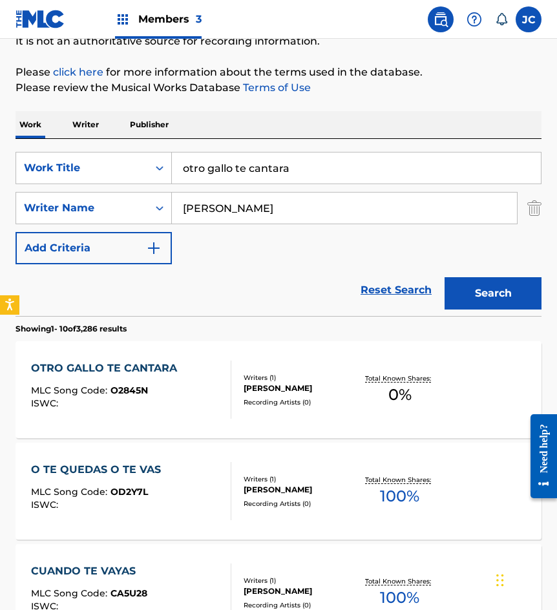
click at [335, 175] on input "otro gallo te cantara" at bounding box center [356, 167] width 369 height 31
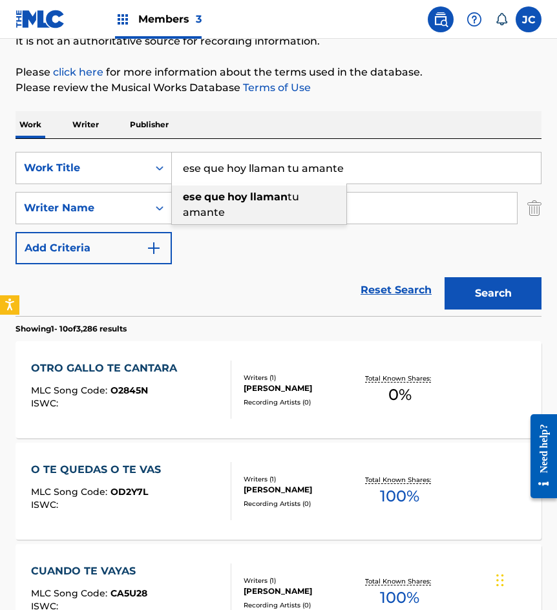
type input "ese que hoy llaman tu amante"
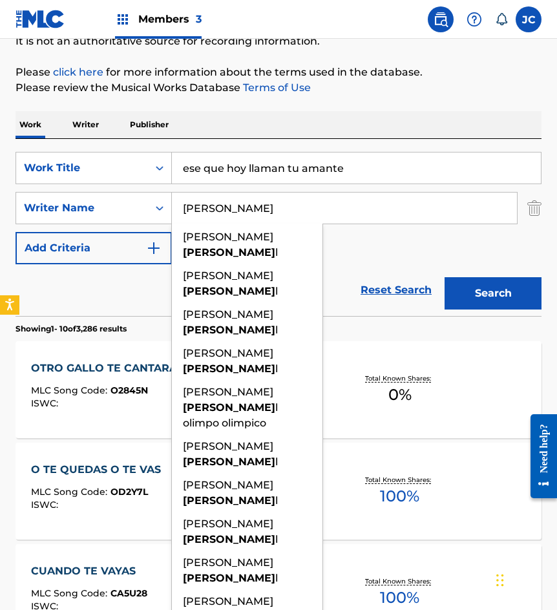
type input "montiel"
click at [444, 277] on button "Search" at bounding box center [492, 293] width 97 height 32
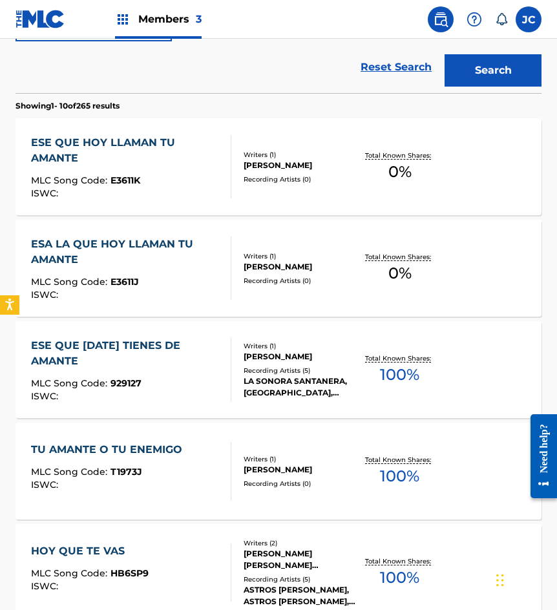
scroll to position [323, 0]
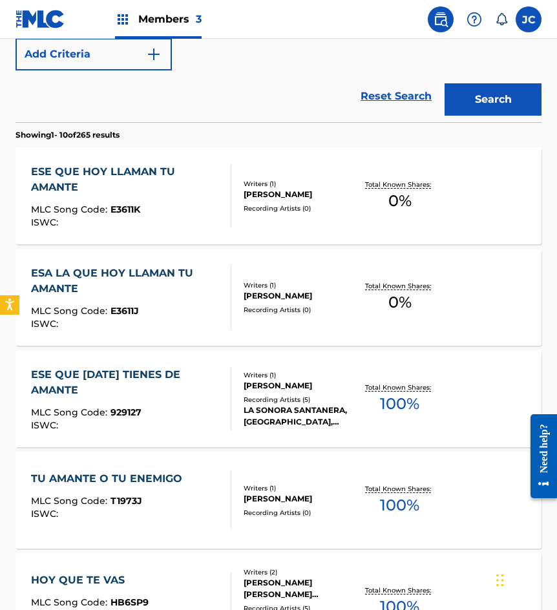
click at [145, 393] on div "ESE QUE HOY TIENES DE AMANTE" at bounding box center [125, 382] width 189 height 31
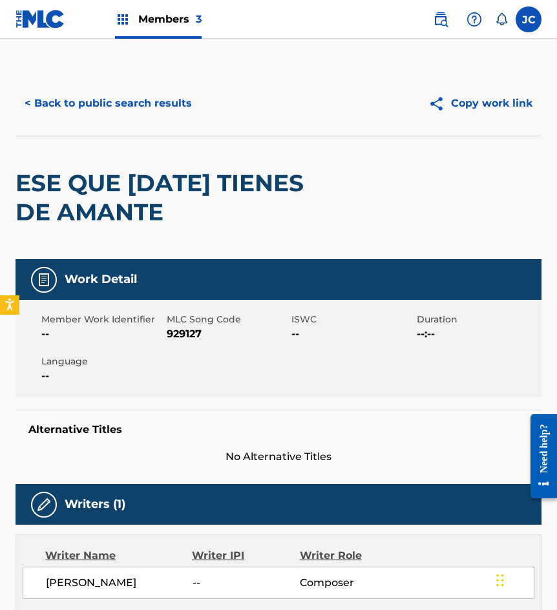
click at [157, 103] on button "< Back to public search results" at bounding box center [107, 103] width 185 height 32
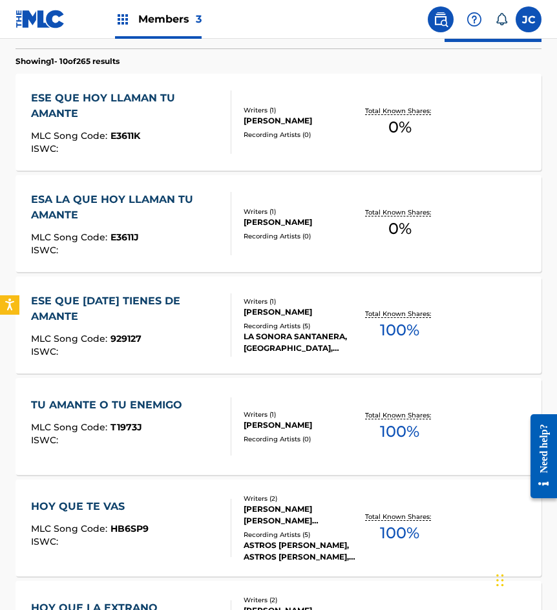
click at [180, 110] on div "ESE QUE HOY LLAMAN TU AMANTE" at bounding box center [125, 105] width 189 height 31
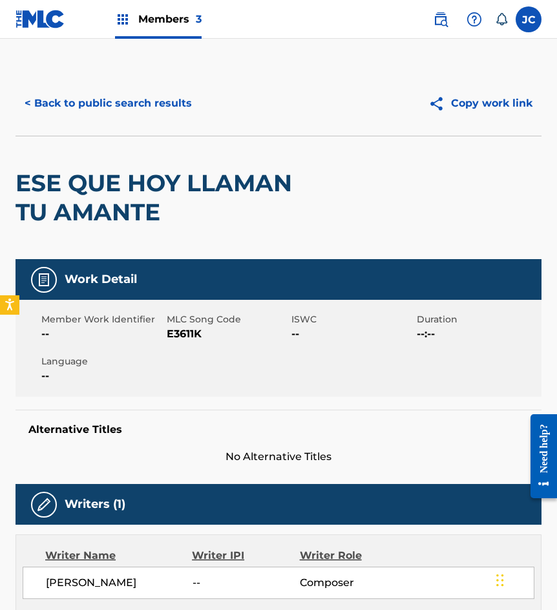
click at [186, 333] on span "E3611K" at bounding box center [228, 333] width 122 height 15
click at [56, 81] on div "< Back to public search results Copy work link" at bounding box center [278, 103] width 526 height 65
click at [70, 94] on button "< Back to public search results" at bounding box center [107, 103] width 185 height 32
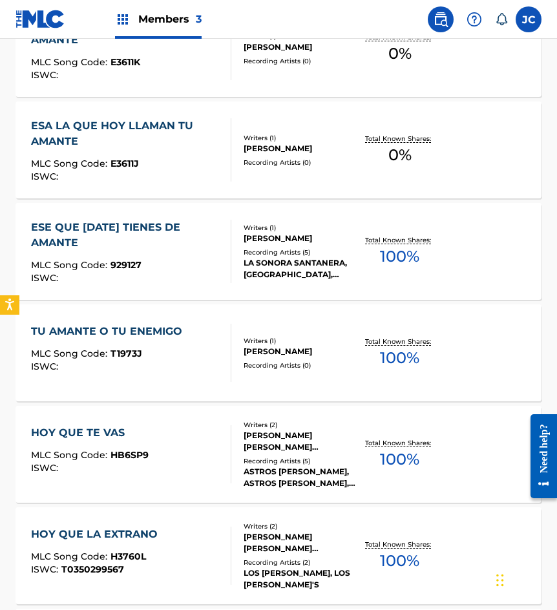
click at [185, 252] on div "ESE QUE HOY TIENES DE AMANTE MLC Song Code : 929127 ISWC :" at bounding box center [125, 251] width 189 height 63
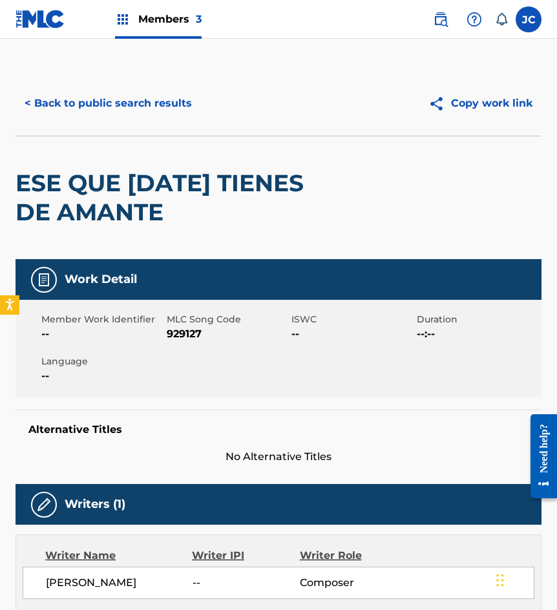
click at [196, 330] on span "929127" at bounding box center [228, 333] width 122 height 15
click at [128, 86] on div "< Back to public search results Copy work link" at bounding box center [278, 103] width 526 height 65
click at [143, 112] on button "< Back to public search results" at bounding box center [107, 103] width 185 height 32
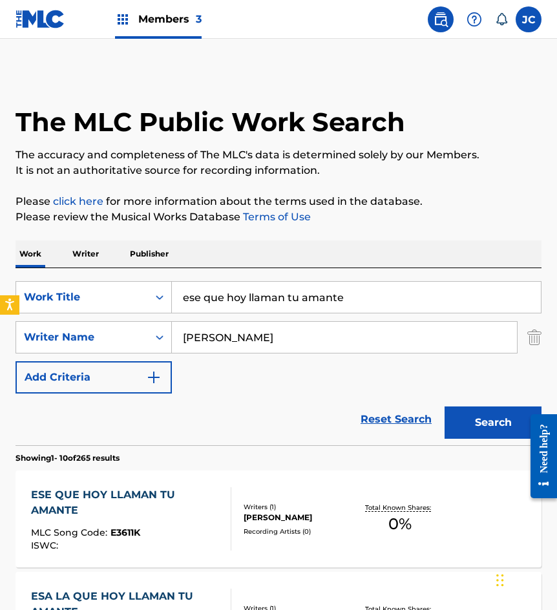
scroll to position [544, 0]
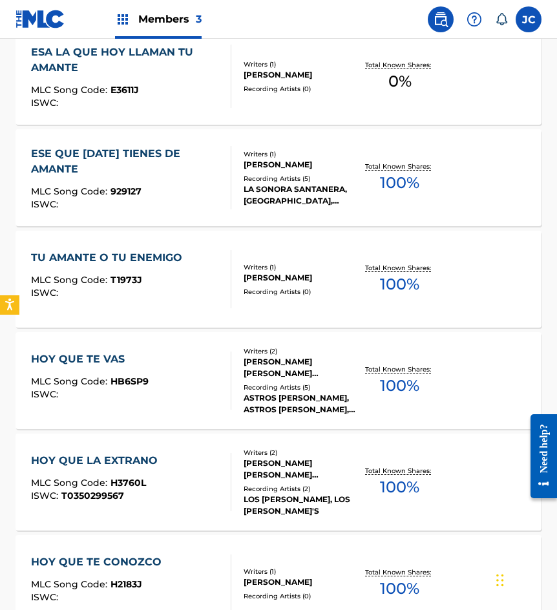
click at [28, 226] on section "ESE QUE HOY LLAMAN TU AMANTE MLC Song Code : E3611K ISWC : Writers ( 1 ) ROSEND…" at bounding box center [278, 428] width 526 height 1016
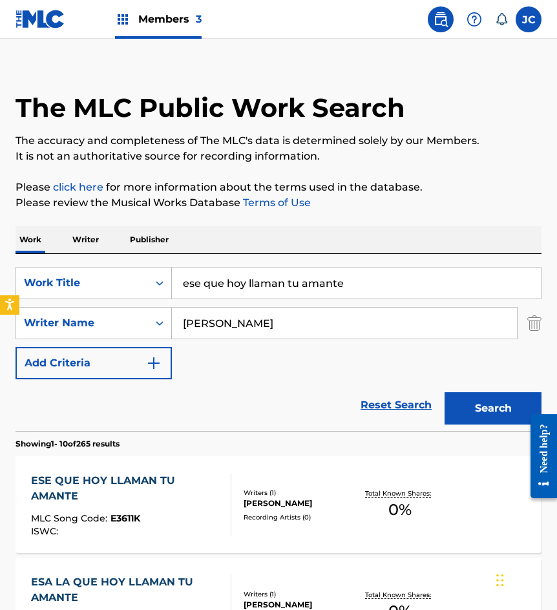
scroll to position [0, 0]
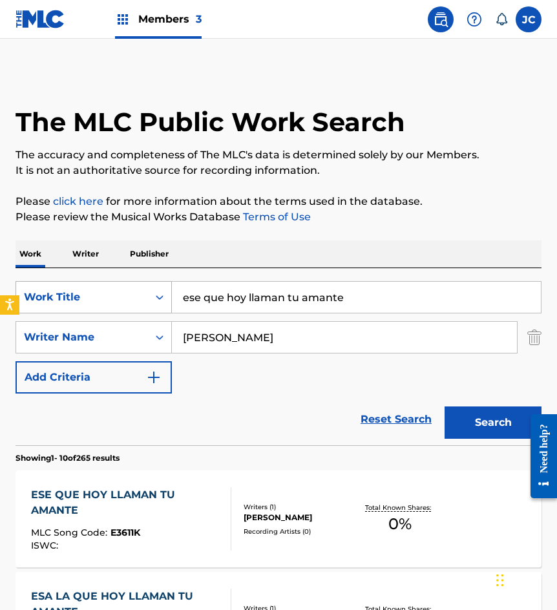
drag, startPoint x: 365, startPoint y: 297, endPoint x: 131, endPoint y: 290, distance: 233.9
click at [131, 292] on div "SearchWithCriteriae6a52343-090e-43ea-ba17-d5e479684cc7 Work Title ese que hoy l…" at bounding box center [278, 297] width 526 height 32
type input "me cambiare de nombre"
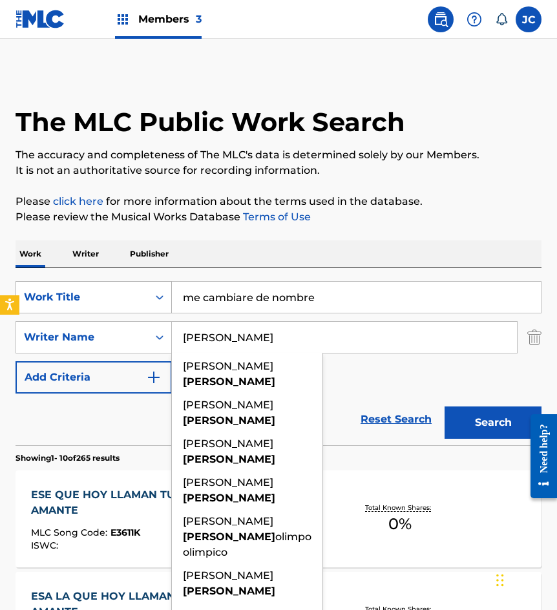
click at [444, 406] on button "Search" at bounding box center [492, 422] width 97 height 32
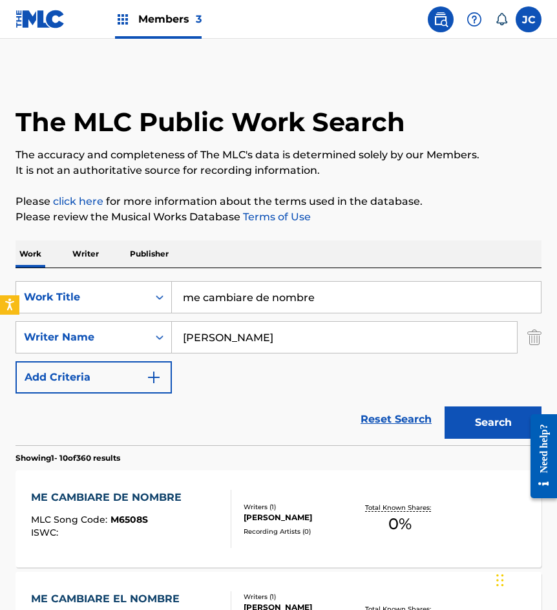
scroll to position [129, 0]
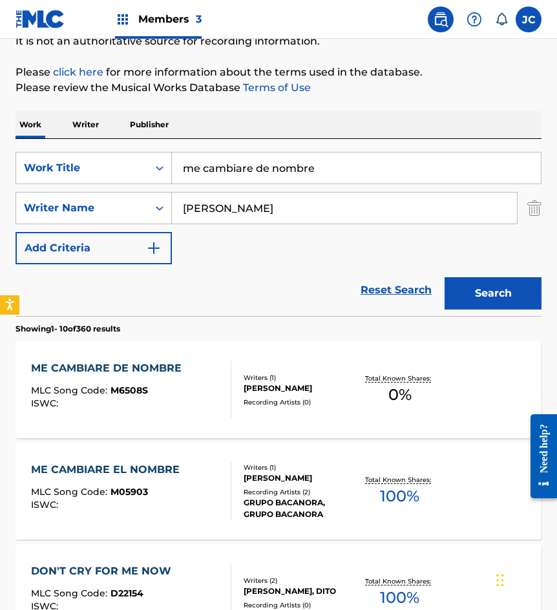
click at [243, 384] on div "ROSENDO MONTIEL ALVAREZ" at bounding box center [299, 388] width 112 height 12
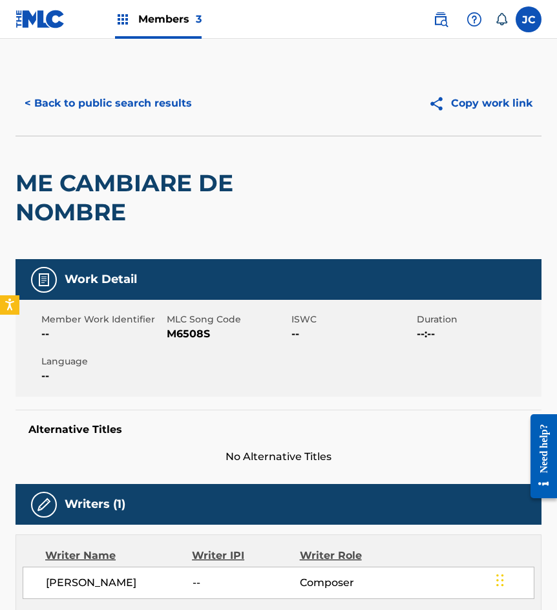
click at [144, 104] on button "< Back to public search results" at bounding box center [107, 103] width 185 height 32
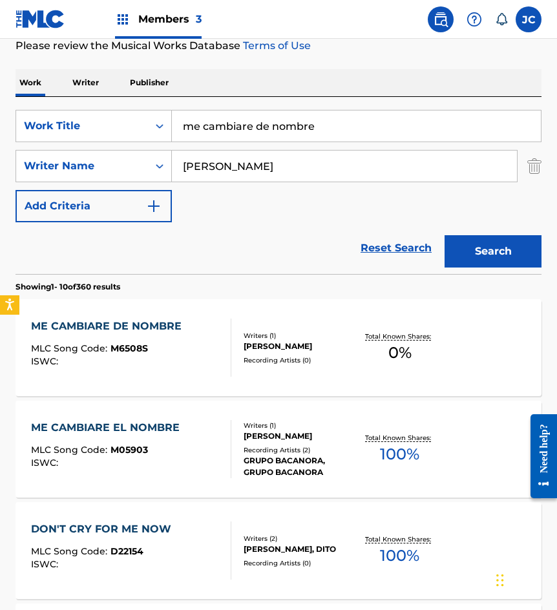
scroll to position [194, 0]
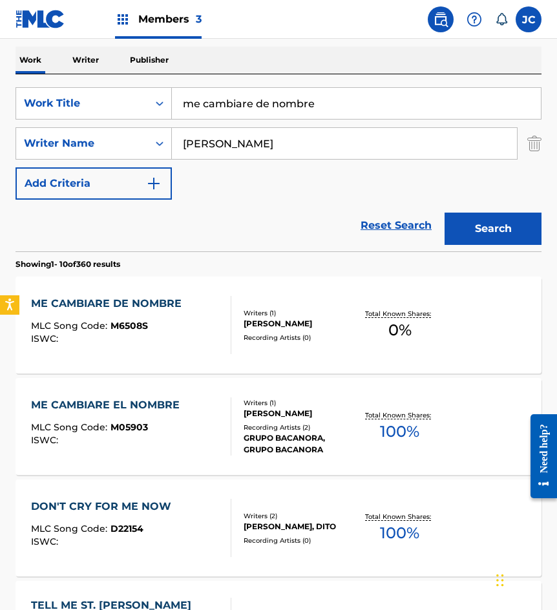
click at [292, 335] on div "Writers ( 1 ) ROSENDO MONTIEL ALVAREZ Recording Artists ( 0 )" at bounding box center [293, 325] width 125 height 34
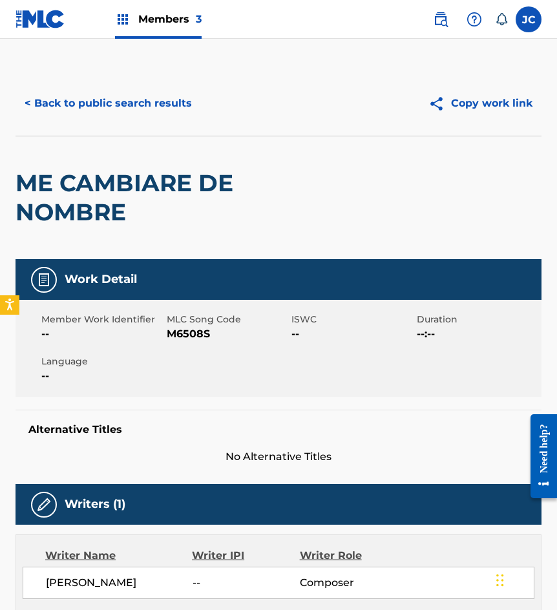
click at [122, 114] on button "< Back to public search results" at bounding box center [107, 103] width 185 height 32
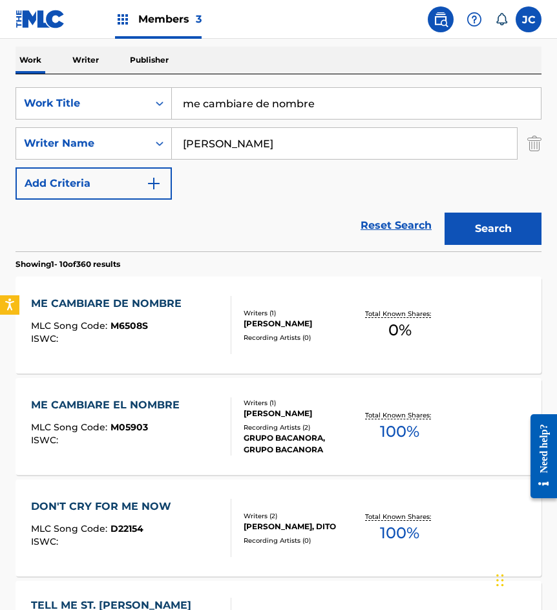
click at [289, 429] on div "Recording Artists ( 2 )" at bounding box center [299, 427] width 112 height 10
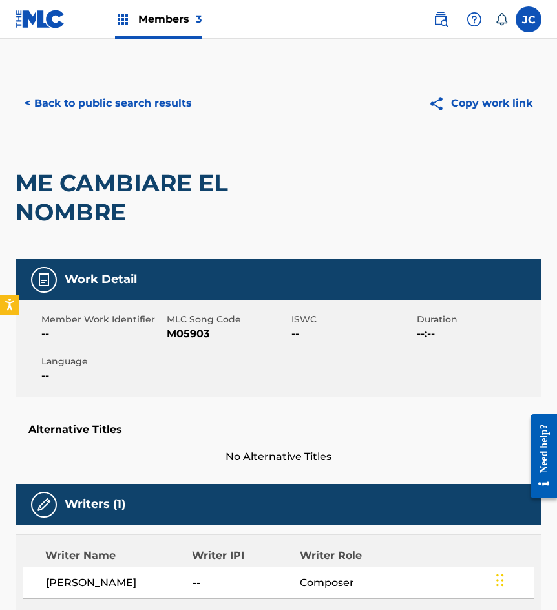
click at [130, 99] on button "< Back to public search results" at bounding box center [107, 103] width 185 height 32
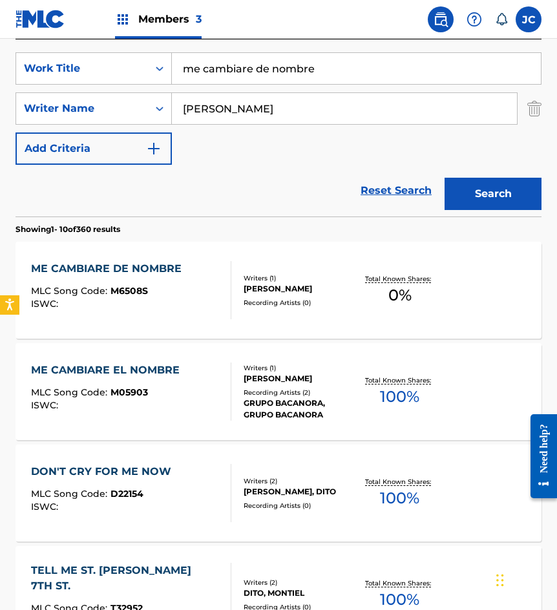
scroll to position [258, 0]
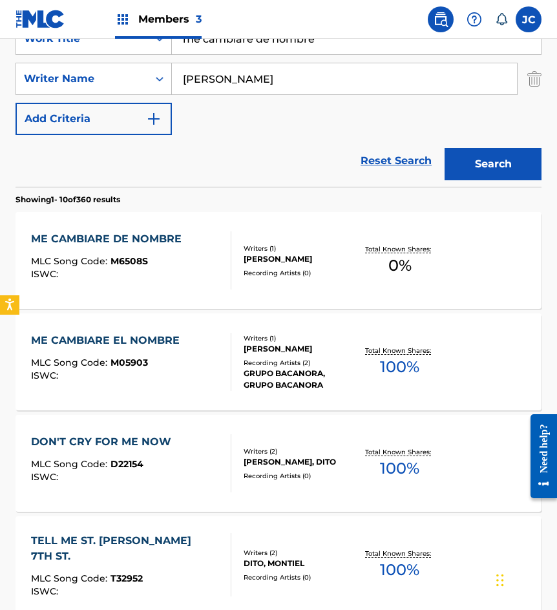
click at [265, 351] on div "ROSENDO MONTIEL" at bounding box center [299, 349] width 112 height 12
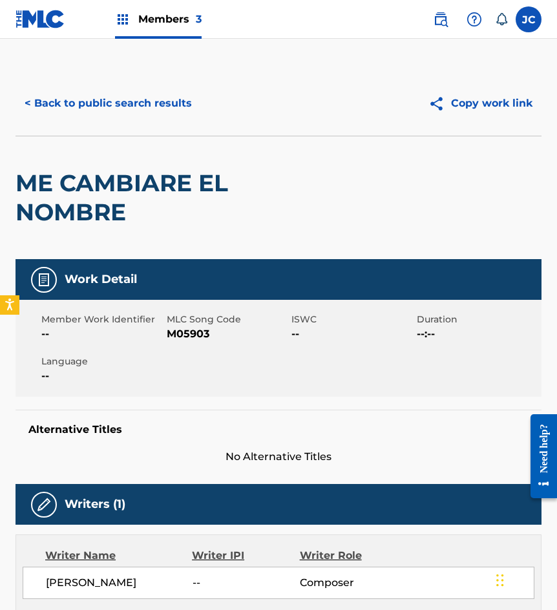
click at [96, 108] on button "< Back to public search results" at bounding box center [107, 103] width 185 height 32
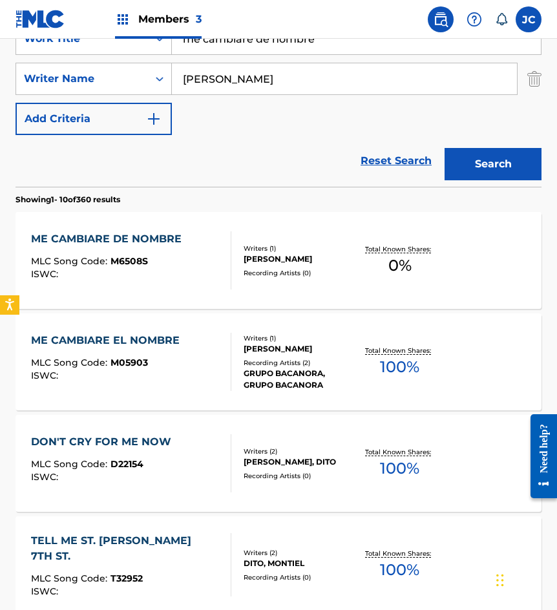
click at [169, 262] on div "MLC Song Code : M6508S" at bounding box center [109, 262] width 157 height 13
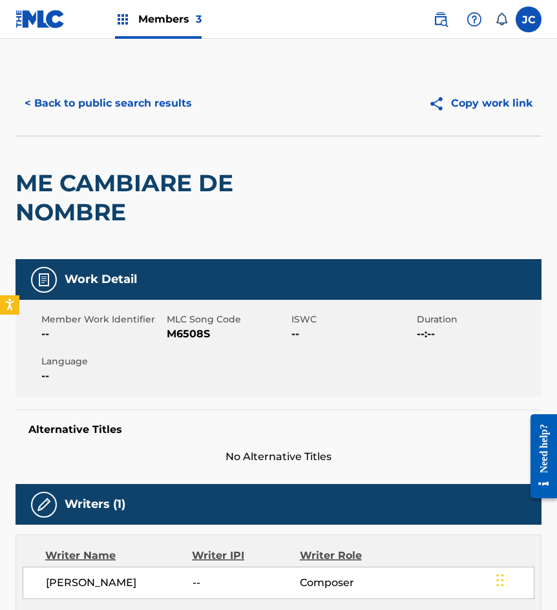
click at [189, 329] on span "M6508S" at bounding box center [228, 333] width 122 height 15
click at [198, 211] on h2 "ME CAMBIARE DE NOMBRE" at bounding box center [172, 198] width 315 height 58
click at [174, 110] on button "< Back to public search results" at bounding box center [107, 103] width 185 height 32
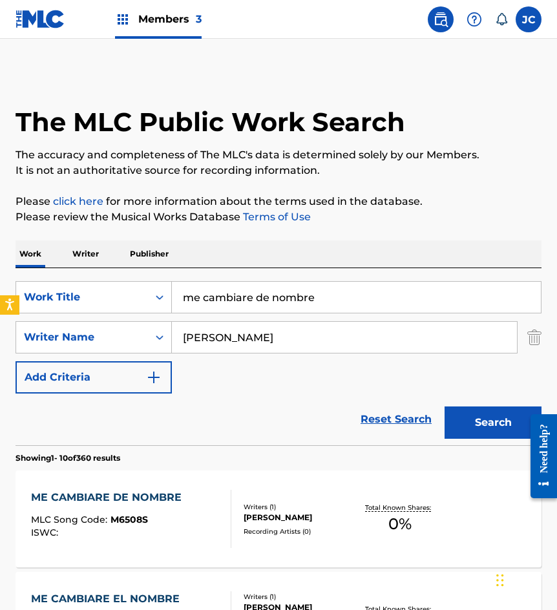
scroll to position [258, 0]
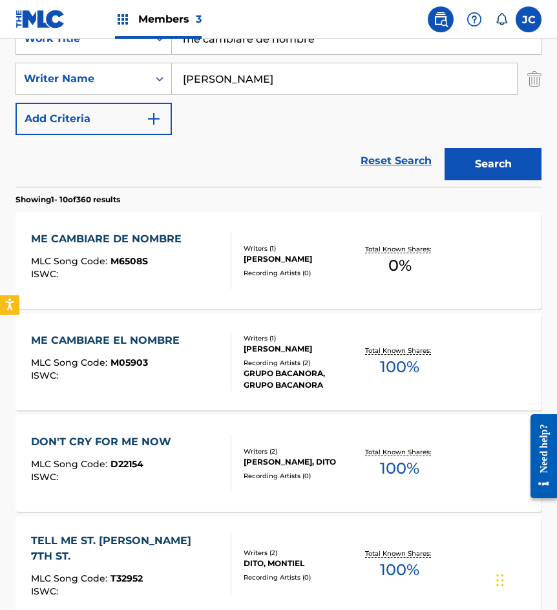
click at [319, 48] on input "me cambiare de nombre" at bounding box center [356, 38] width 369 height 31
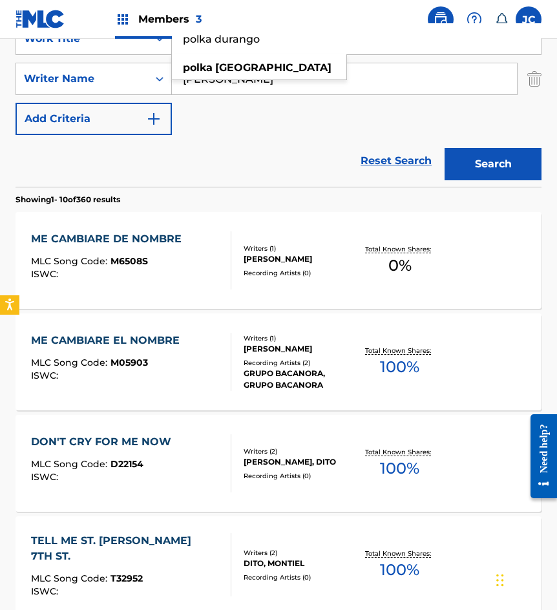
type input "polka durango"
click at [444, 148] on button "Search" at bounding box center [492, 164] width 97 height 32
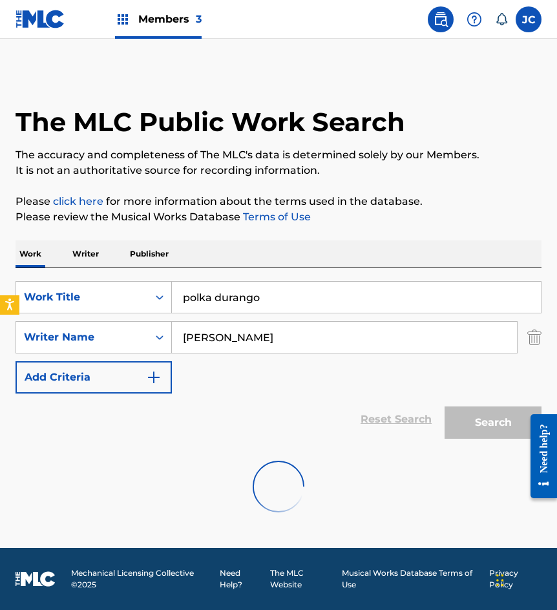
scroll to position [0, 0]
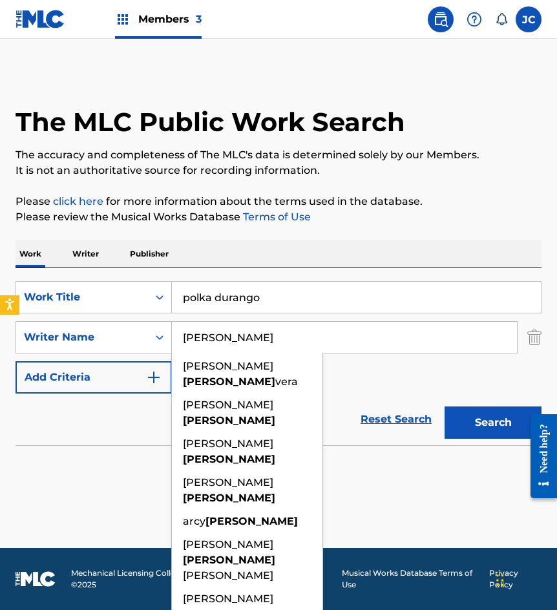
type input "nunez"
click at [444, 406] on button "Search" at bounding box center [492, 422] width 97 height 32
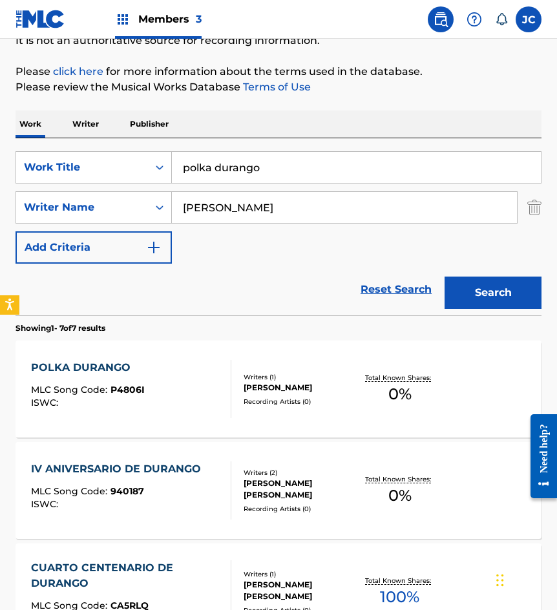
scroll to position [194, 0]
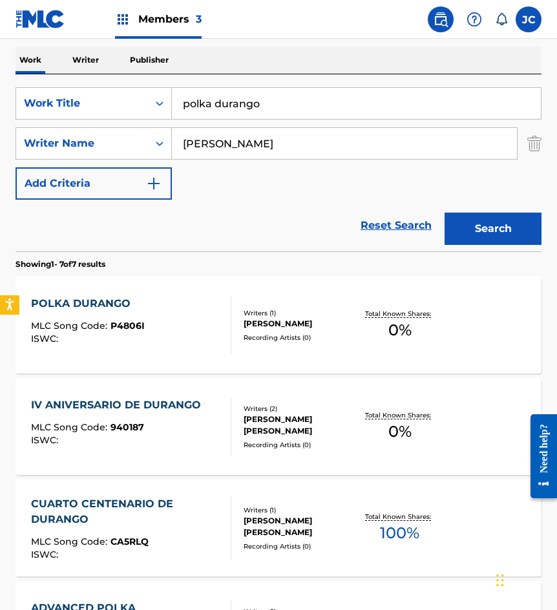
click at [290, 322] on div "XAVIER NUNEZ TORRES" at bounding box center [299, 324] width 112 height 12
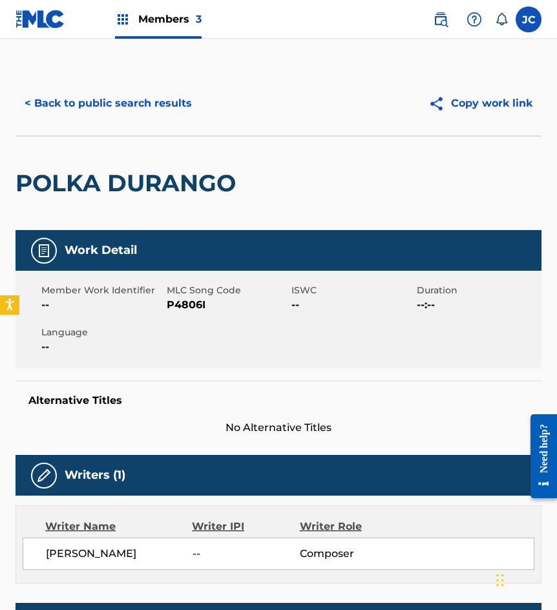
click at [200, 309] on span "P4806I" at bounding box center [228, 304] width 122 height 15
click at [199, 309] on span "P4806I" at bounding box center [228, 304] width 122 height 15
click at [119, 108] on button "< Back to public search results" at bounding box center [107, 103] width 185 height 32
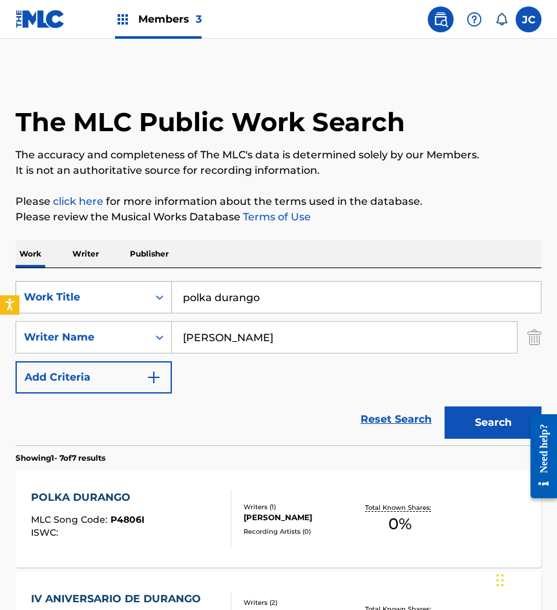
scroll to position [194, 0]
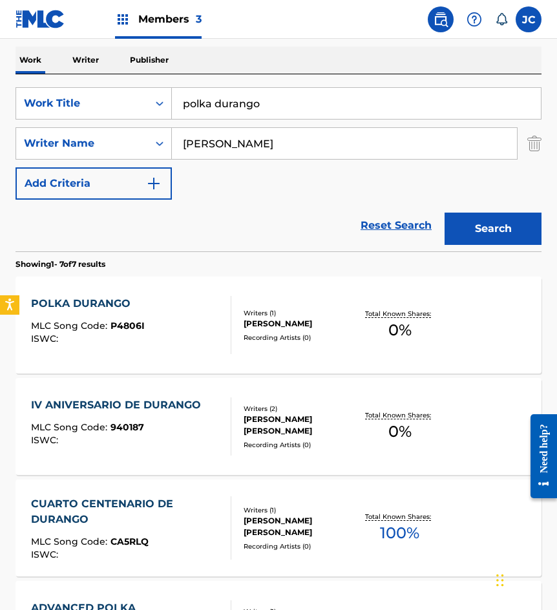
click at [276, 94] on input "polka durango" at bounding box center [356, 103] width 369 height 31
click at [223, 105] on input "auqnue nadie quiera" at bounding box center [356, 103] width 369 height 31
type input "aunque nadie me quiera"
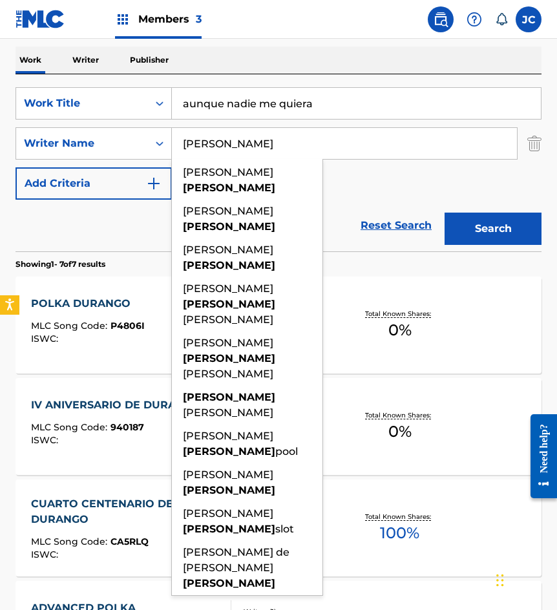
type input "ramirez"
click at [444, 212] on button "Search" at bounding box center [492, 228] width 97 height 32
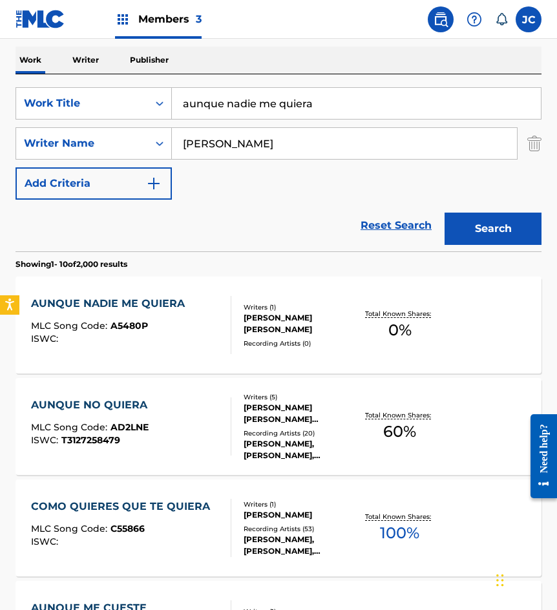
click at [285, 316] on div "JOSE ANTONIO RAMIREZ GONZALEZ" at bounding box center [299, 323] width 112 height 23
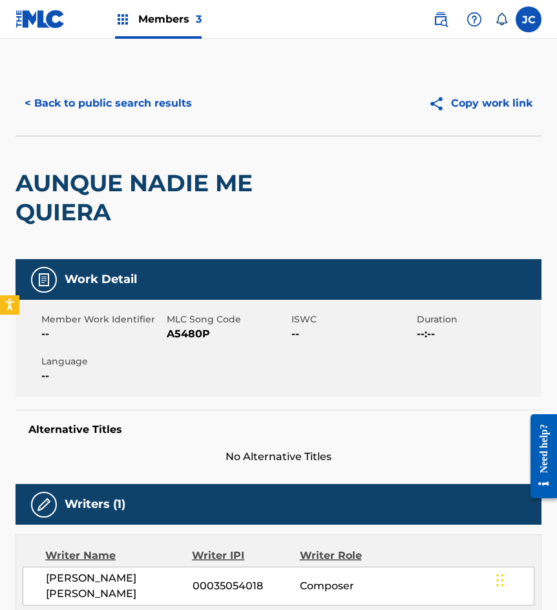
click at [187, 333] on span "A5480P" at bounding box center [228, 333] width 122 height 15
click at [181, 334] on span "A5480P" at bounding box center [228, 333] width 122 height 15
click at [134, 183] on h2 "AUNQUE NADIE ME QUIERA" at bounding box center [172, 198] width 315 height 58
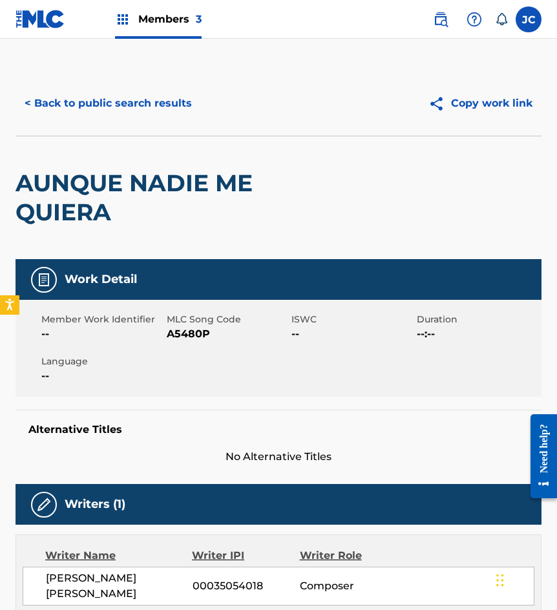
click at [158, 129] on div "< Back to public search results Copy work link" at bounding box center [278, 103] width 526 height 65
click at [172, 105] on button "< Back to public search results" at bounding box center [107, 103] width 185 height 32
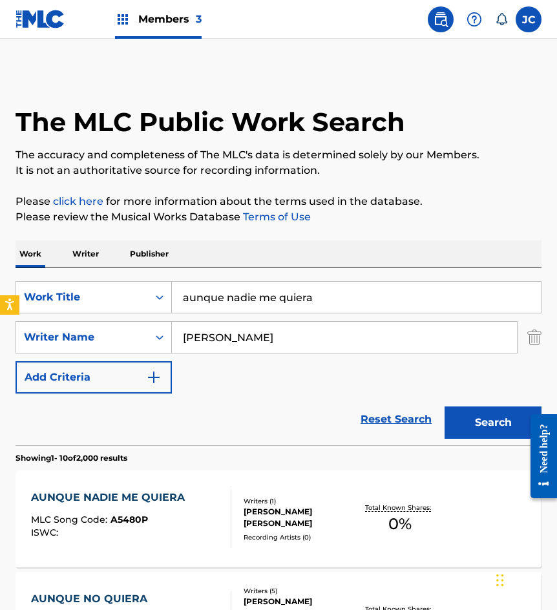
scroll to position [194, 0]
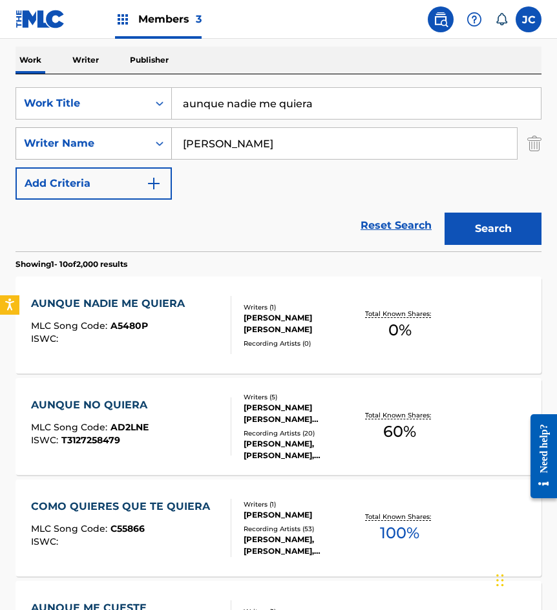
drag, startPoint x: 311, startPoint y: 103, endPoint x: 65, endPoint y: 138, distance: 248.6
click at [65, 139] on div "SearchWithCriteriae6a52343-090e-43ea-ba17-d5e479684cc7 Work Title aunque nadie …" at bounding box center [278, 143] width 526 height 112
type input "querellas"
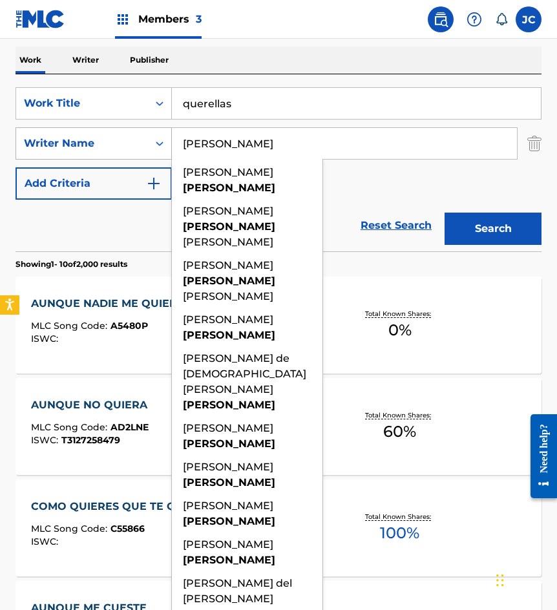
type input "rendon"
click at [444, 212] on button "Search" at bounding box center [492, 228] width 97 height 32
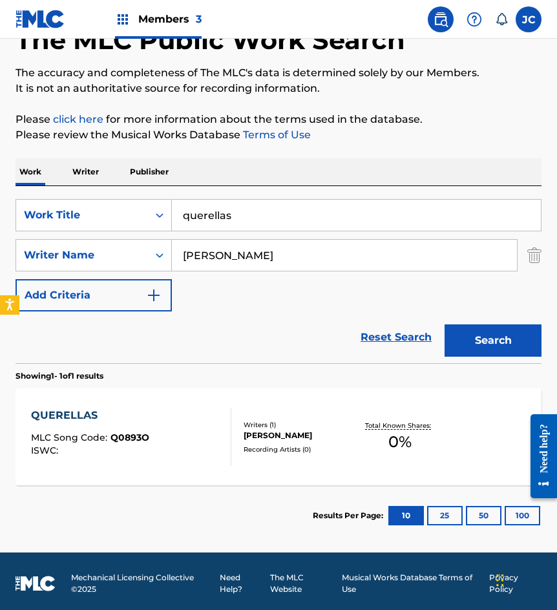
scroll to position [87, 0]
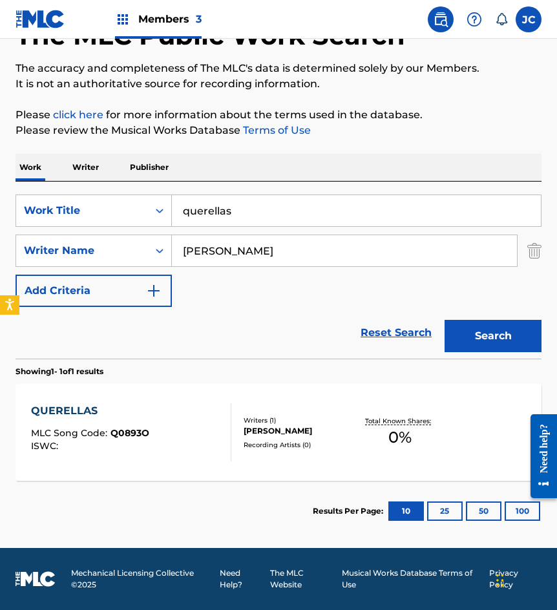
click at [197, 427] on div "QUERELLAS MLC Song Code : Q0893O ISWC :" at bounding box center [131, 432] width 200 height 58
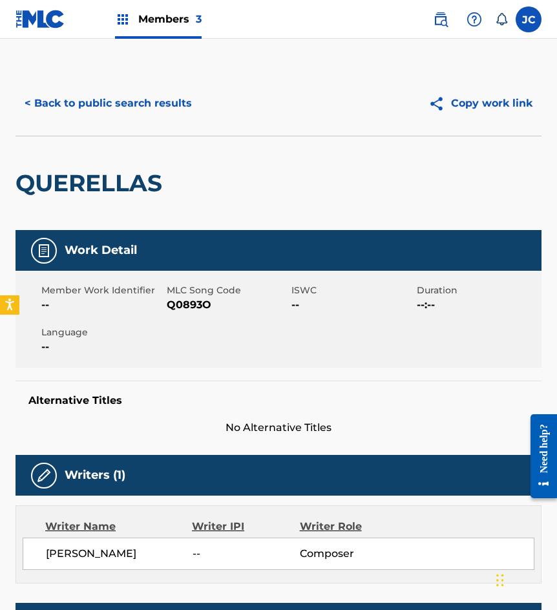
click at [192, 298] on span "Q0893O" at bounding box center [228, 304] width 122 height 15
drag, startPoint x: 123, startPoint y: 132, endPoint x: 139, endPoint y: 97, distance: 38.7
click at [123, 132] on div "< Back to public search results Copy work link" at bounding box center [278, 103] width 526 height 65
click at [140, 97] on button "< Back to public search results" at bounding box center [107, 103] width 185 height 32
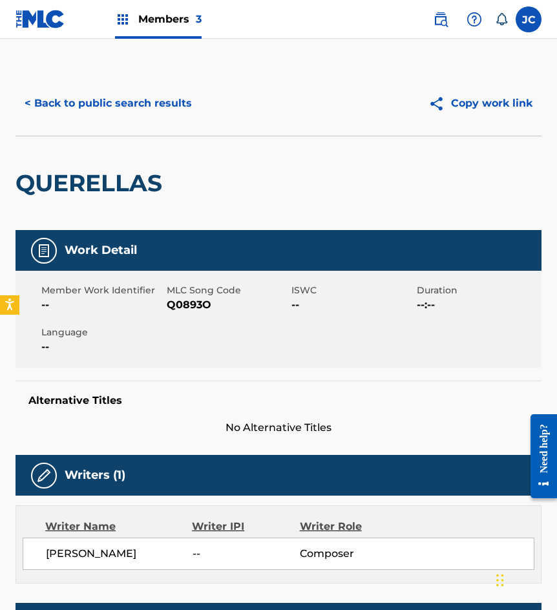
scroll to position [13, 0]
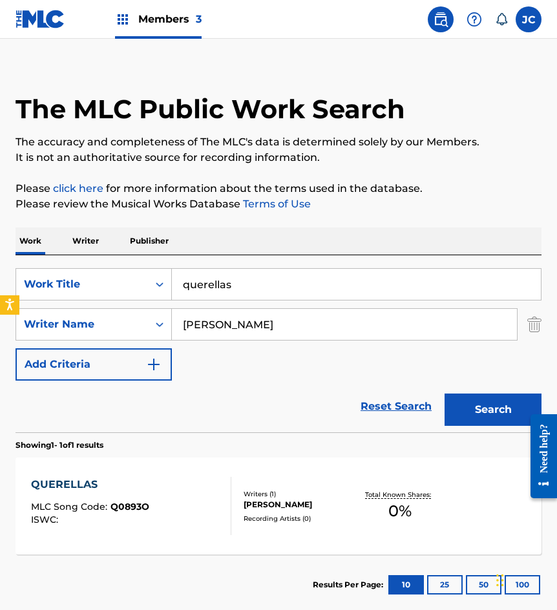
drag, startPoint x: 229, startPoint y: 280, endPoint x: 201, endPoint y: 278, distance: 28.4
click at [203, 280] on input "querellas" at bounding box center [356, 284] width 369 height 31
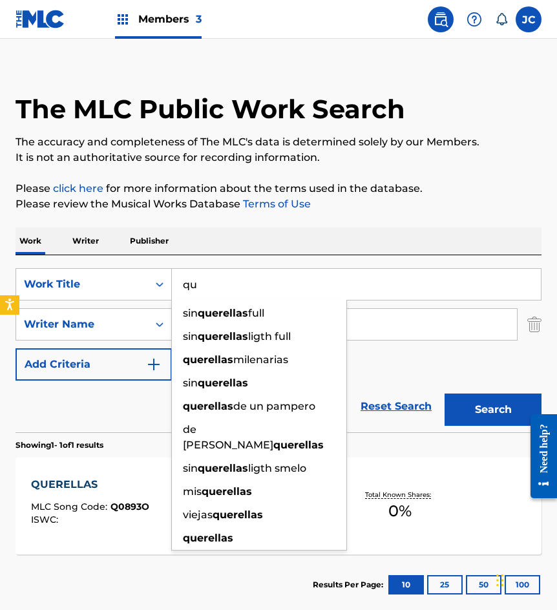
type input "q"
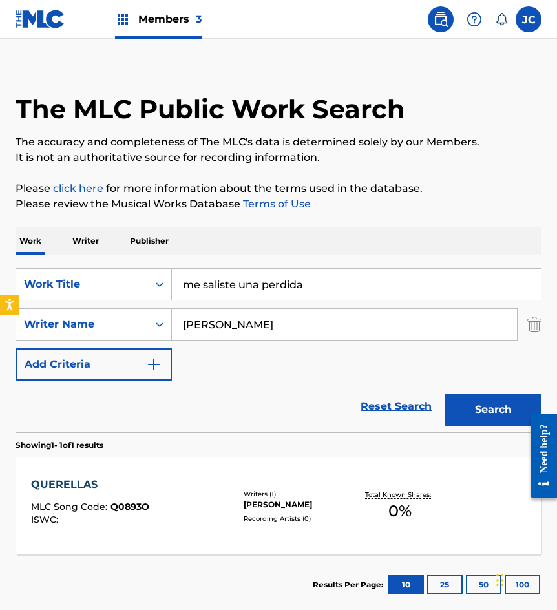
type input "me saliste una perdida"
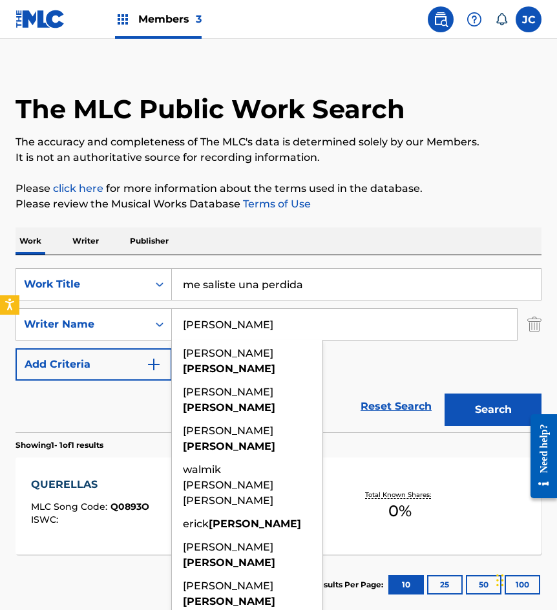
type input "rodriguez"
click at [444, 393] on button "Search" at bounding box center [492, 409] width 97 height 32
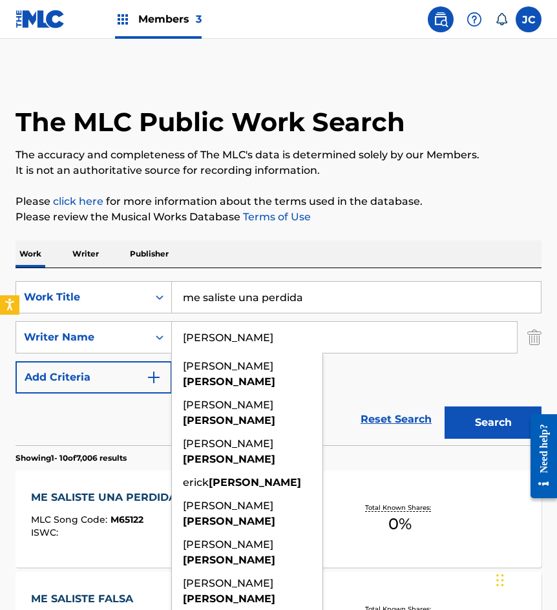
click at [369, 378] on div "SearchWithCriteriae6a52343-090e-43ea-ba17-d5e479684cc7 Work Title me saliste un…" at bounding box center [278, 337] width 526 height 112
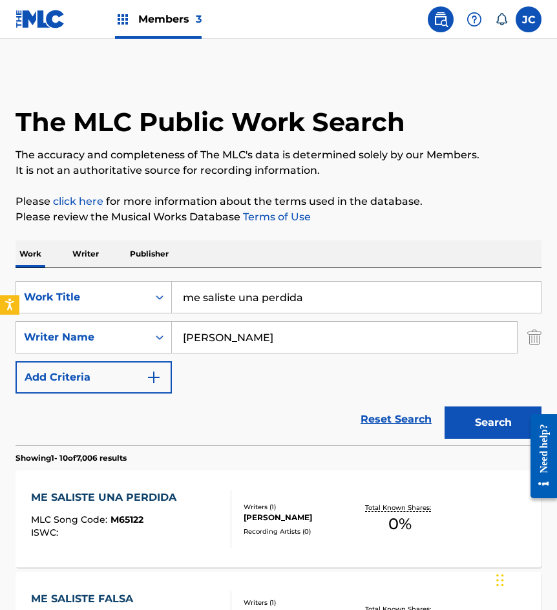
scroll to position [194, 0]
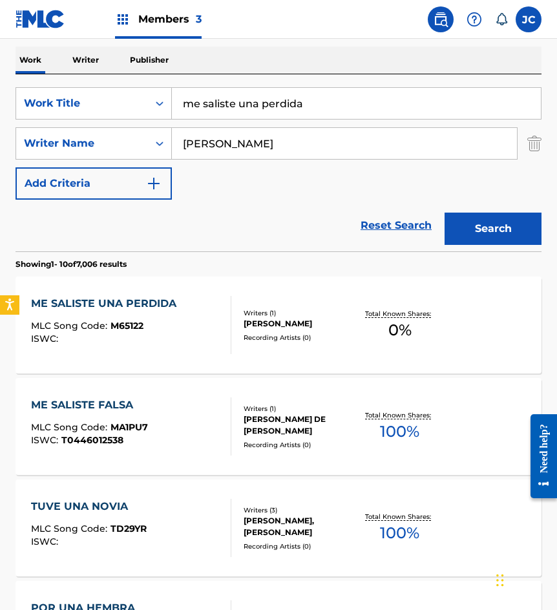
click at [266, 320] on div "MANUEL RODRIGUEZ OCHOA" at bounding box center [299, 324] width 112 height 12
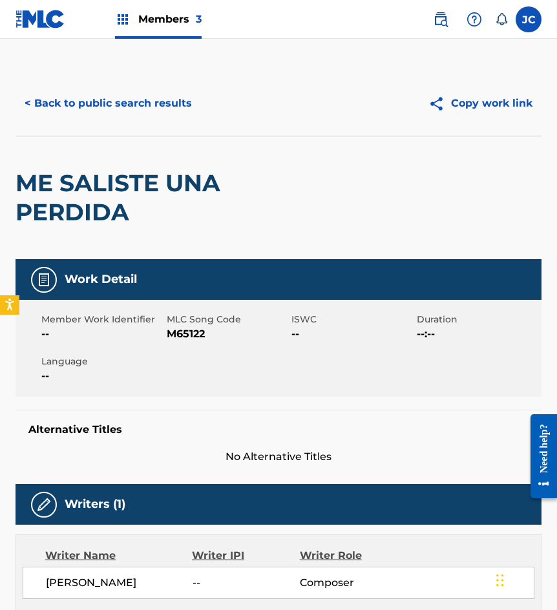
click at [180, 339] on span "M65122" at bounding box center [228, 333] width 122 height 15
click at [61, 214] on h2 "ME SALISTE UNA PERDIDA" at bounding box center [172, 198] width 315 height 58
click at [141, 111] on button "< Back to public search results" at bounding box center [107, 103] width 185 height 32
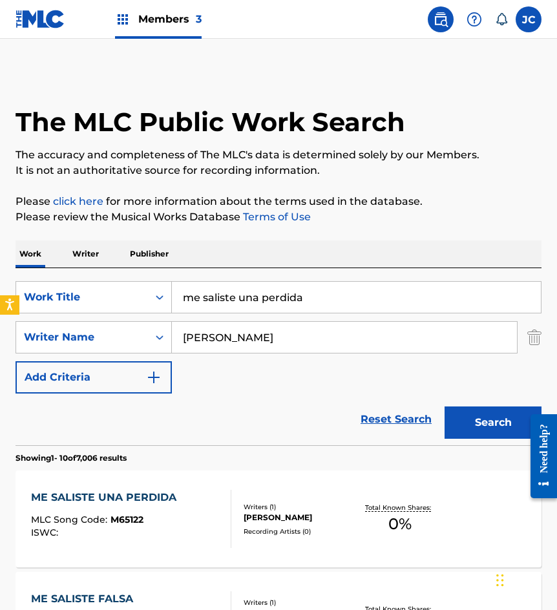
scroll to position [194, 0]
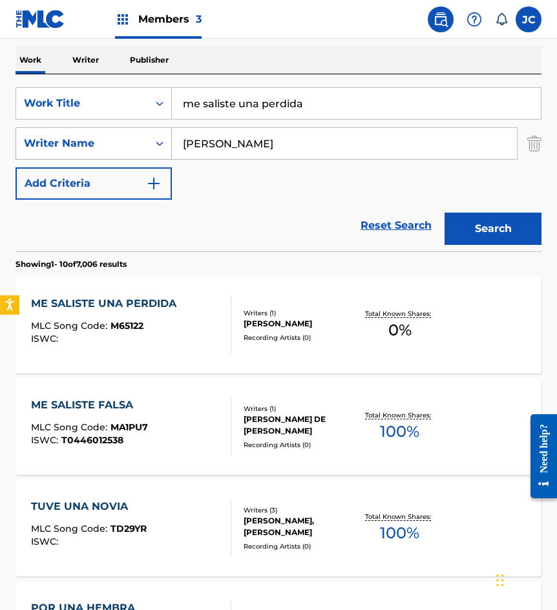
drag, startPoint x: 296, startPoint y: 98, endPoint x: 125, endPoint y: 140, distance: 175.6
click at [126, 139] on div "SearchWithCriteriae6a52343-090e-43ea-ba17-d5e479684cc7 Work Title me saliste un…" at bounding box center [278, 143] width 526 height 112
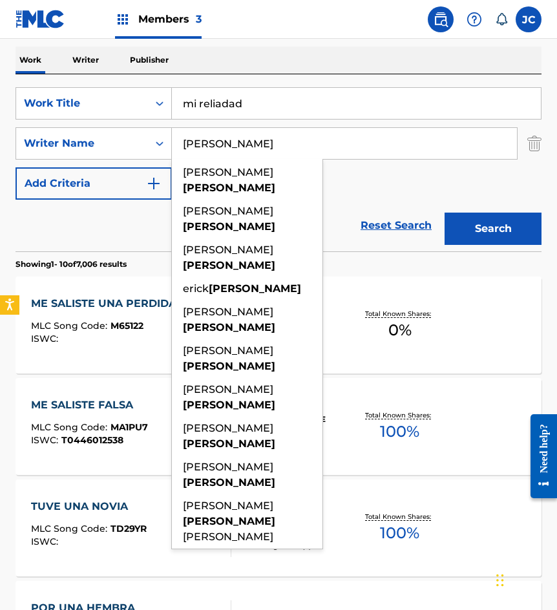
click at [273, 108] on input "mi reliadad" at bounding box center [356, 103] width 369 height 31
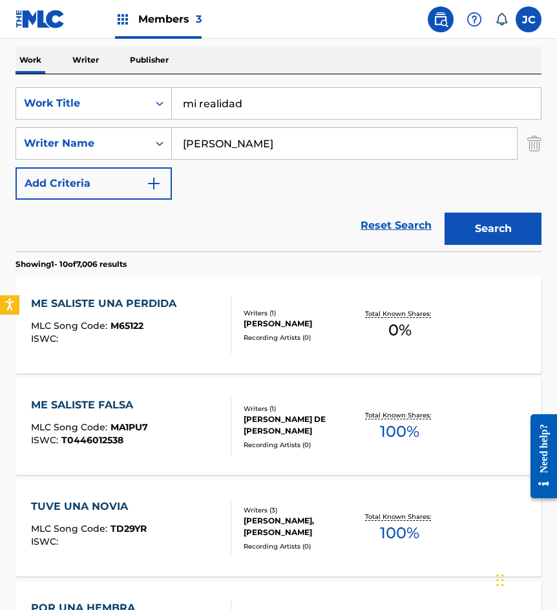
type input "mi realidad"
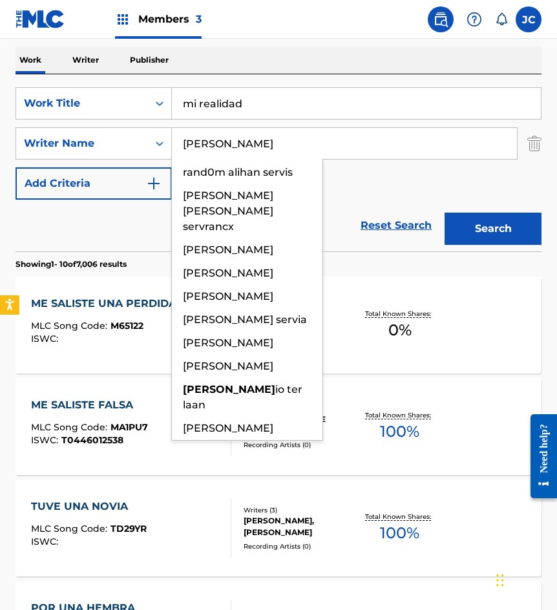
type input "servin"
click at [444, 212] on button "Search" at bounding box center [492, 228] width 97 height 32
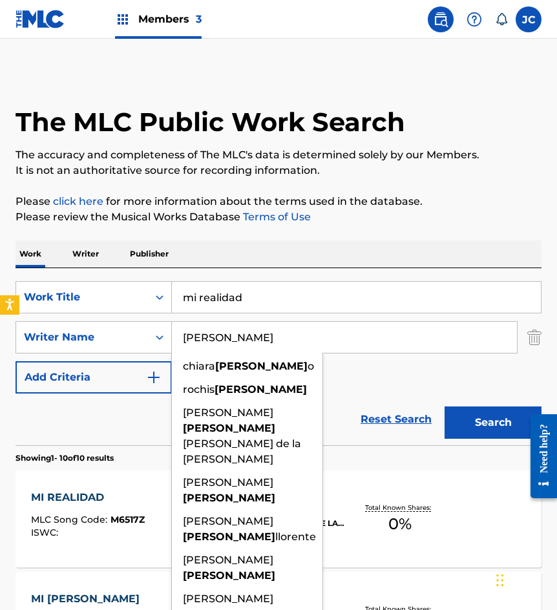
click at [365, 383] on div "SearchWithCriteriae6a52343-090e-43ea-ba17-d5e479684cc7 Work Title mi realidad S…" at bounding box center [278, 337] width 526 height 112
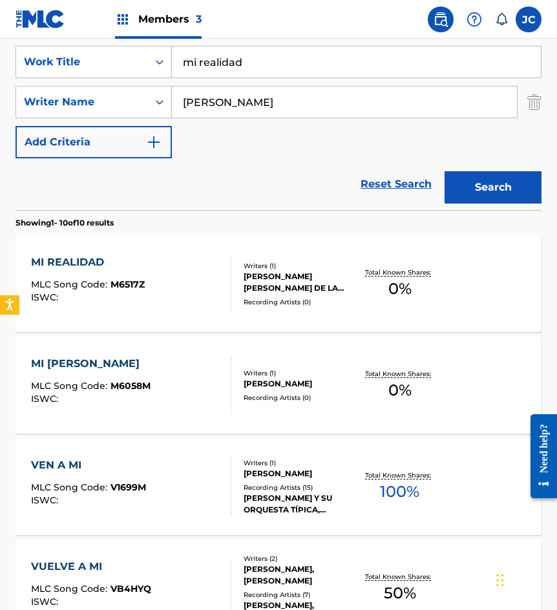
scroll to position [258, 0]
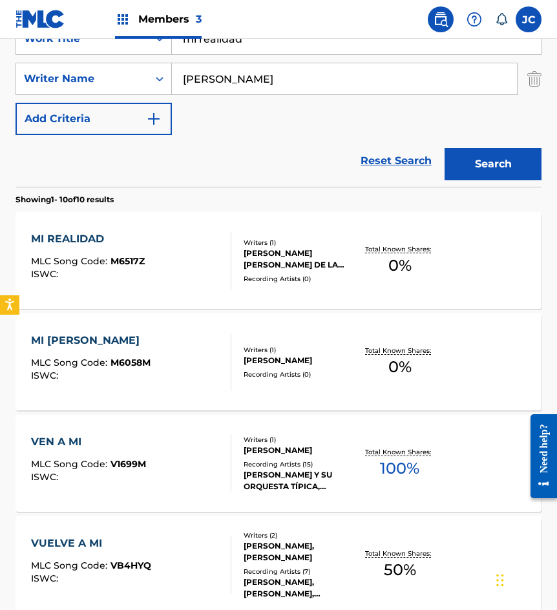
click at [134, 259] on span "M6517Z" at bounding box center [127, 261] width 34 height 12
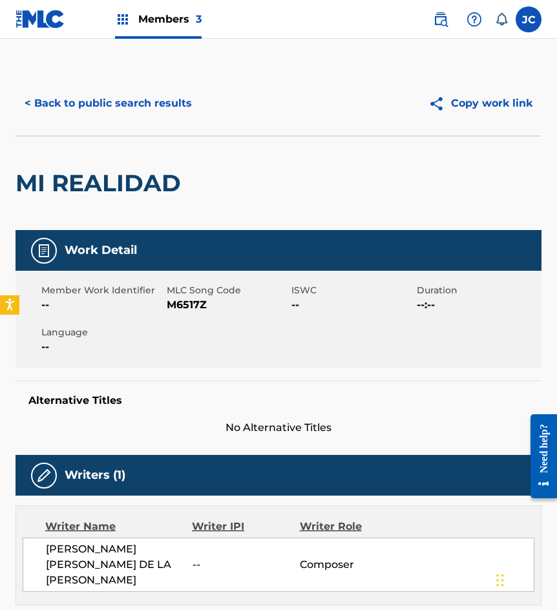
click at [167, 304] on span "M6517Z" at bounding box center [228, 304] width 122 height 15
drag, startPoint x: 185, startPoint y: 151, endPoint x: 183, endPoint y: 120, distance: 31.1
click at [185, 151] on div "MI REALIDAD" at bounding box center [101, 183] width 172 height 94
click at [141, 96] on button "< Back to public search results" at bounding box center [107, 103] width 185 height 32
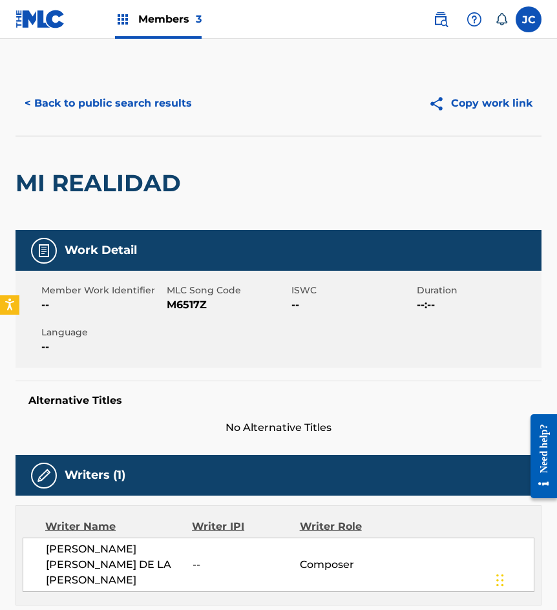
scroll to position [258, 0]
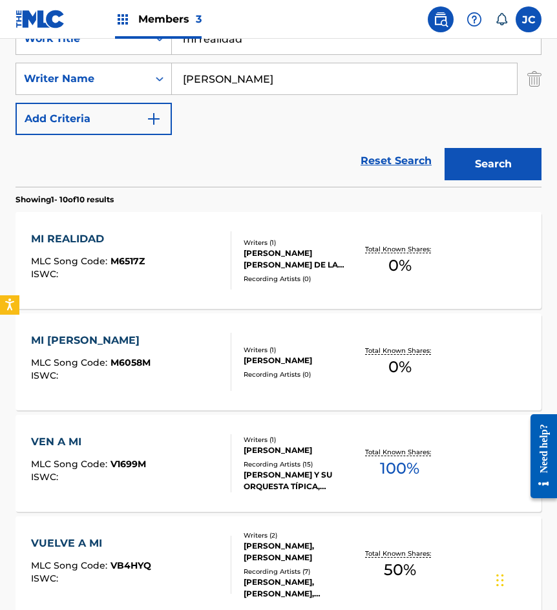
click at [255, 44] on input "mi realidad" at bounding box center [356, 38] width 369 height 31
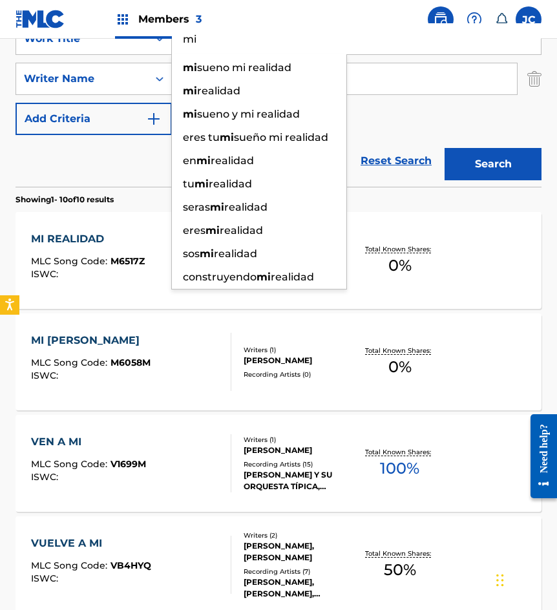
type input "m"
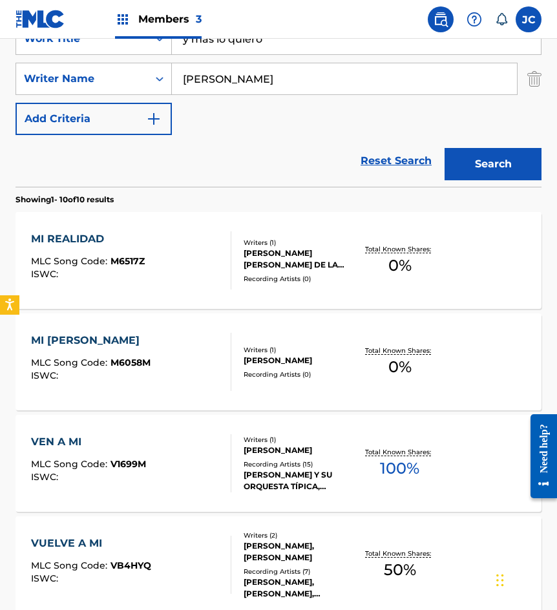
type input "y mas lo quiero"
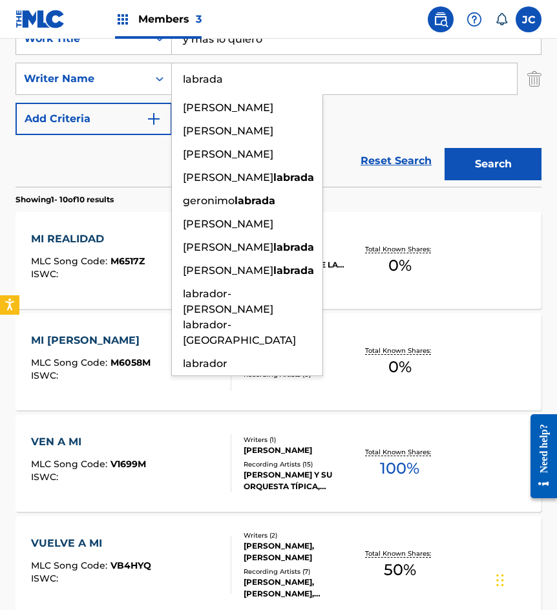
type input "labrada"
click at [444, 148] on button "Search" at bounding box center [492, 164] width 97 height 32
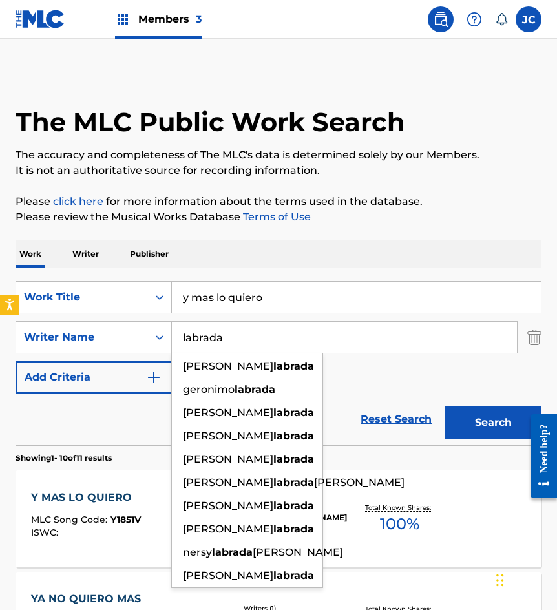
click at [358, 376] on div "SearchWithCriteriae6a52343-090e-43ea-ba17-d5e479684cc7 Work Title y mas lo quie…" at bounding box center [278, 337] width 526 height 112
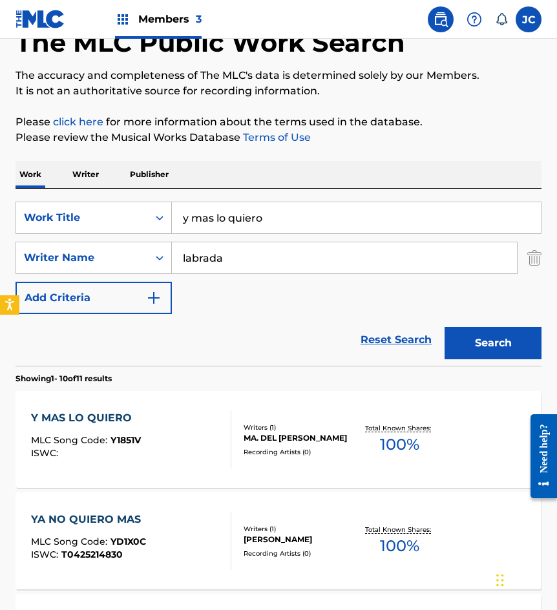
scroll to position [194, 0]
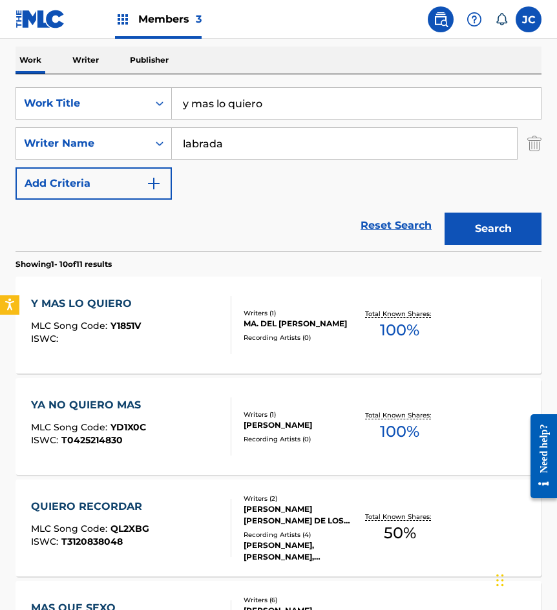
click at [293, 308] on div "Writers ( 1 )" at bounding box center [299, 313] width 112 height 10
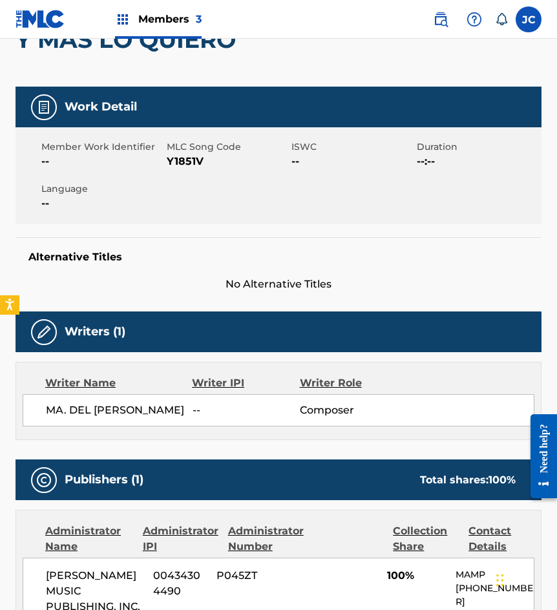
scroll to position [81, 0]
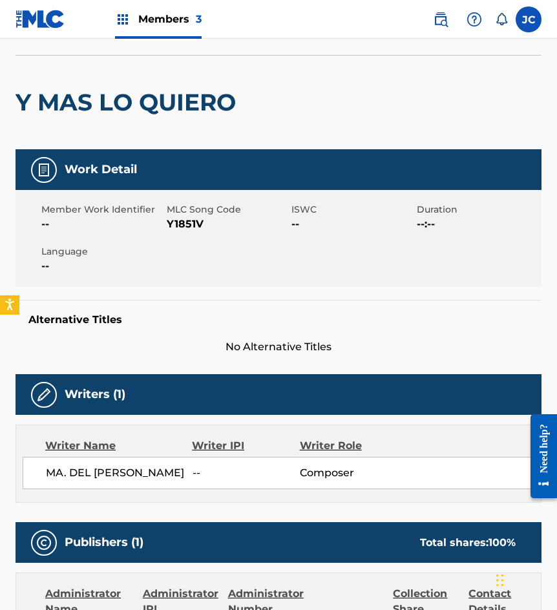
click at [181, 220] on span "Y1851V" at bounding box center [228, 223] width 122 height 15
drag, startPoint x: 115, startPoint y: 271, endPoint x: 122, endPoint y: 71, distance: 199.7
click at [115, 271] on span "--" at bounding box center [102, 265] width 122 height 15
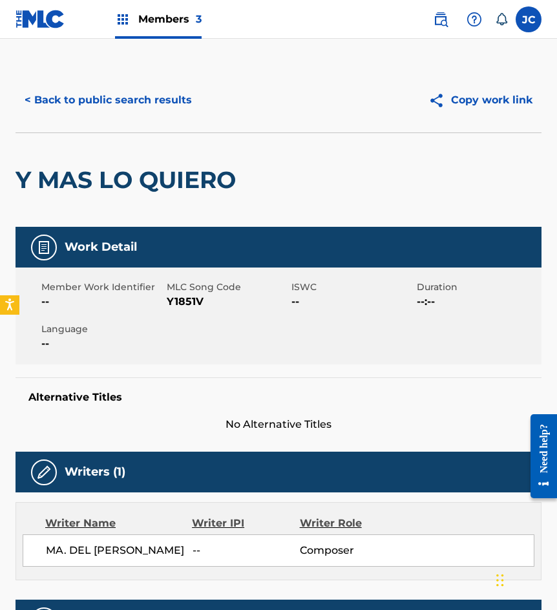
scroll to position [0, 0]
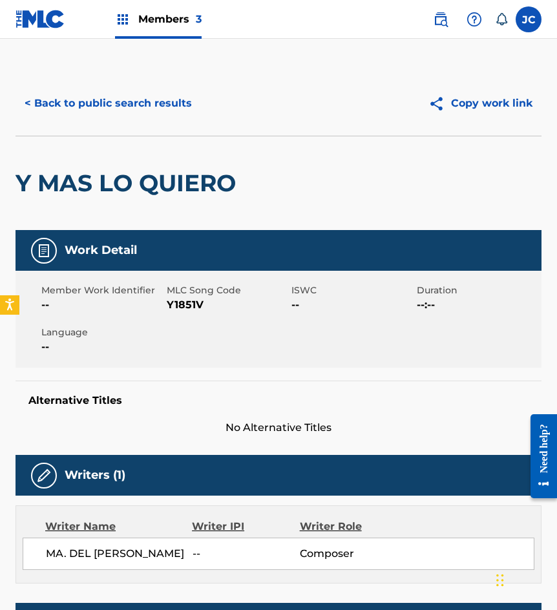
click at [134, 107] on button "< Back to public search results" at bounding box center [107, 103] width 185 height 32
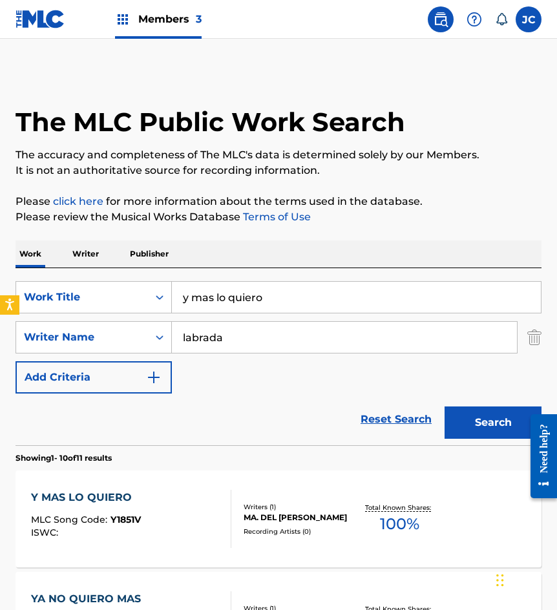
scroll to position [194, 0]
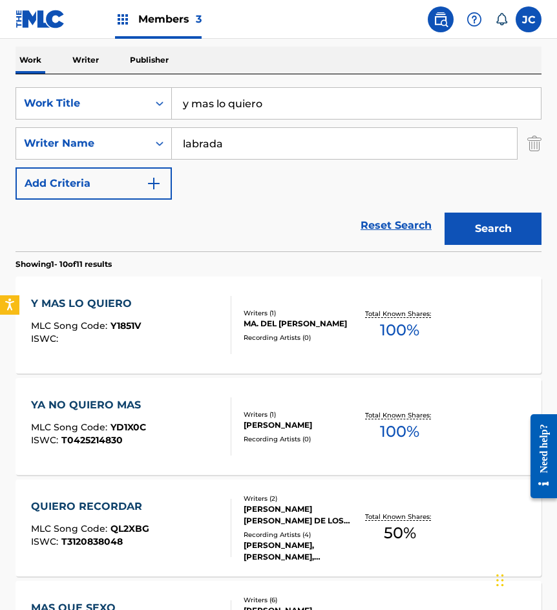
drag, startPoint x: 264, startPoint y: 104, endPoint x: 199, endPoint y: 109, distance: 65.4
click at [201, 109] on input "y mas lo quiero" at bounding box center [356, 103] width 369 height 31
type input "y"
type input "el bando del amor"
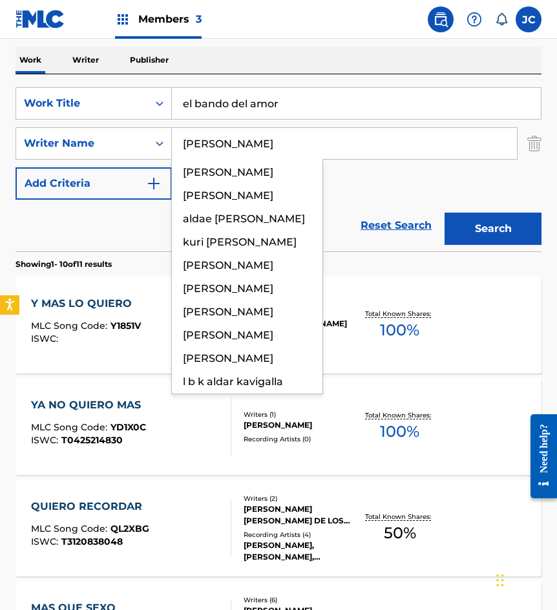
type input "aldaco"
click at [444, 212] on button "Search" at bounding box center [492, 228] width 97 height 32
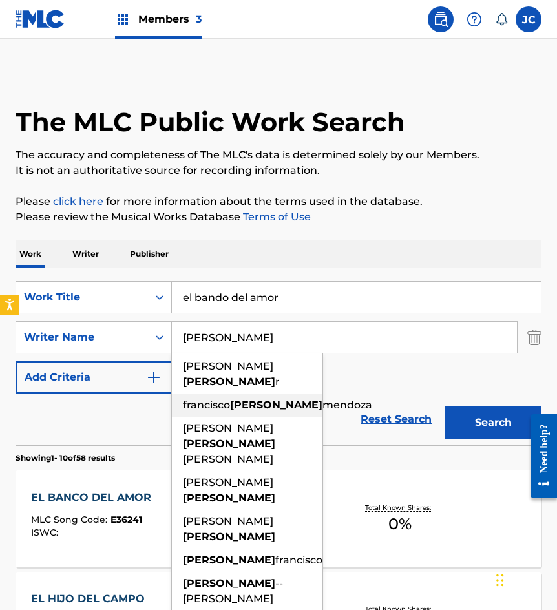
click at [382, 381] on div "SearchWithCriteriae6a52343-090e-43ea-ba17-d5e479684cc7 Work Title el bando del …" at bounding box center [278, 337] width 526 height 112
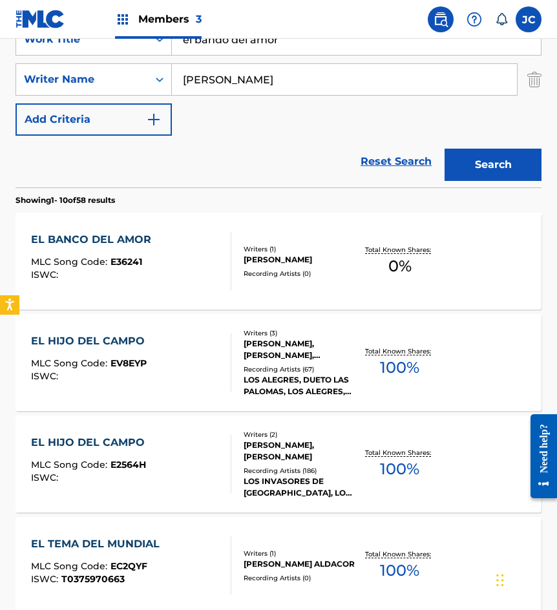
scroll to position [258, 0]
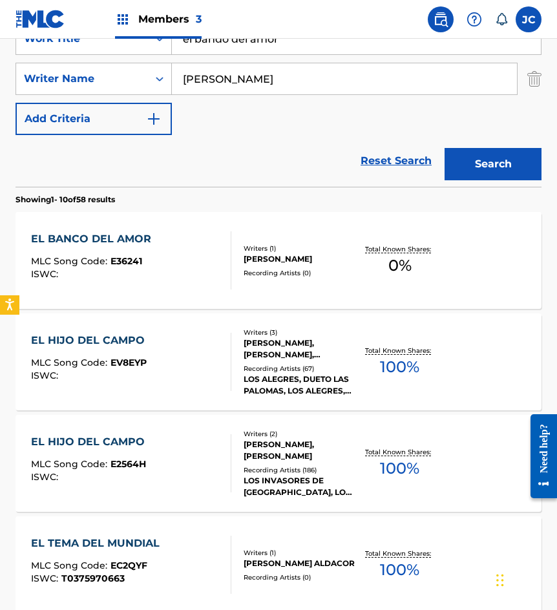
click at [225, 258] on div at bounding box center [225, 260] width 10 height 58
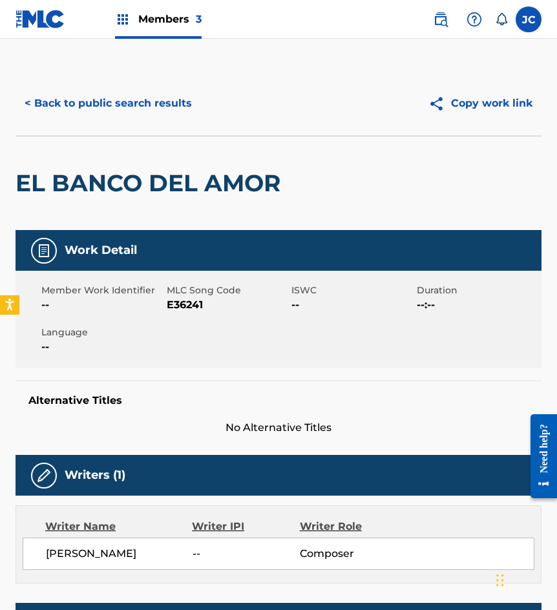
click at [182, 306] on span "E36241" at bounding box center [228, 304] width 122 height 15
click at [3, 156] on div "< Back to public search results Copy work link EL BANCO DEL AMOR Work Detail Me…" at bounding box center [278, 428] width 557 height 715
click at [149, 106] on button "< Back to public search results" at bounding box center [107, 103] width 185 height 32
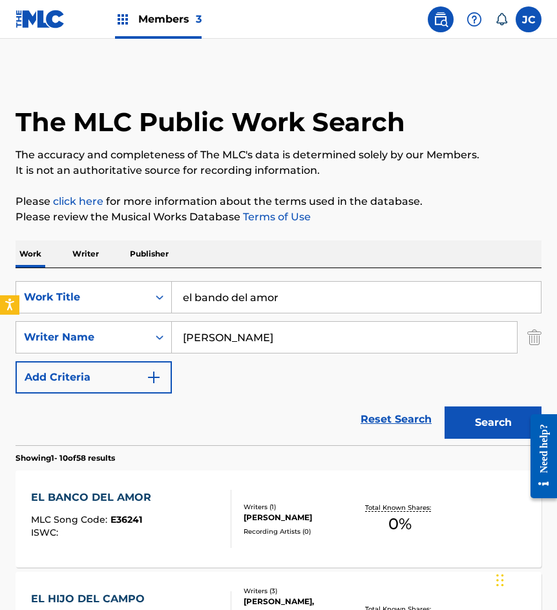
scroll to position [258, 0]
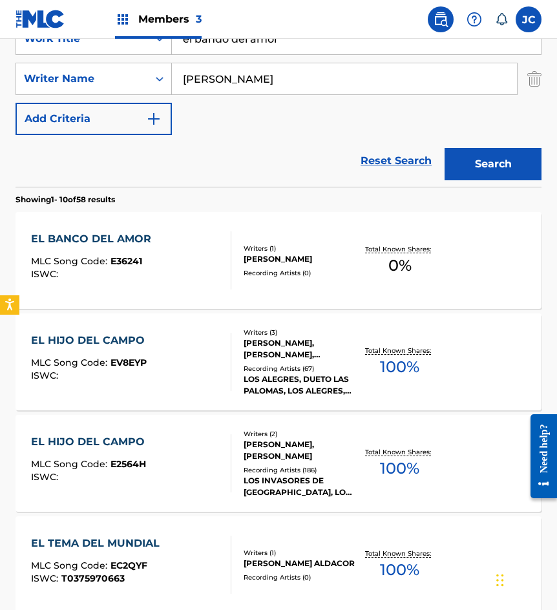
drag, startPoint x: 296, startPoint y: 44, endPoint x: 50, endPoint y: 56, distance: 246.3
click at [50, 56] on div "SearchWithCriteriae6a52343-090e-43ea-ba17-d5e479684cc7 Work Title el bando del …" at bounding box center [278, 79] width 526 height 112
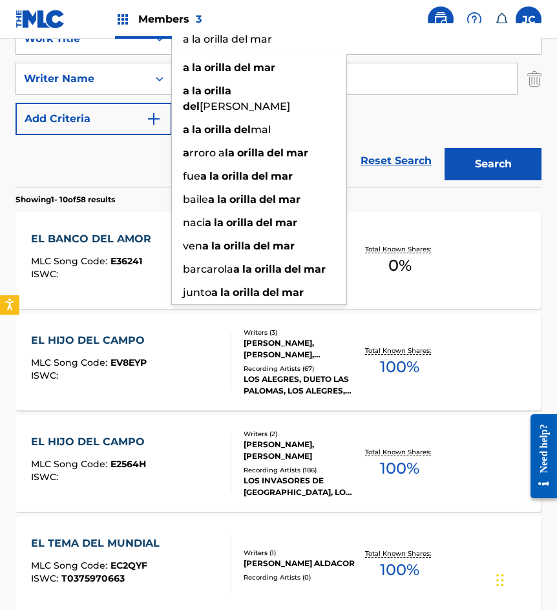
type input "a la orilla del mar"
click at [444, 148] on button "Search" at bounding box center [492, 164] width 97 height 32
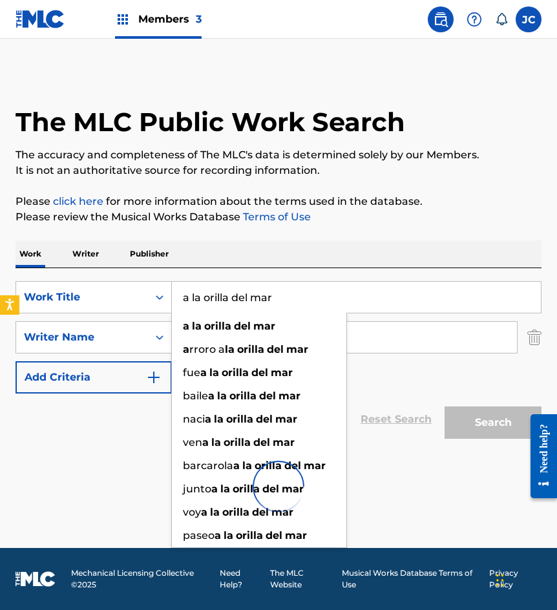
scroll to position [0, 0]
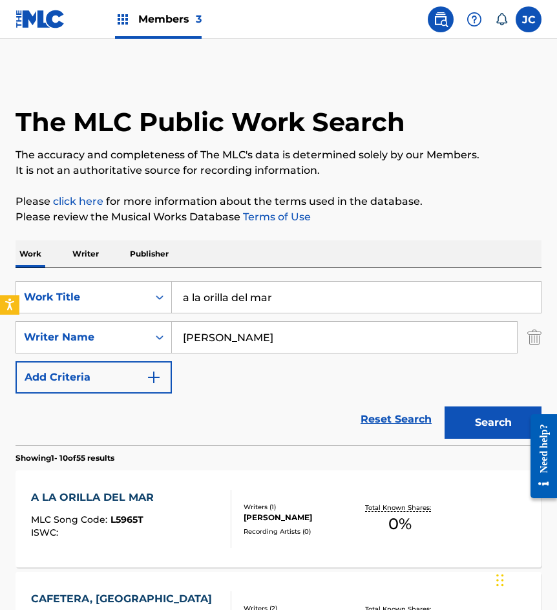
click at [444, 406] on button "Search" at bounding box center [492, 422] width 97 height 32
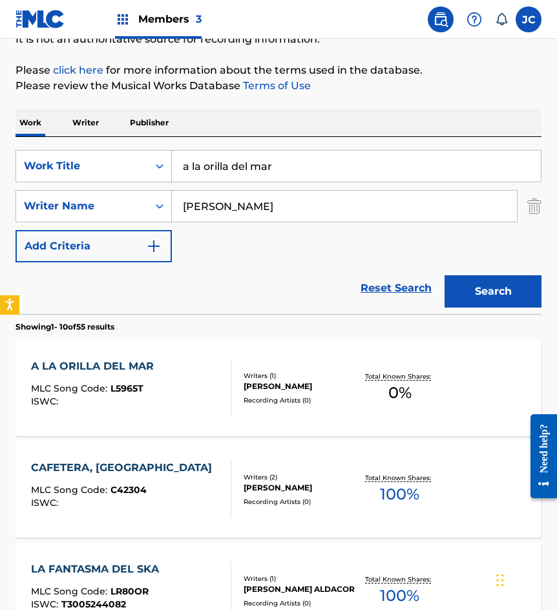
scroll to position [194, 0]
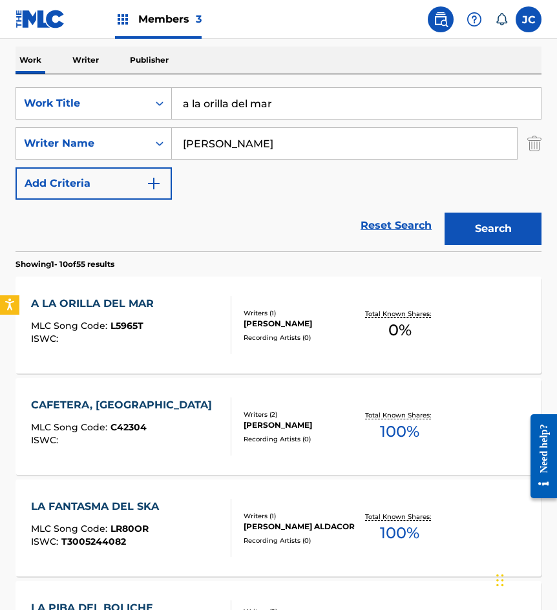
click at [213, 331] on div "A LA ORILLA DEL MAR MLC Song Code : L5965T ISWC :" at bounding box center [131, 325] width 200 height 58
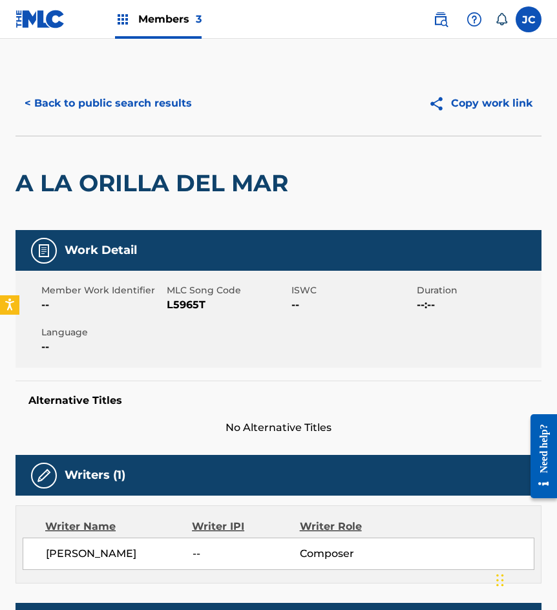
click at [172, 304] on span "L5965T" at bounding box center [228, 304] width 122 height 15
drag, startPoint x: 143, startPoint y: 164, endPoint x: 143, endPoint y: 127, distance: 36.8
click at [143, 164] on div "A LA ORILLA DEL MAR" at bounding box center [154, 183] width 279 height 94
click at [144, 119] on div "< Back to public search results Copy work link" at bounding box center [278, 103] width 526 height 65
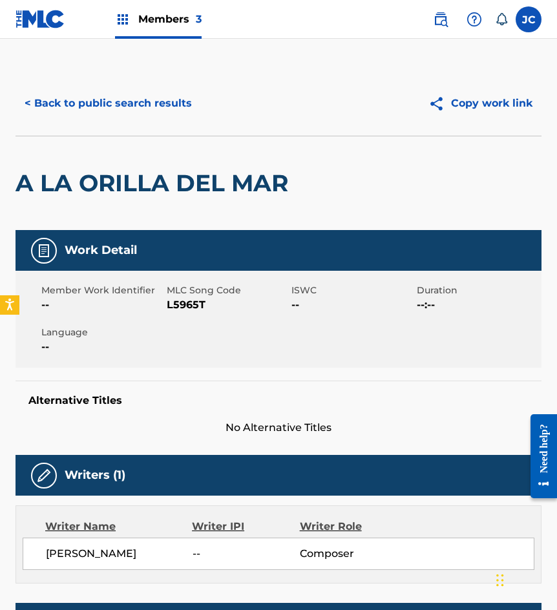
click at [170, 106] on button "< Back to public search results" at bounding box center [107, 103] width 185 height 32
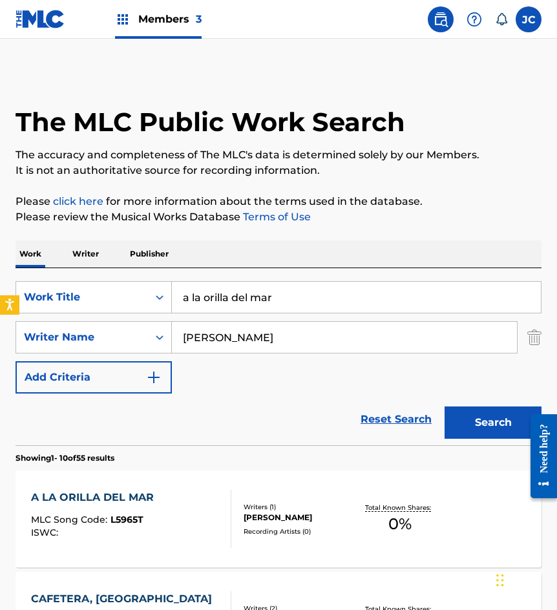
scroll to position [194, 0]
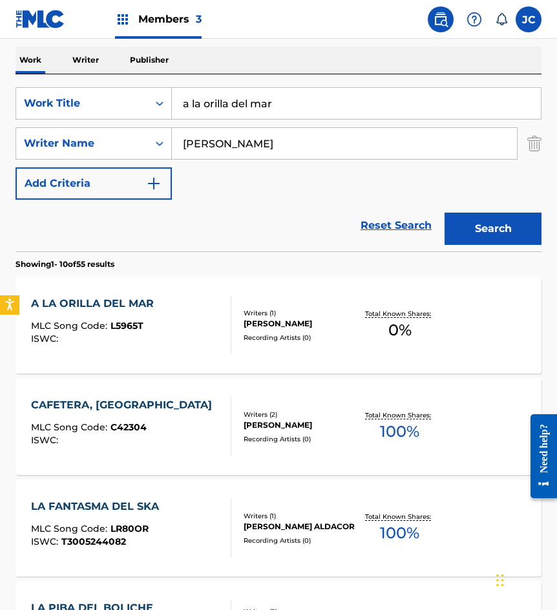
click at [286, 104] on input "a la orilla del mar" at bounding box center [356, 103] width 369 height 31
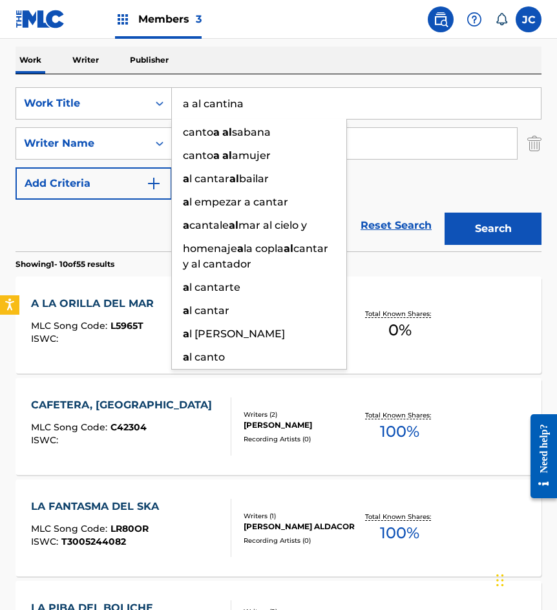
click at [444, 212] on button "Search" at bounding box center [492, 228] width 97 height 32
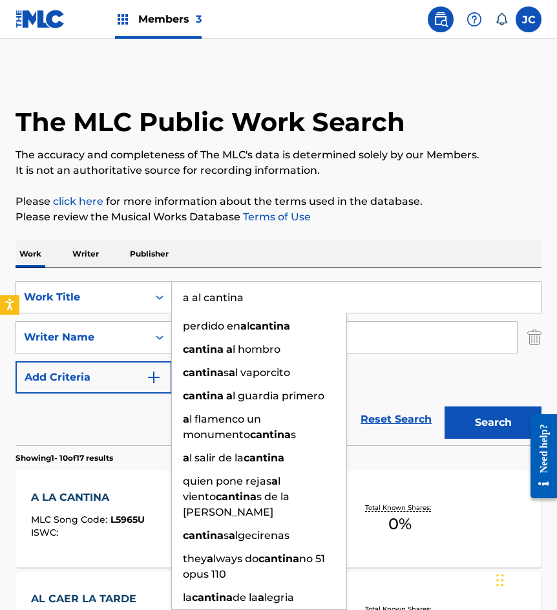
click at [198, 296] on input "a al cantina" at bounding box center [356, 297] width 369 height 31
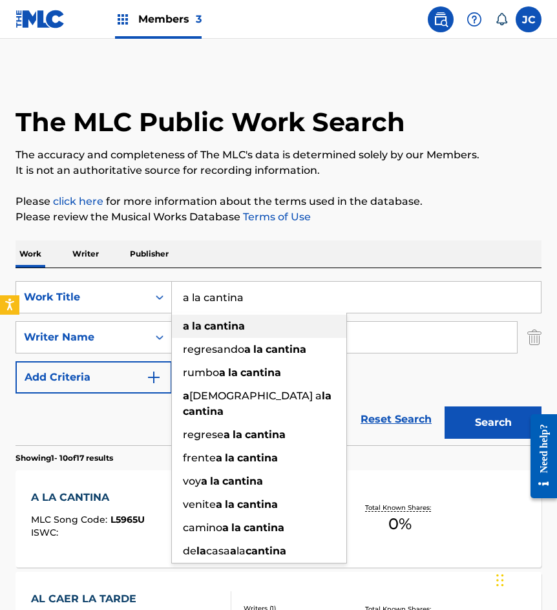
type input "a la cantina"
click at [209, 325] on strong "cantina" at bounding box center [224, 326] width 41 height 12
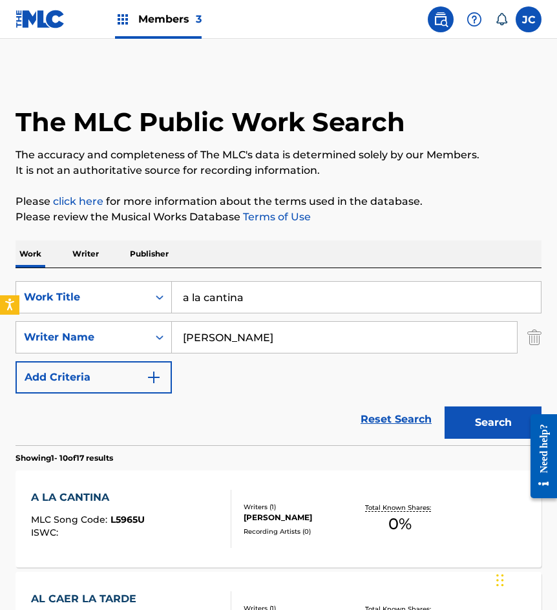
click at [426, 393] on div "SearchWithCriteriae6a52343-090e-43ea-ba17-d5e479684cc7 Work Title a la cantina …" at bounding box center [278, 337] width 526 height 112
click at [484, 415] on button "Search" at bounding box center [492, 422] width 97 height 32
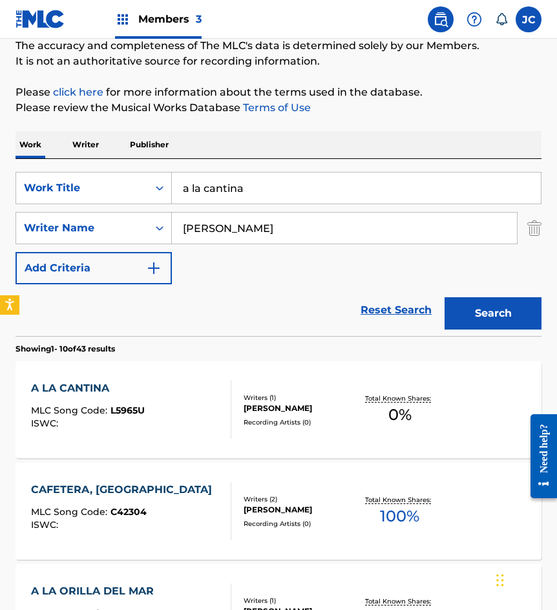
scroll to position [194, 0]
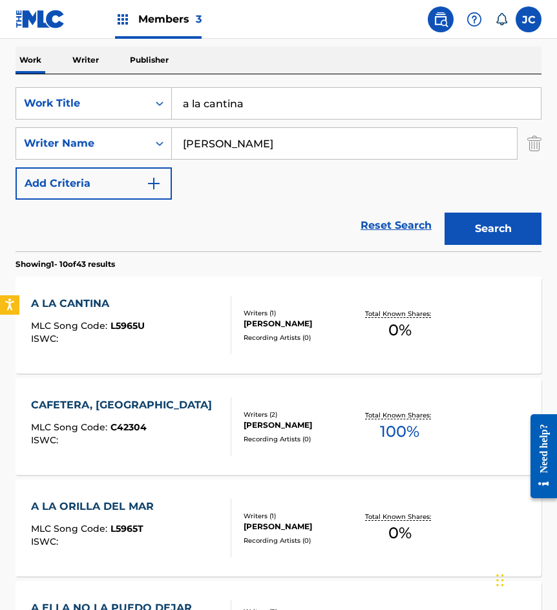
click at [343, 342] on div "Recording Artists ( 0 )" at bounding box center [299, 338] width 112 height 10
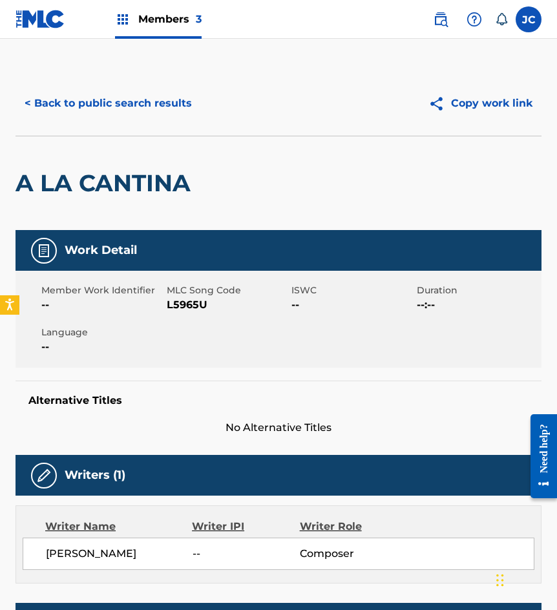
click at [180, 304] on span "L5965U" at bounding box center [228, 304] width 122 height 15
drag, startPoint x: 67, startPoint y: 166, endPoint x: 91, endPoint y: 121, distance: 51.4
click at [67, 166] on div "A LA CANTINA" at bounding box center [105, 183] width 181 height 94
click at [151, 99] on button "< Back to public search results" at bounding box center [107, 103] width 185 height 32
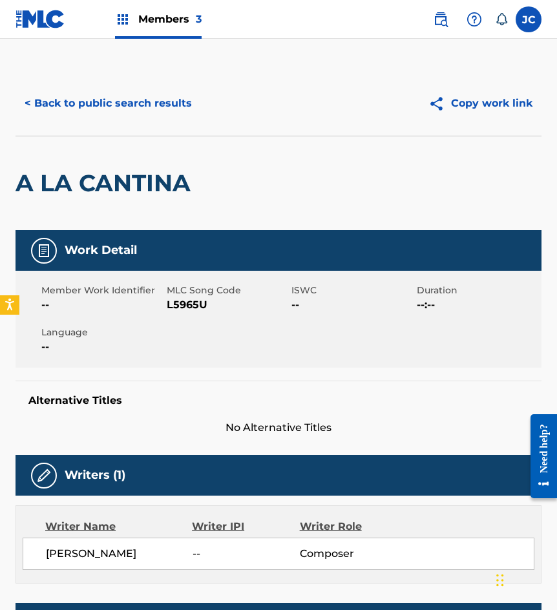
scroll to position [194, 0]
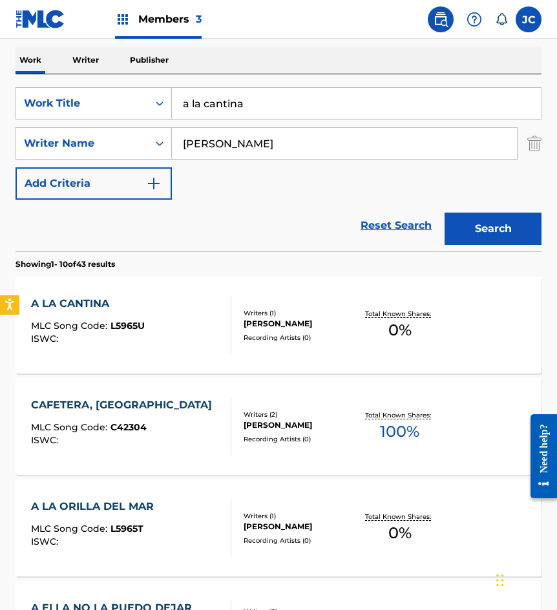
click at [369, 105] on input "a la cantina" at bounding box center [356, 103] width 369 height 31
type input "chila pachanga"
click at [444, 212] on button "Search" at bounding box center [492, 228] width 97 height 32
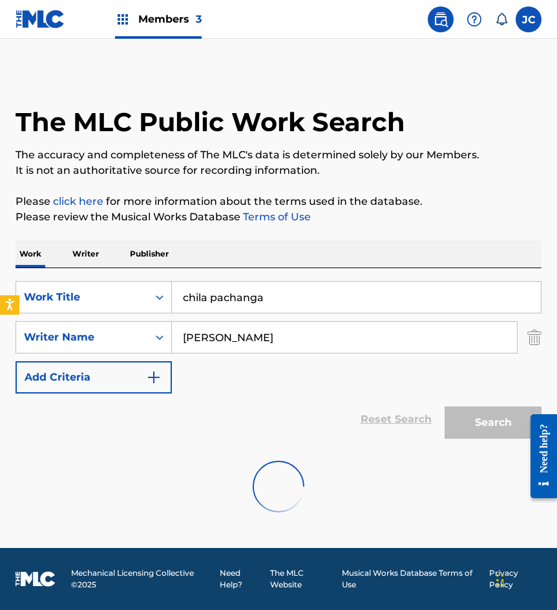
scroll to position [0, 0]
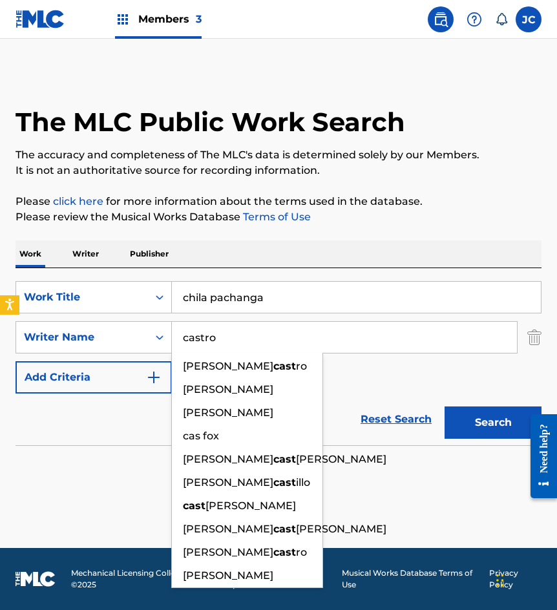
type input "castro"
click at [444, 406] on button "Search" at bounding box center [492, 422] width 97 height 32
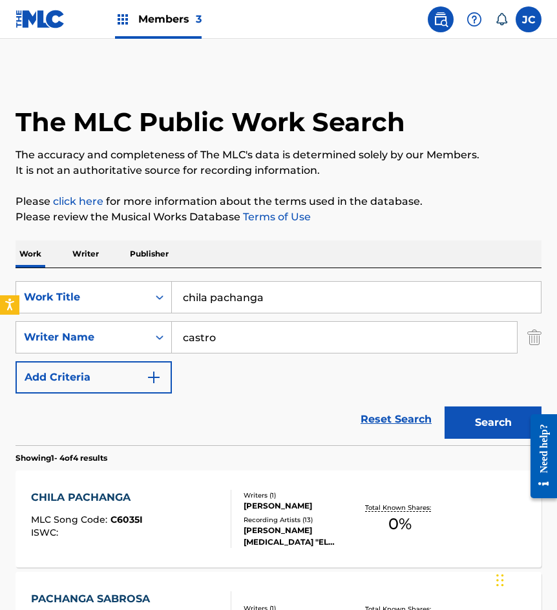
click at [382, 386] on div "SearchWithCriteriae6a52343-090e-43ea-ba17-d5e479684cc7 Work Title chila pachang…" at bounding box center [278, 337] width 526 height 112
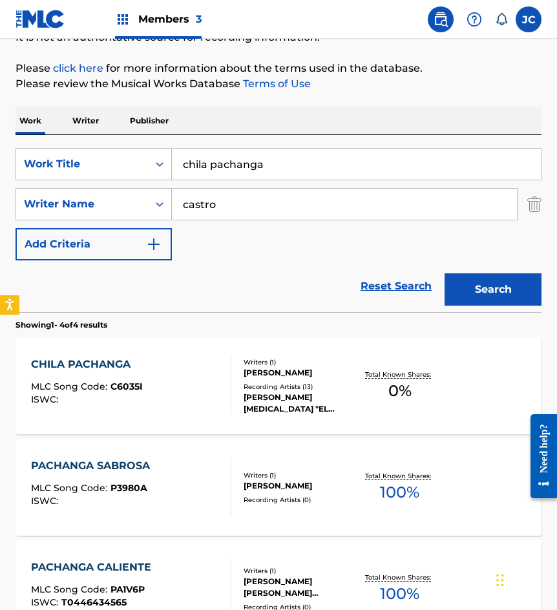
scroll to position [323, 0]
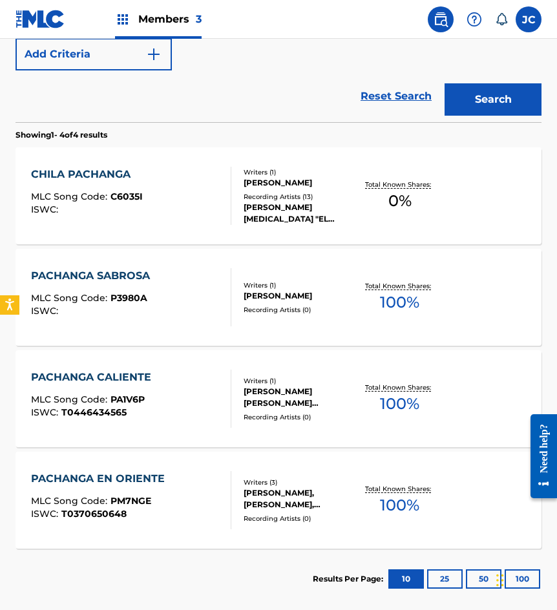
click at [302, 200] on div "Recording Artists ( 13 )" at bounding box center [299, 197] width 112 height 10
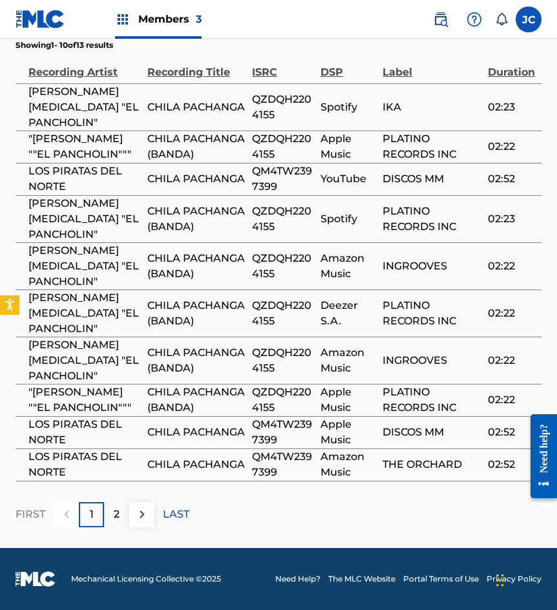
scroll to position [742, 0]
click at [144, 522] on button at bounding box center [141, 514] width 25 height 25
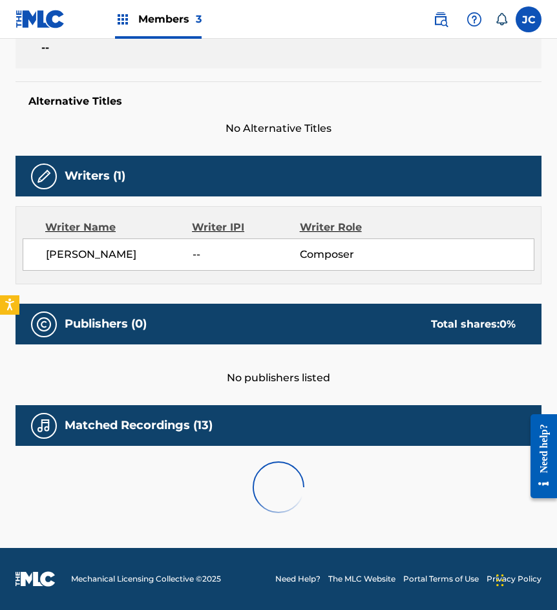
scroll to position [427, 0]
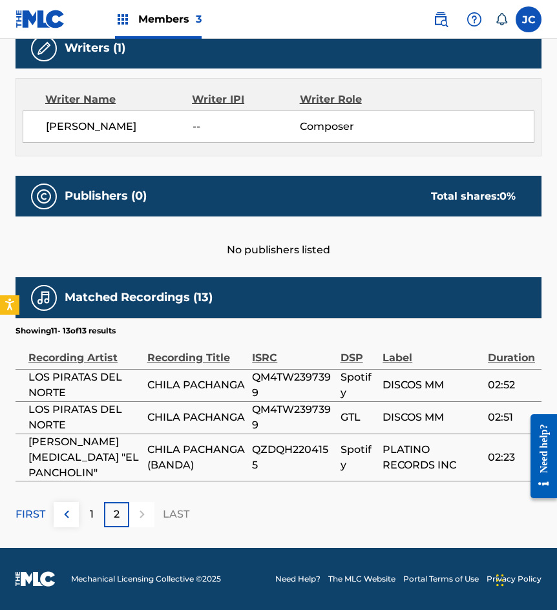
click at [70, 517] on img at bounding box center [66, 513] width 15 height 15
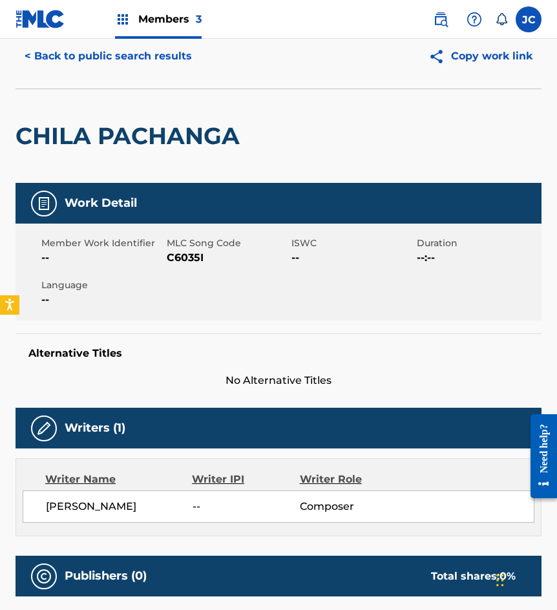
scroll to position [0, 0]
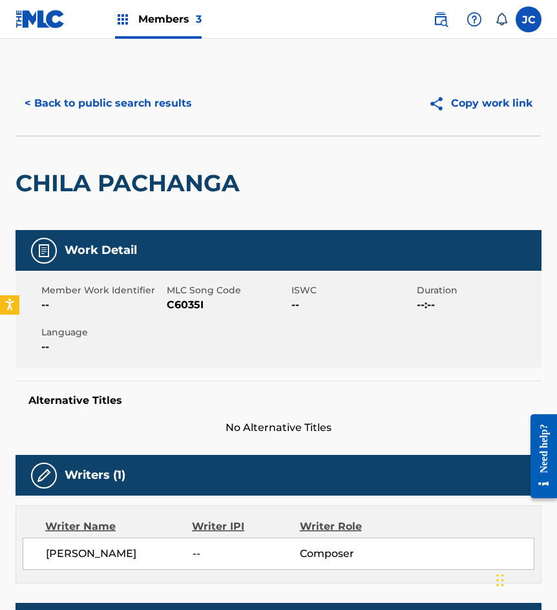
click at [189, 305] on span "C6035I" at bounding box center [228, 304] width 122 height 15
click at [129, 129] on div "< Back to public search results Copy work link" at bounding box center [278, 103] width 526 height 65
click at [143, 109] on button "< Back to public search results" at bounding box center [107, 103] width 185 height 32
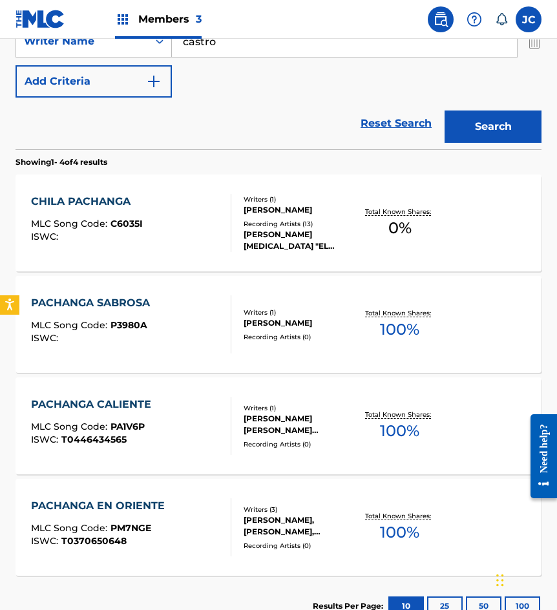
scroll to position [197, 0]
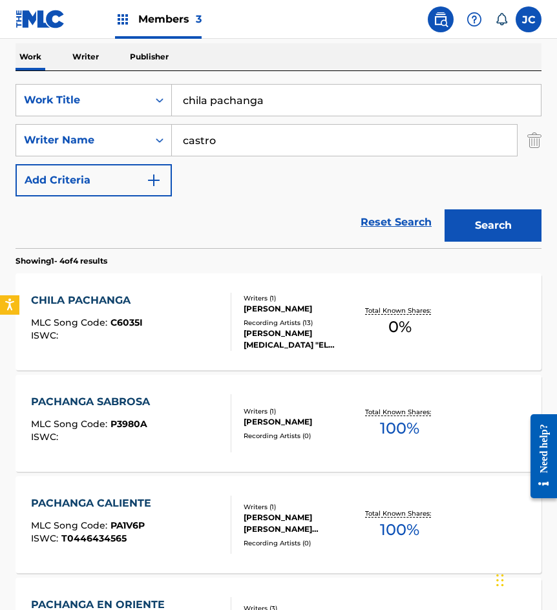
drag, startPoint x: 207, startPoint y: 110, endPoint x: 184, endPoint y: 109, distance: 23.3
click at [184, 109] on input "chila pachanga" at bounding box center [356, 100] width 369 height 31
type input "dijiste que me amabas"
click at [444, 209] on button "Search" at bounding box center [492, 225] width 97 height 32
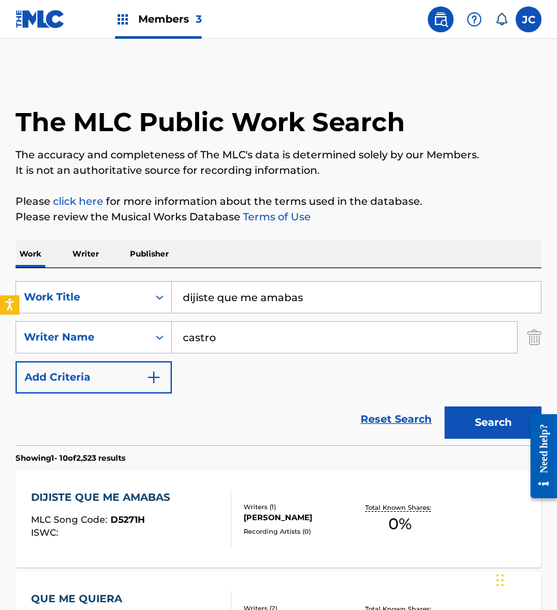
scroll to position [194, 0]
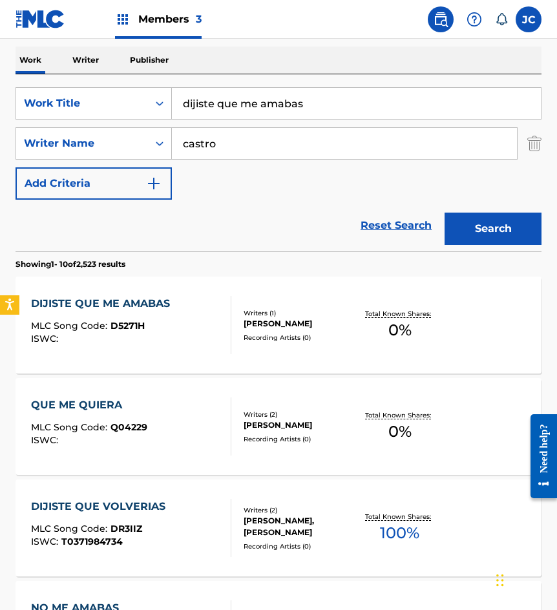
click at [218, 322] on div "DIJISTE QUE ME AMABAS MLC Song Code : D5271H ISWC :" at bounding box center [131, 325] width 200 height 58
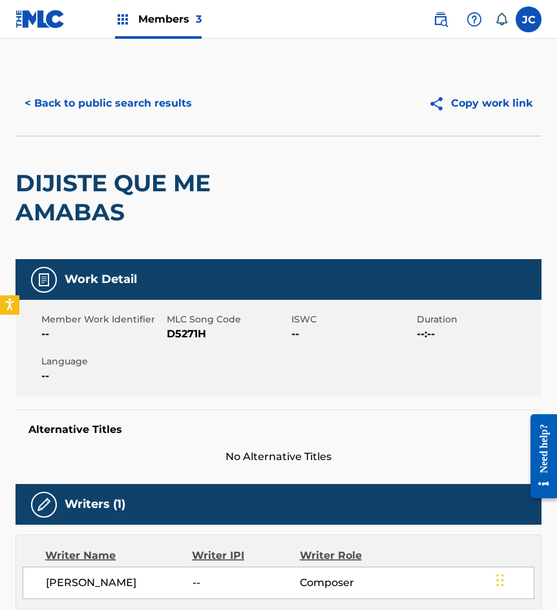
click at [178, 329] on span "D5271H" at bounding box center [228, 333] width 122 height 15
drag, startPoint x: 68, startPoint y: 166, endPoint x: 118, endPoint y: 106, distance: 78.0
click at [68, 166] on div "DIJISTE QUE ME AMABAS" at bounding box center [172, 197] width 315 height 123
click at [123, 99] on button "< Back to public search results" at bounding box center [107, 103] width 185 height 32
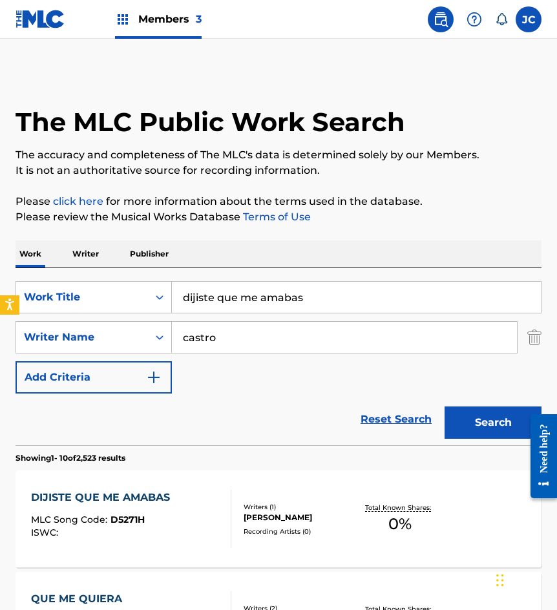
scroll to position [194, 0]
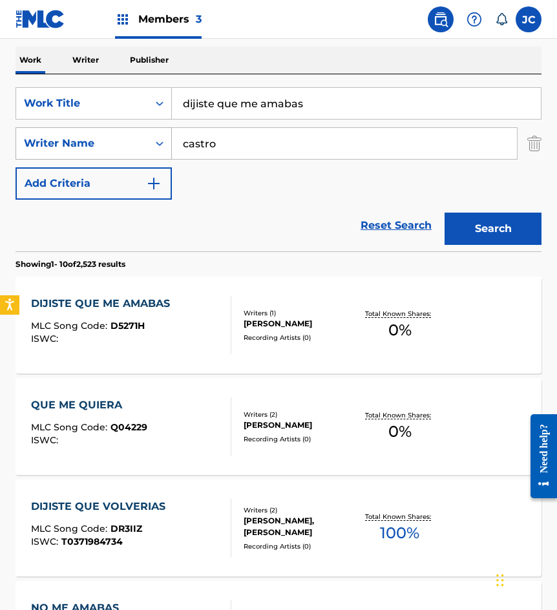
drag, startPoint x: 216, startPoint y: 113, endPoint x: 51, endPoint y: 135, distance: 166.8
click at [51, 135] on div "SearchWithCriteriae6a52343-090e-43ea-ba17-d5e479684cc7 Work Title dijiste que m…" at bounding box center [278, 143] width 526 height 112
type input "la coqueta"
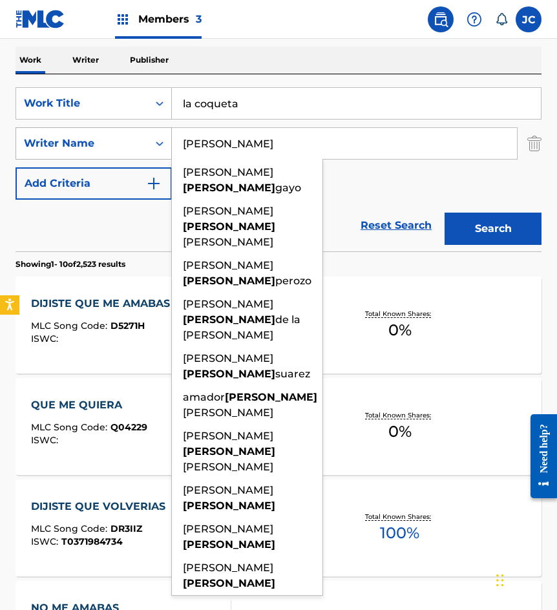
type input "gomez"
click at [444, 212] on button "Search" at bounding box center [492, 228] width 97 height 32
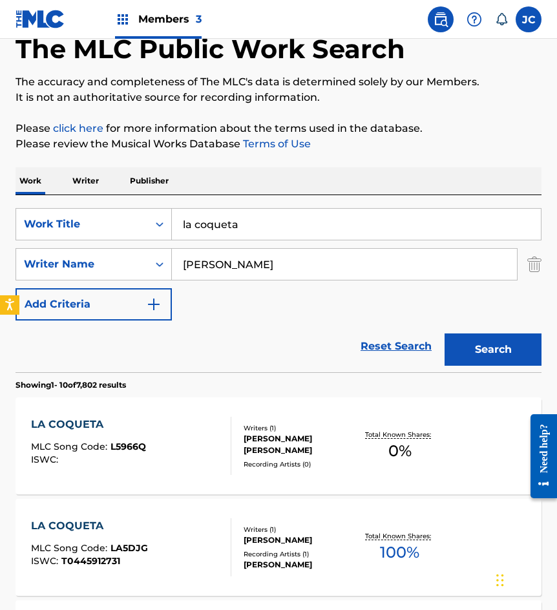
scroll to position [258, 0]
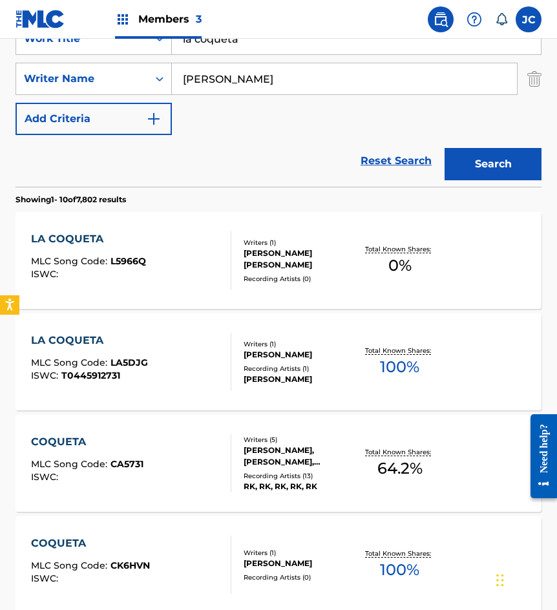
click at [278, 274] on div "Recording Artists ( 0 )" at bounding box center [299, 279] width 112 height 10
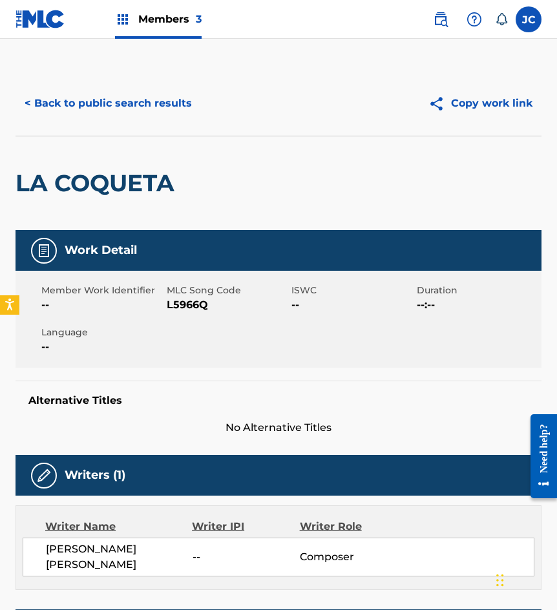
click at [187, 305] on span "L5966Q" at bounding box center [228, 304] width 122 height 15
click at [187, 303] on span "L5966Q" at bounding box center [228, 304] width 122 height 15
click at [205, 303] on span "L5966Q" at bounding box center [228, 304] width 122 height 15
click at [204, 303] on span "L5966Q" at bounding box center [228, 304] width 122 height 15
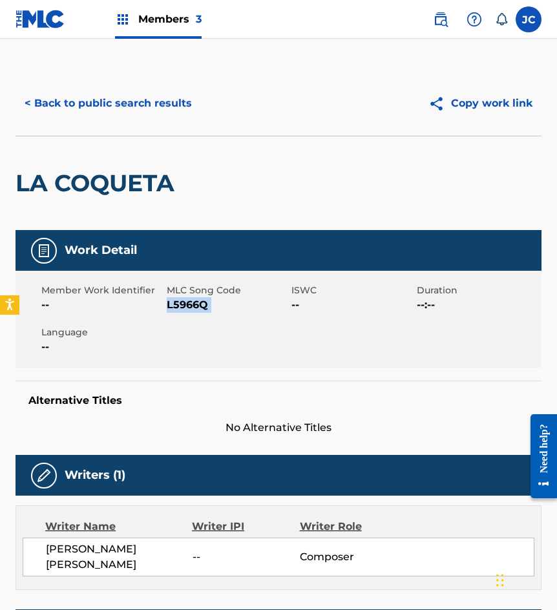
click at [204, 303] on span "L5966Q" at bounding box center [228, 304] width 122 height 15
drag, startPoint x: 192, startPoint y: 166, endPoint x: 200, endPoint y: 145, distance: 22.1
click at [192, 166] on div "LA COQUETA" at bounding box center [278, 183] width 526 height 94
click at [185, 98] on button "< Back to public search results" at bounding box center [107, 103] width 185 height 32
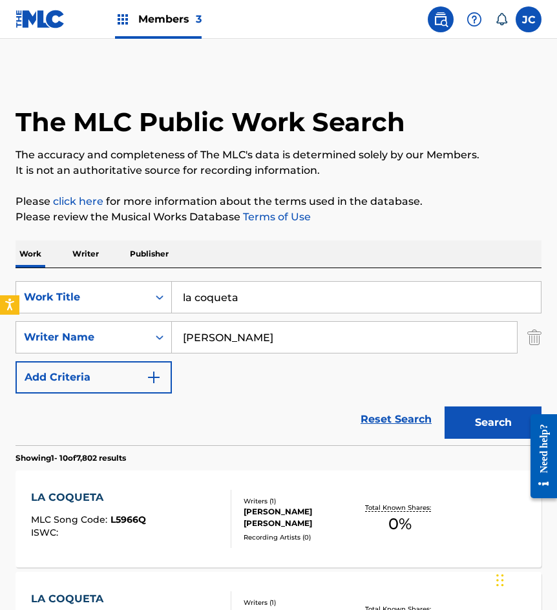
scroll to position [258, 0]
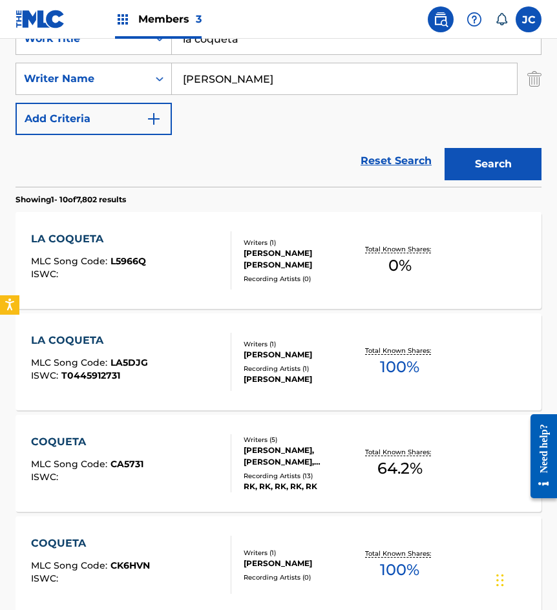
click at [278, 56] on div "SearchWithCriteriae6a52343-090e-43ea-ba17-d5e479684cc7 Work Title la coqueta Se…" at bounding box center [278, 79] width 526 height 112
click at [278, 48] on input "la coqueta" at bounding box center [356, 38] width 369 height 31
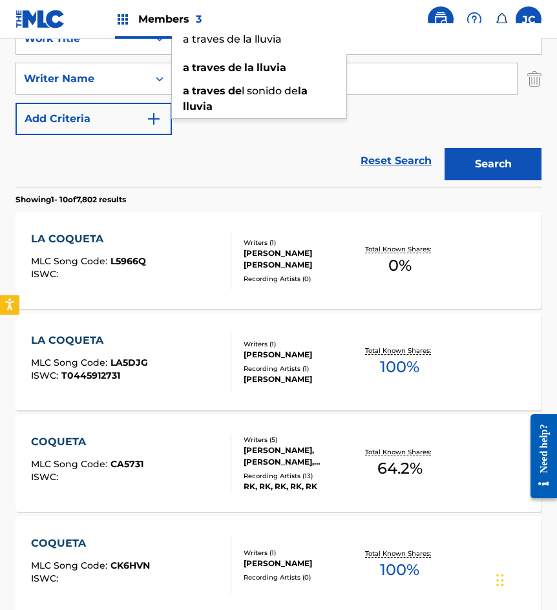
type input "a traves de la lluvia"
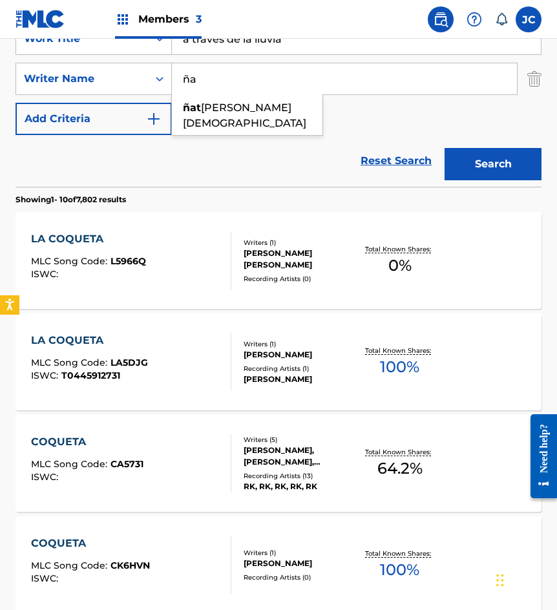
type input "ñ"
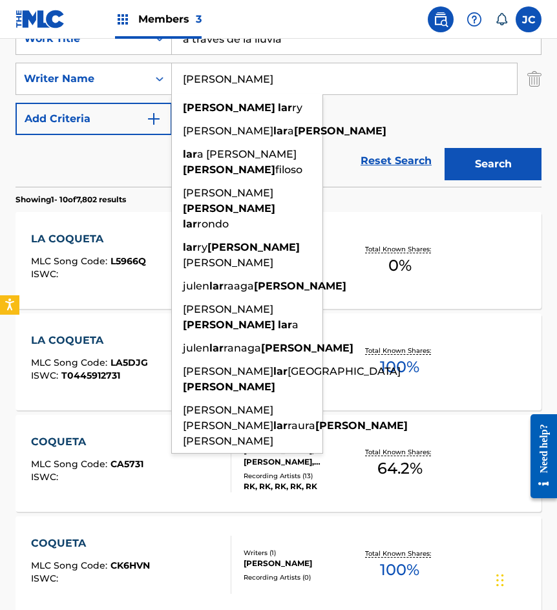
click at [195, 81] on input "lar garcia" at bounding box center [344, 78] width 345 height 31
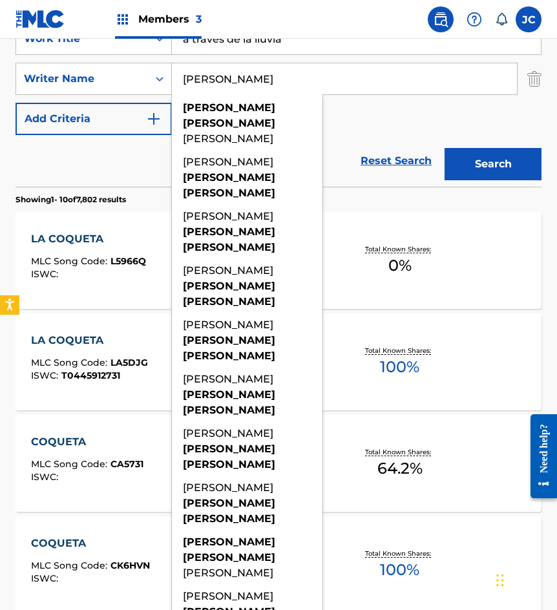
type input "lara garcia"
click at [386, 118] on div "SearchWithCriteriae6a52343-090e-43ea-ba17-d5e479684cc7 Work Title a traves de l…" at bounding box center [278, 79] width 526 height 112
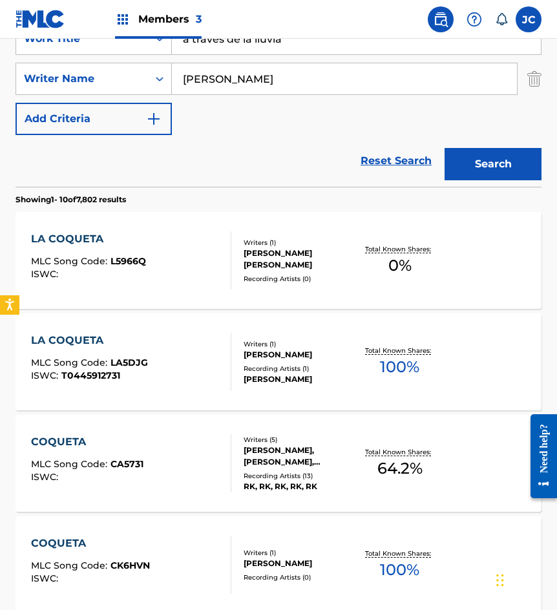
click at [476, 158] on button "Search" at bounding box center [492, 164] width 97 height 32
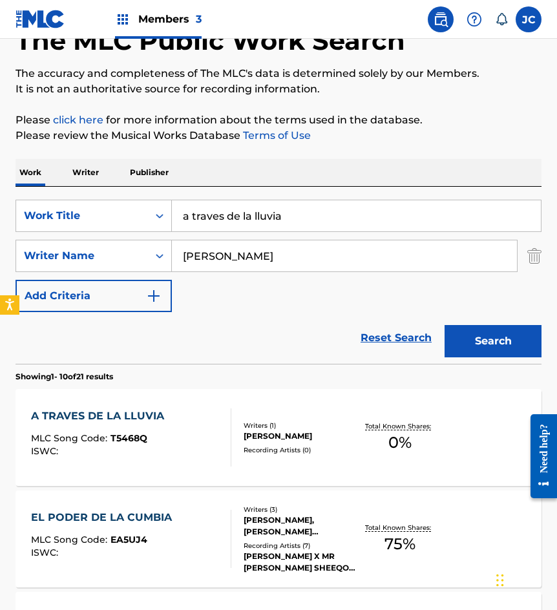
scroll to position [129, 0]
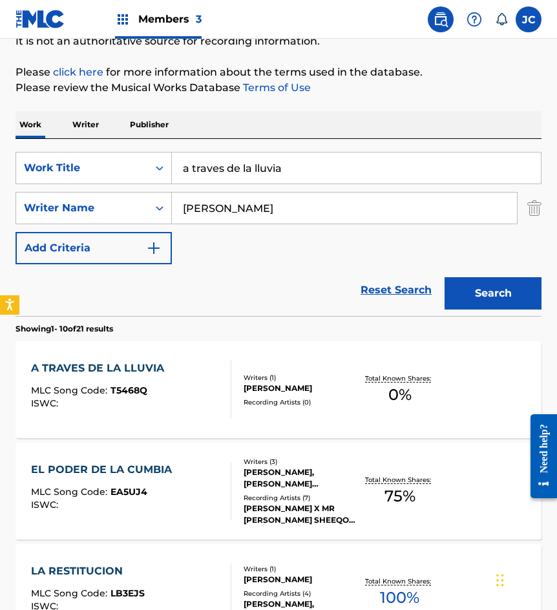
click at [291, 380] on div "Writers ( 1 )" at bounding box center [299, 378] width 112 height 10
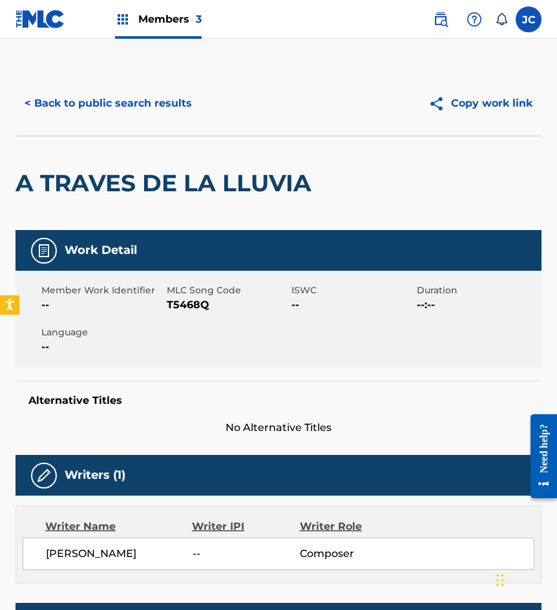
click at [189, 303] on span "T5468Q" at bounding box center [228, 304] width 122 height 15
click at [119, 96] on button "< Back to public search results" at bounding box center [107, 103] width 185 height 32
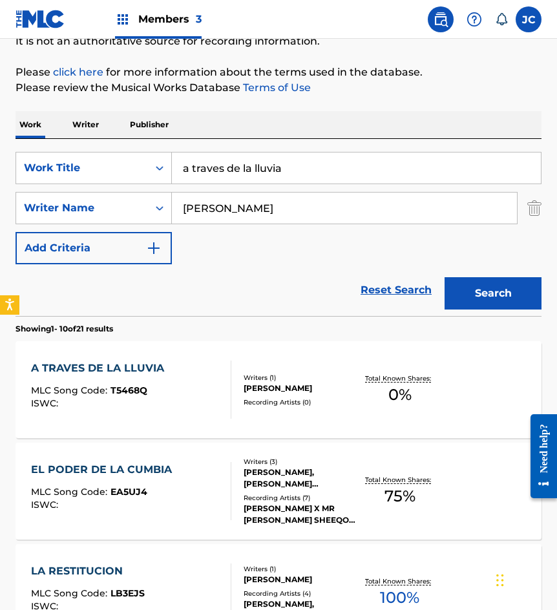
drag, startPoint x: 297, startPoint y: 161, endPoint x: 231, endPoint y: 170, distance: 67.1
click at [231, 170] on input "a traves de la lluvia" at bounding box center [356, 167] width 369 height 31
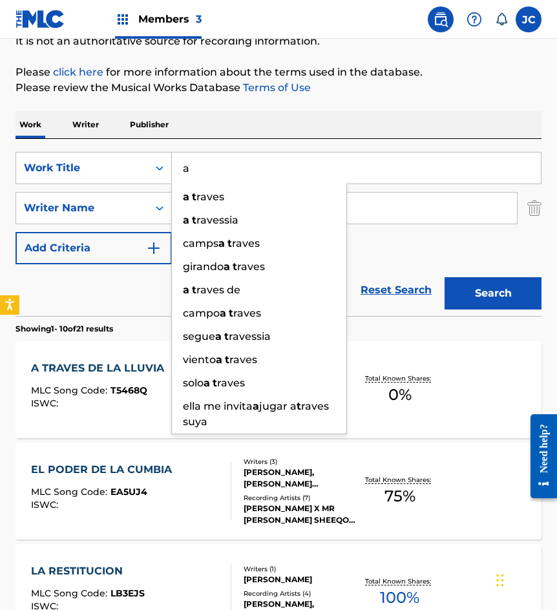
type input "a"
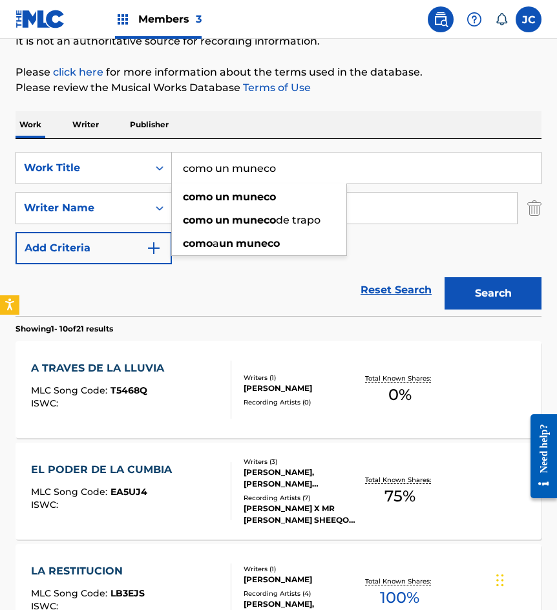
type input "como un muneco"
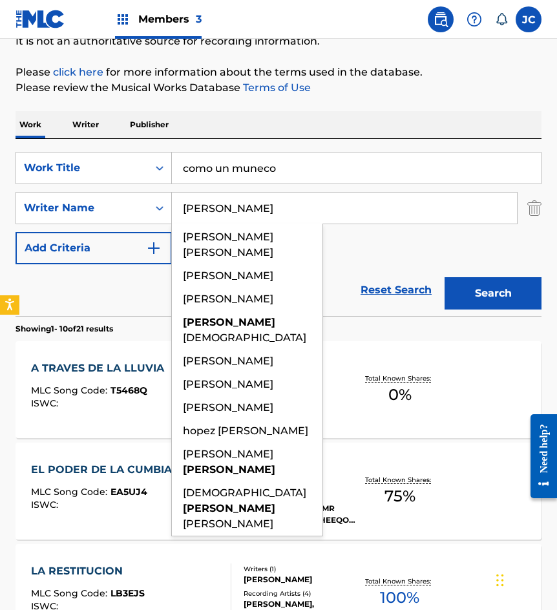
click at [444, 277] on button "Search" at bounding box center [492, 293] width 97 height 32
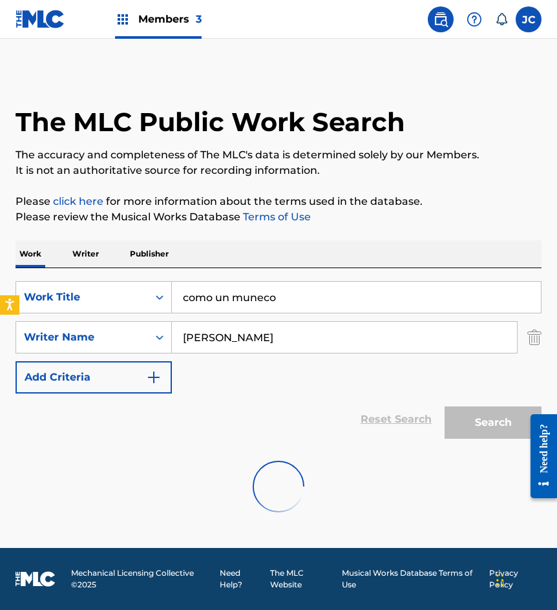
scroll to position [0, 0]
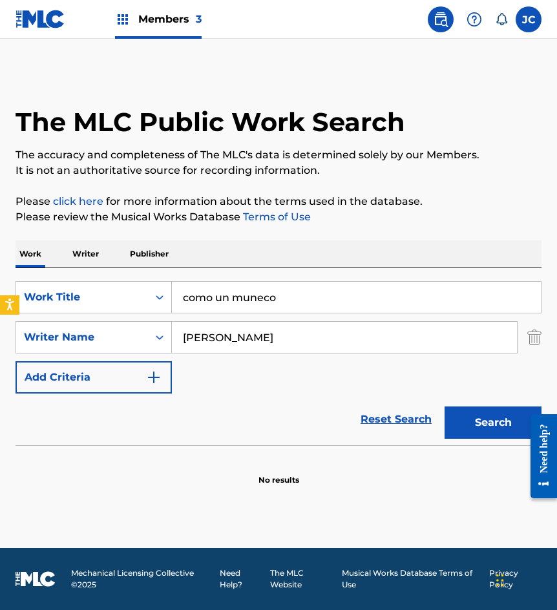
click at [205, 338] on input "minjares" at bounding box center [344, 337] width 345 height 31
type input "mijares"
click at [444, 406] on button "Search" at bounding box center [492, 422] width 97 height 32
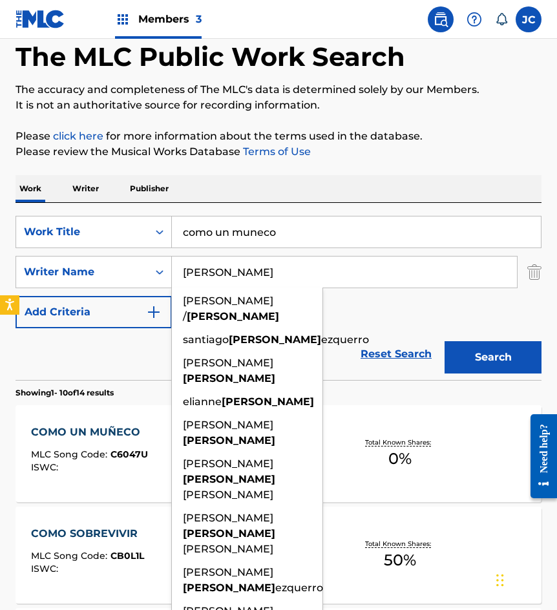
scroll to position [194, 0]
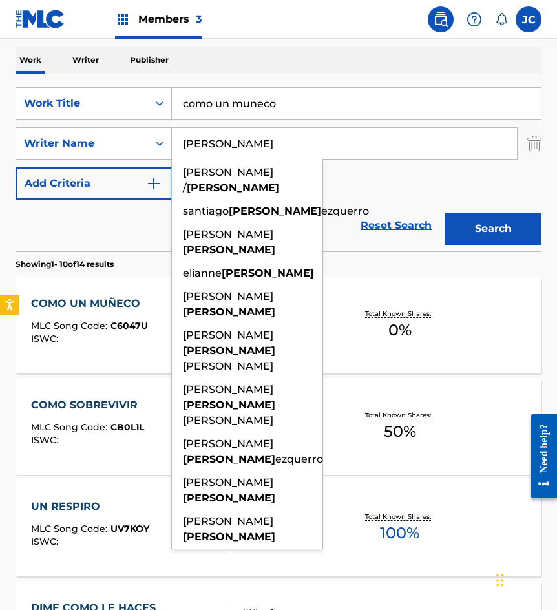
click at [352, 190] on div "SearchWithCriteriae6a52343-090e-43ea-ba17-d5e479684cc7 Work Title como un munec…" at bounding box center [278, 143] width 526 height 112
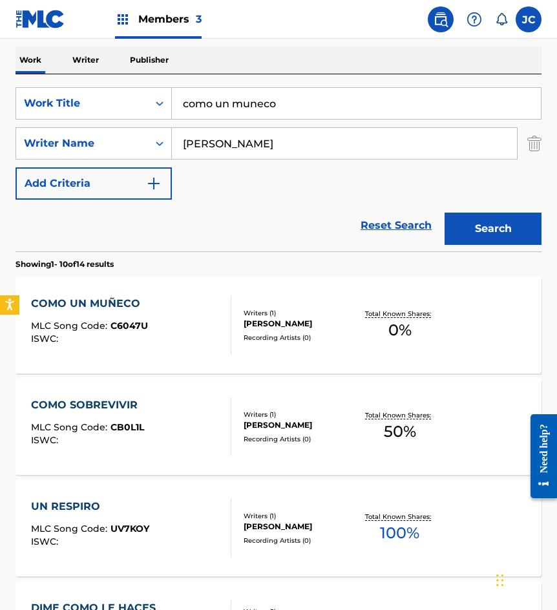
click at [172, 312] on div "COMO UN MUÑECO MLC Song Code : C6047U ISWC :" at bounding box center [131, 325] width 200 height 58
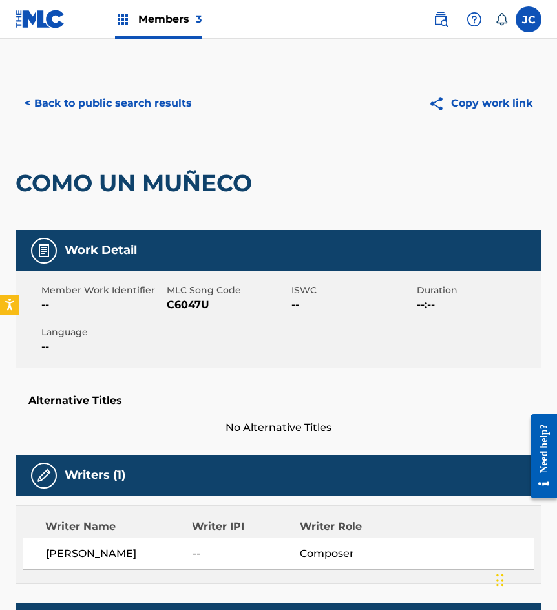
click at [183, 303] on span "C6047U" at bounding box center [228, 304] width 122 height 15
click at [134, 167] on div "COMO UN MUÑECO" at bounding box center [136, 183] width 243 height 94
click at [154, 104] on button "< Back to public search results" at bounding box center [107, 103] width 185 height 32
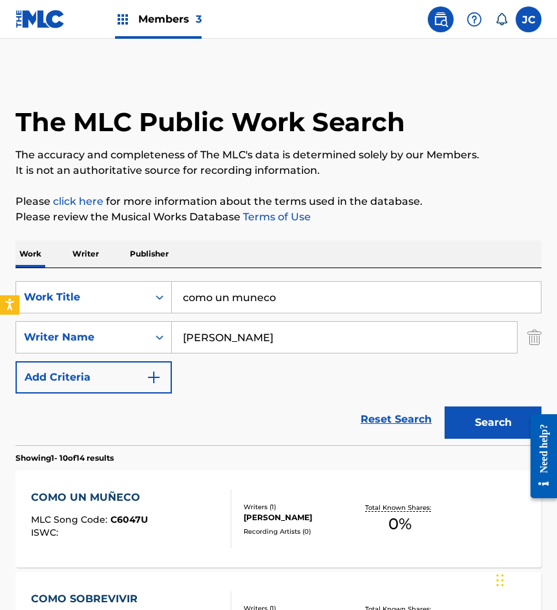
scroll to position [194, 0]
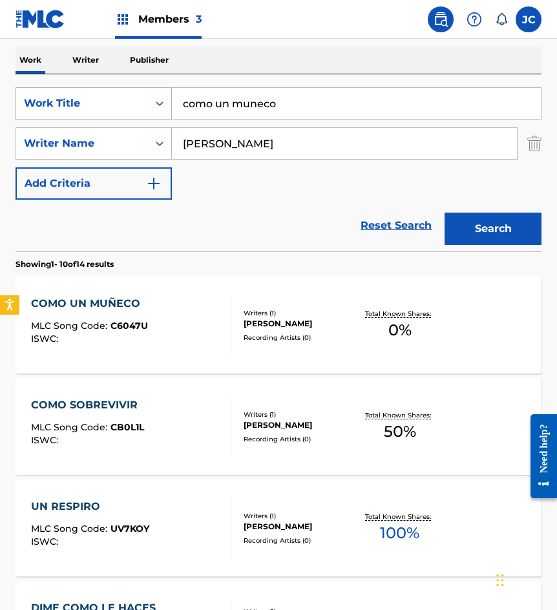
click at [77, 99] on div "SearchWithCriteriae6a52343-090e-43ea-ba17-d5e479684cc7 Work Title como un muneco" at bounding box center [278, 103] width 526 height 32
type input "en tu partida"
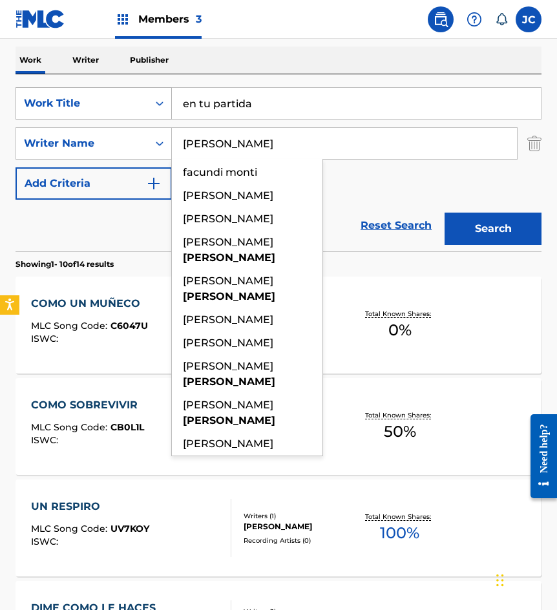
type input "montiel"
click at [444, 212] on button "Search" at bounding box center [492, 228] width 97 height 32
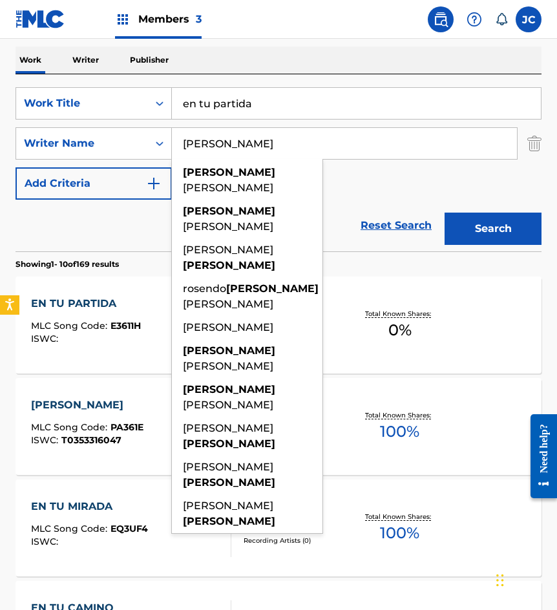
click at [371, 191] on div "SearchWithCriteriae6a52343-090e-43ea-ba17-d5e479684cc7 Work Title en tu partida…" at bounding box center [278, 143] width 526 height 112
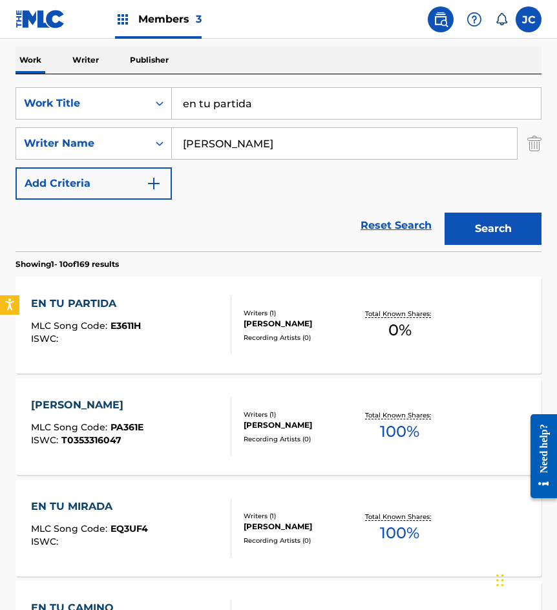
click at [232, 320] on div "Writers ( 1 ) ROSENDO MONTIEL ALVAREZ Recording Artists ( 0 )" at bounding box center [293, 325] width 125 height 34
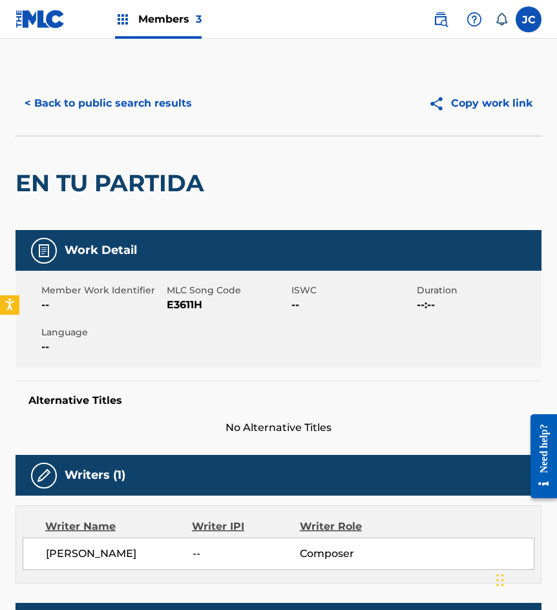
click at [170, 305] on span "E3611H" at bounding box center [228, 304] width 122 height 15
click at [126, 155] on div "EN TU PARTIDA" at bounding box center [112, 183] width 195 height 94
click at [174, 112] on button "< Back to public search results" at bounding box center [107, 103] width 185 height 32
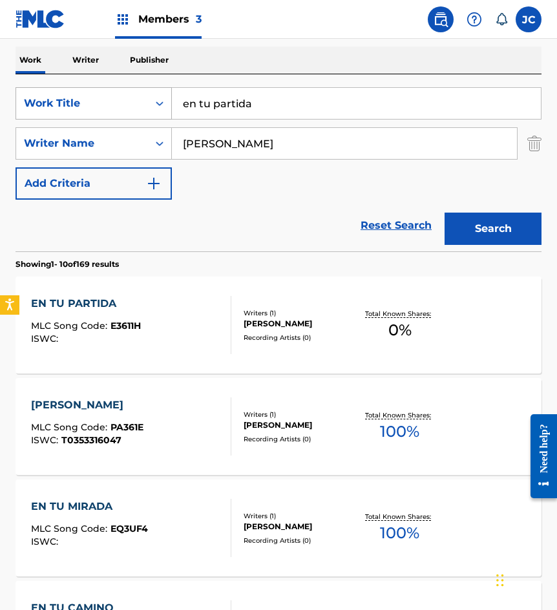
drag, startPoint x: 267, startPoint y: 101, endPoint x: 111, endPoint y: 112, distance: 156.0
click at [111, 112] on div "SearchWithCriteriae6a52343-090e-43ea-ba17-d5e479684cc7 Work Title en tu partida" at bounding box center [278, 103] width 526 height 32
type input "la cabanita"
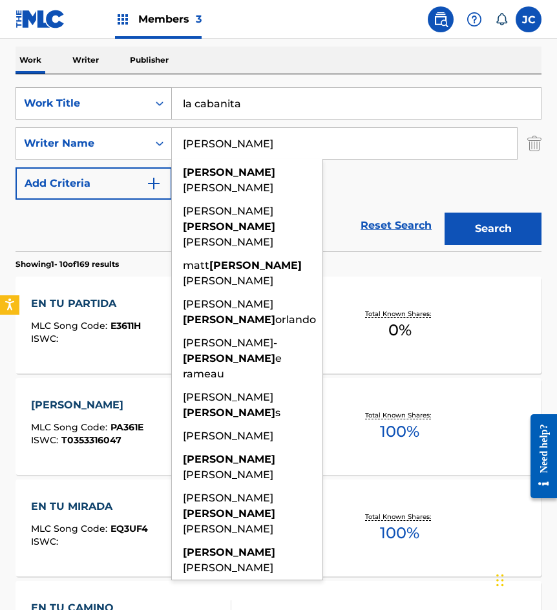
type input "phillips"
click at [444, 212] on button "Search" at bounding box center [492, 228] width 97 height 32
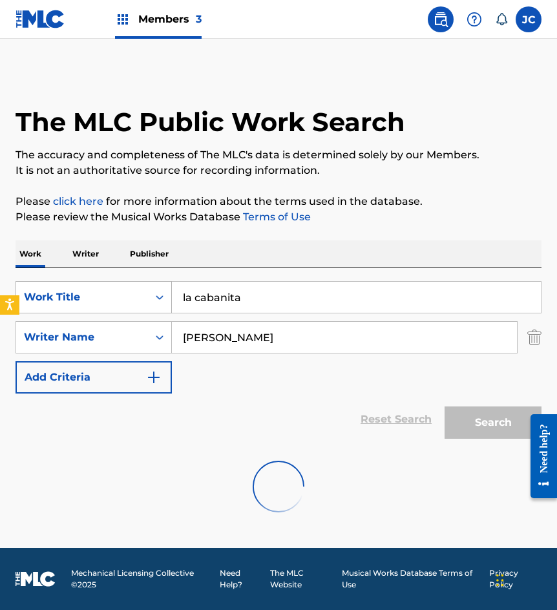
scroll to position [0, 0]
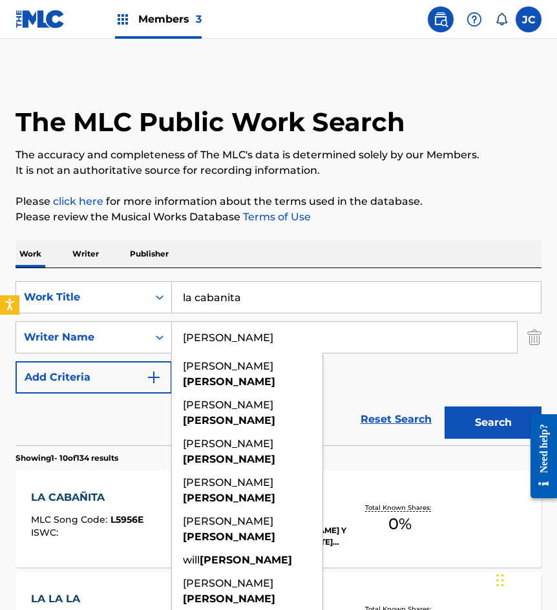
click at [384, 371] on div "SearchWithCriteriae6a52343-090e-43ea-ba17-d5e479684cc7 Work Title la cabanita S…" at bounding box center [278, 337] width 526 height 112
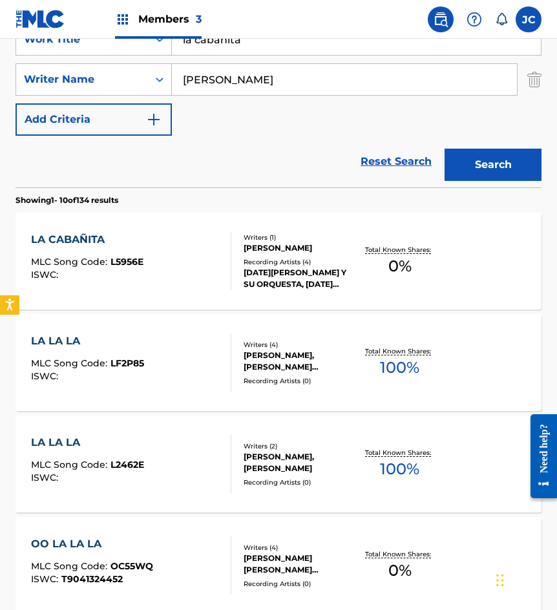
scroll to position [258, 0]
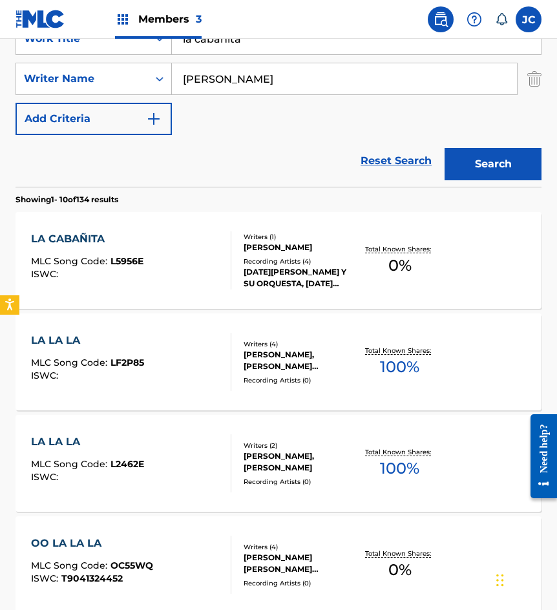
click at [263, 262] on div "Recording Artists ( 4 )" at bounding box center [299, 261] width 112 height 10
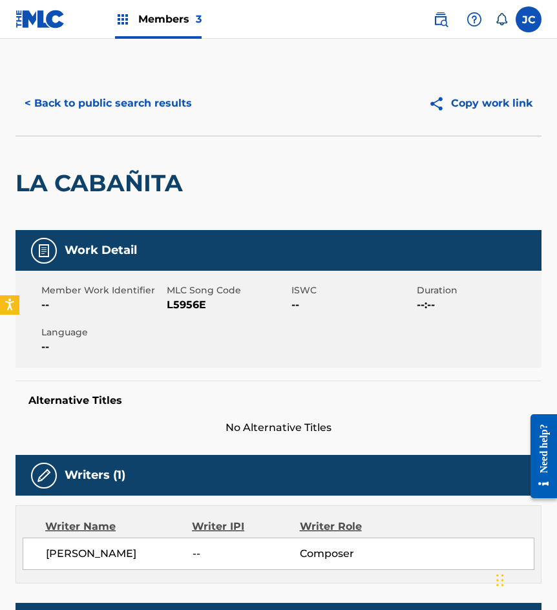
click at [125, 110] on button "< Back to public search results" at bounding box center [107, 103] width 185 height 32
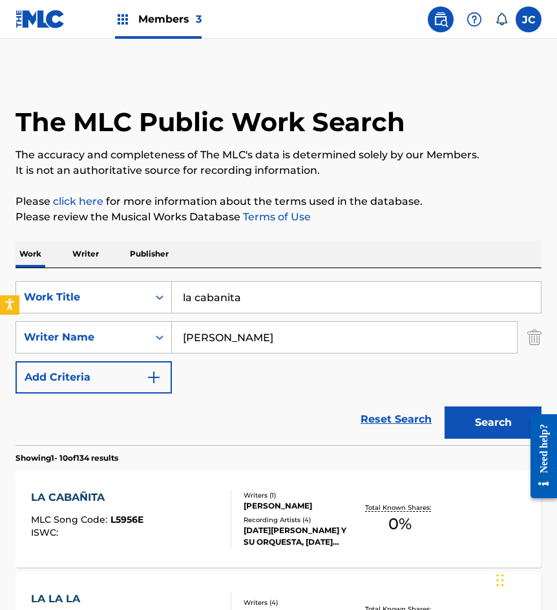
scroll to position [258, 0]
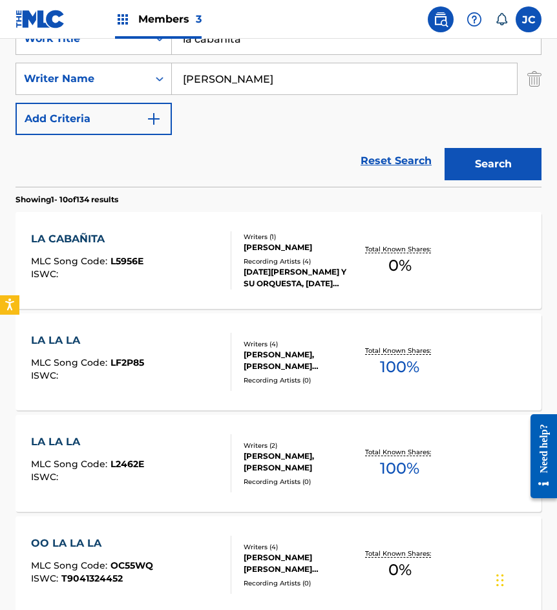
click at [312, 262] on div "Recording Artists ( 4 )" at bounding box center [299, 261] width 112 height 10
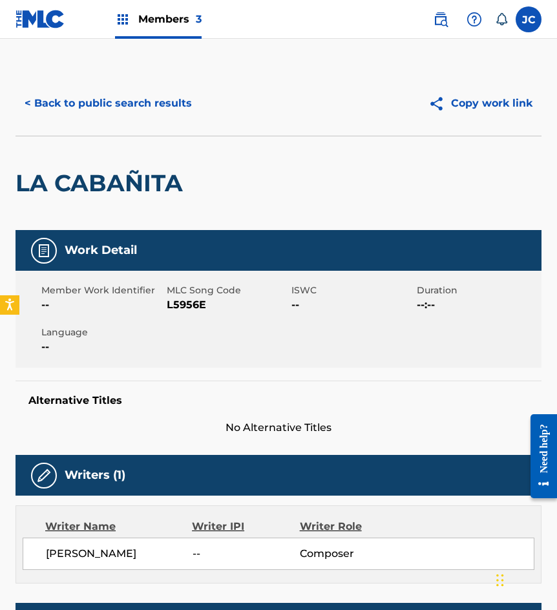
click at [181, 307] on span "L5956E" at bounding box center [228, 304] width 122 height 15
drag, startPoint x: 96, startPoint y: 159, endPoint x: 130, endPoint y: 103, distance: 65.2
click at [96, 158] on div "LA CABAÑITA" at bounding box center [102, 183] width 174 height 94
click at [140, 97] on button "< Back to public search results" at bounding box center [107, 103] width 185 height 32
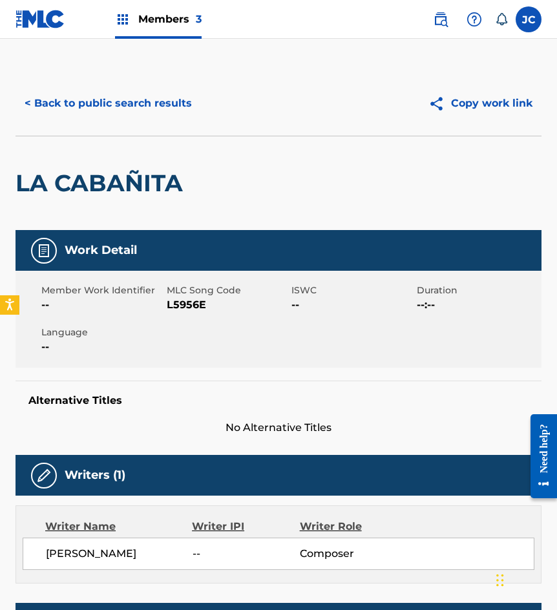
scroll to position [258, 0]
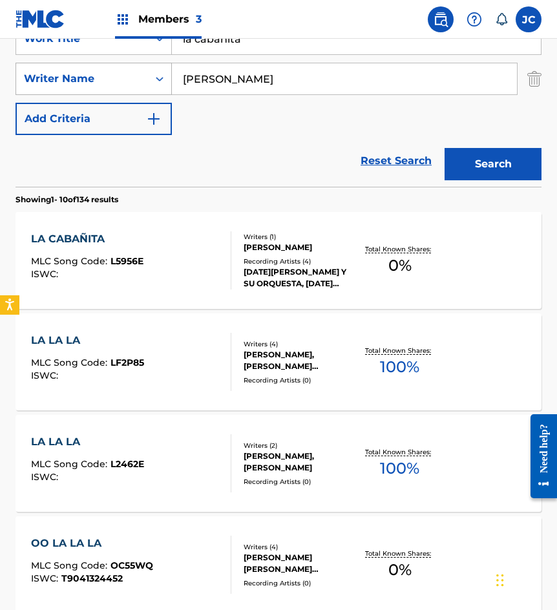
drag, startPoint x: 233, startPoint y: 46, endPoint x: 116, endPoint y: 68, distance: 119.4
click at [125, 68] on div "SearchWithCriteriae6a52343-090e-43ea-ba17-d5e479684cc7 Work Title la cabanita S…" at bounding box center [278, 79] width 526 height 112
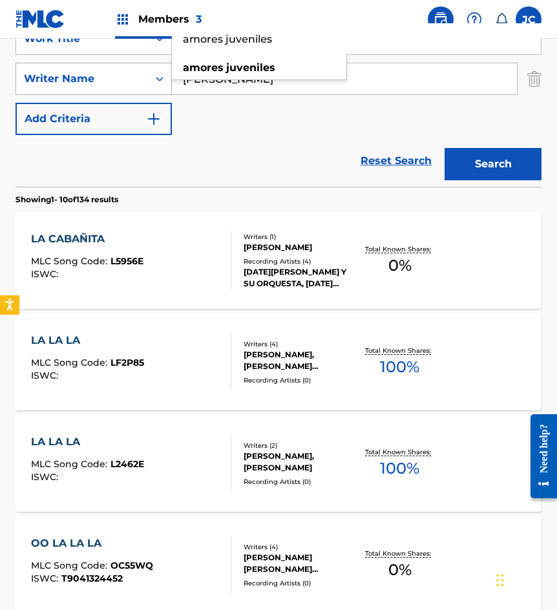
type input "amores juveniles"
click at [444, 148] on button "Search" at bounding box center [492, 164] width 97 height 32
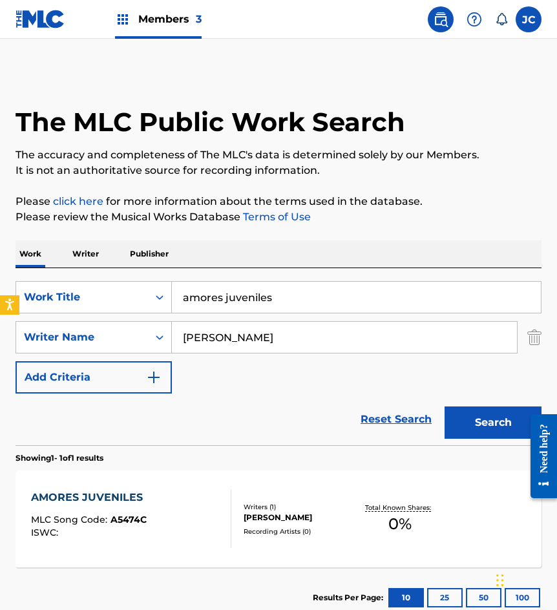
click at [247, 482] on div "AMORES JUVENILES MLC Song Code : A5474C ISWC : Writers ( 1 ) ROBERTO PHILLIPS M…" at bounding box center [278, 518] width 526 height 97
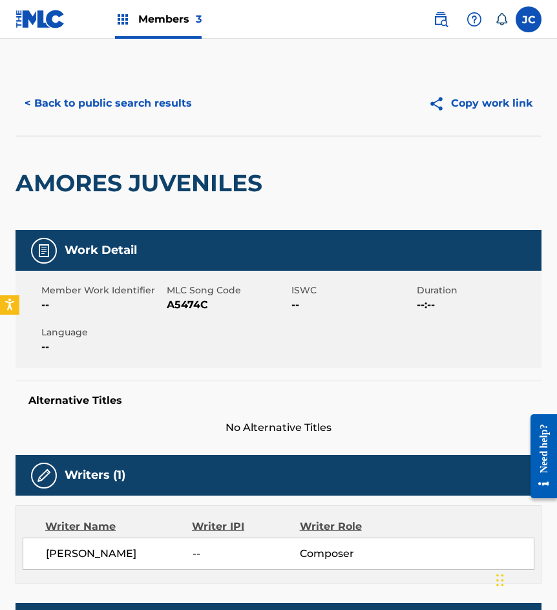
click at [196, 305] on span "A5474C" at bounding box center [228, 304] width 122 height 15
click at [116, 133] on div "< Back to public search results Copy work link" at bounding box center [278, 103] width 526 height 65
click at [136, 101] on button "< Back to public search results" at bounding box center [107, 103] width 185 height 32
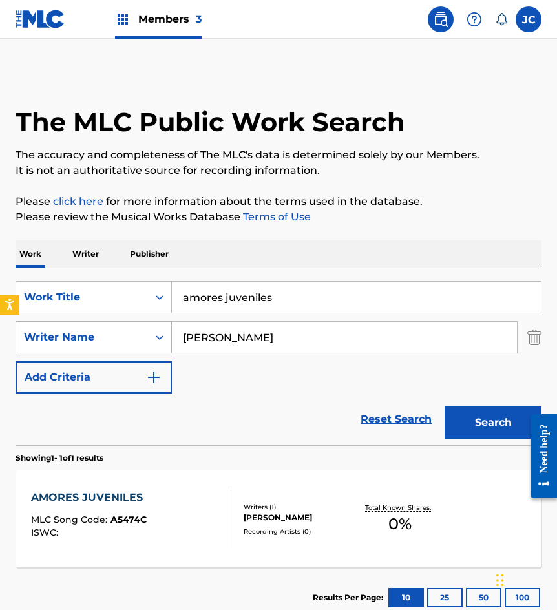
drag, startPoint x: 244, startPoint y: 290, endPoint x: 72, endPoint y: 352, distance: 182.6
click at [77, 347] on div "SearchWithCriteriae6a52343-090e-43ea-ba17-d5e479684cc7 Work Title amores juveni…" at bounding box center [278, 337] width 526 height 112
type input "el amor no tiene cara"
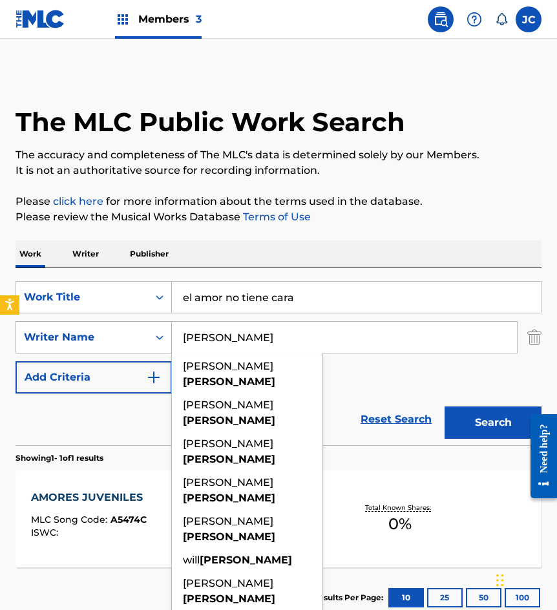
click at [444, 406] on button "Search" at bounding box center [492, 422] width 97 height 32
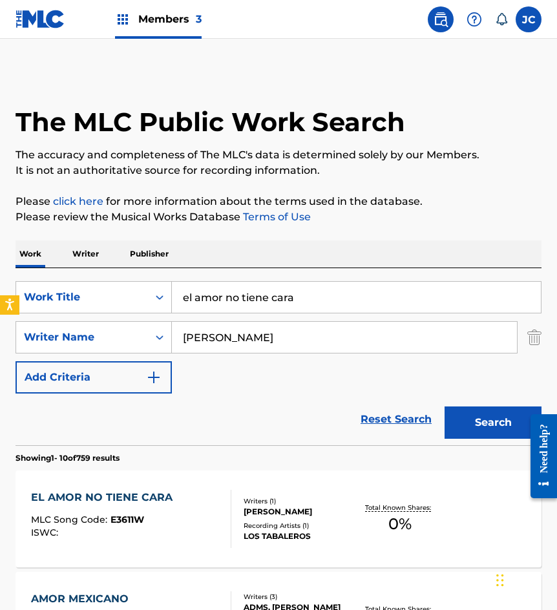
click at [295, 370] on div "SearchWithCriteriae6a52343-090e-43ea-ba17-d5e479684cc7 Work Title el amor no ti…" at bounding box center [278, 337] width 526 height 112
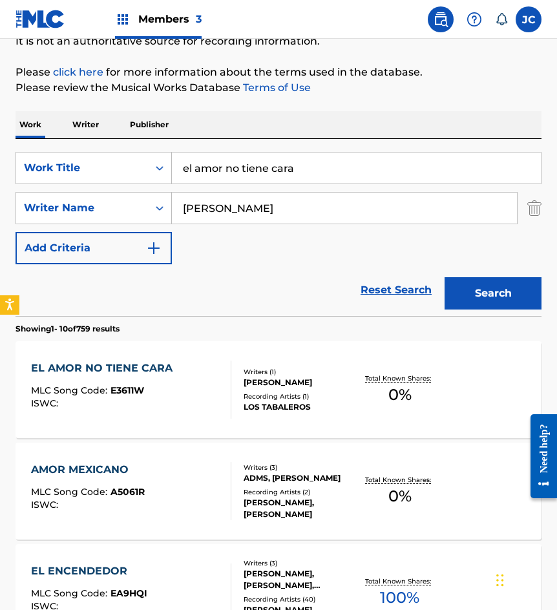
click at [265, 387] on div "ROBERTO PHILLIPS MARTINEZ" at bounding box center [299, 382] width 112 height 12
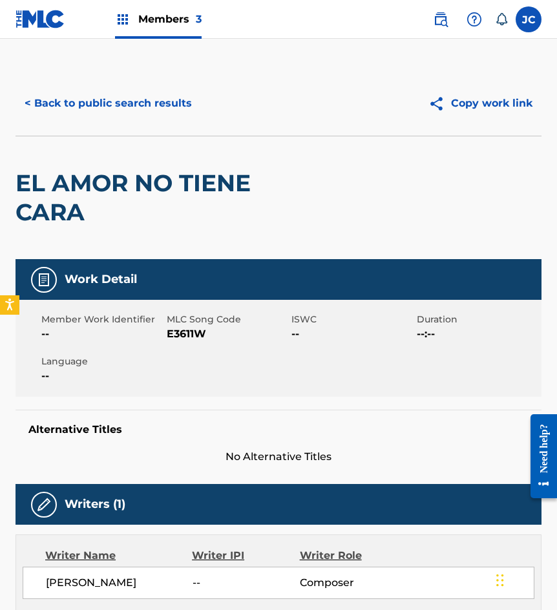
click at [128, 92] on button "< Back to public search results" at bounding box center [107, 103] width 185 height 32
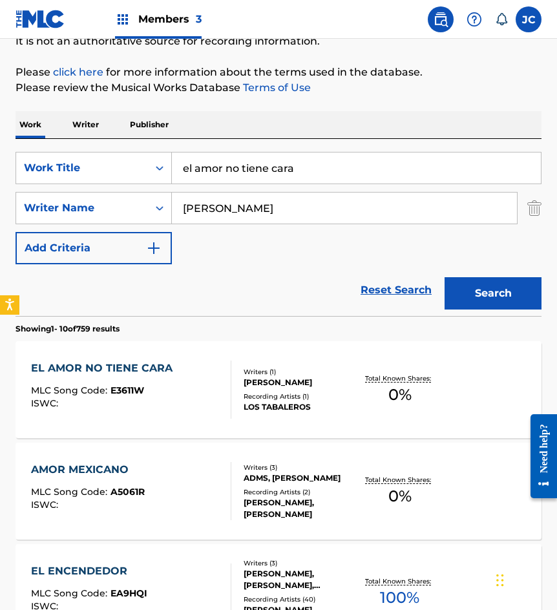
click at [259, 379] on div "ROBERTO PHILLIPS MARTINEZ" at bounding box center [299, 382] width 112 height 12
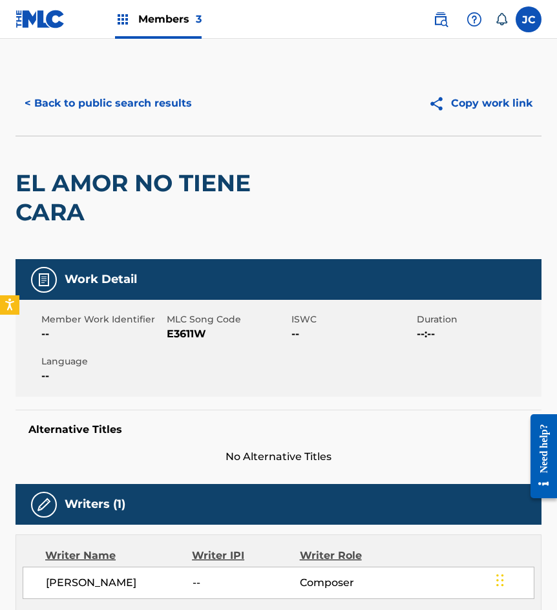
click at [187, 336] on span "E3611W" at bounding box center [228, 333] width 122 height 15
click at [129, 167] on div "EL AMOR NO TIENE CARA" at bounding box center [172, 197] width 315 height 123
click at [161, 107] on button "< Back to public search results" at bounding box center [107, 103] width 185 height 32
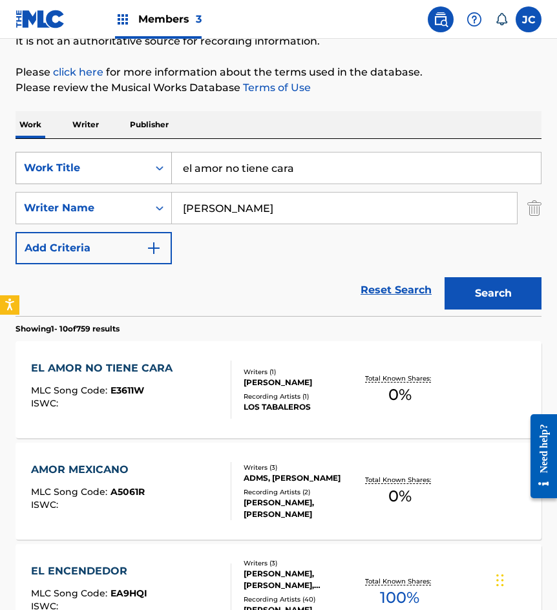
click at [140, 174] on div "SearchWithCriteriae6a52343-090e-43ea-ba17-d5e479684cc7 Work Title el amor no ti…" at bounding box center [278, 168] width 526 height 32
type input "argumentos"
click at [514, 293] on button "Search" at bounding box center [492, 293] width 97 height 32
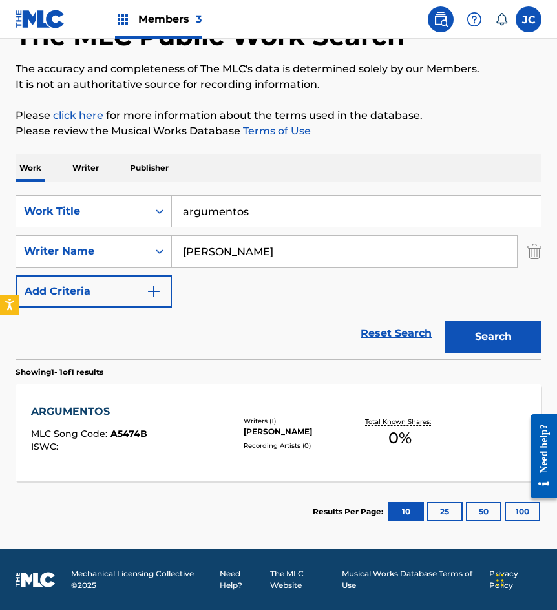
scroll to position [87, 0]
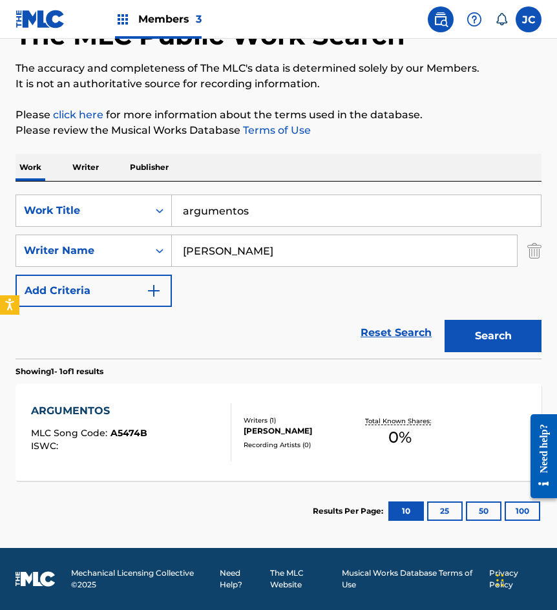
click at [329, 444] on div "Writers ( 1 ) ROBERTO PHILLIPS MARTINEZ Recording Artists ( 0 )" at bounding box center [293, 432] width 125 height 34
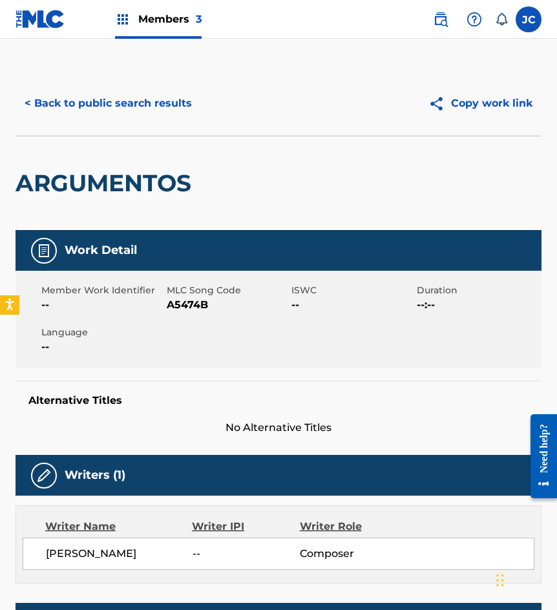
click at [188, 293] on span "MLC Song Code" at bounding box center [228, 290] width 122 height 14
click at [185, 298] on span "A5474B" at bounding box center [228, 304] width 122 height 15
drag, startPoint x: 179, startPoint y: 159, endPoint x: 186, endPoint y: 121, distance: 38.1
click at [179, 158] on div "ARGUMENTOS" at bounding box center [106, 183] width 182 height 94
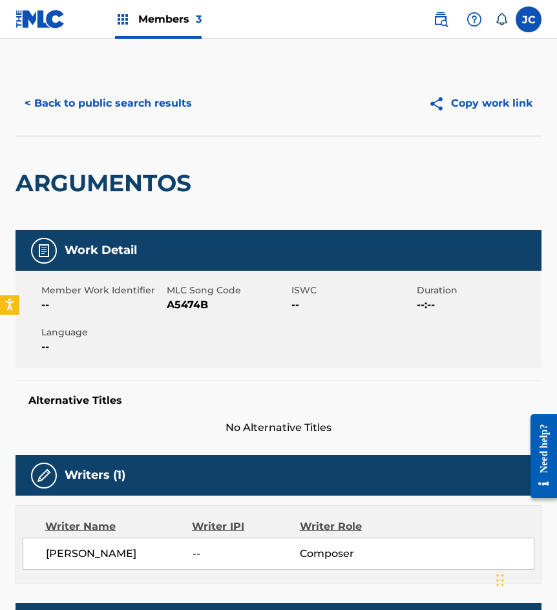
click at [186, 120] on div "< Back to public search results Copy work link" at bounding box center [278, 103] width 526 height 65
click at [185, 114] on button "< Back to public search results" at bounding box center [107, 103] width 185 height 32
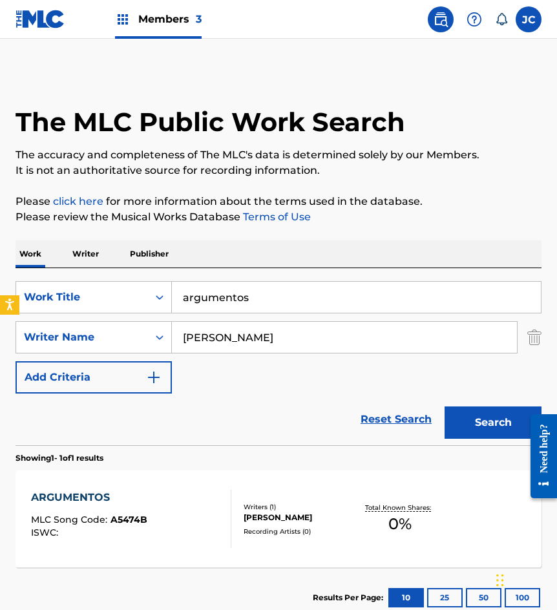
scroll to position [13, 0]
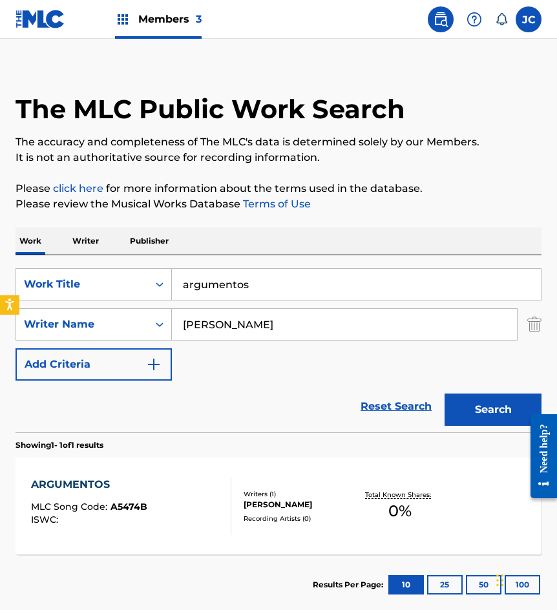
click at [162, 289] on div "SearchWithCriteriae6a52343-090e-43ea-ba17-d5e479684cc7 Work Title argumentos" at bounding box center [278, 284] width 526 height 32
type input "beso de piquito"
click at [444, 393] on button "Search" at bounding box center [492, 409] width 97 height 32
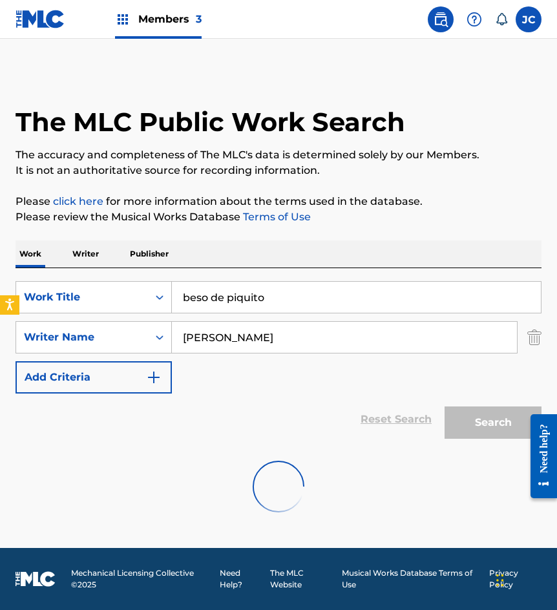
scroll to position [0, 0]
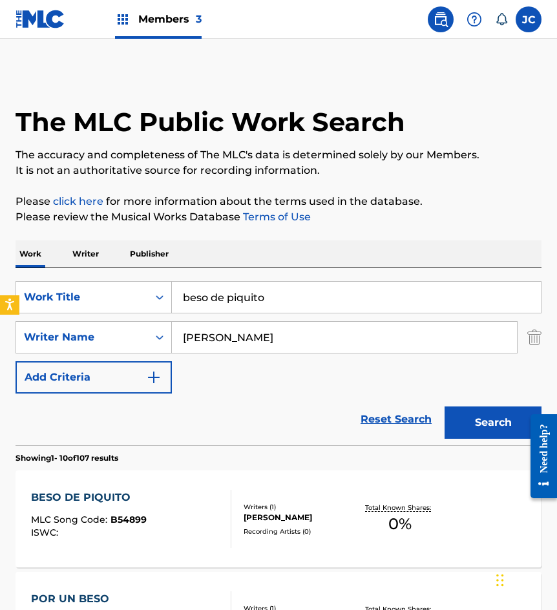
click at [266, 389] on div "SearchWithCriteriae6a52343-090e-43ea-ba17-d5e479684cc7 Work Title beso de piqui…" at bounding box center [278, 337] width 526 height 112
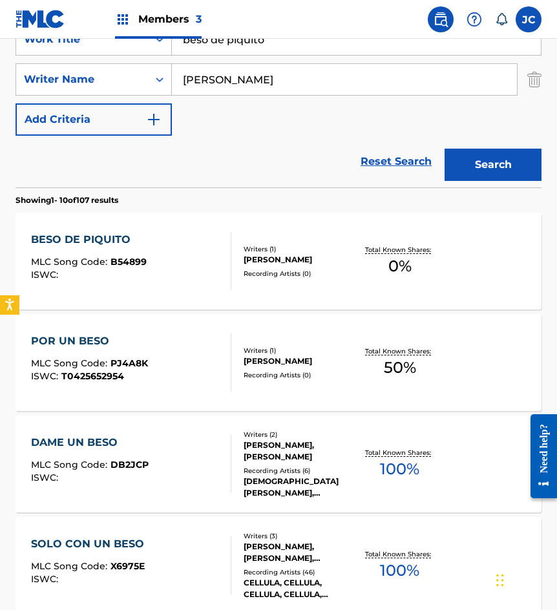
scroll to position [258, 0]
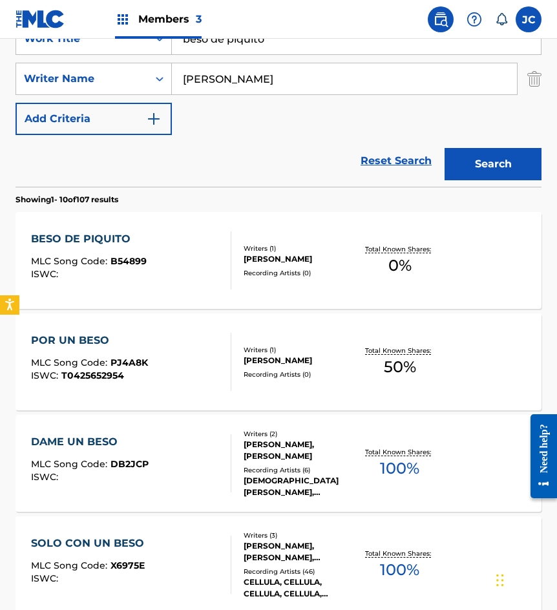
click at [264, 254] on div "ROBERTO PHILLIPS MARTINEZ" at bounding box center [299, 259] width 112 height 12
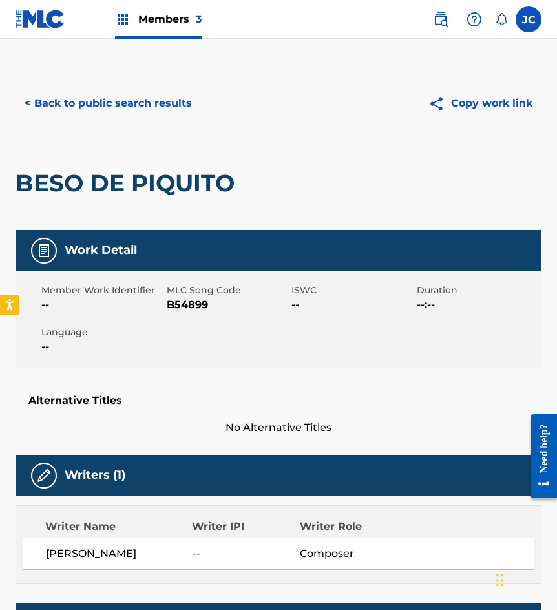
click at [172, 309] on span "B54899" at bounding box center [228, 304] width 122 height 15
drag, startPoint x: 81, startPoint y: 124, endPoint x: 107, endPoint y: 105, distance: 32.8
click at [81, 124] on div "< Back to public search results Copy work link" at bounding box center [278, 103] width 526 height 65
click at [130, 94] on button "< Back to public search results" at bounding box center [107, 103] width 185 height 32
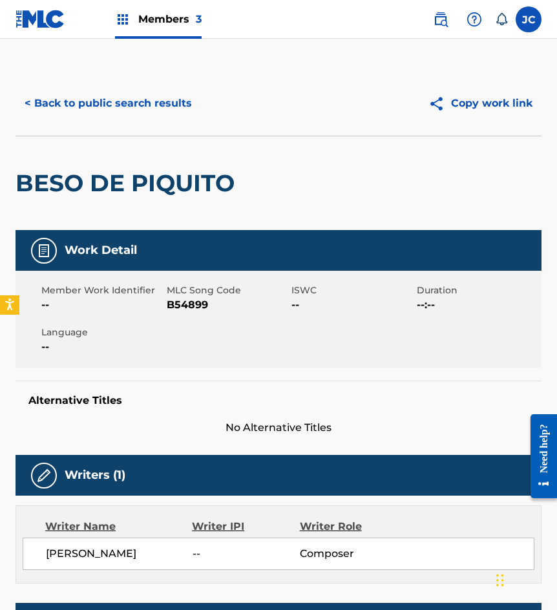
scroll to position [258, 0]
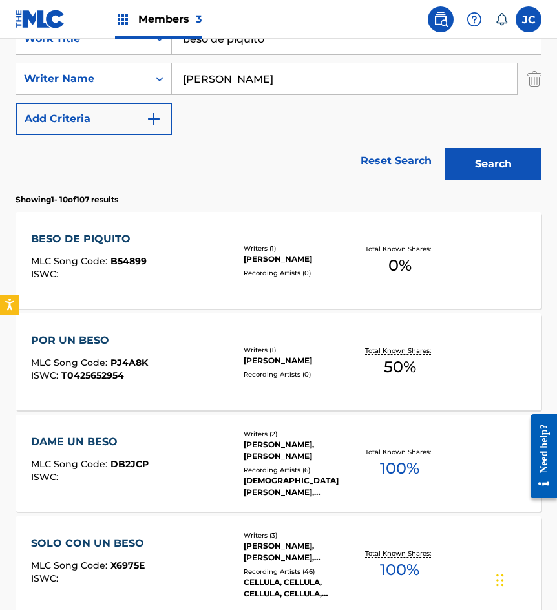
click at [312, 50] on input "beso de piquito" at bounding box center [356, 38] width 369 height 31
type input "bebiendo creco"
type input "prado"
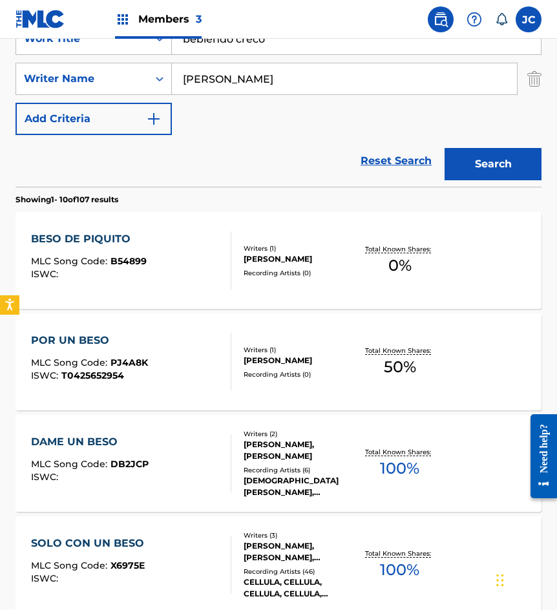
click at [444, 148] on button "Search" at bounding box center [492, 164] width 97 height 32
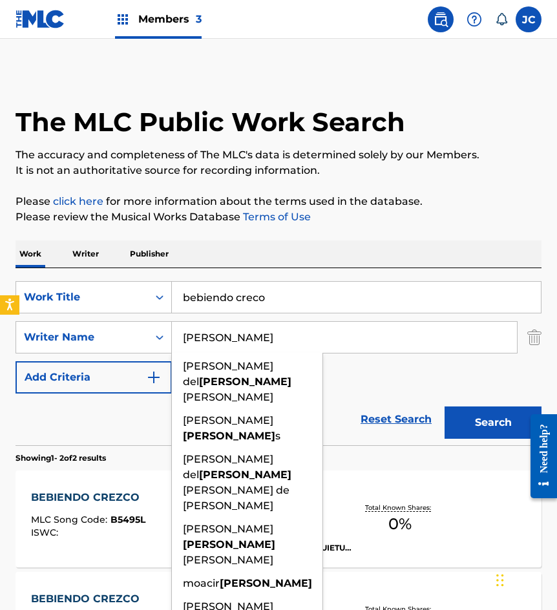
click at [358, 378] on div "SearchWithCriteriae6a52343-090e-43ea-ba17-d5e479684cc7 Work Title bebiendo crec…" at bounding box center [278, 337] width 526 height 112
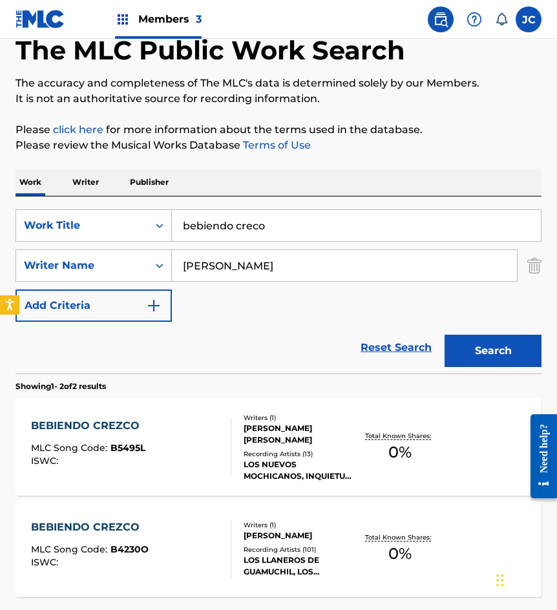
scroll to position [129, 0]
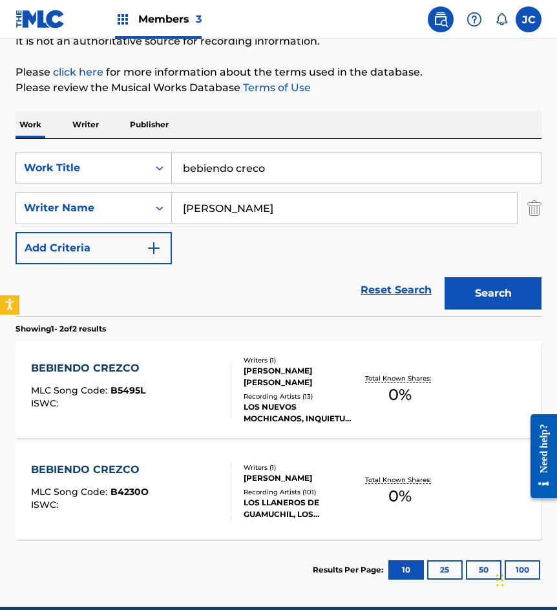
click at [250, 165] on input "bebiendo creco" at bounding box center [356, 167] width 369 height 31
type input "bebiendo crezco"
click at [444, 277] on button "Search" at bounding box center [492, 293] width 97 height 32
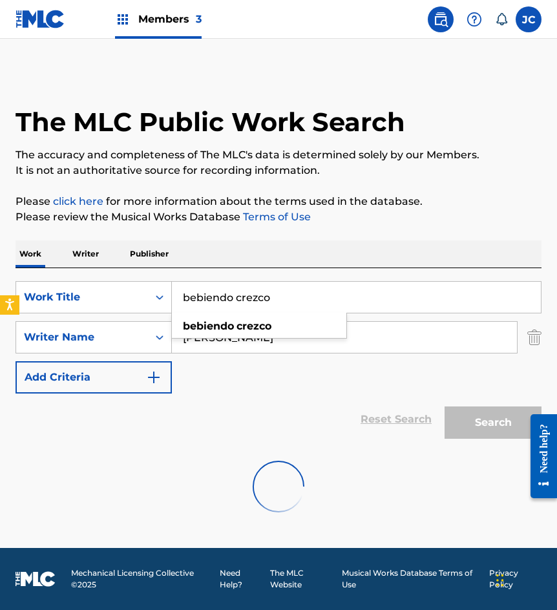
scroll to position [0, 0]
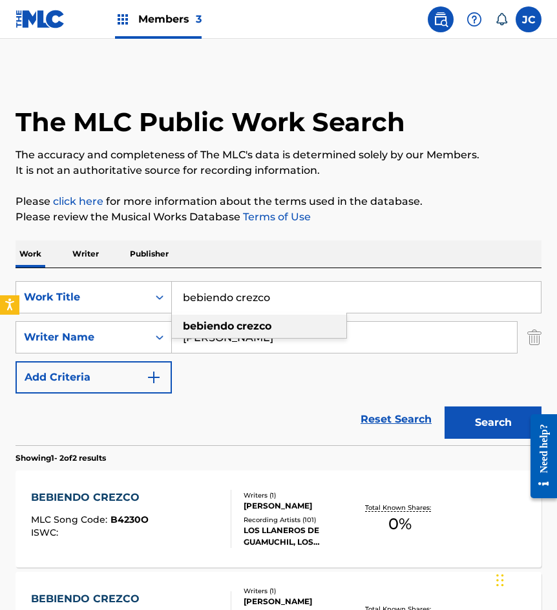
drag, startPoint x: 262, startPoint y: 320, endPoint x: 262, endPoint y: 364, distance: 44.6
click at [262, 320] on strong "crezco" at bounding box center [253, 326] width 35 height 12
click at [258, 387] on div "SearchWithCriteriae6a52343-090e-43ea-ba17-d5e479684cc7 Work Title bebiendo crez…" at bounding box center [278, 337] width 526 height 112
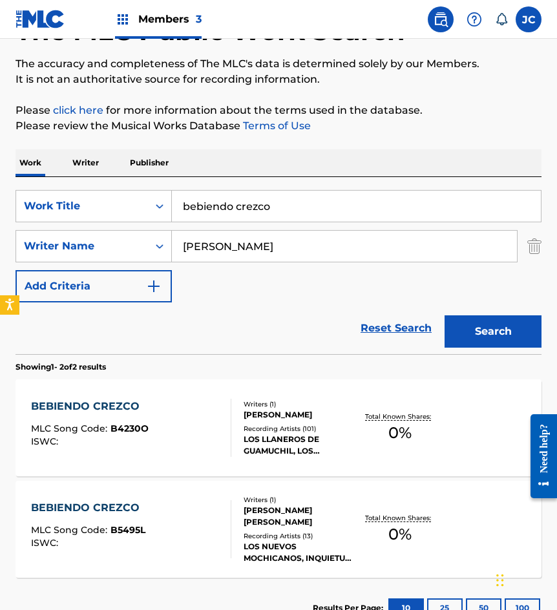
scroll to position [188, 0]
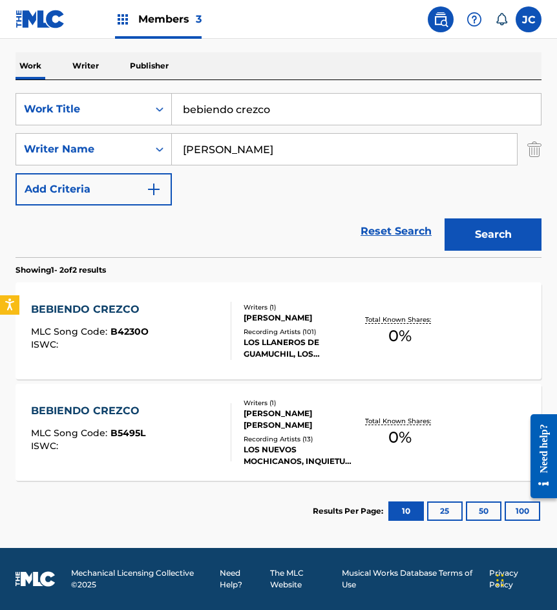
click at [302, 336] on div "Recording Artists ( 101 )" at bounding box center [299, 332] width 112 height 10
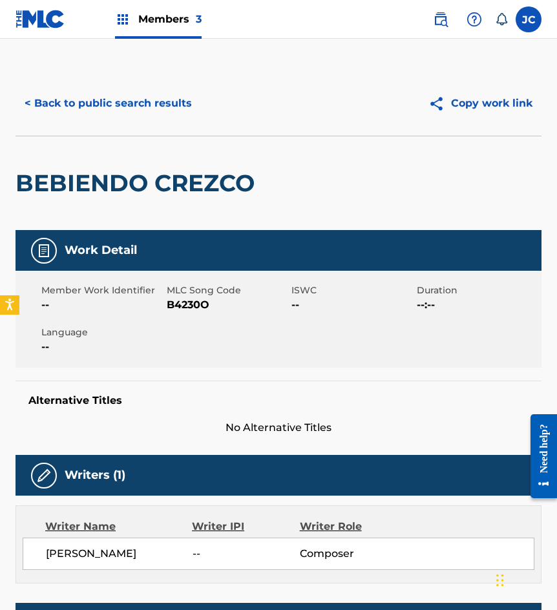
click at [189, 305] on span "B4230O" at bounding box center [228, 304] width 122 height 15
click at [130, 97] on button "< Back to public search results" at bounding box center [107, 103] width 185 height 32
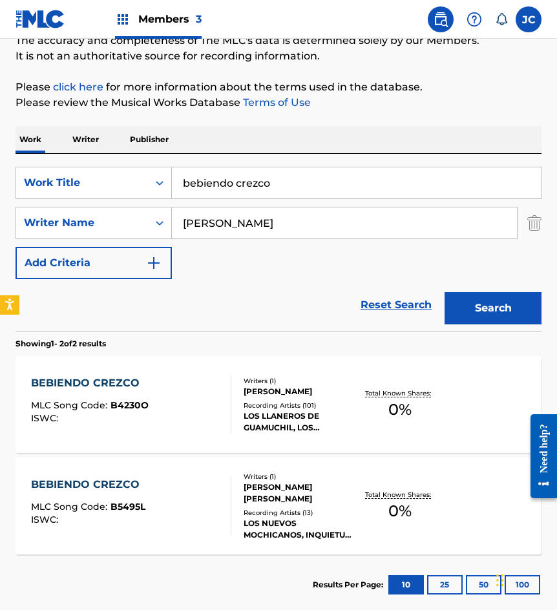
click at [242, 489] on div "Writers ( 1 ) MIGUEL ALBERTO PRADO RODRIGUEZ Recording Artists ( 13 ) LOS NUEVO…" at bounding box center [293, 505] width 125 height 69
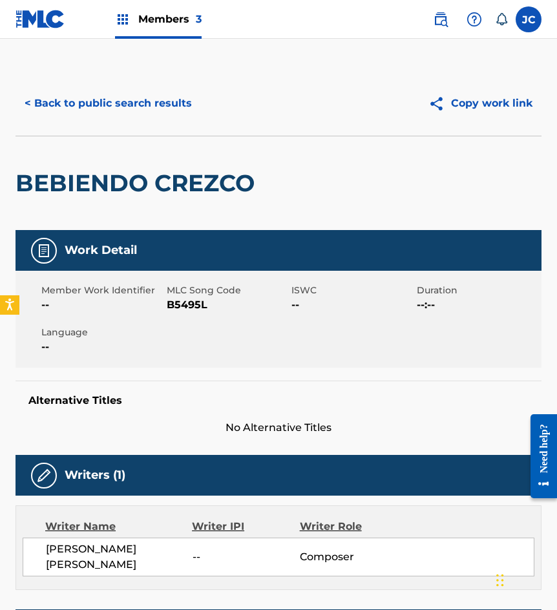
click at [196, 299] on span "B5495L" at bounding box center [228, 304] width 122 height 15
click at [178, 102] on button "< Back to public search results" at bounding box center [107, 103] width 185 height 32
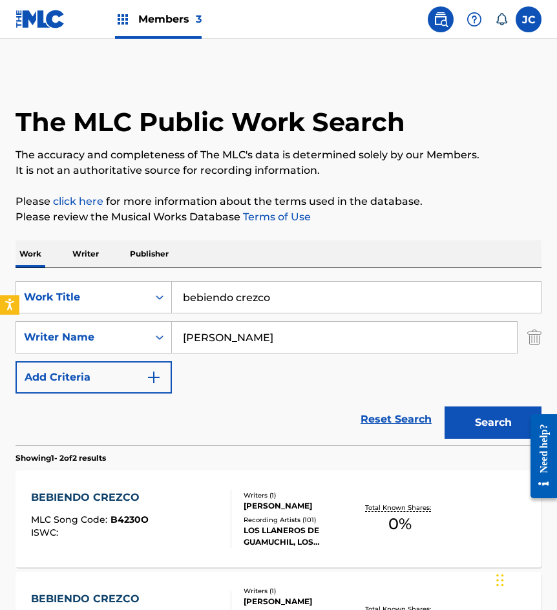
scroll to position [114, 0]
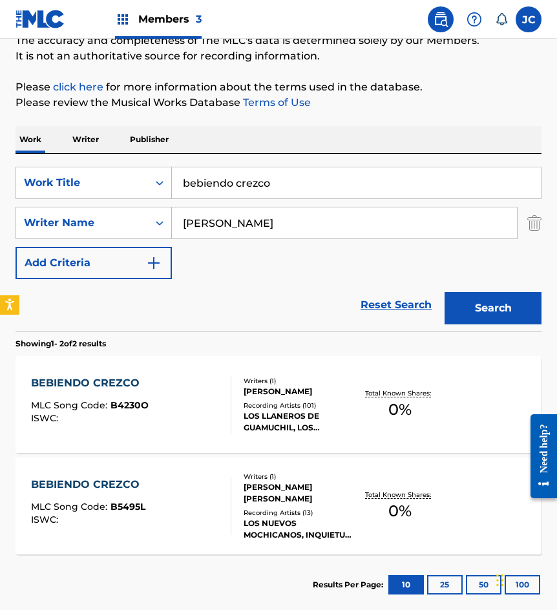
click at [145, 122] on div "The MLC Public Work Search The accuracy and completeness of The MLC's data is d…" at bounding box center [278, 286] width 557 height 658
click at [140, 205] on div "SearchWithCriteriae6a52343-090e-43ea-ba17-d5e479684cc7 Work Title bebiendo crez…" at bounding box center [278, 223] width 526 height 112
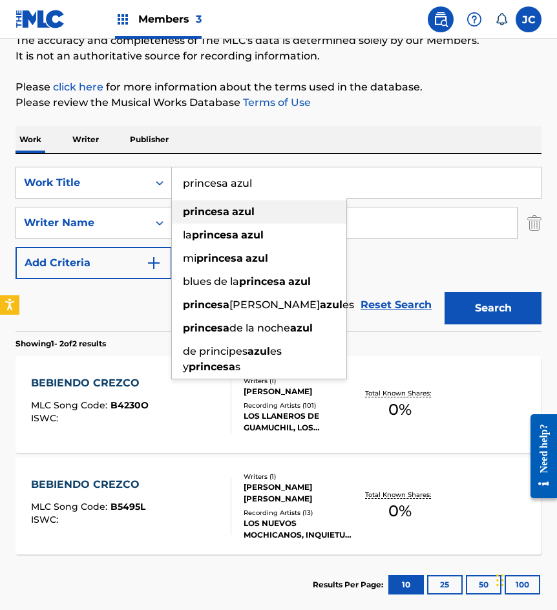
type input "princesa azul"
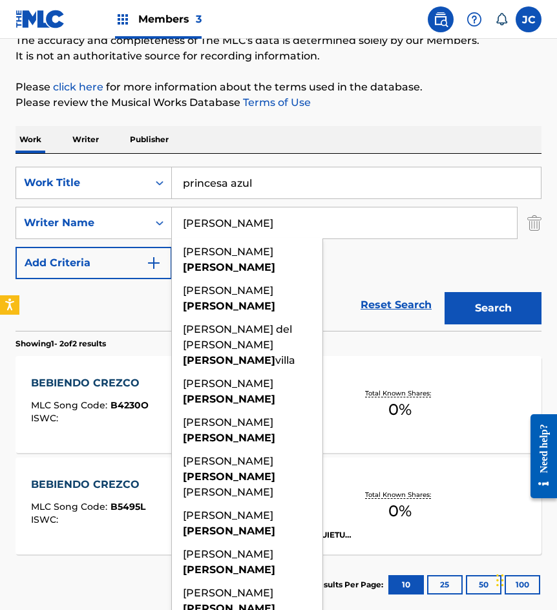
type input "rendon"
click at [444, 292] on button "Search" at bounding box center [492, 308] width 97 height 32
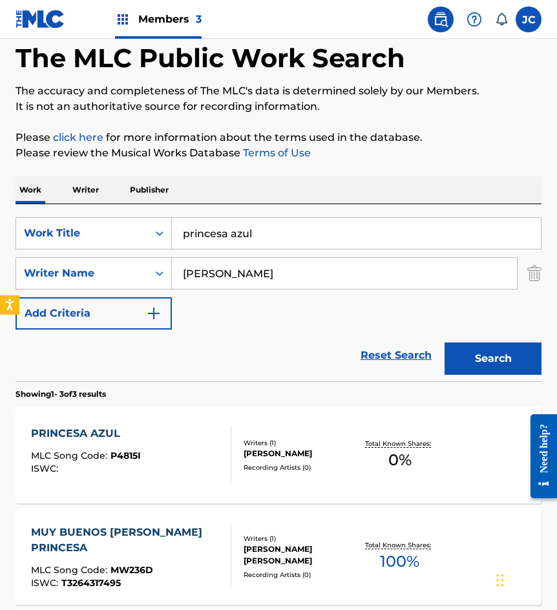
scroll to position [258, 0]
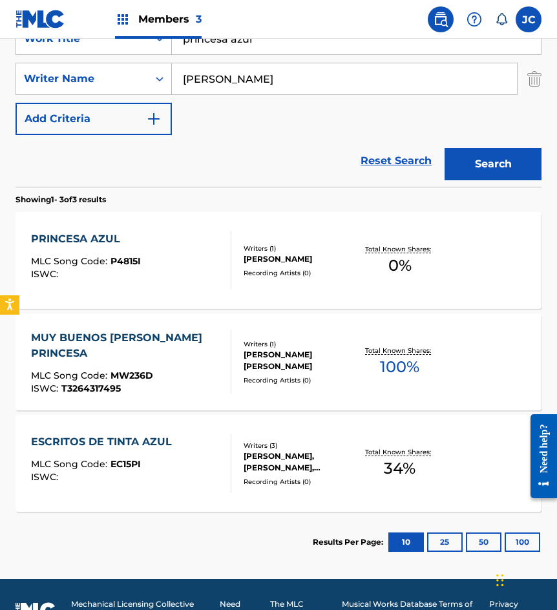
click at [136, 247] on div "PRINCESA AZUL MLC Song Code : P4815I ISWC :" at bounding box center [86, 260] width 110 height 58
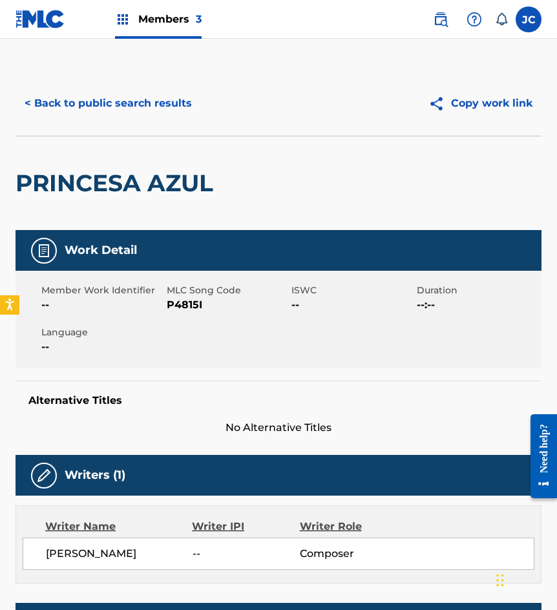
click at [192, 310] on span "P4815I" at bounding box center [228, 304] width 122 height 15
drag, startPoint x: 126, startPoint y: 170, endPoint x: 139, endPoint y: 114, distance: 58.4
click at [126, 170] on h2 "PRINCESA AZUL" at bounding box center [117, 183] width 204 height 29
click at [140, 113] on button "< Back to public search results" at bounding box center [107, 103] width 185 height 32
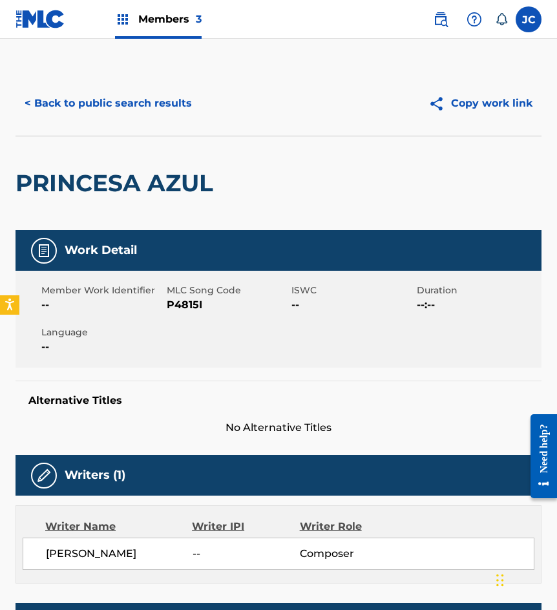
scroll to position [216, 0]
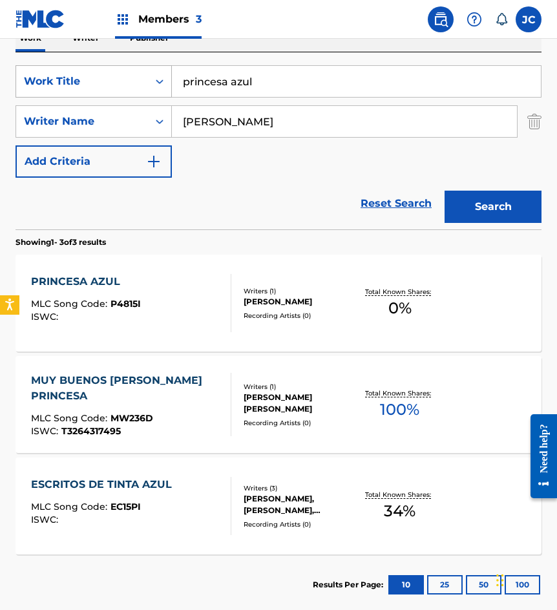
click at [66, 87] on div "SearchWithCriteriae6a52343-090e-43ea-ba17-d5e479684cc7 Work Title princesa azul" at bounding box center [278, 81] width 526 height 32
type input "doble motivo"
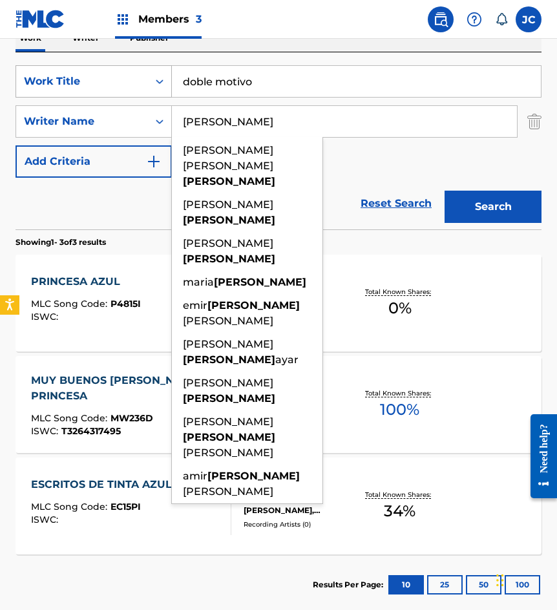
type input "coutino"
click at [444, 190] on button "Search" at bounding box center [492, 206] width 97 height 32
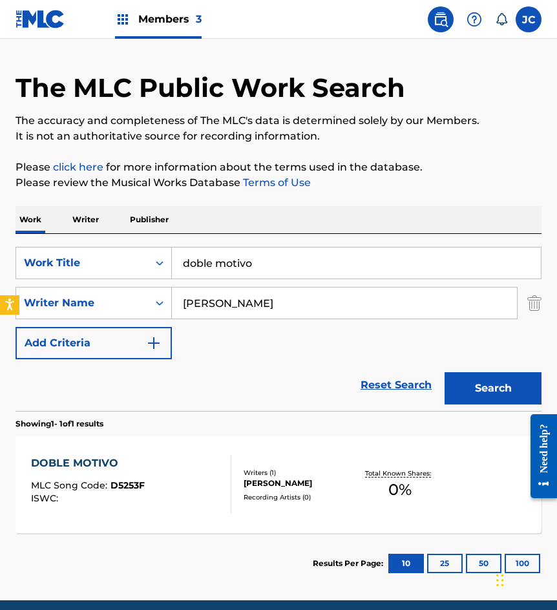
scroll to position [65, 0]
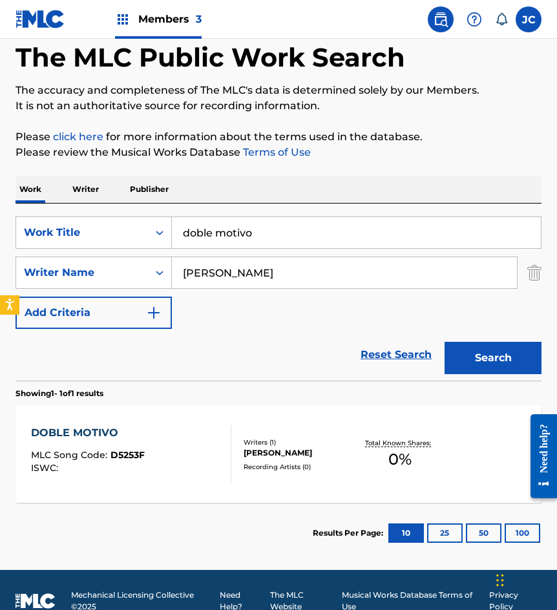
click at [307, 452] on div "FRANCISCO JAVIER COUTINO AYAR" at bounding box center [299, 453] width 112 height 12
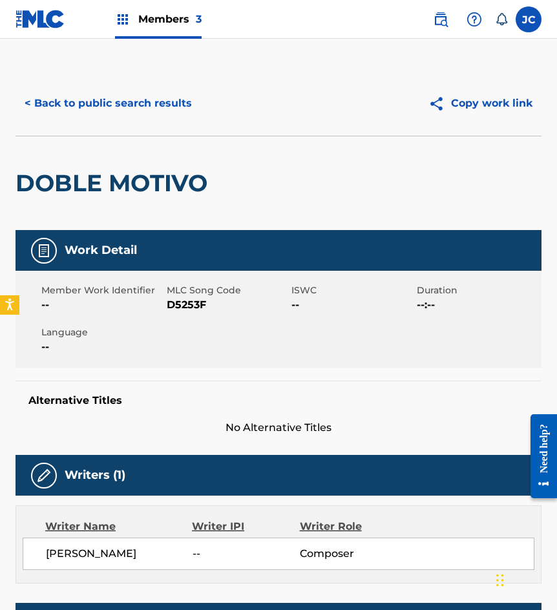
click at [170, 301] on span "D5253F" at bounding box center [228, 304] width 122 height 15
drag, startPoint x: 139, startPoint y: 123, endPoint x: 156, endPoint y: 107, distance: 23.3
click at [139, 123] on div "< Back to public search results Copy work link" at bounding box center [278, 103] width 526 height 65
click at [159, 105] on button "< Back to public search results" at bounding box center [107, 103] width 185 height 32
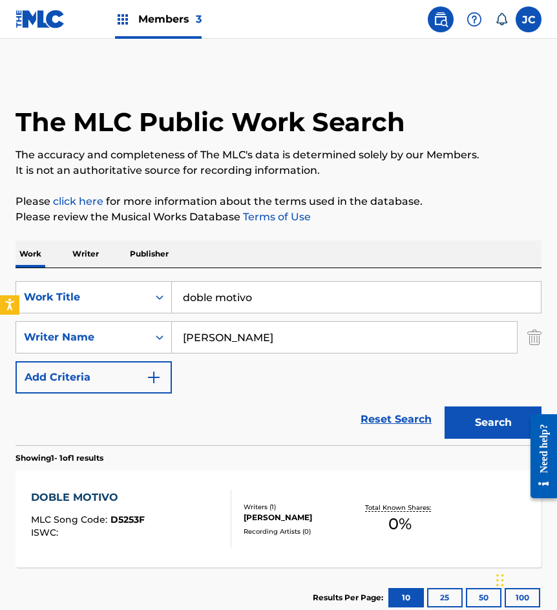
scroll to position [13, 0]
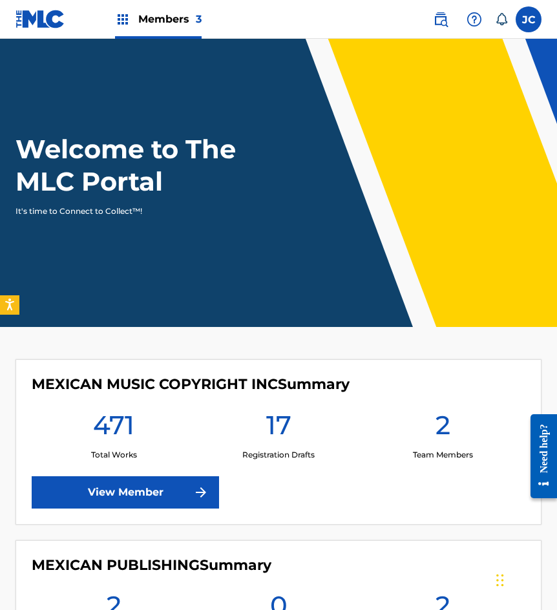
click at [45, 15] on img at bounding box center [40, 19] width 50 height 19
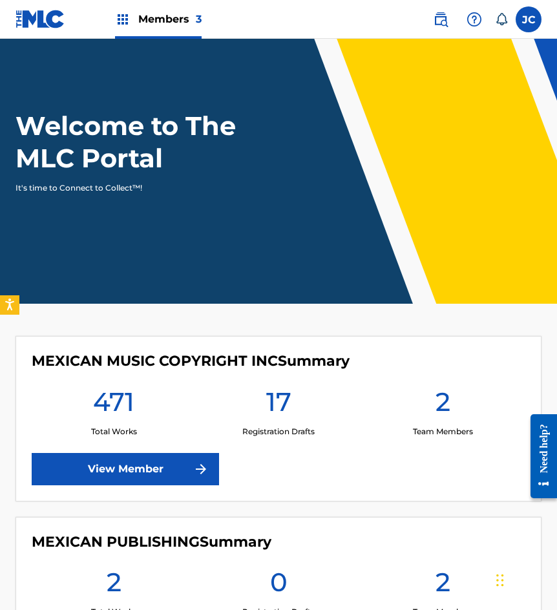
scroll to position [65, 0]
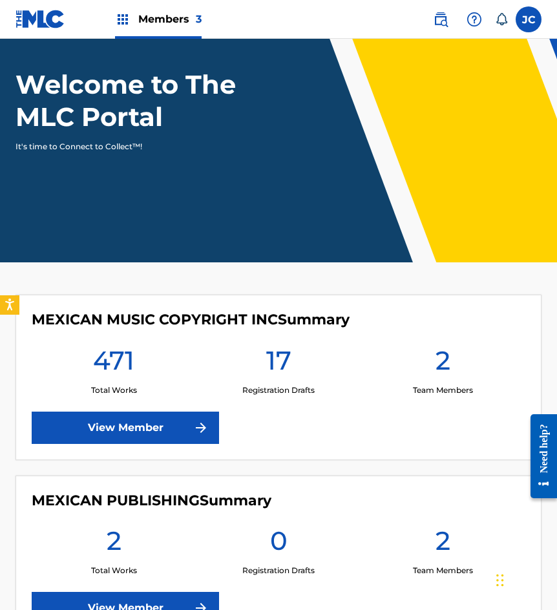
click at [538, 20] on label at bounding box center [528, 19] width 26 height 26
click at [528, 19] on input "[PERSON_NAME] [EMAIL_ADDRESS][DOMAIN_NAME] Notification Preferences Profile Log…" at bounding box center [528, 19] width 0 height 0
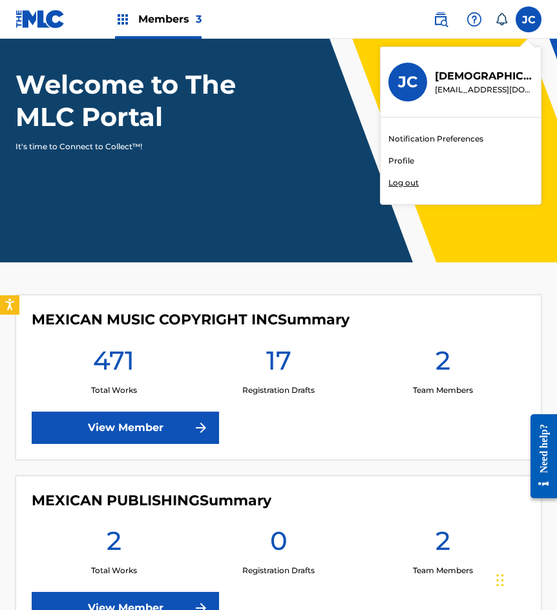
click at [408, 186] on p "Log out" at bounding box center [403, 183] width 30 height 12
click at [528, 19] on input "[PERSON_NAME] [EMAIL_ADDRESS][DOMAIN_NAME] Notification Preferences Profile Log…" at bounding box center [528, 19] width 0 height 0
